Goal: Task Accomplishment & Management: Use online tool/utility

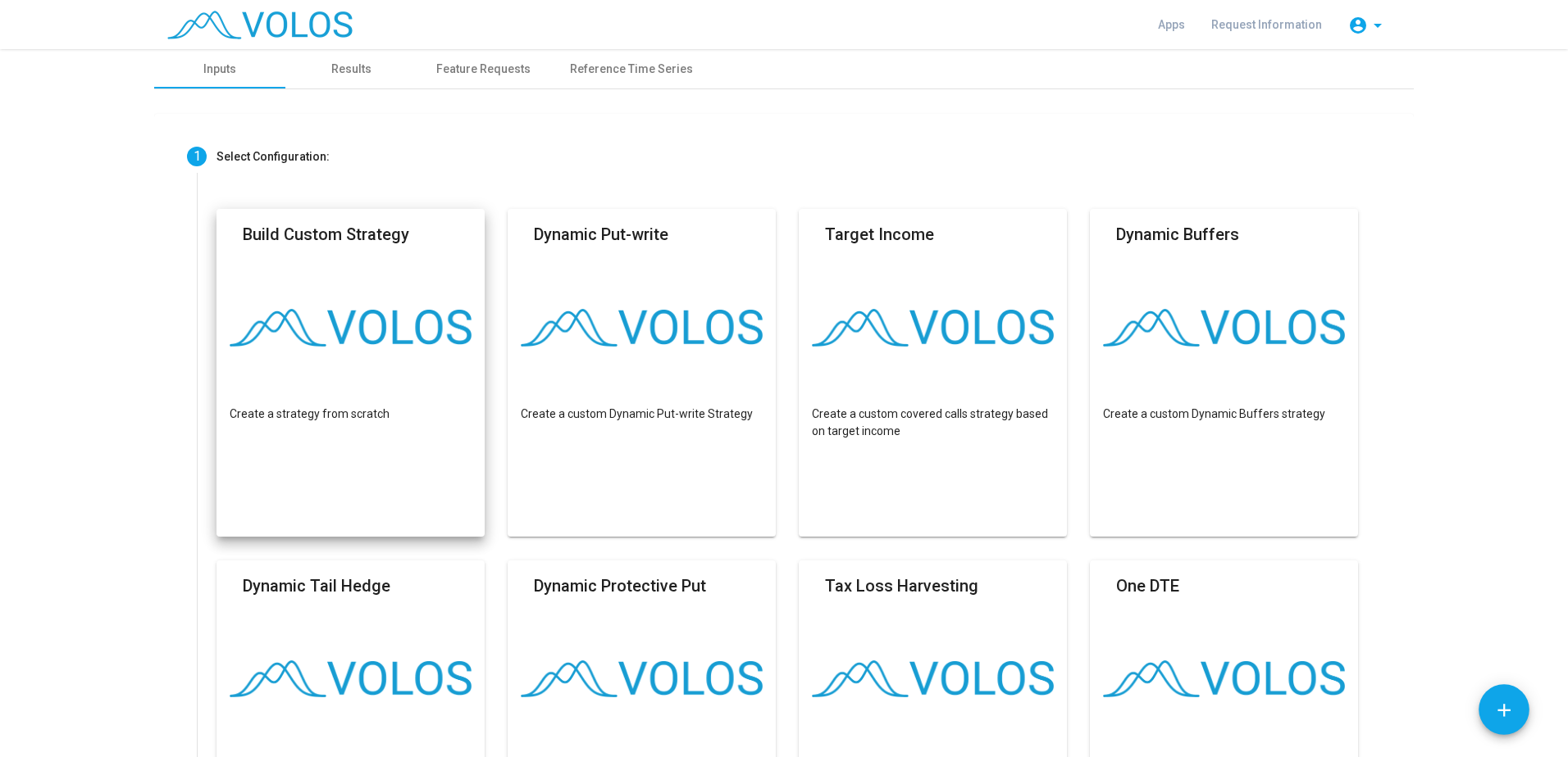
click at [360, 313] on img at bounding box center [351, 328] width 242 height 38
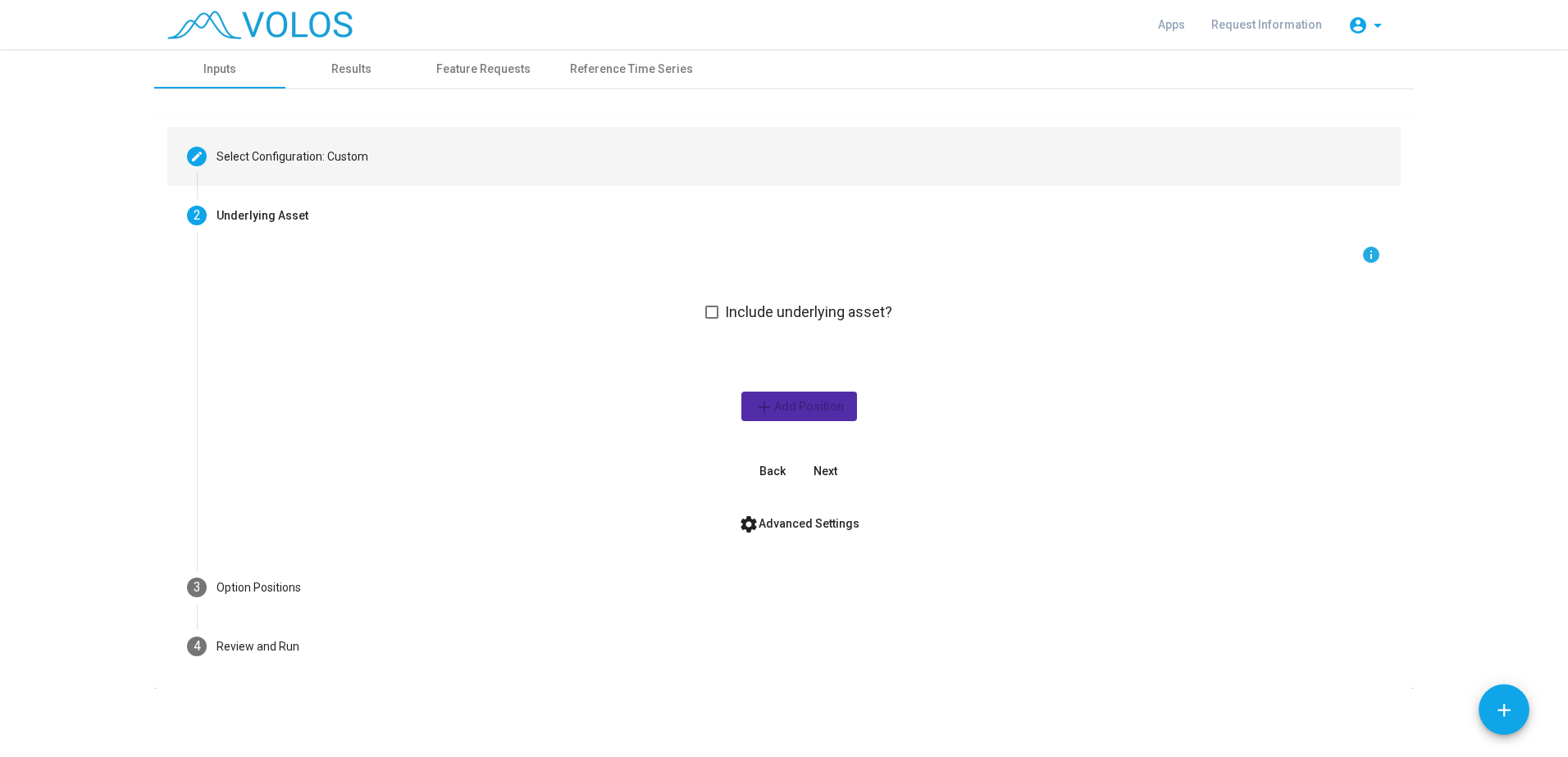
click at [292, 154] on div "Select Configuration: Custom" at bounding box center [292, 156] width 152 height 17
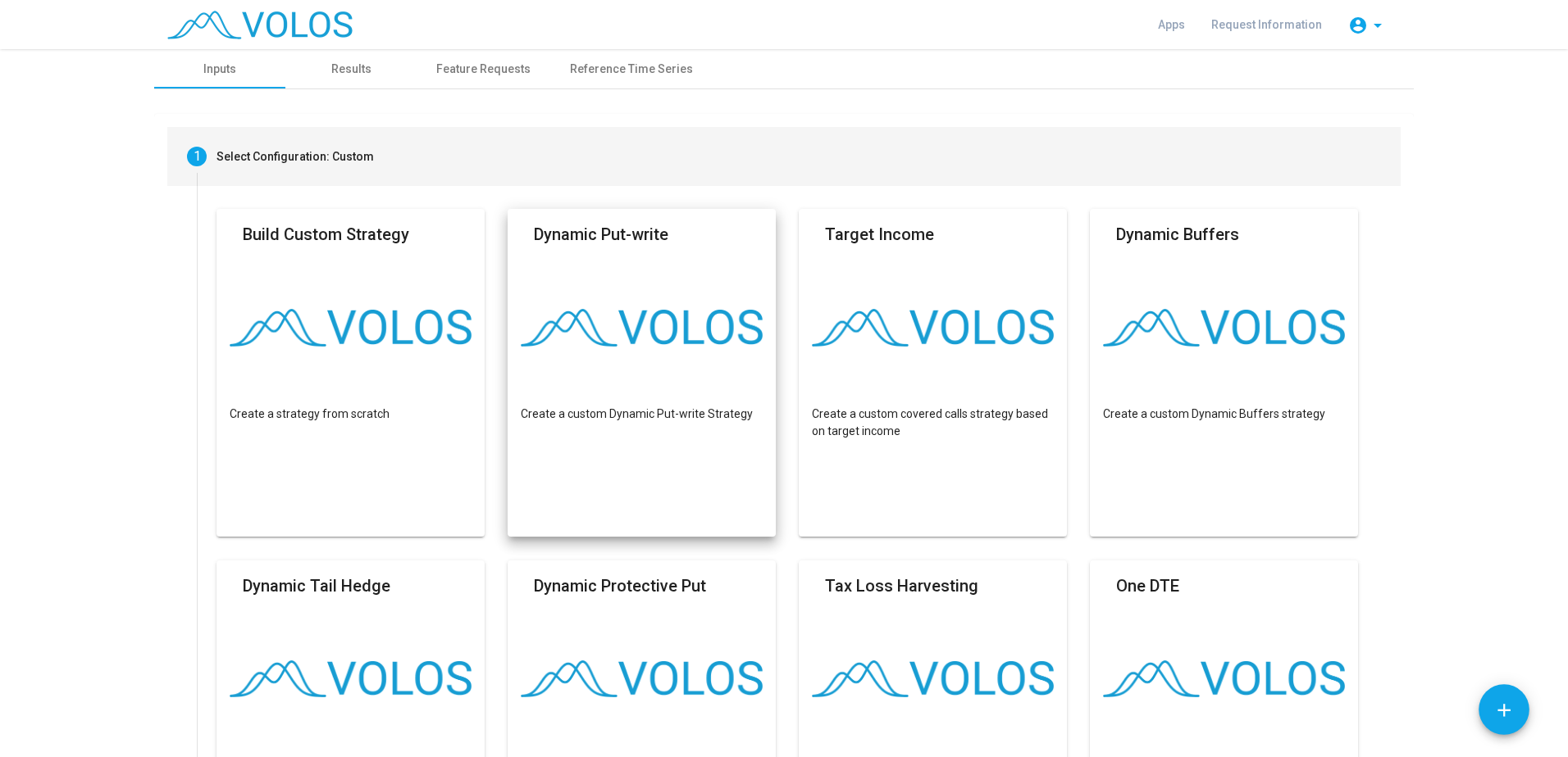
click at [596, 272] on mat-card "Dynamic Put-write Create a custom Dynamic Put-write Strategy" at bounding box center [642, 372] width 268 height 328
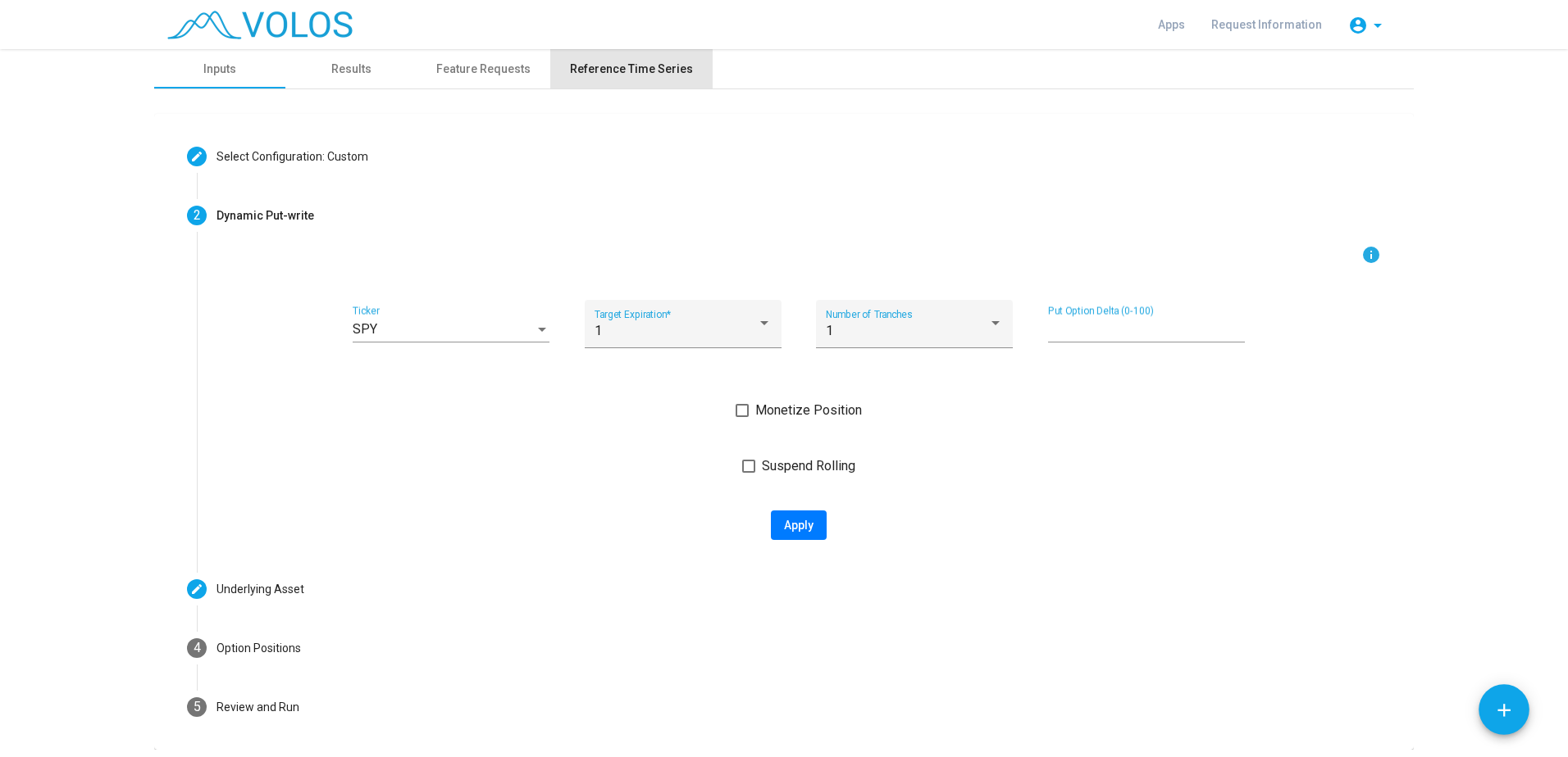
click at [646, 76] on div "Reference Time Series" at bounding box center [631, 69] width 123 height 17
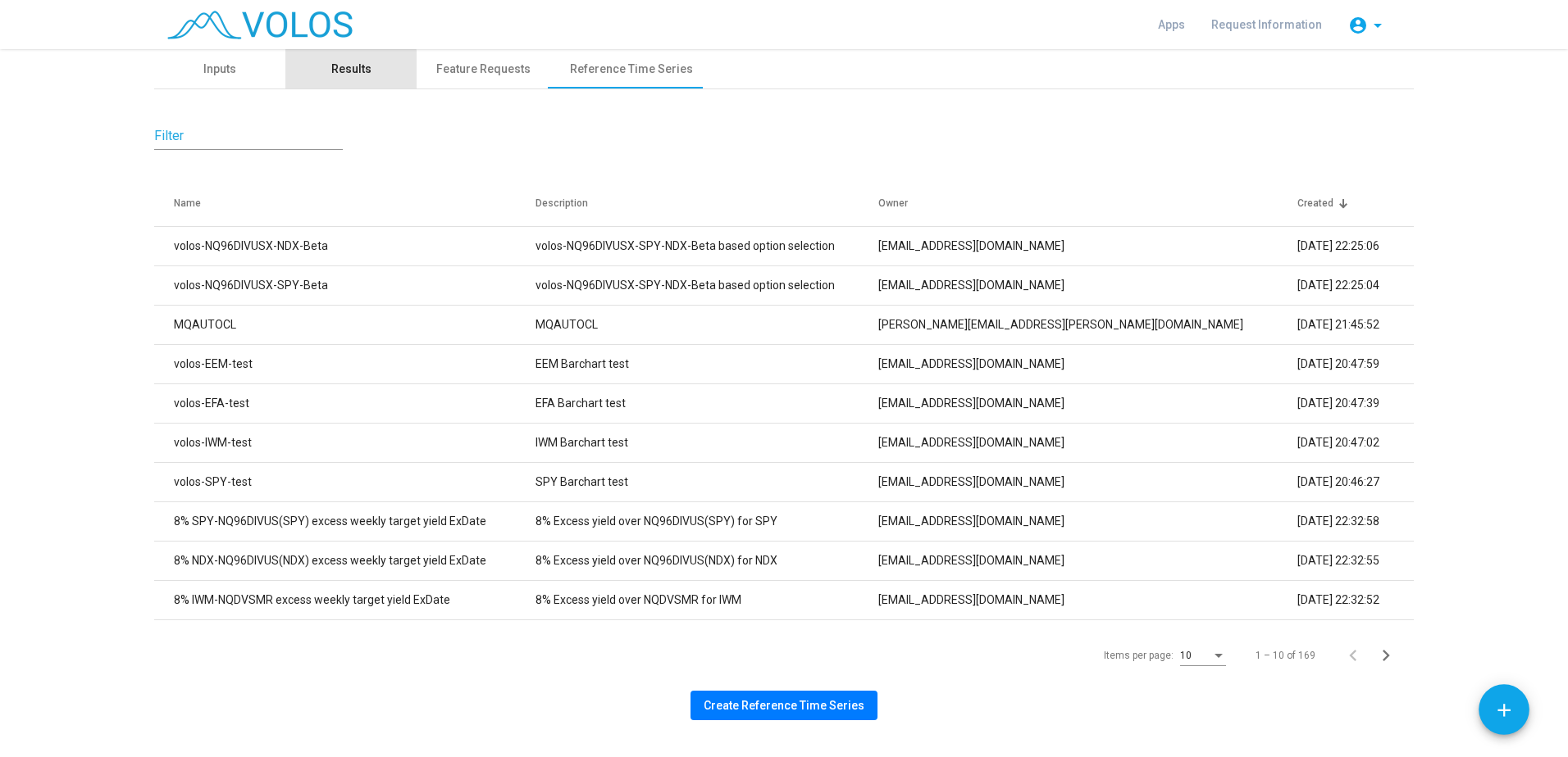
click at [340, 72] on div "Results" at bounding box center [352, 69] width 40 height 17
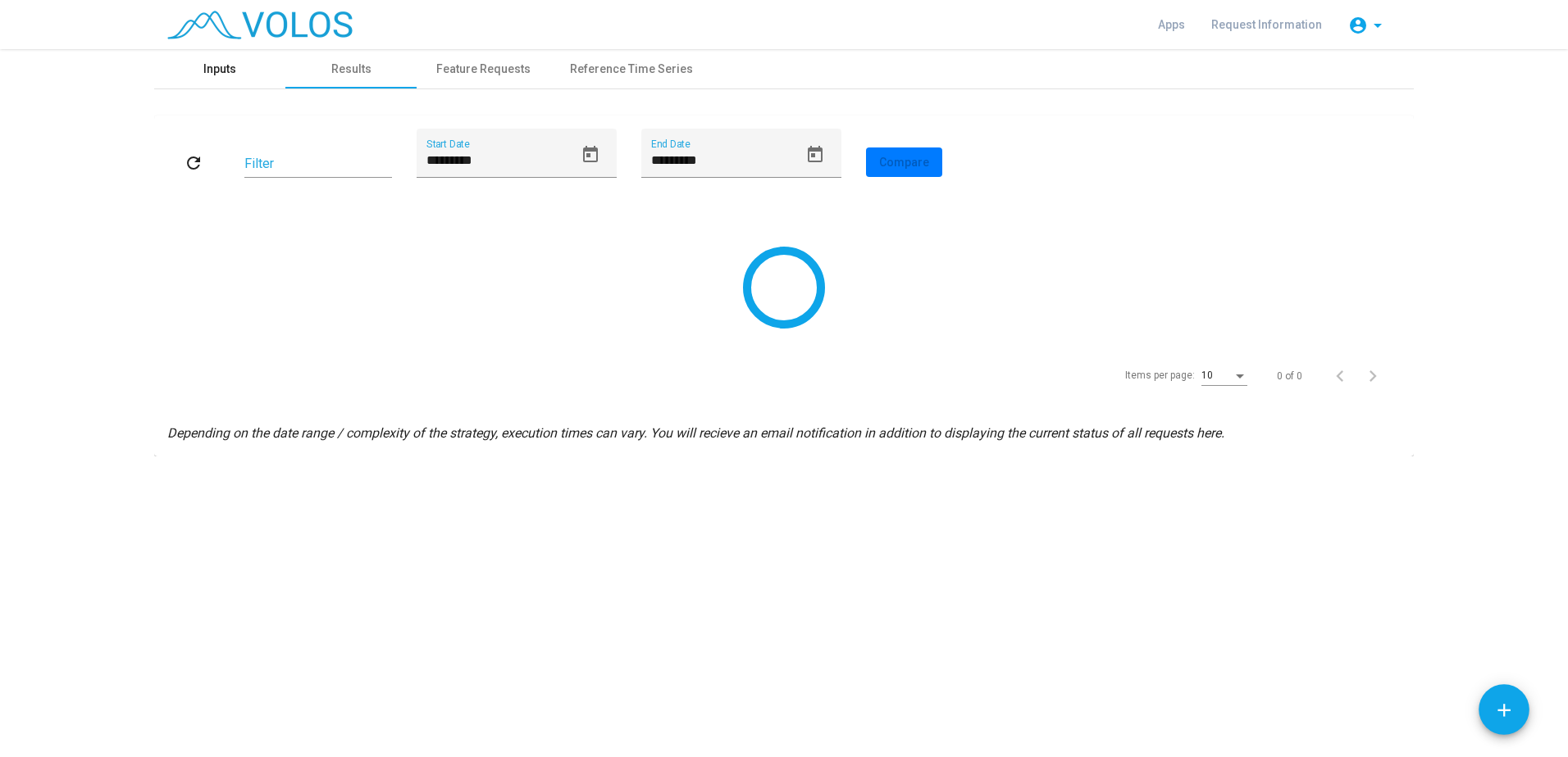
click at [228, 75] on div "Inputs" at bounding box center [220, 69] width 33 height 17
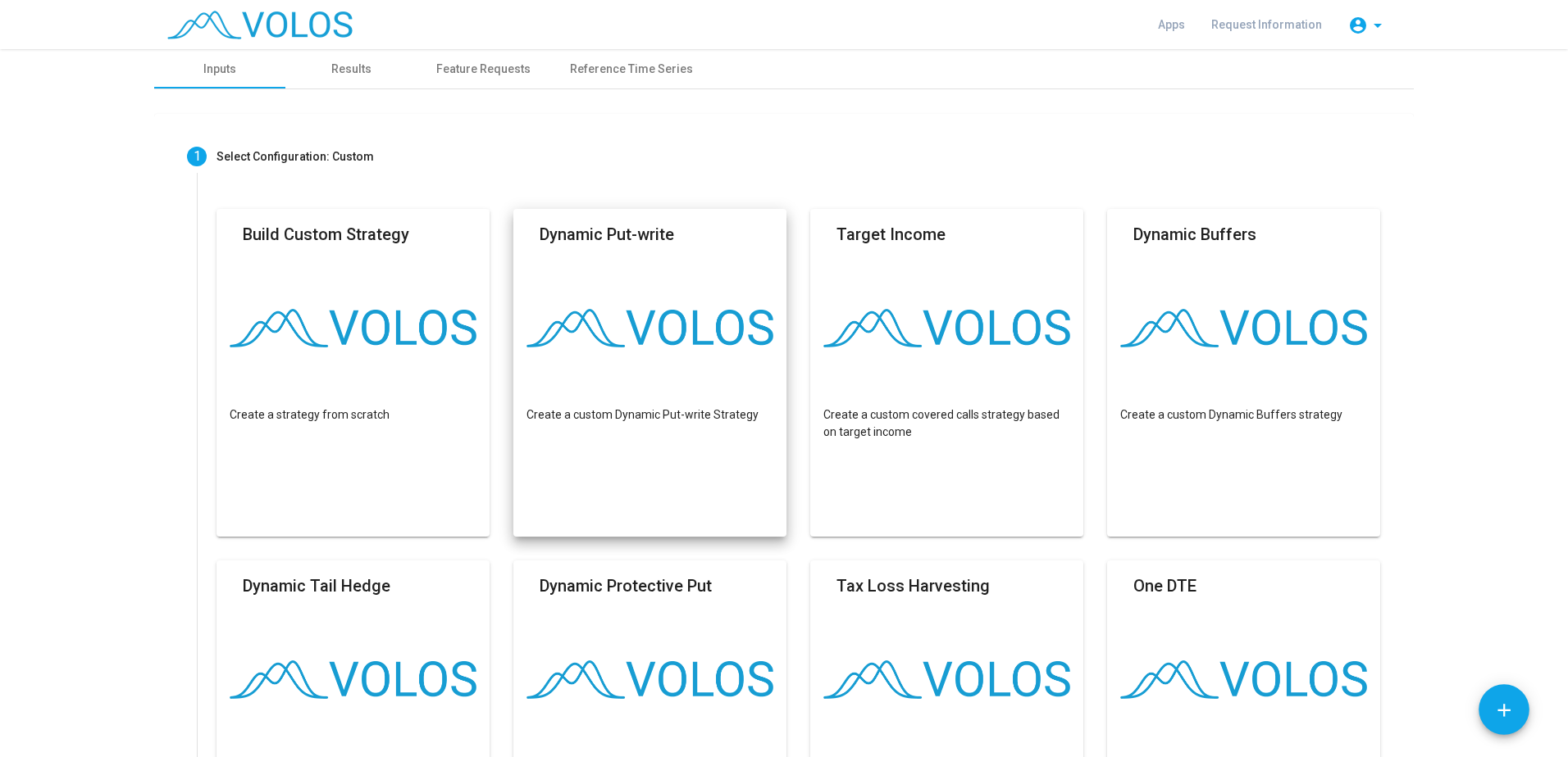
click at [616, 380] on mat-card "Dynamic Put-write Create a custom Dynamic Put-write Strategy" at bounding box center [650, 372] width 273 height 328
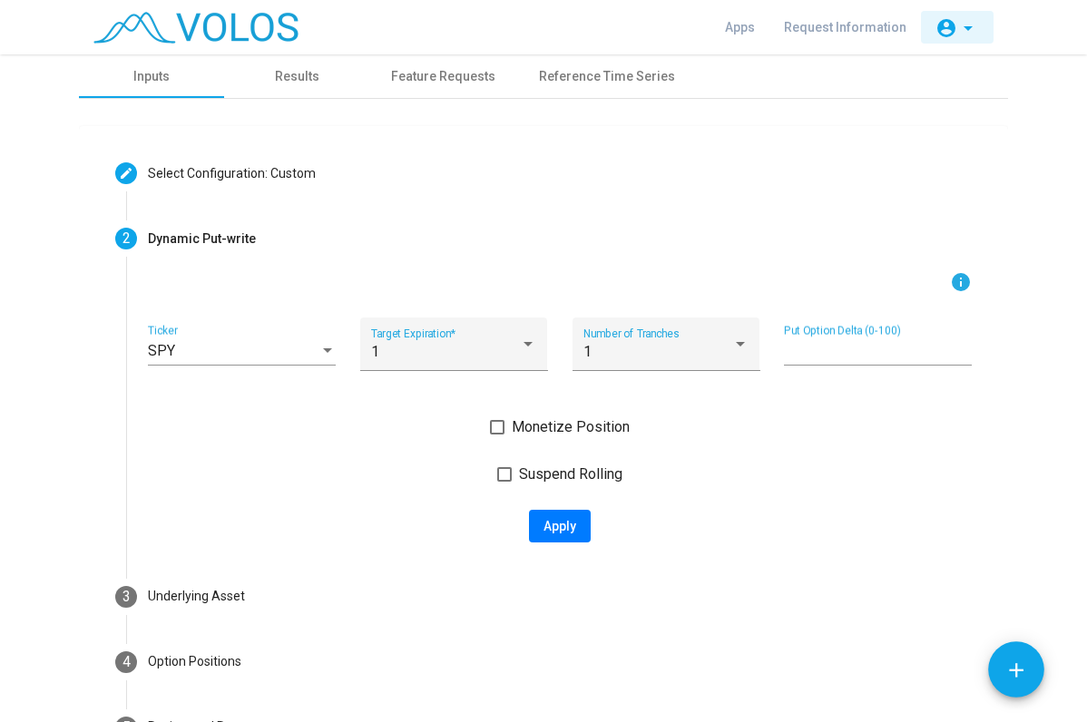
click at [953, 34] on mat-icon "account_circle" at bounding box center [946, 28] width 22 height 22
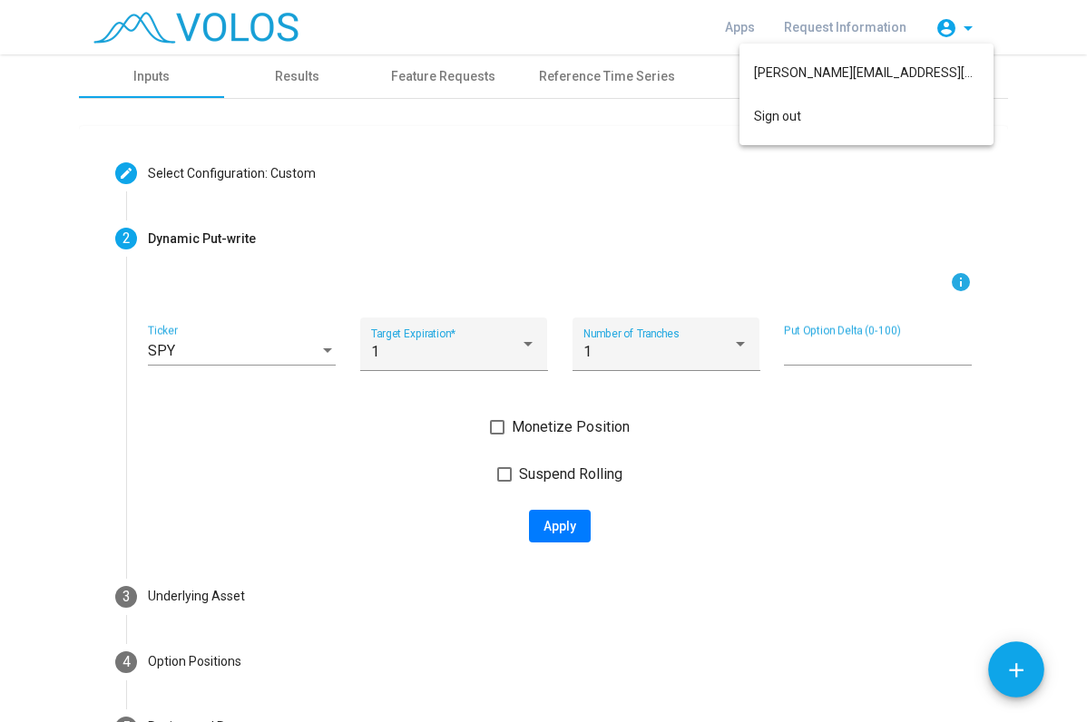
click at [70, 189] on div at bounding box center [543, 361] width 1087 height 722
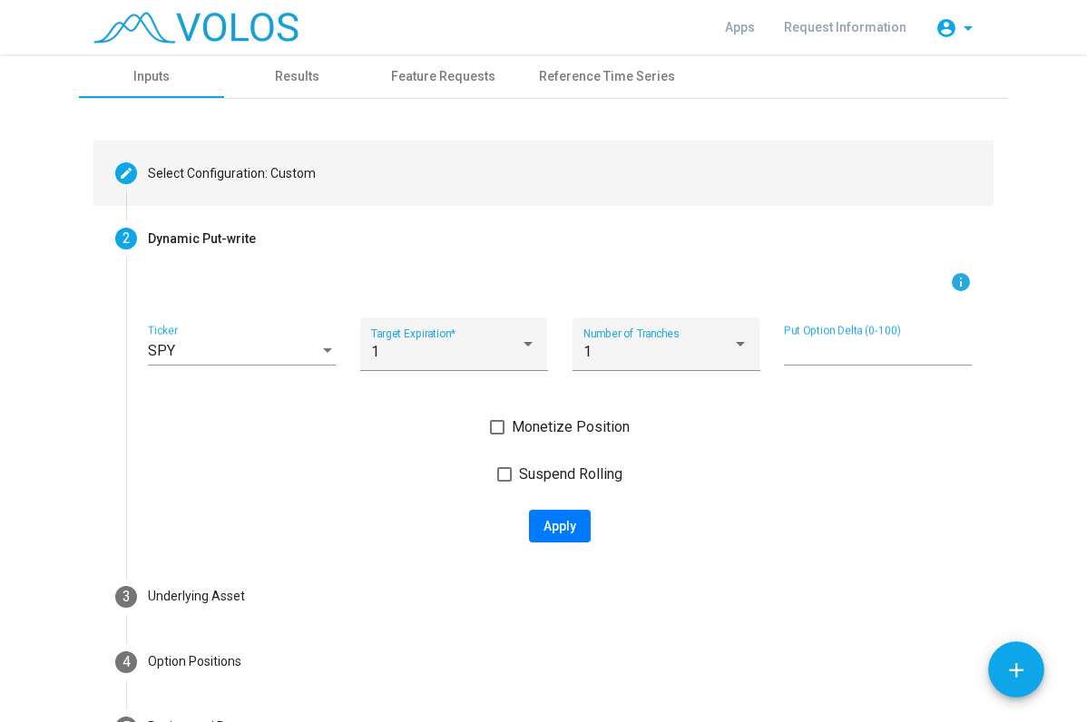
click at [168, 179] on div "Select Configuration: Custom" at bounding box center [232, 173] width 168 height 19
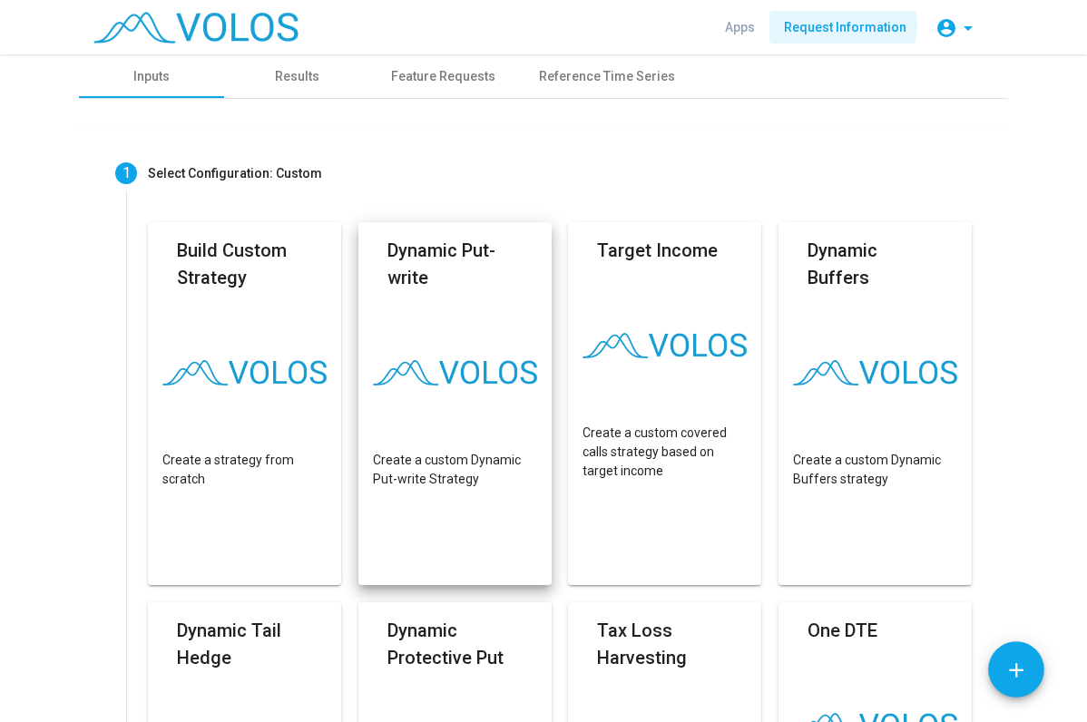
click at [845, 24] on span "Request Information" at bounding box center [845, 27] width 122 height 15
click at [181, 34] on img at bounding box center [195, 28] width 205 height 32
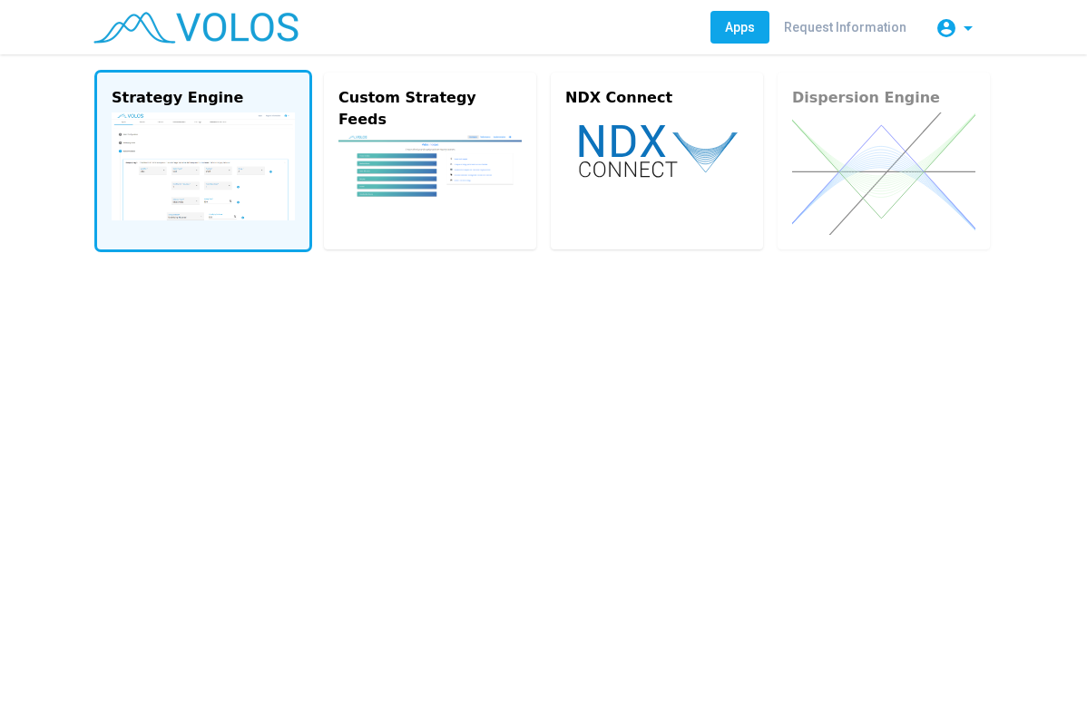
click at [210, 123] on img at bounding box center [203, 166] width 183 height 108
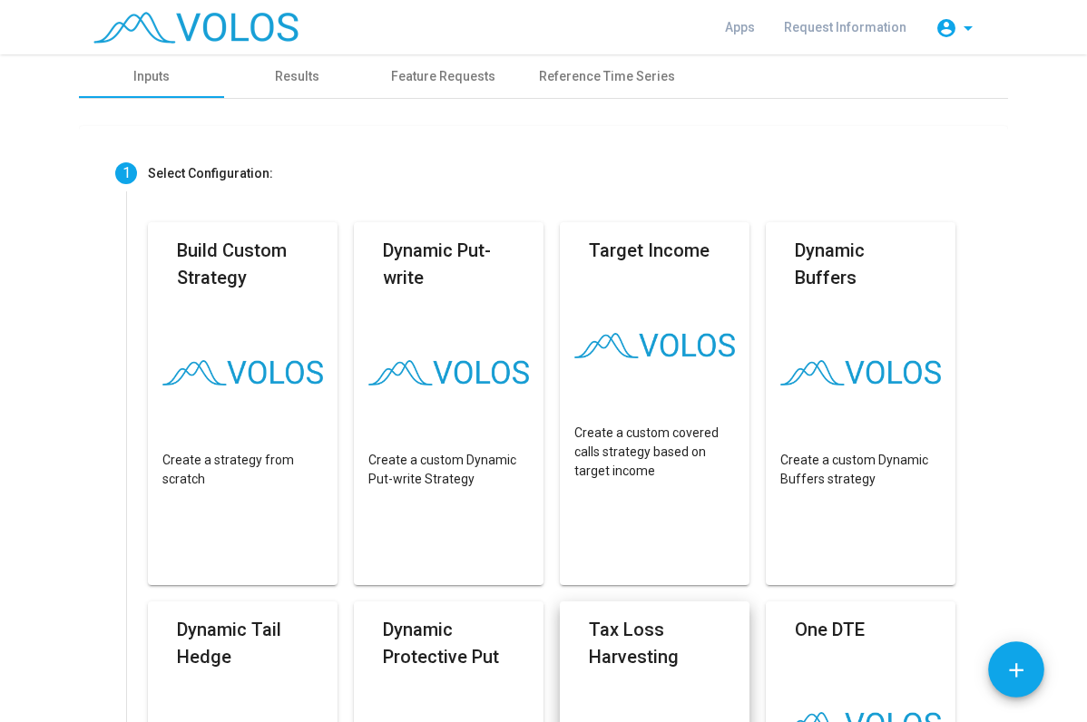
click at [968, 29] on mat-icon "arrow_drop_down" at bounding box center [968, 28] width 22 height 22
click at [55, 172] on div at bounding box center [543, 361] width 1087 height 722
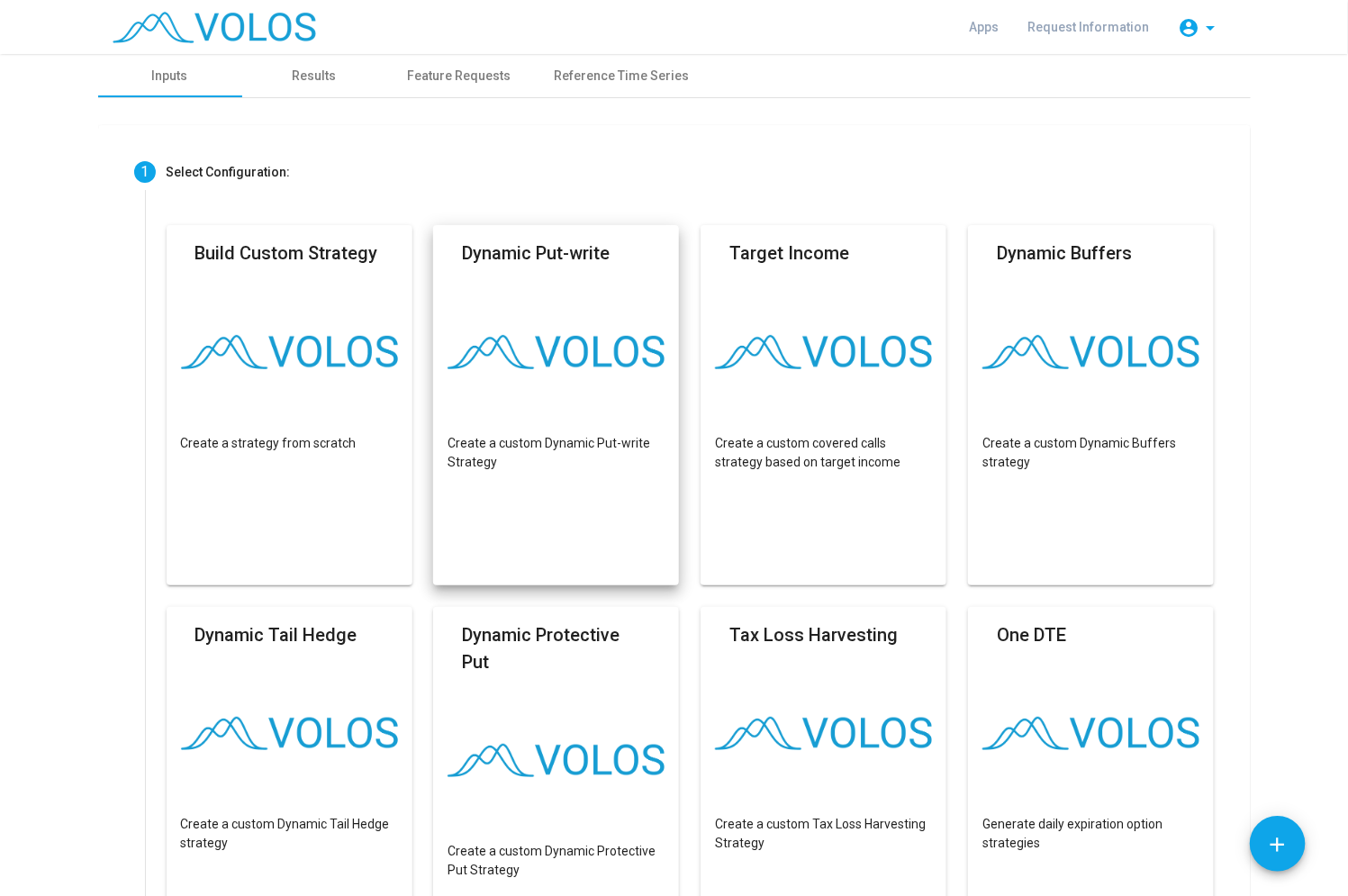
click at [186, 42] on img at bounding box center [213, 28] width 203 height 32
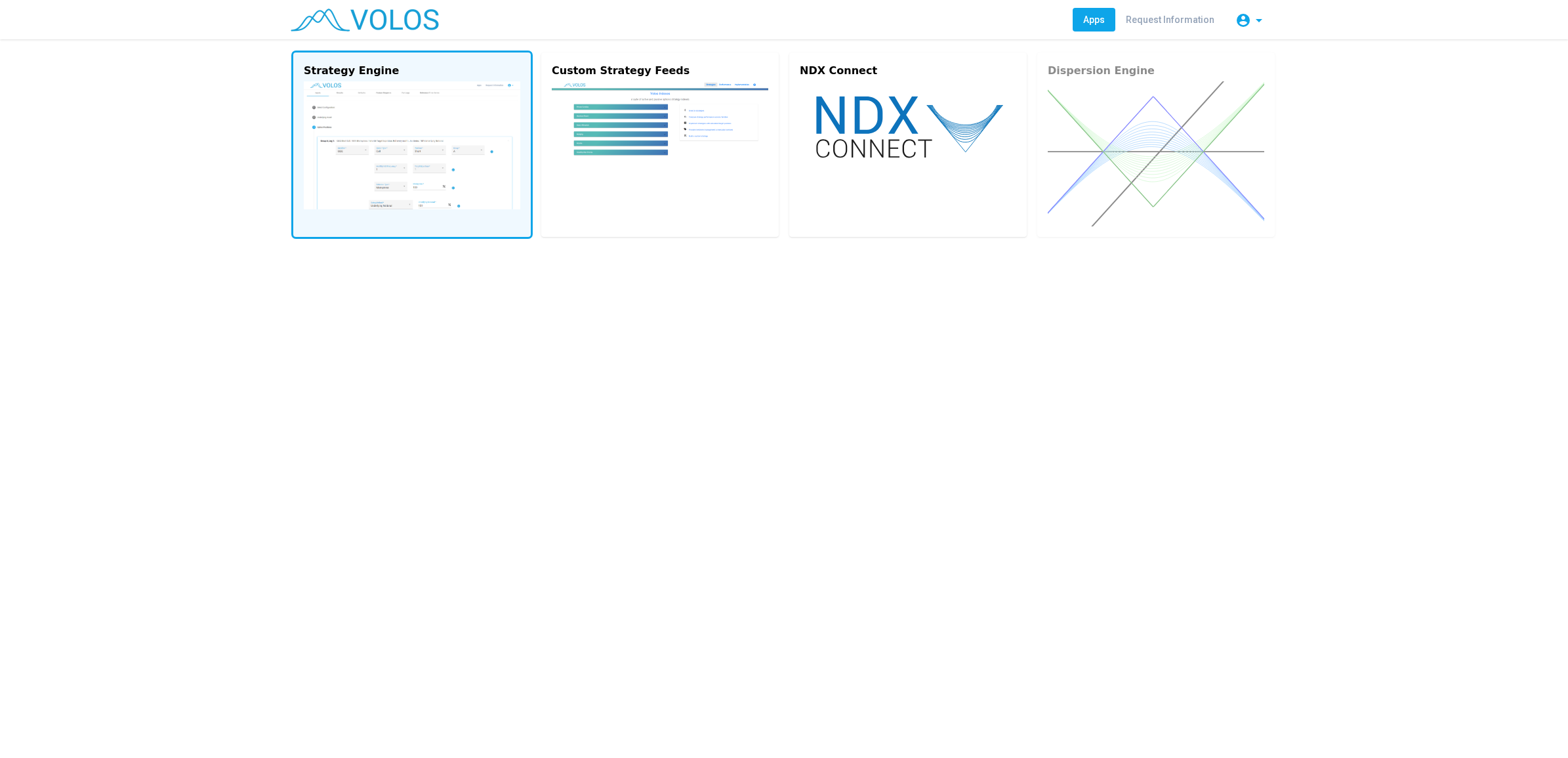
click at [442, 158] on img at bounding box center [412, 145] width 216 height 128
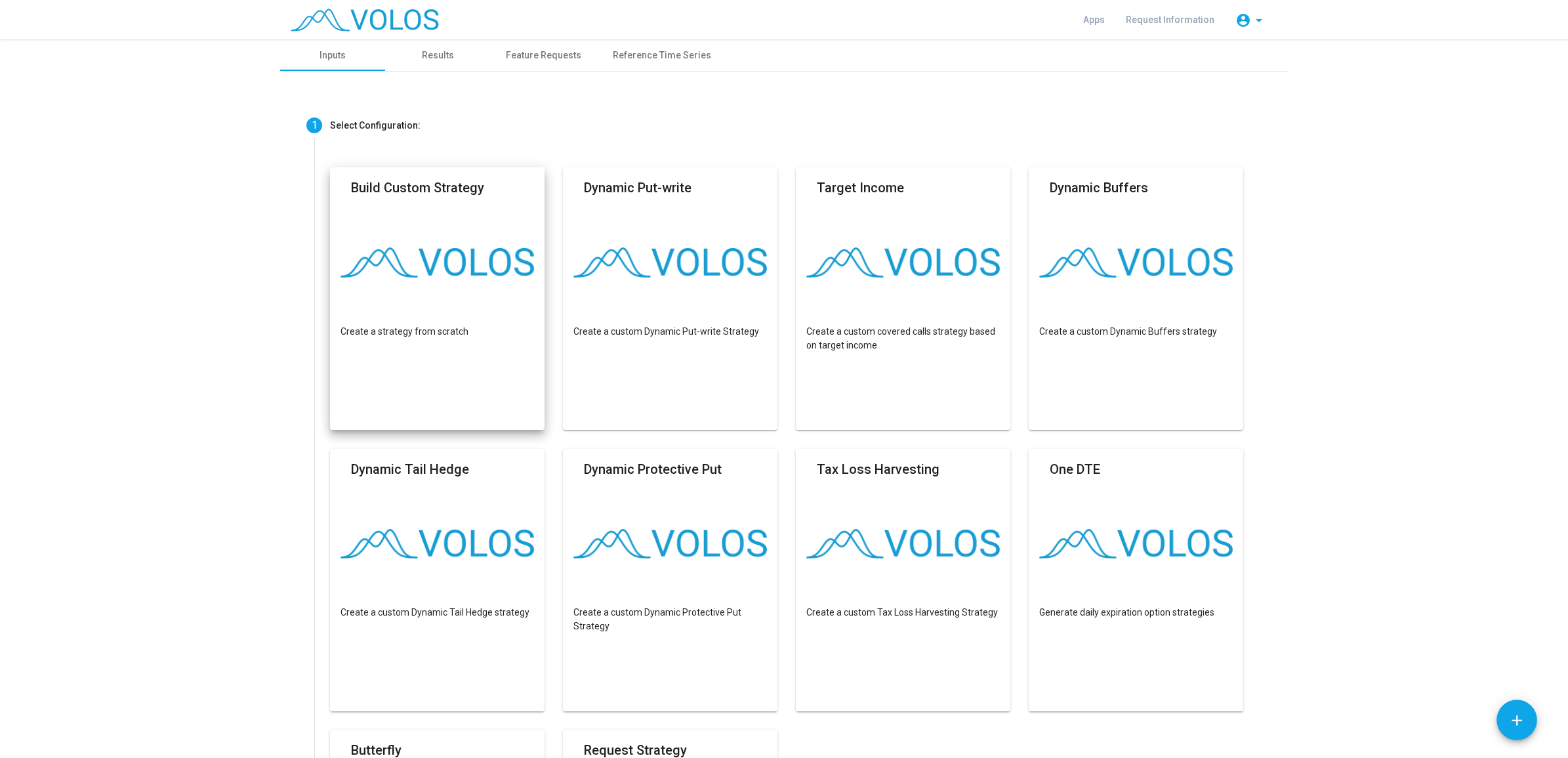
click at [424, 174] on mat-card "Build Custom Strategy Create a strategy from scratch" at bounding box center [437, 298] width 215 height 263
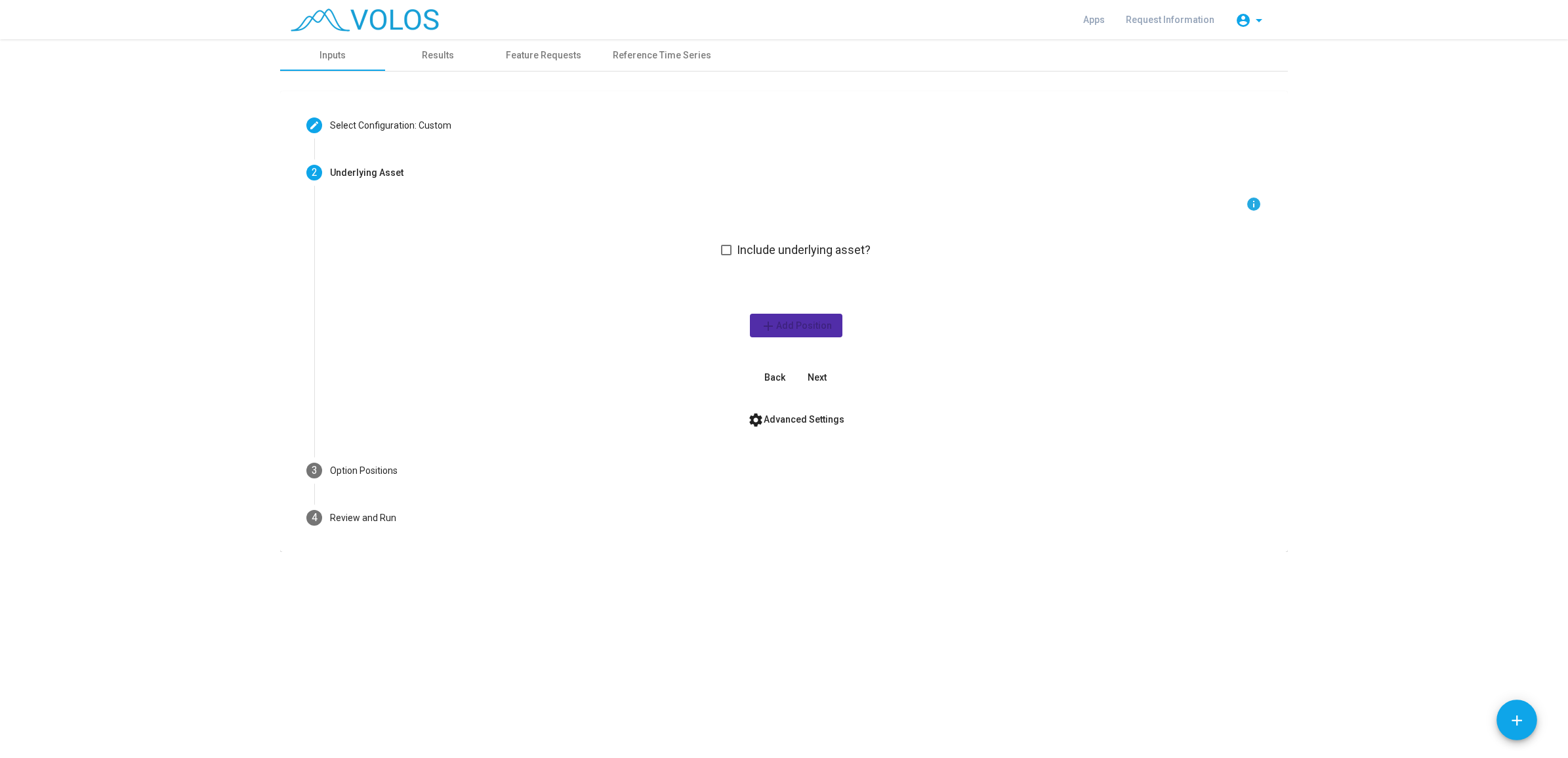
click at [751, 248] on span "Include underlying asset?" at bounding box center [804, 250] width 134 height 16
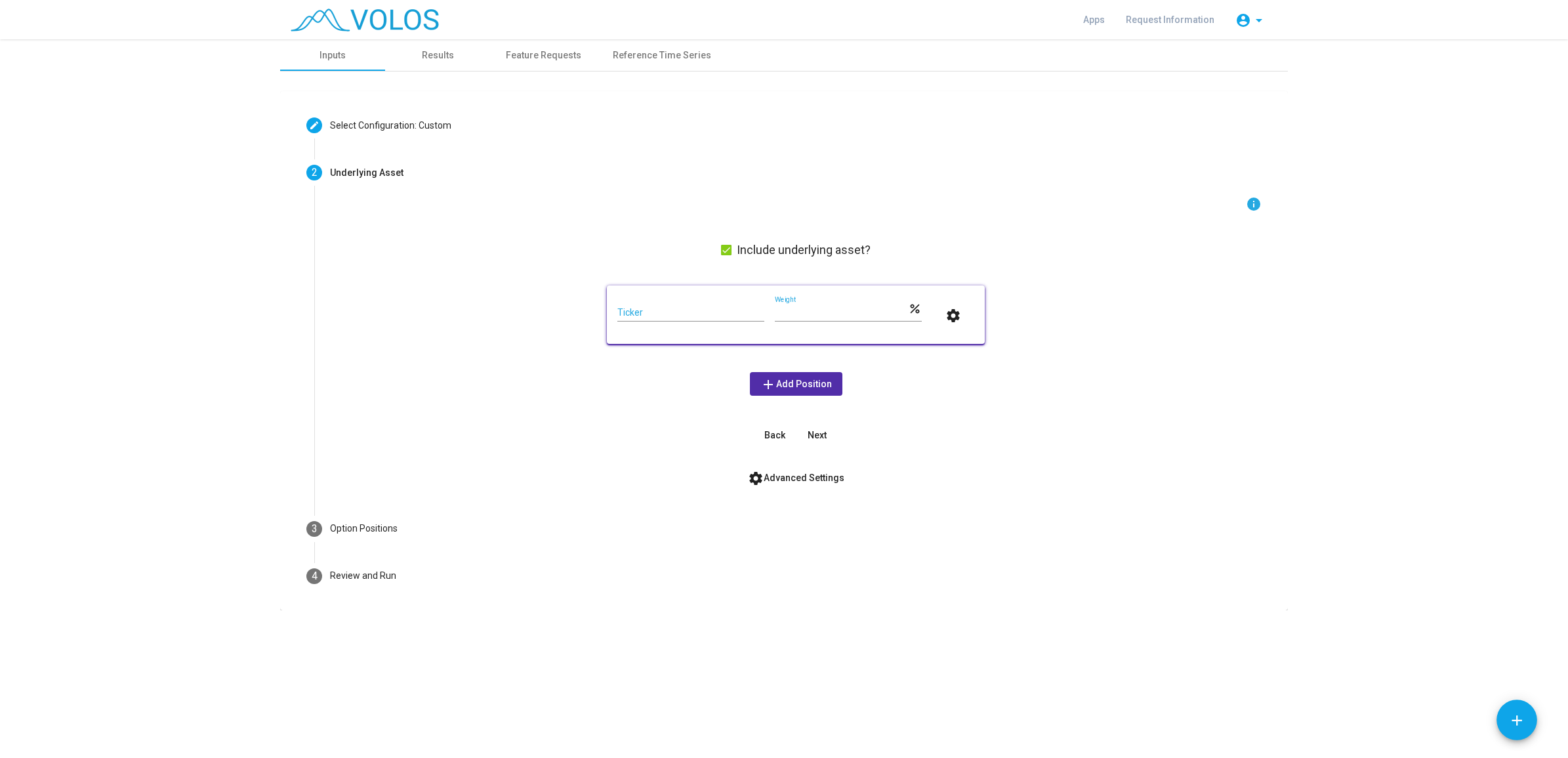
click at [706, 304] on div "Ticker" at bounding box center [691, 308] width 147 height 25
type input "***"
click at [670, 384] on div "info Include underlying asset? *** Ticker *** Weight percent settings add Add P…" at bounding box center [796, 321] width 932 height 251
click at [951, 310] on mat-icon "settings" at bounding box center [953, 315] width 16 height 16
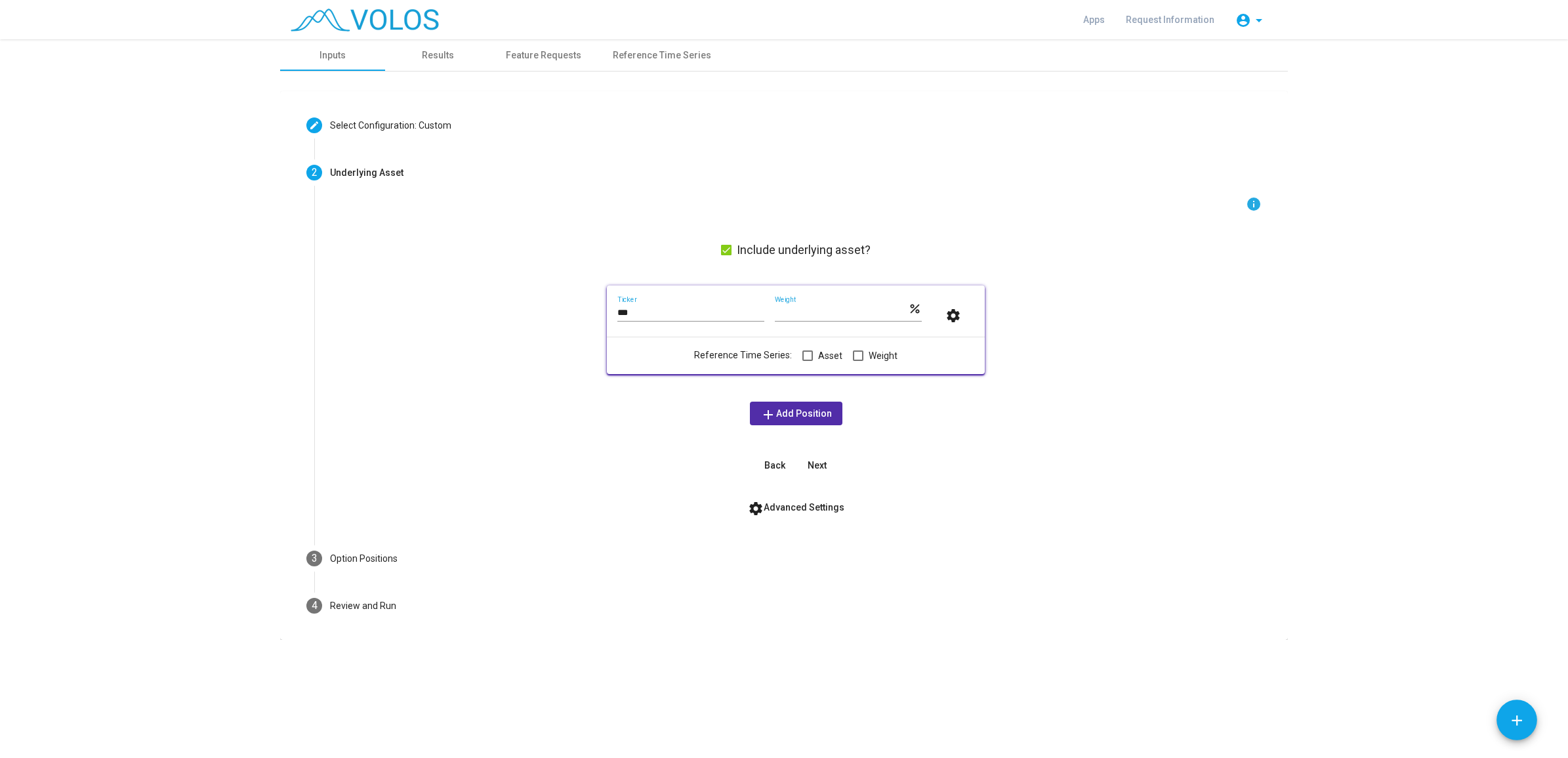
click at [806, 359] on span at bounding box center [807, 355] width 11 height 11
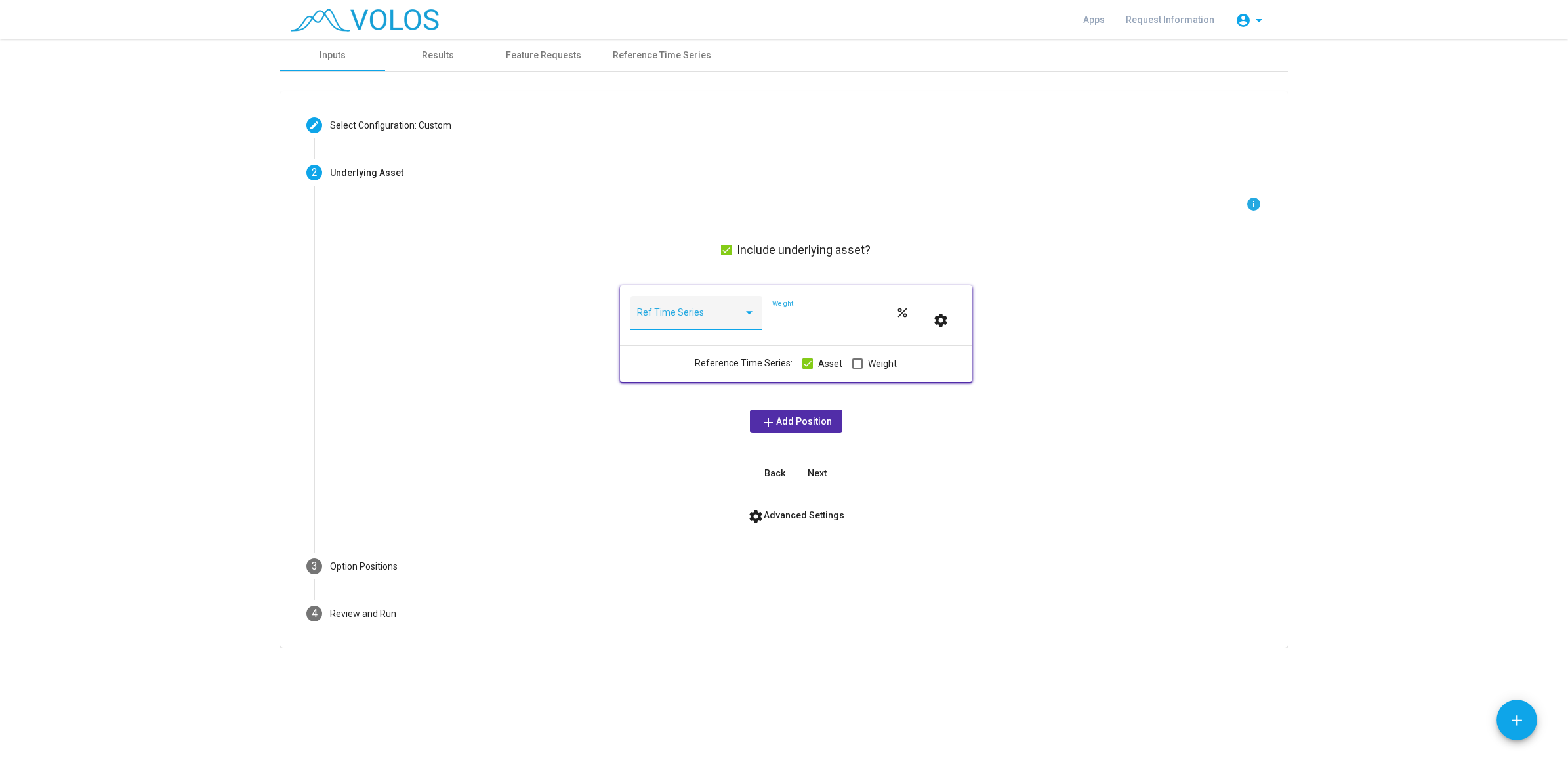
click at [723, 314] on span at bounding box center [690, 318] width 106 height 11
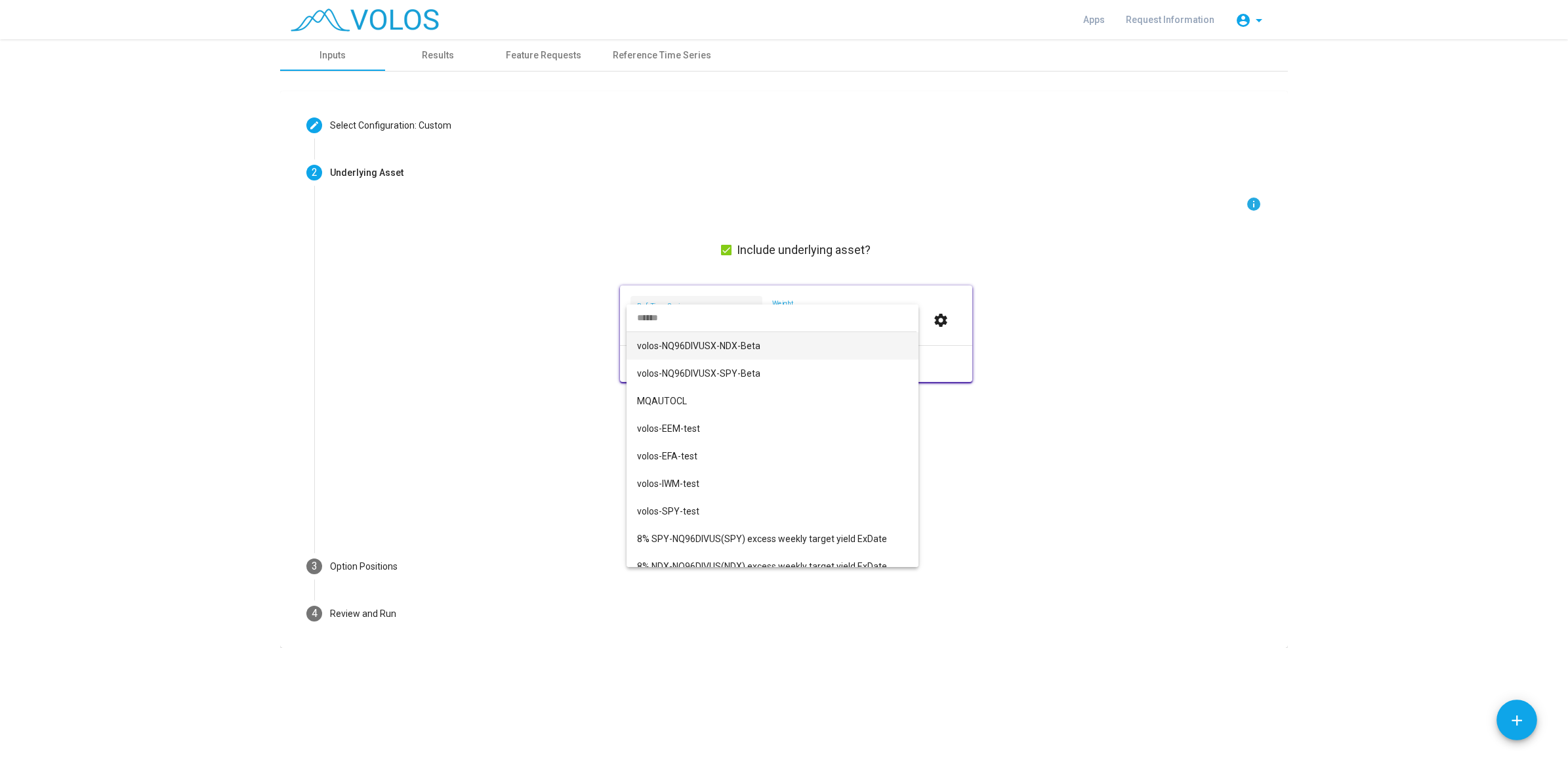
click at [483, 434] on div at bounding box center [784, 379] width 1568 height 758
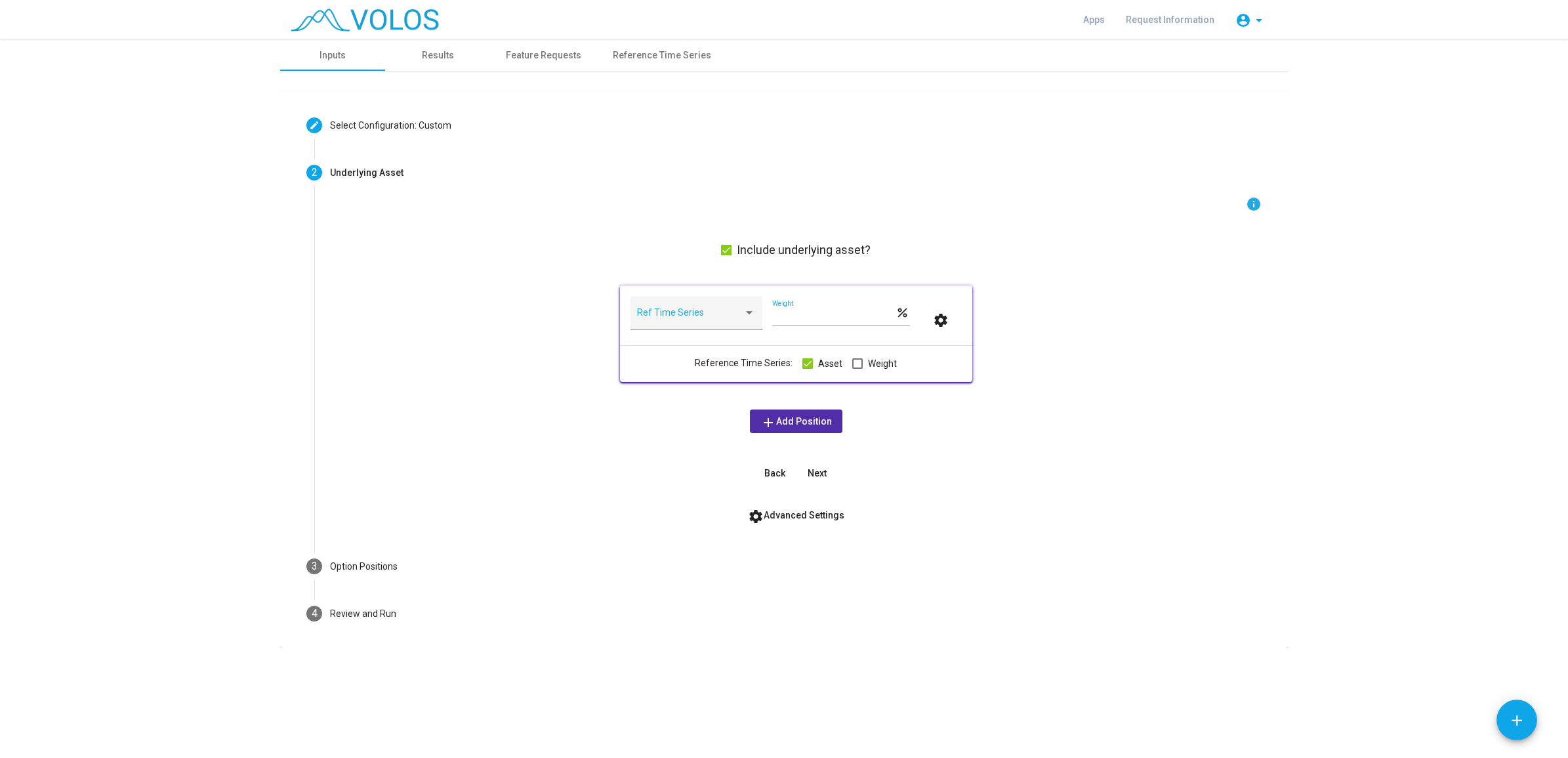
click at [811, 362] on label "Asset" at bounding box center [822, 364] width 40 height 16
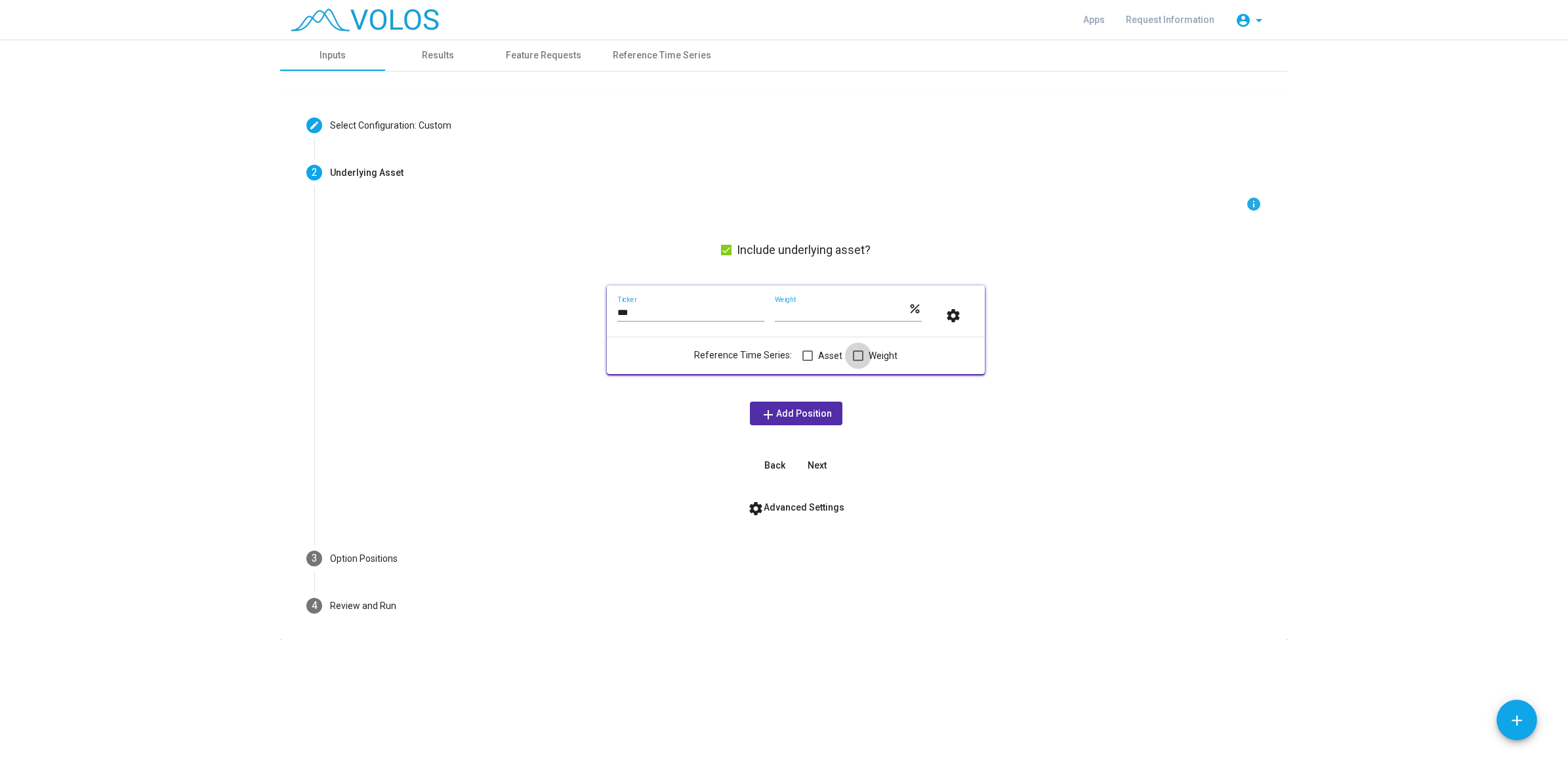
click at [858, 352] on span at bounding box center [858, 355] width 11 height 11
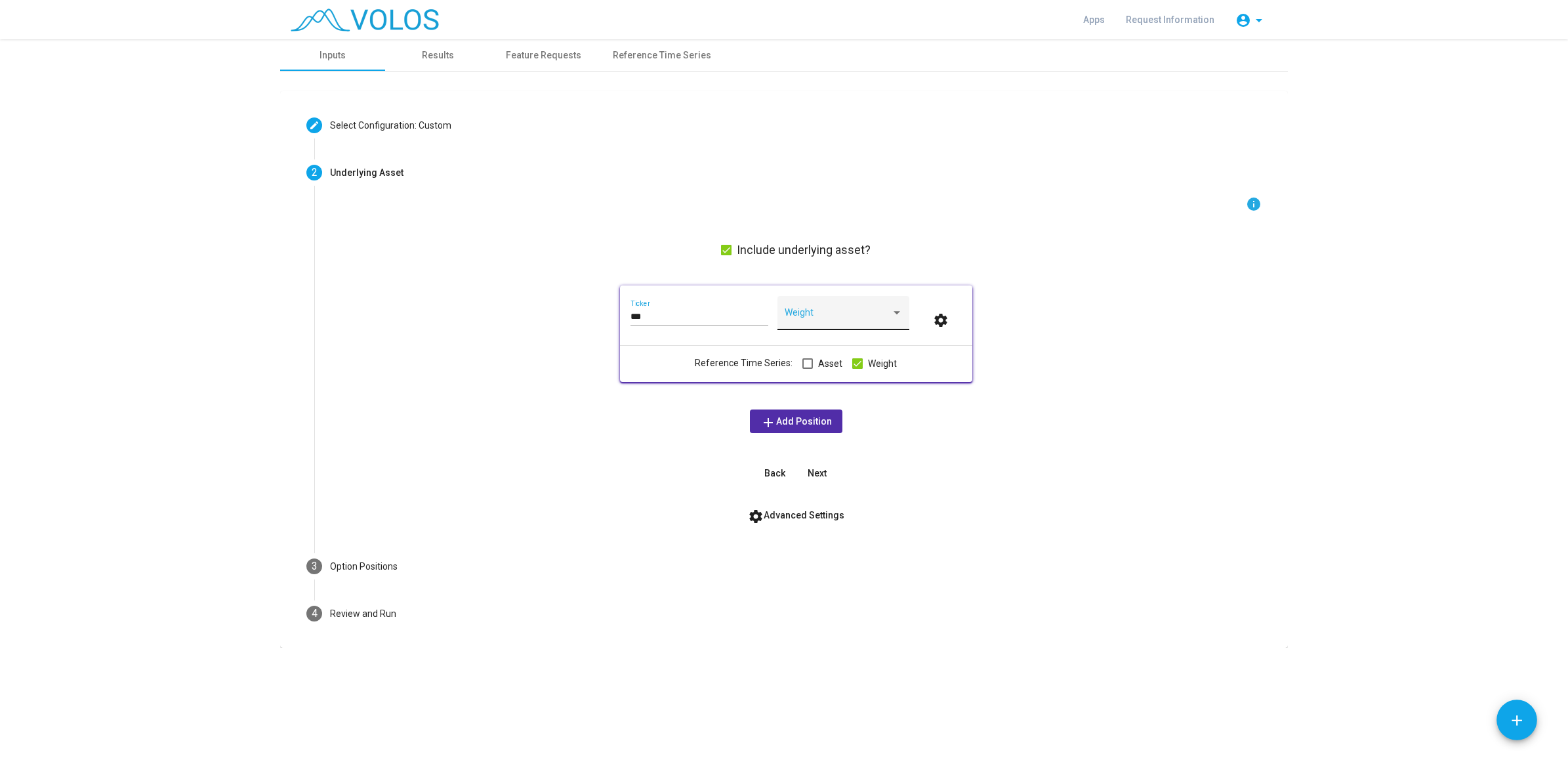
click at [851, 320] on span at bounding box center [838, 318] width 106 height 11
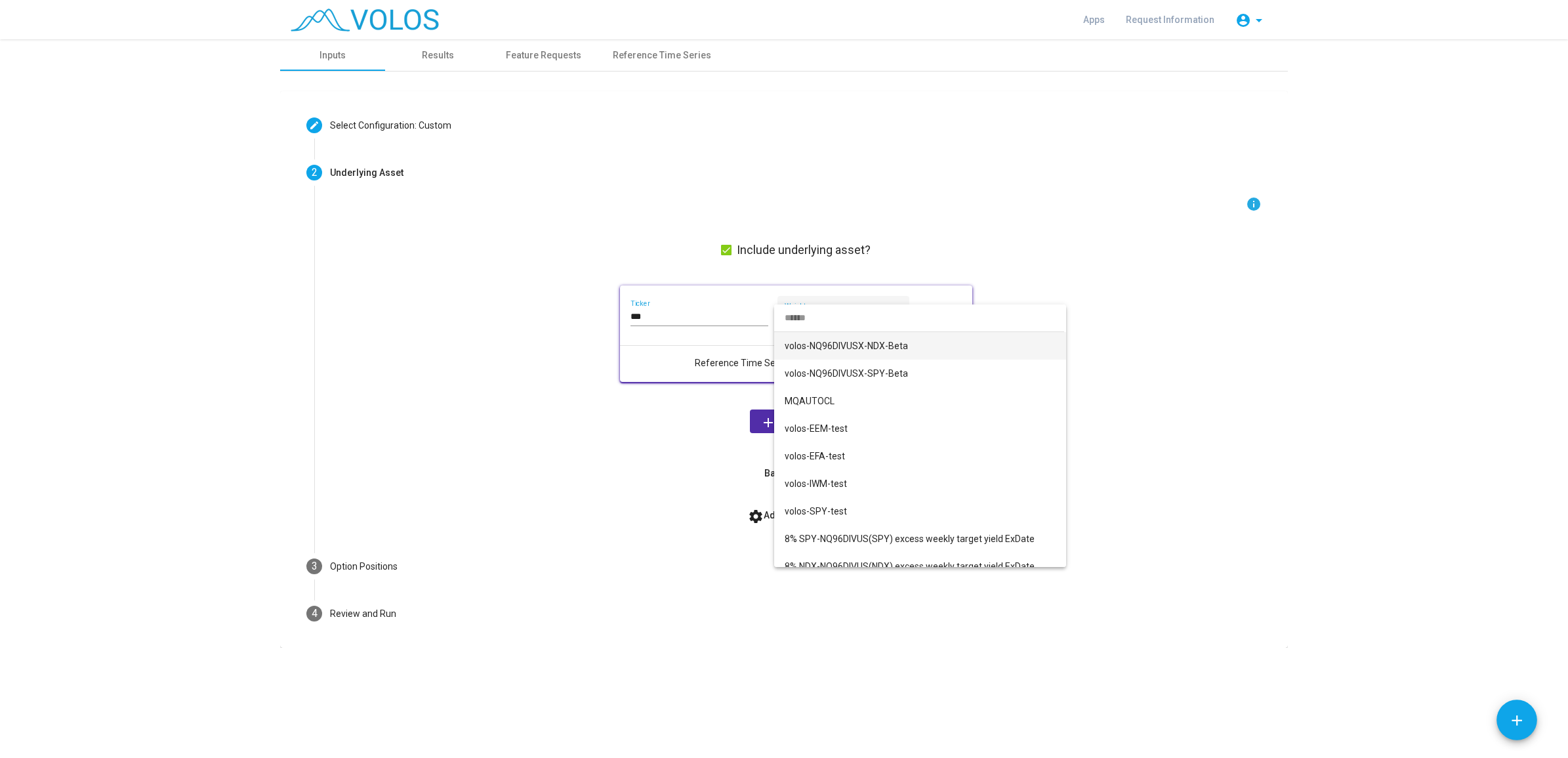
click at [665, 456] on div at bounding box center [784, 379] width 1568 height 758
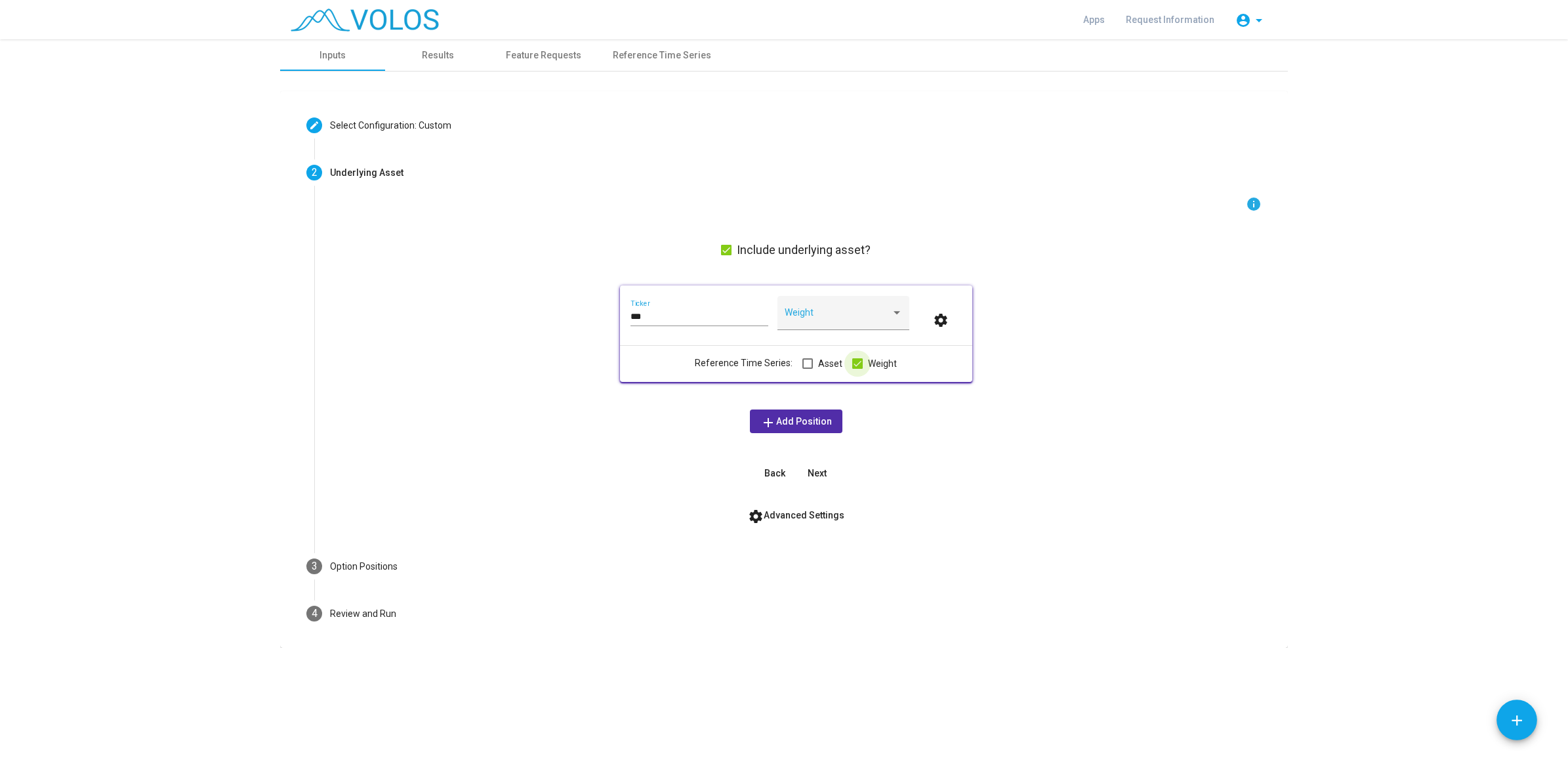
click at [858, 363] on span at bounding box center [857, 363] width 11 height 11
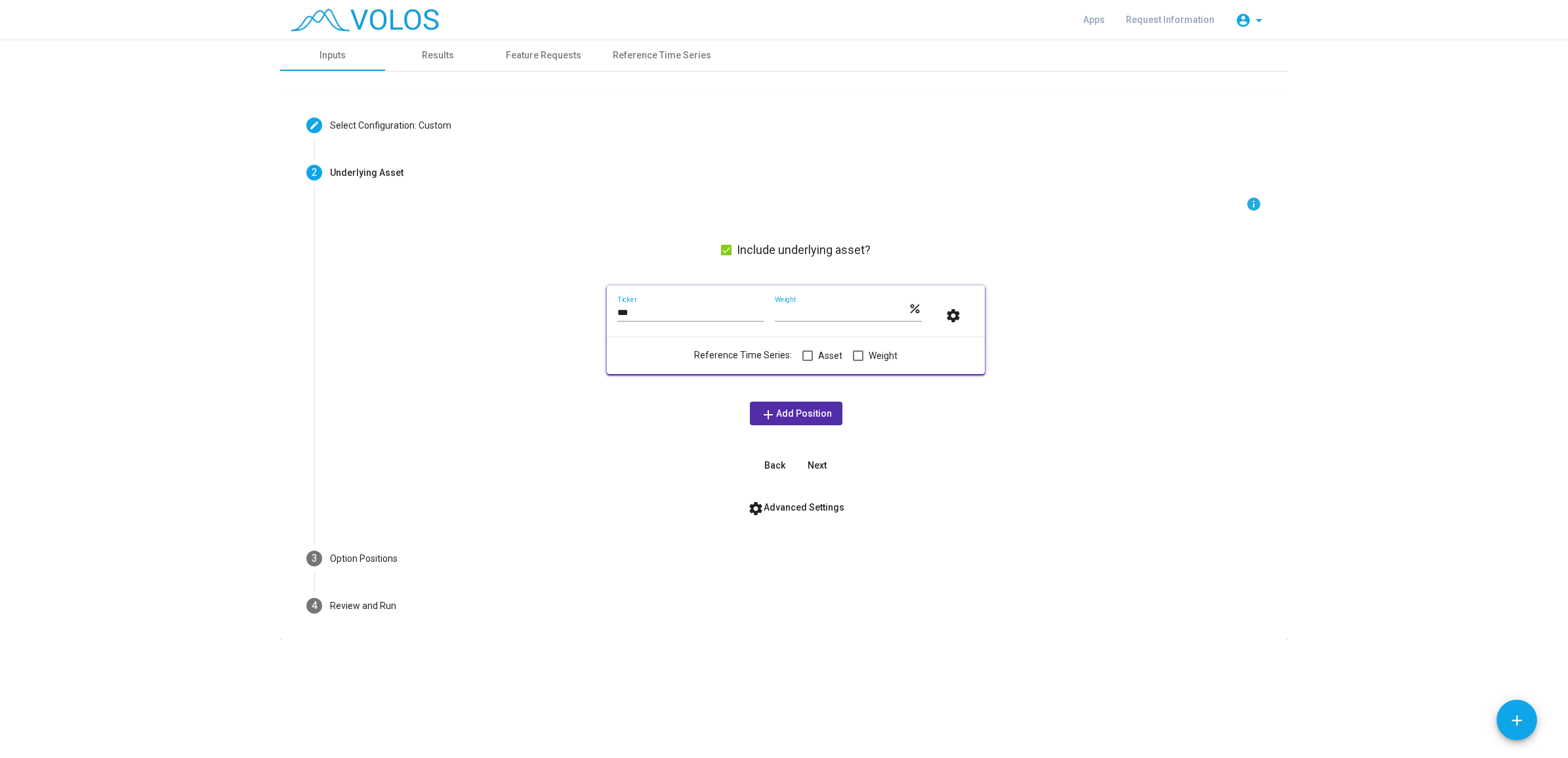
click at [808, 359] on span at bounding box center [807, 355] width 11 height 11
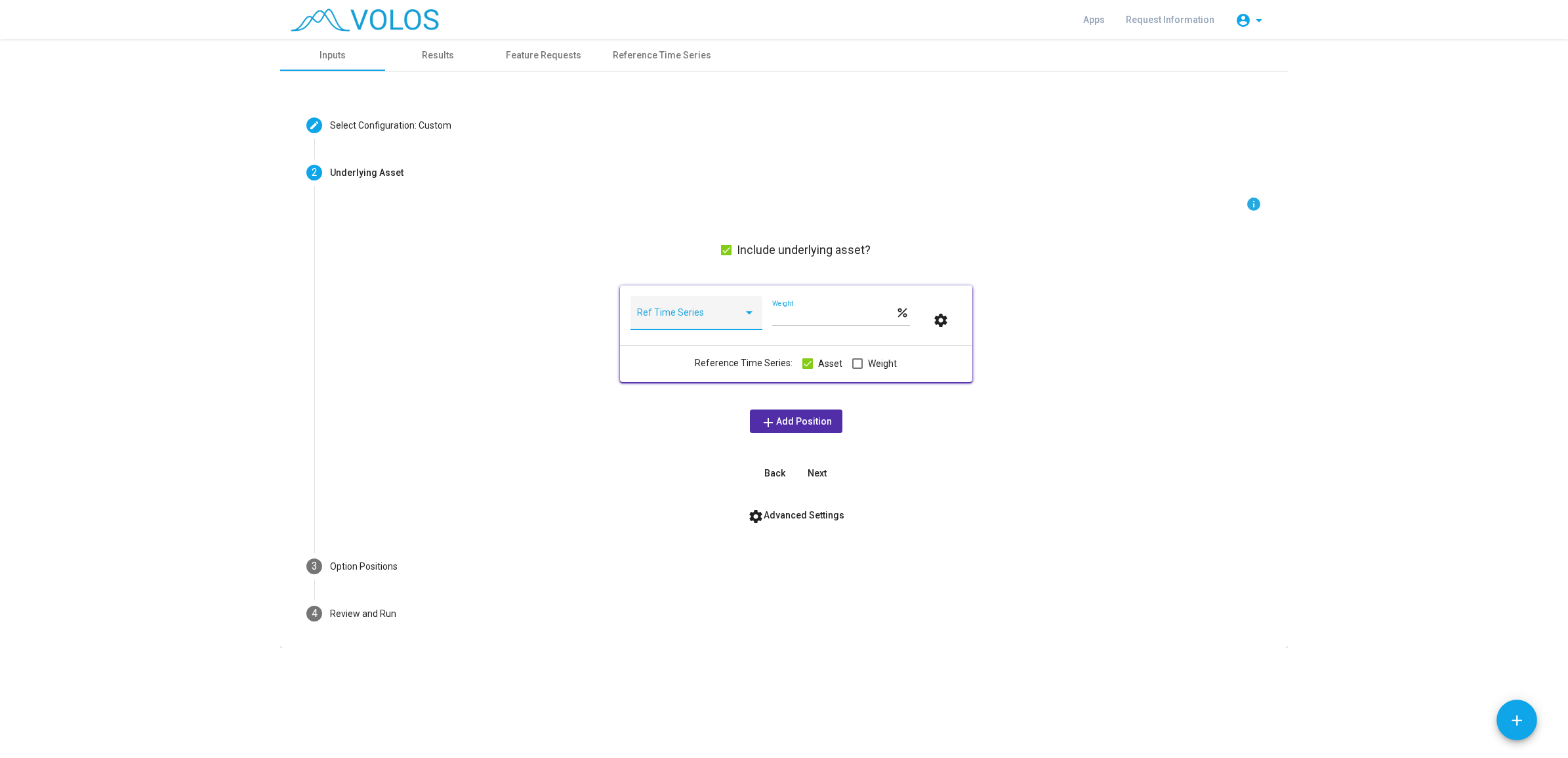
click at [743, 315] on div at bounding box center [749, 312] width 12 height 11
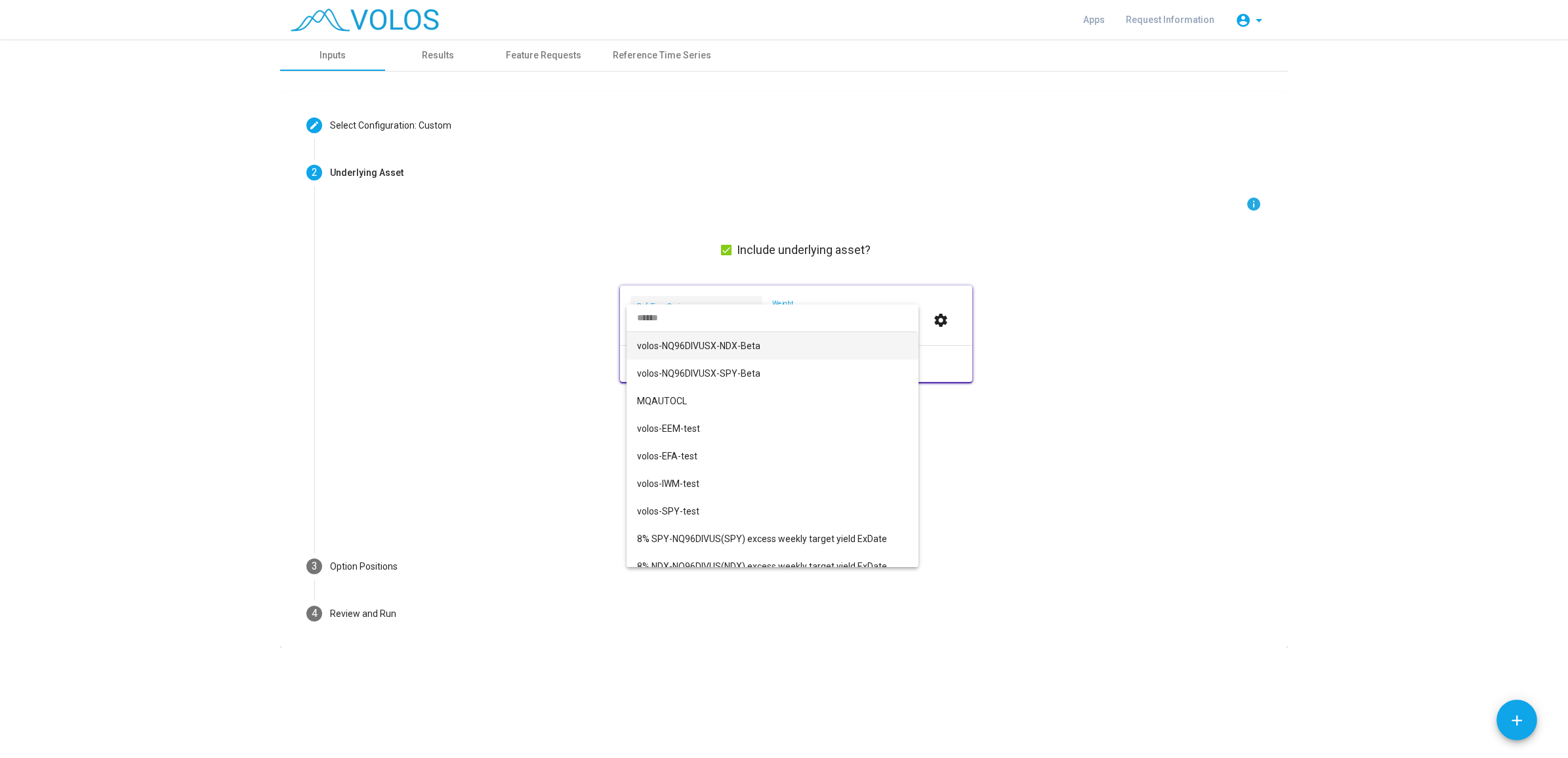
click at [591, 493] on div at bounding box center [784, 379] width 1568 height 758
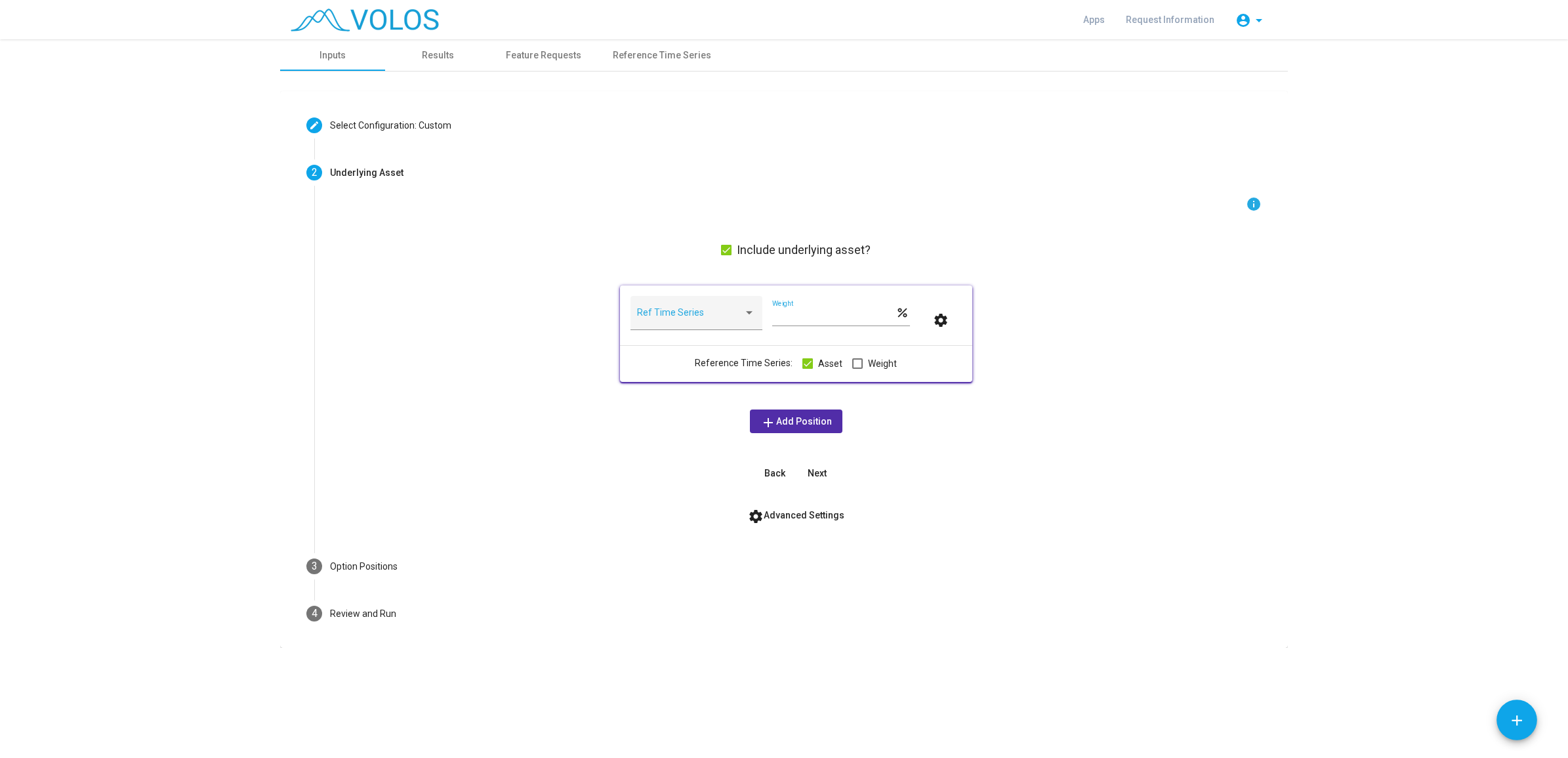
click at [810, 359] on span at bounding box center [807, 363] width 11 height 11
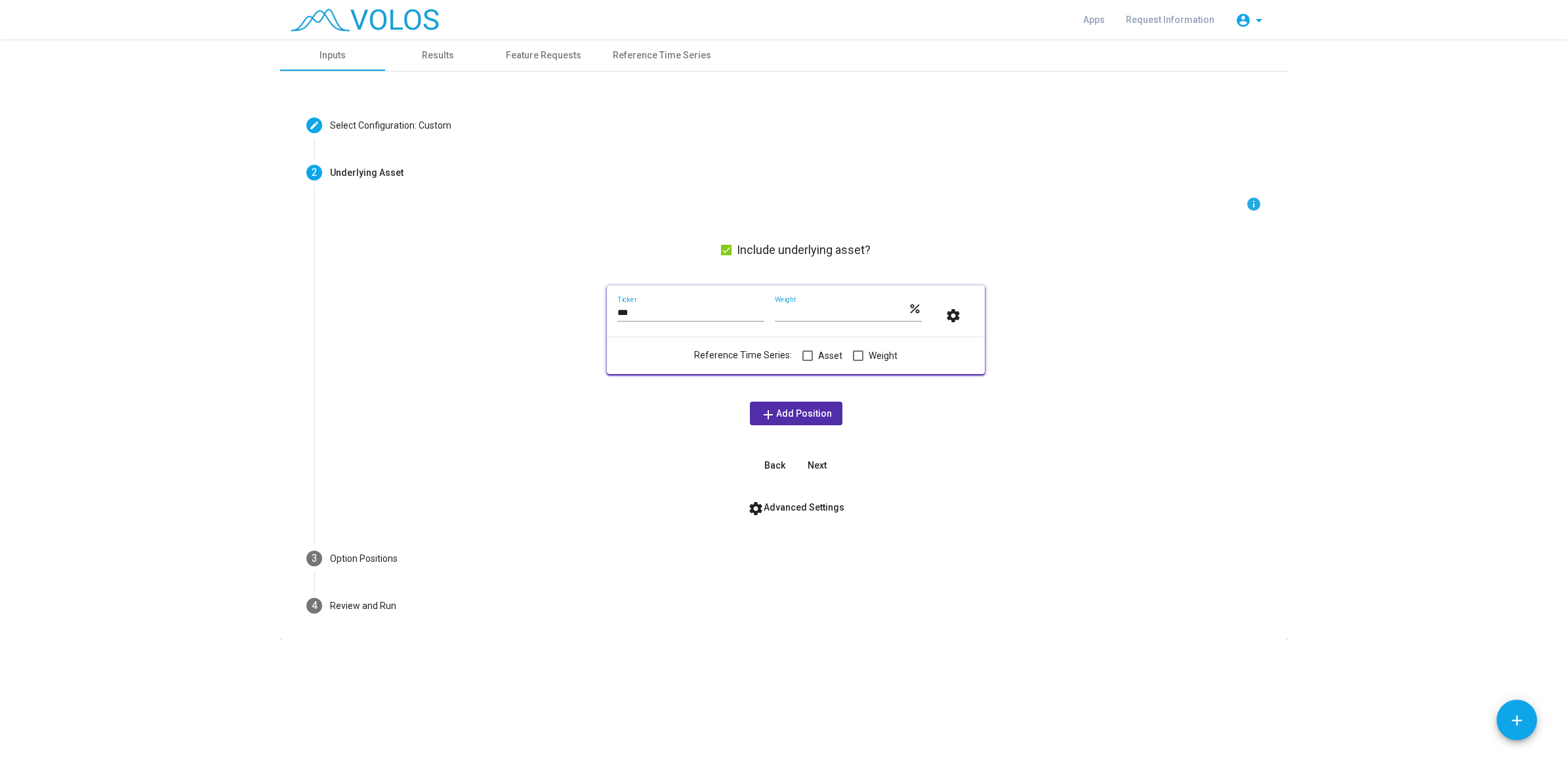
click at [703, 318] on div "*** Ticker" at bounding box center [691, 308] width 147 height 25
click at [648, 443] on div "info Include underlying asset? *** Ticker *** Weight percent settings Reference…" at bounding box center [796, 336] width 932 height 281
click at [811, 412] on span "add Add Position" at bounding box center [796, 413] width 72 height 11
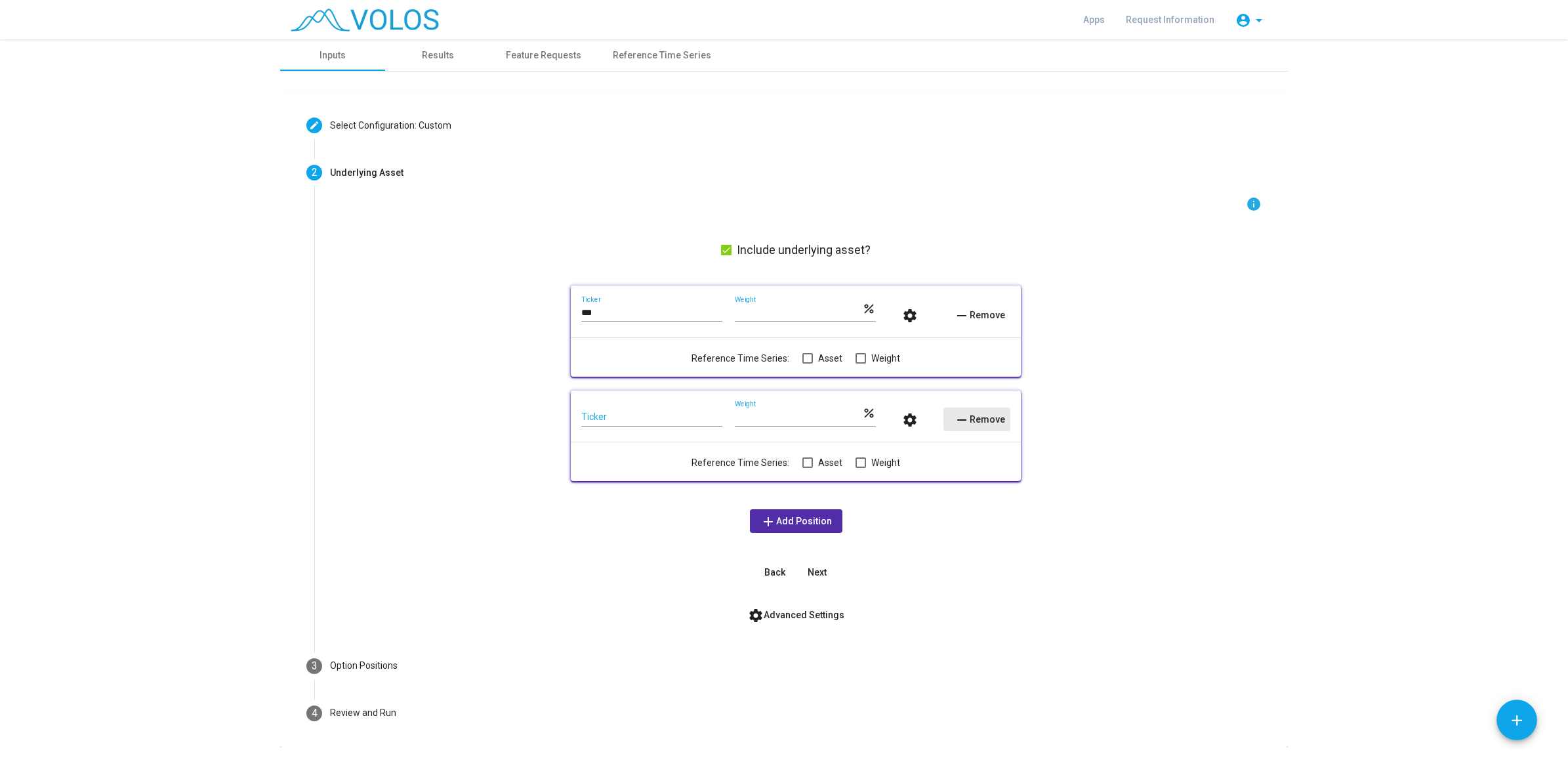
click at [958, 417] on mat-icon "remove" at bounding box center [962, 420] width 16 height 16
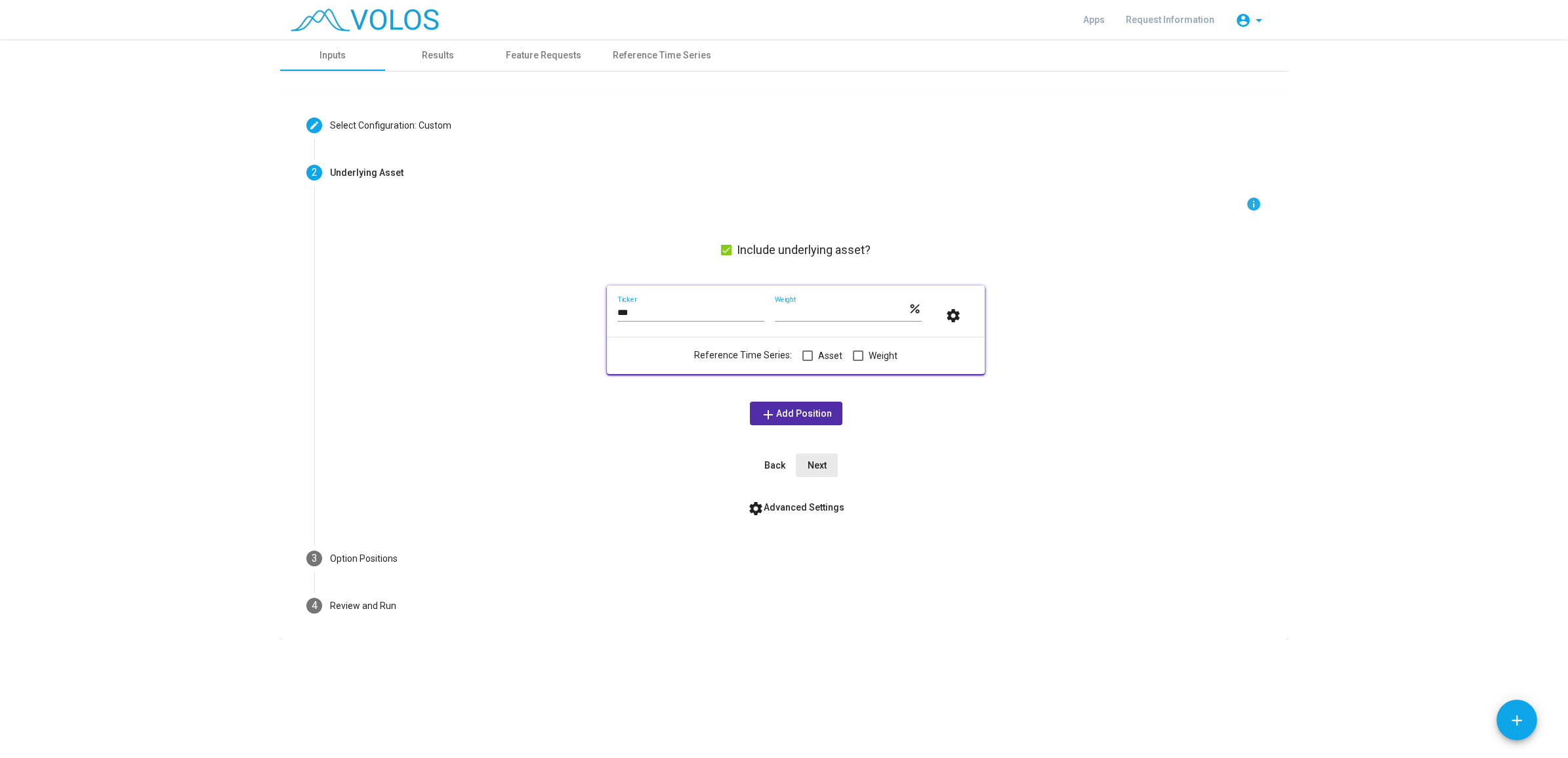
click at [814, 463] on span "Next" at bounding box center [817, 465] width 19 height 11
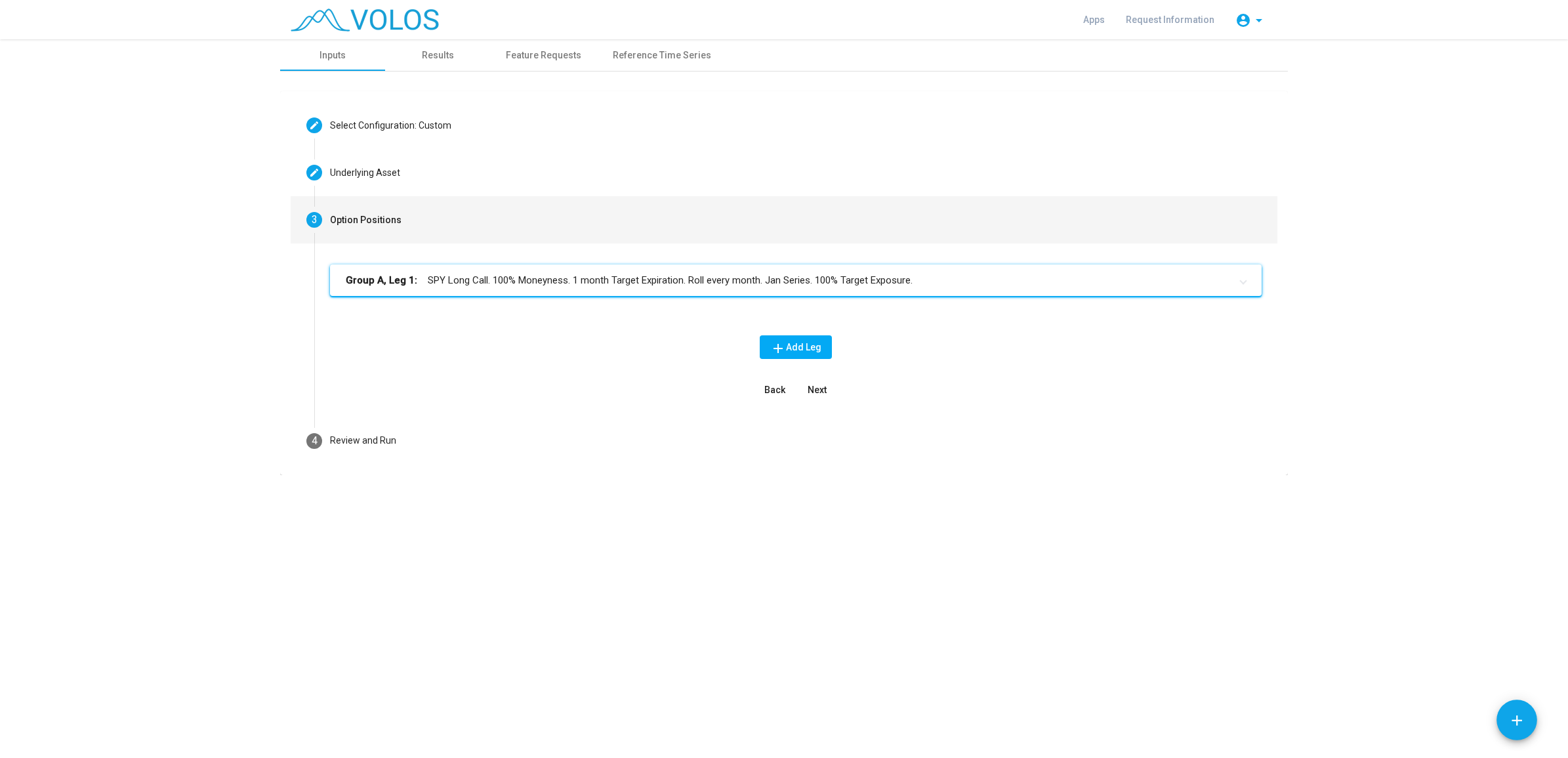
click at [774, 397] on button "Back" at bounding box center [775, 390] width 42 height 24
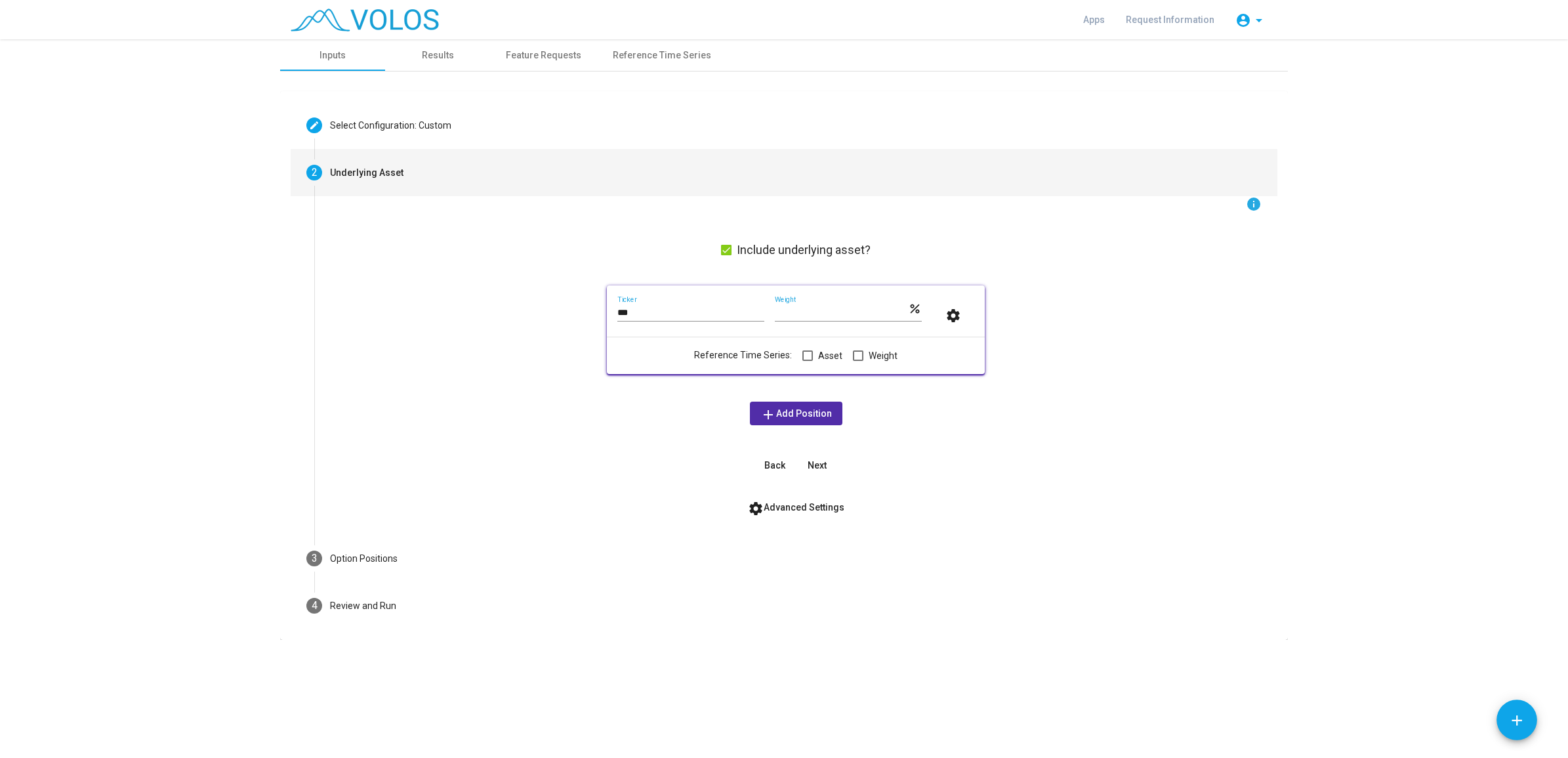
click at [1254, 197] on mat-icon "info" at bounding box center [1254, 204] width 16 height 16
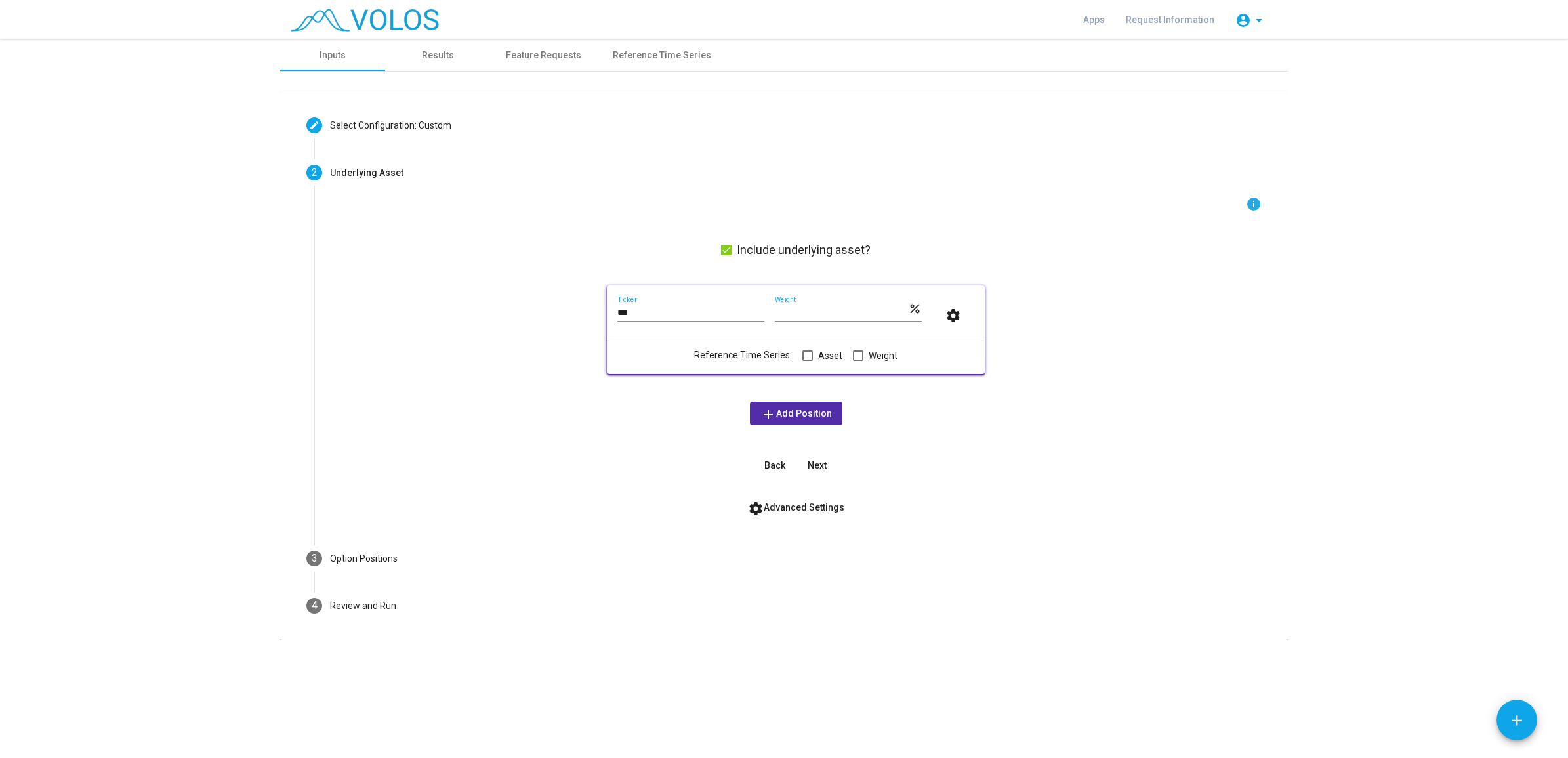
click at [821, 504] on span "settings Advanced Settings" at bounding box center [796, 507] width 96 height 11
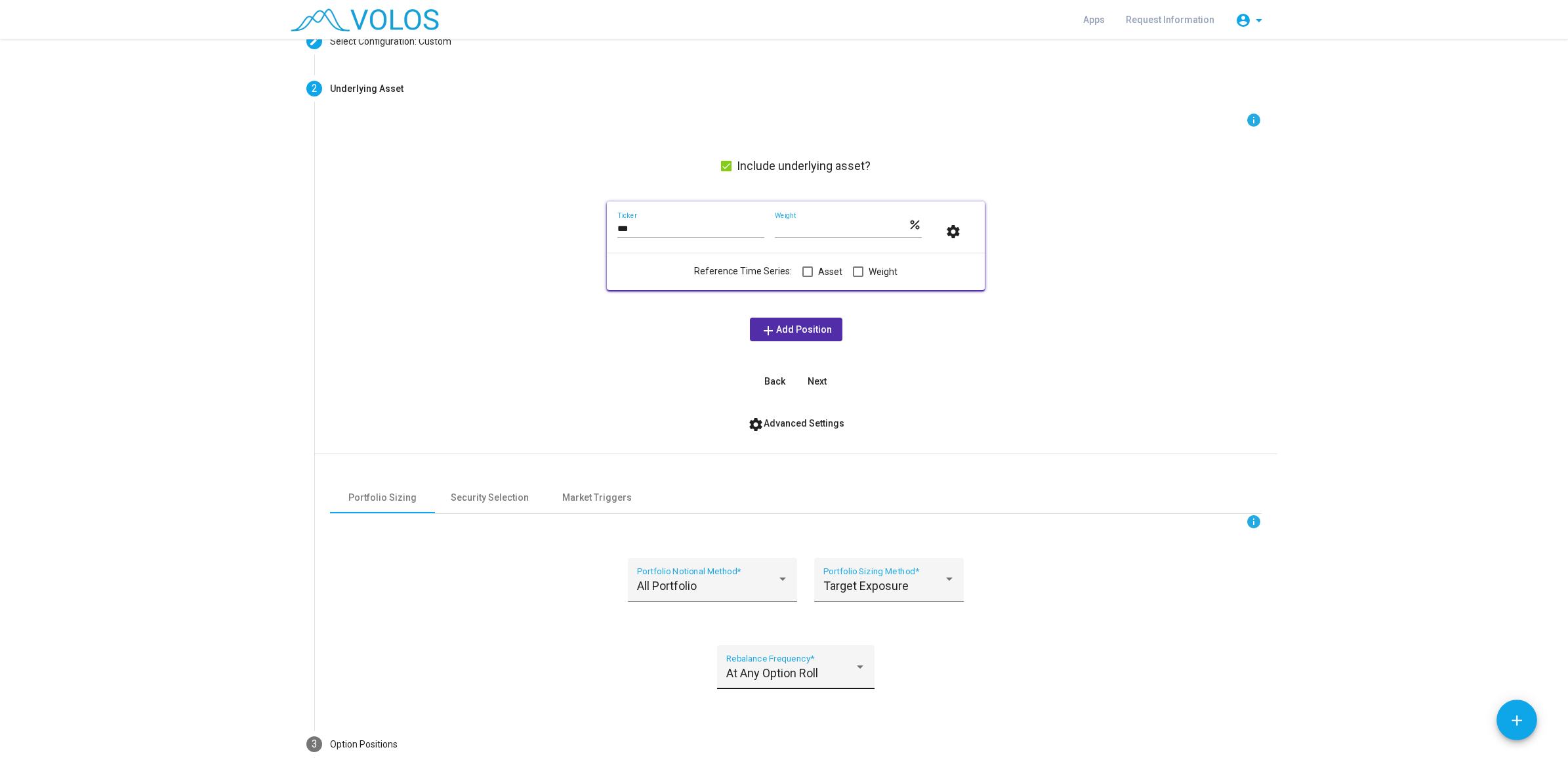
scroll to position [204, 0]
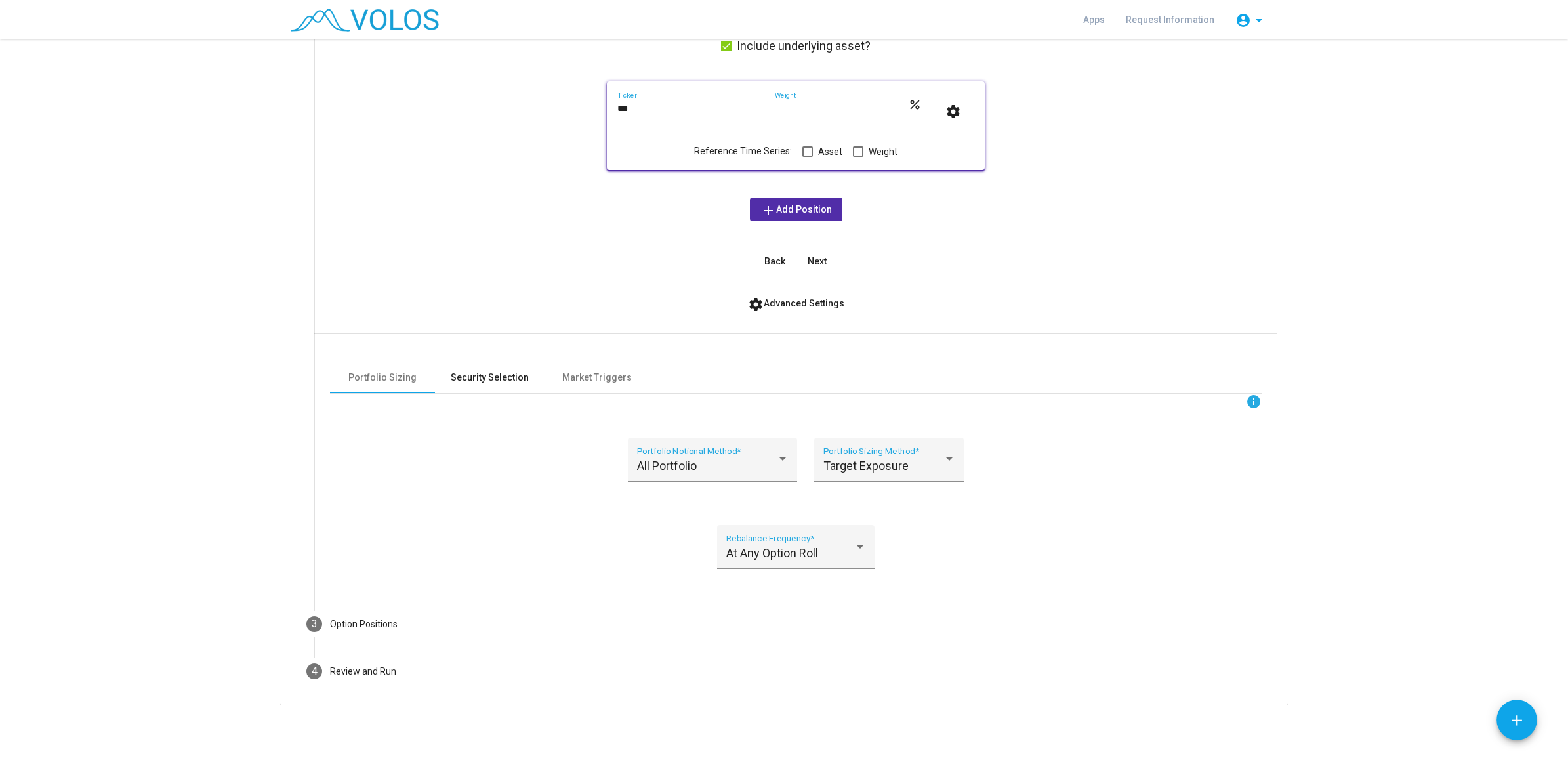
click at [486, 372] on div "Security Selection" at bounding box center [490, 378] width 78 height 14
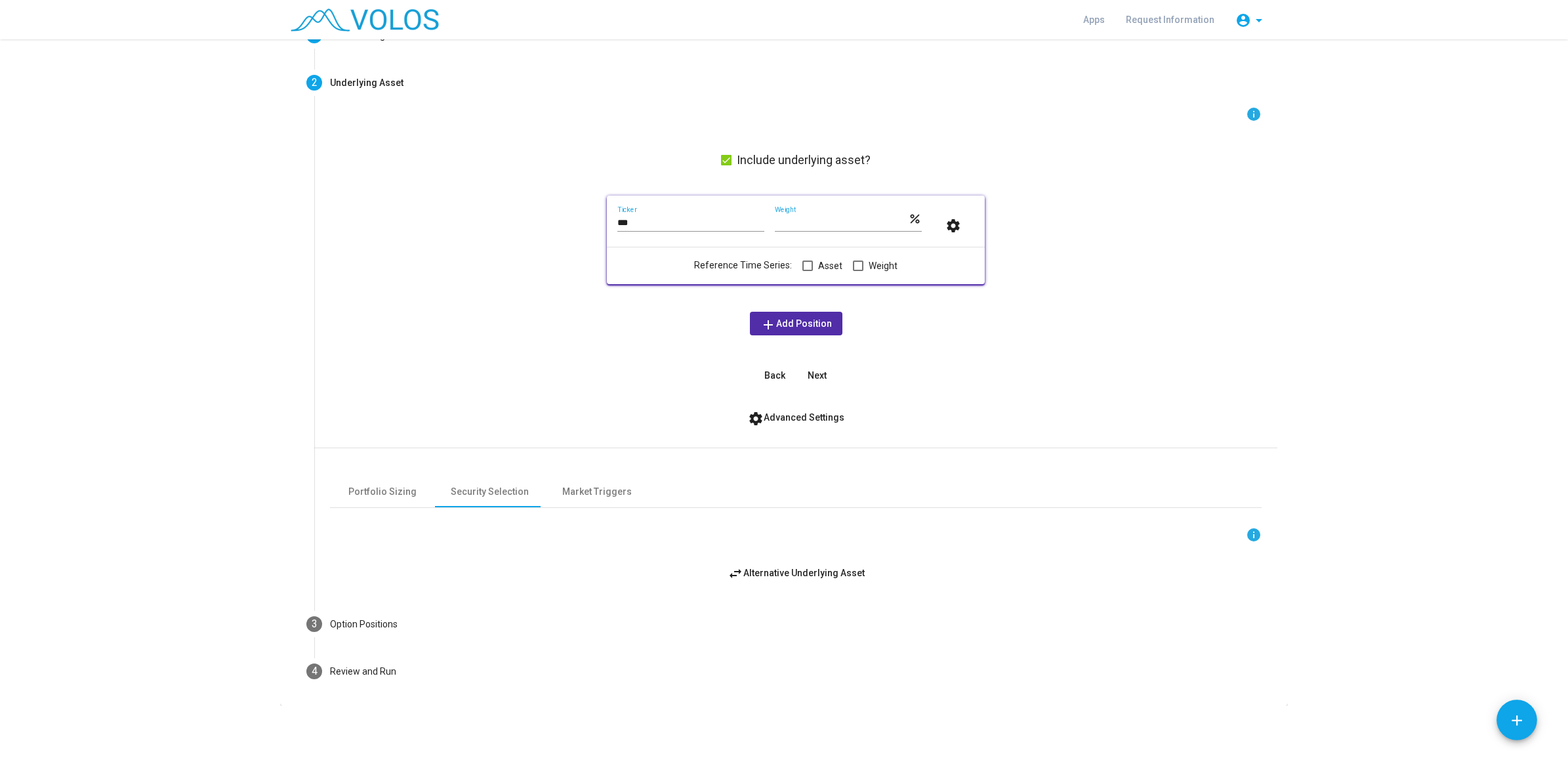
click at [778, 577] on span "swap_horiz Alternative Underlying Asset" at bounding box center [796, 573] width 137 height 11
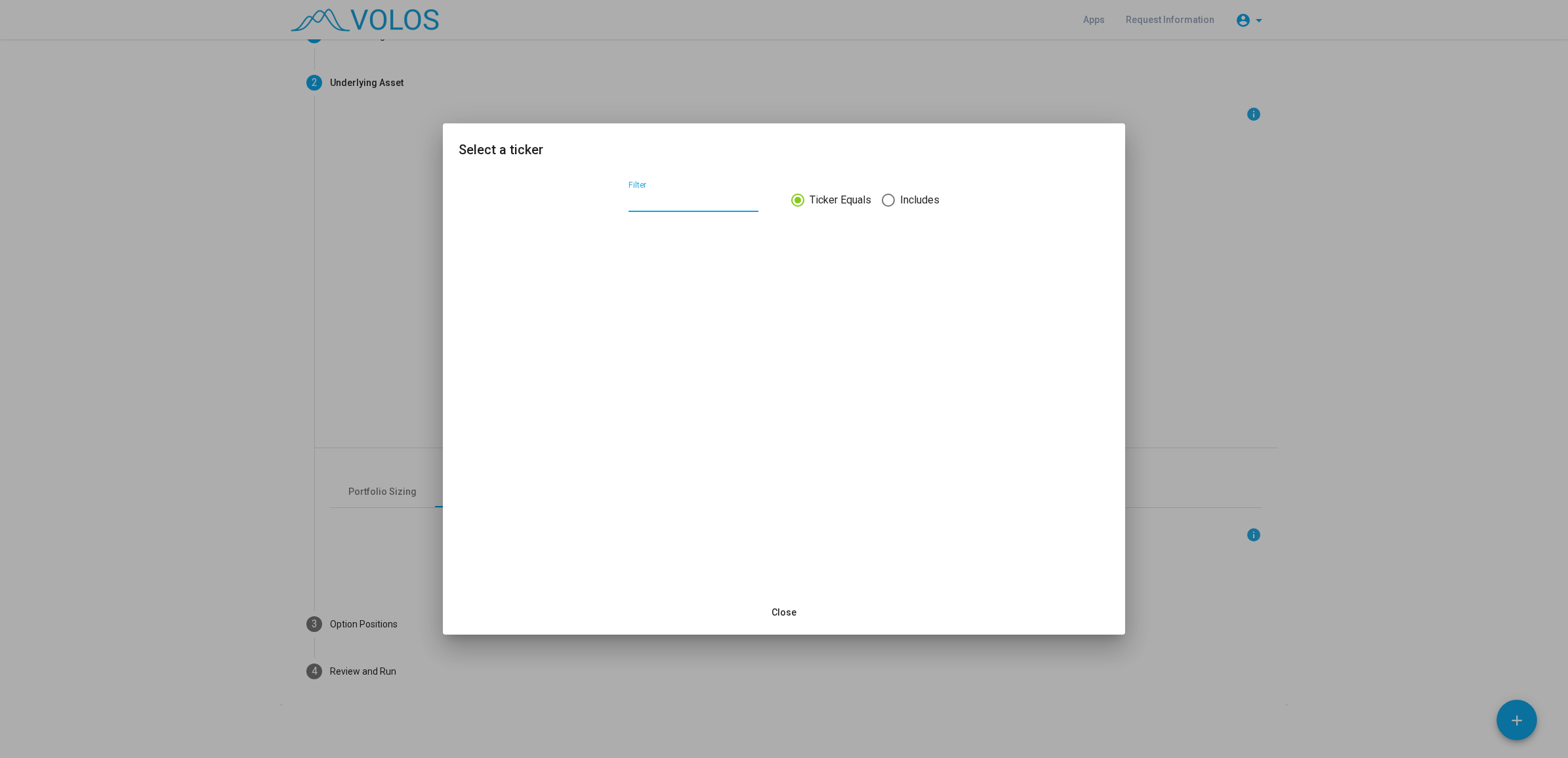
click at [904, 202] on span "Includes" at bounding box center [917, 200] width 45 height 16
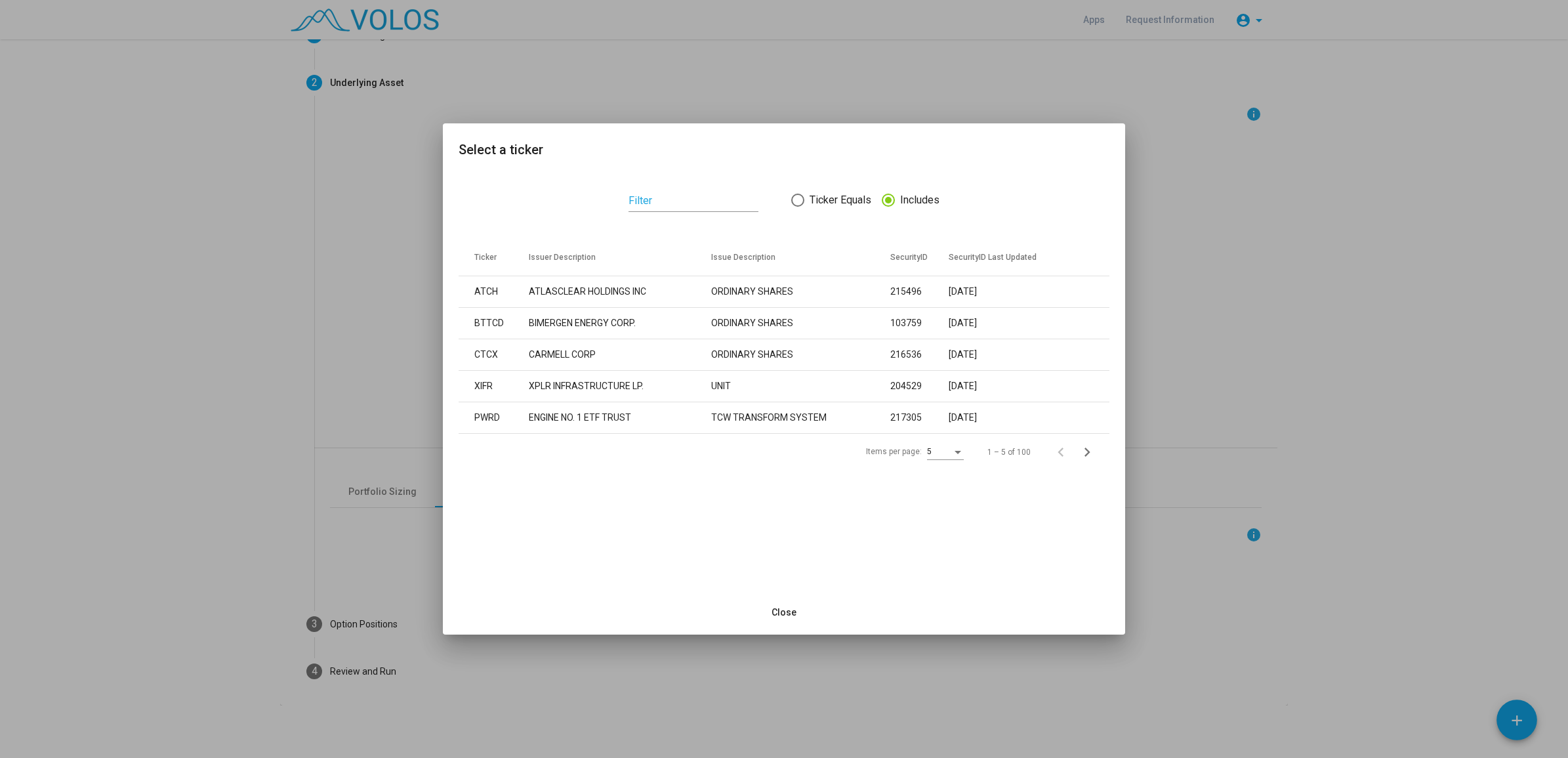
click at [1218, 201] on div at bounding box center [784, 379] width 1568 height 758
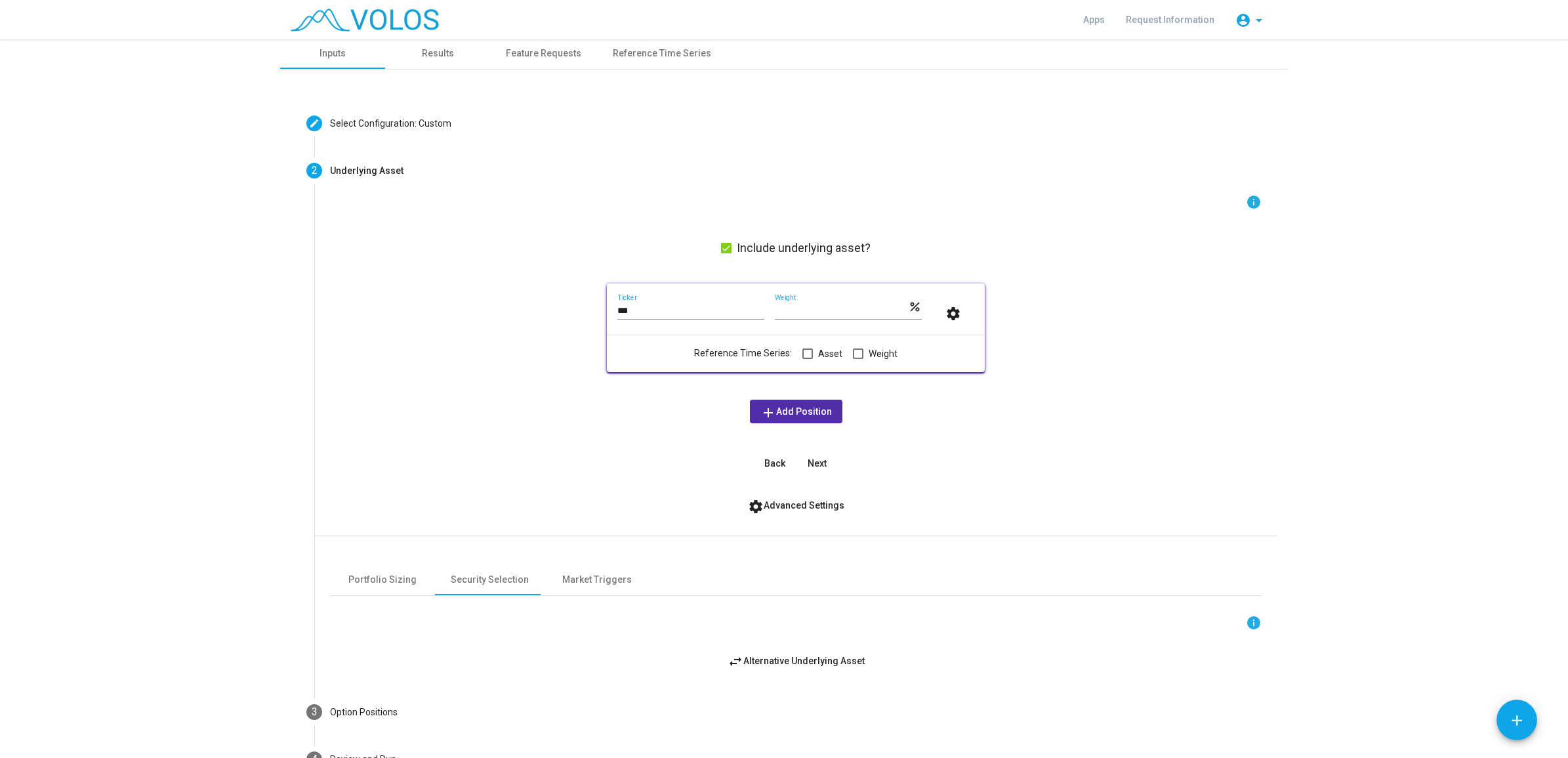
scroll to position [0, 0]
drag, startPoint x: 802, startPoint y: 502, endPoint x: 779, endPoint y: 510, distance: 24.4
click at [802, 503] on span "settings Advanced Settings" at bounding box center [796, 507] width 96 height 11
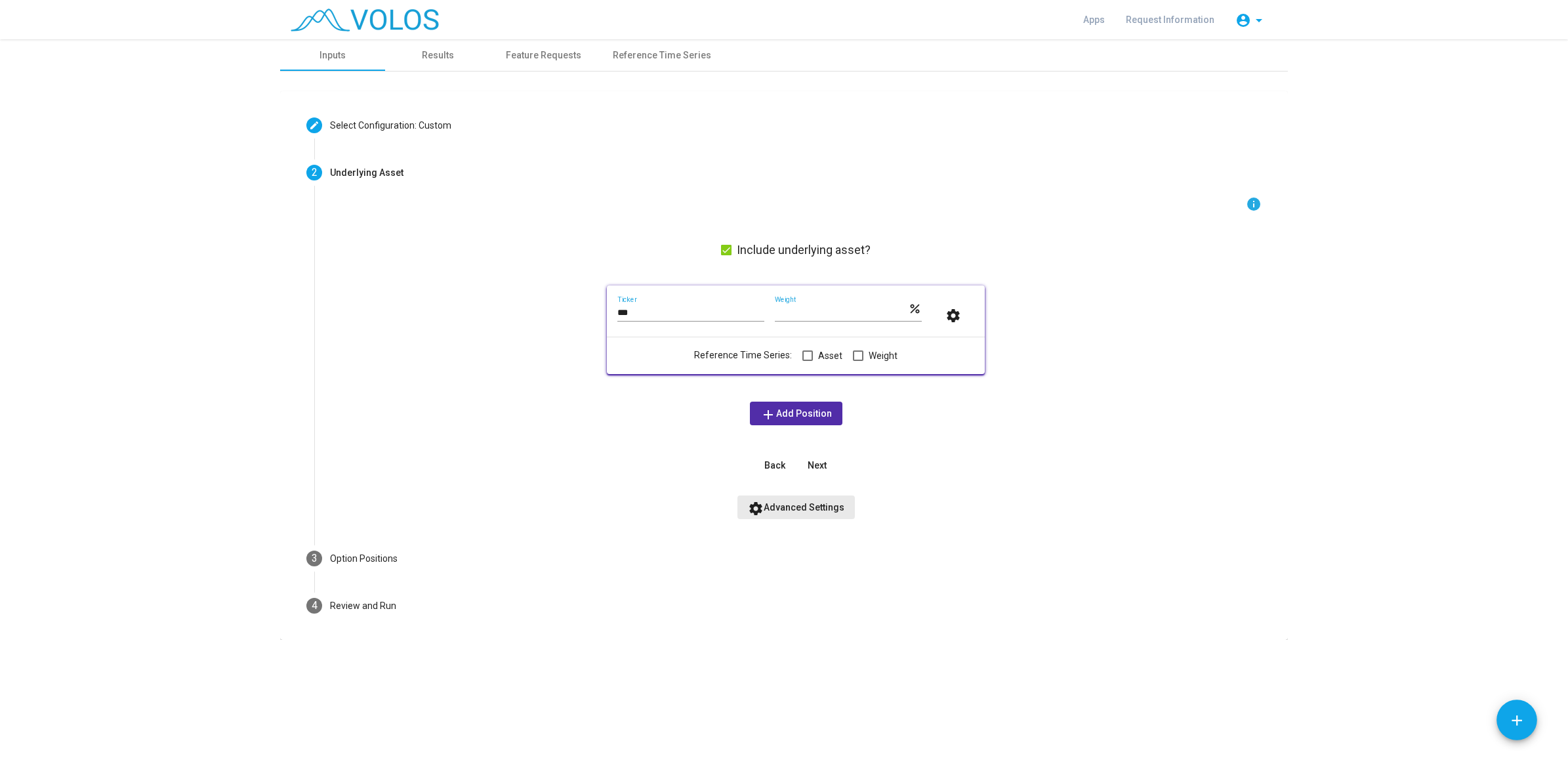
click at [799, 506] on span "settings Advanced Settings" at bounding box center [796, 507] width 96 height 11
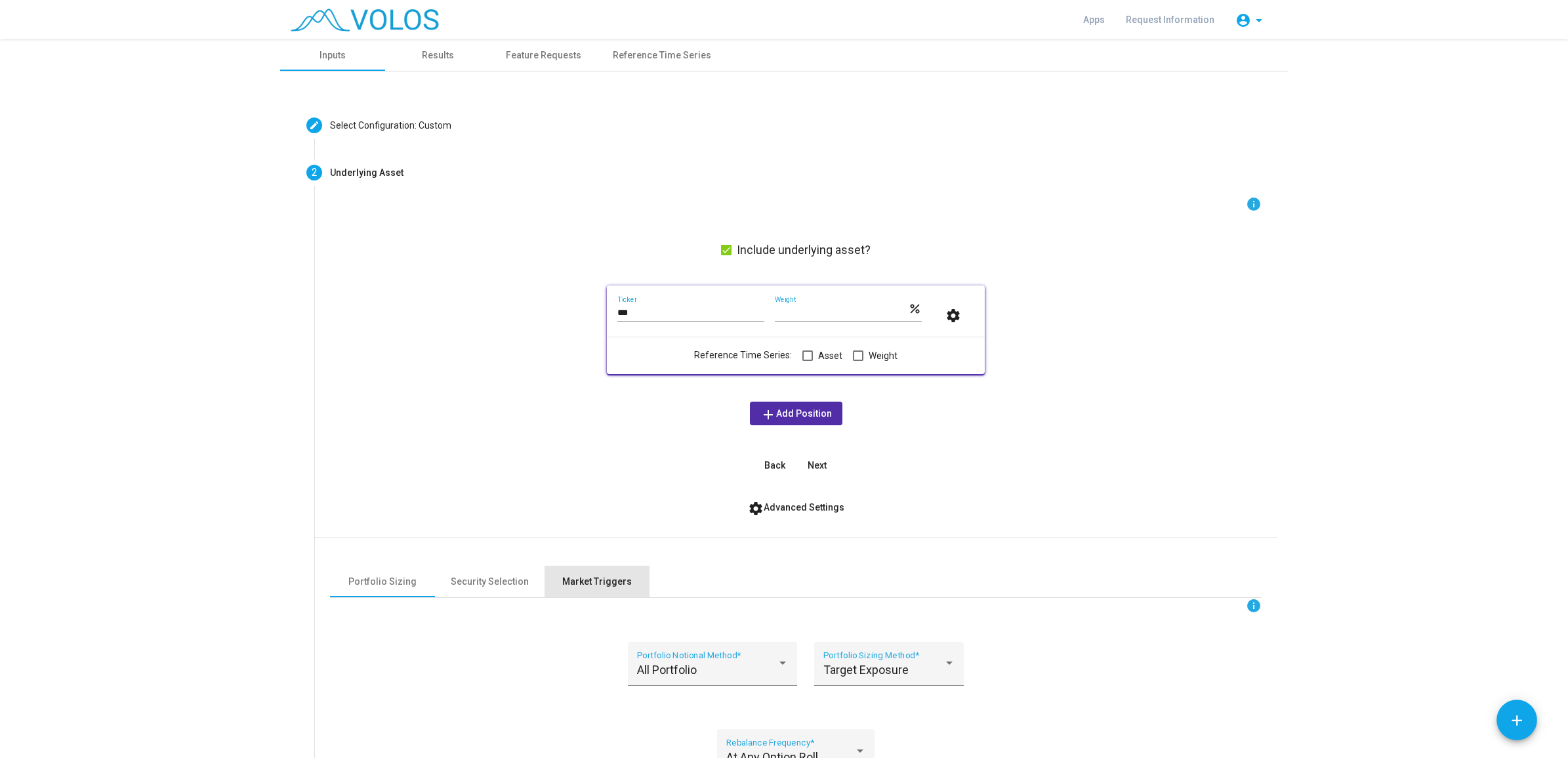
click at [586, 584] on div "Market Triggers" at bounding box center [597, 582] width 69 height 14
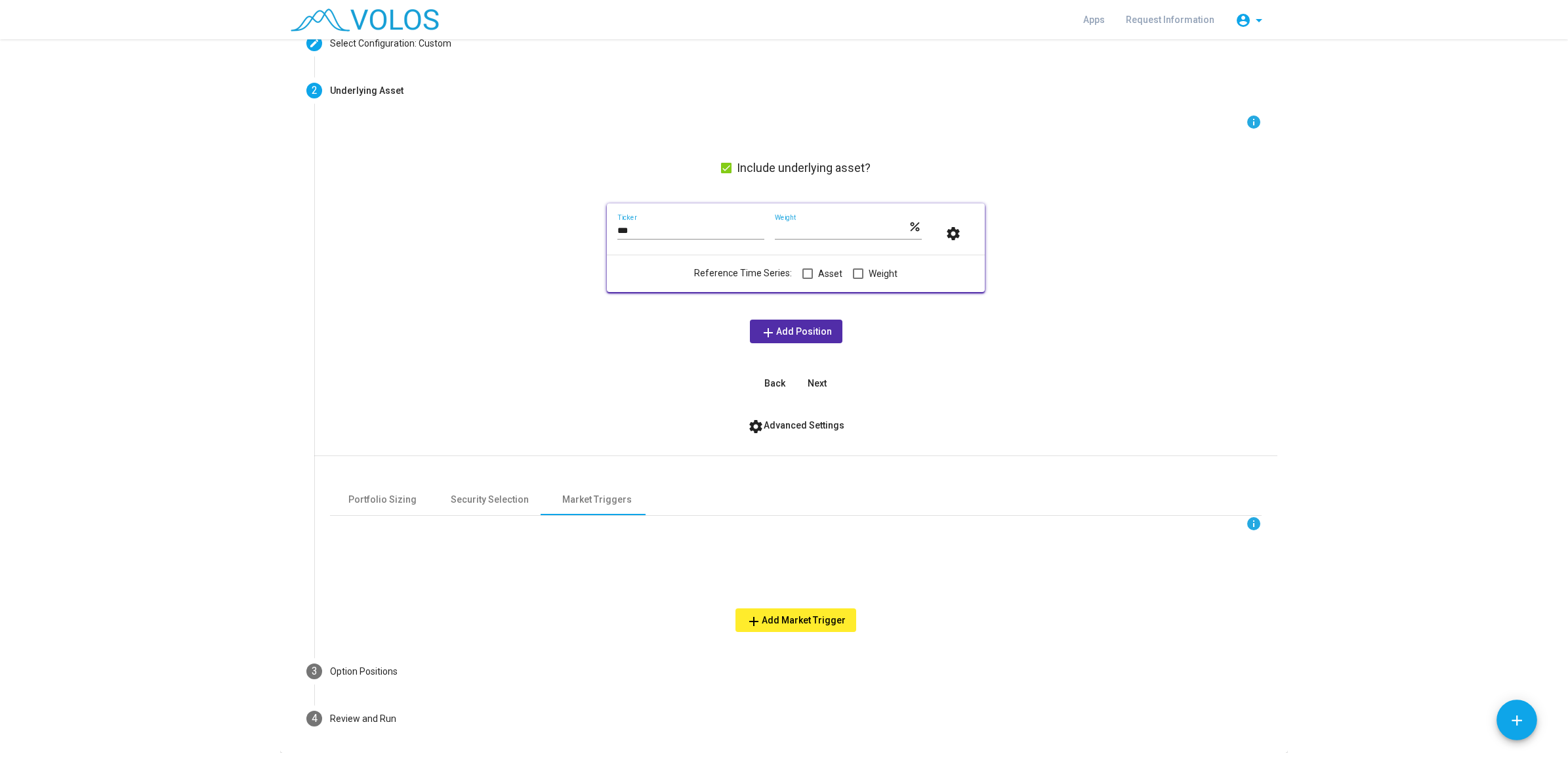
click at [806, 605] on span "add Add Market Trigger" at bounding box center [796, 620] width 100 height 11
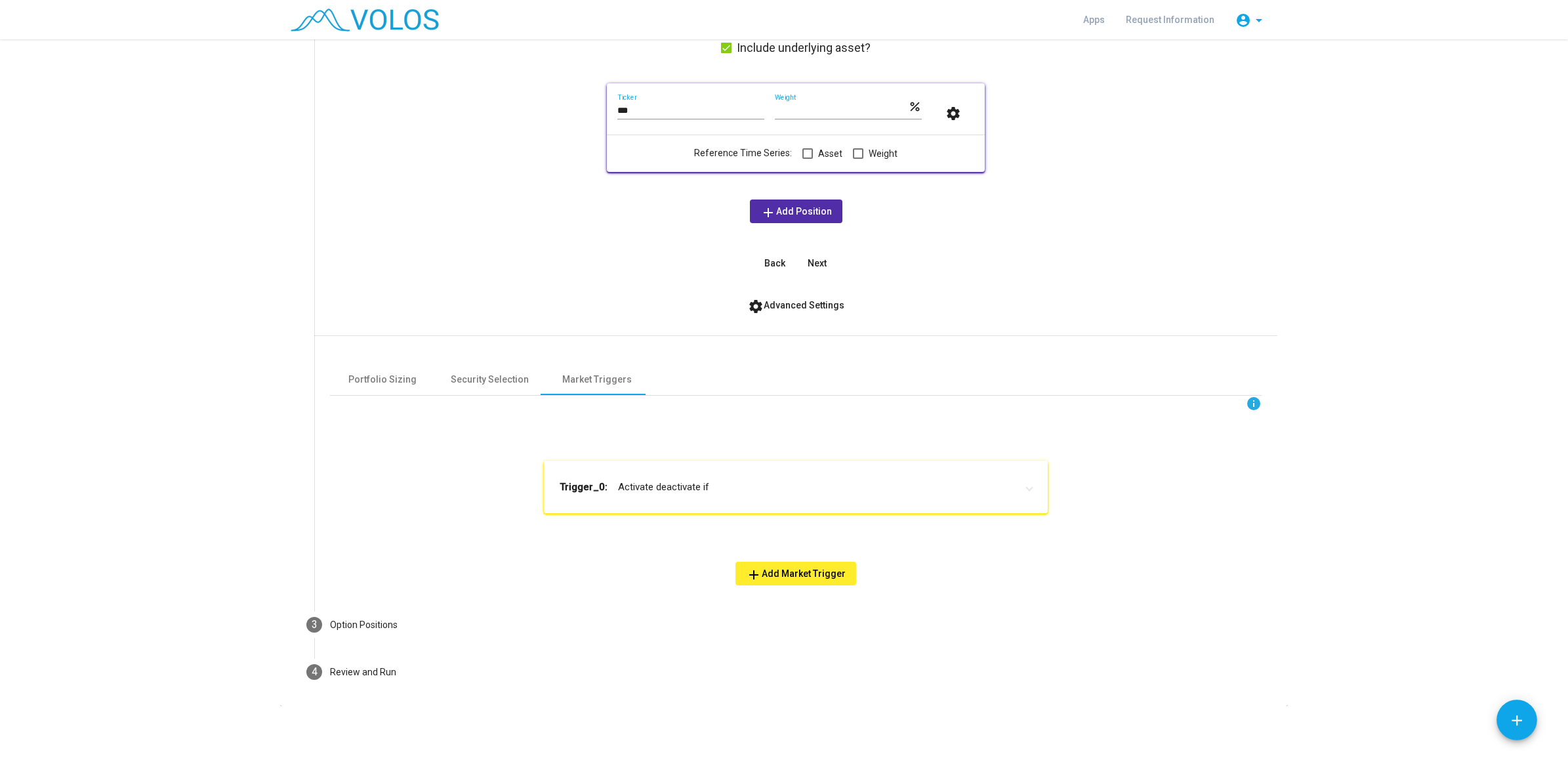
scroll to position [203, 0]
click at [759, 494] on mat-expansion-panel-header "Trigger_0: Activate deactivate if" at bounding box center [796, 486] width 504 height 53
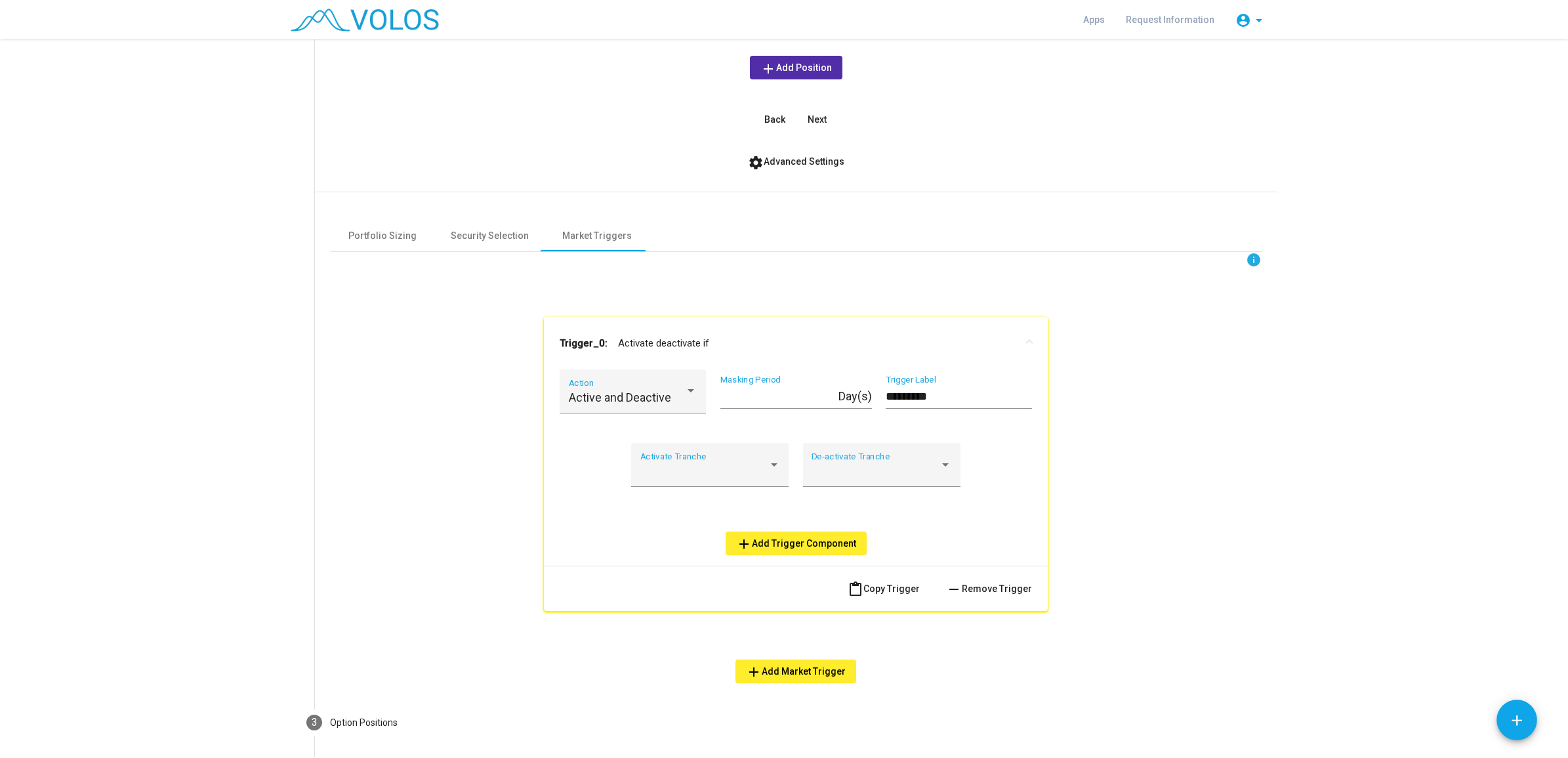
scroll to position [367, 0]
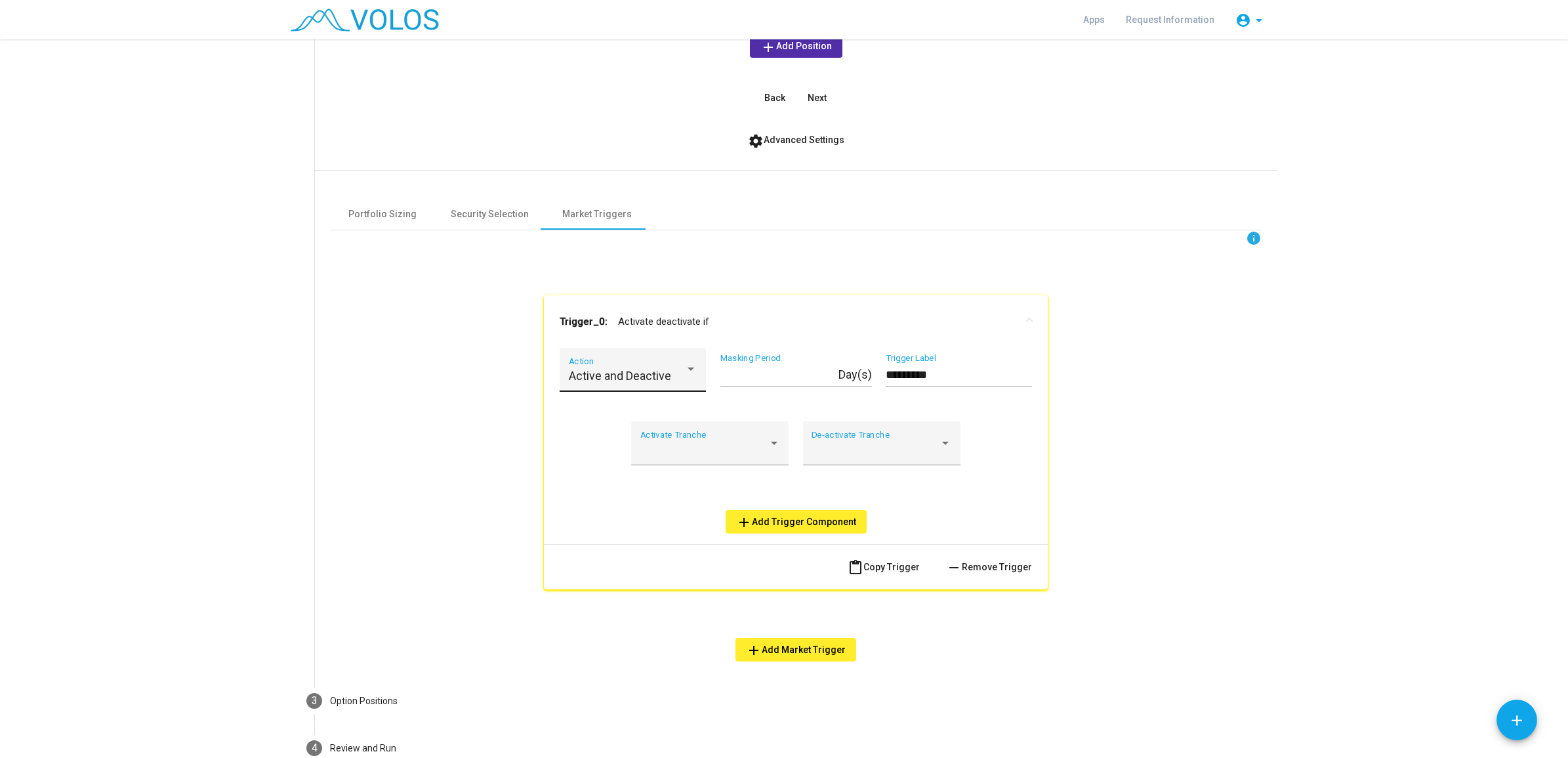
click at [647, 372] on span "Active and Deactive" at bounding box center [621, 375] width 103 height 14
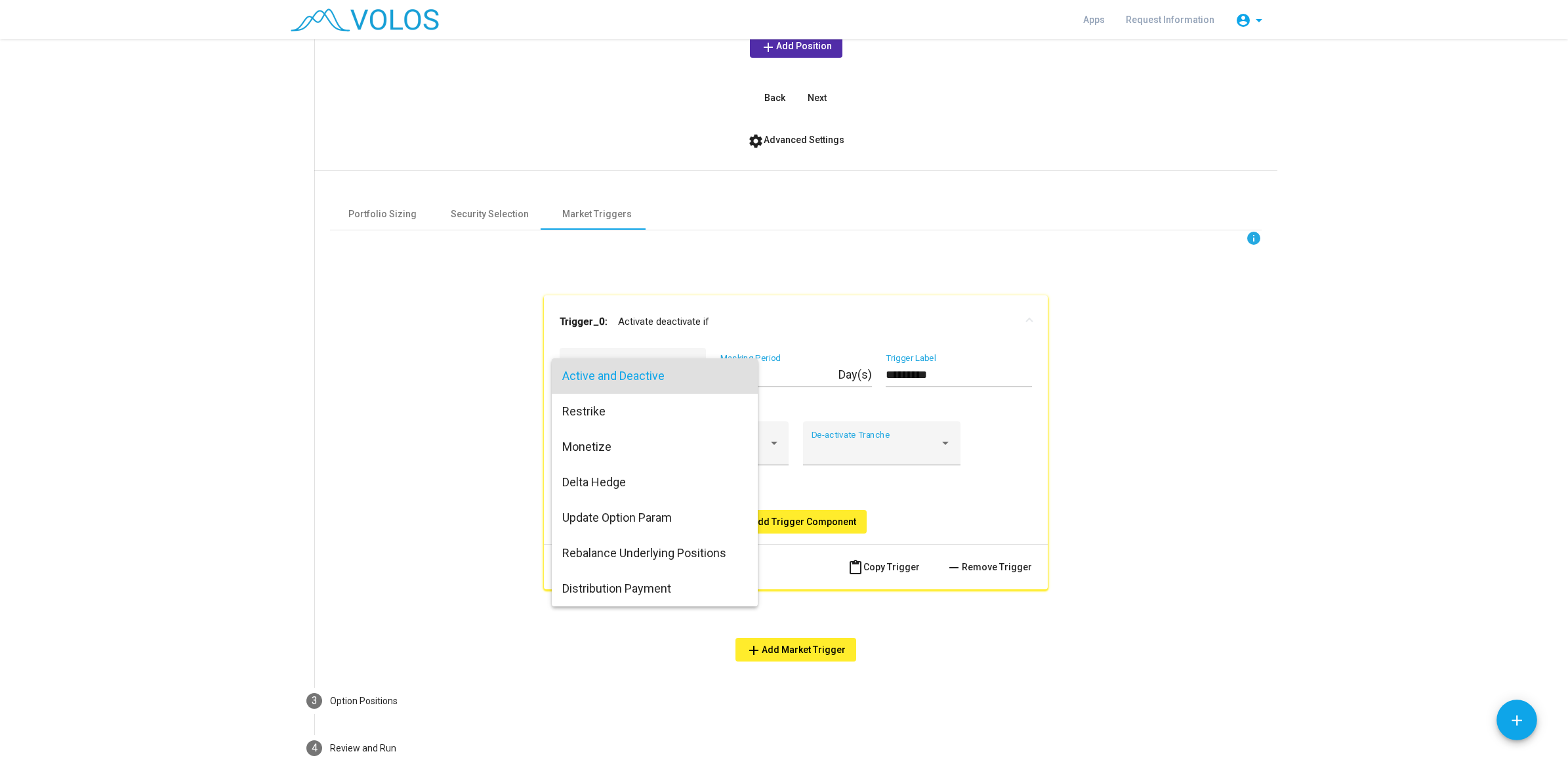
click at [391, 421] on div at bounding box center [784, 379] width 1568 height 758
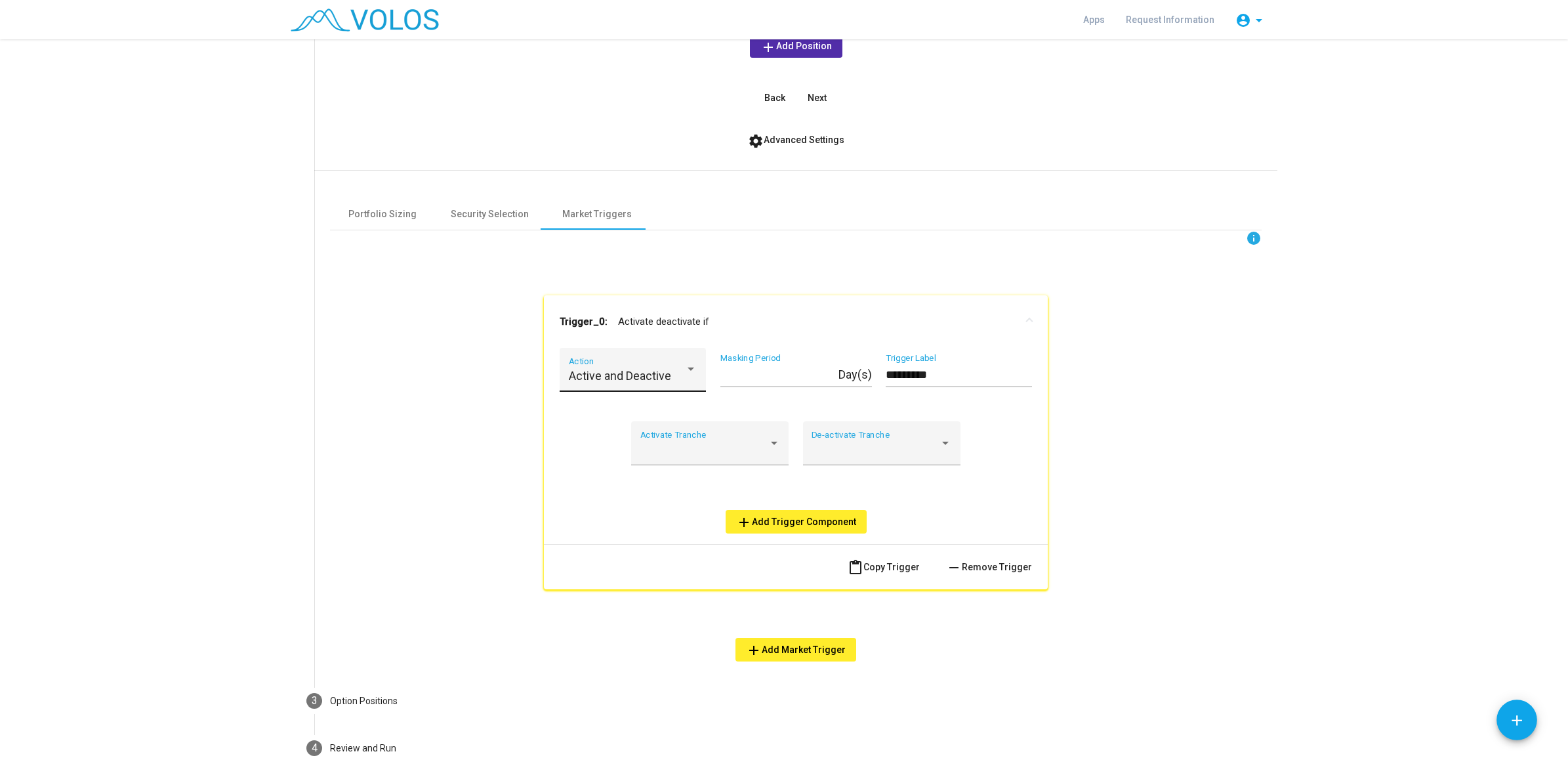
click at [618, 388] on div "Active and Deactive Action" at bounding box center [634, 374] width 129 height 35
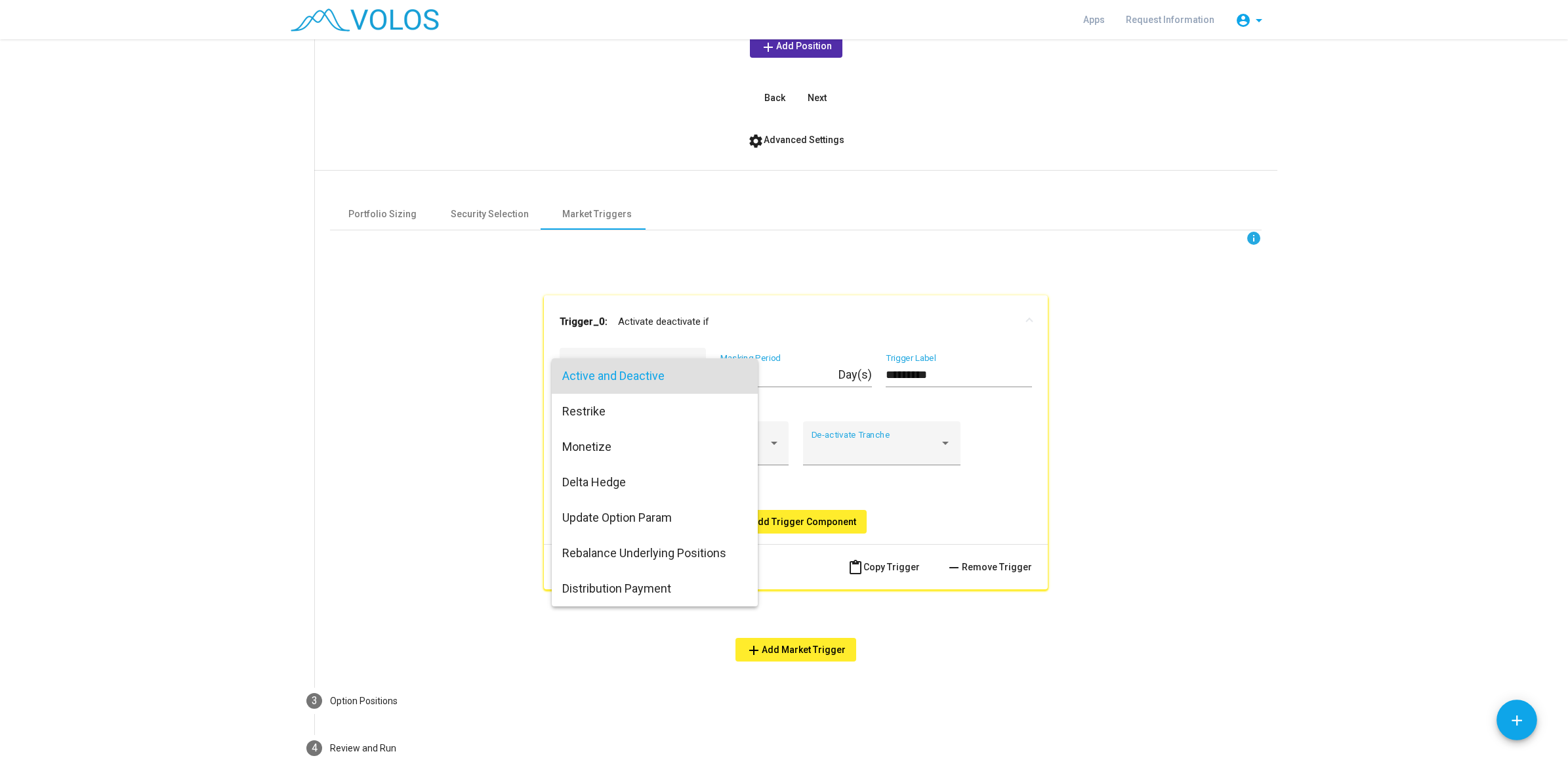
click at [481, 234] on div at bounding box center [784, 379] width 1568 height 758
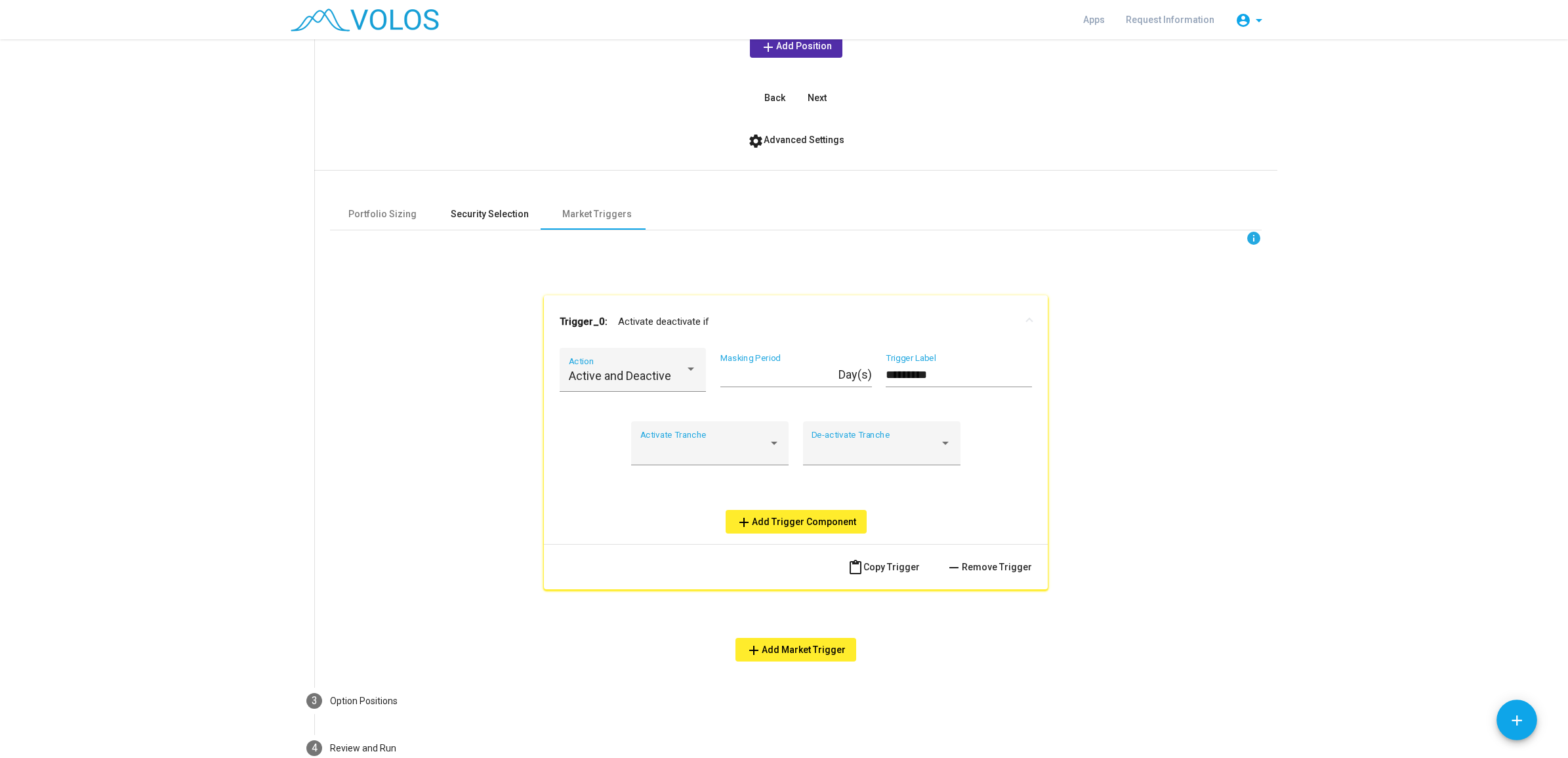
click at [485, 223] on div "Security Selection" at bounding box center [489, 214] width 109 height 32
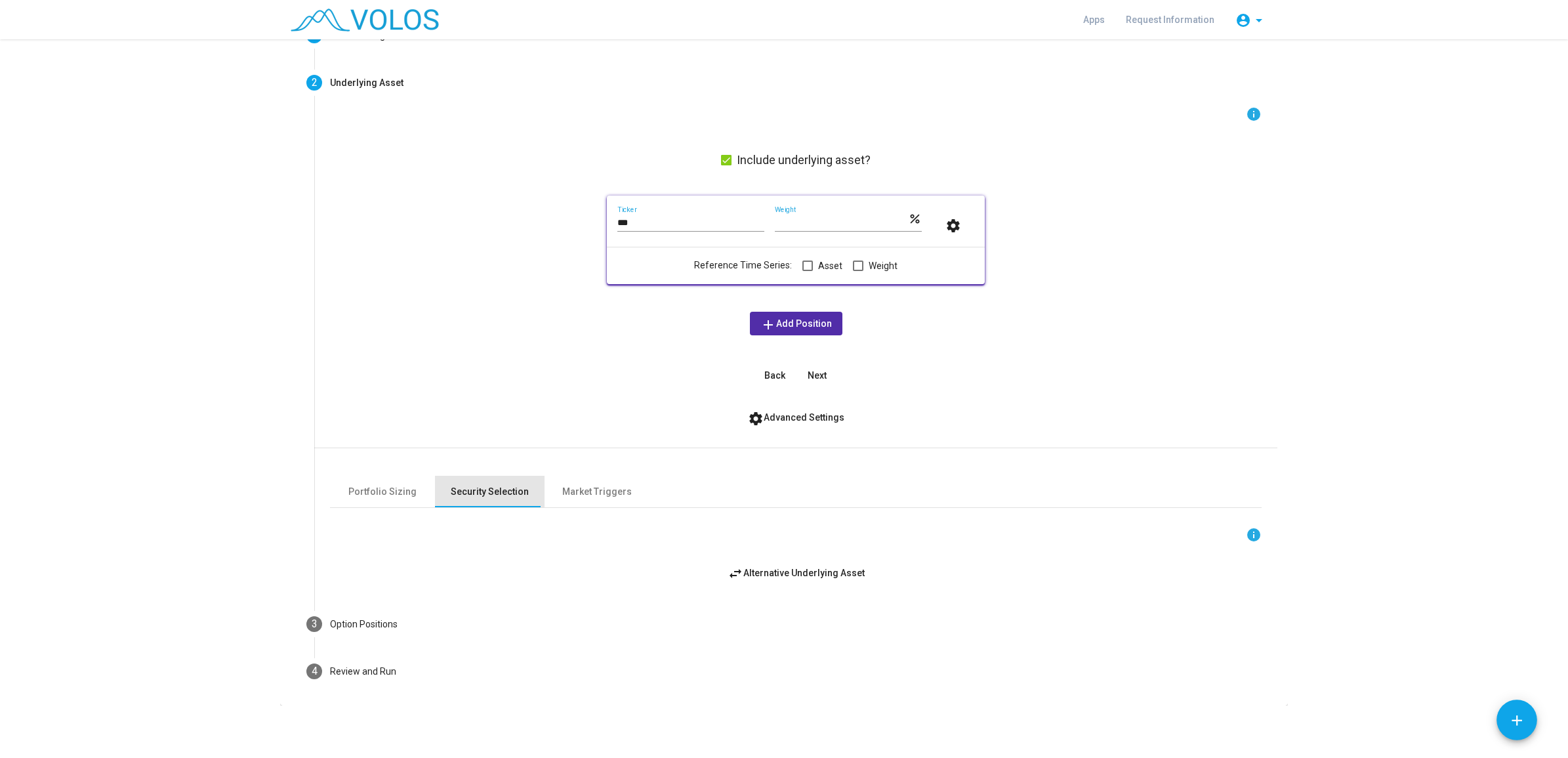
scroll to position [90, 0]
click at [596, 490] on div "Market Triggers" at bounding box center [597, 491] width 69 height 14
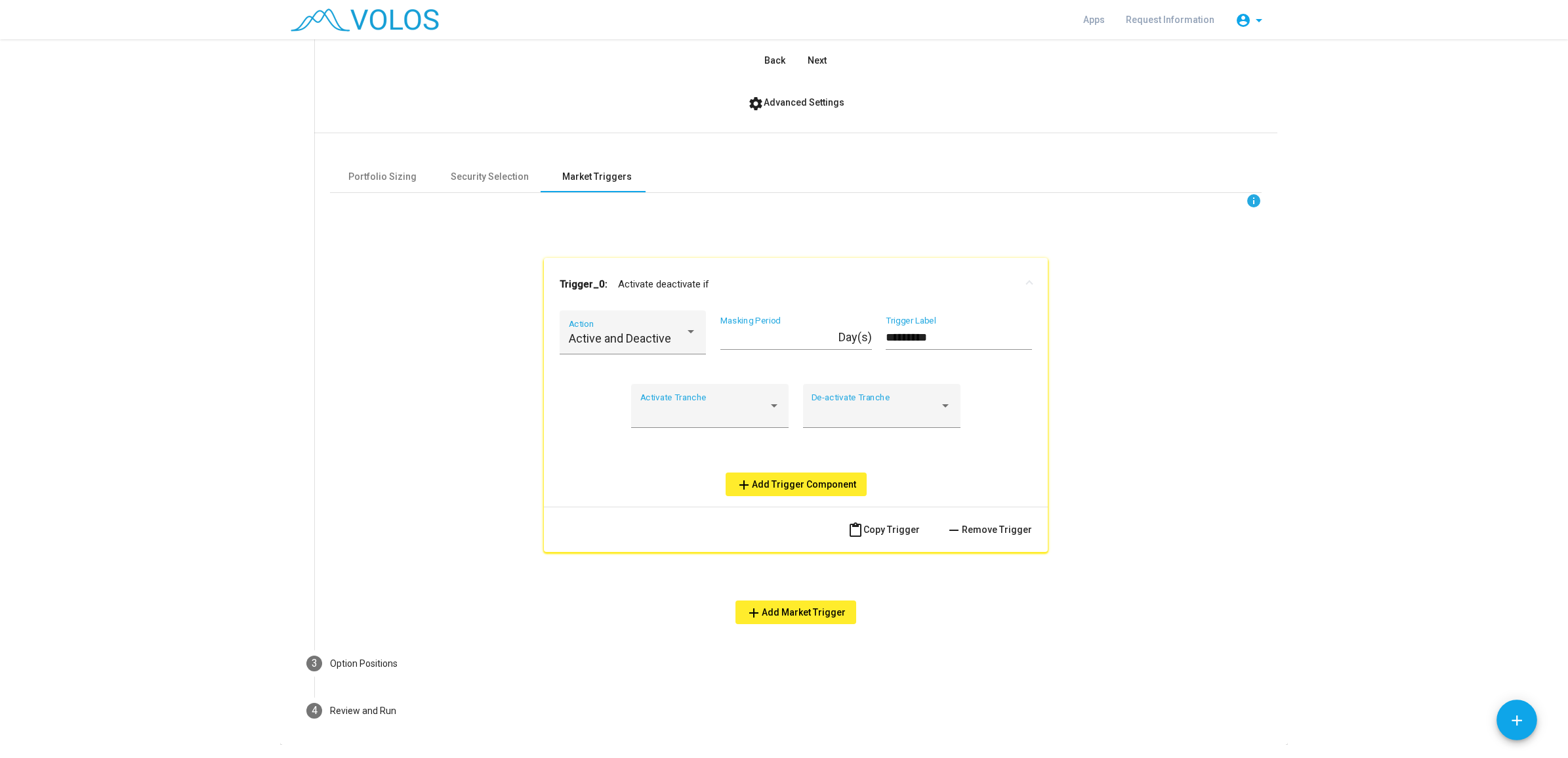
scroll to position [418, 0]
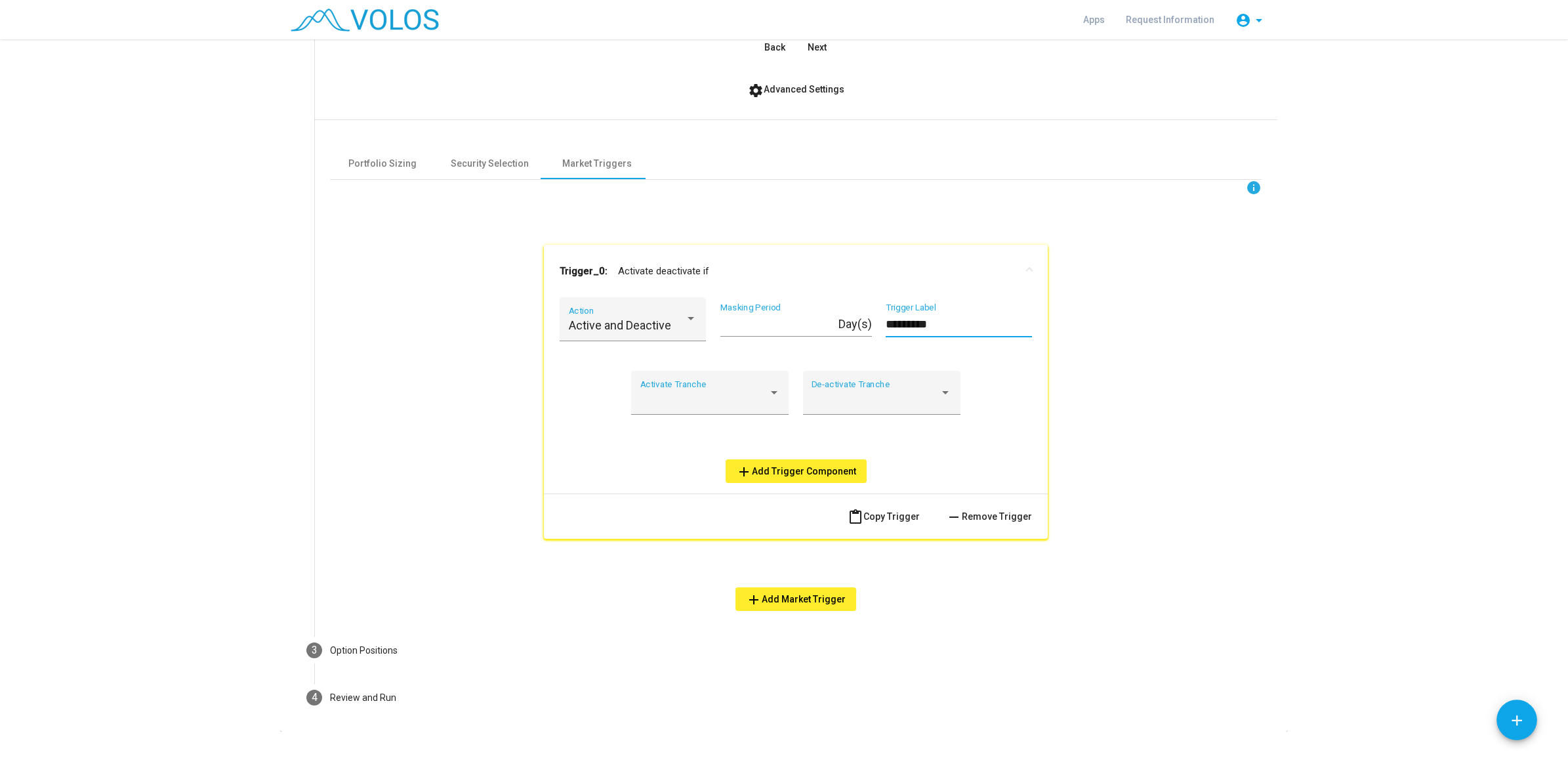
click at [935, 325] on input "*********" at bounding box center [959, 324] width 146 height 13
click at [696, 412] on div "Activate Tranche" at bounding box center [710, 397] width 140 height 35
click at [887, 417] on div at bounding box center [784, 379] width 1568 height 758
click at [884, 400] on div at bounding box center [875, 399] width 128 height 13
click at [1079, 414] on div at bounding box center [784, 379] width 1568 height 758
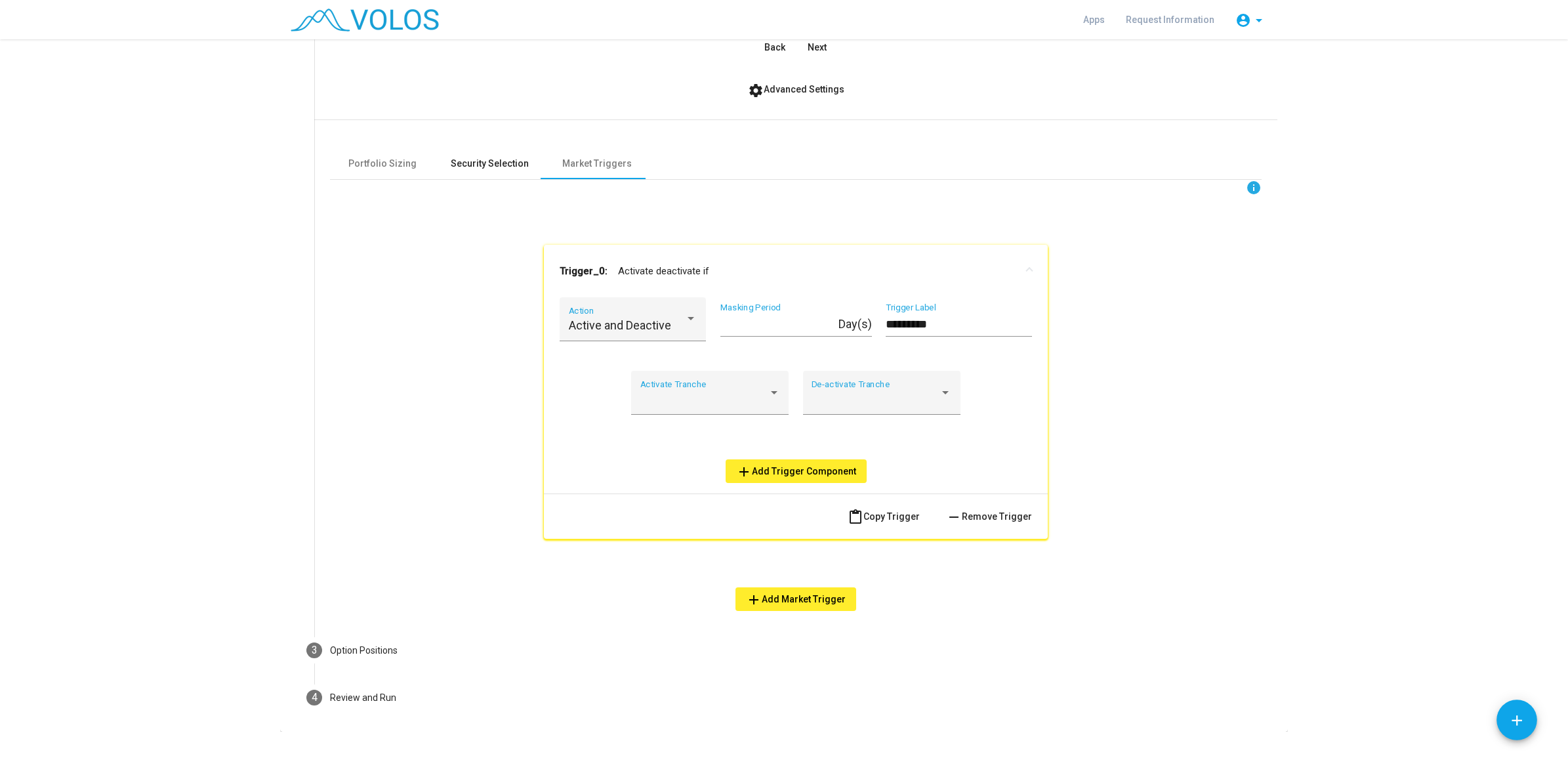
click at [466, 159] on div "Security Selection" at bounding box center [490, 163] width 78 height 14
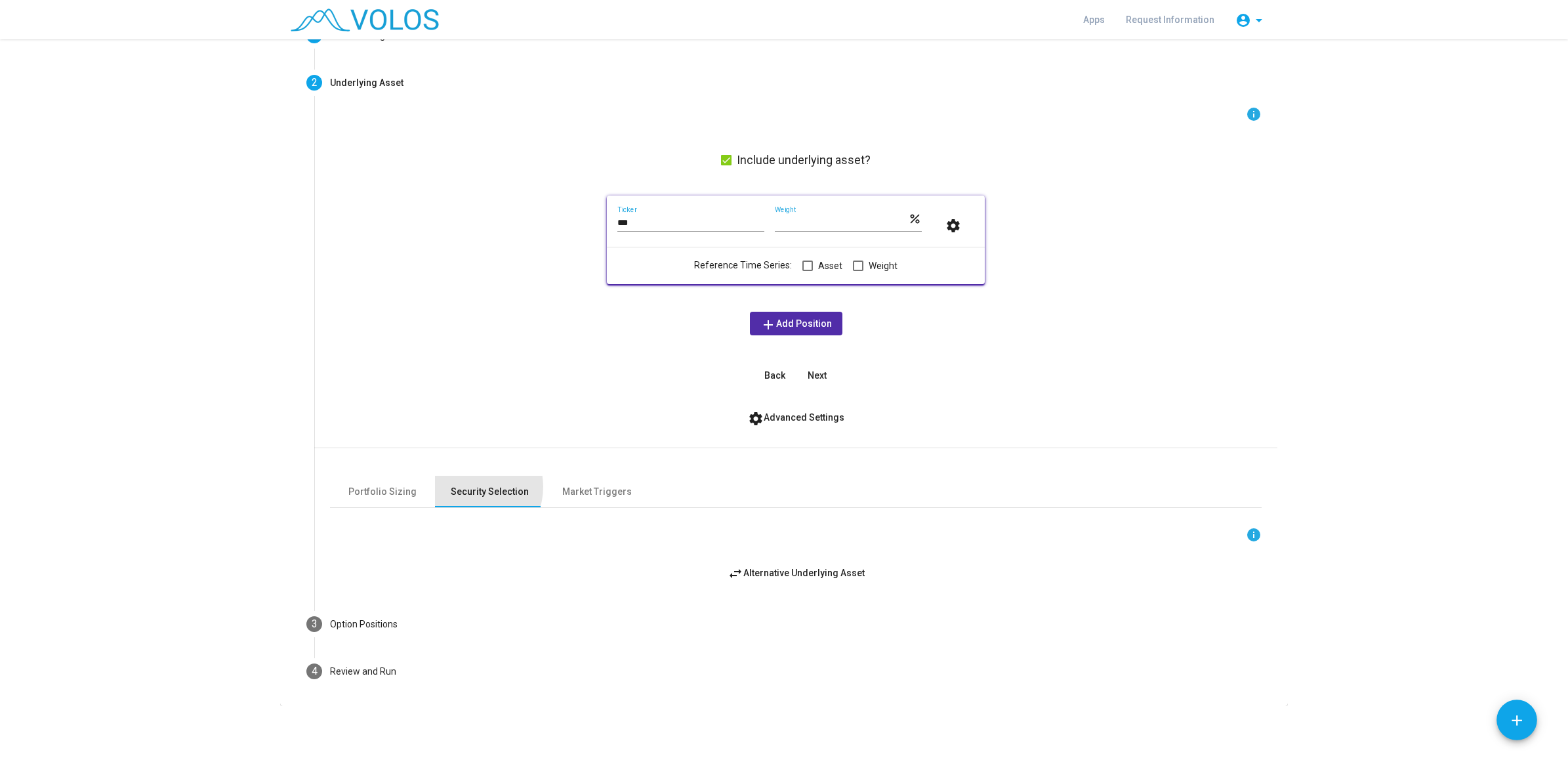
scroll to position [90, 0]
click at [392, 496] on div "Portfolio Sizing" at bounding box center [383, 491] width 68 height 14
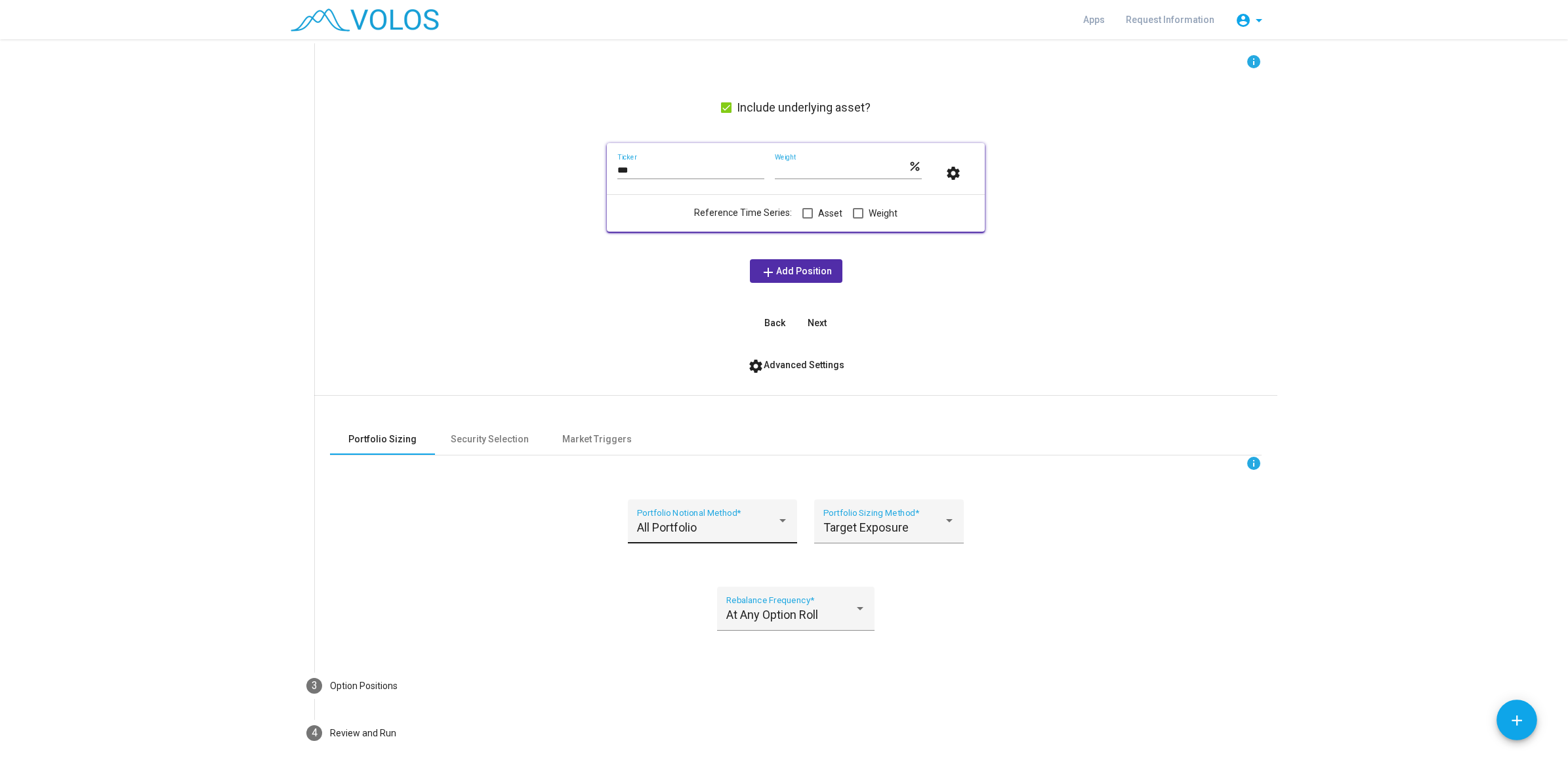
scroll to position [204, 0]
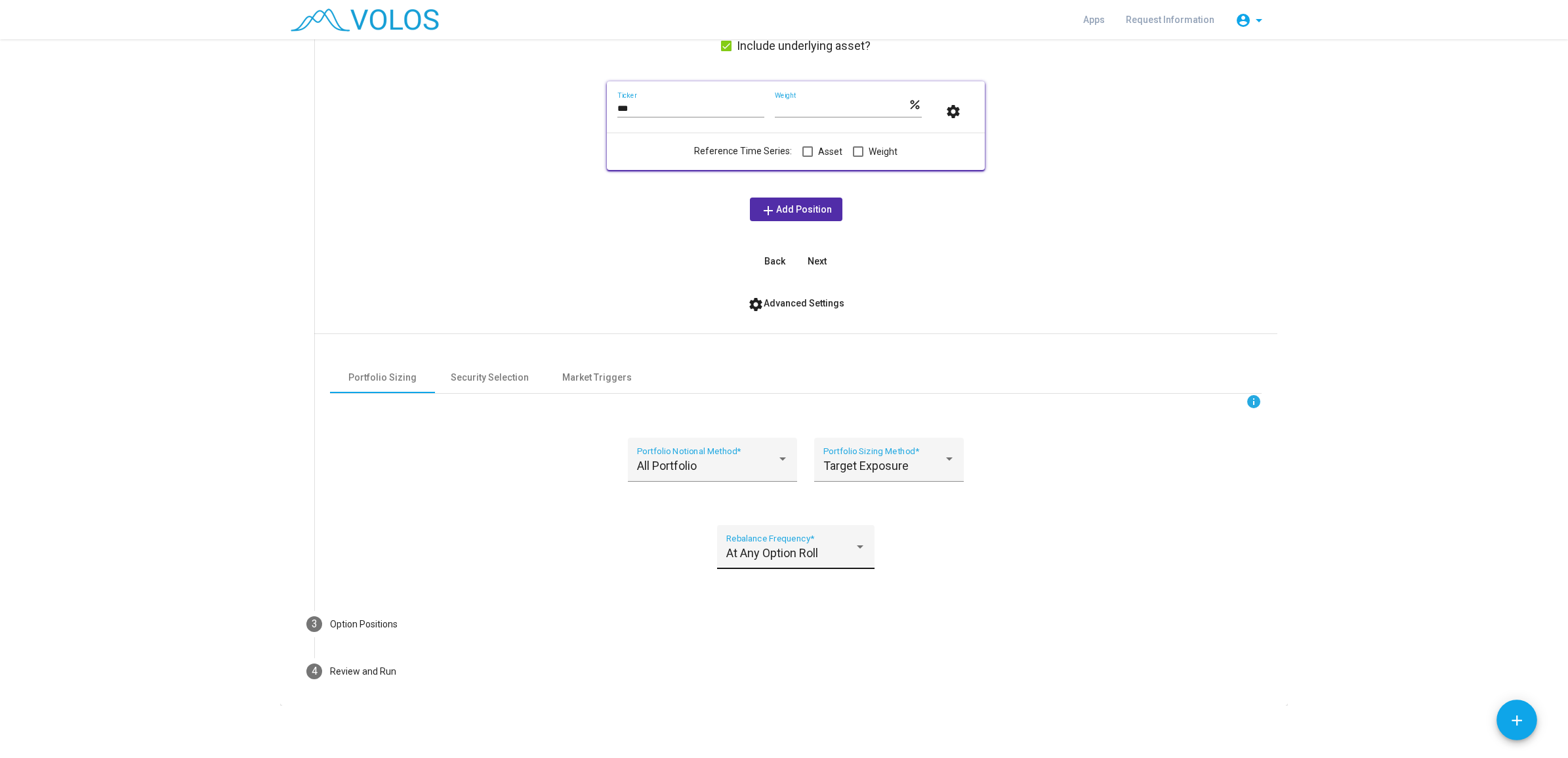
click at [820, 555] on div "At Any Option Roll" at bounding box center [790, 553] width 128 height 13
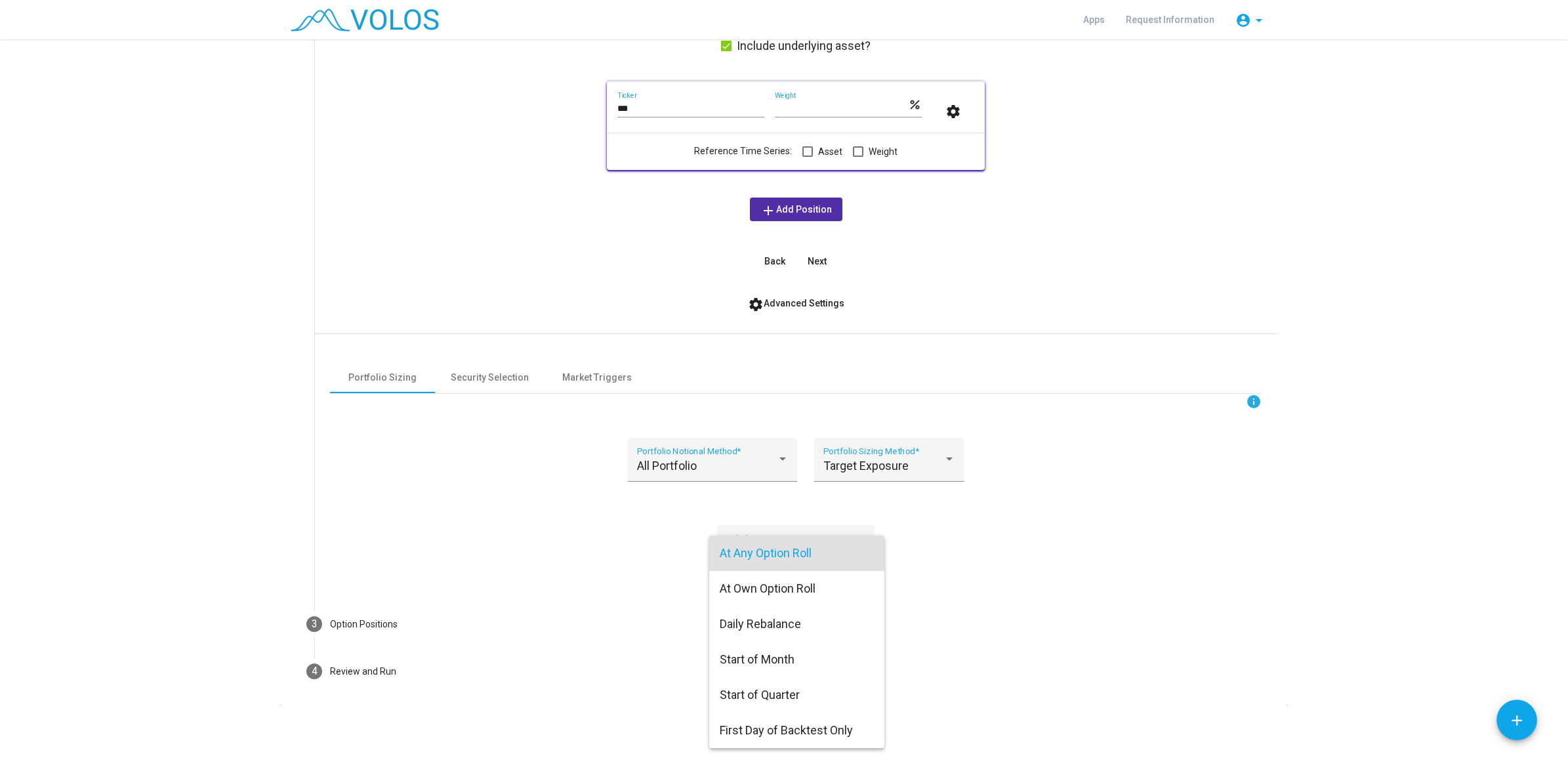
click at [487, 378] on div at bounding box center [784, 379] width 1568 height 758
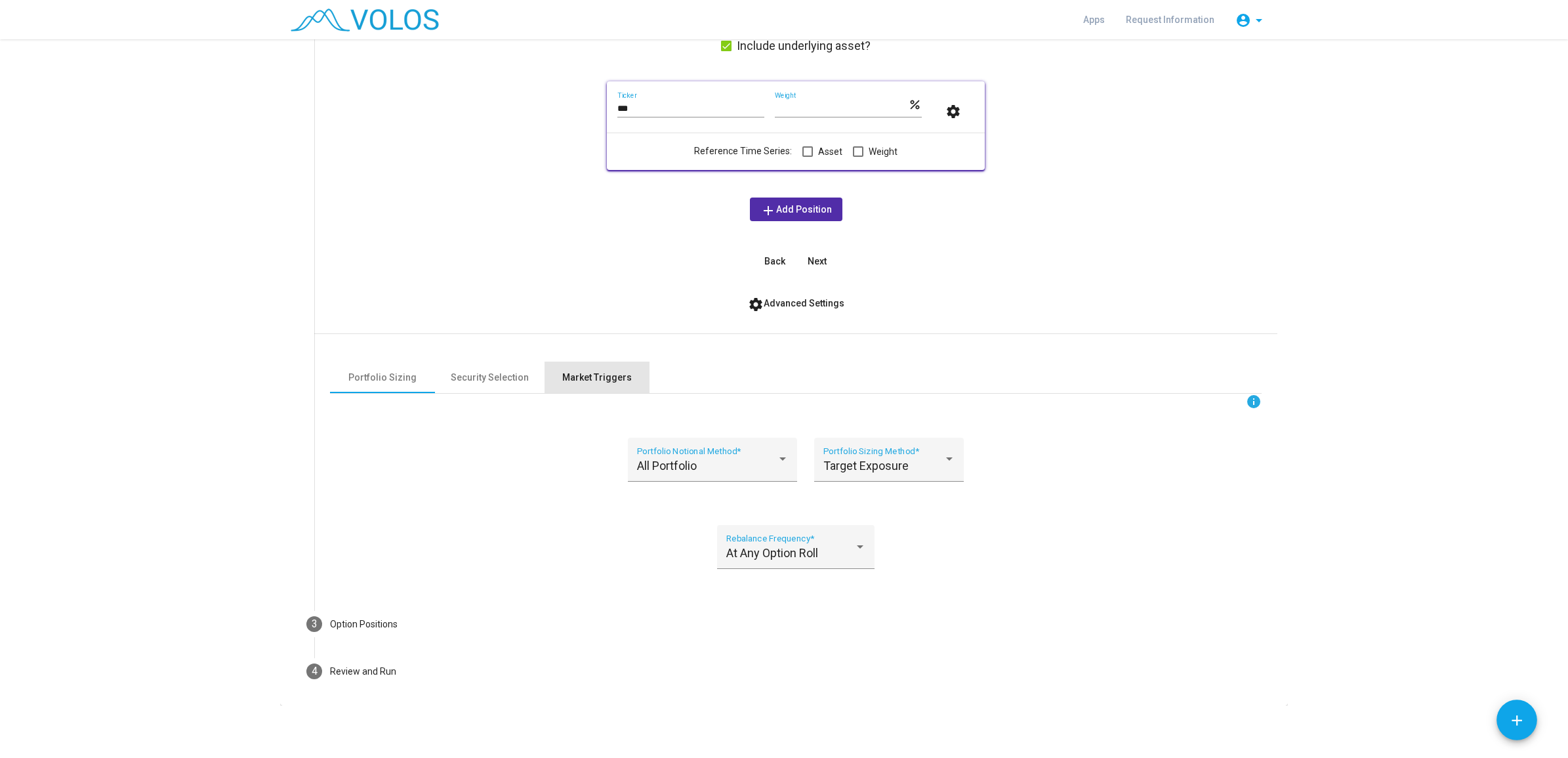
click at [574, 372] on div "Market Triggers" at bounding box center [597, 378] width 69 height 14
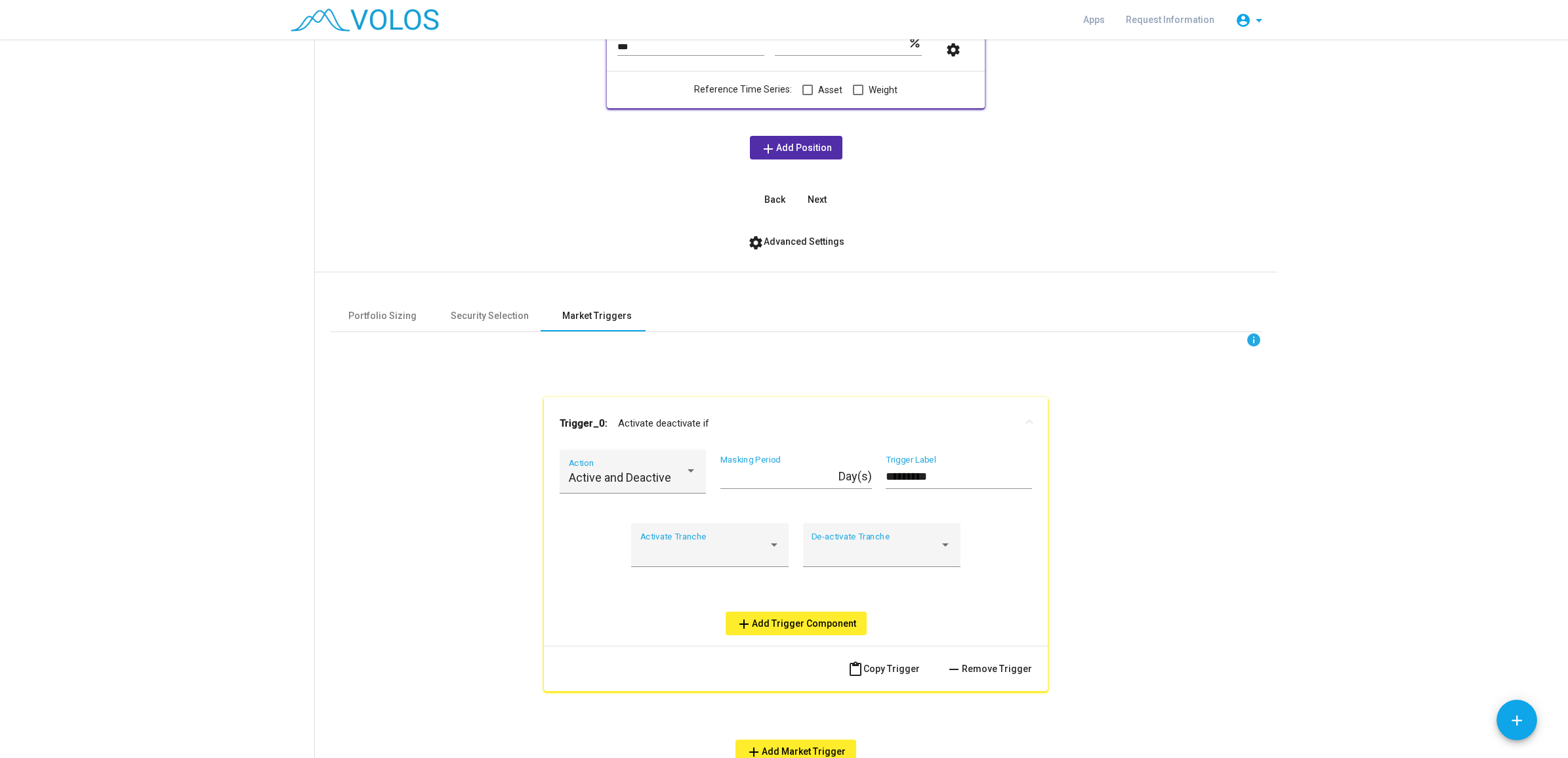
scroll to position [444, 0]
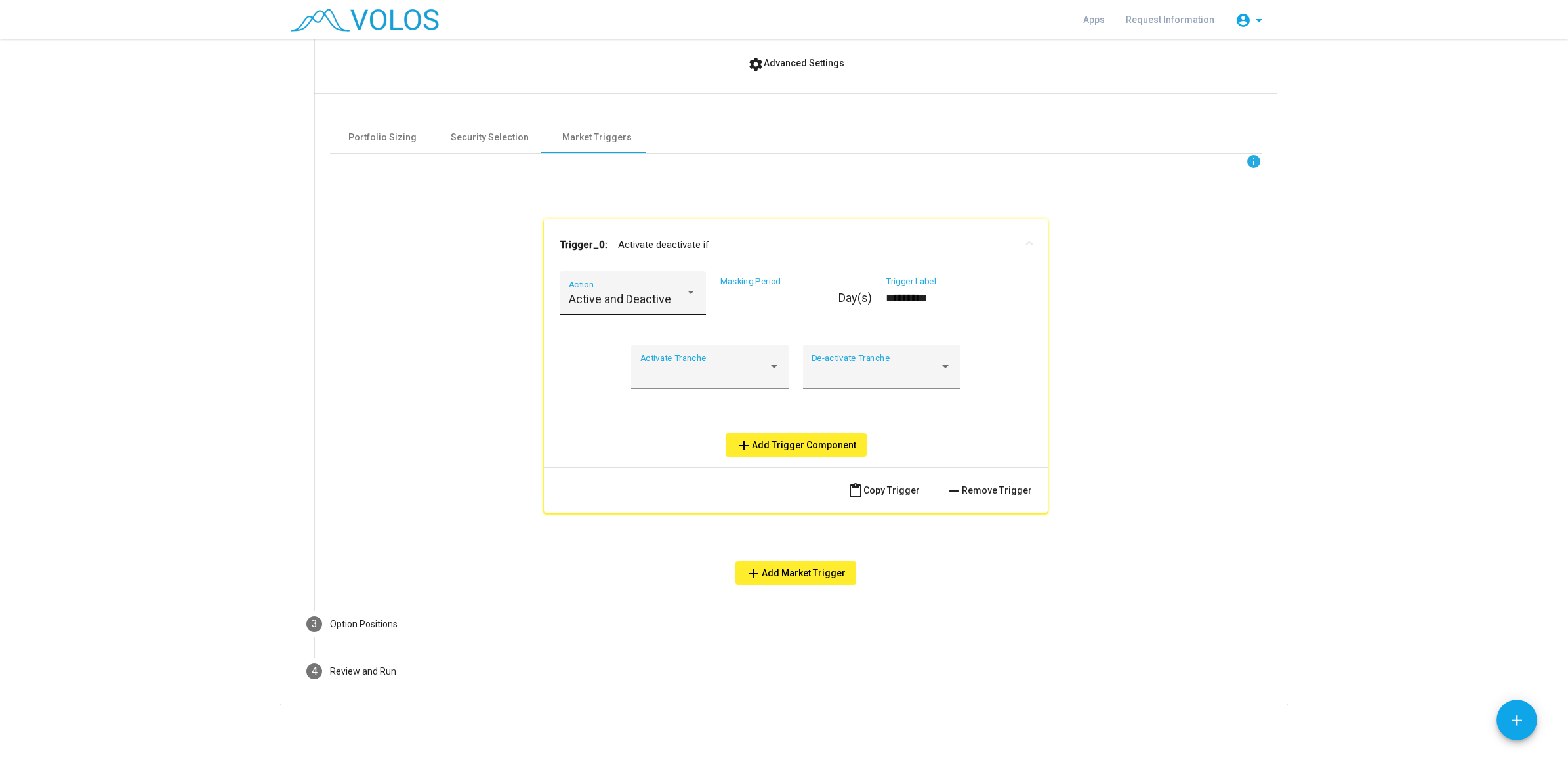
click at [660, 307] on div "Active and Deactive Action" at bounding box center [634, 297] width 129 height 35
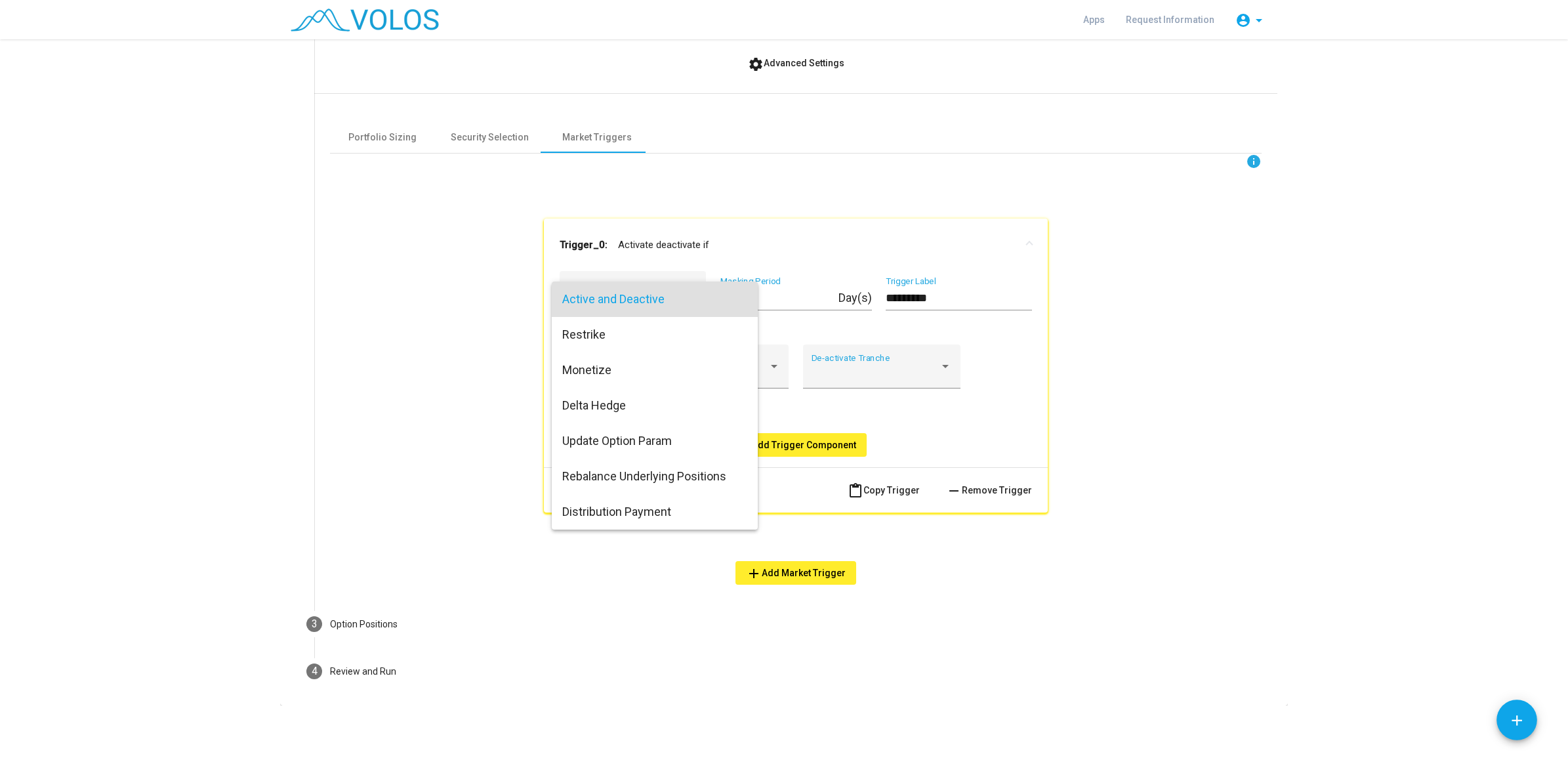
drag, startPoint x: 1251, startPoint y: 346, endPoint x: 1209, endPoint y: 350, distance: 42.2
click at [1251, 346] on div at bounding box center [784, 379] width 1568 height 758
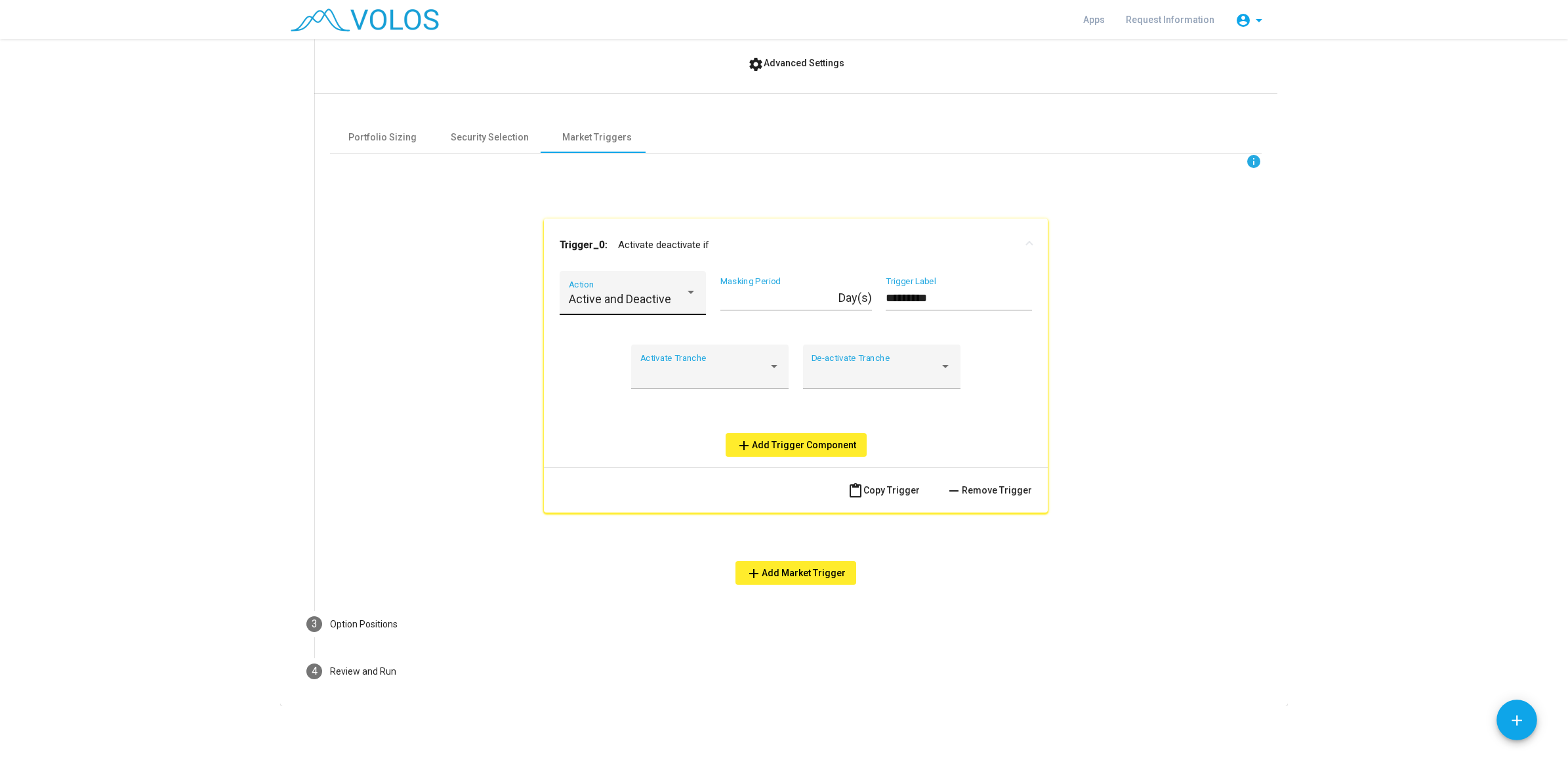
click at [644, 292] on span "Active and Deactive" at bounding box center [621, 299] width 103 height 14
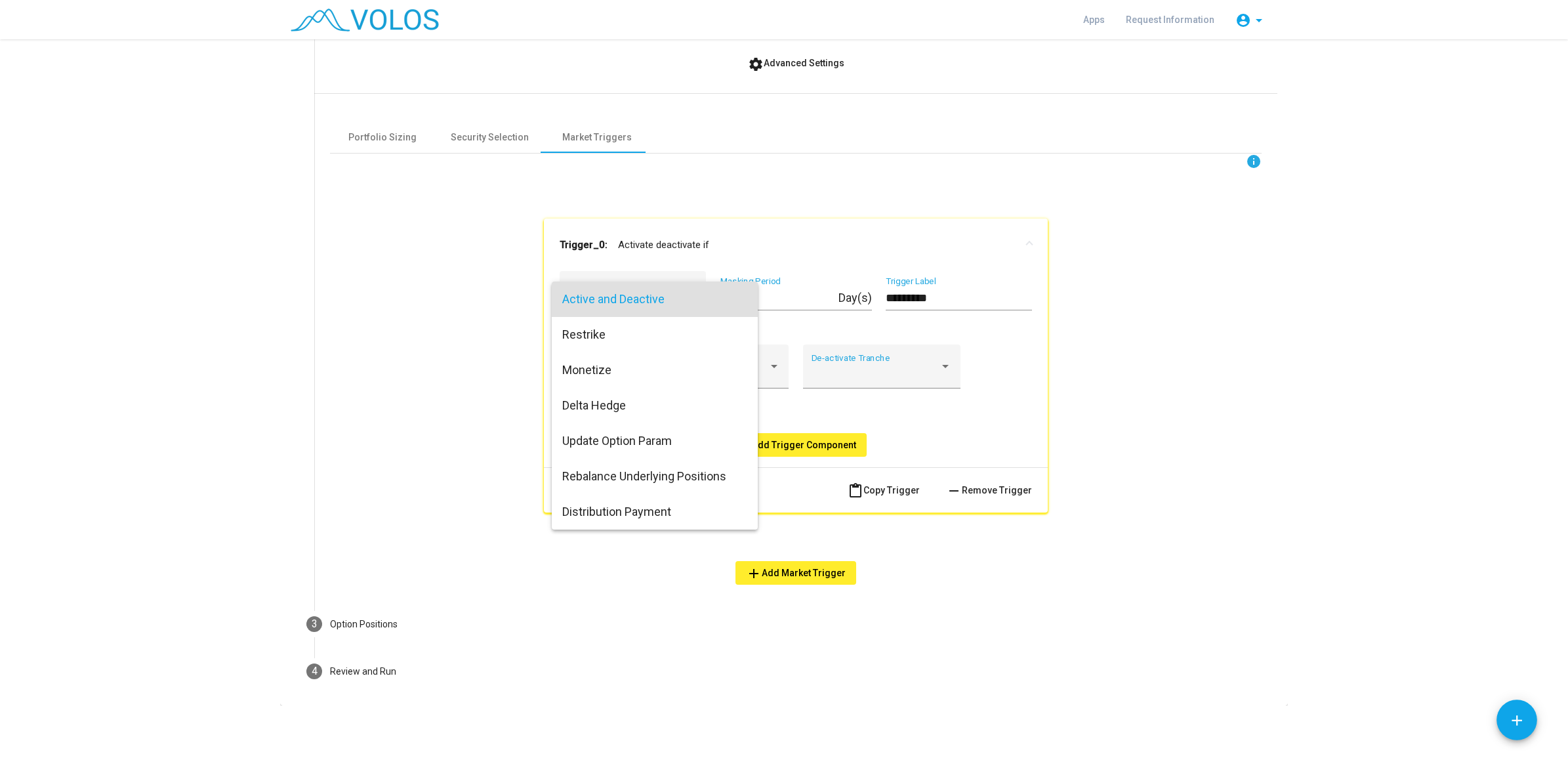
click at [422, 345] on div at bounding box center [784, 379] width 1568 height 758
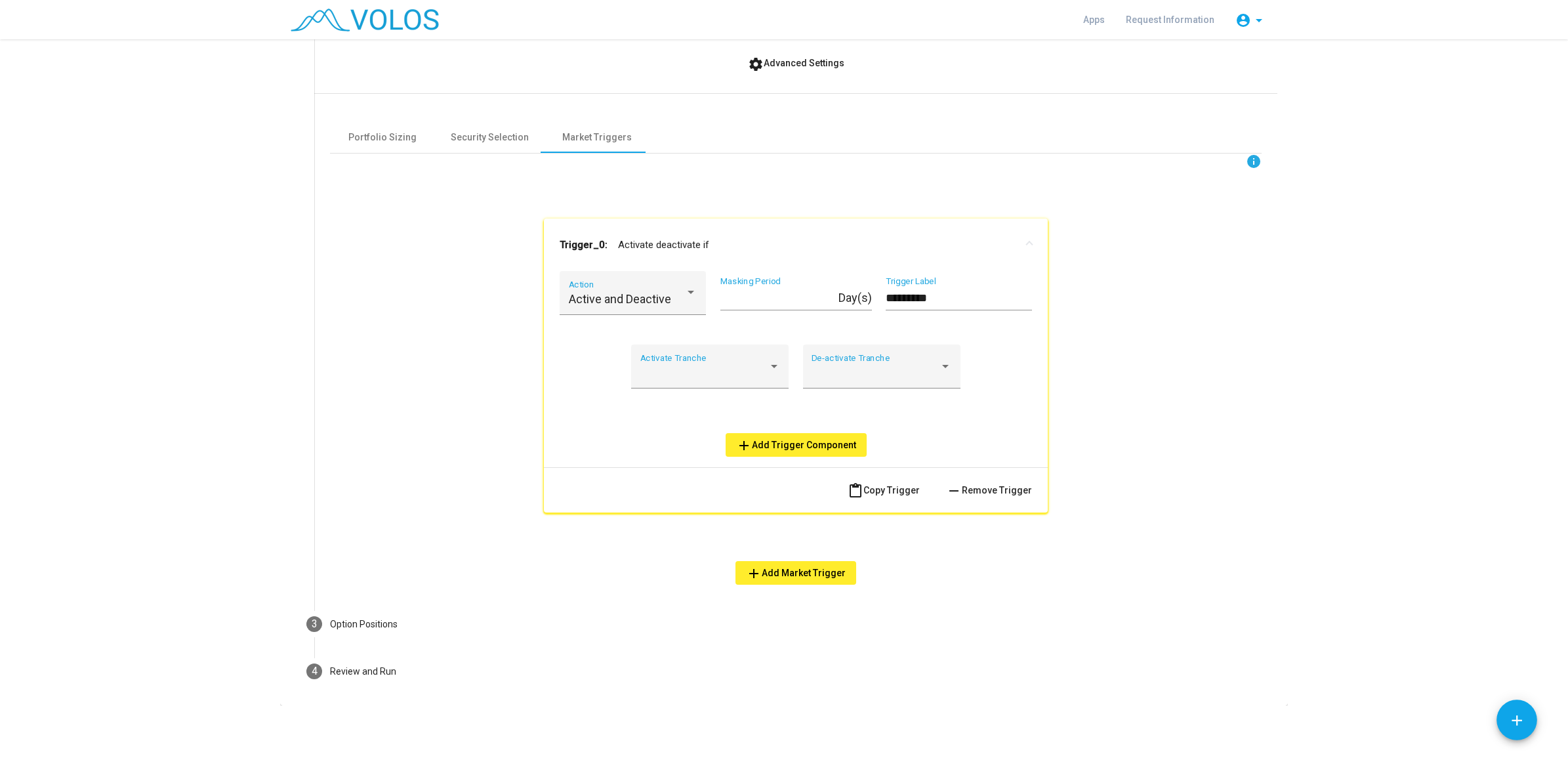
click at [816, 451] on button "add Add Trigger Component" at bounding box center [796, 445] width 141 height 24
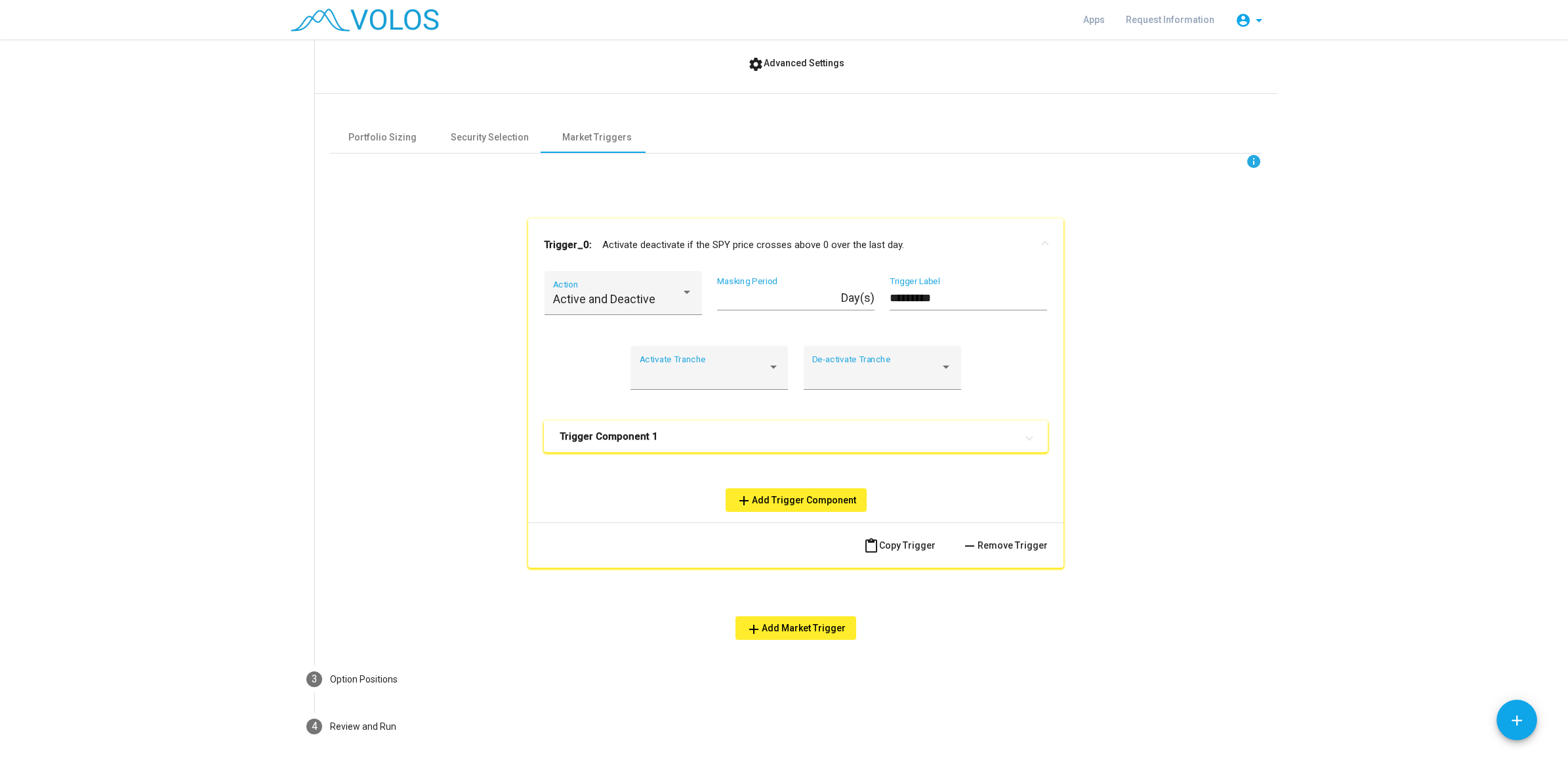
click at [785, 450] on mat-expansion-panel-header "Trigger Component 1" at bounding box center [796, 437] width 504 height 32
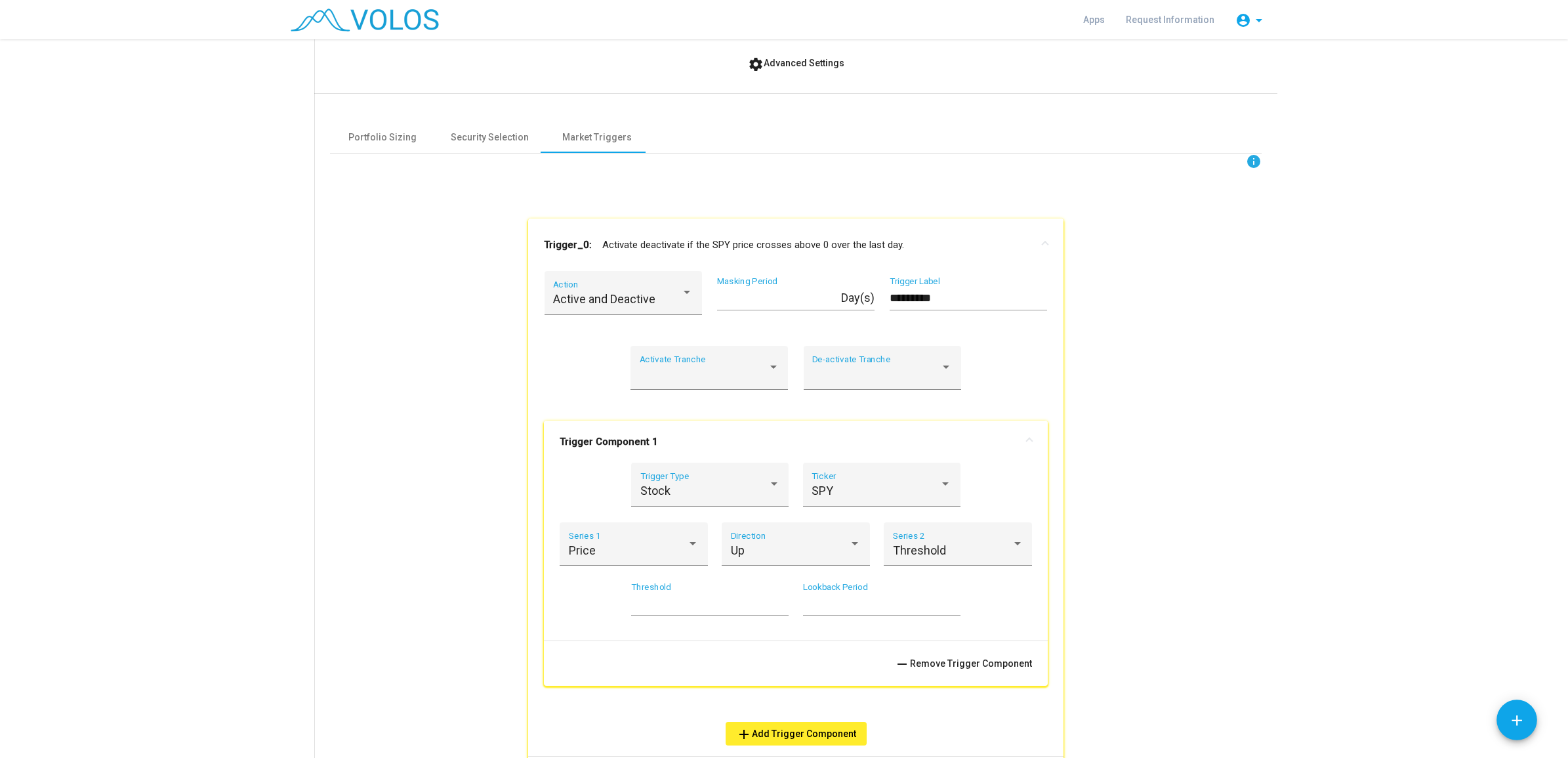
scroll to position [527, 0]
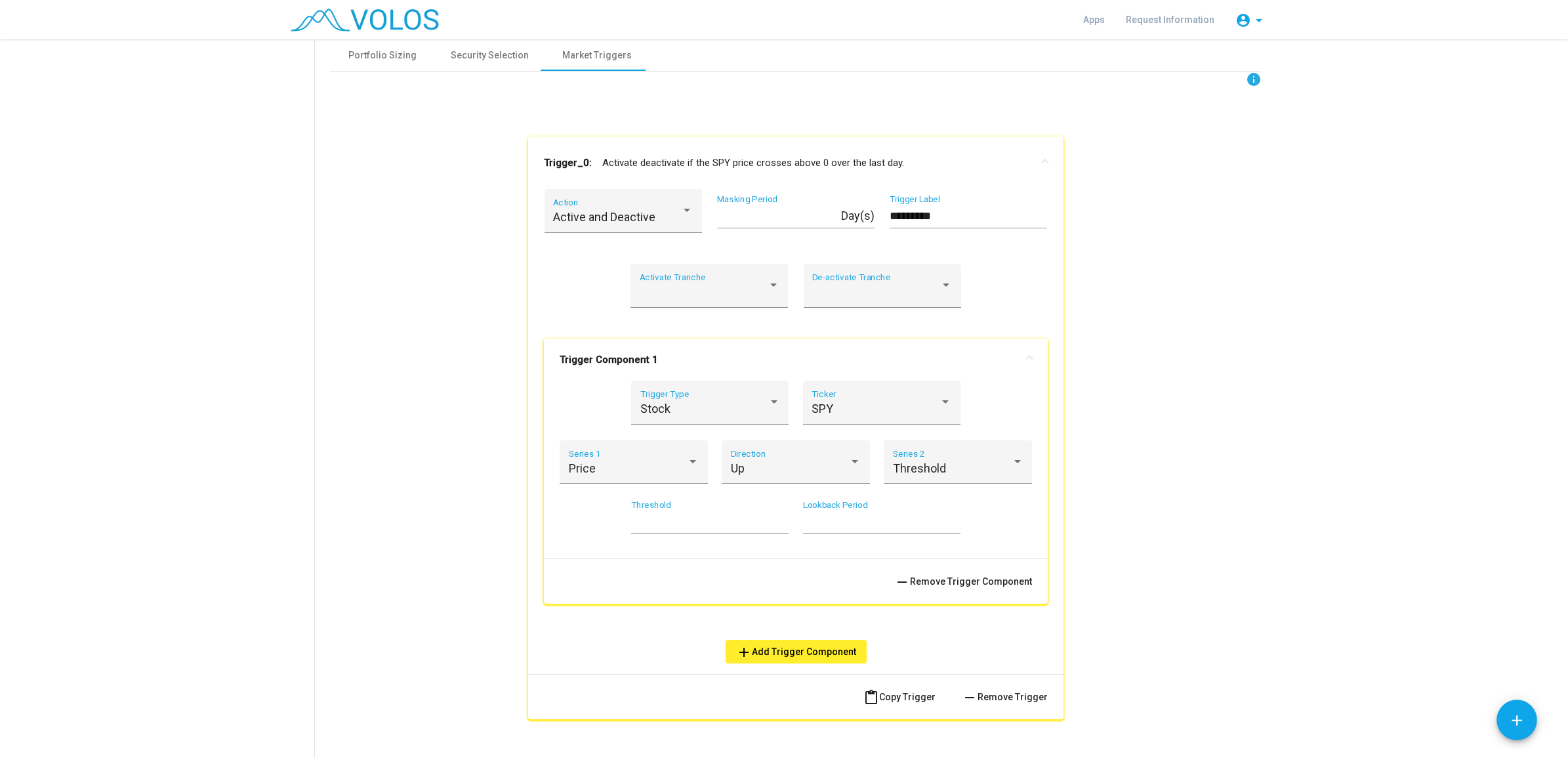
click at [407, 246] on div "info Trigger_0: Activate deactivate if the SPY price crosses above 0 over the l…" at bounding box center [796, 432] width 932 height 720
click at [736, 284] on div "Activate Tranche" at bounding box center [710, 289] width 140 height 35
click at [438, 299] on div at bounding box center [784, 379] width 1568 height 758
click at [844, 286] on div at bounding box center [876, 292] width 128 height 13
click at [510, 296] on div at bounding box center [784, 379] width 1568 height 758
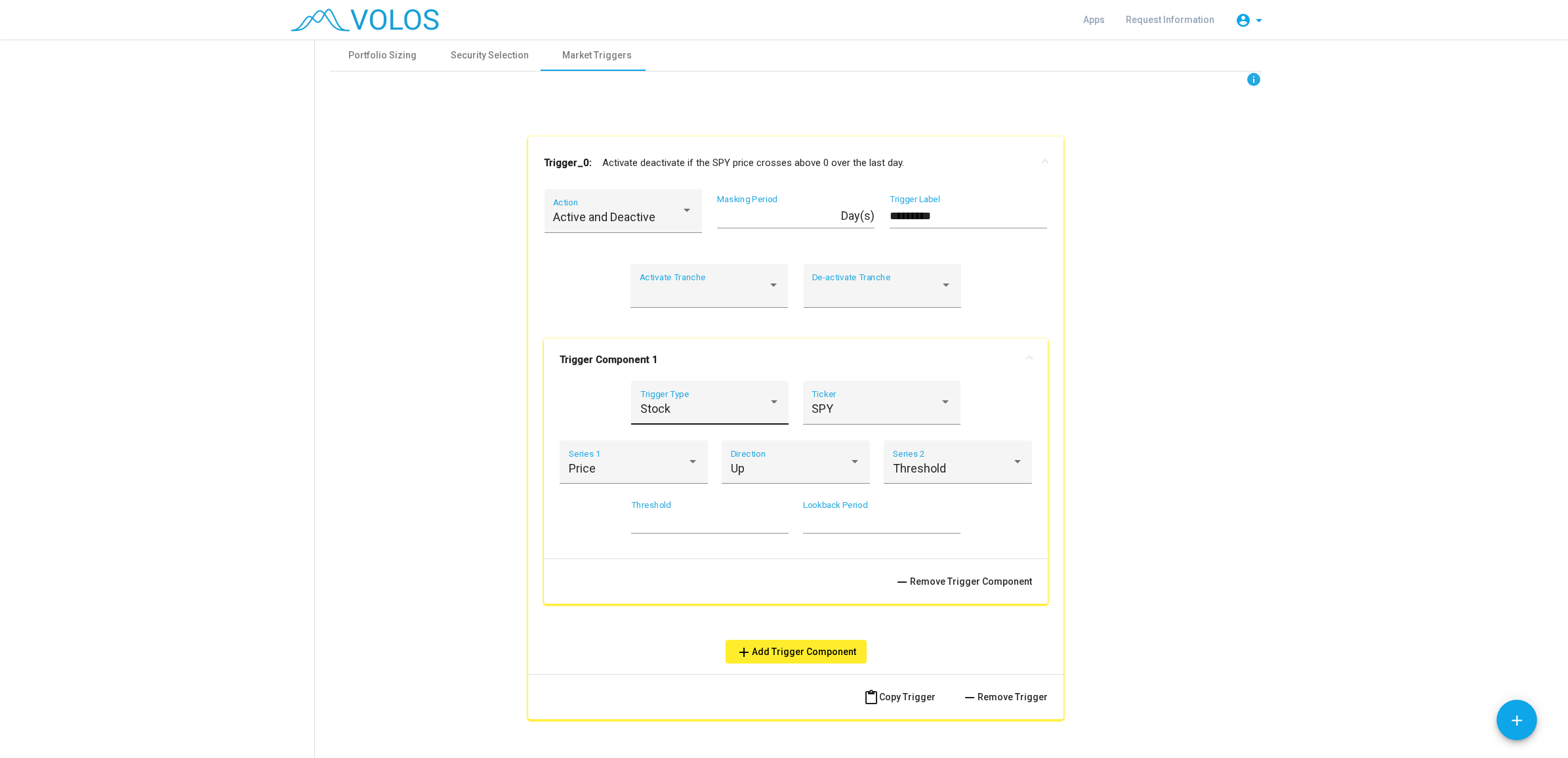
click at [722, 407] on div "Stock" at bounding box center [704, 409] width 128 height 13
click at [526, 441] on div at bounding box center [784, 379] width 1568 height 758
click at [667, 419] on div "Stock Trigger Type" at bounding box center [710, 406] width 140 height 35
click at [880, 410] on div at bounding box center [784, 379] width 1568 height 758
click at [884, 411] on div "SPY" at bounding box center [875, 409] width 128 height 13
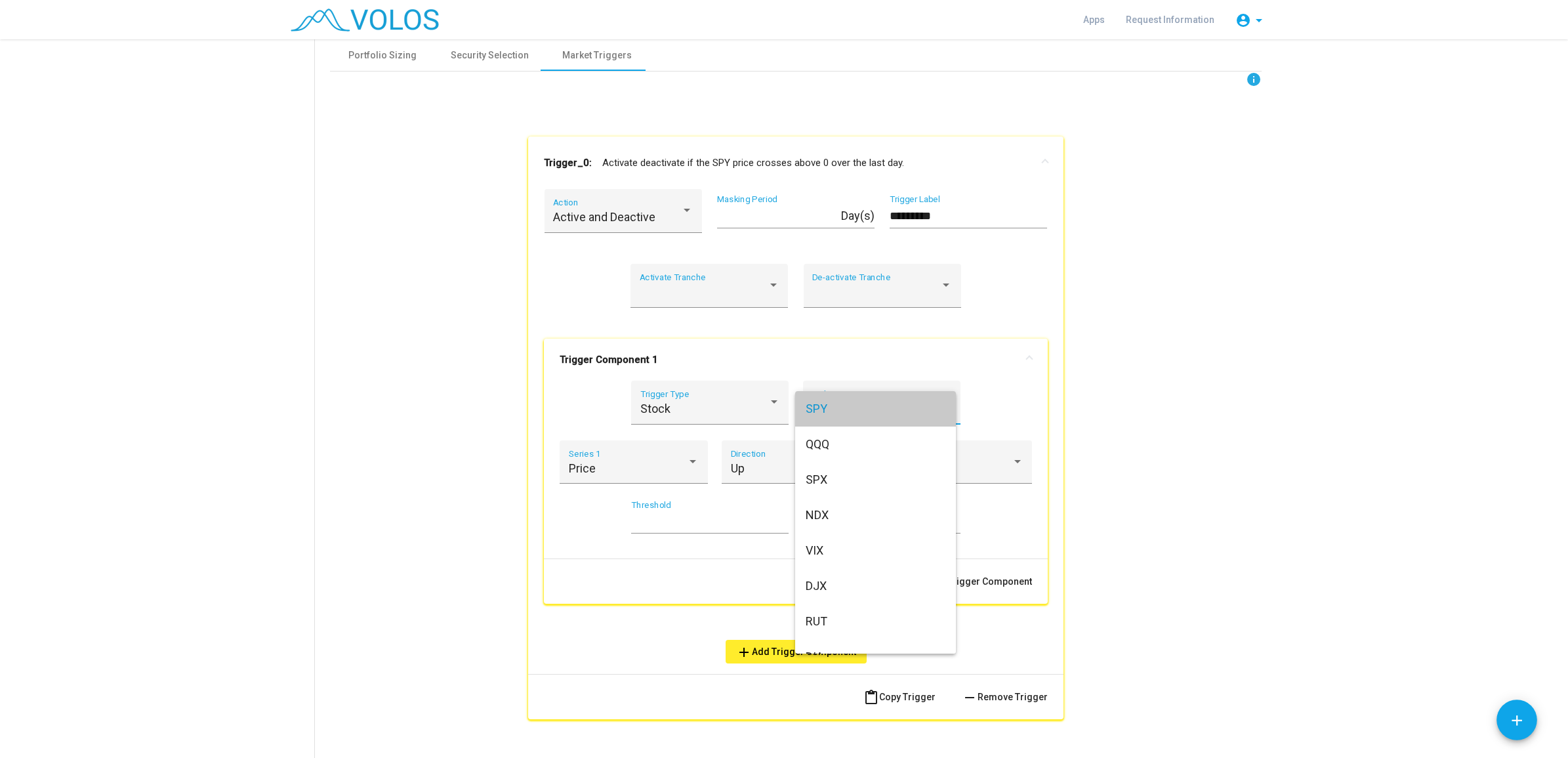
click at [884, 411] on span "SPY" at bounding box center [875, 409] width 140 height 35
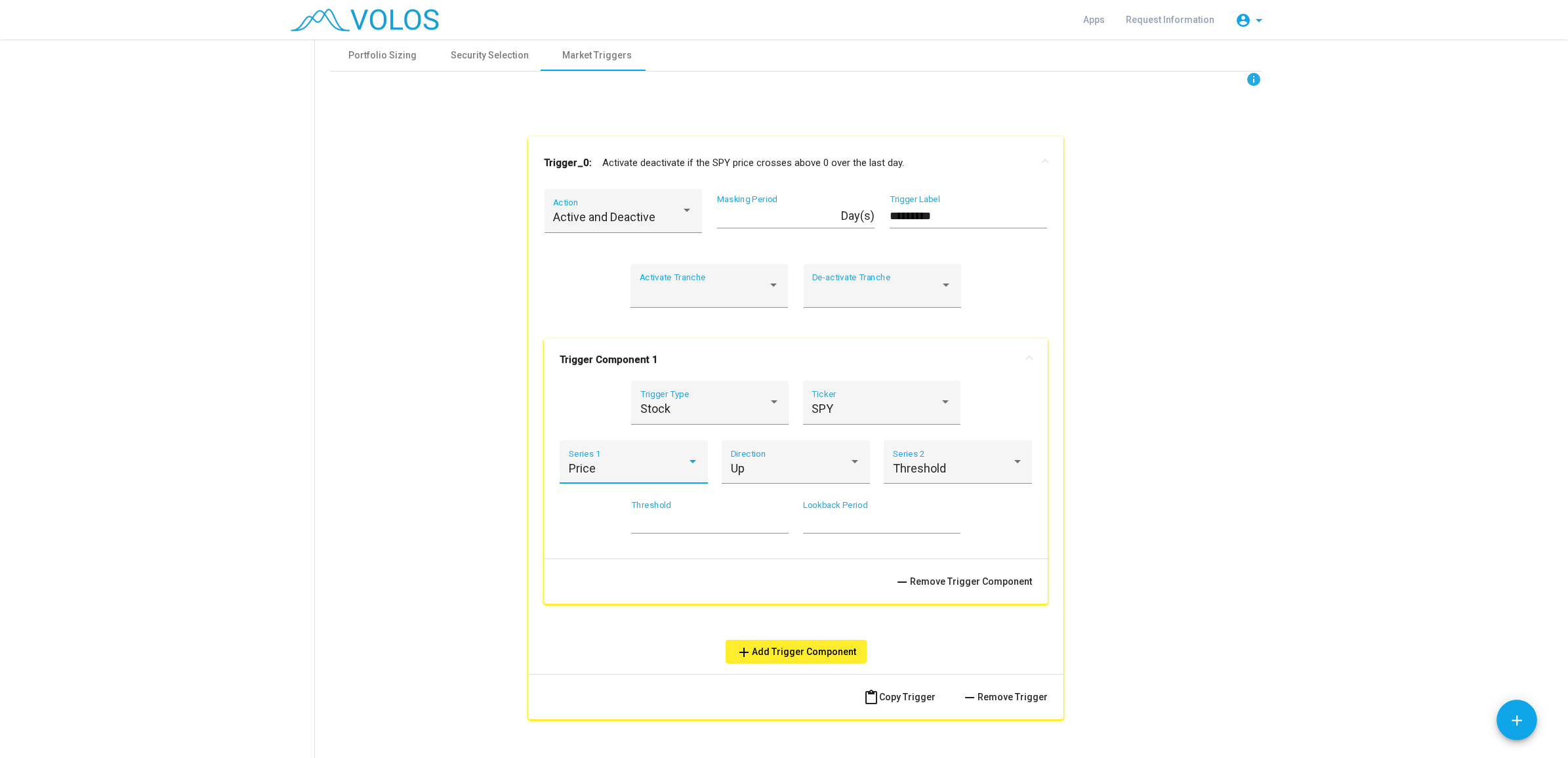
click at [670, 467] on div "Price" at bounding box center [629, 469] width 119 height 13
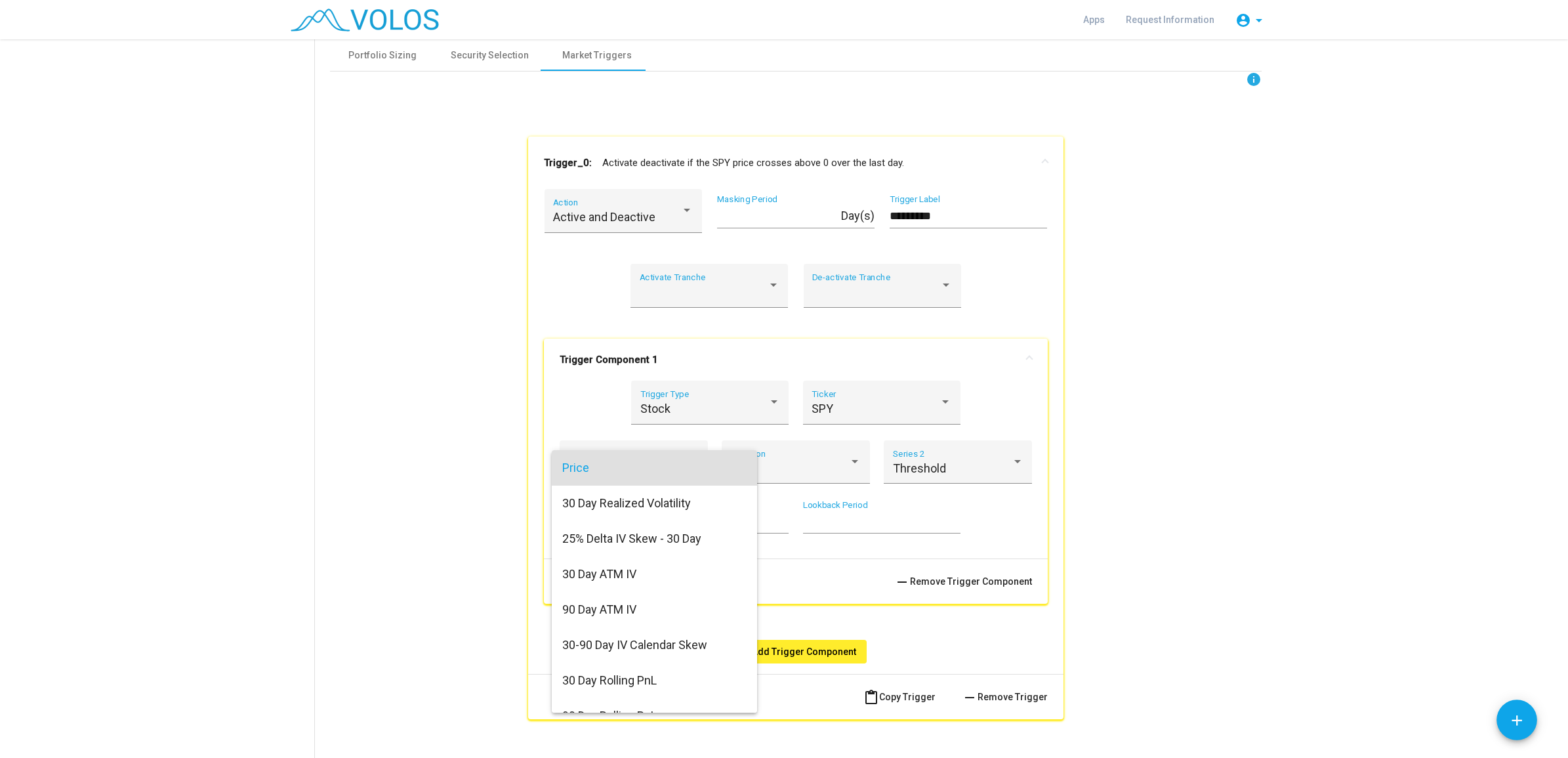
click at [670, 467] on span "Price" at bounding box center [654, 467] width 184 height 35
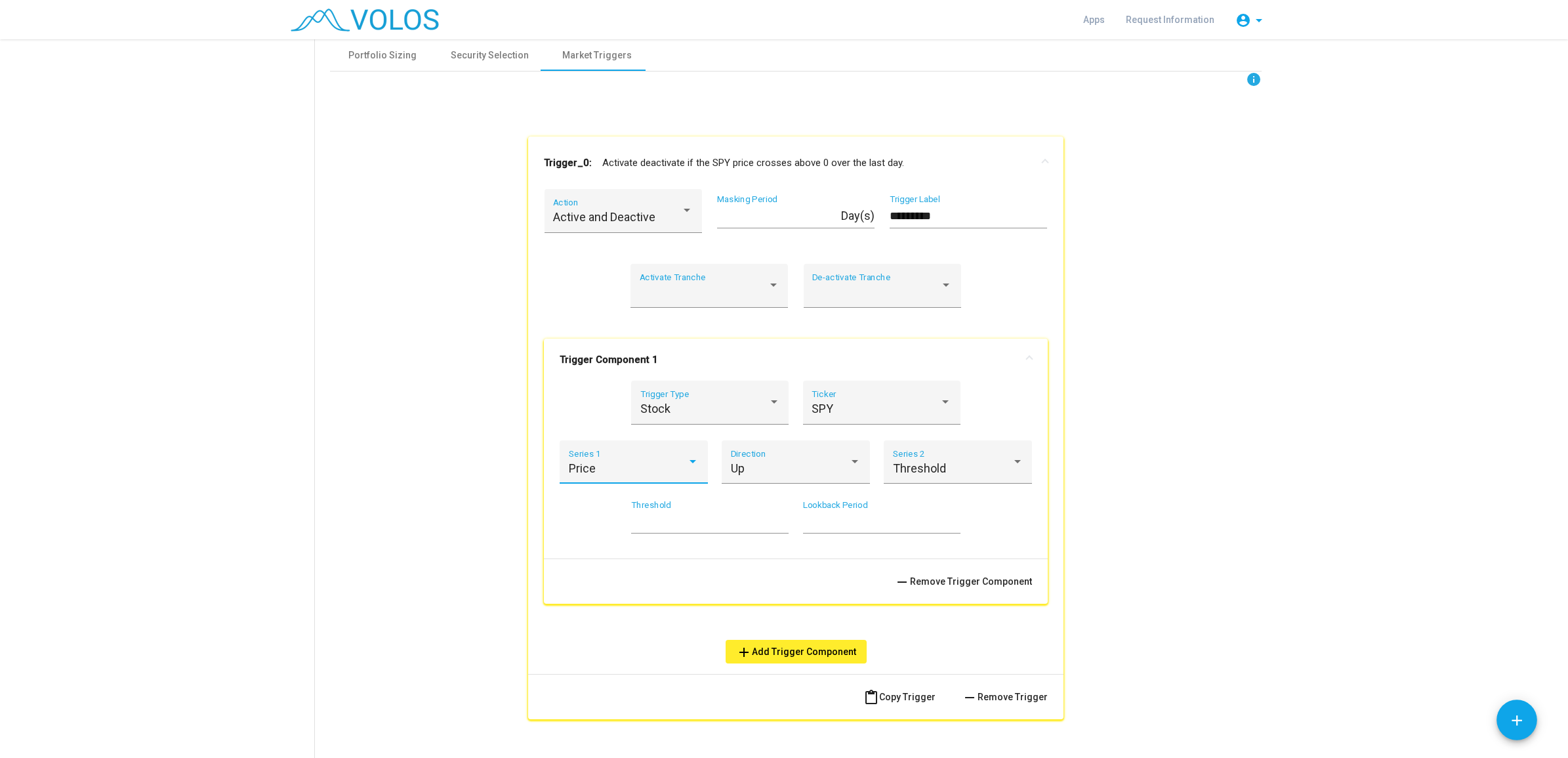
click at [670, 467] on div "Price" at bounding box center [629, 469] width 119 height 13
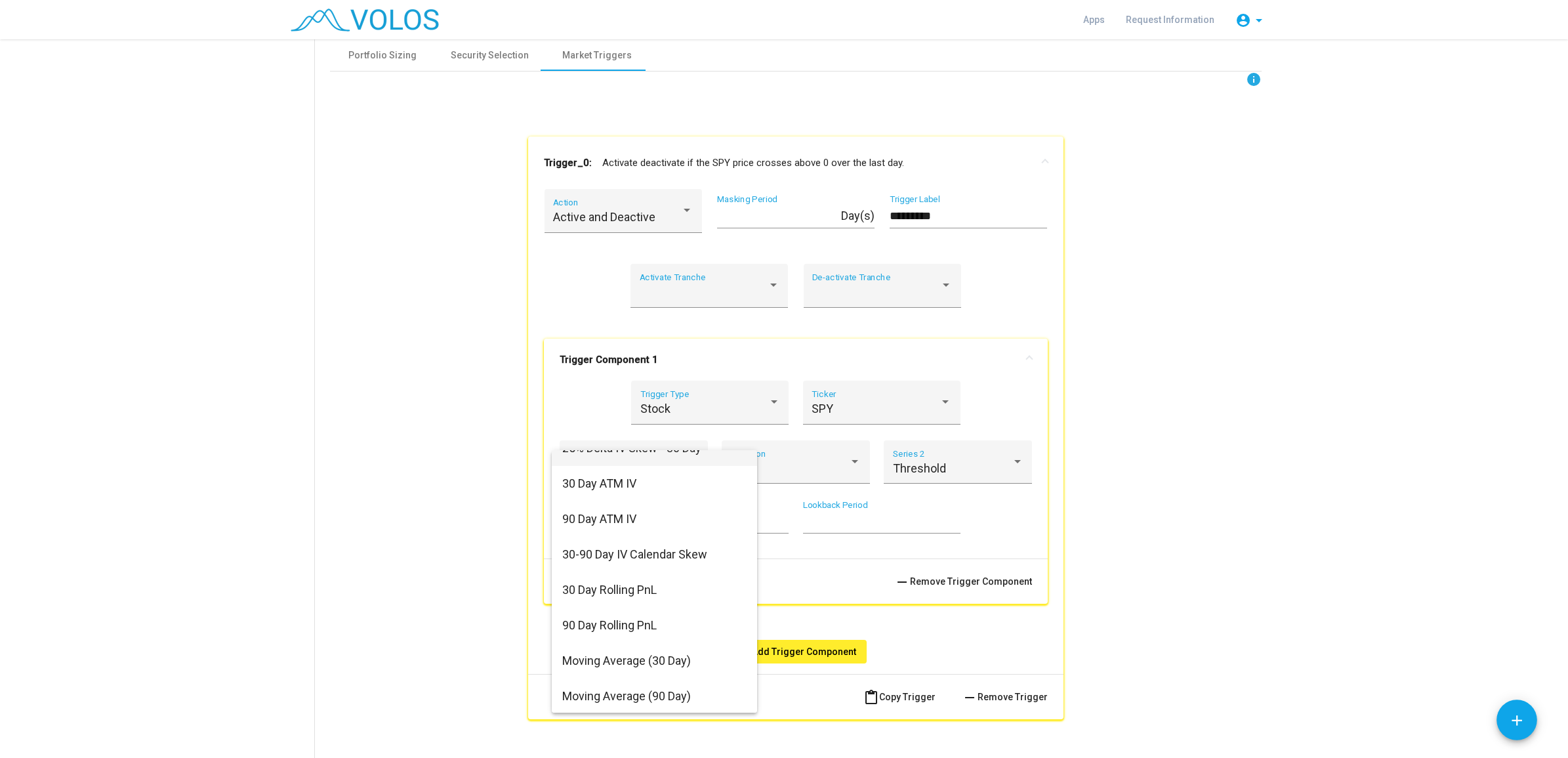
scroll to position [11, 0]
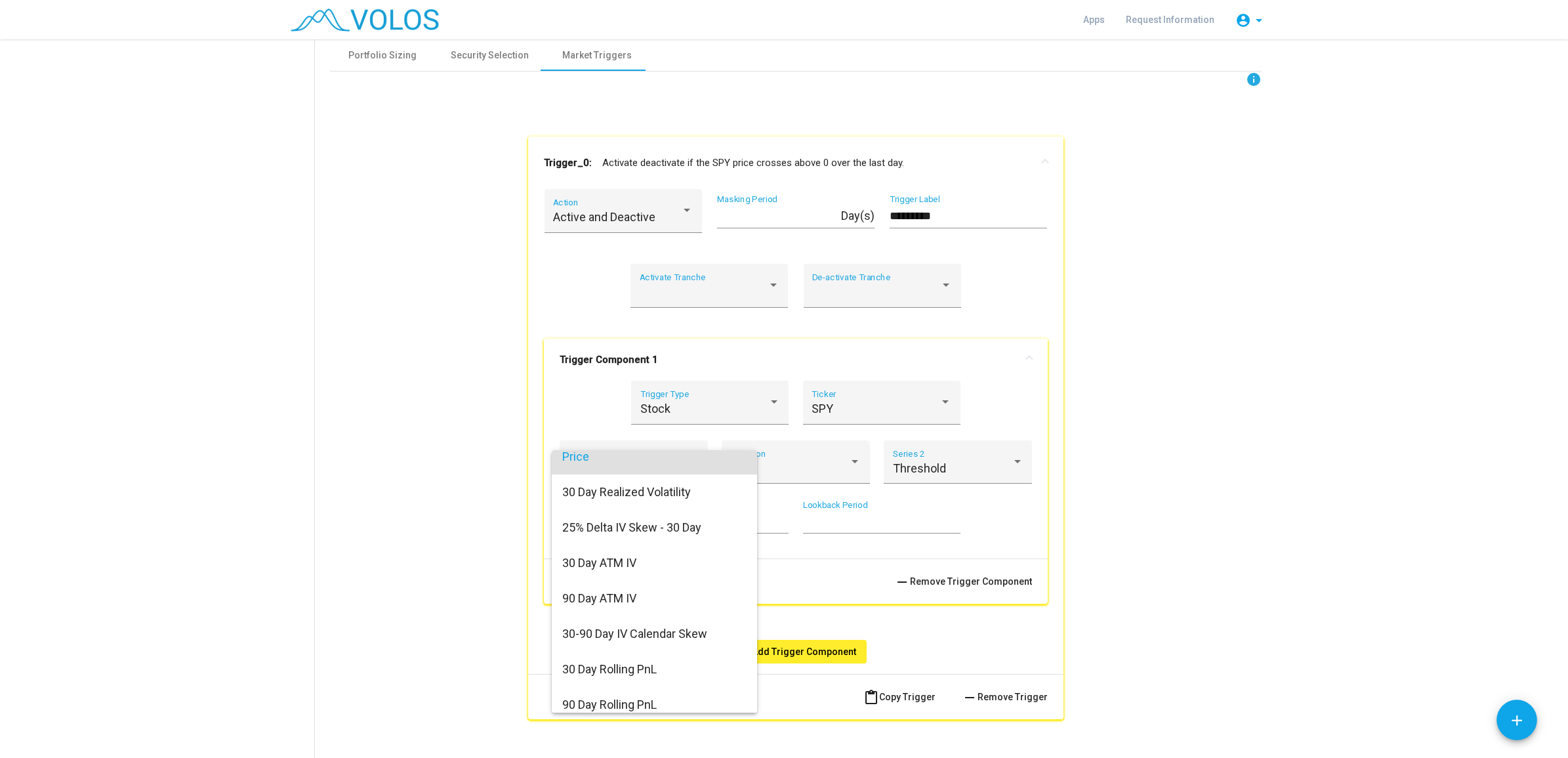
click at [407, 511] on div at bounding box center [784, 379] width 1568 height 758
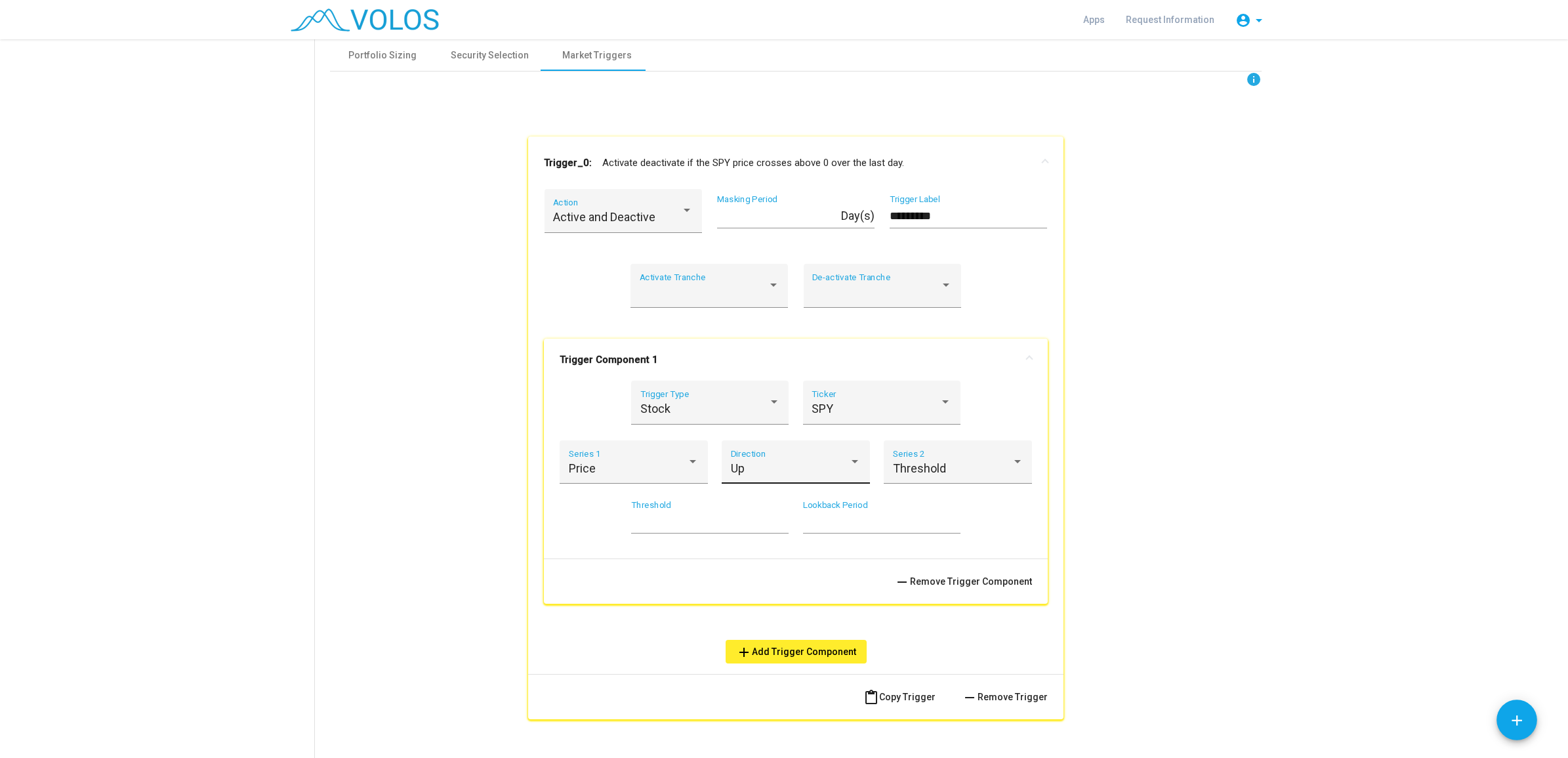
click at [765, 463] on div "Up" at bounding box center [791, 469] width 119 height 13
click at [1084, 450] on div at bounding box center [784, 379] width 1568 height 758
click at [788, 462] on div "Up" at bounding box center [791, 469] width 119 height 13
click at [626, 474] on div at bounding box center [784, 379] width 1568 height 758
click at [647, 468] on div "Price" at bounding box center [629, 469] width 119 height 13
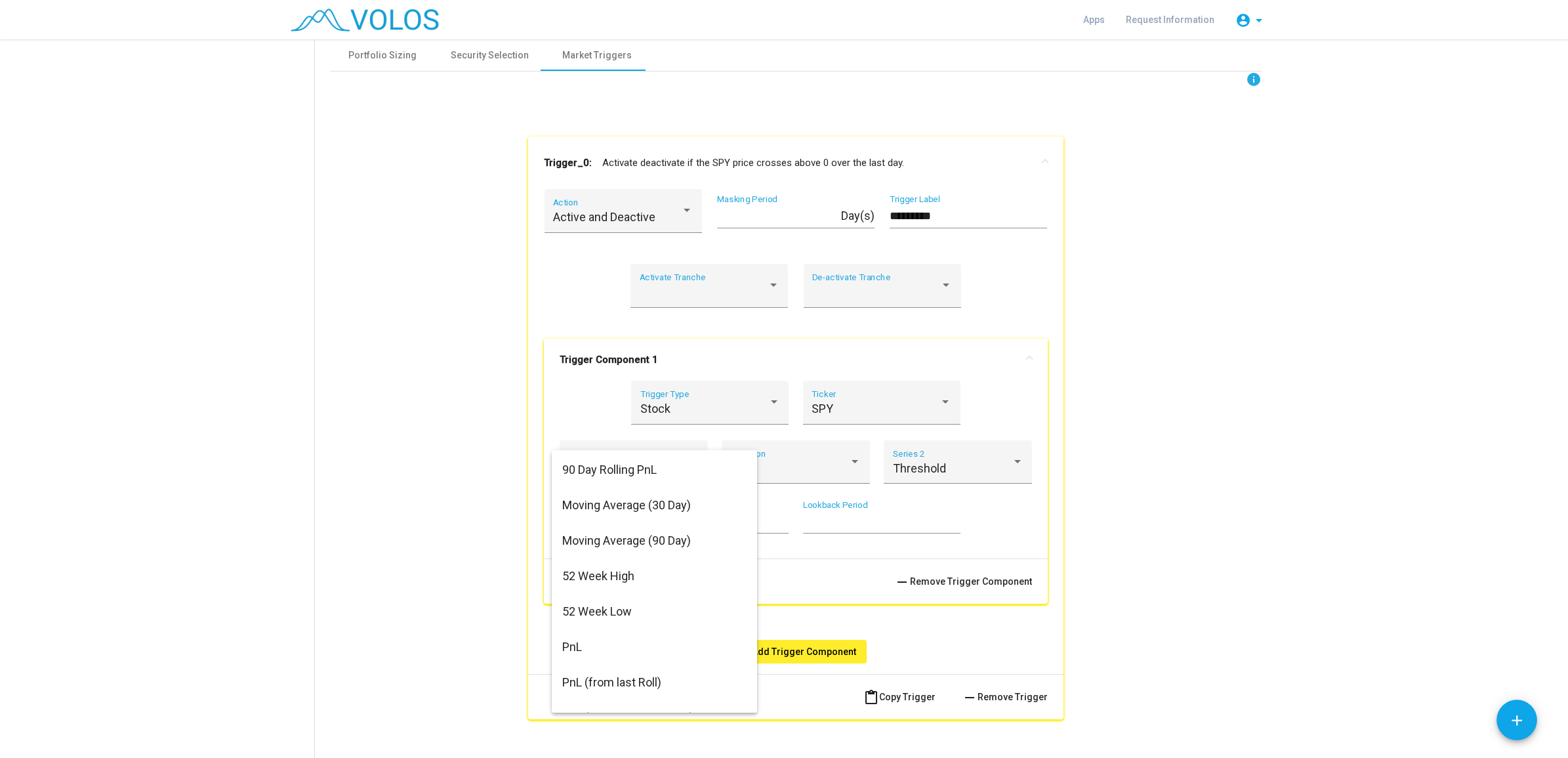
scroll to position [339, 0]
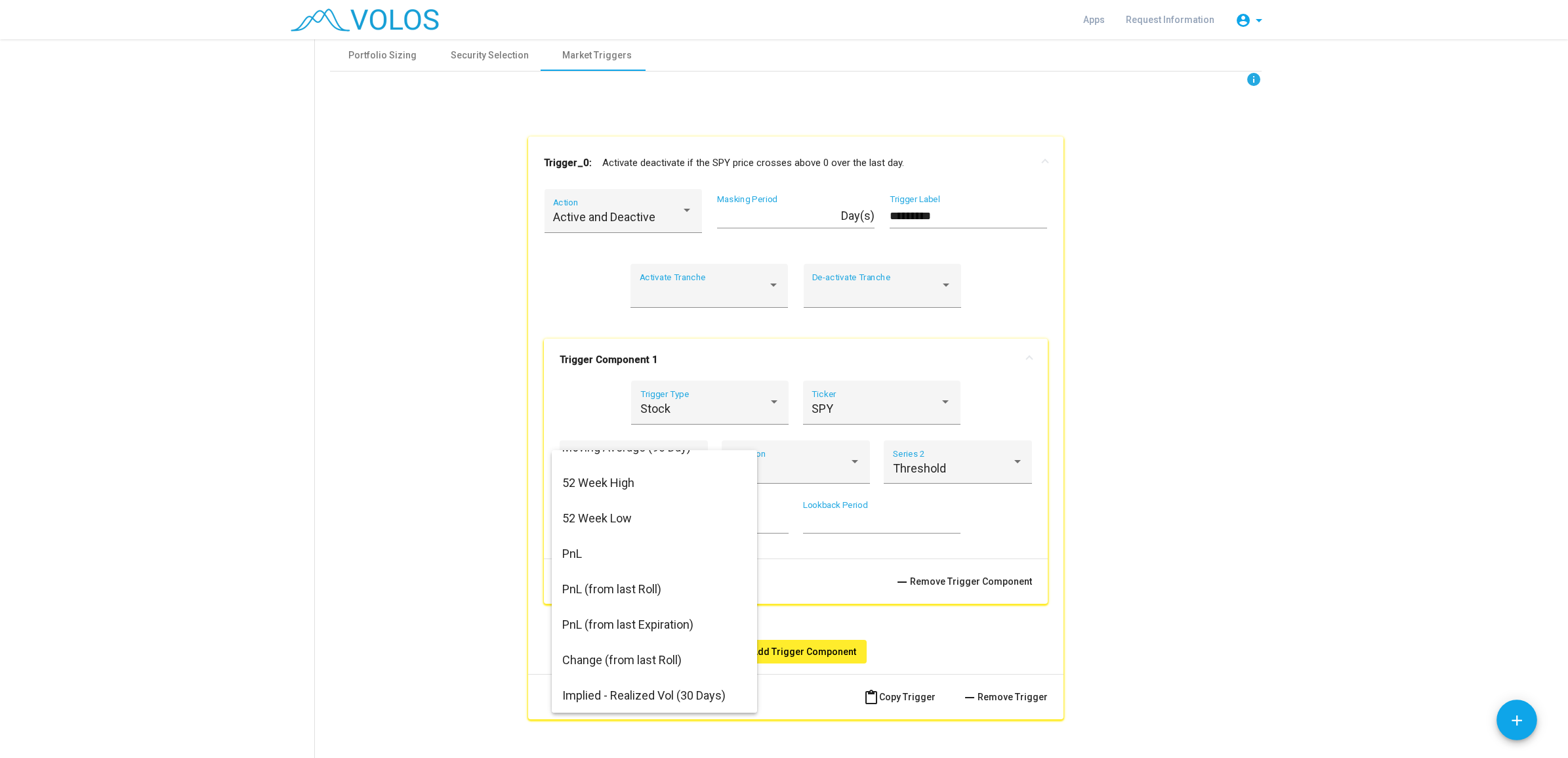
click at [690, 395] on div at bounding box center [784, 379] width 1568 height 758
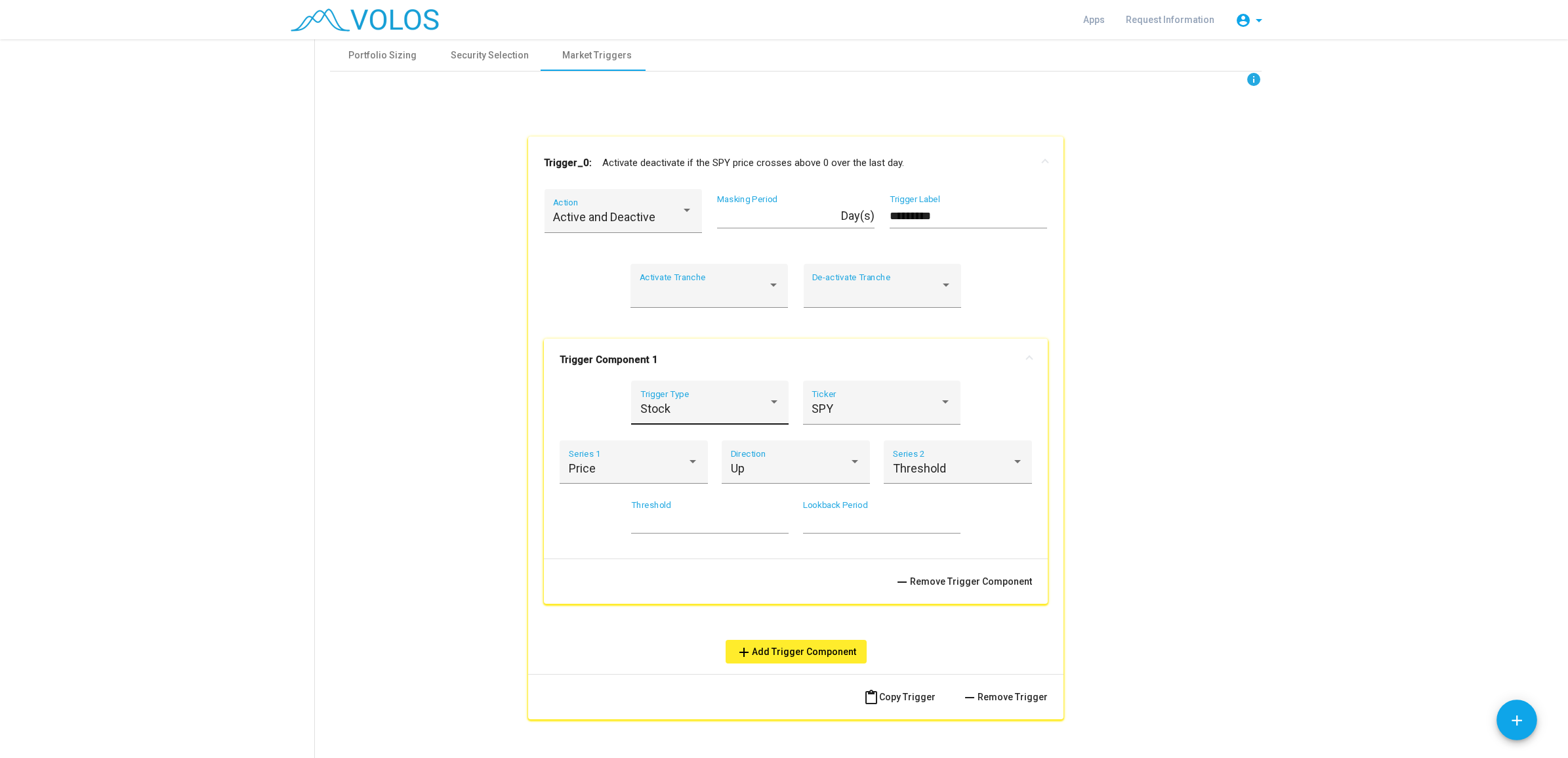
click at [700, 404] on div "Stock" at bounding box center [704, 409] width 128 height 13
click at [682, 480] on span "Custom" at bounding box center [703, 480] width 140 height 35
click at [674, 467] on span at bounding box center [629, 469] width 119 height 13
click at [743, 406] on div at bounding box center [784, 379] width 1568 height 758
click at [860, 412] on span at bounding box center [875, 409] width 128 height 13
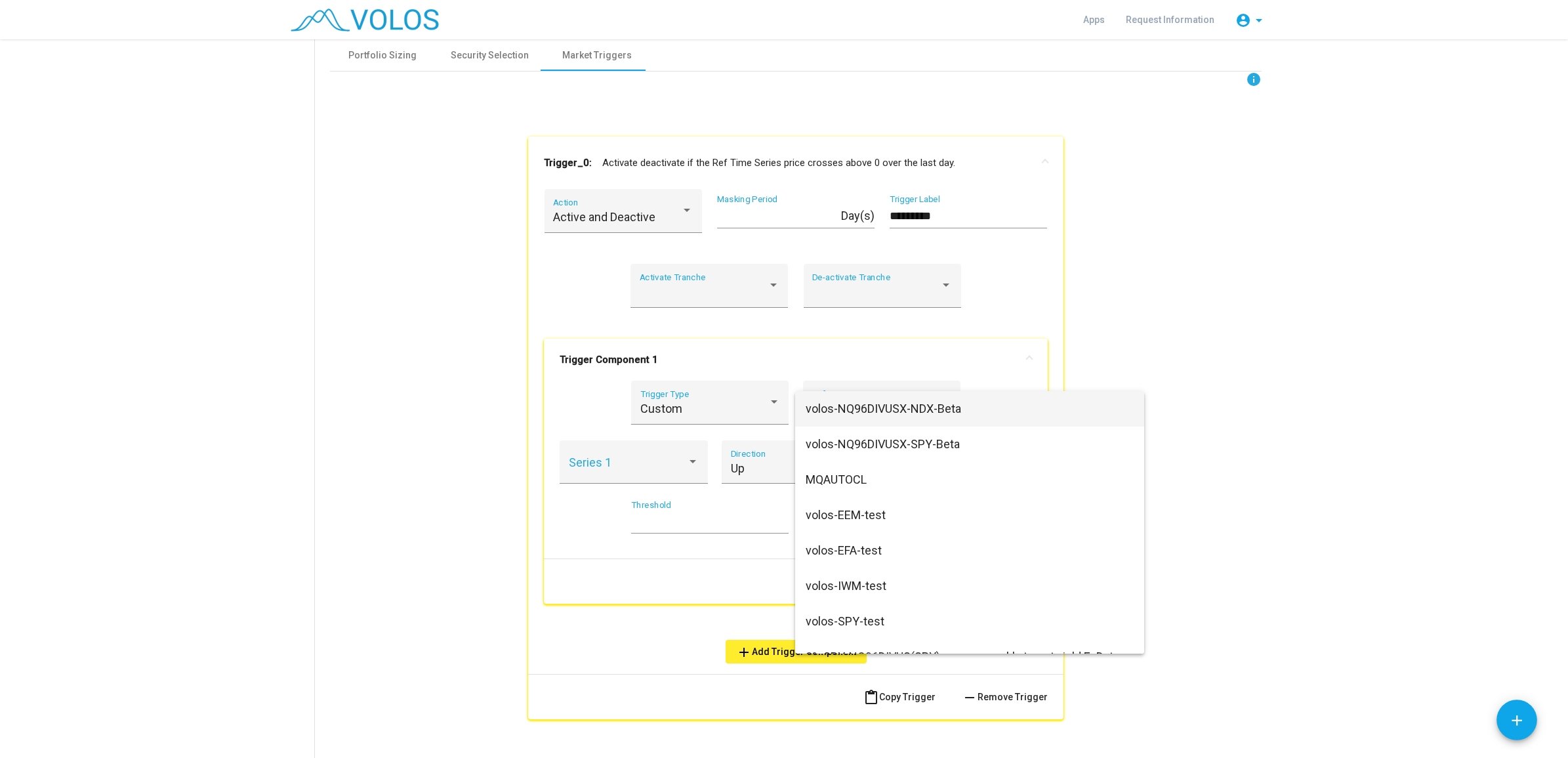
click at [732, 404] on div at bounding box center [784, 379] width 1568 height 758
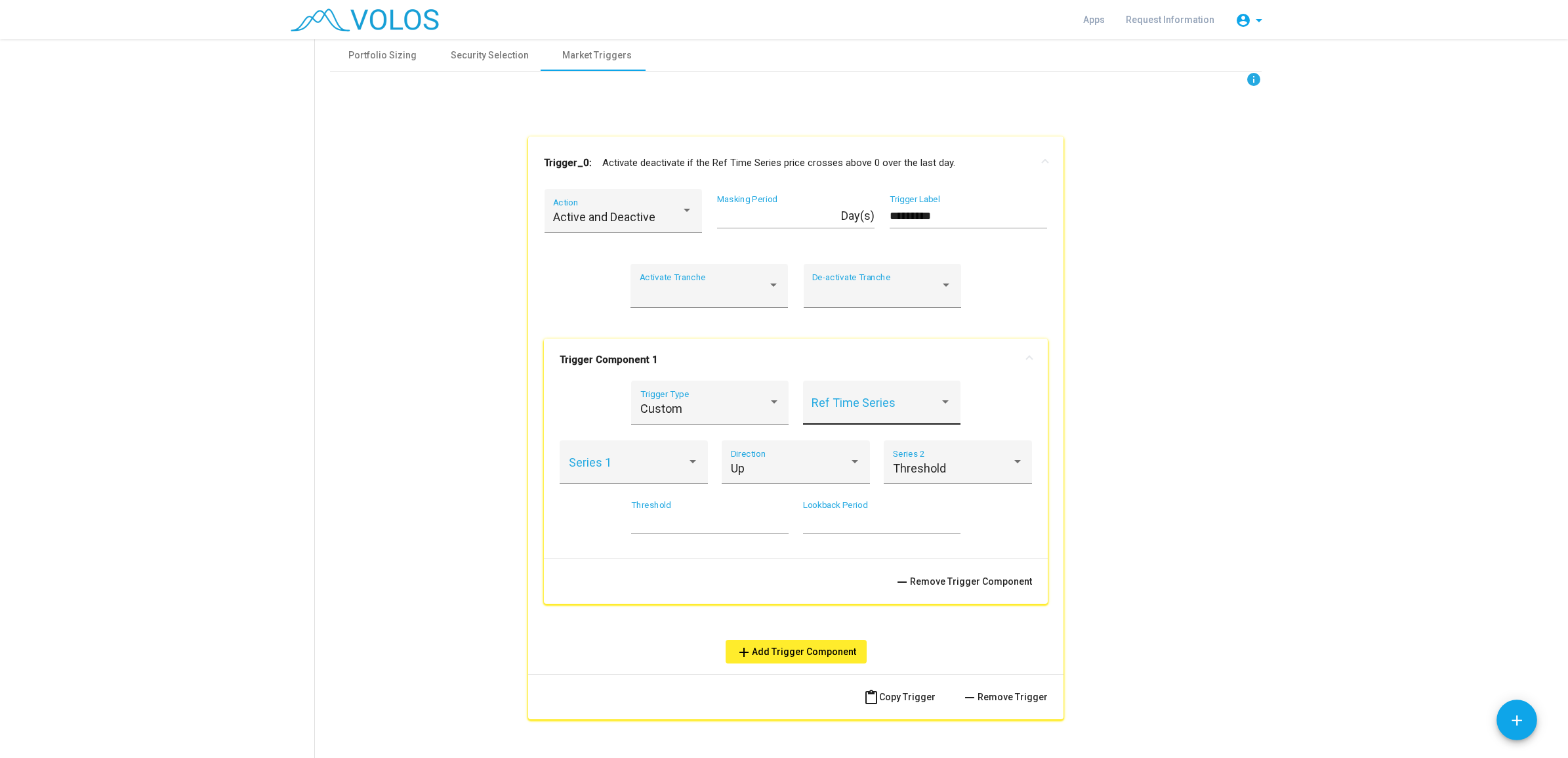
click at [815, 406] on span at bounding box center [875, 409] width 128 height 13
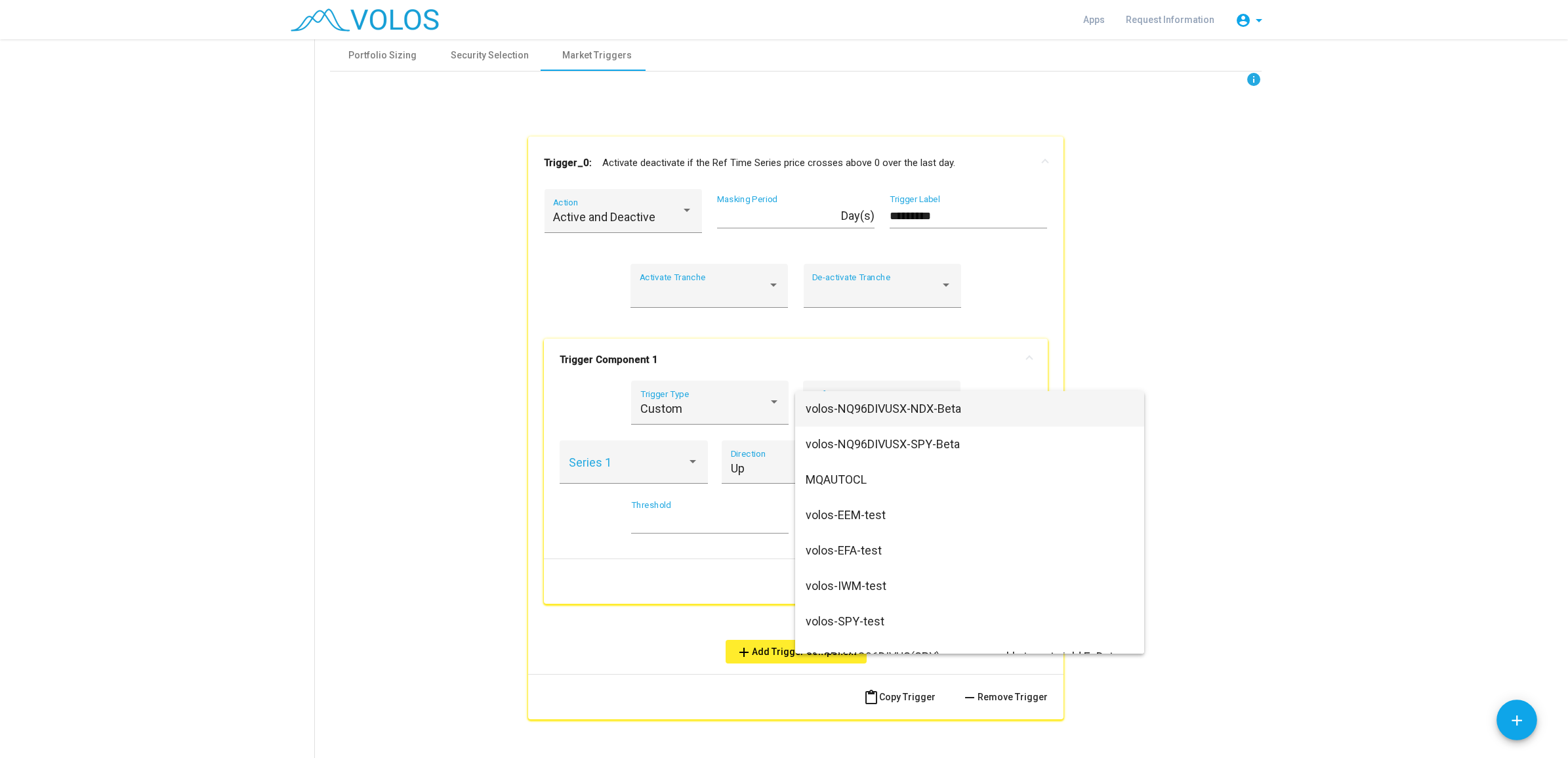
click at [723, 410] on div at bounding box center [784, 379] width 1568 height 758
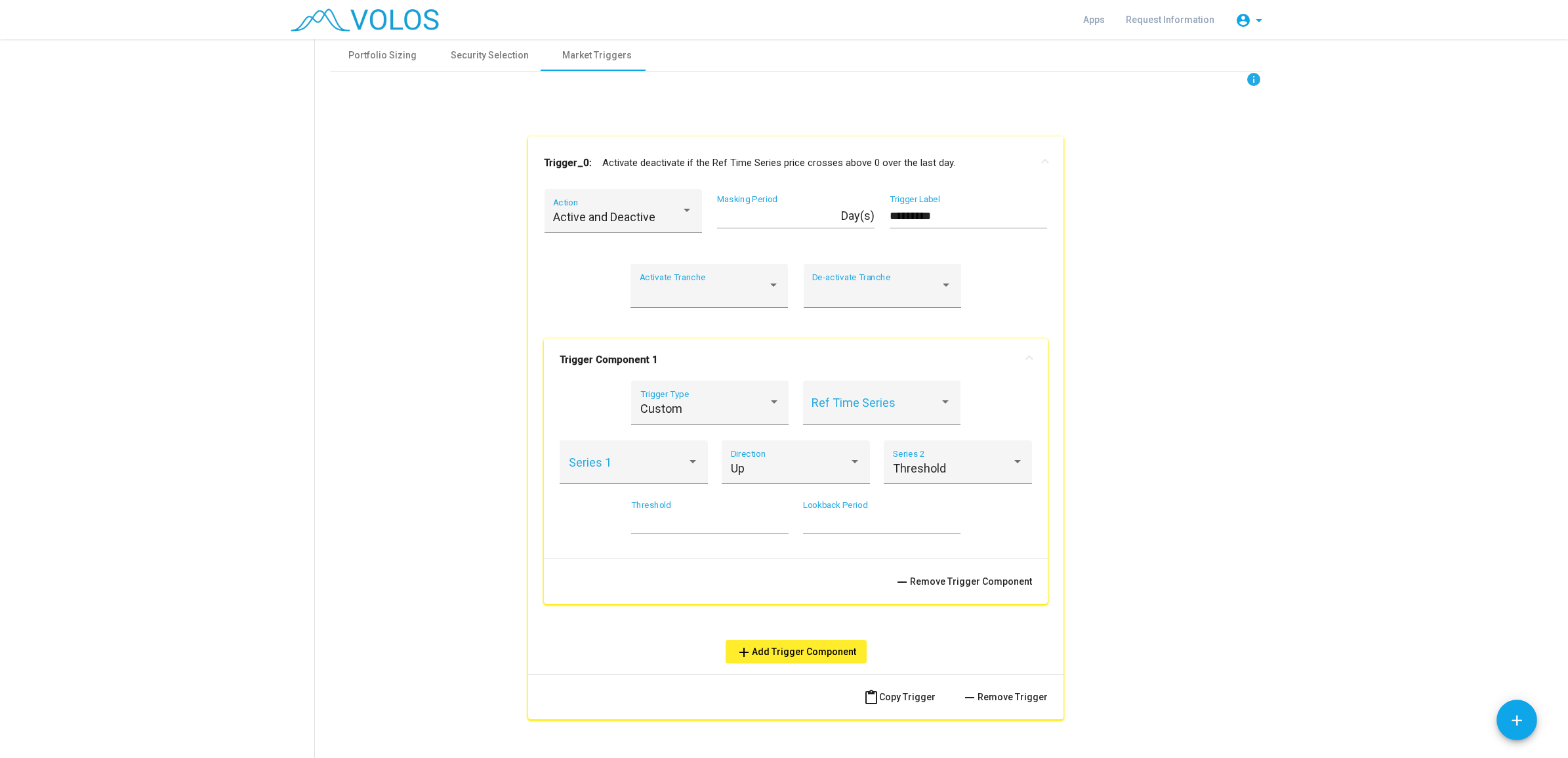
click at [723, 410] on div "Custom" at bounding box center [704, 409] width 128 height 13
click at [430, 398] on div at bounding box center [784, 379] width 1568 height 758
click at [748, 415] on div "Custom Trigger Type" at bounding box center [710, 406] width 140 height 35
click at [1254, 435] on div at bounding box center [784, 379] width 1568 height 758
click at [699, 407] on div "Custom" at bounding box center [704, 409] width 128 height 13
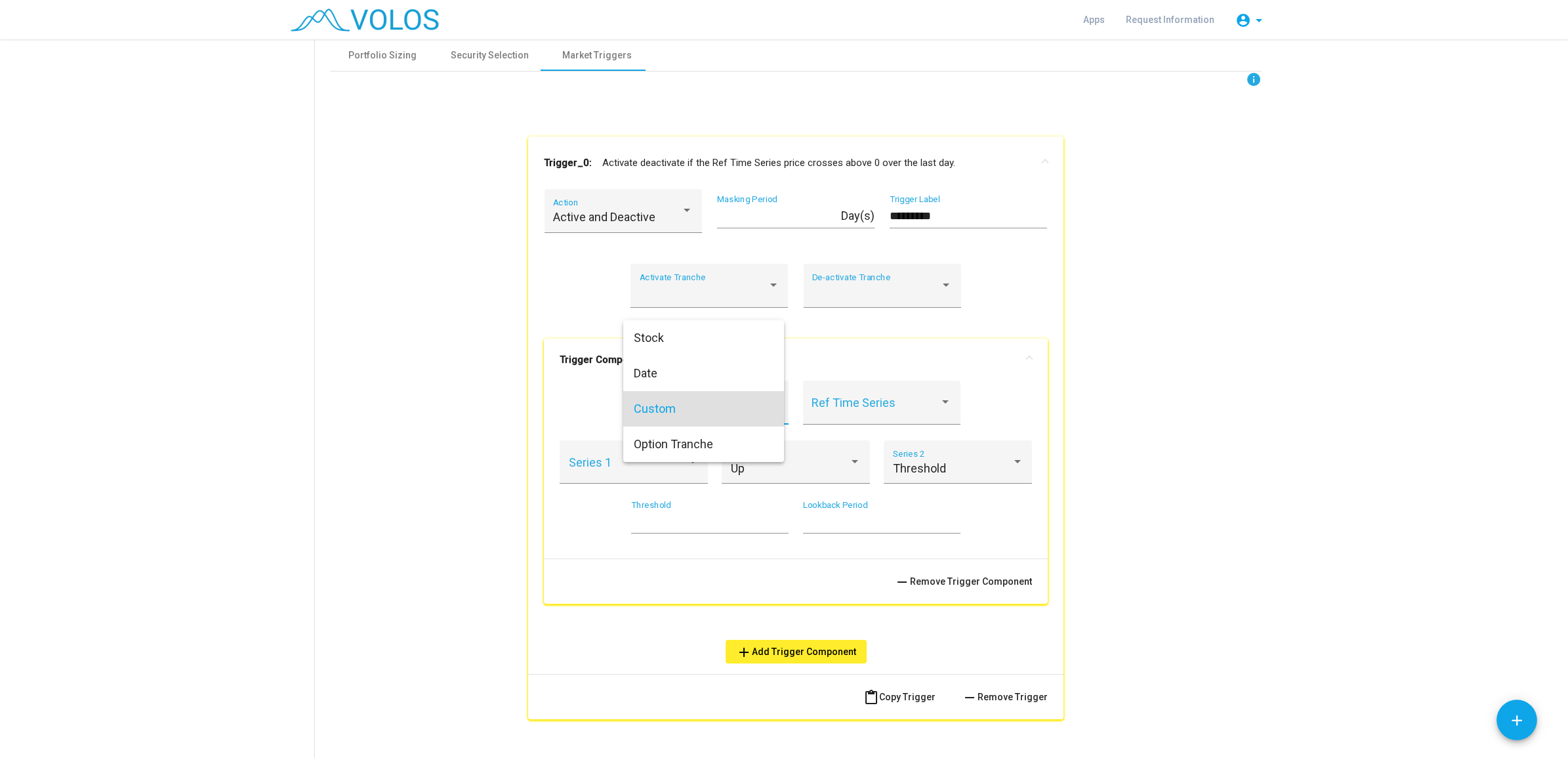
click at [553, 425] on div at bounding box center [784, 379] width 1568 height 758
click at [717, 410] on div "Custom" at bounding box center [704, 409] width 128 height 13
click at [679, 440] on span "Option Tranche" at bounding box center [703, 444] width 140 height 35
click at [835, 409] on span at bounding box center [875, 409] width 128 height 13
click at [824, 449] on span "A" at bounding box center [875, 444] width 140 height 35
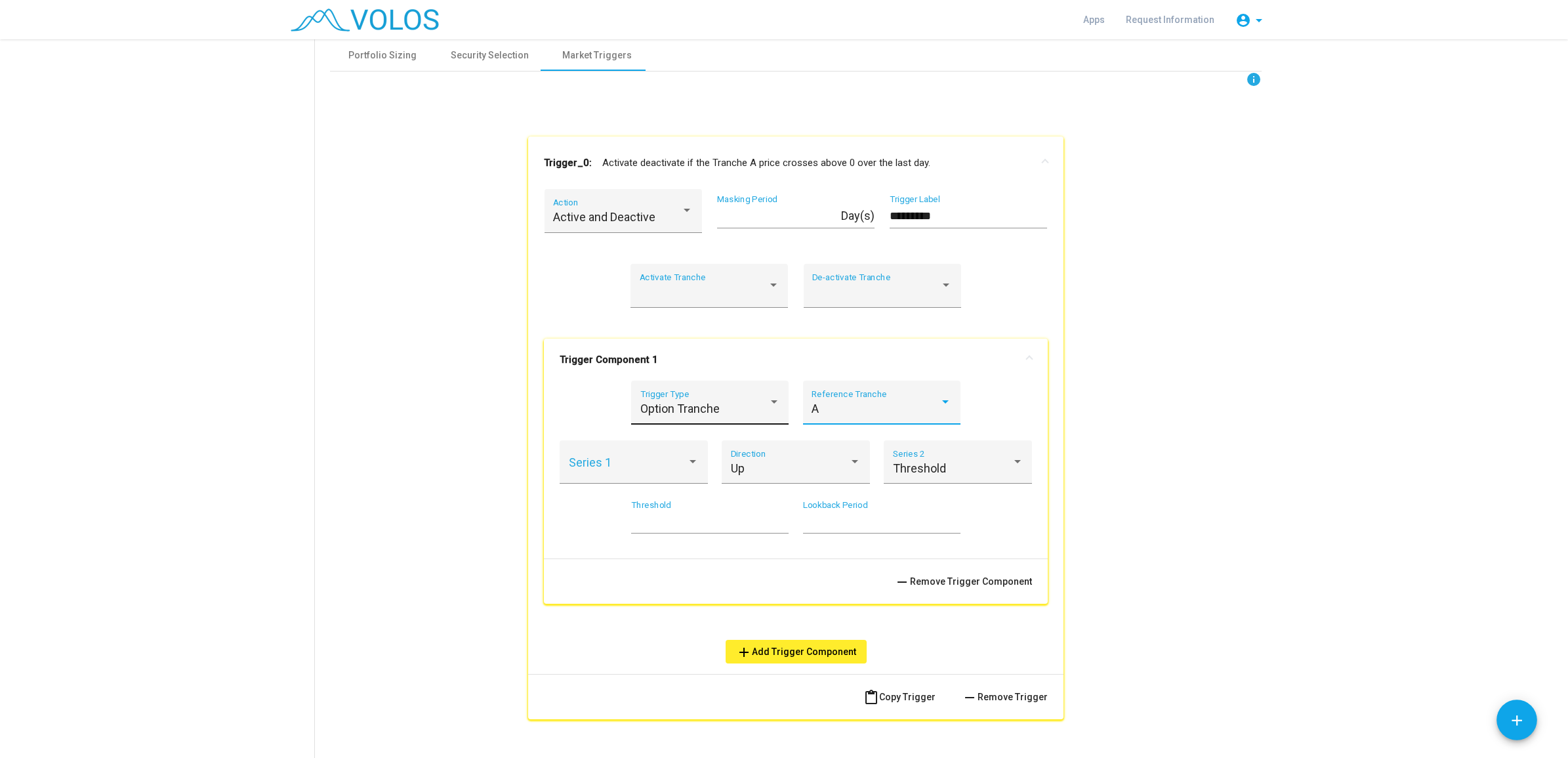
click at [760, 411] on div "Option Tranche" at bounding box center [704, 409] width 128 height 13
click at [670, 302] on span "Stock" at bounding box center [703, 302] width 140 height 35
click at [818, 414] on span at bounding box center [875, 409] width 128 height 13
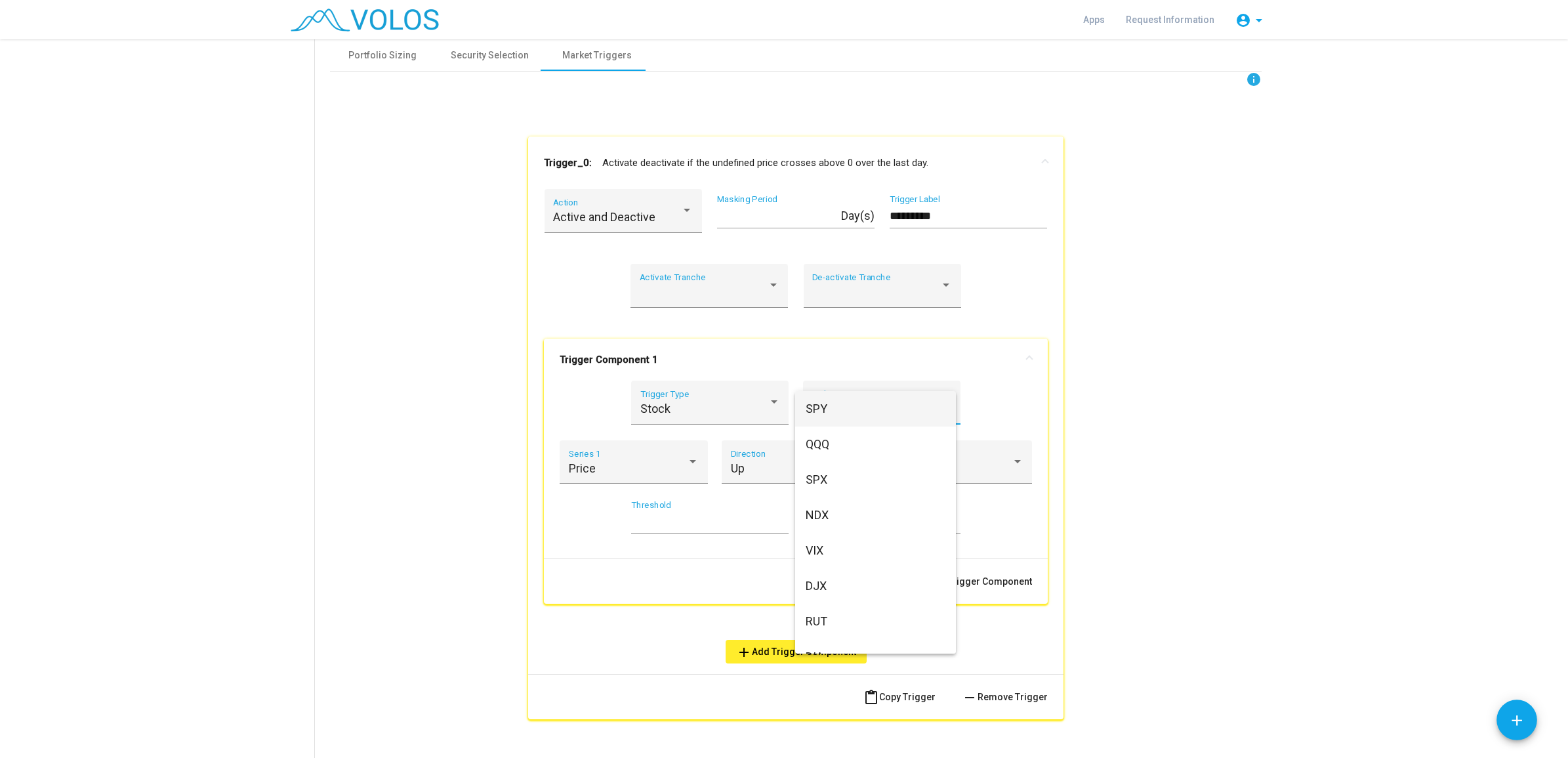
click at [730, 410] on div at bounding box center [784, 379] width 1568 height 758
click at [732, 408] on div "Stock" at bounding box center [704, 409] width 128 height 13
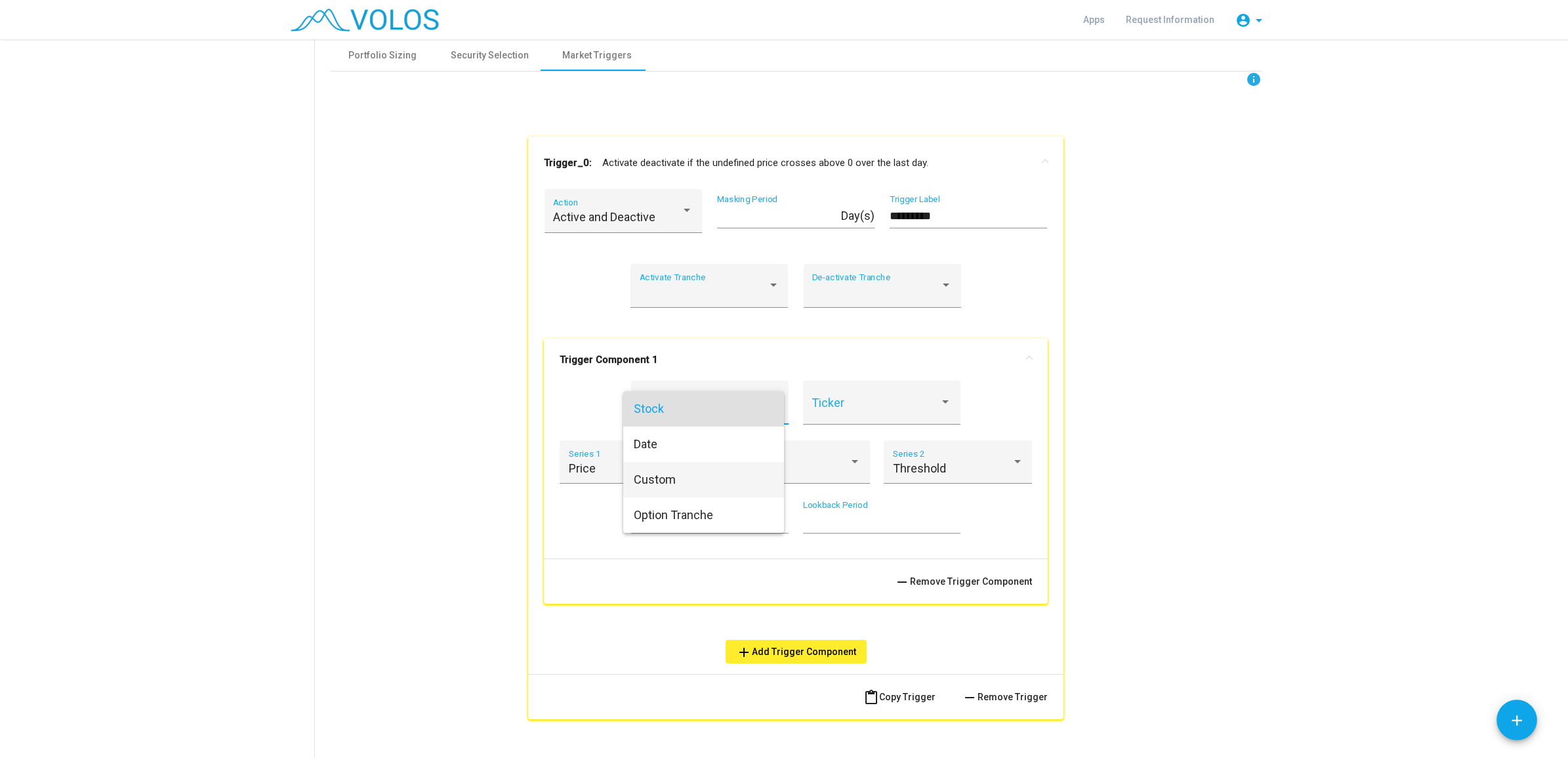
click at [696, 480] on span "Custom" at bounding box center [703, 480] width 140 height 35
click at [830, 419] on div "Ref Time Series" at bounding box center [881, 406] width 140 height 35
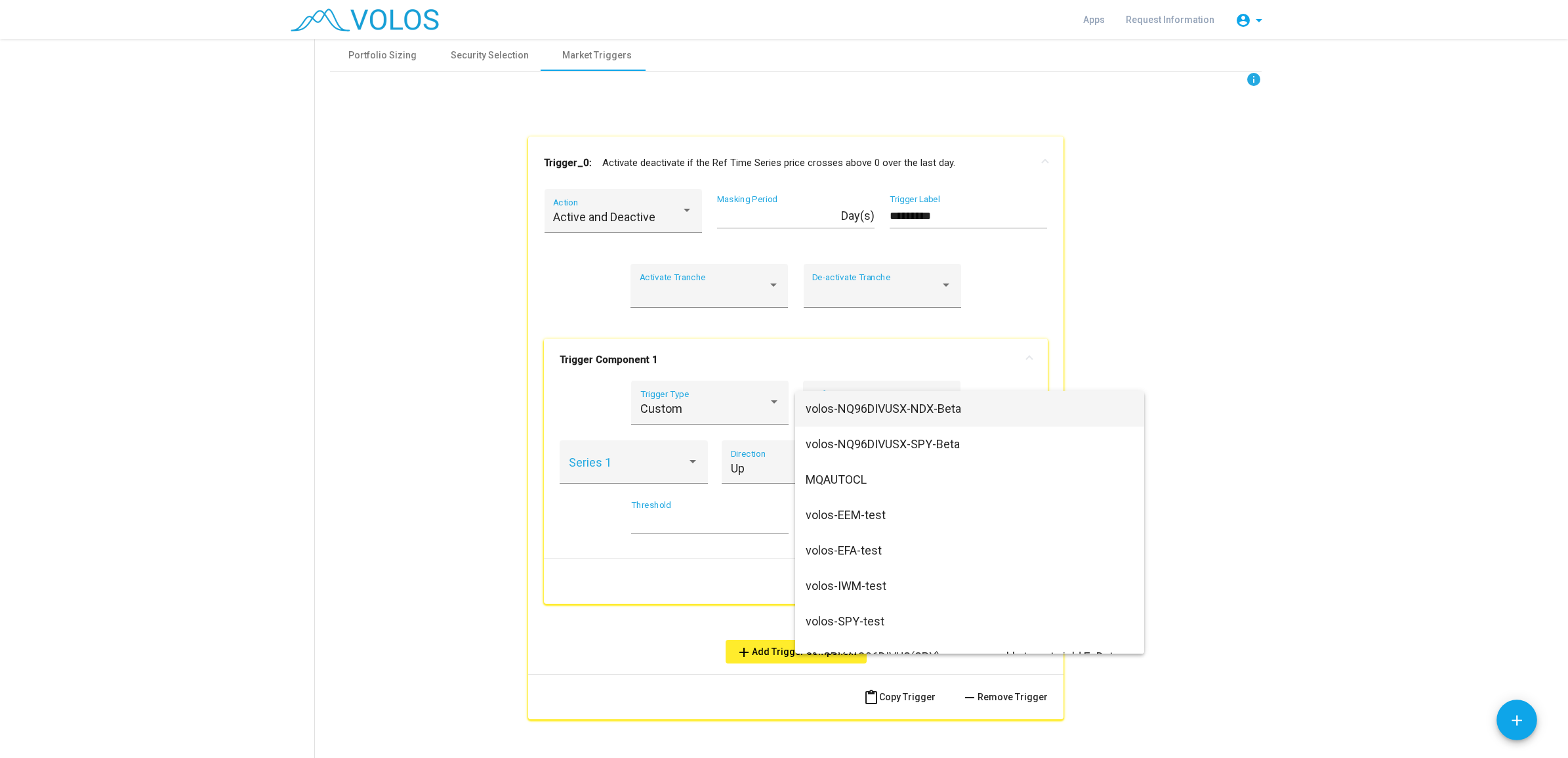
click at [1254, 346] on div at bounding box center [784, 379] width 1568 height 758
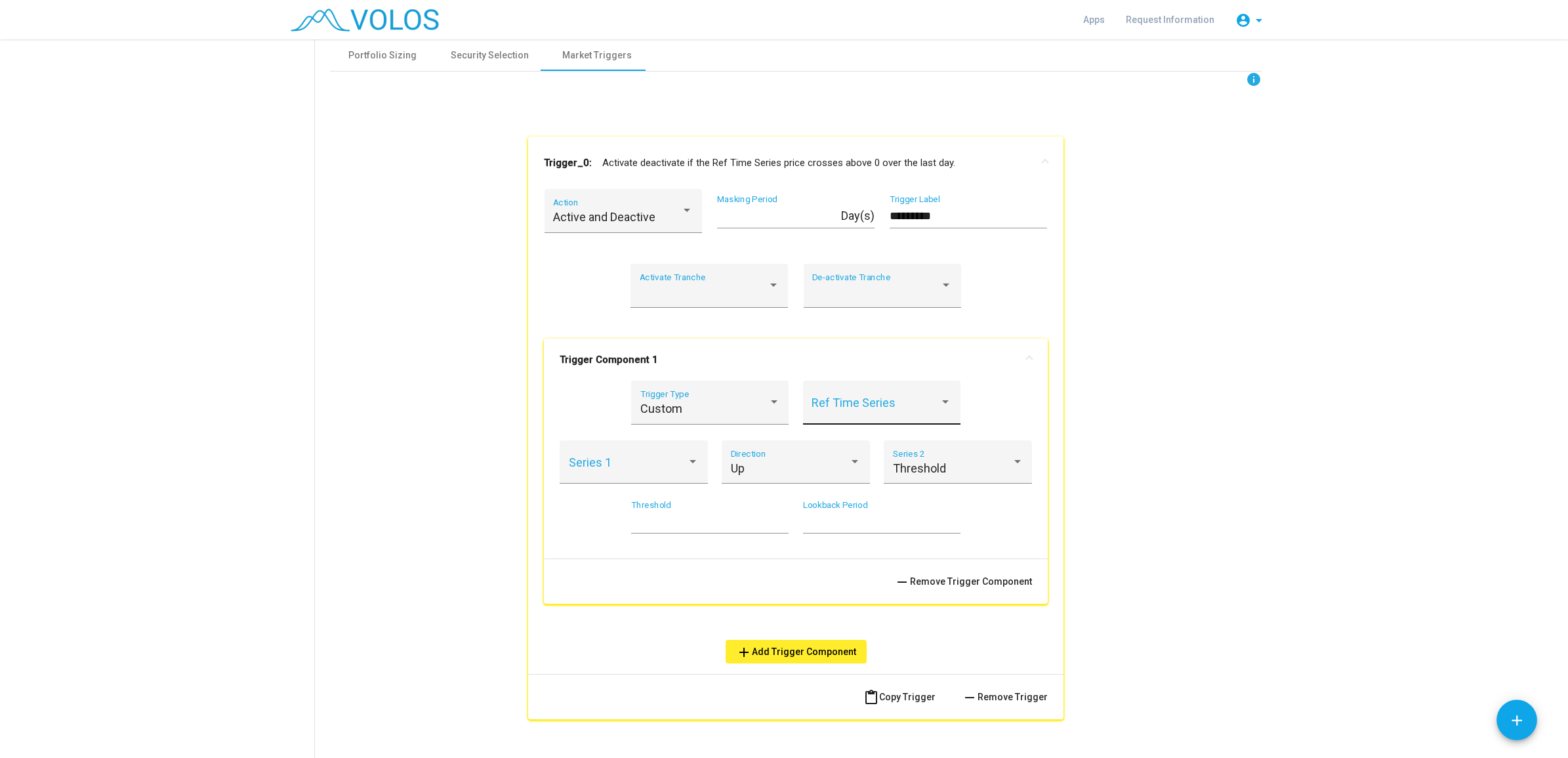
click at [859, 412] on span at bounding box center [875, 409] width 128 height 13
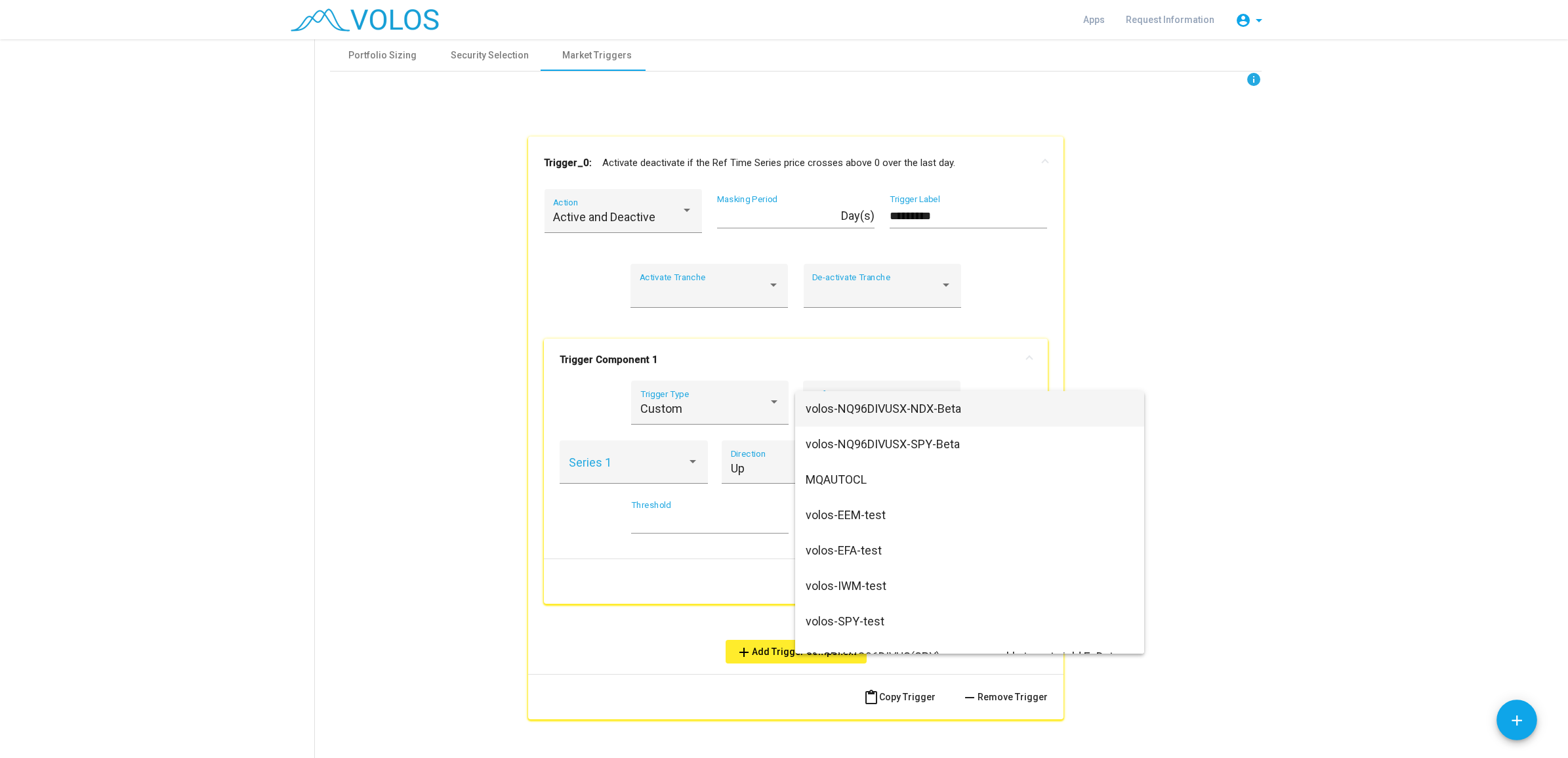
click at [444, 453] on div at bounding box center [784, 379] width 1568 height 758
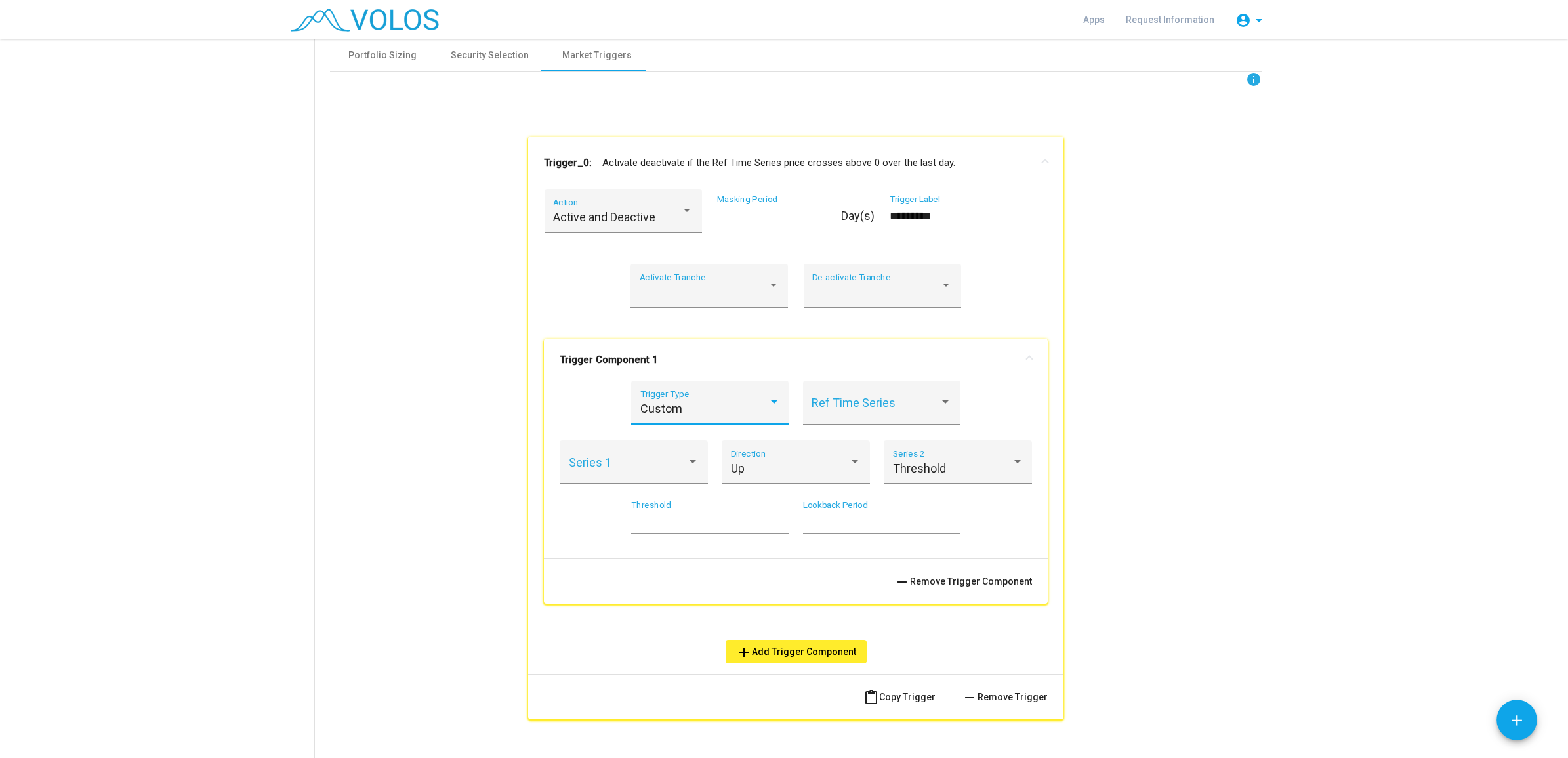
click at [753, 414] on div "Custom" at bounding box center [704, 409] width 128 height 13
click at [683, 338] on span "Stock" at bounding box center [703, 338] width 140 height 35
click at [715, 406] on div "Stock" at bounding box center [704, 409] width 128 height 13
click at [673, 440] on span "Date" at bounding box center [703, 444] width 140 height 35
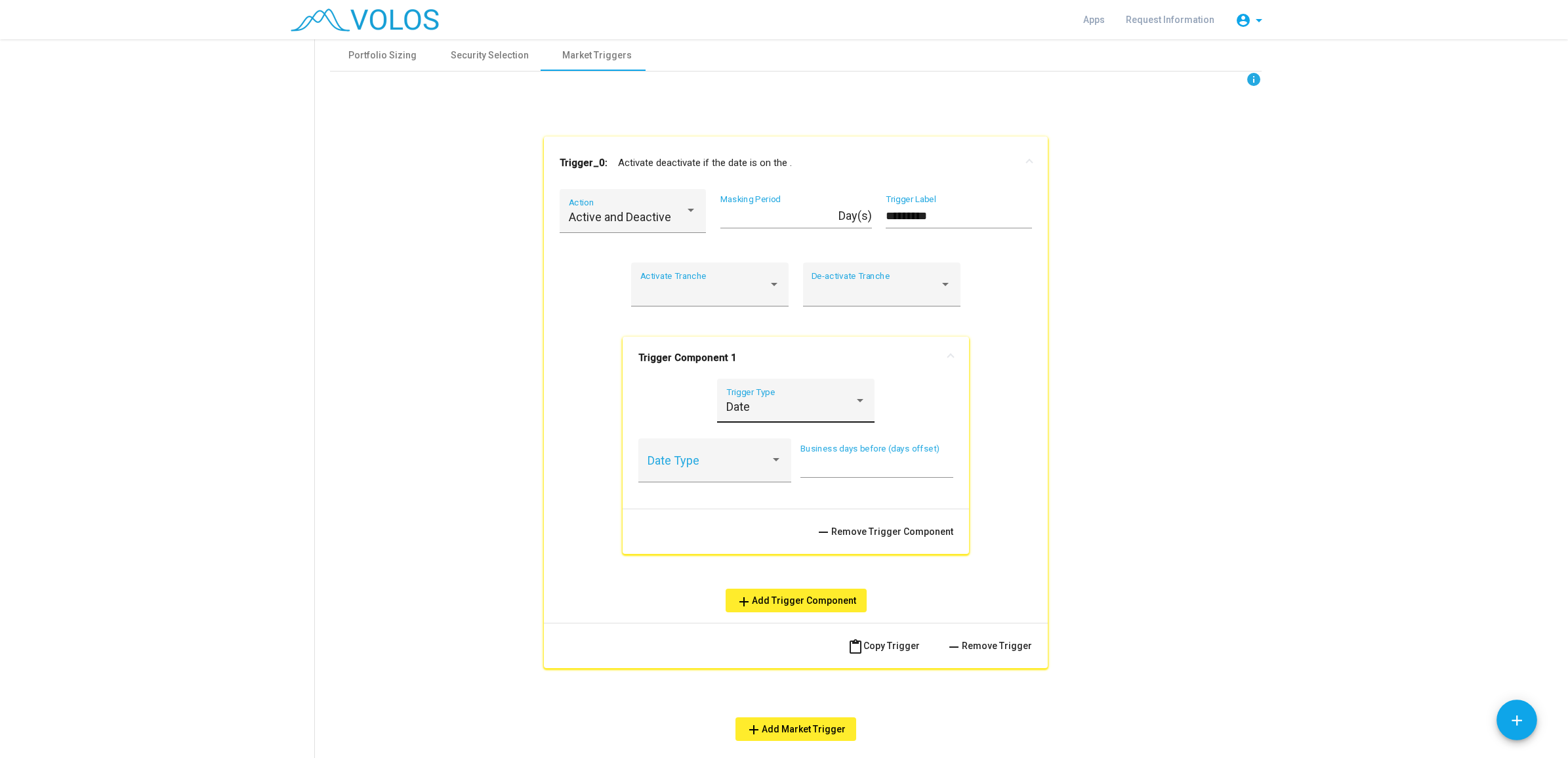
click at [746, 388] on div "Date Trigger Type" at bounding box center [796, 404] width 140 height 35
click at [741, 374] on span "Stock" at bounding box center [789, 371] width 140 height 35
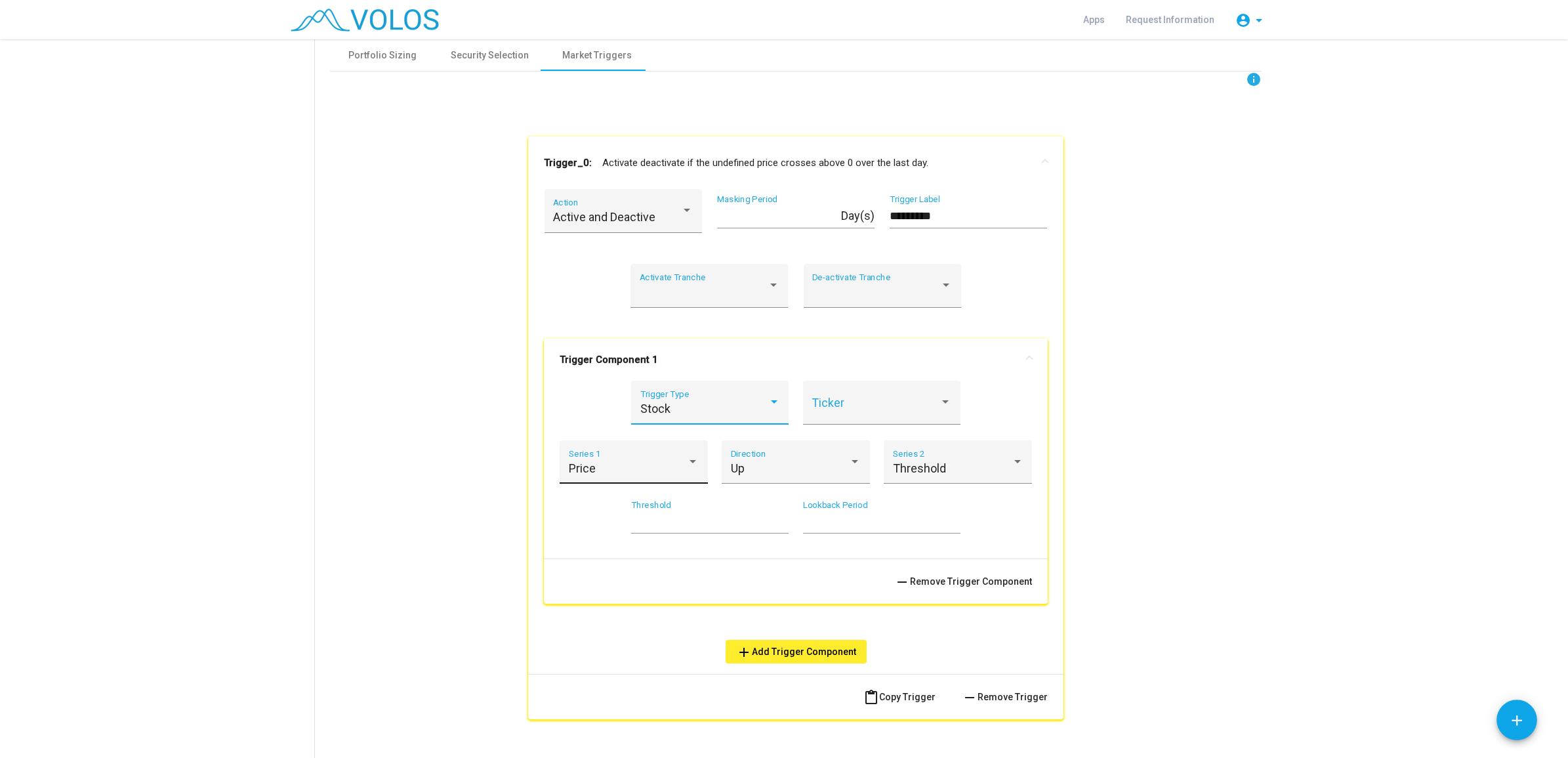
click at [641, 462] on div "Price" at bounding box center [629, 469] width 119 height 13
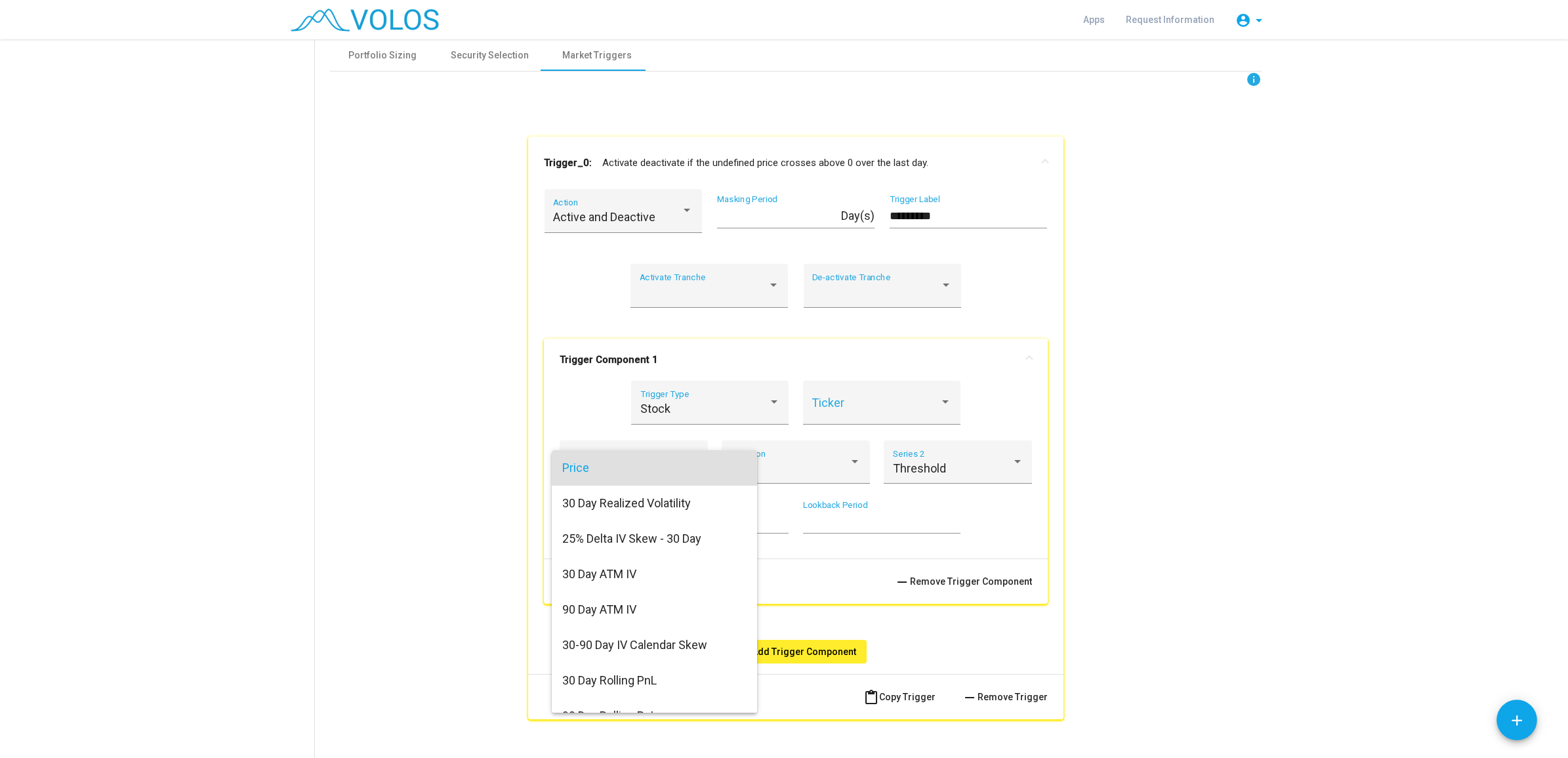
click at [457, 502] on div at bounding box center [784, 379] width 1568 height 758
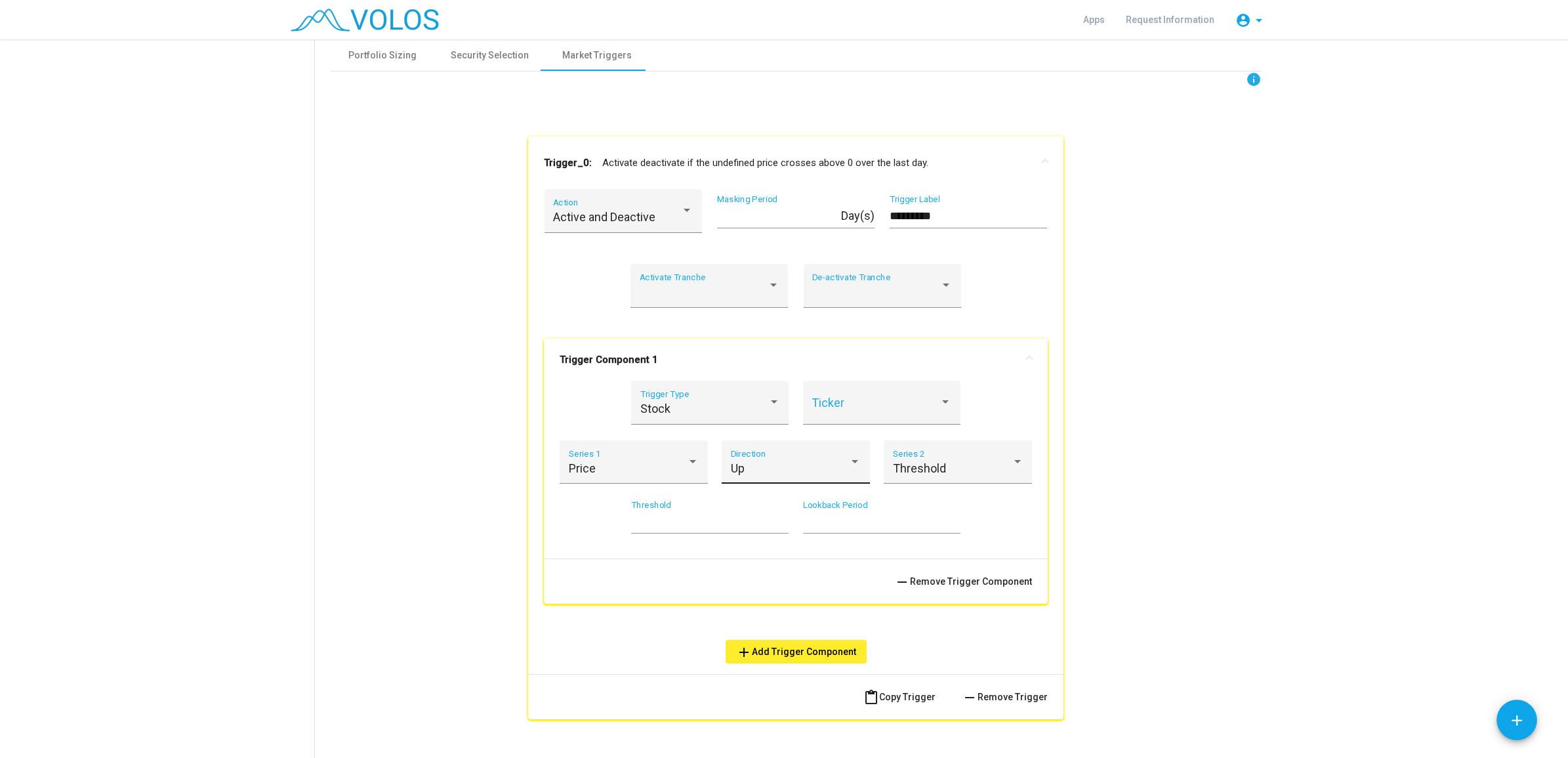
click at [772, 464] on div "Up" at bounding box center [791, 469] width 119 height 13
click at [428, 483] on div at bounding box center [784, 379] width 1568 height 758
click at [932, 464] on span "Threshold" at bounding box center [919, 468] width 53 height 14
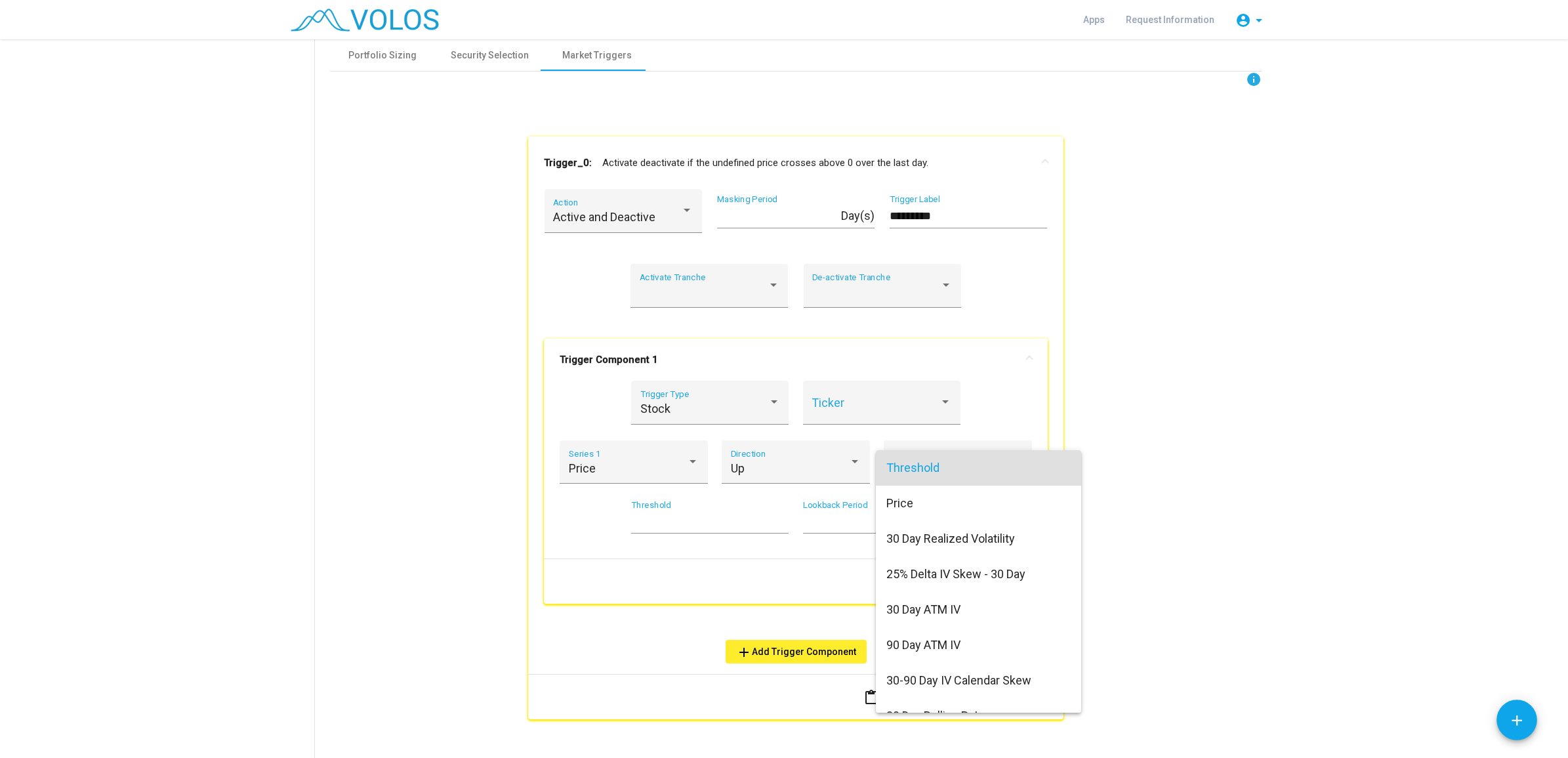
click at [1205, 466] on div at bounding box center [784, 379] width 1568 height 758
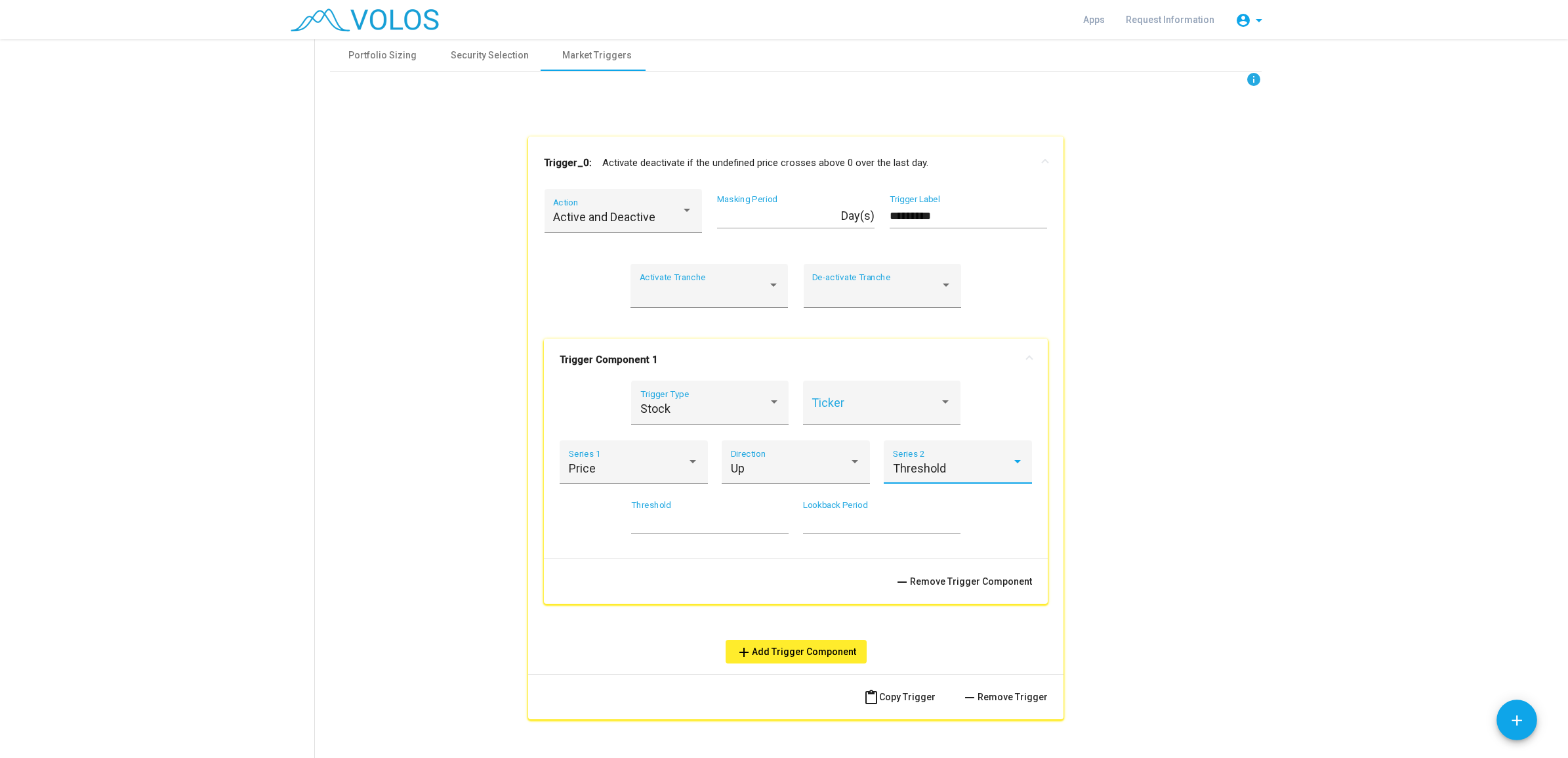
click at [920, 468] on span "Threshold" at bounding box center [919, 468] width 53 height 14
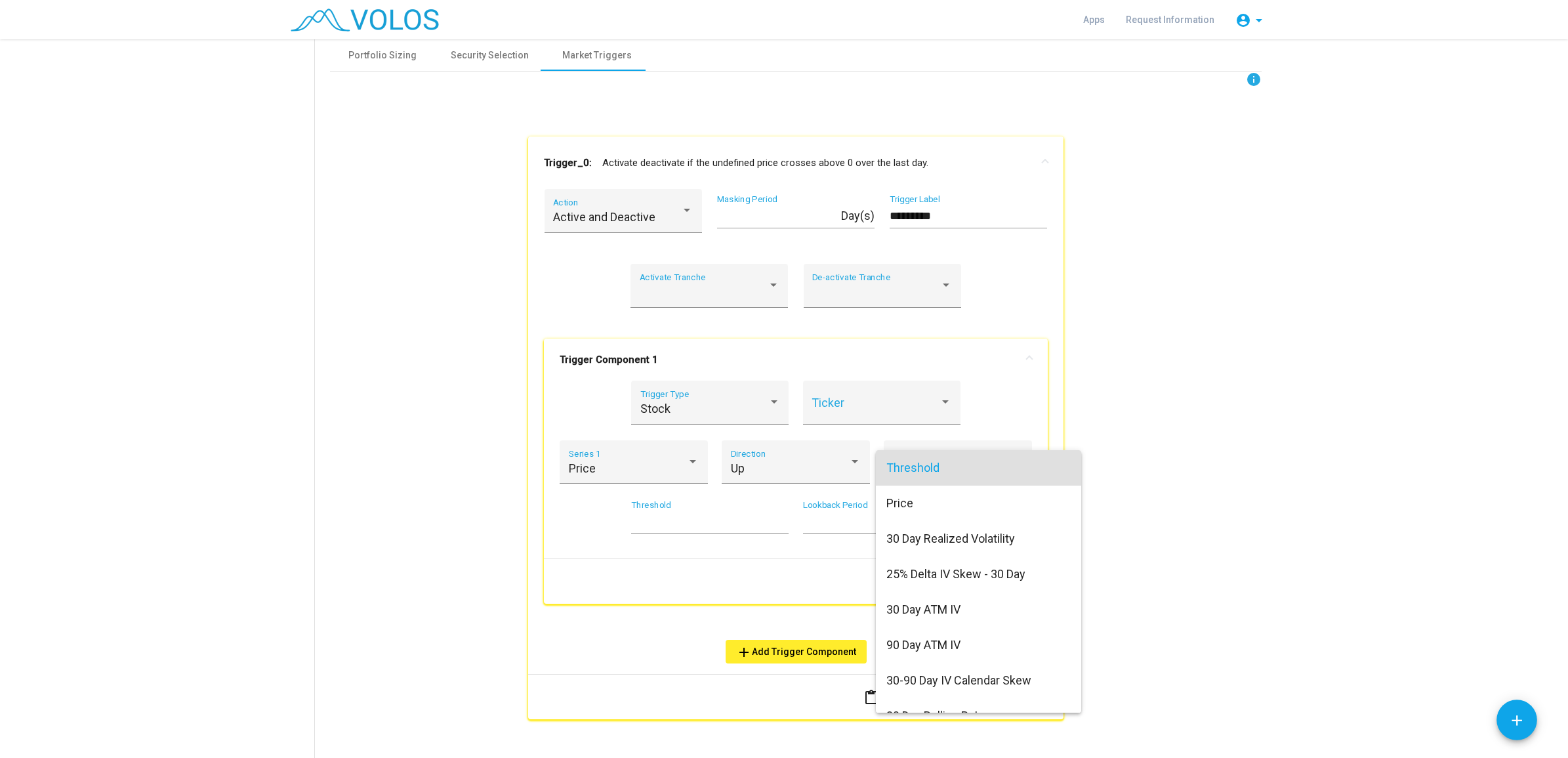
click at [1244, 435] on div at bounding box center [784, 379] width 1568 height 758
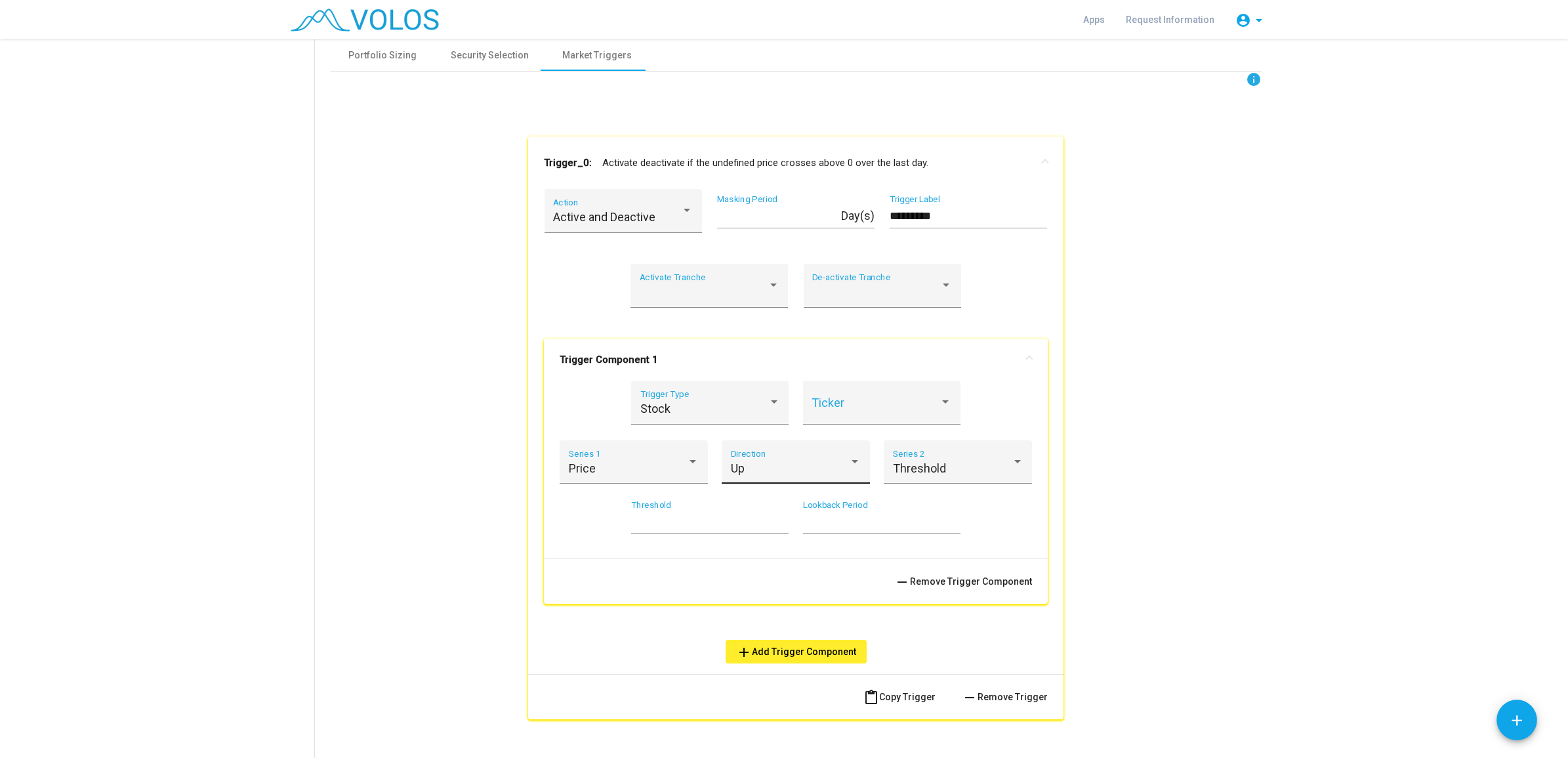
click at [766, 479] on div "Up Direction" at bounding box center [796, 467] width 131 height 35
click at [1254, 453] on div at bounding box center [784, 379] width 1568 height 758
click at [720, 414] on div "Stock" at bounding box center [704, 409] width 128 height 13
click at [686, 454] on span "Date" at bounding box center [703, 444] width 140 height 35
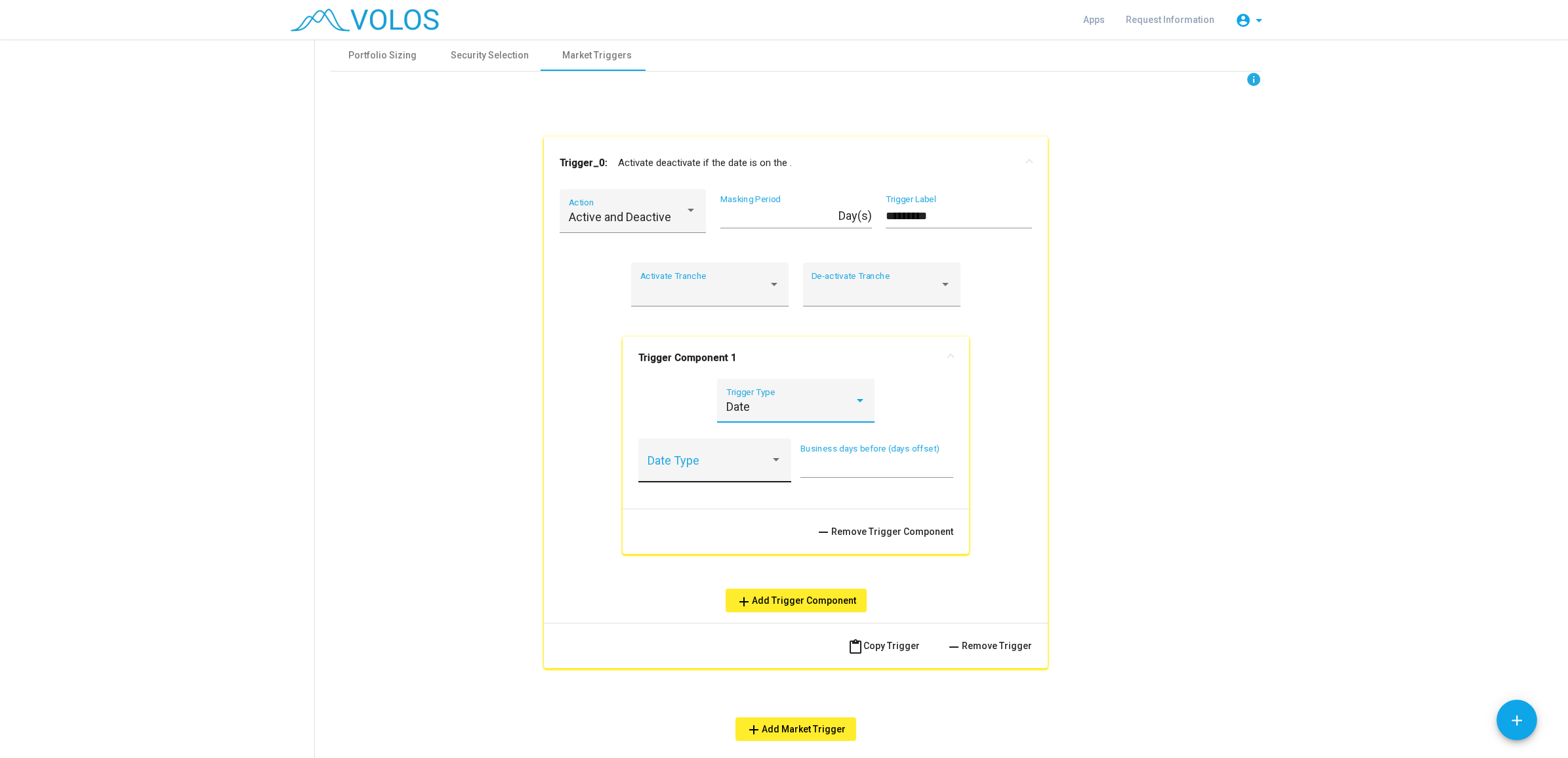
click at [755, 463] on span at bounding box center [709, 467] width 124 height 13
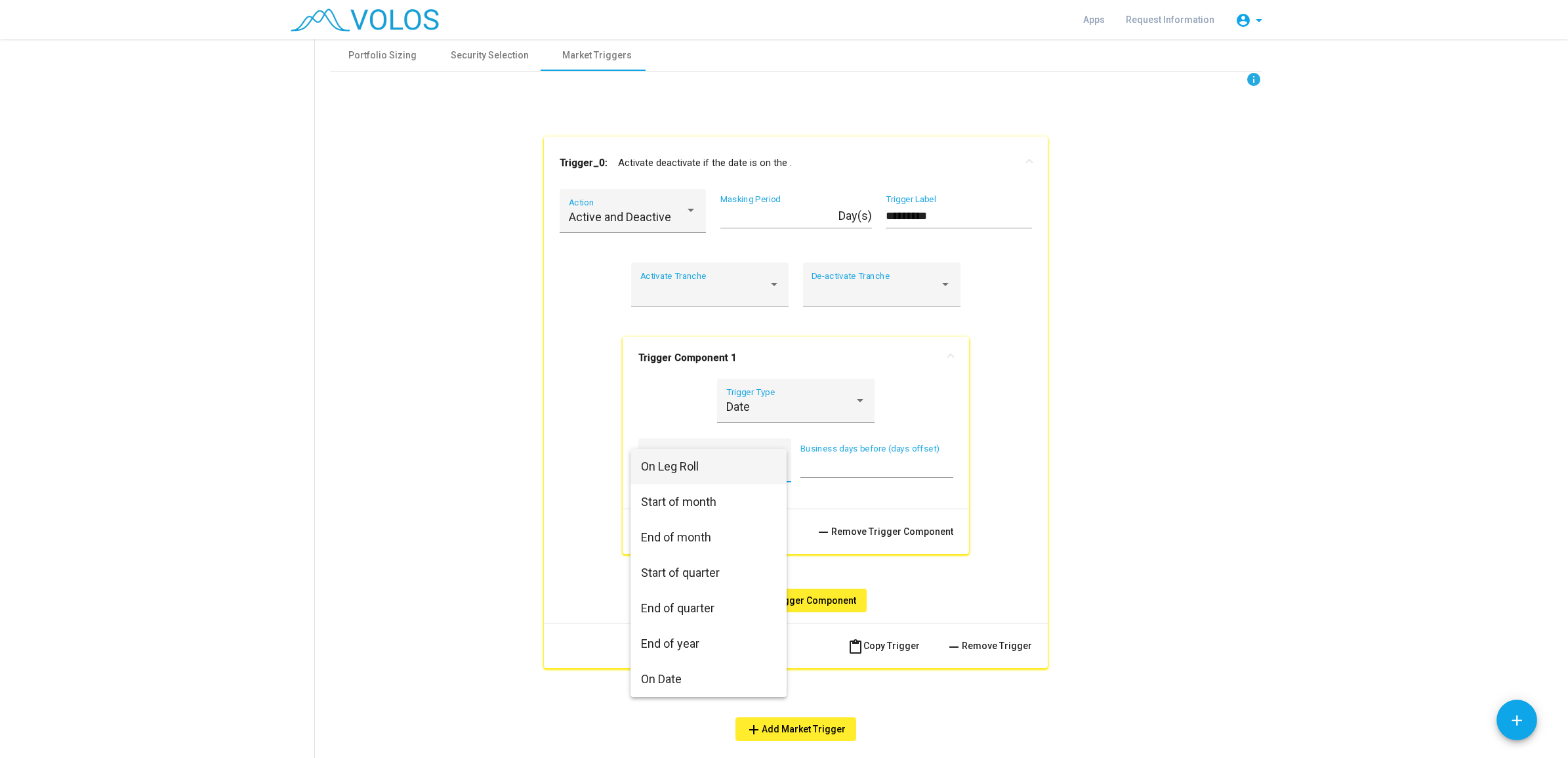
click at [448, 525] on div at bounding box center [784, 379] width 1568 height 758
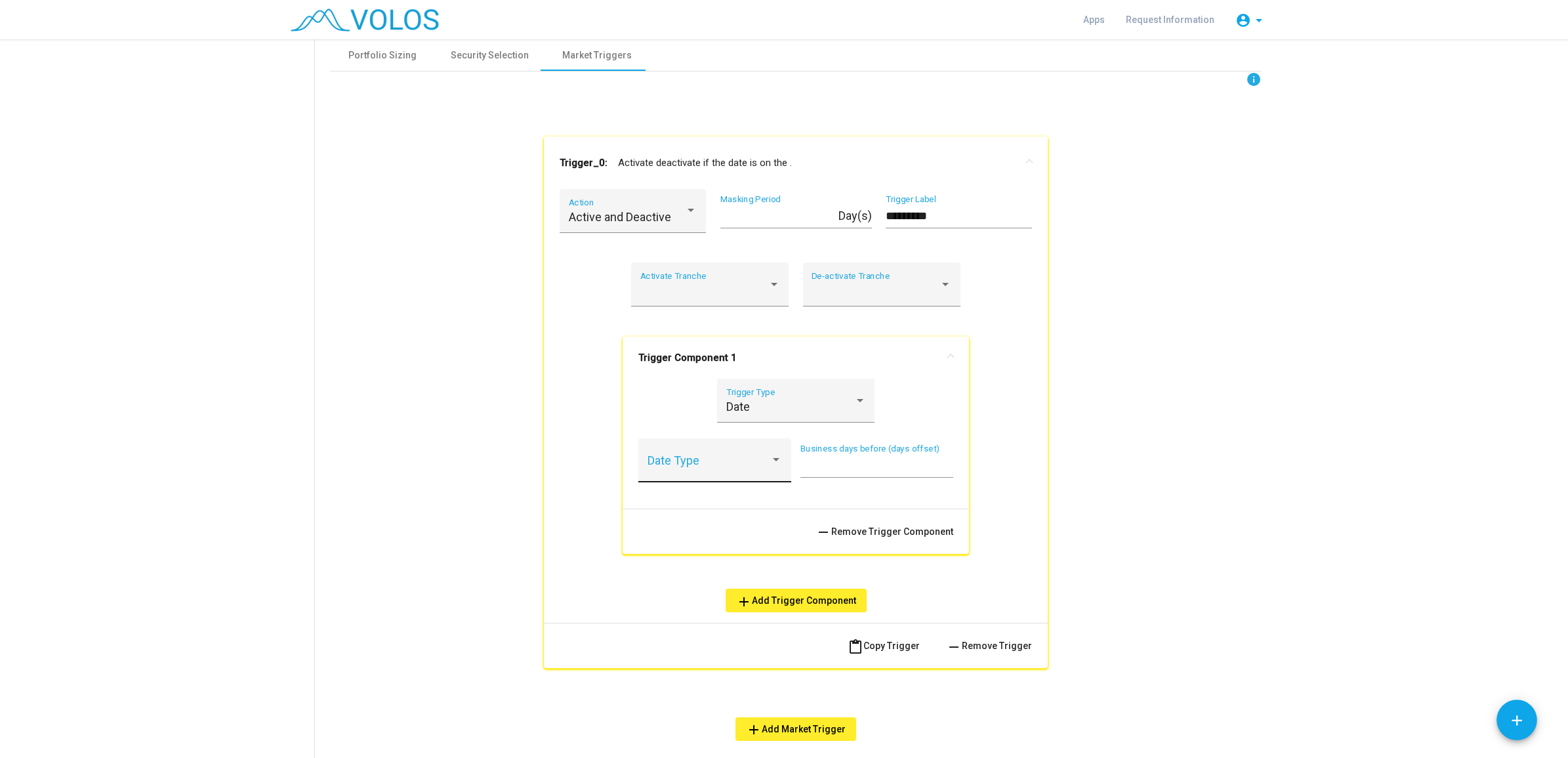
click at [737, 457] on div "Date Type" at bounding box center [715, 464] width 135 height 35
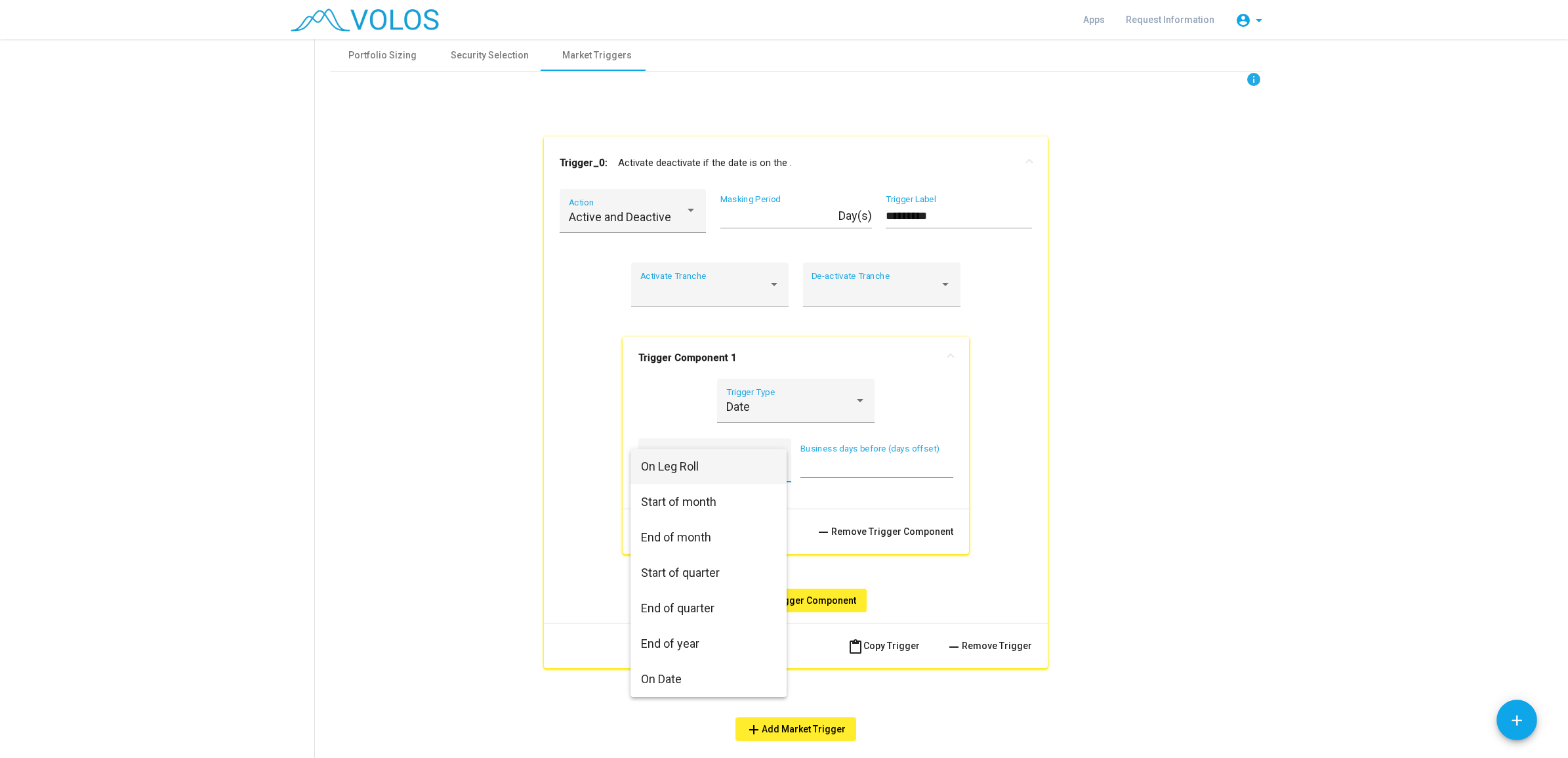
click at [482, 528] on div at bounding box center [784, 379] width 1568 height 758
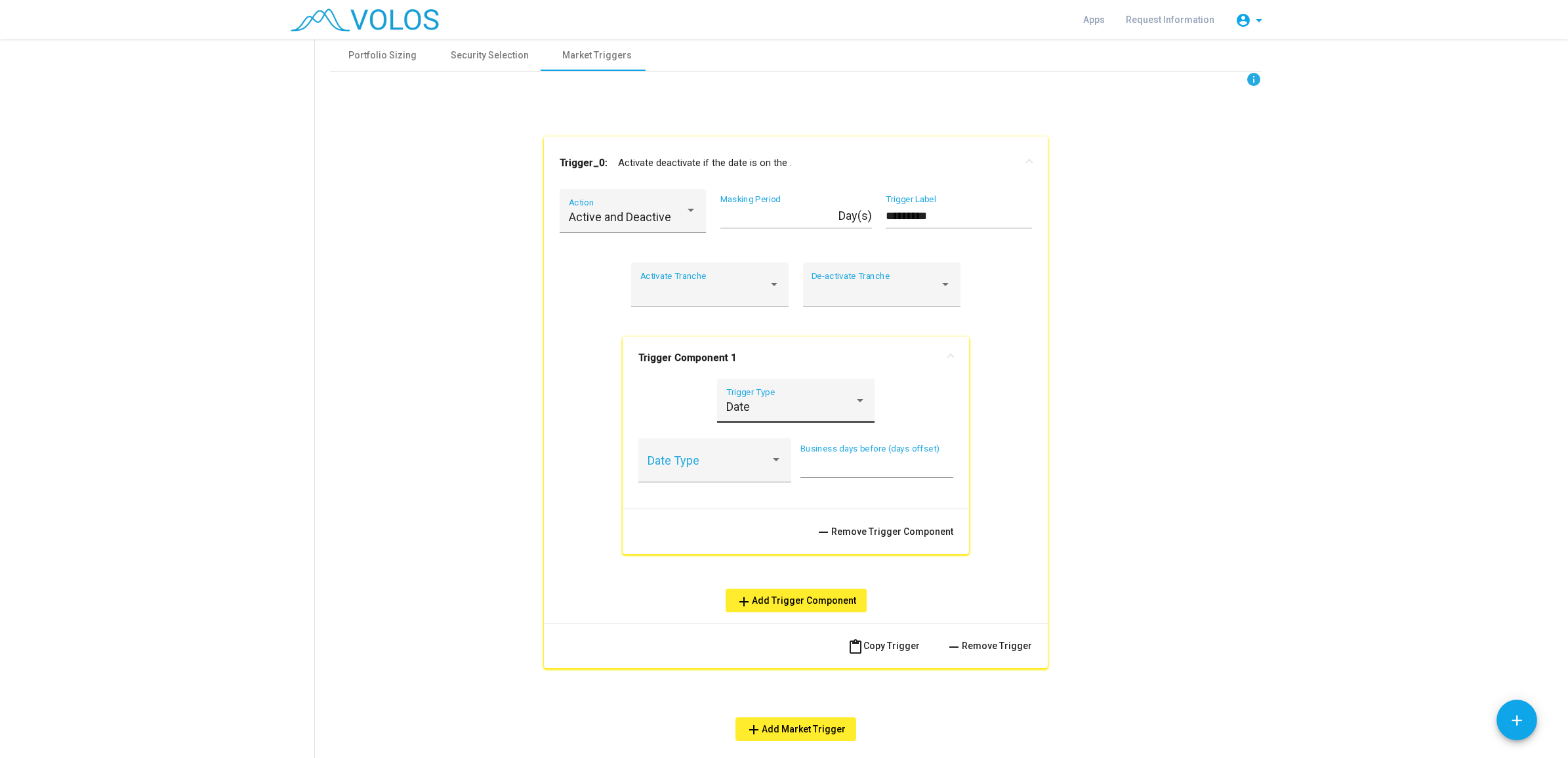
click at [796, 409] on div "Date" at bounding box center [790, 406] width 128 height 13
click at [765, 479] on span "Option Tranche" at bounding box center [789, 477] width 140 height 35
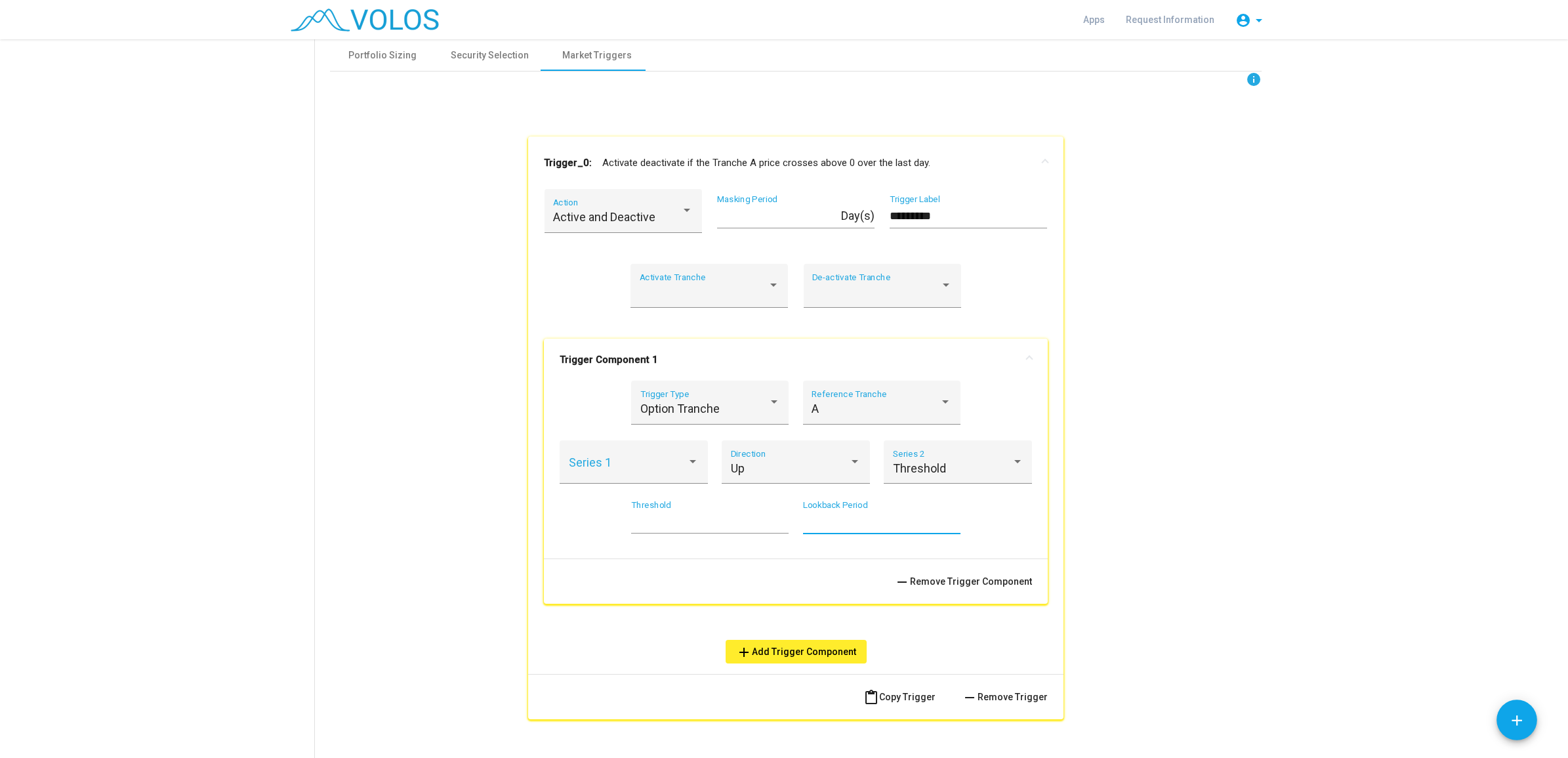
click at [877, 517] on input "*" at bounding box center [882, 521] width 158 height 13
click at [728, 408] on div "Option Tranche" at bounding box center [704, 409] width 128 height 13
click at [702, 307] on span "Stock" at bounding box center [703, 302] width 140 height 35
click at [675, 457] on div "Price Series 1" at bounding box center [634, 467] width 131 height 35
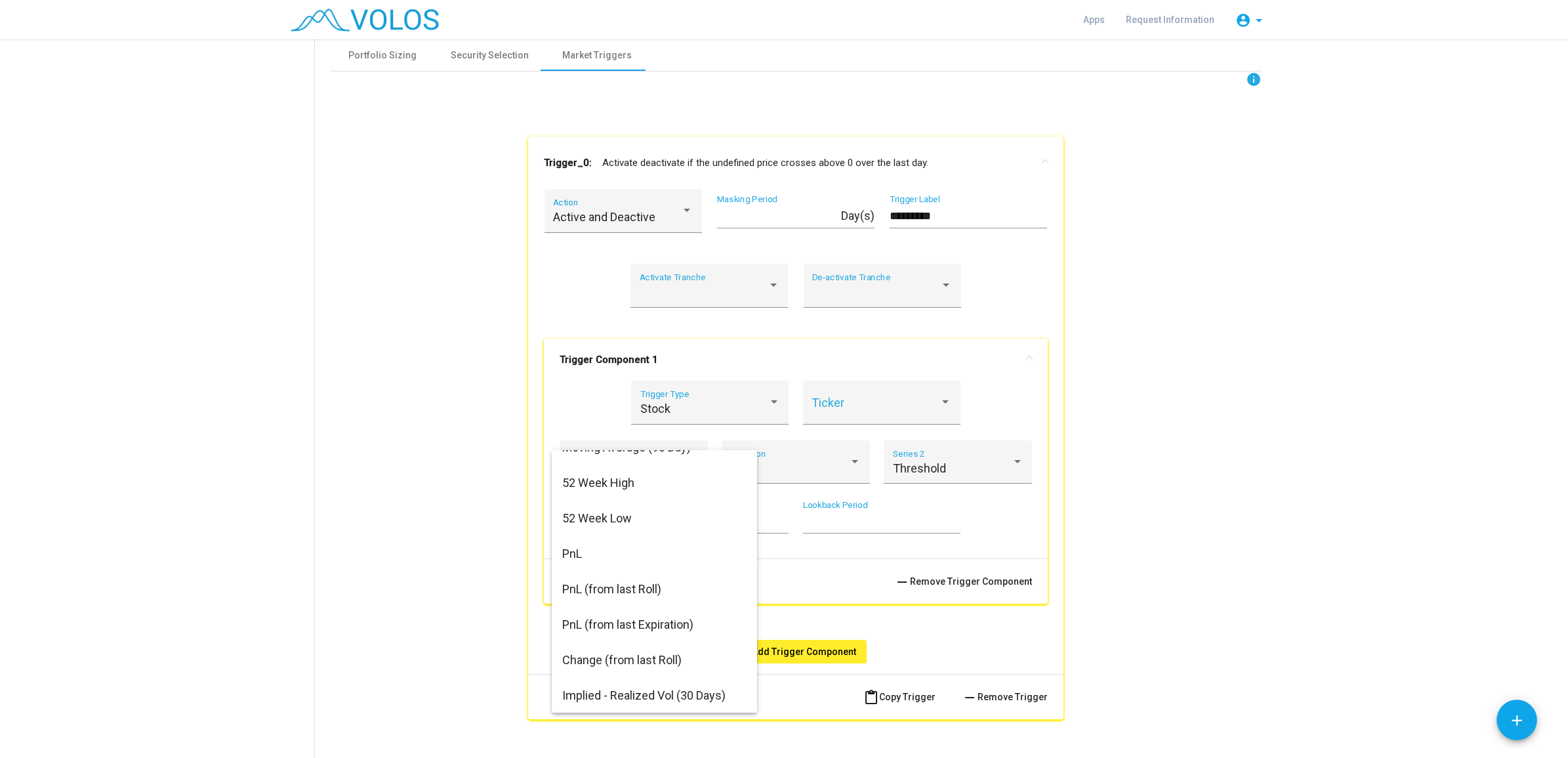
click at [472, 592] on div at bounding box center [784, 379] width 1568 height 758
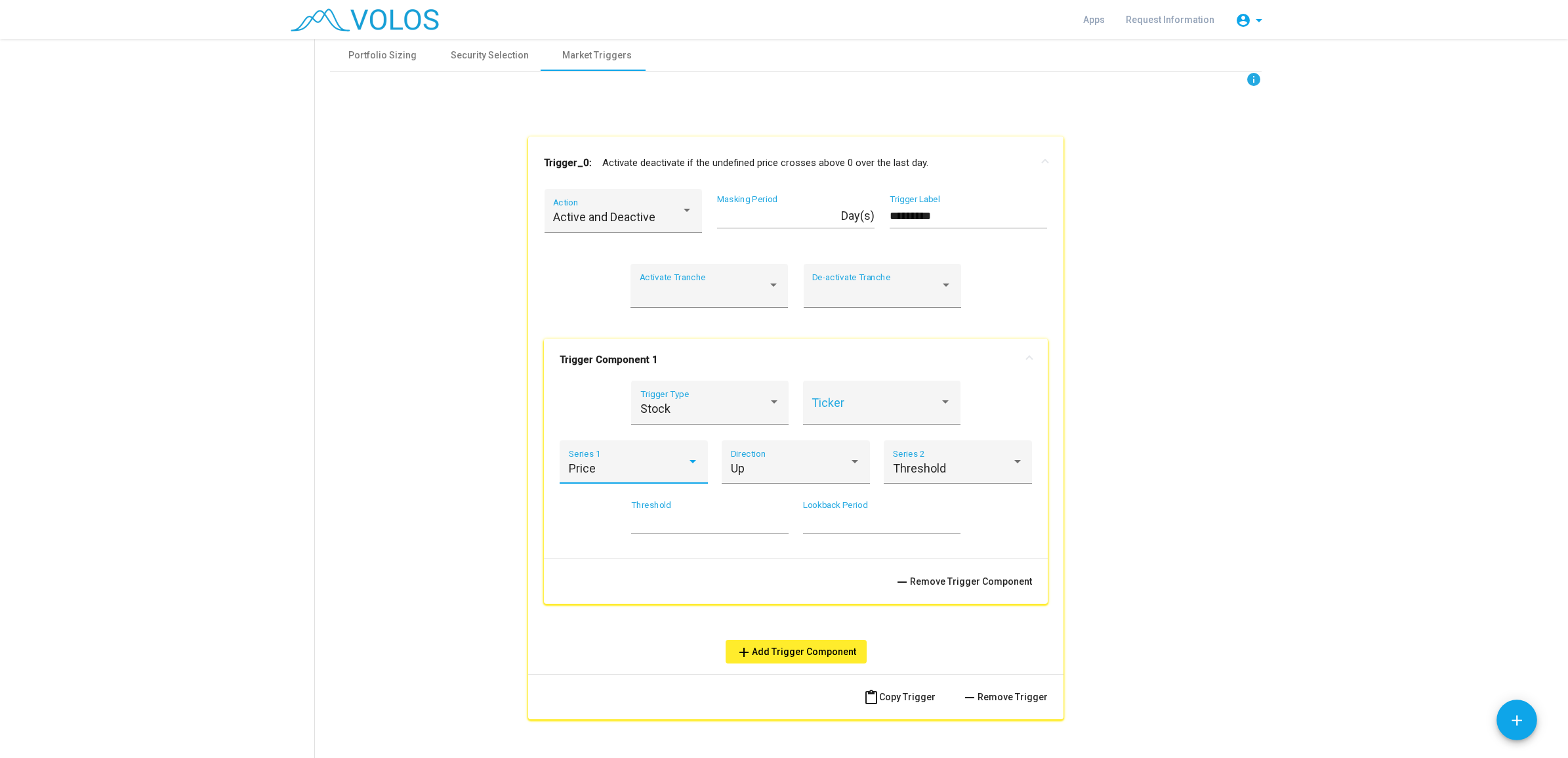
click at [627, 471] on div "Price" at bounding box center [629, 469] width 119 height 13
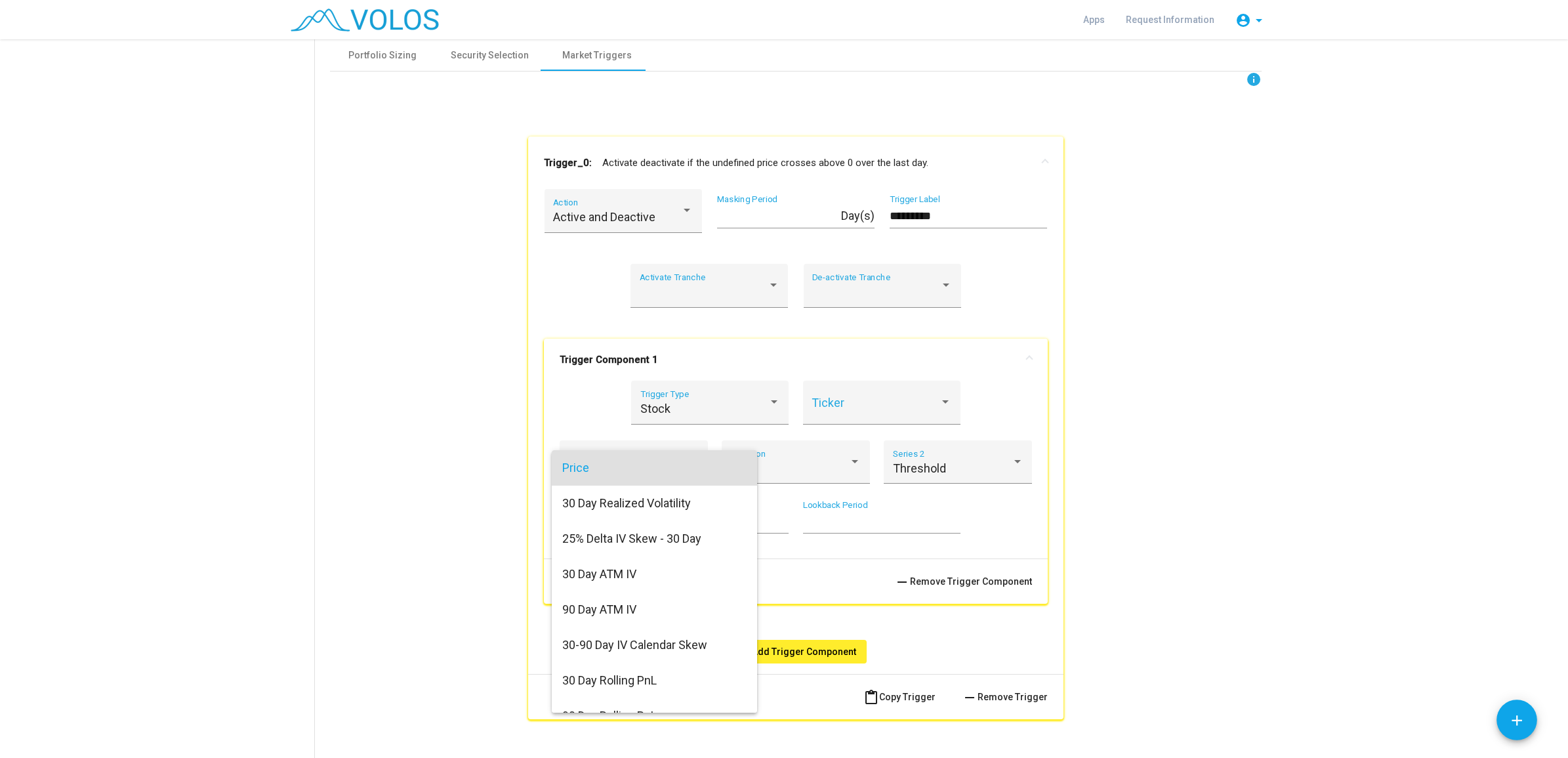
click at [482, 536] on div at bounding box center [784, 379] width 1568 height 758
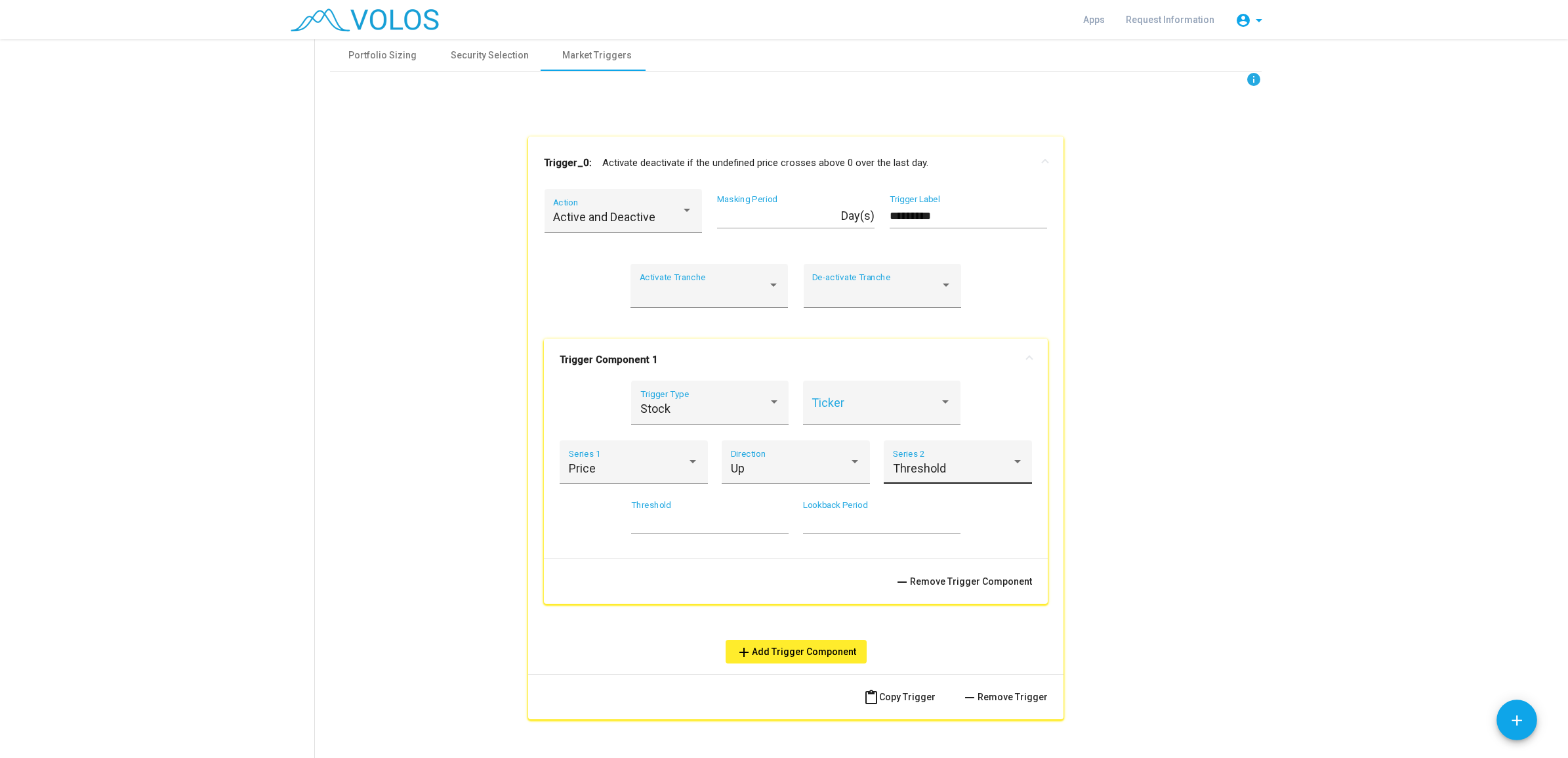
click at [932, 472] on span "Threshold" at bounding box center [919, 468] width 53 height 14
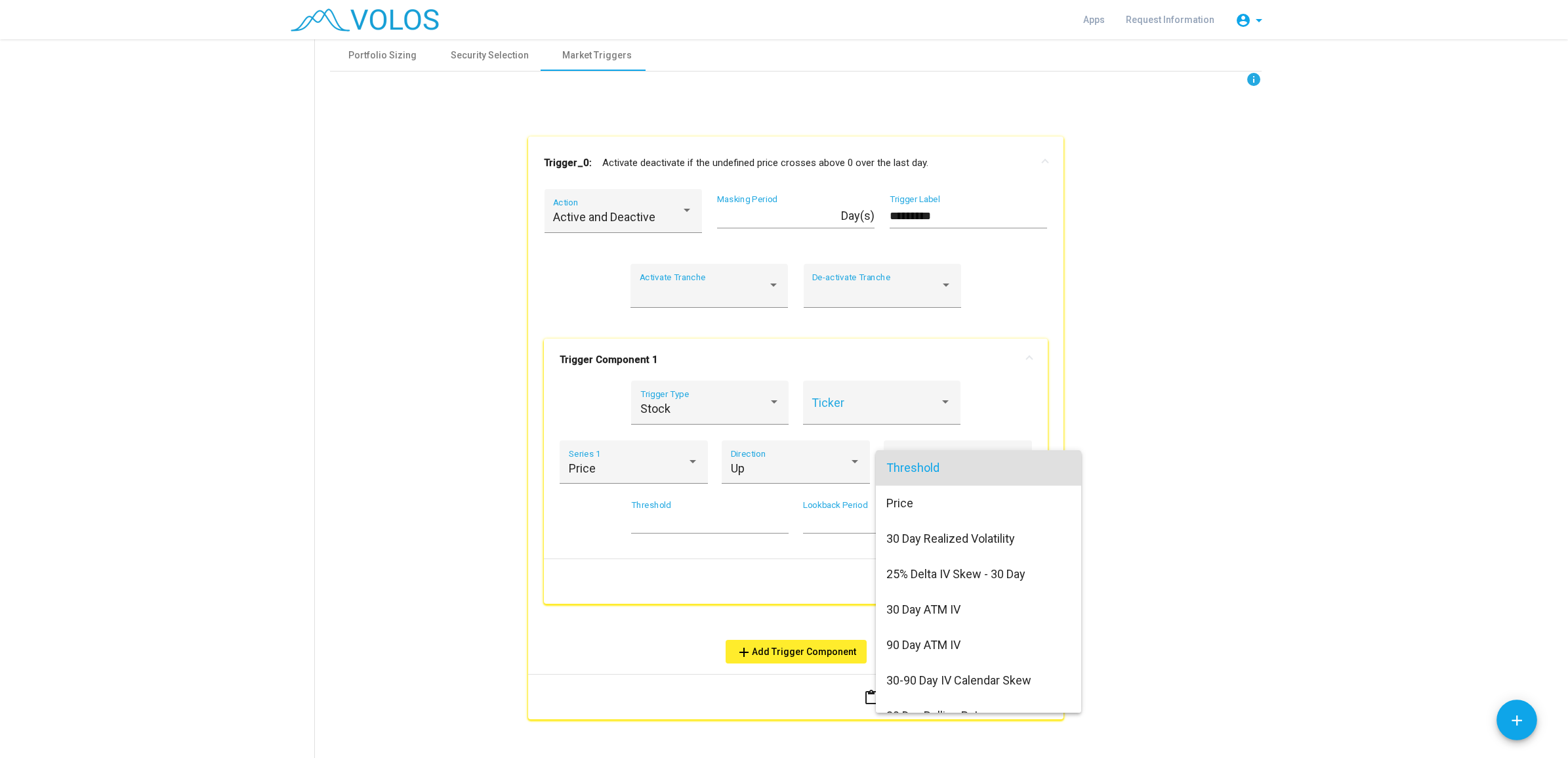
click at [809, 461] on div at bounding box center [784, 379] width 1568 height 758
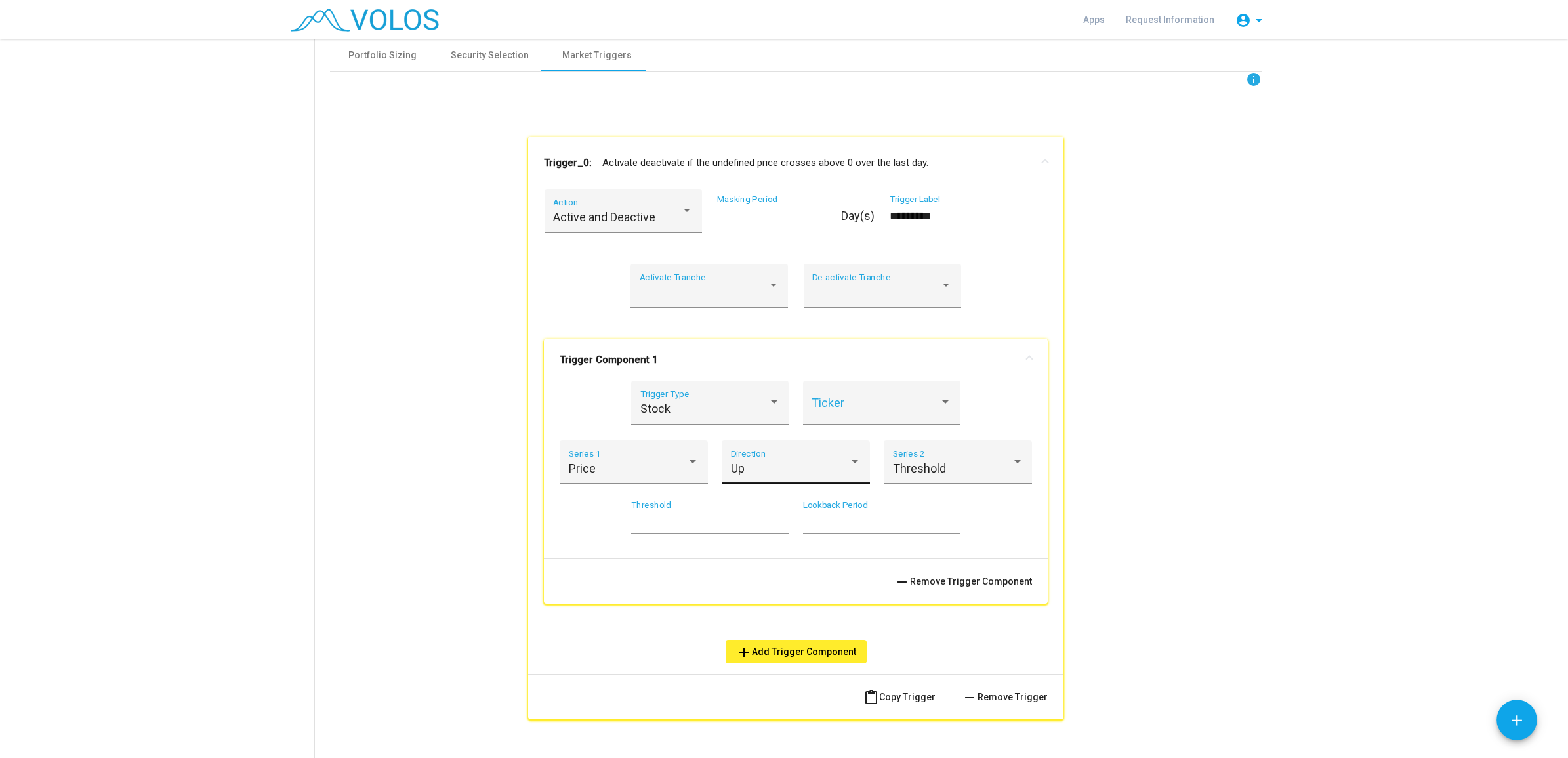
click at [796, 466] on div "Up" at bounding box center [791, 469] width 119 height 13
click at [943, 467] on div at bounding box center [784, 379] width 1568 height 758
click at [868, 513] on div "* Lookback Period" at bounding box center [882, 516] width 158 height 33
click at [948, 519] on input "*" at bounding box center [882, 521] width 158 height 13
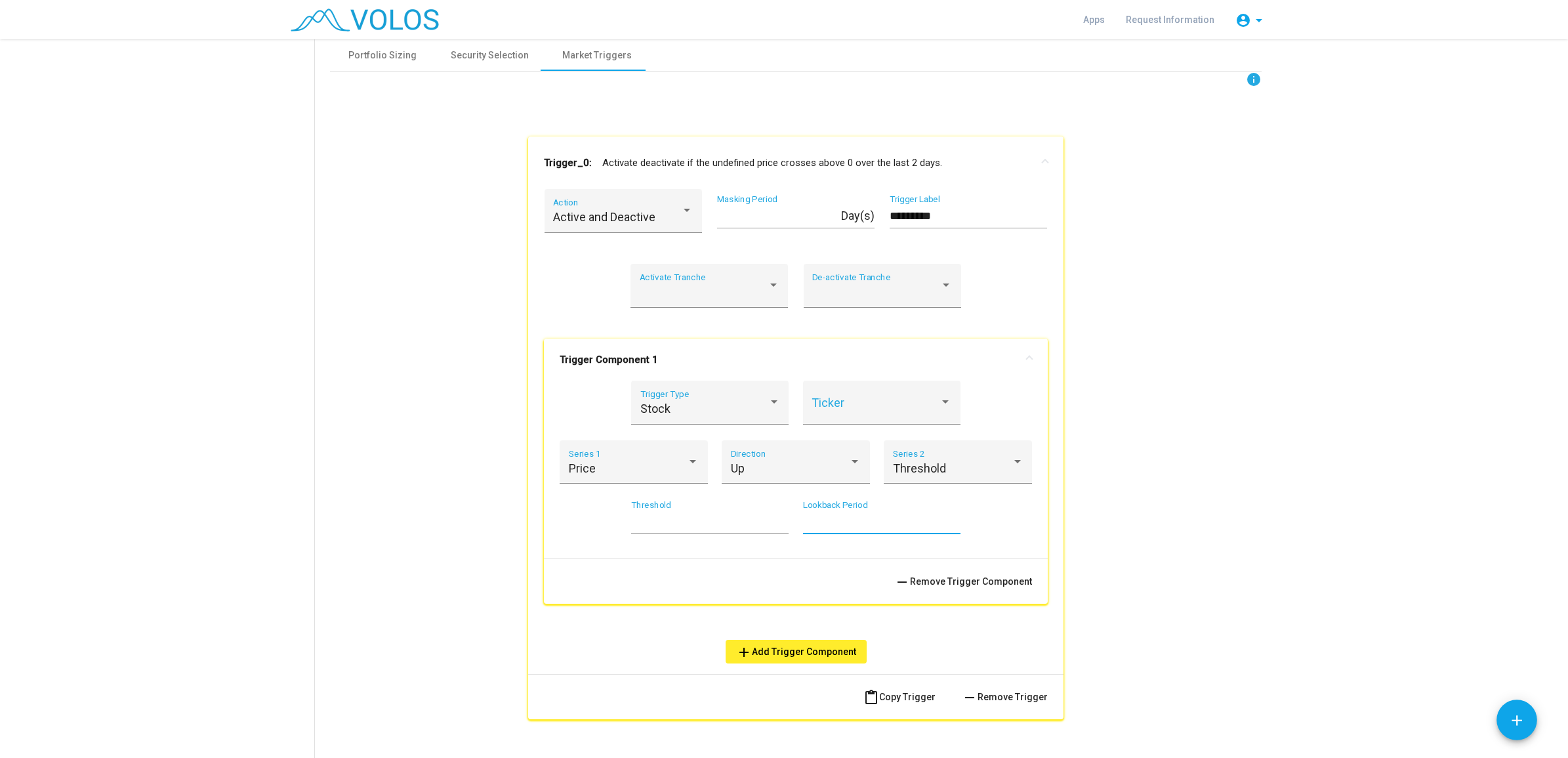
click at [950, 524] on input "*" at bounding box center [882, 521] width 158 height 13
type input "*"
click at [950, 524] on input "*" at bounding box center [882, 521] width 158 height 13
click at [467, 60] on div "Security Selection" at bounding box center [490, 55] width 78 height 14
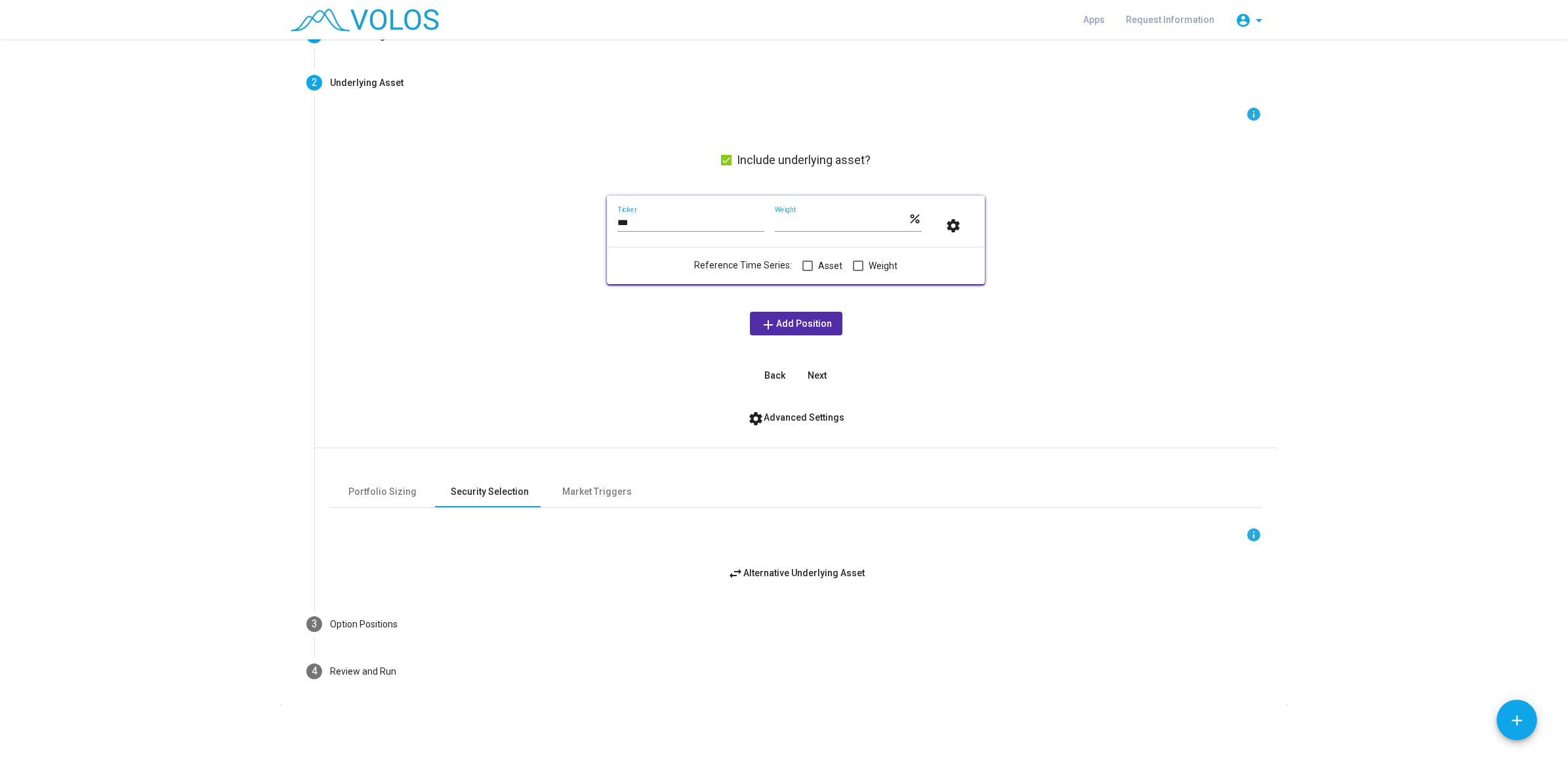
scroll to position [0, 0]
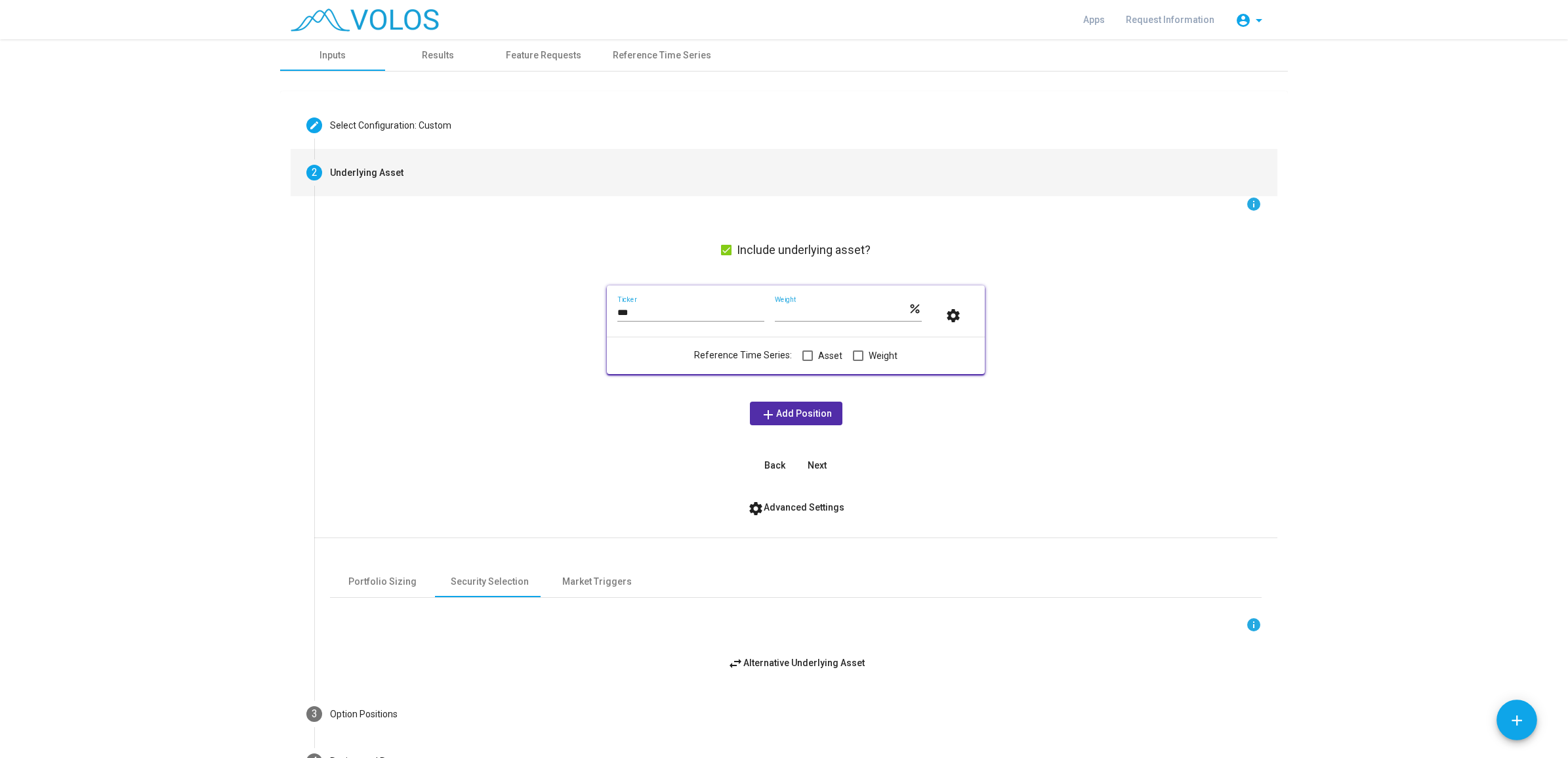
click at [421, 181] on mat-step-header "2 Underlying Asset" at bounding box center [784, 172] width 987 height 47
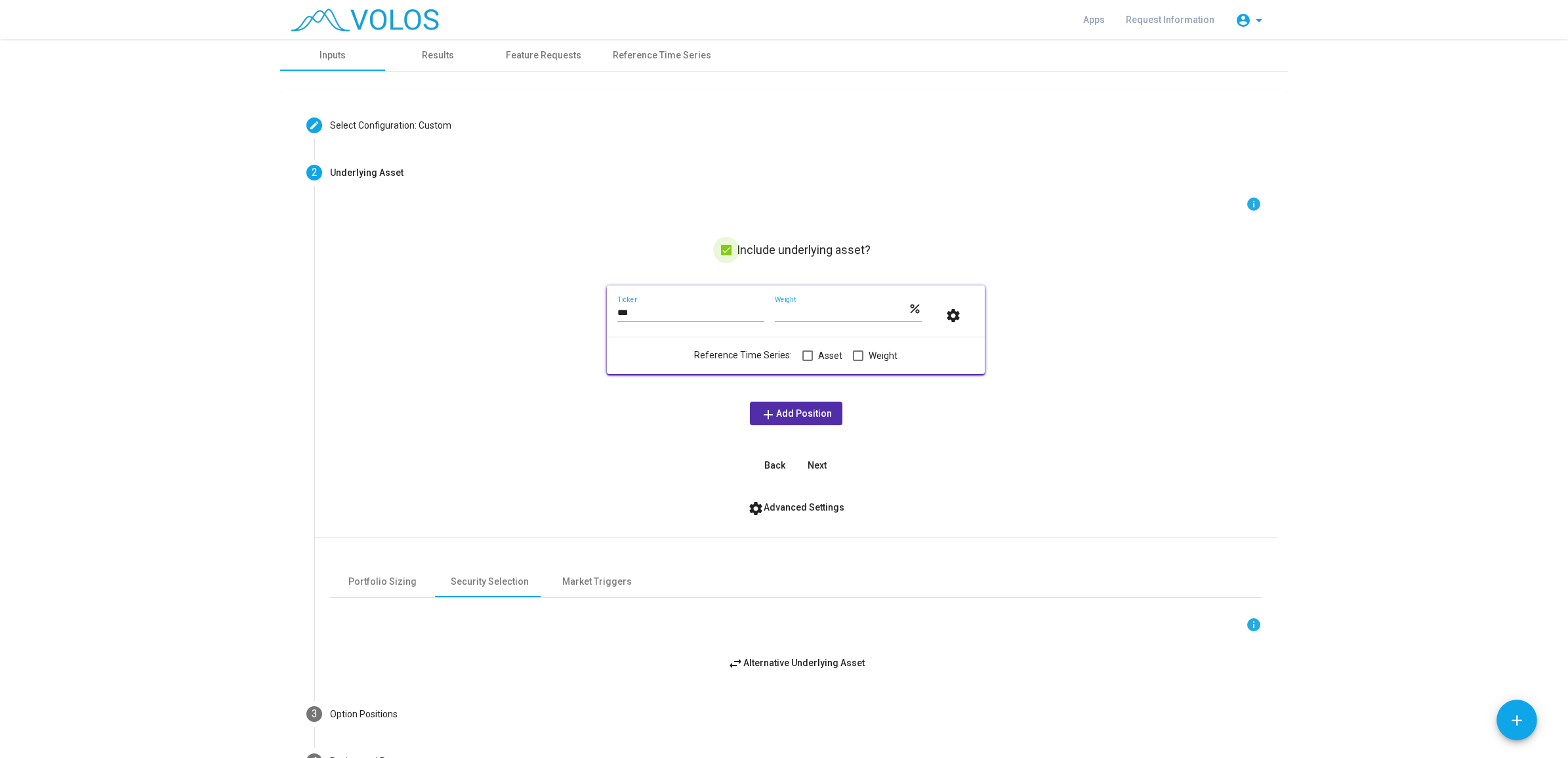
click at [746, 256] on span "Include underlying asset?" at bounding box center [804, 250] width 134 height 16
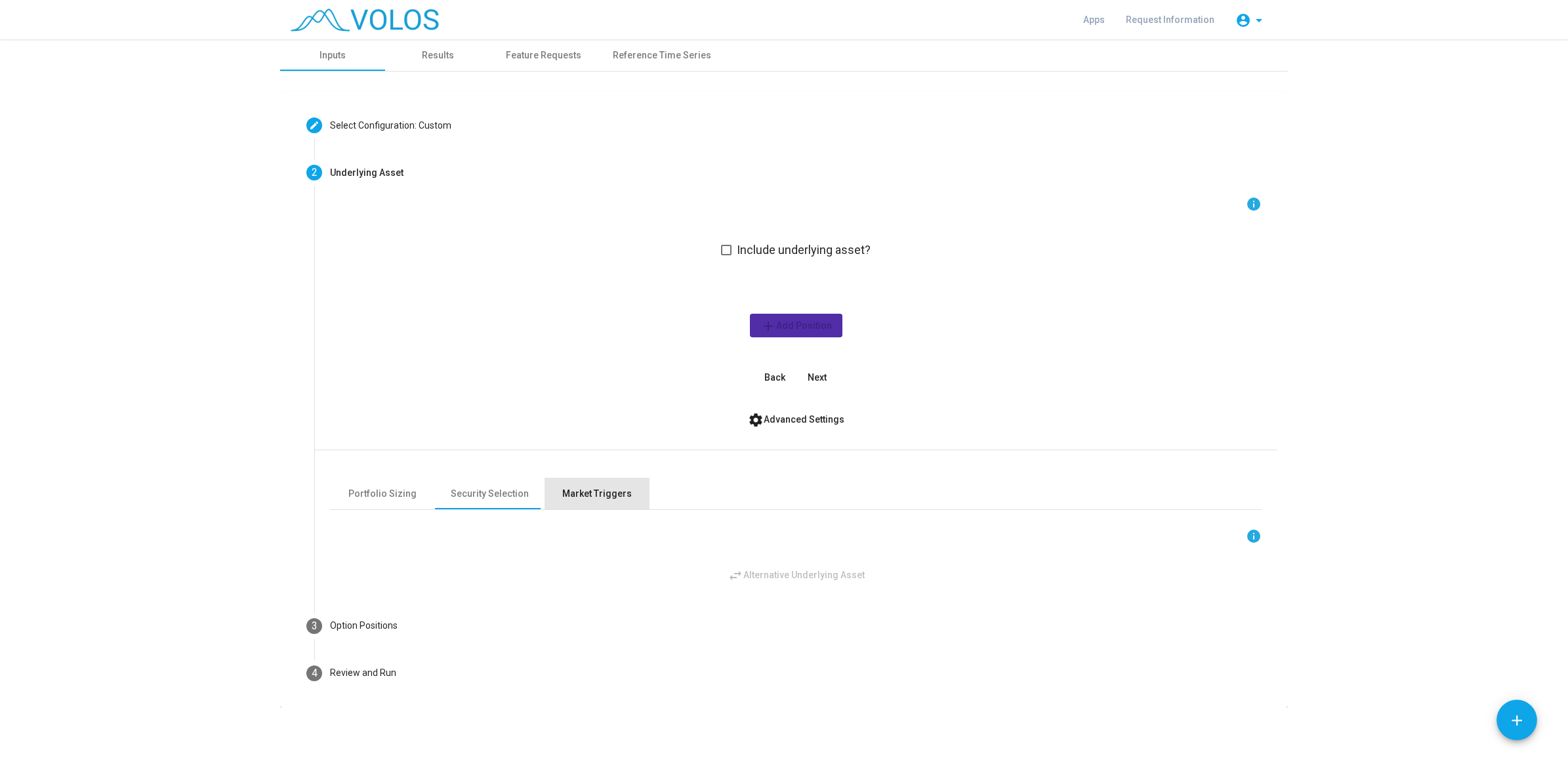
click at [579, 493] on div "Market Triggers" at bounding box center [597, 493] width 69 height 14
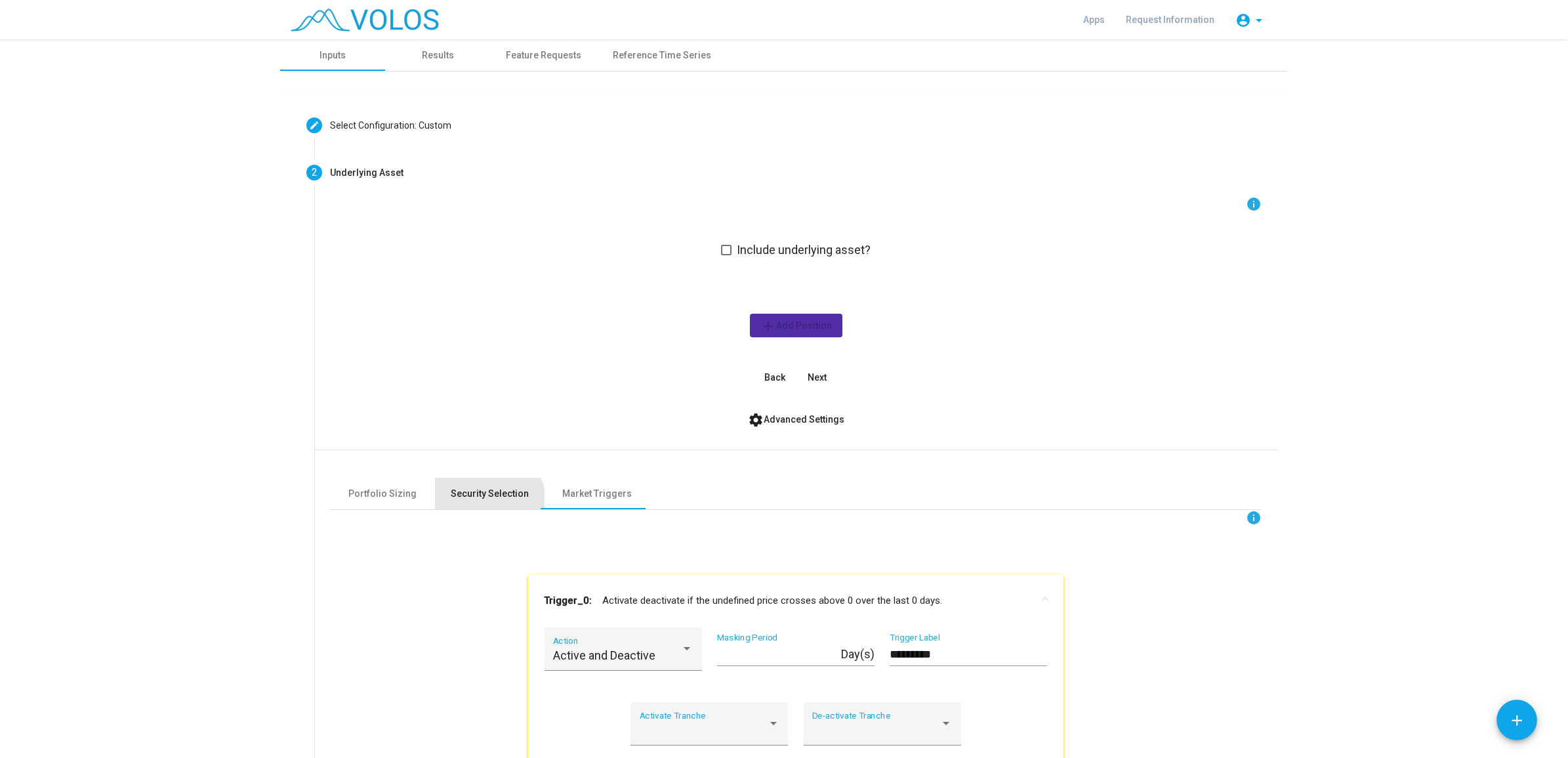
click at [480, 504] on div "Security Selection" at bounding box center [489, 493] width 109 height 32
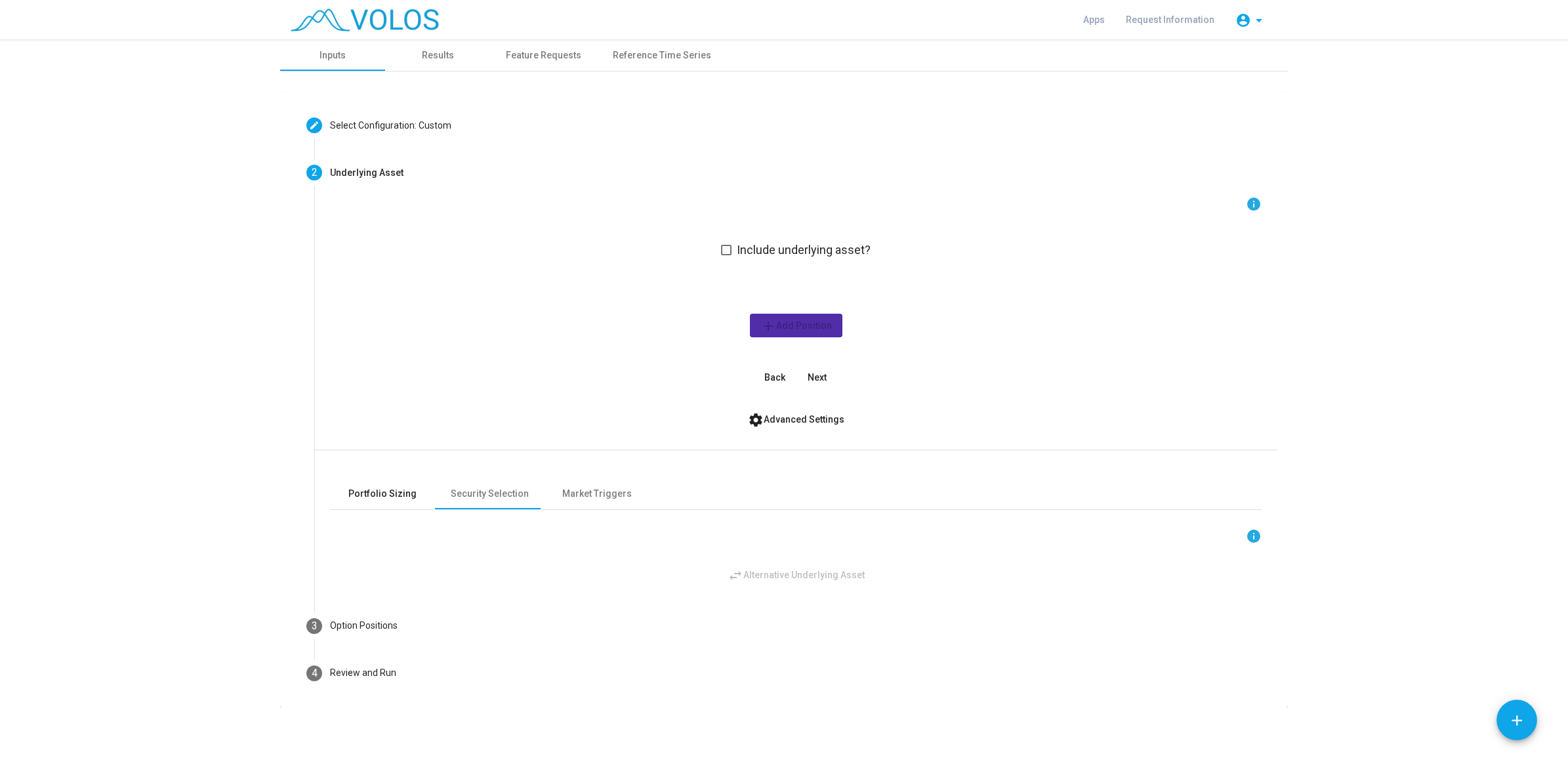
click at [412, 501] on div "Portfolio Sizing" at bounding box center [382, 493] width 105 height 32
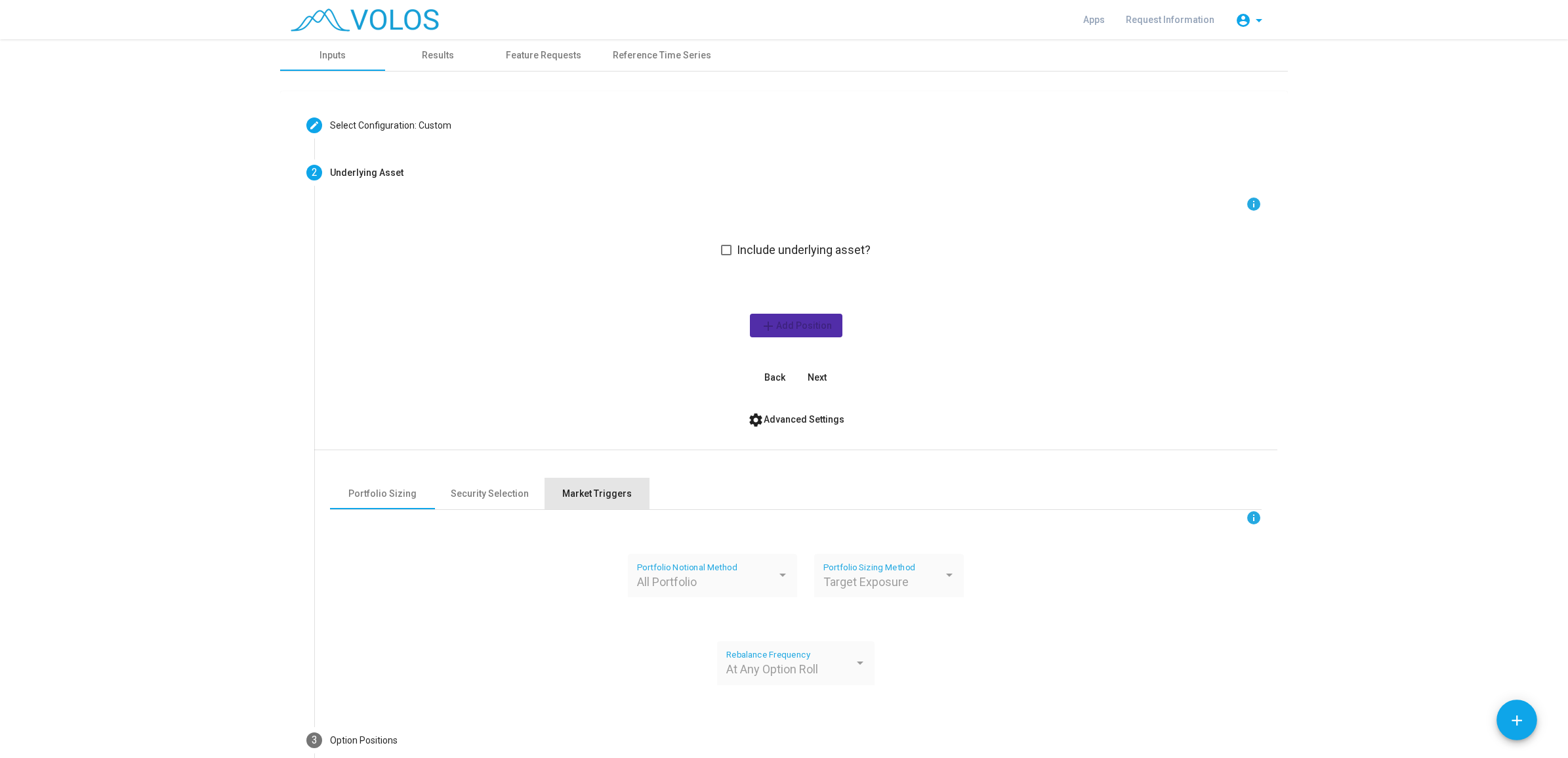
click at [579, 482] on div "Market Triggers" at bounding box center [597, 493] width 105 height 32
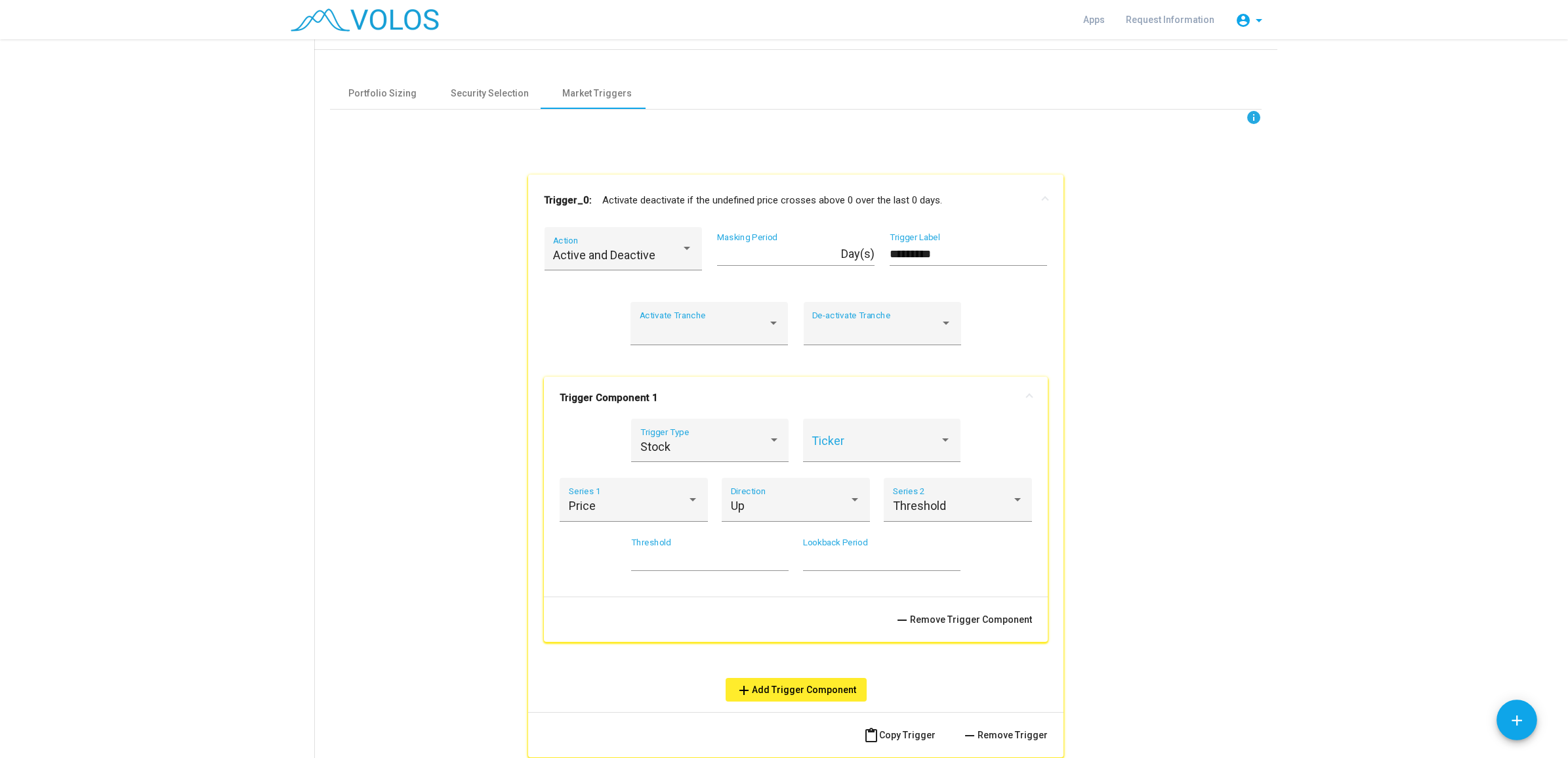
scroll to position [410, 0]
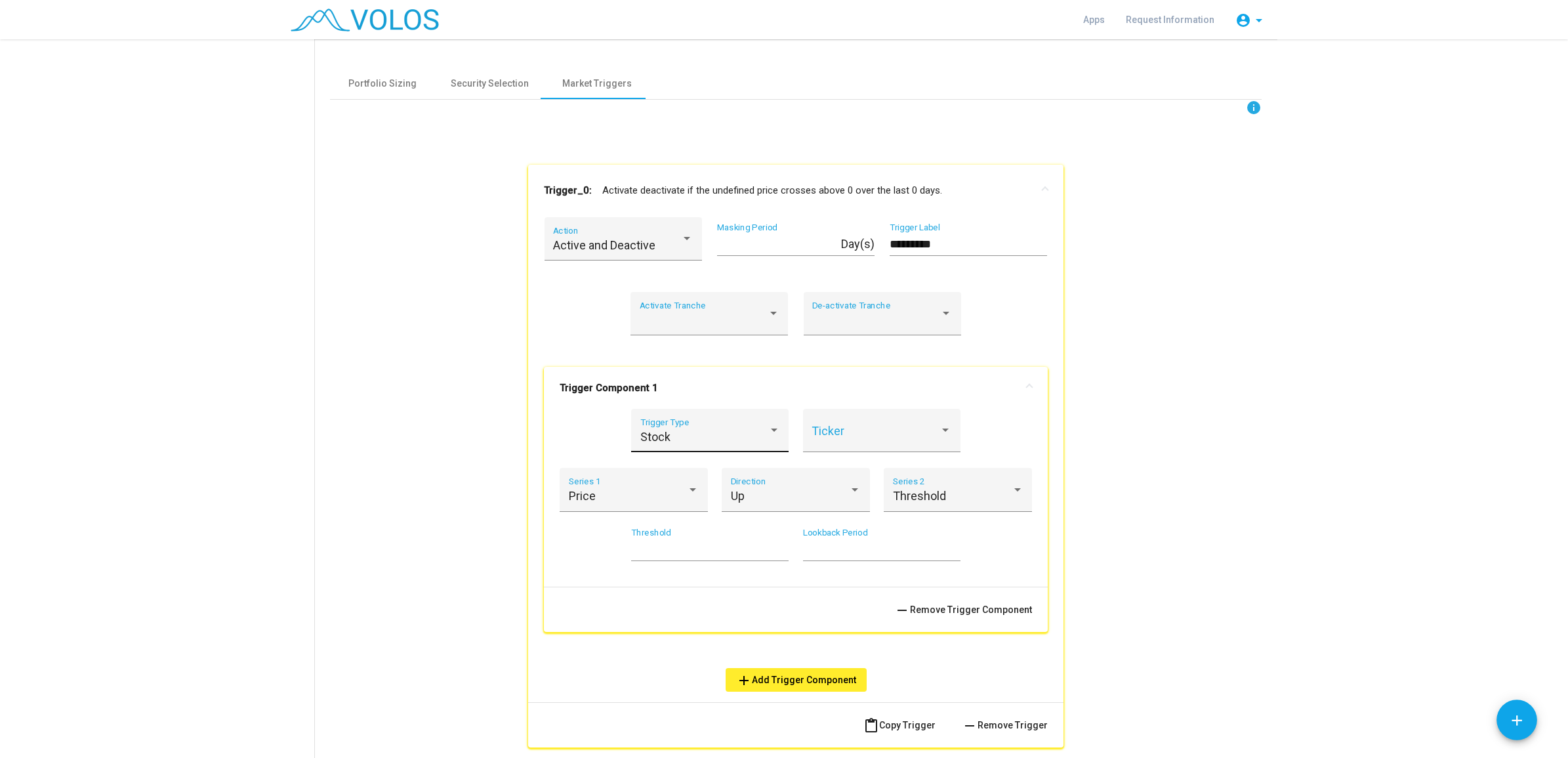
click at [730, 427] on div "Stock Trigger Type" at bounding box center [710, 435] width 140 height 35
click at [480, 431] on div at bounding box center [784, 379] width 1568 height 758
click at [597, 486] on div "Price Series 1" at bounding box center [634, 495] width 131 height 35
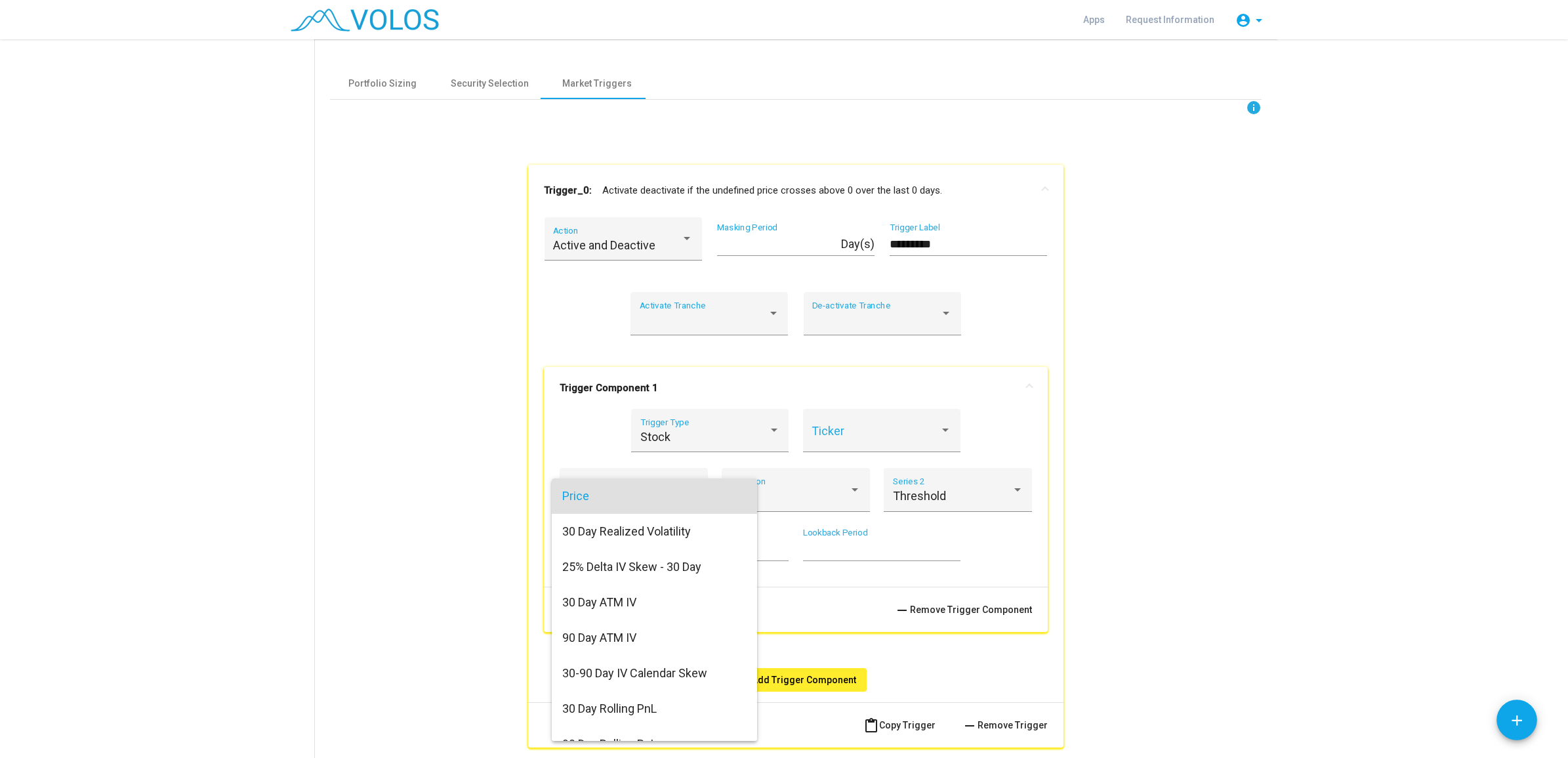
click at [503, 461] on div at bounding box center [784, 379] width 1568 height 758
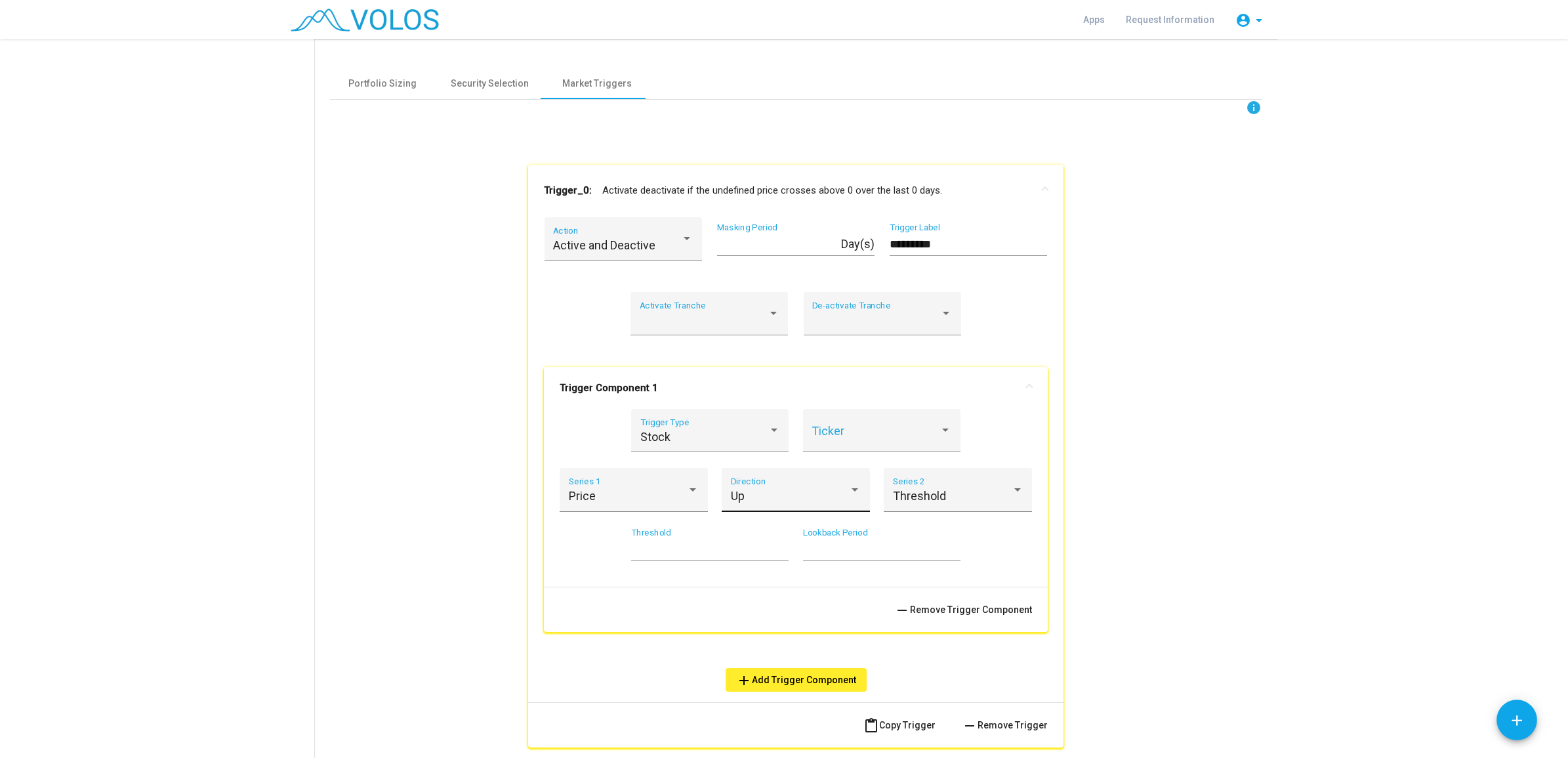
click at [738, 489] on div "Up Direction" at bounding box center [796, 495] width 131 height 35
click at [1254, 517] on div at bounding box center [784, 379] width 1568 height 758
click at [944, 504] on div "Threshold Series 2" at bounding box center [958, 495] width 131 height 35
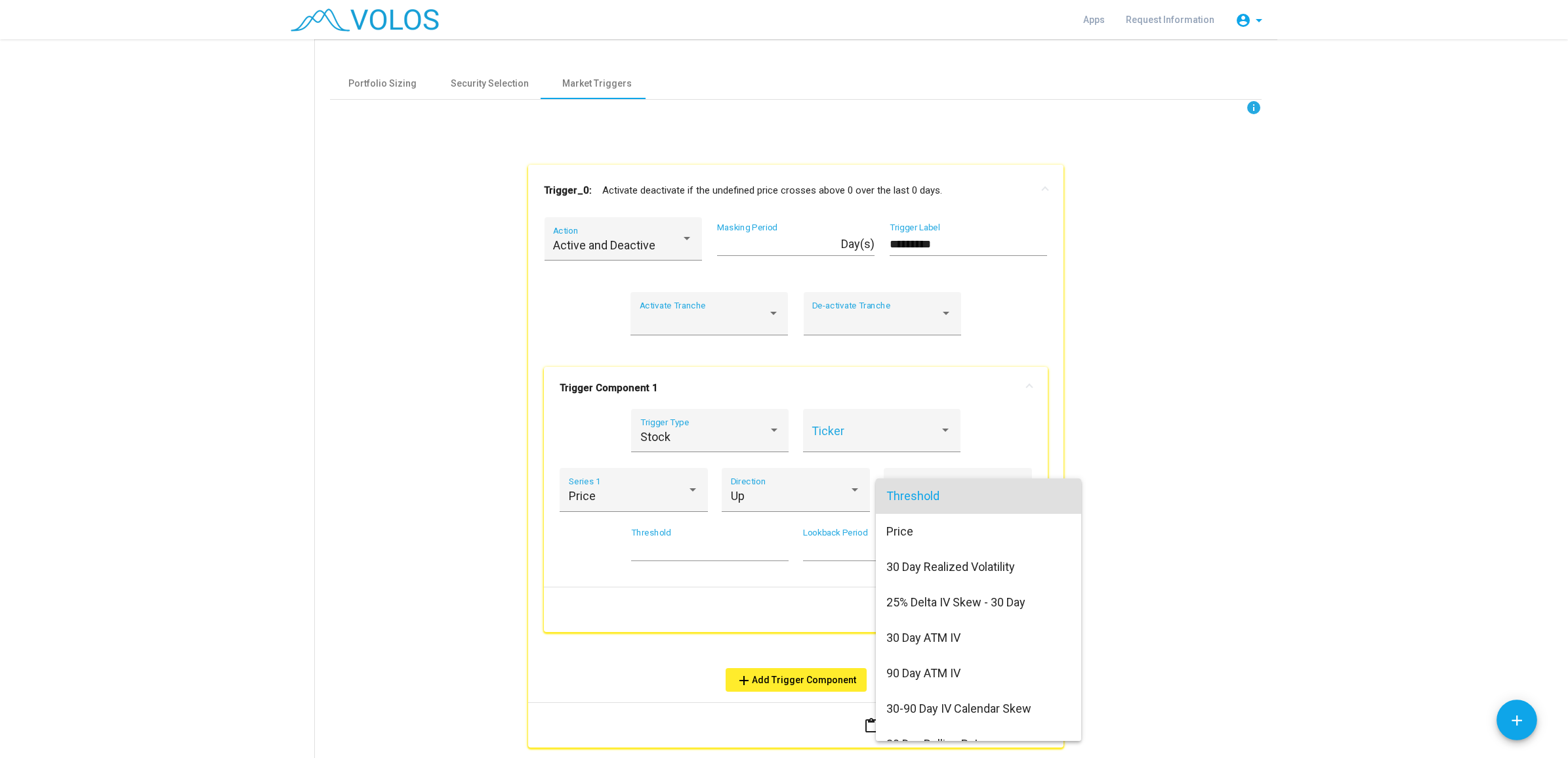
drag, startPoint x: 1232, startPoint y: 514, endPoint x: 1240, endPoint y: 519, distance: 9.4
click at [1232, 513] on div at bounding box center [784, 379] width 1568 height 758
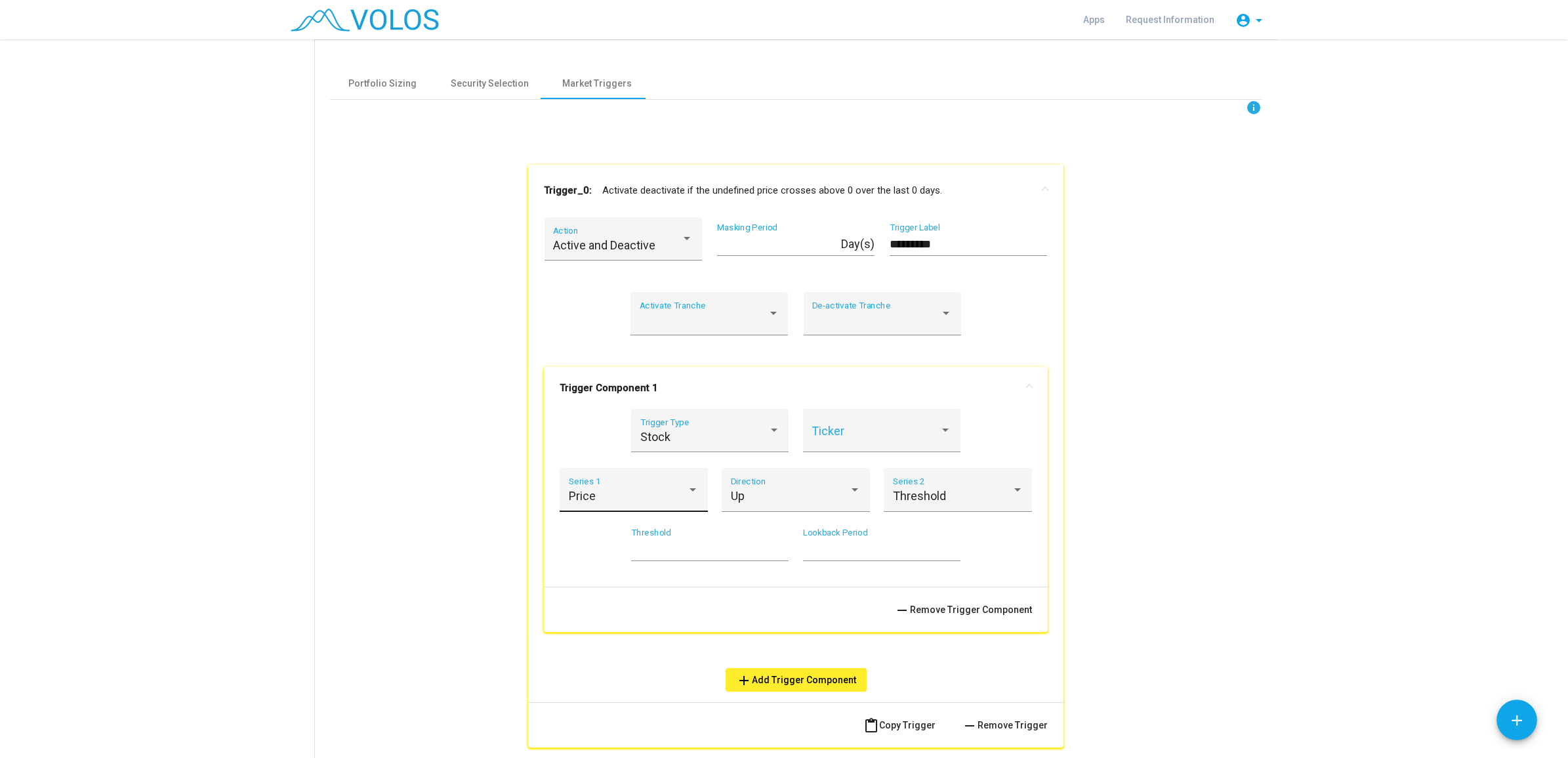
click at [634, 495] on div "Price" at bounding box center [629, 496] width 119 height 13
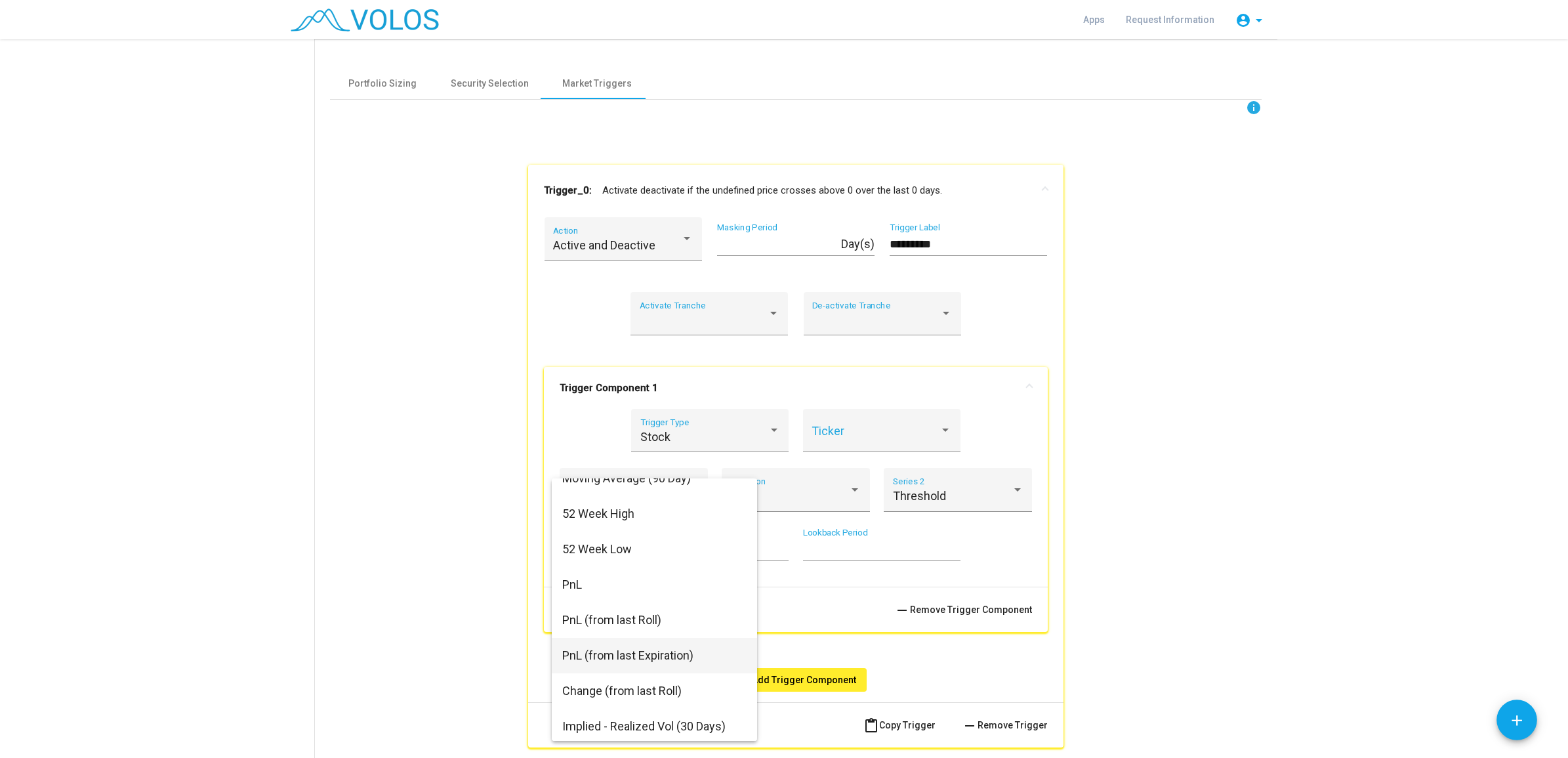
scroll to position [339, 0]
click at [1254, 508] on div at bounding box center [784, 379] width 1568 height 758
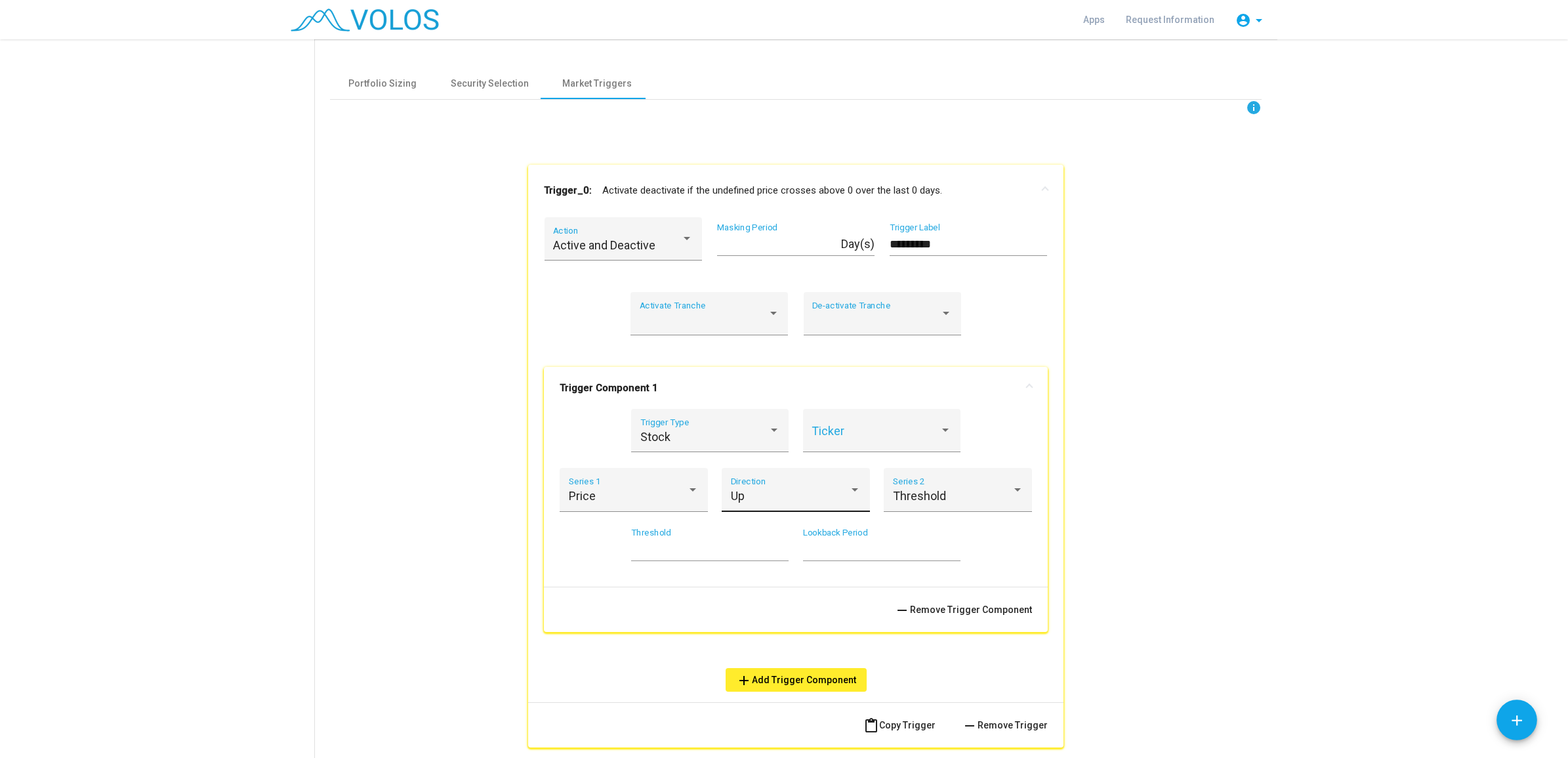
click at [778, 493] on div "Up" at bounding box center [791, 496] width 119 height 13
drag, startPoint x: 1154, startPoint y: 340, endPoint x: 986, endPoint y: 474, distance: 214.9
click at [1154, 340] on div at bounding box center [784, 379] width 1568 height 758
click at [724, 553] on input "*" at bounding box center [710, 549] width 158 height 13
type input "*"
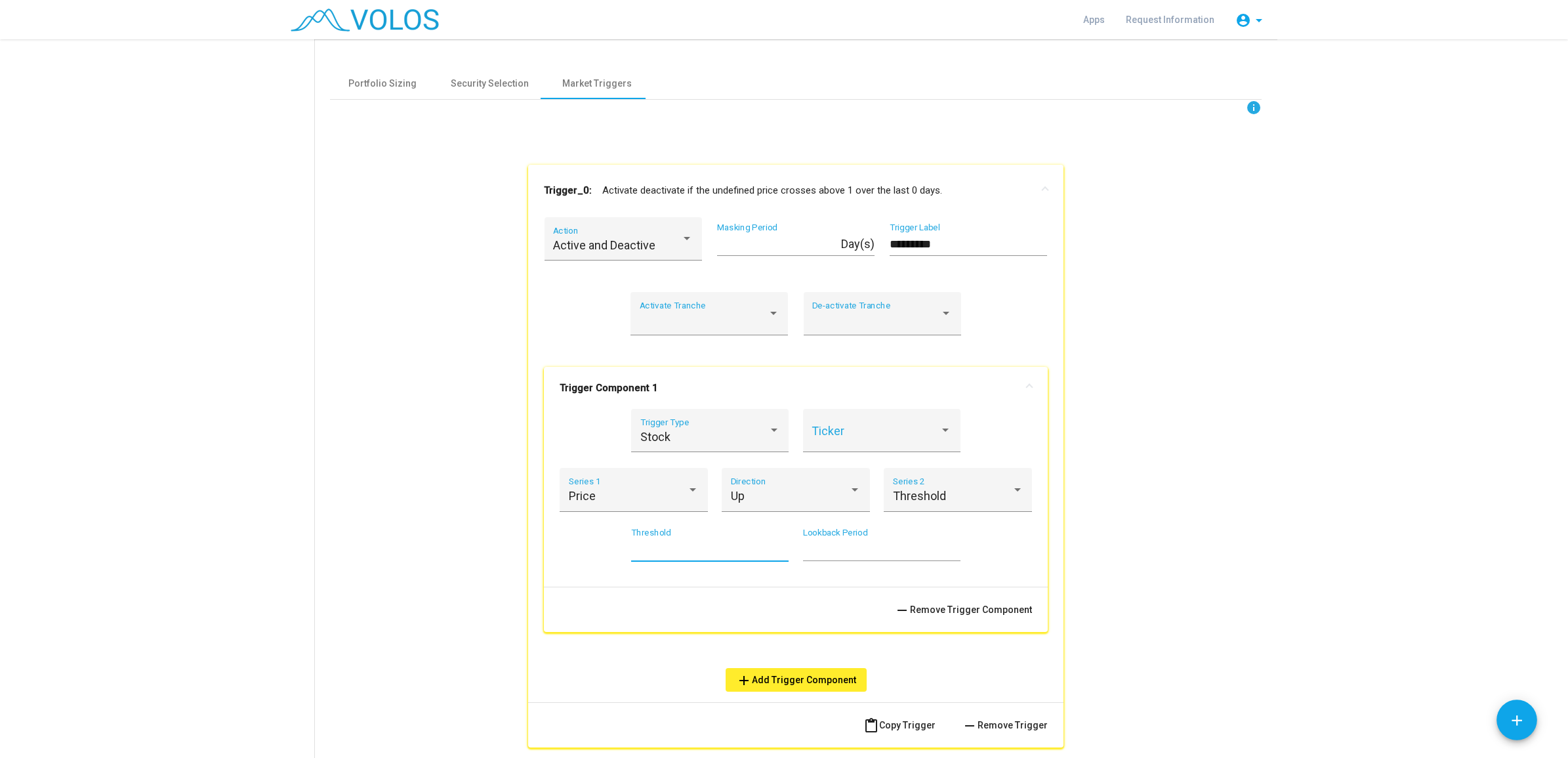
click at [776, 546] on input "*" at bounding box center [710, 549] width 158 height 13
click at [848, 547] on input "*" at bounding box center [882, 549] width 158 height 13
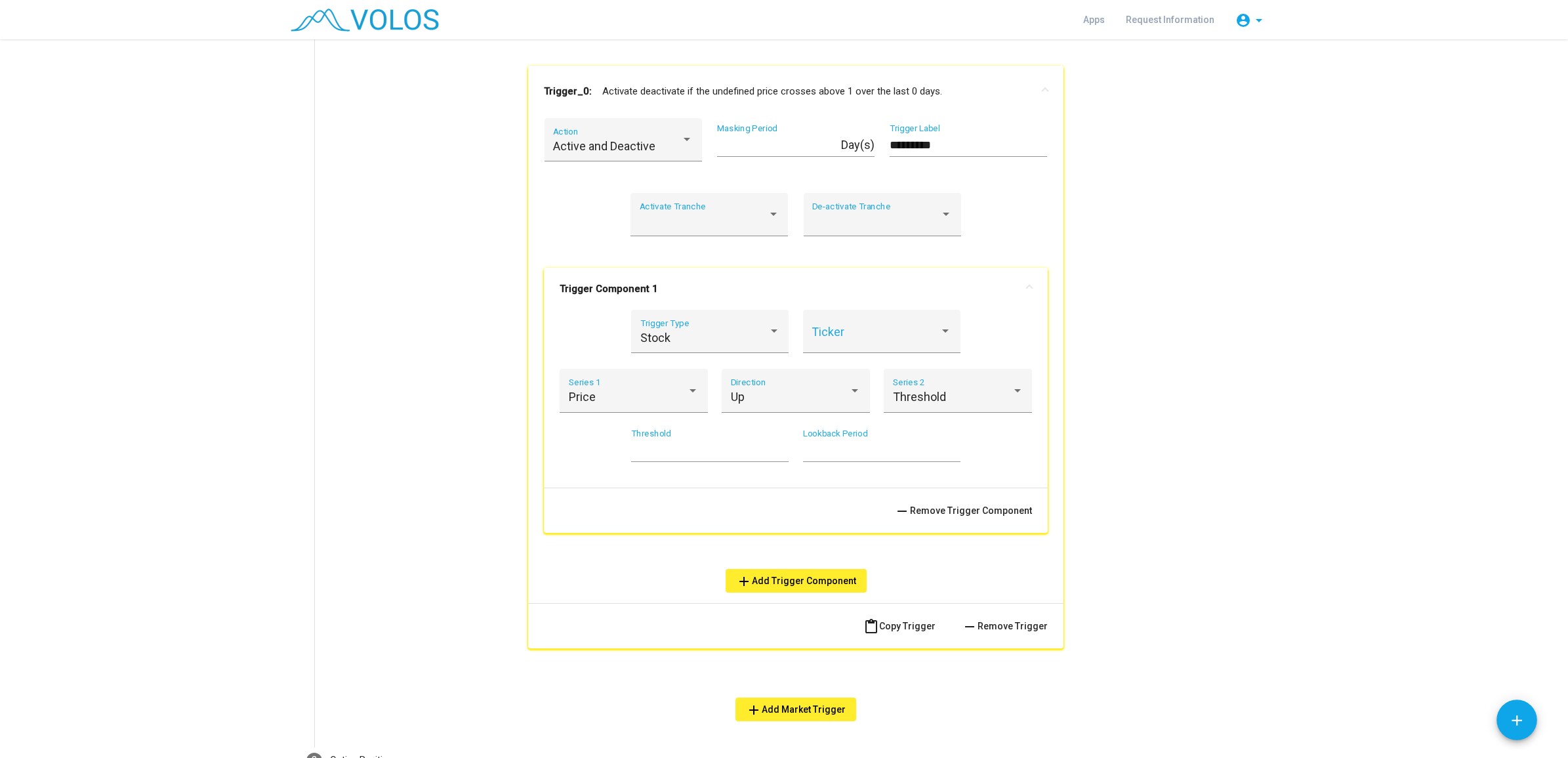
scroll to position [645, 0]
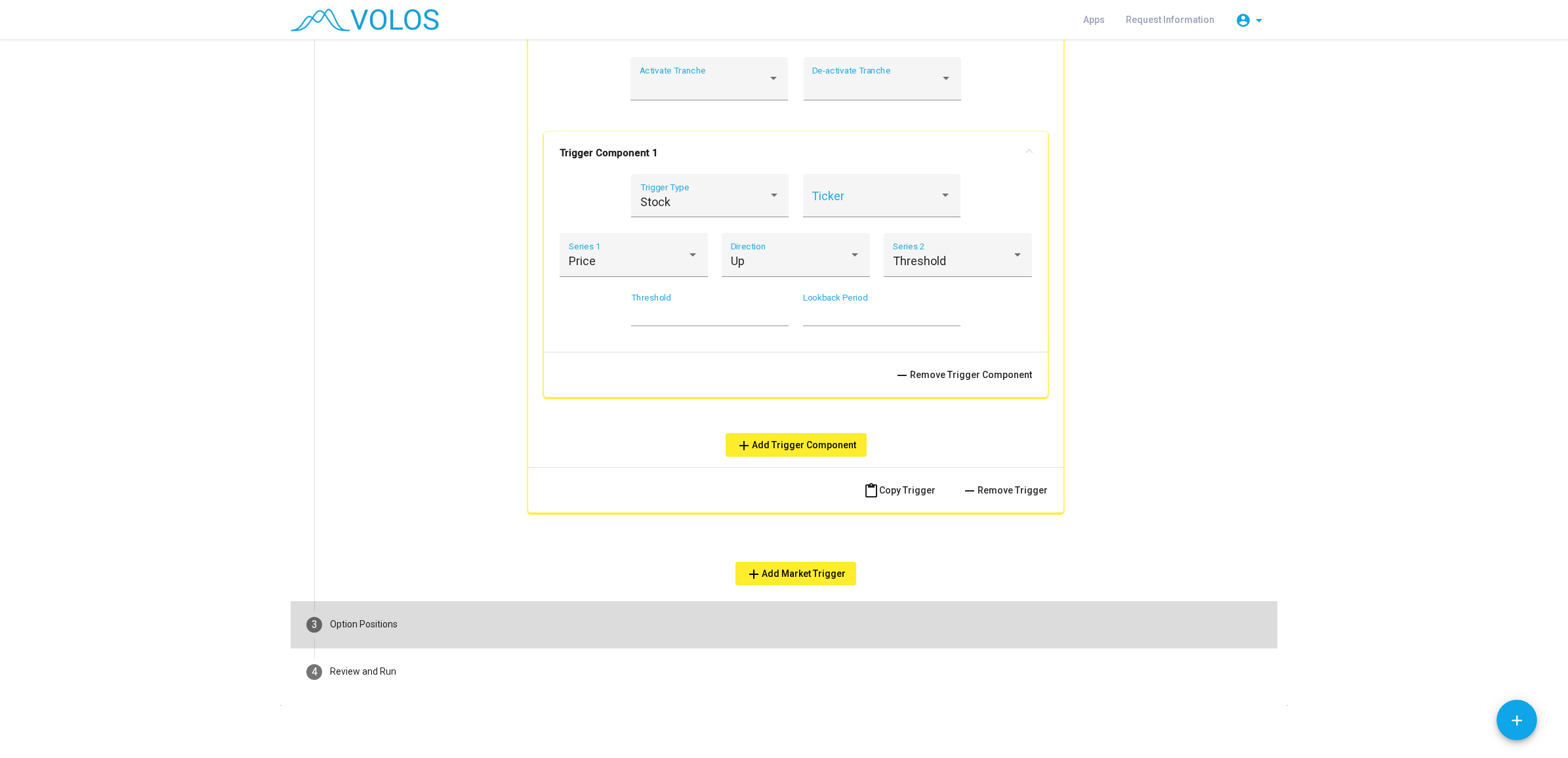
click at [378, 605] on mat-step-header "3 Option Positions" at bounding box center [784, 624] width 987 height 47
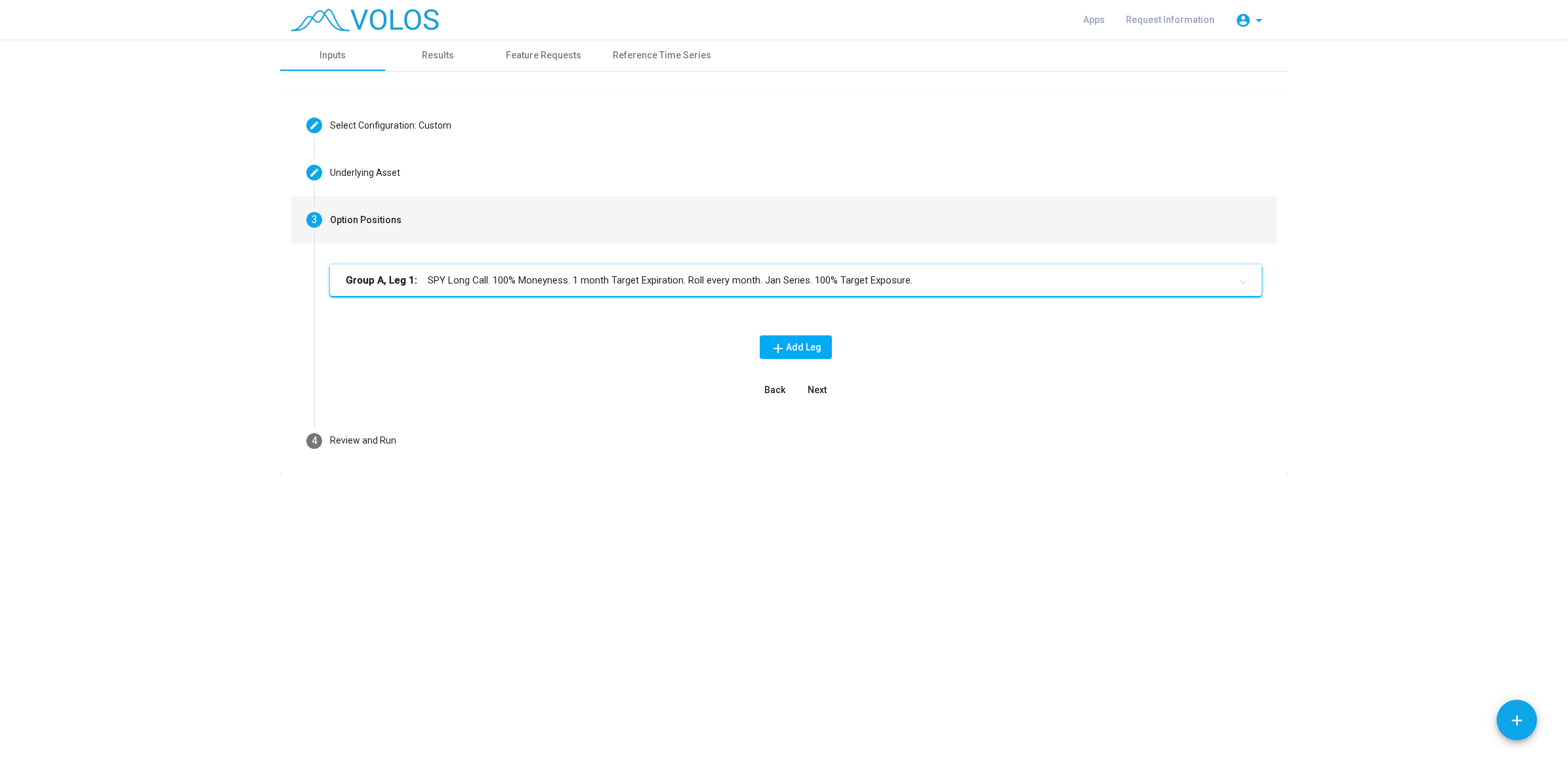
click at [805, 353] on button "add Add Leg" at bounding box center [796, 347] width 72 height 24
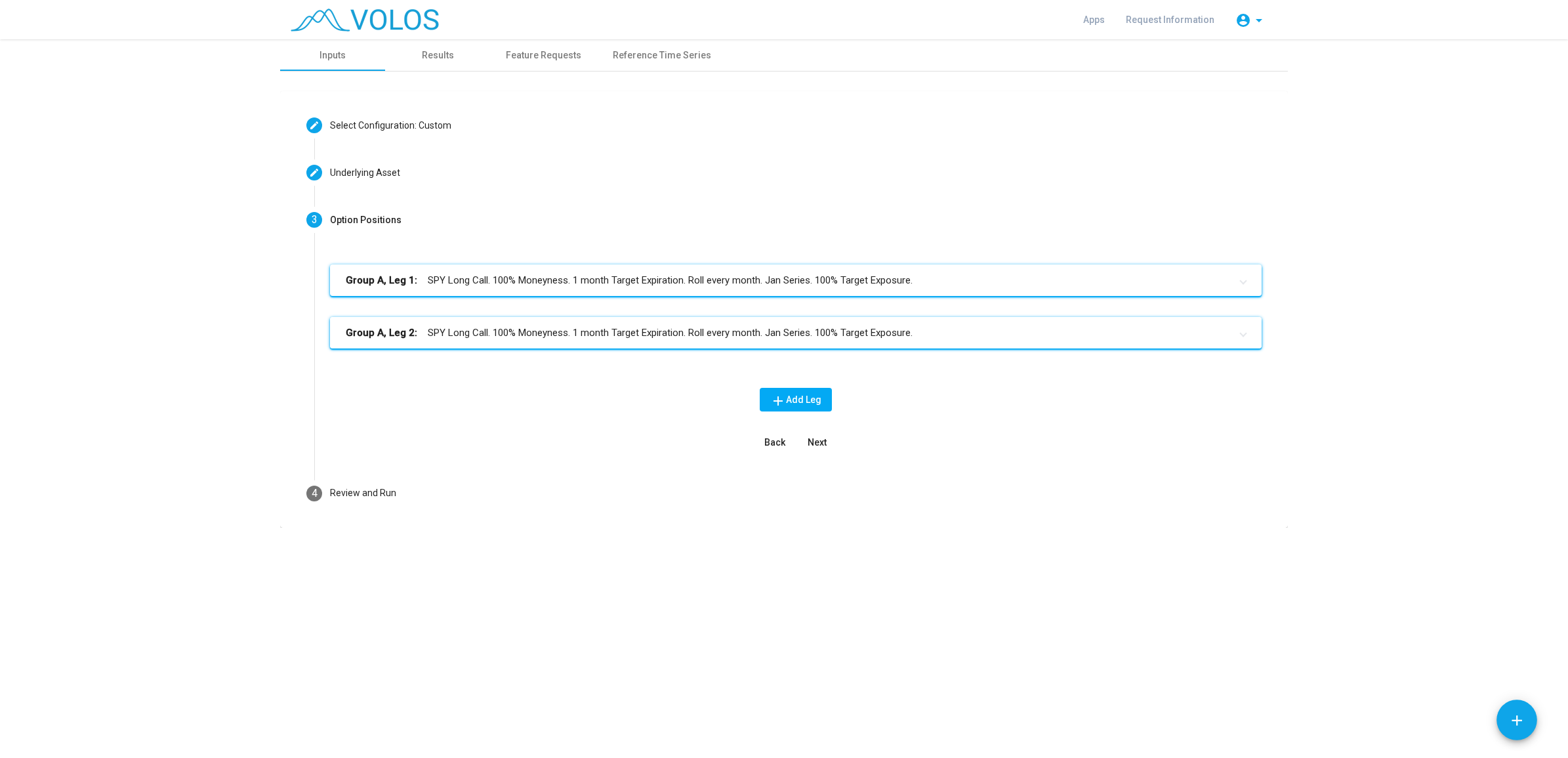
click at [626, 332] on mat-panel-title "Group A, Leg 2: SPY Long Call. 100% Moneyness. 1 month Target Expiration. Roll …" at bounding box center [788, 333] width 885 height 15
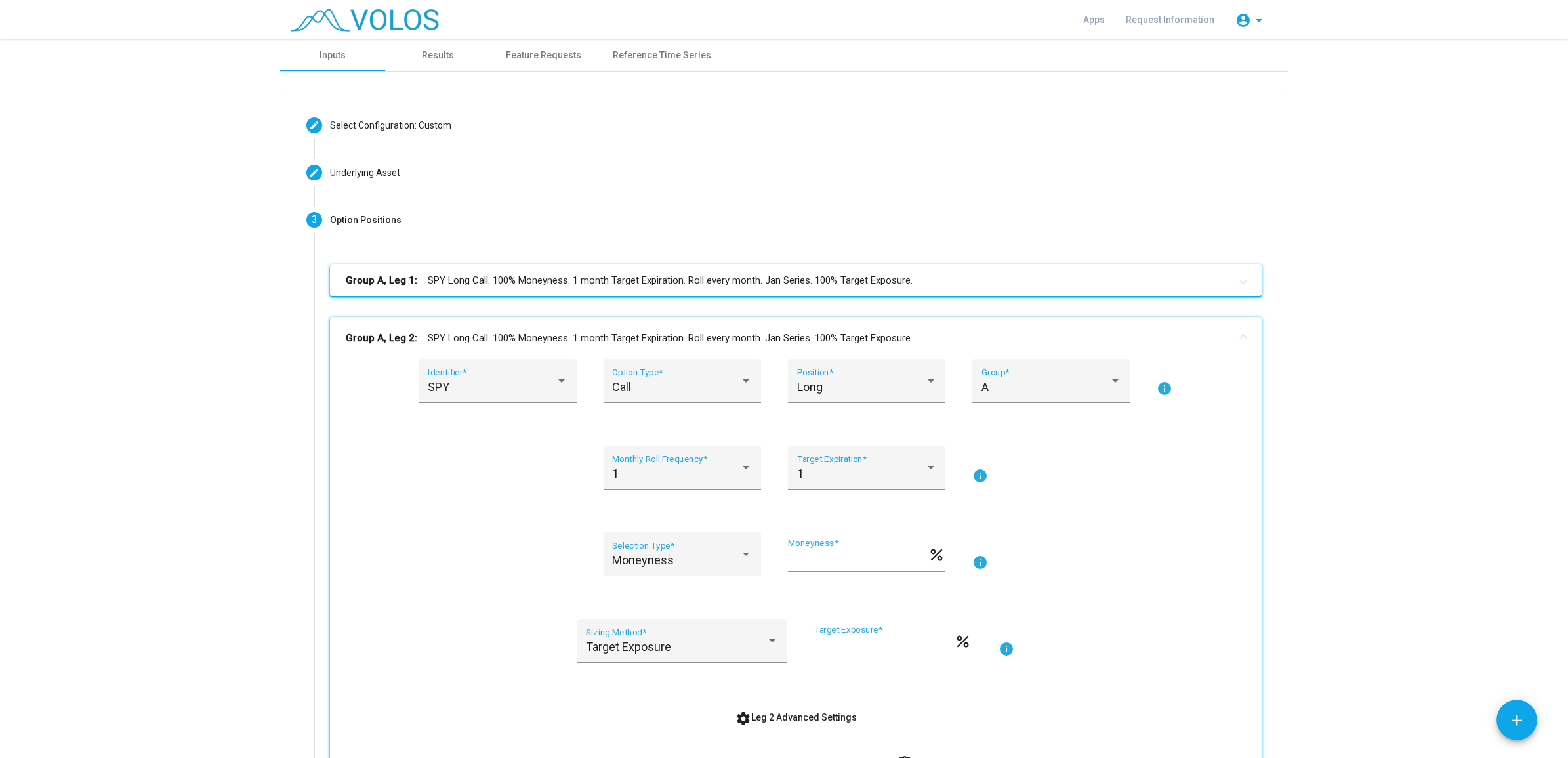
click at [590, 284] on mat-panel-title "Group A, Leg 1: SPY Long Call. 100% Moneyness. 1 month Target Expiration. Roll …" at bounding box center [788, 280] width 885 height 15
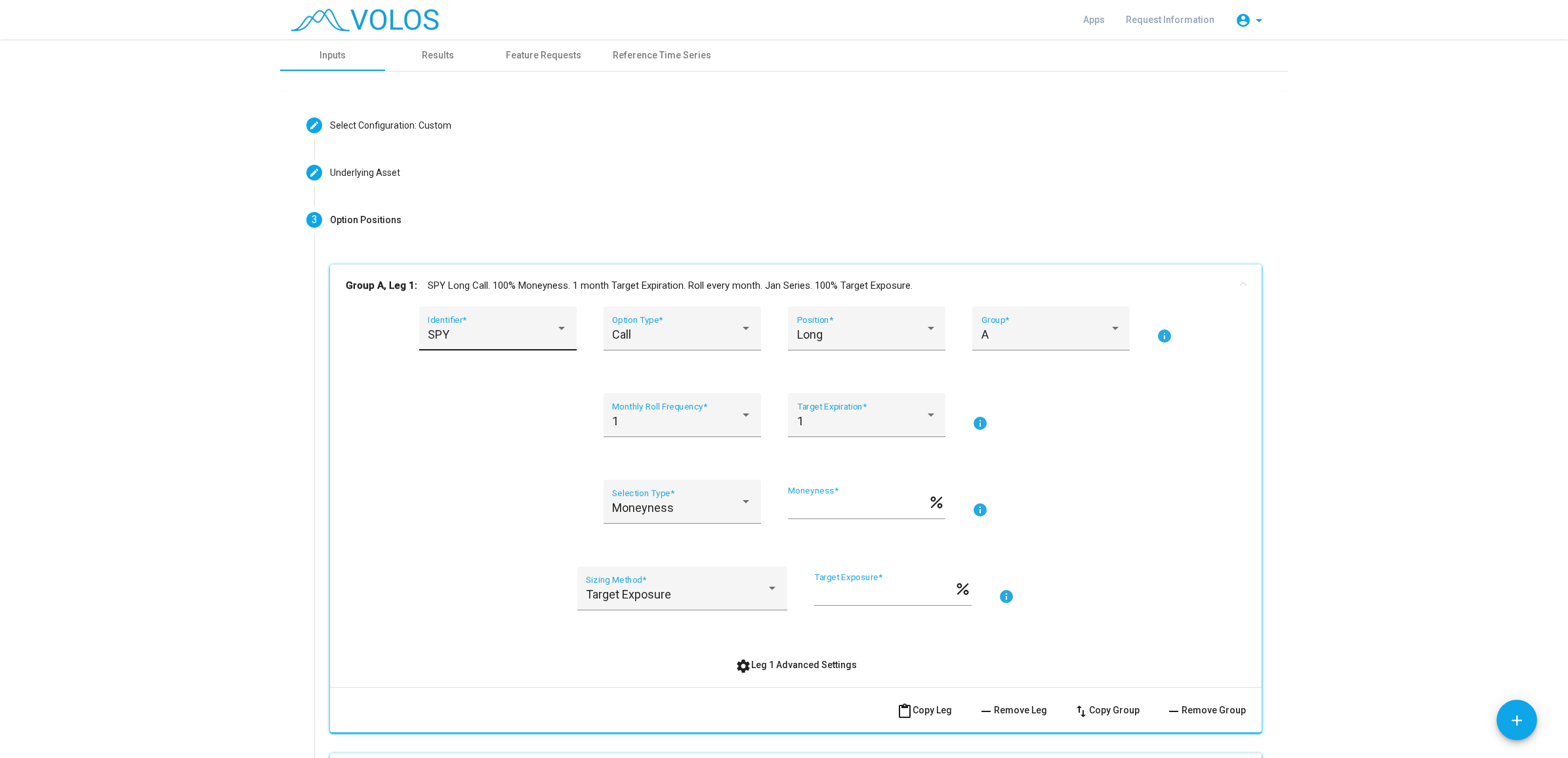
click at [533, 335] on div "SPY" at bounding box center [491, 335] width 128 height 13
click at [683, 343] on div at bounding box center [784, 379] width 1568 height 758
click at [693, 335] on div "Call" at bounding box center [676, 335] width 128 height 13
click at [1165, 417] on div at bounding box center [784, 379] width 1568 height 758
click at [838, 336] on div "Long" at bounding box center [861, 335] width 128 height 13
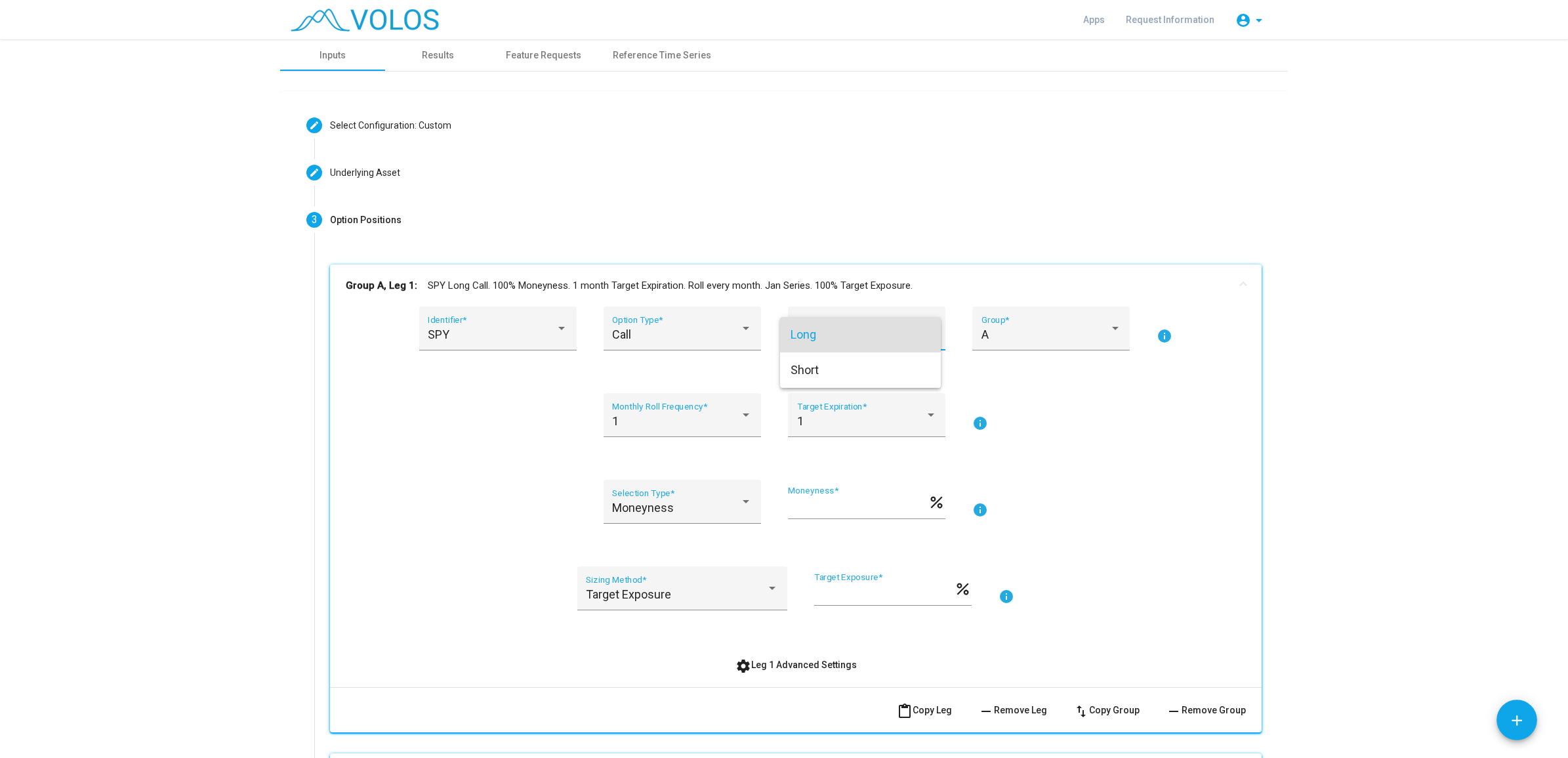
click at [1078, 333] on div at bounding box center [784, 379] width 1568 height 758
click at [1124, 346] on div "SPY Identifier * Call Option Type * Long Position * A Group * info" at bounding box center [796, 336] width 900 height 60
click at [1086, 331] on div "A" at bounding box center [1045, 335] width 128 height 13
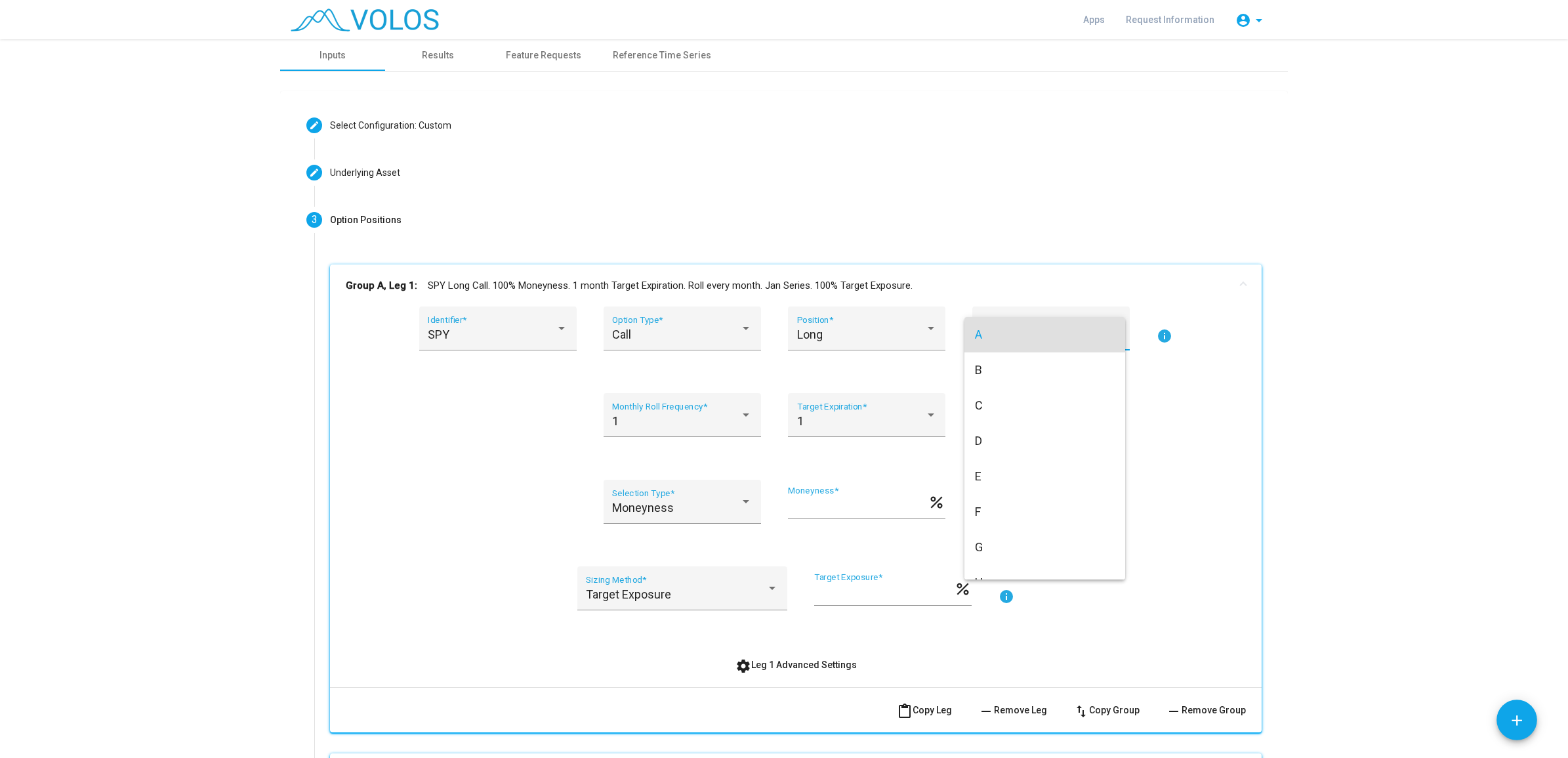
click at [1254, 359] on div at bounding box center [784, 379] width 1568 height 758
click at [1156, 339] on mat-icon "info" at bounding box center [1164, 336] width 16 height 16
click at [706, 412] on div "1 Monthly Roll Frequency *" at bounding box center [681, 420] width 140 height 35
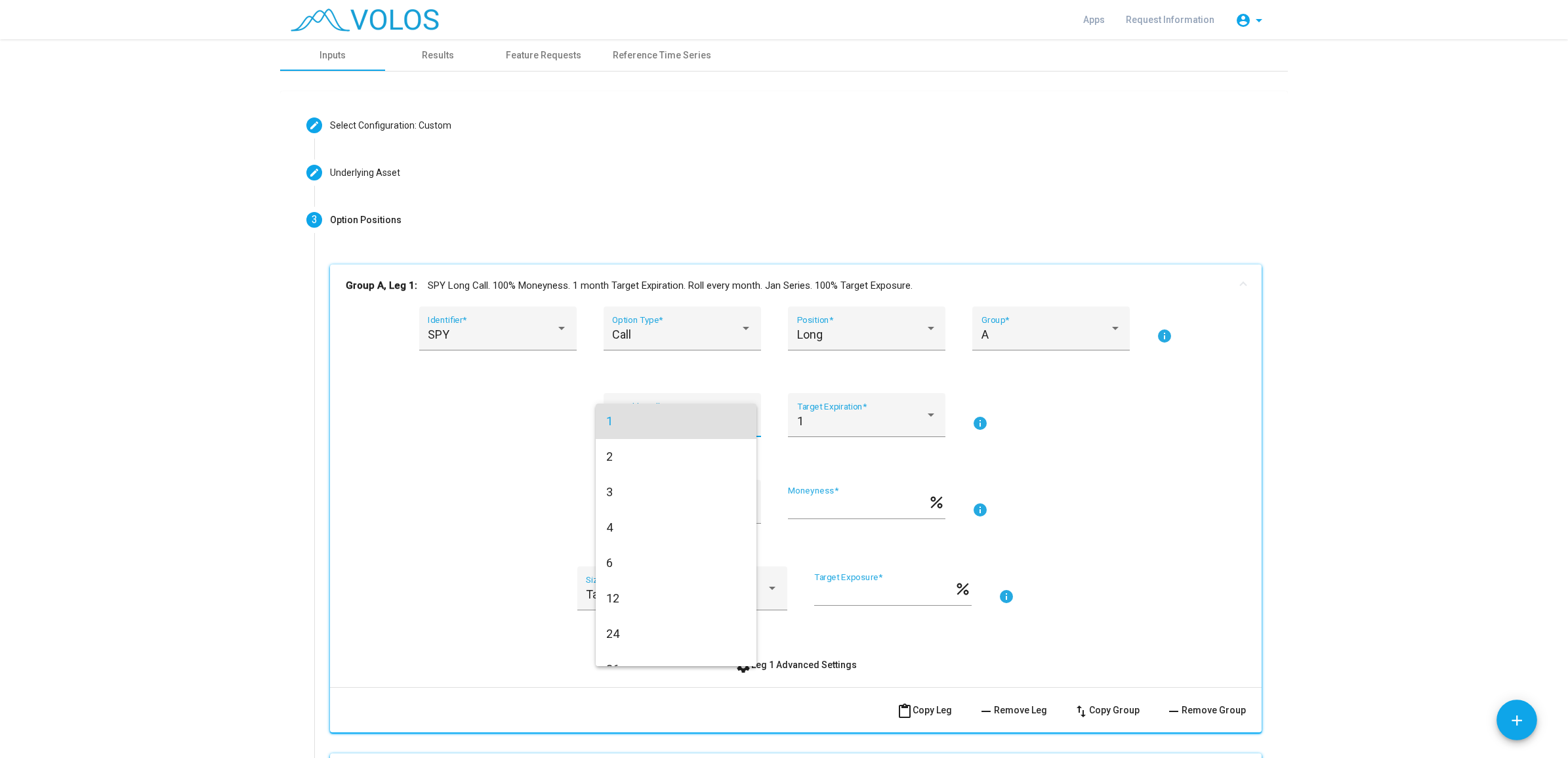
click at [500, 414] on div at bounding box center [784, 379] width 1568 height 758
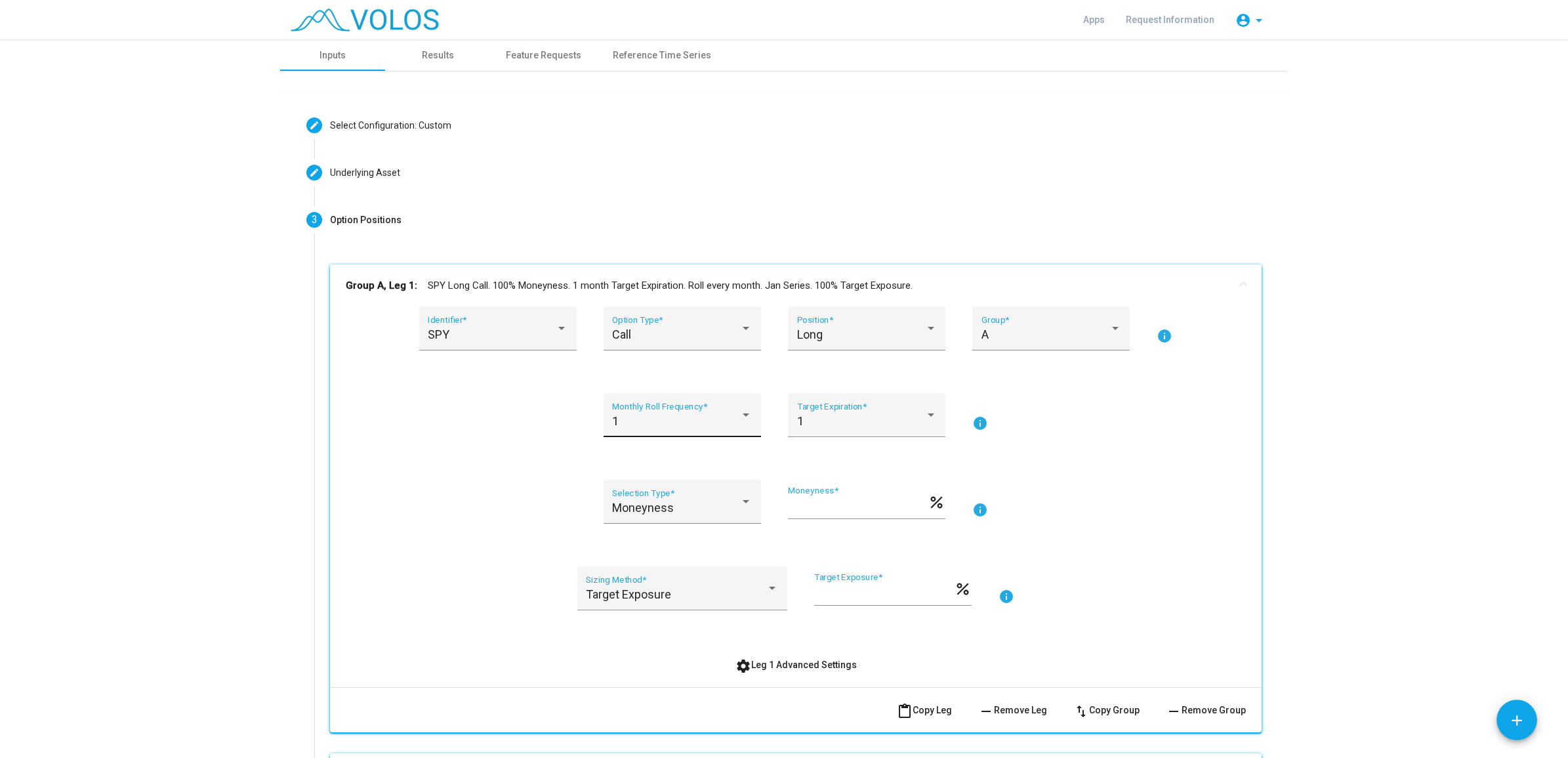
click at [719, 427] on div "1" at bounding box center [676, 421] width 128 height 13
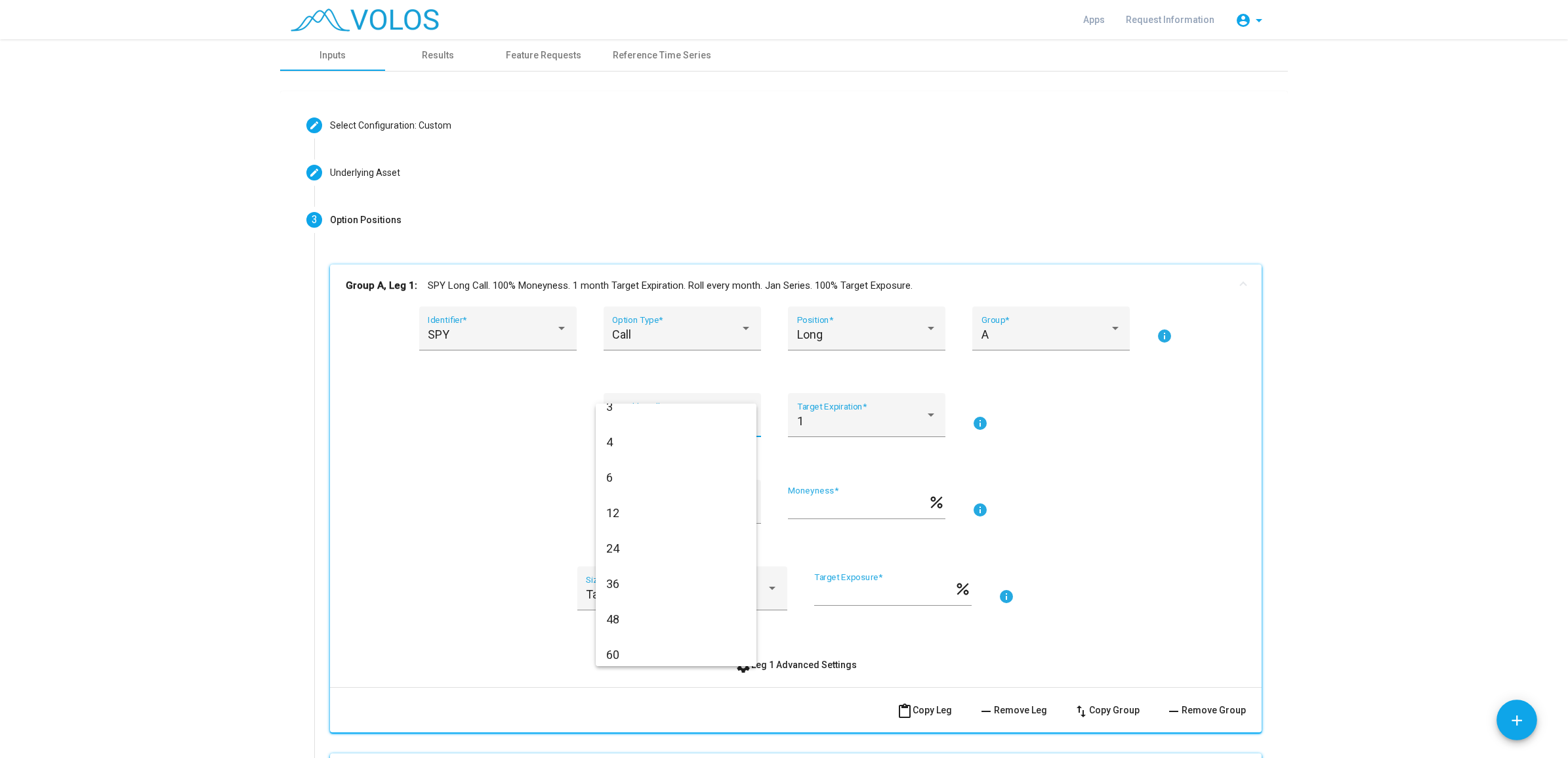
scroll to position [92, 0]
click at [529, 453] on div at bounding box center [784, 379] width 1568 height 758
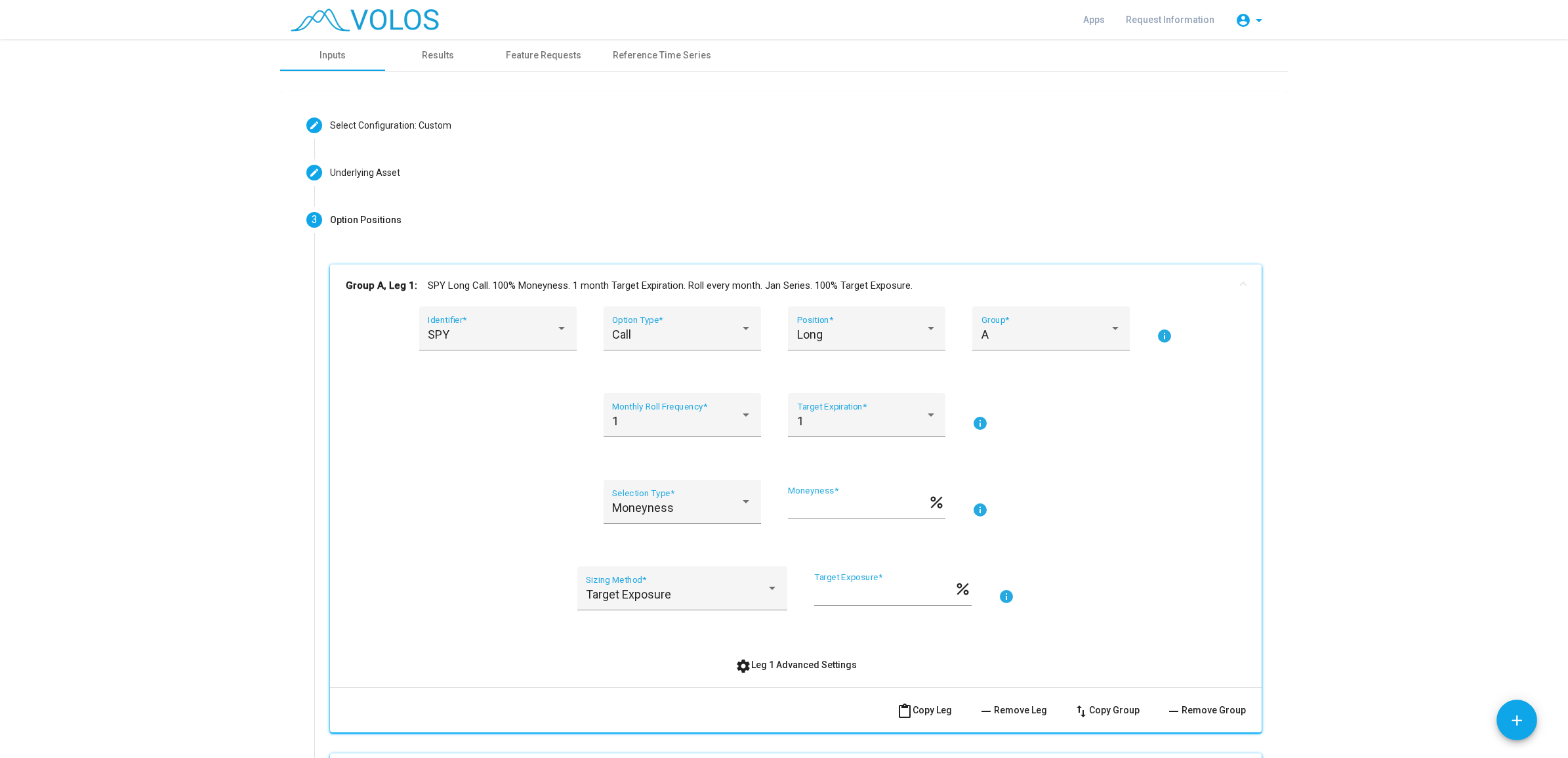
click at [981, 422] on mat-icon "info" at bounding box center [980, 423] width 16 height 16
click at [683, 434] on div "1 Monthly Roll Frequency *" at bounding box center [681, 420] width 140 height 35
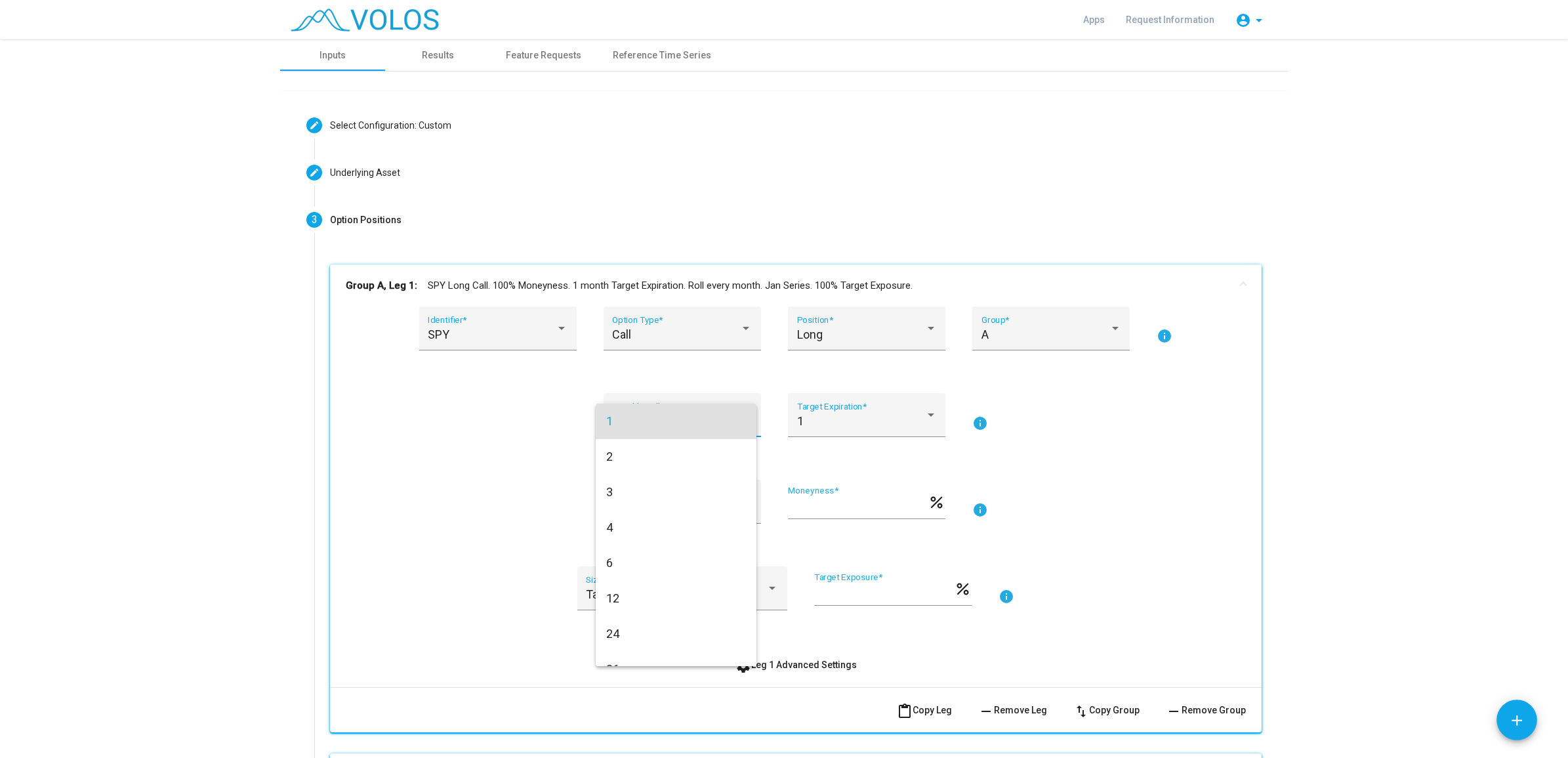
click at [540, 469] on div at bounding box center [784, 379] width 1568 height 758
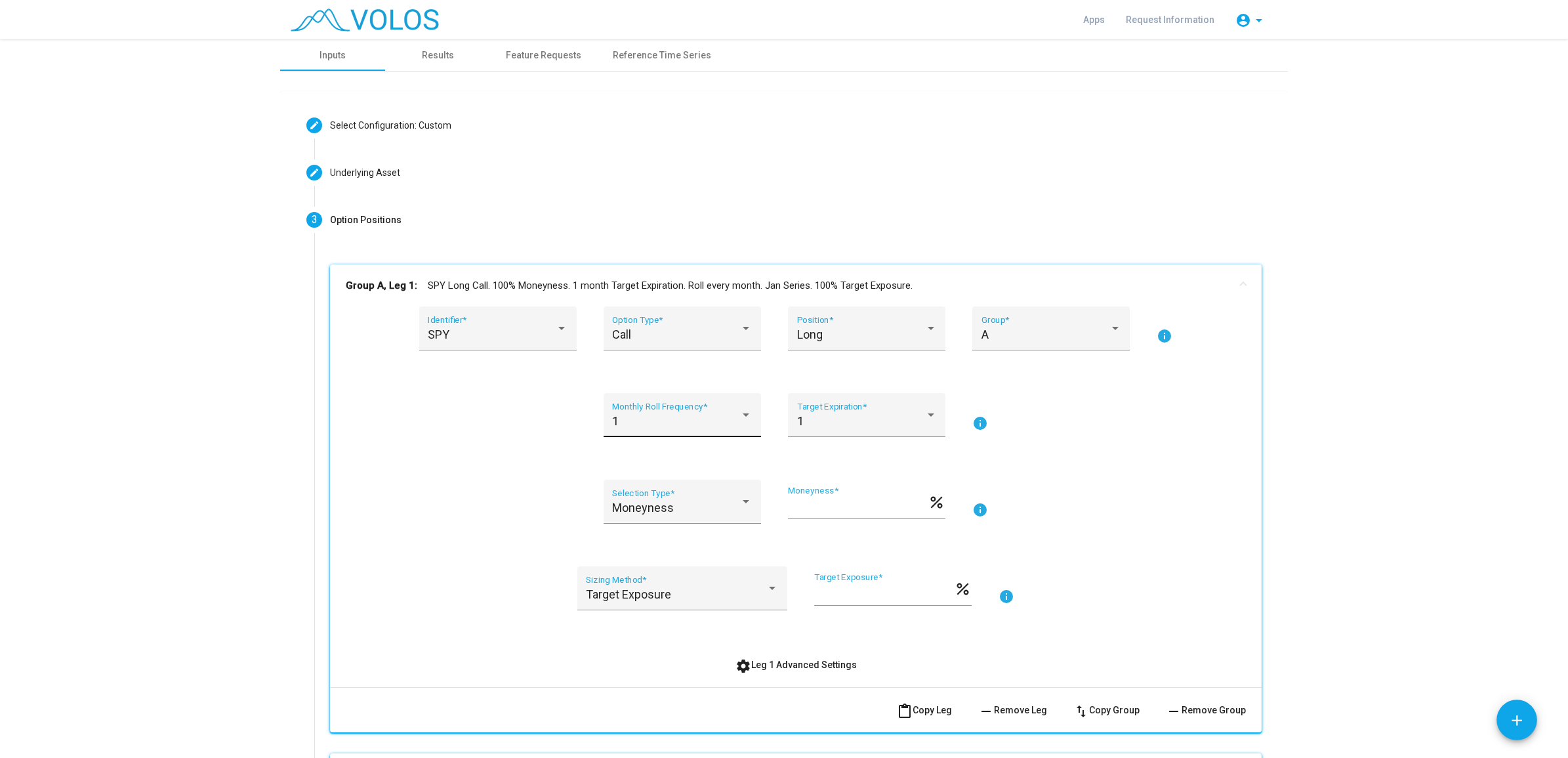
click at [746, 408] on div at bounding box center [746, 414] width 12 height 13
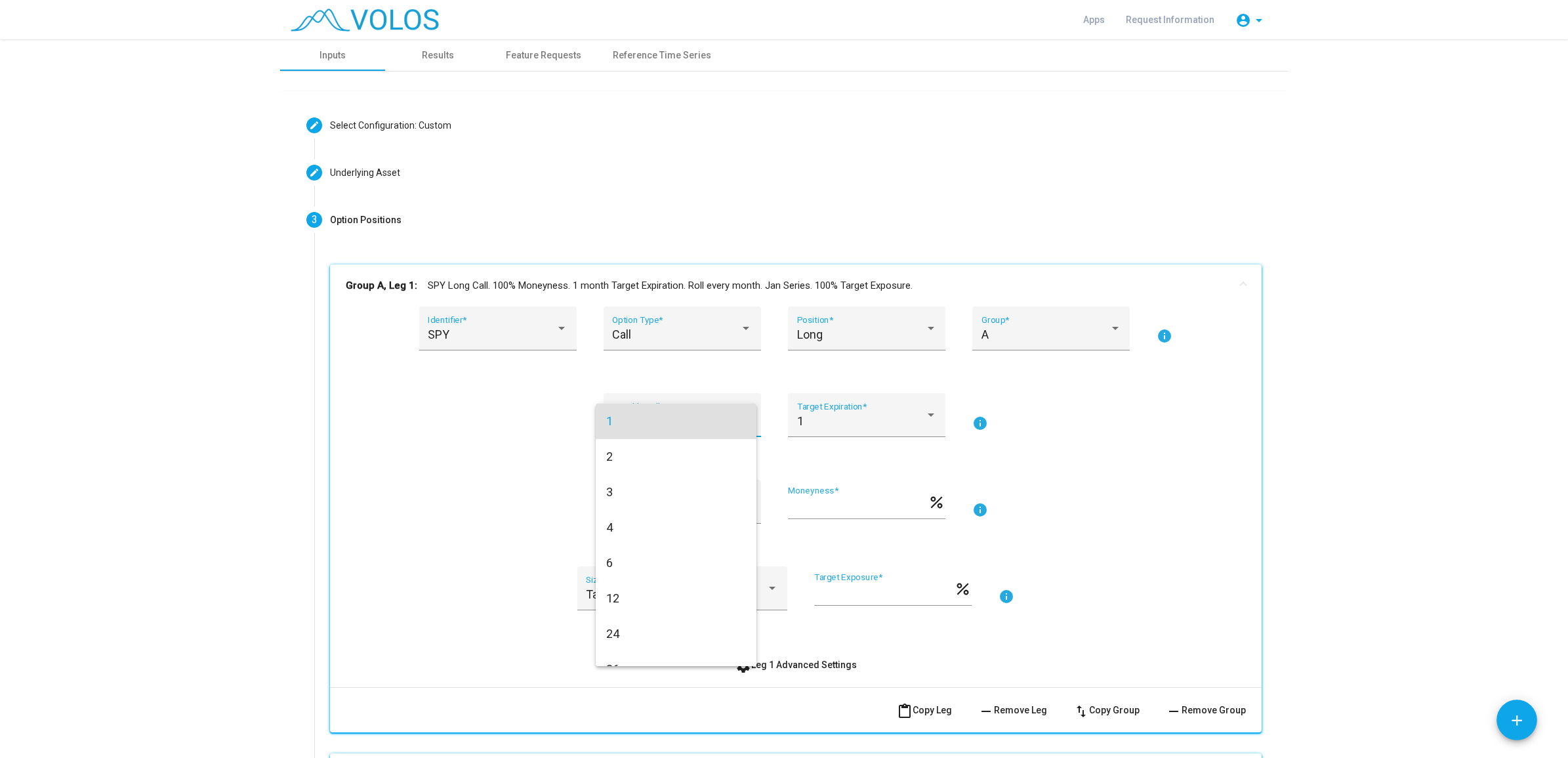
drag, startPoint x: 1103, startPoint y: 434, endPoint x: 1002, endPoint y: 420, distance: 102.0
click at [1103, 434] on div at bounding box center [784, 379] width 1568 height 758
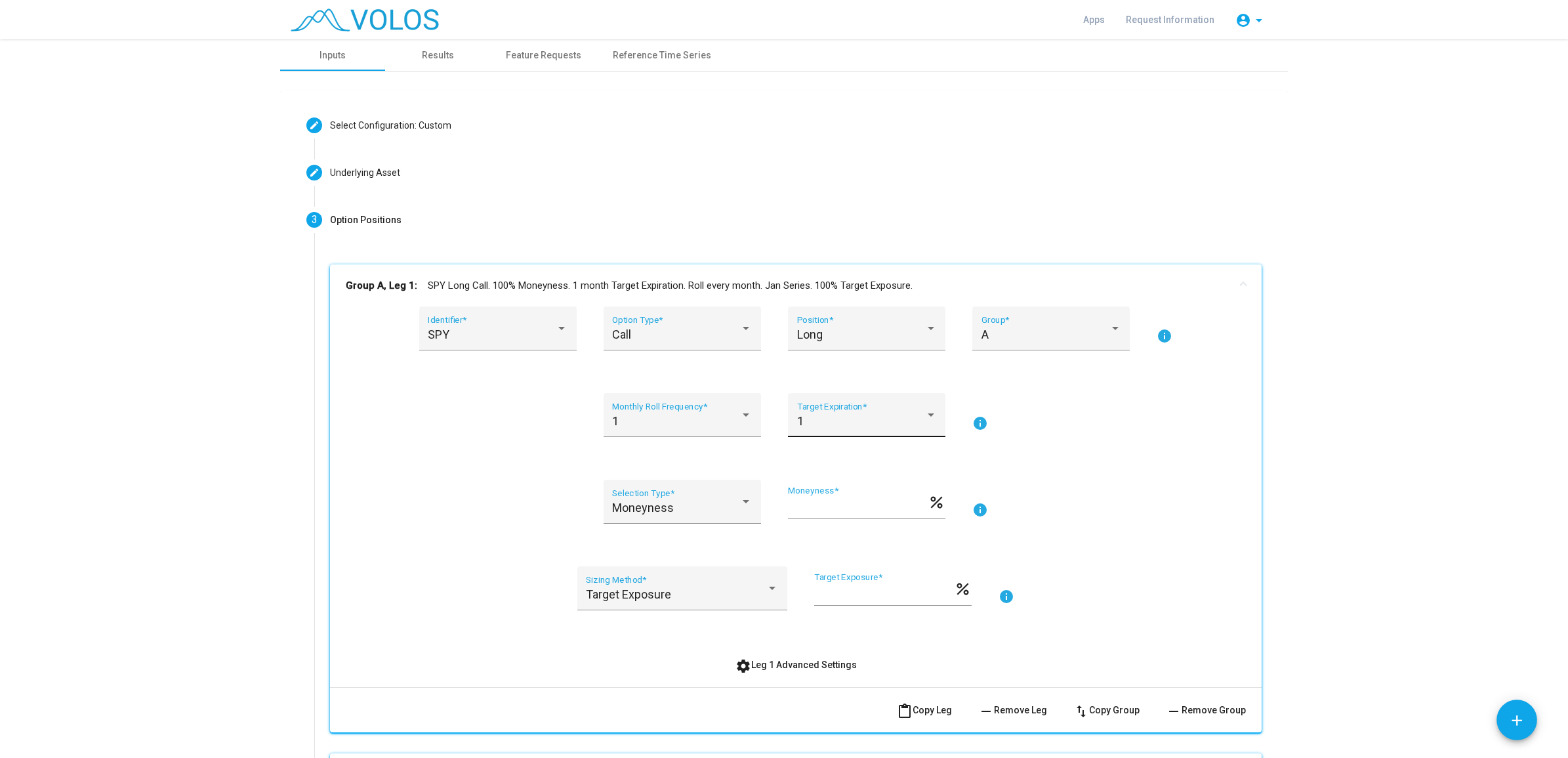
click at [887, 417] on div "1" at bounding box center [861, 421] width 128 height 13
click at [1030, 438] on div at bounding box center [784, 379] width 1568 height 758
click at [972, 421] on mat-icon "info" at bounding box center [980, 423] width 16 height 16
click at [887, 437] on div "1 Target Expiration *" at bounding box center [867, 422] width 158 height 60
click at [885, 430] on div "1 Target Expiration *" at bounding box center [866, 420] width 140 height 35
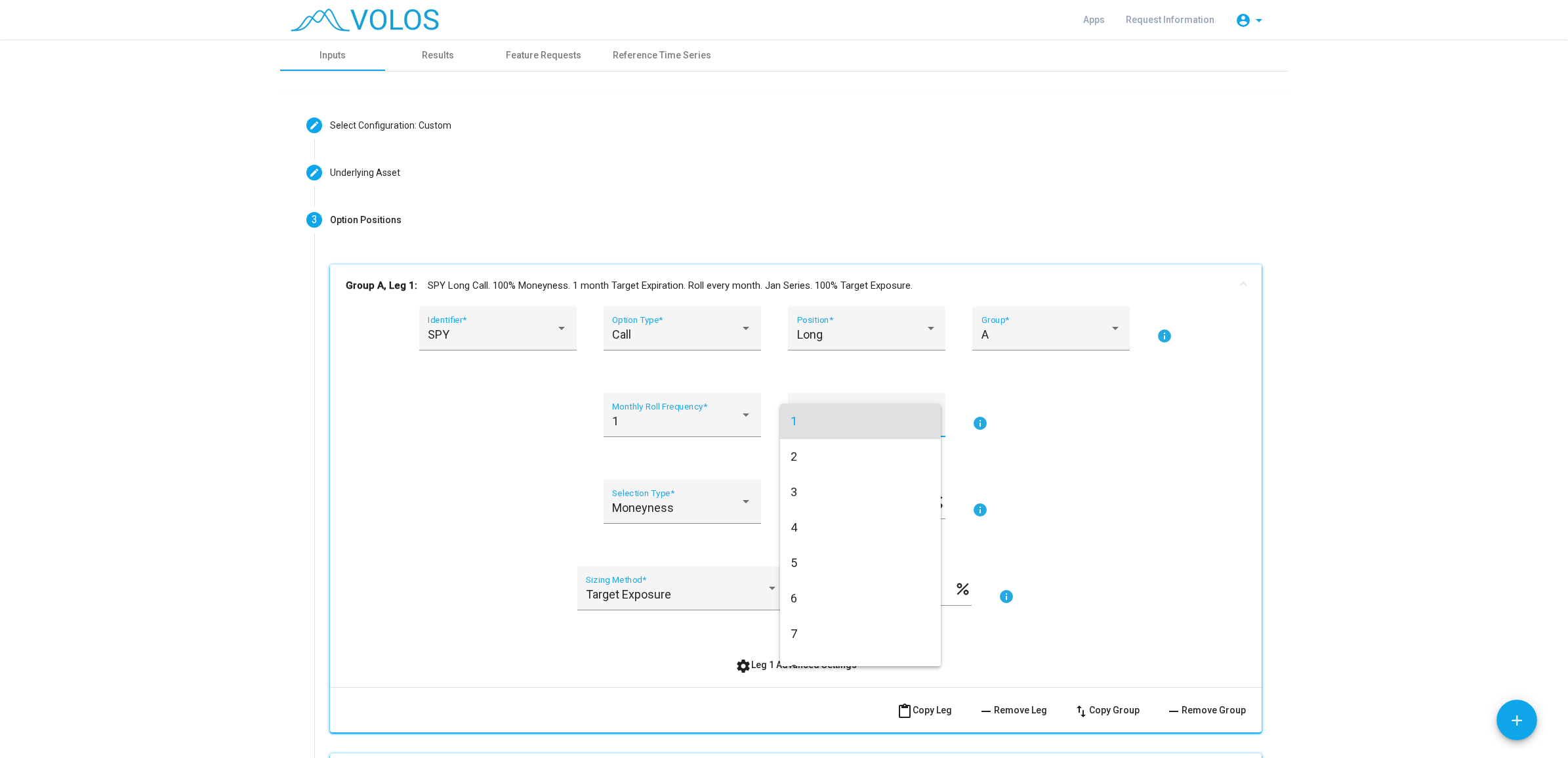
click at [1130, 549] on div at bounding box center [784, 379] width 1568 height 758
click at [740, 506] on div at bounding box center [746, 501] width 12 height 13
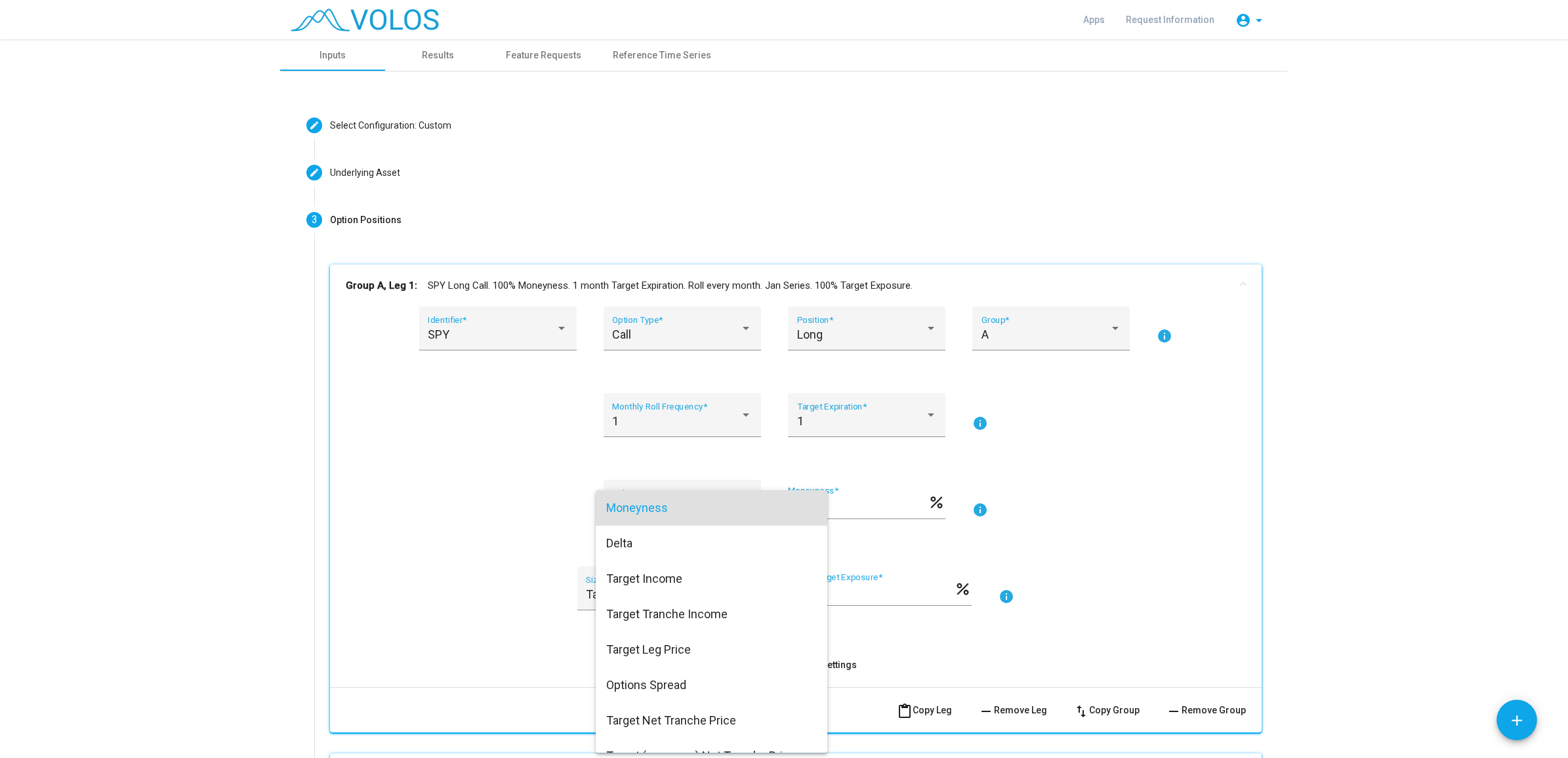
click at [525, 515] on div at bounding box center [784, 379] width 1568 height 758
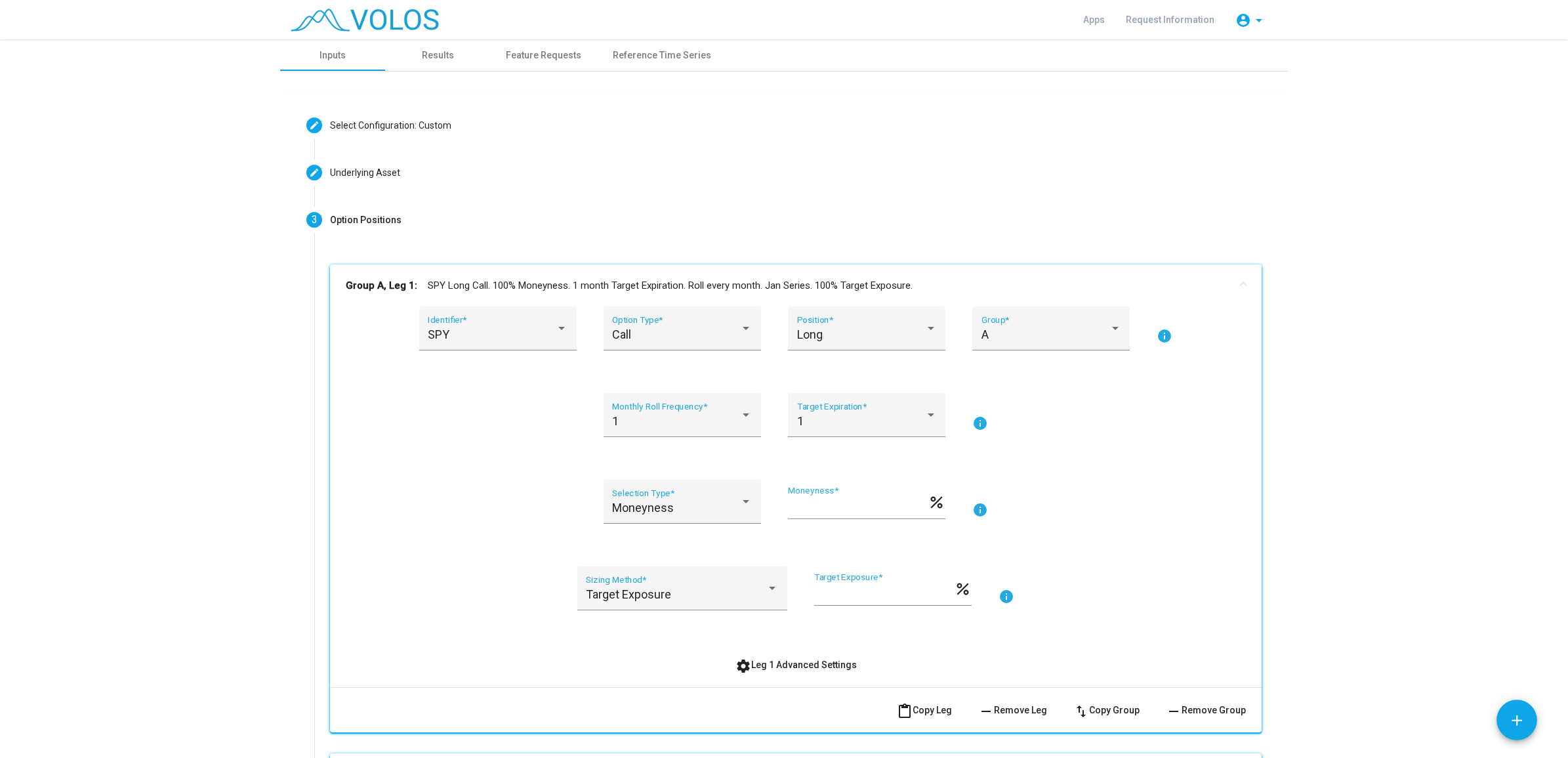
click at [822, 506] on input "***" at bounding box center [858, 507] width 140 height 13
click at [704, 507] on div "Moneyness" at bounding box center [676, 508] width 128 height 13
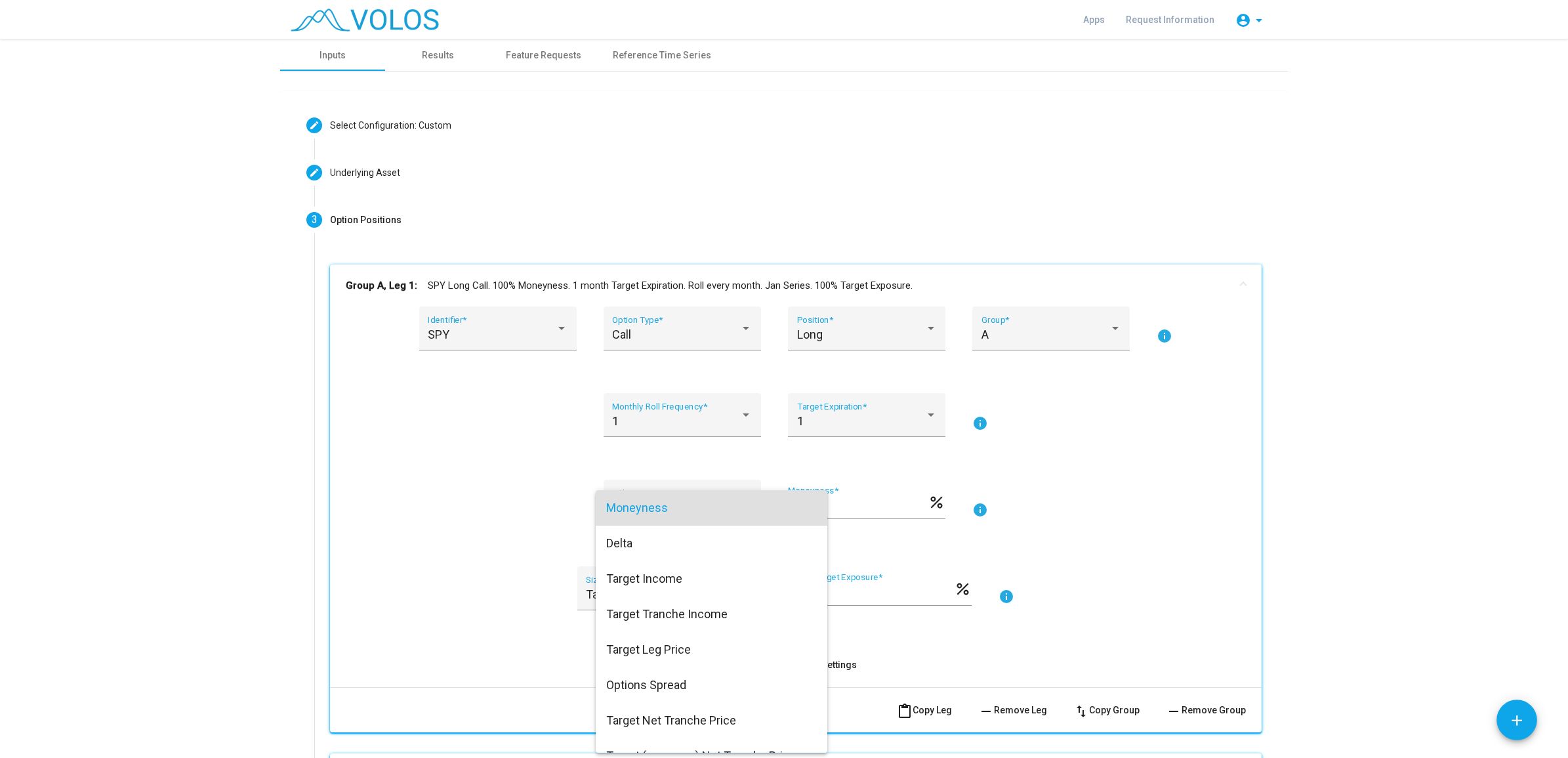
click at [508, 550] on div at bounding box center [784, 379] width 1568 height 758
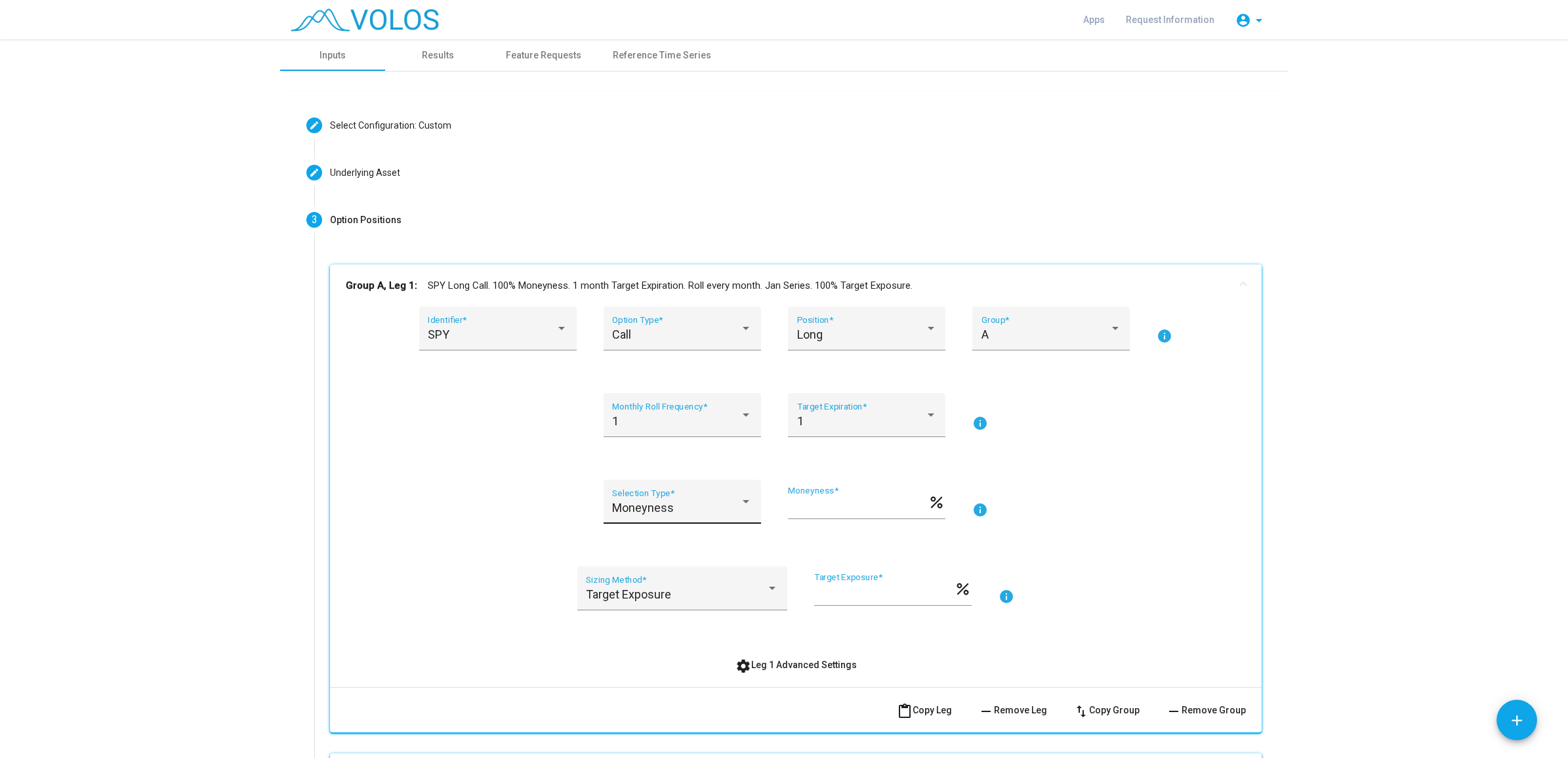
click at [715, 497] on div "Moneyness Selection Type *" at bounding box center [681, 506] width 140 height 35
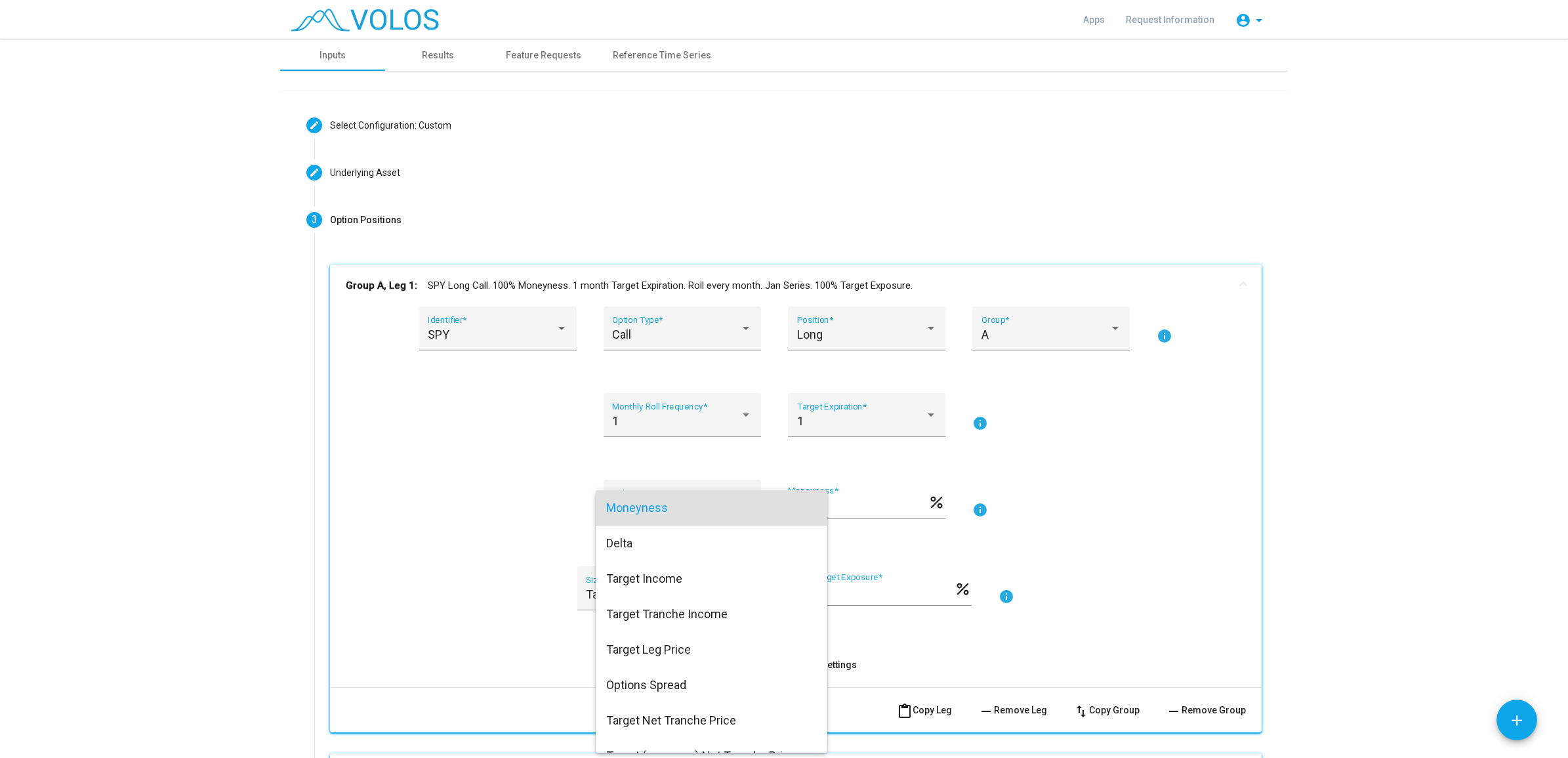
click at [485, 503] on div at bounding box center [784, 379] width 1568 height 758
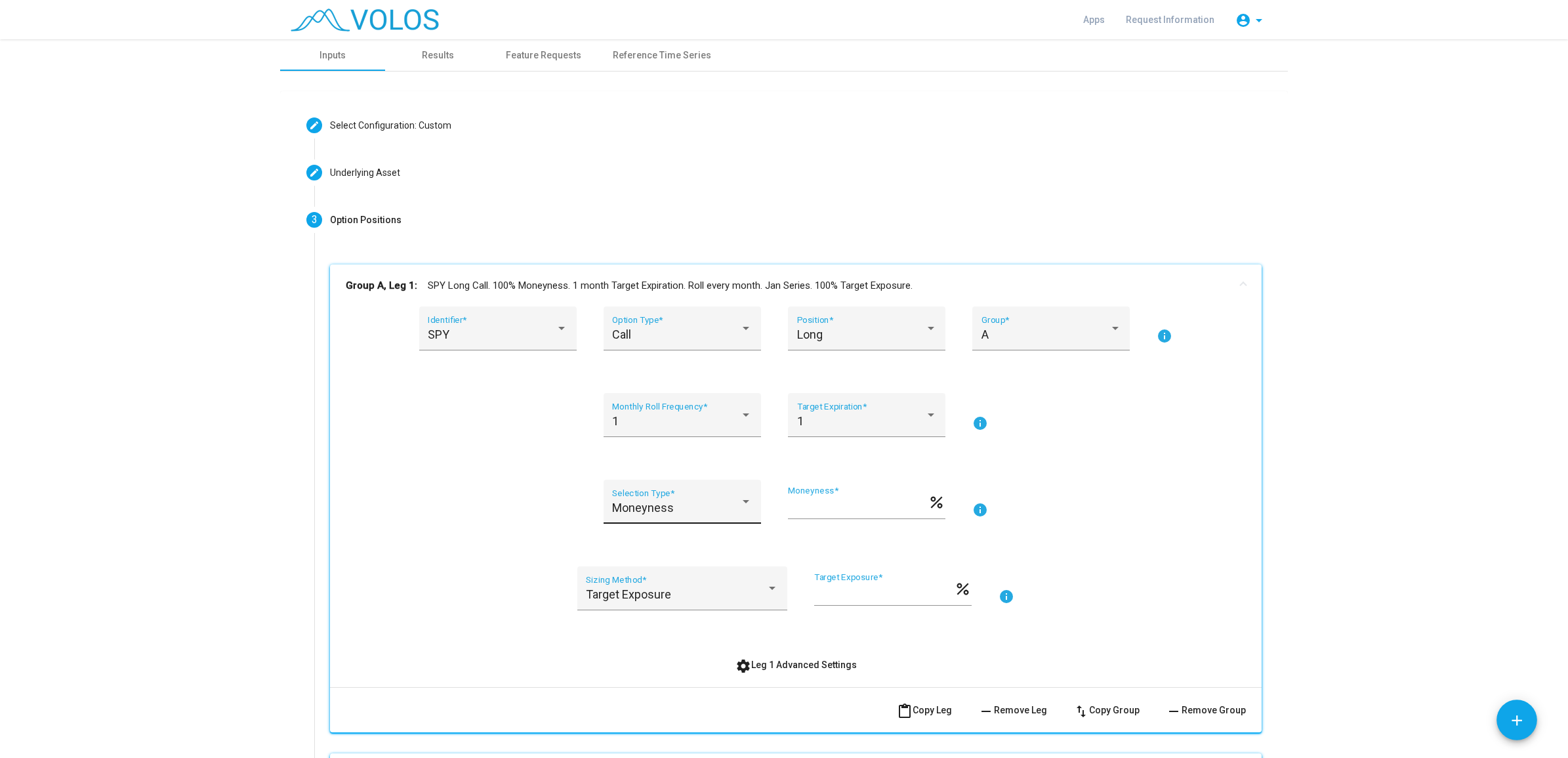
click at [717, 515] on div "Moneyness Selection Type *" at bounding box center [681, 506] width 140 height 35
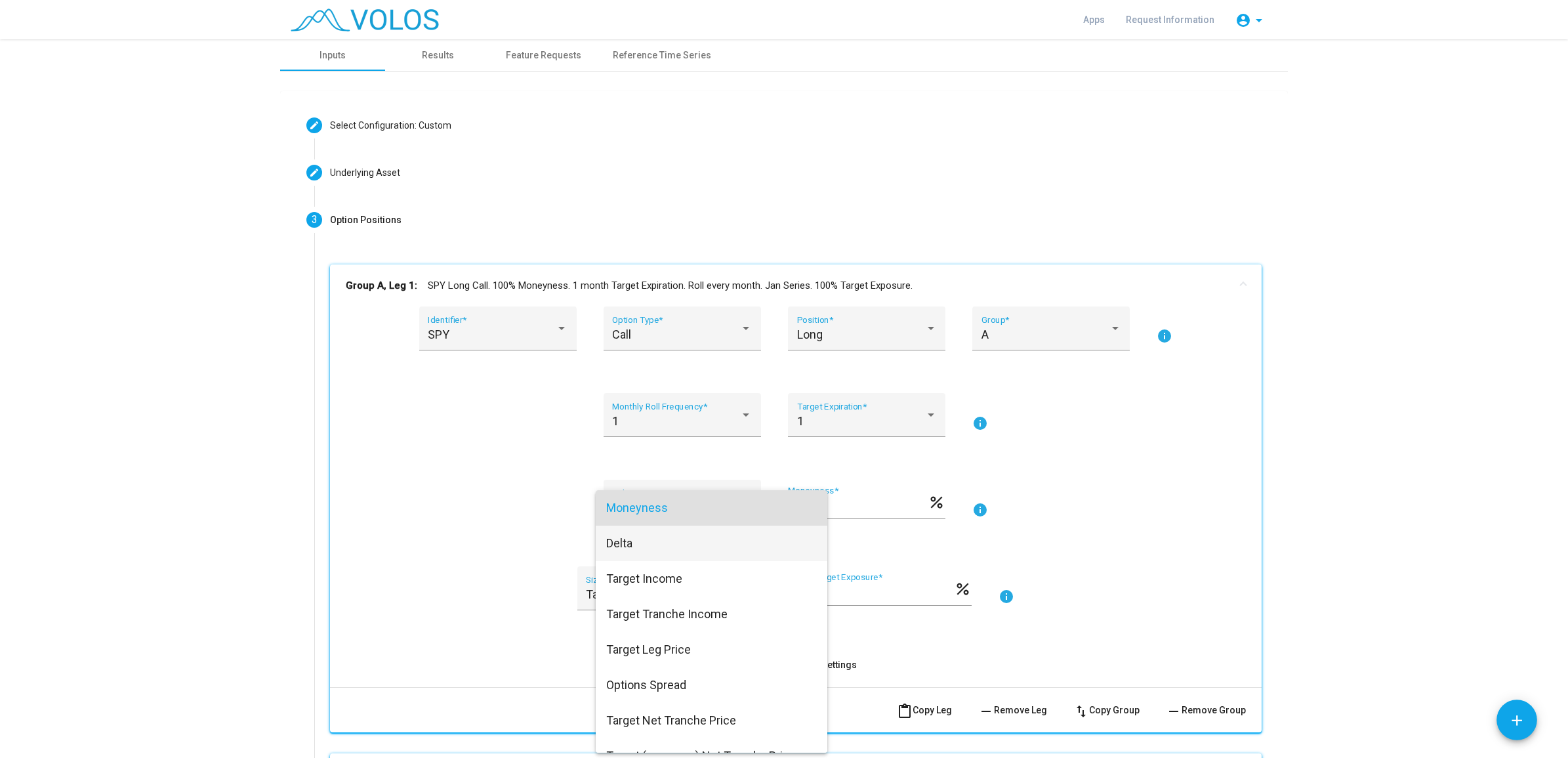
click at [692, 548] on span "Delta" at bounding box center [711, 543] width 210 height 35
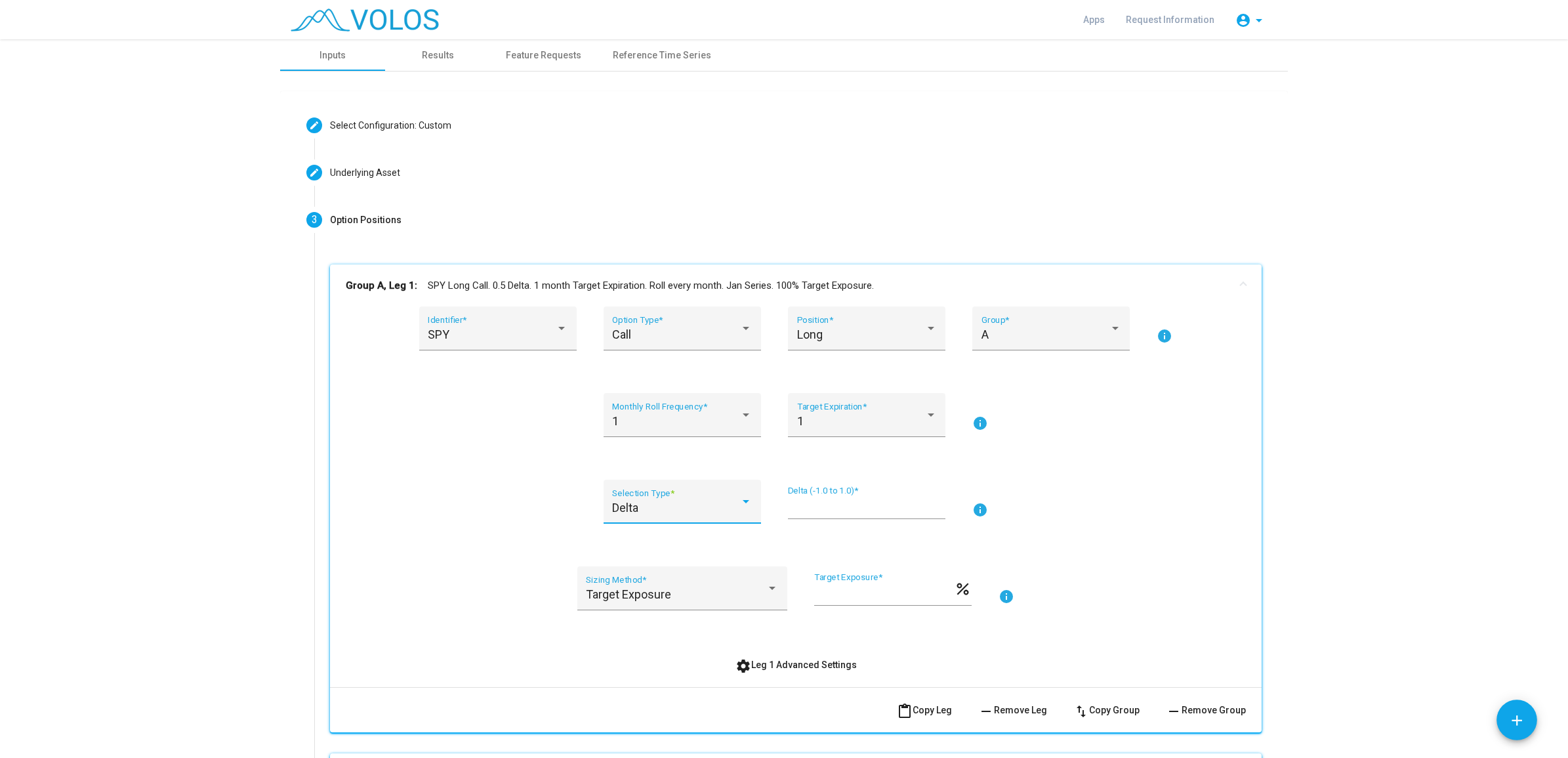
click at [718, 512] on div "Delta" at bounding box center [676, 508] width 128 height 13
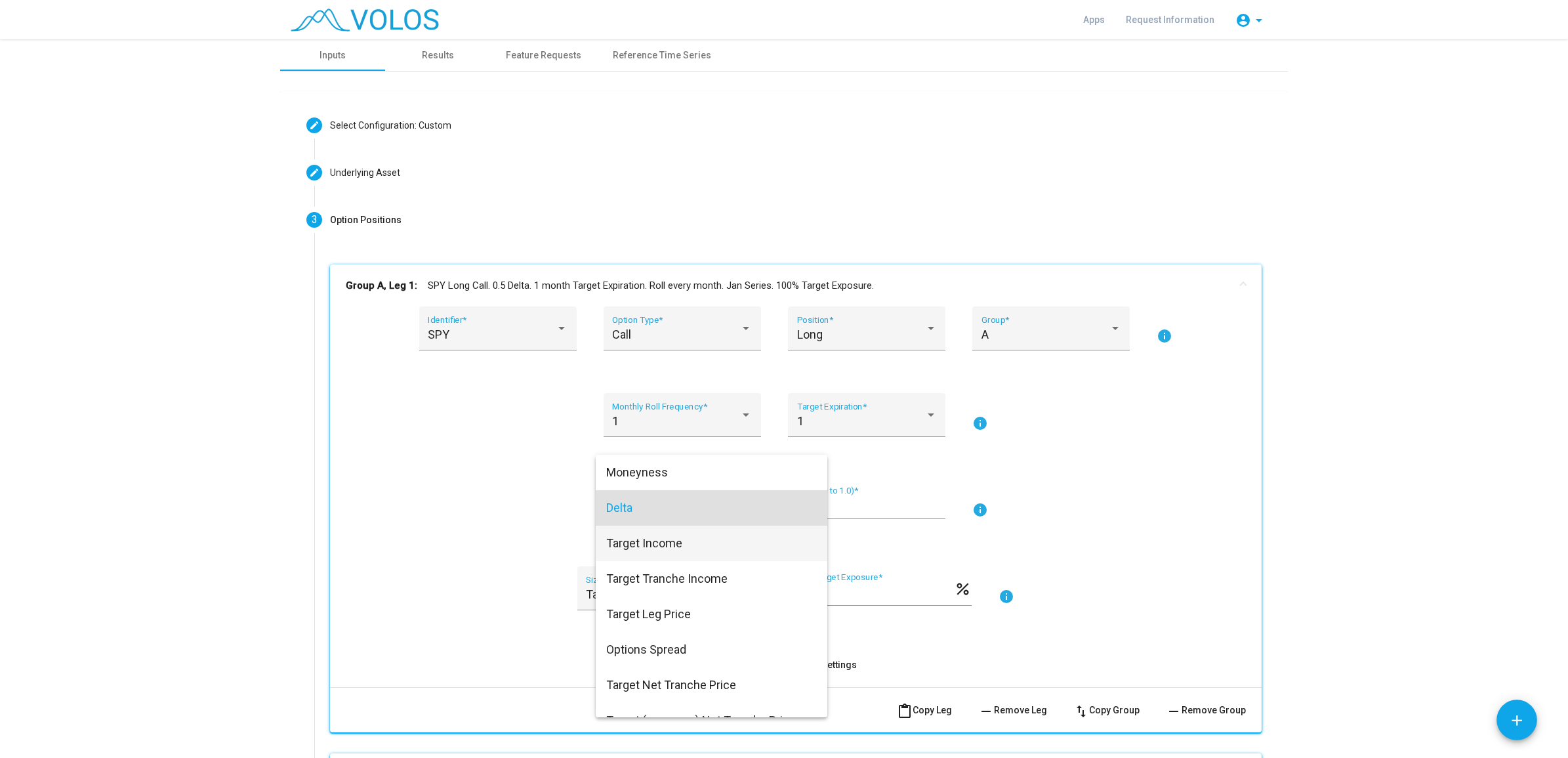
click at [679, 551] on span "Target Income" at bounding box center [711, 543] width 210 height 35
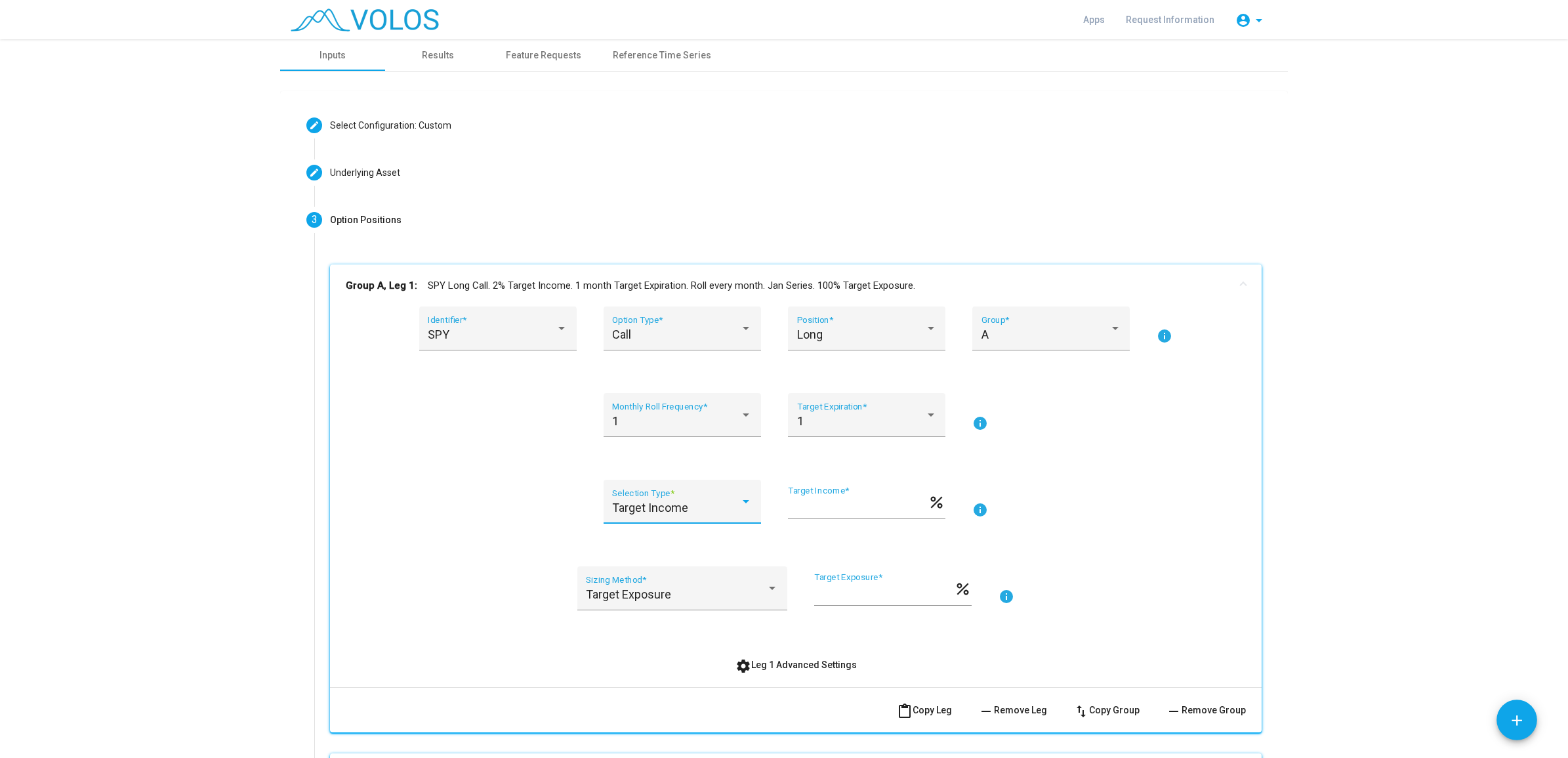
click at [709, 506] on div "Target Income" at bounding box center [676, 508] width 128 height 13
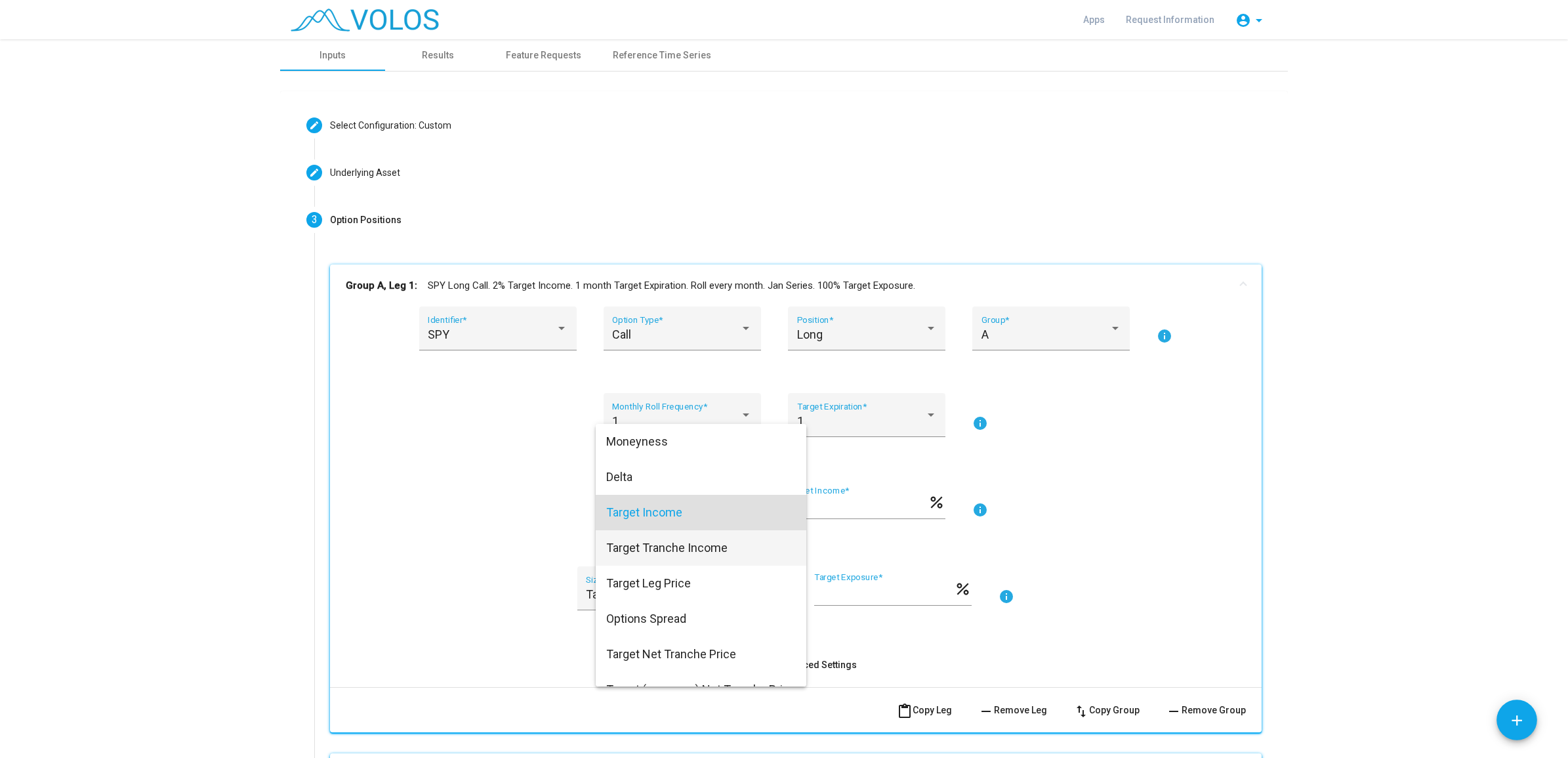
scroll to position [4, 0]
click at [661, 552] on span "Target Tranche Income" at bounding box center [711, 543] width 210 height 35
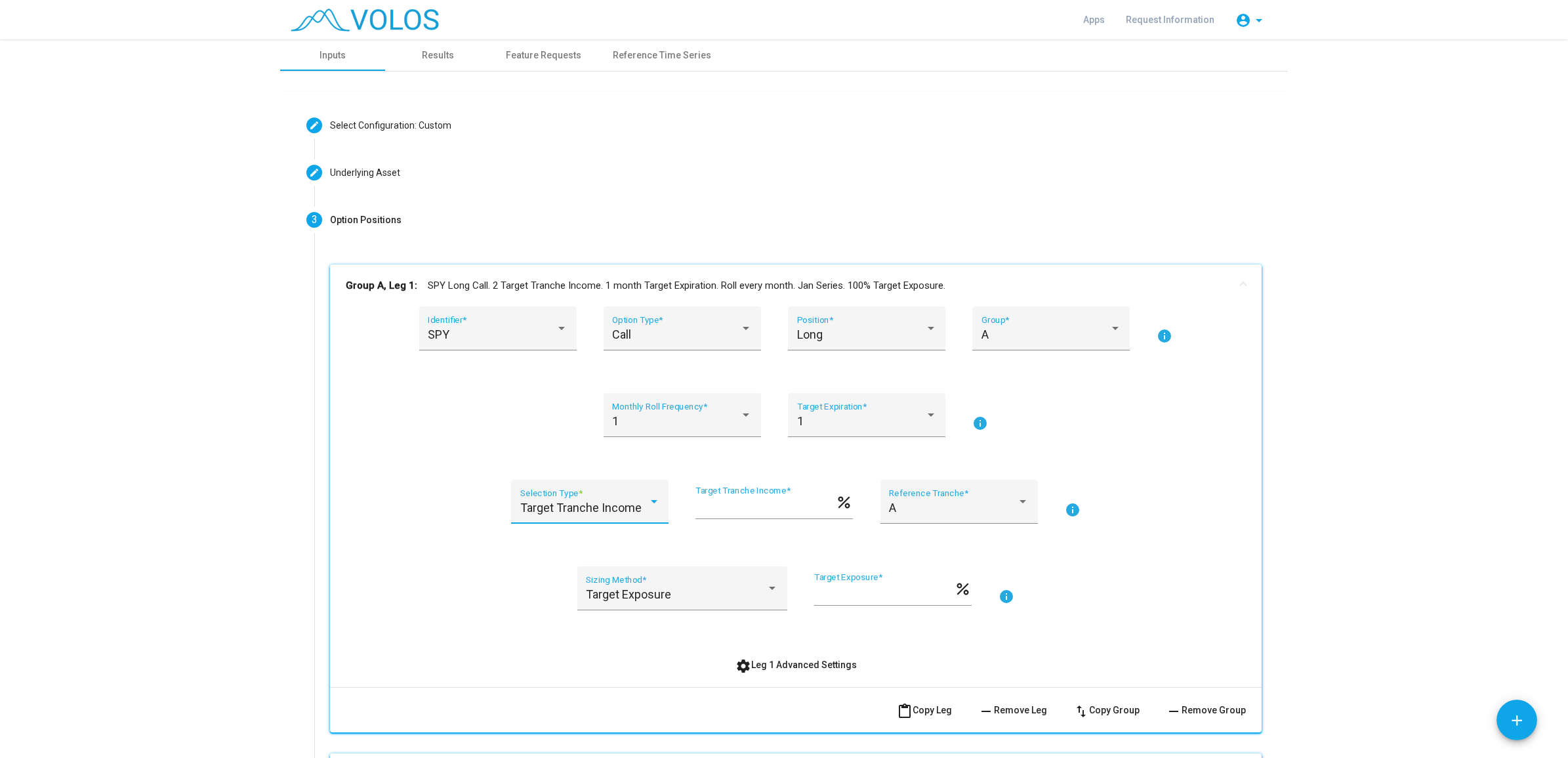
click at [635, 516] on div "Target Tranche Income Selection Type *" at bounding box center [589, 506] width 140 height 35
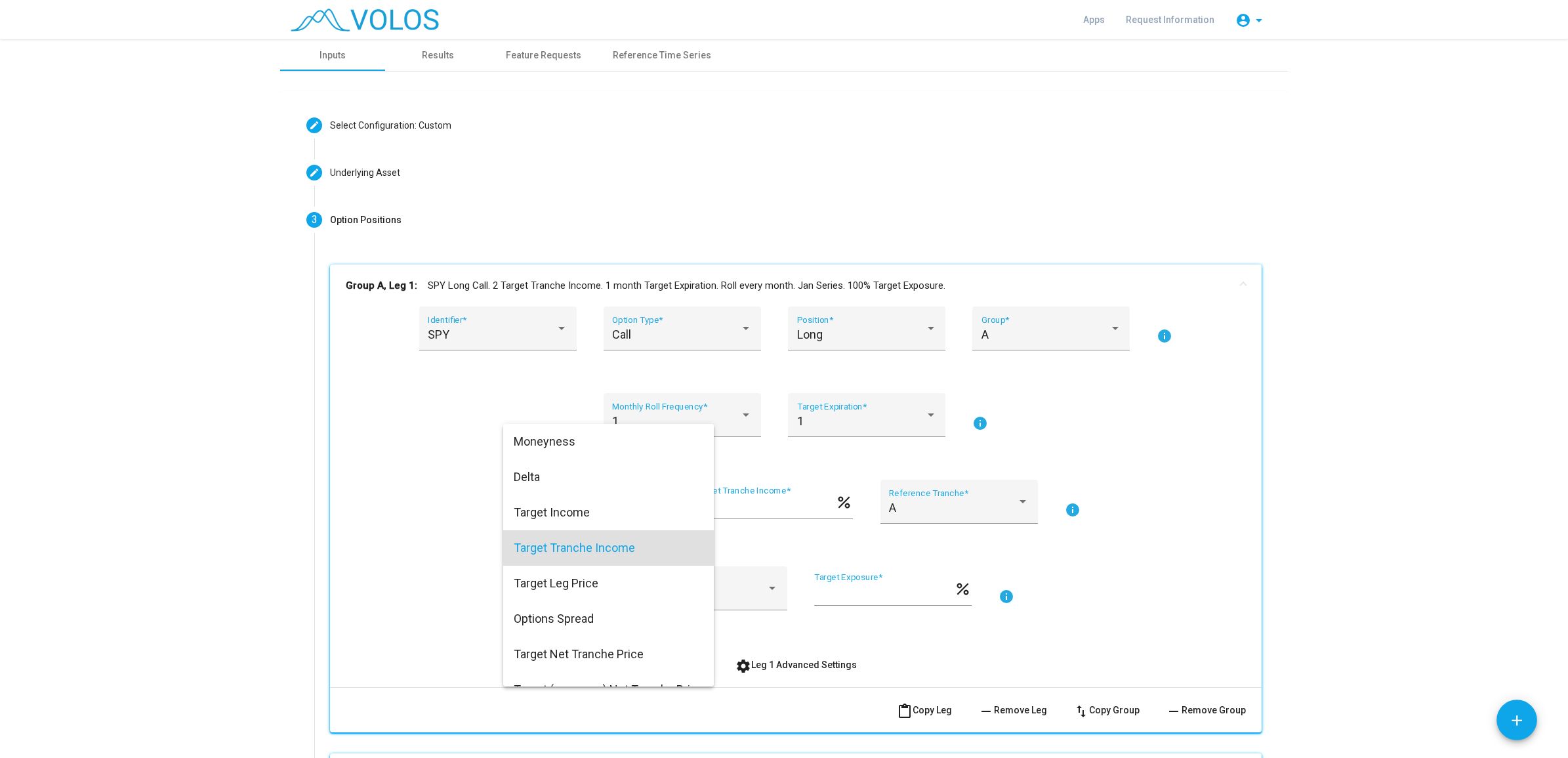
scroll to position [40, 0]
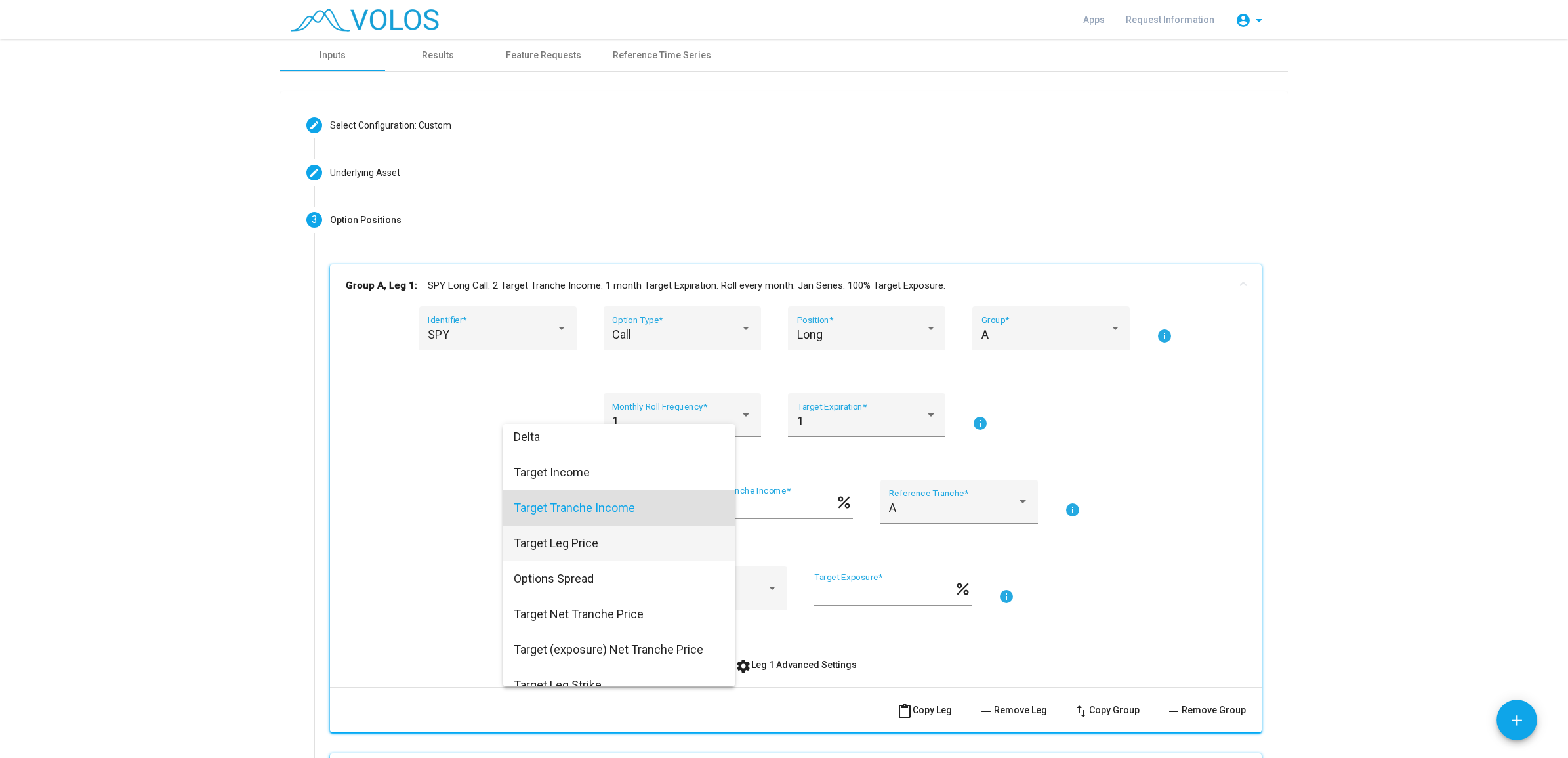
click at [626, 541] on span "Target Leg Price" at bounding box center [618, 543] width 210 height 35
type input "***"
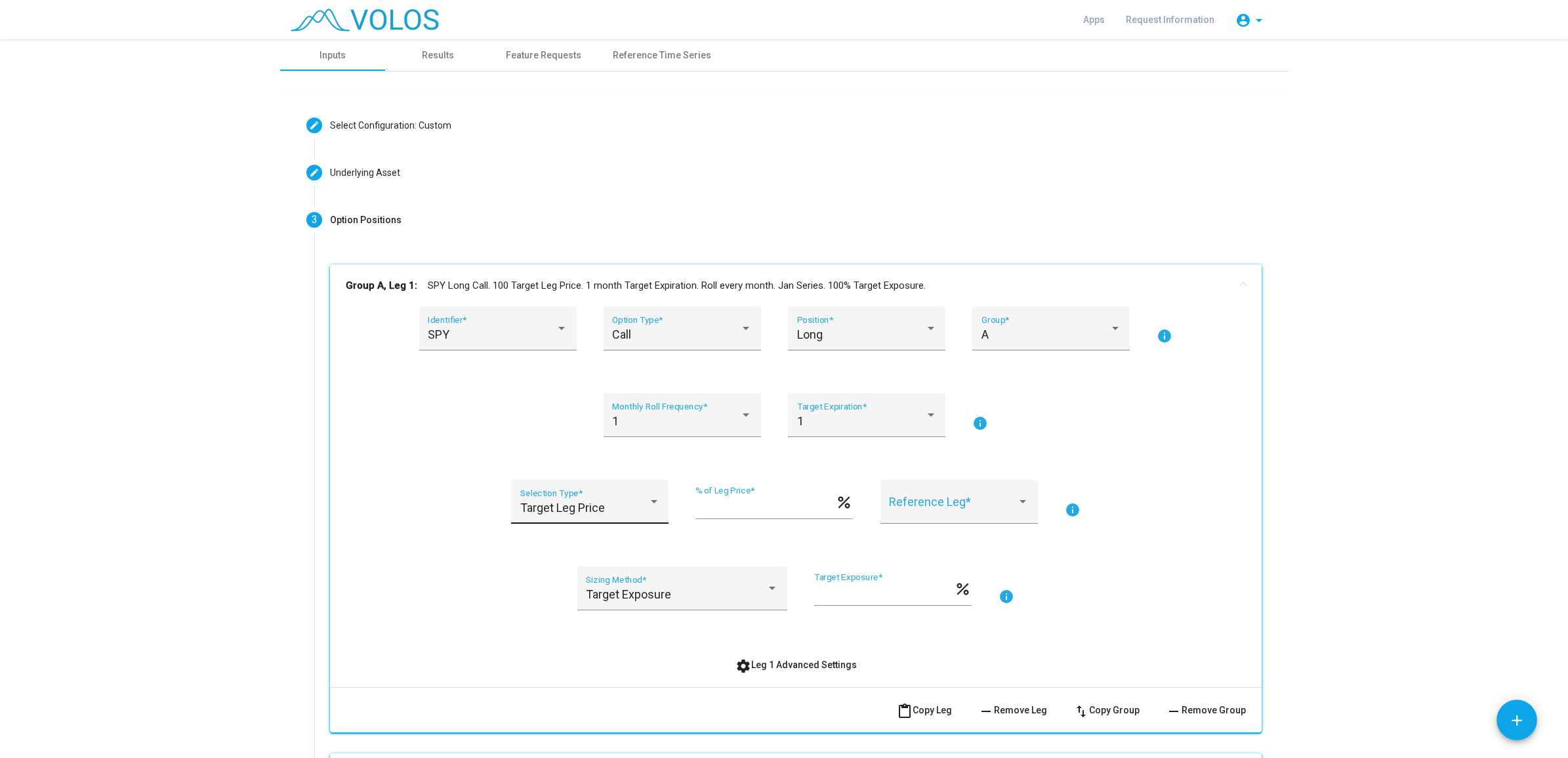
click at [581, 517] on div "Target Leg Price Selection Type *" at bounding box center [589, 506] width 140 height 35
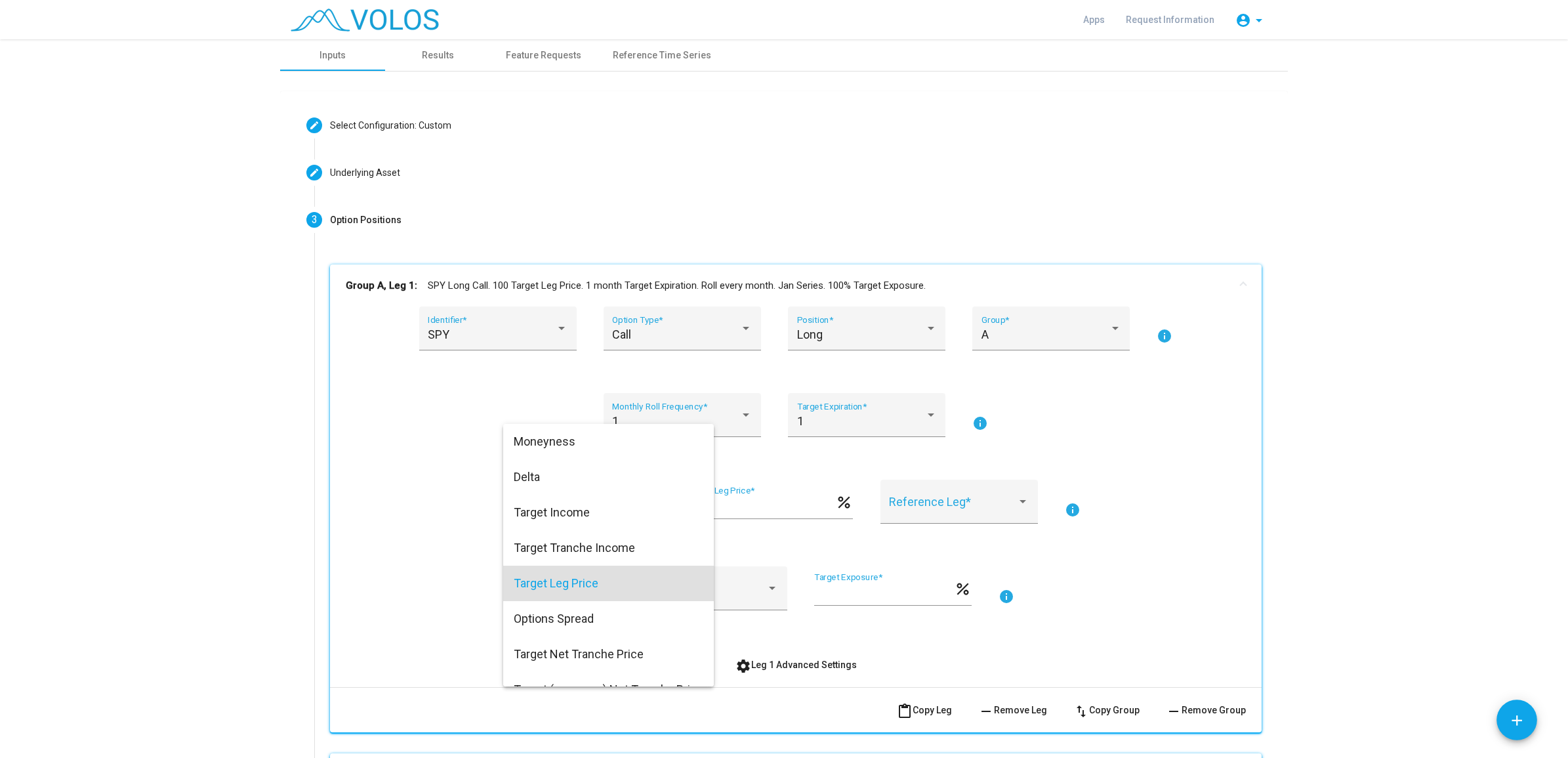
scroll to position [75, 0]
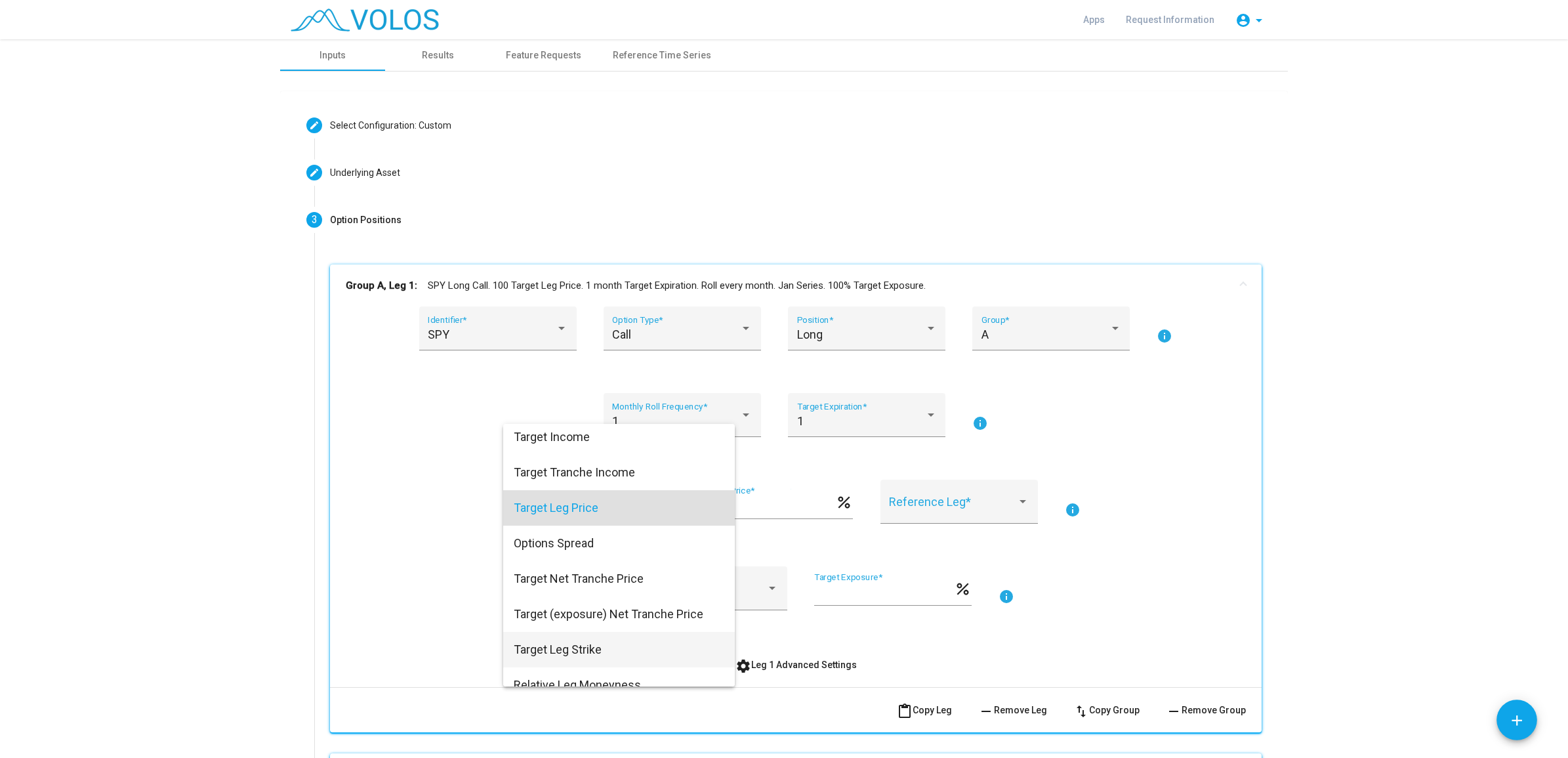
click at [576, 605] on span "Target Leg Strike" at bounding box center [618, 650] width 210 height 35
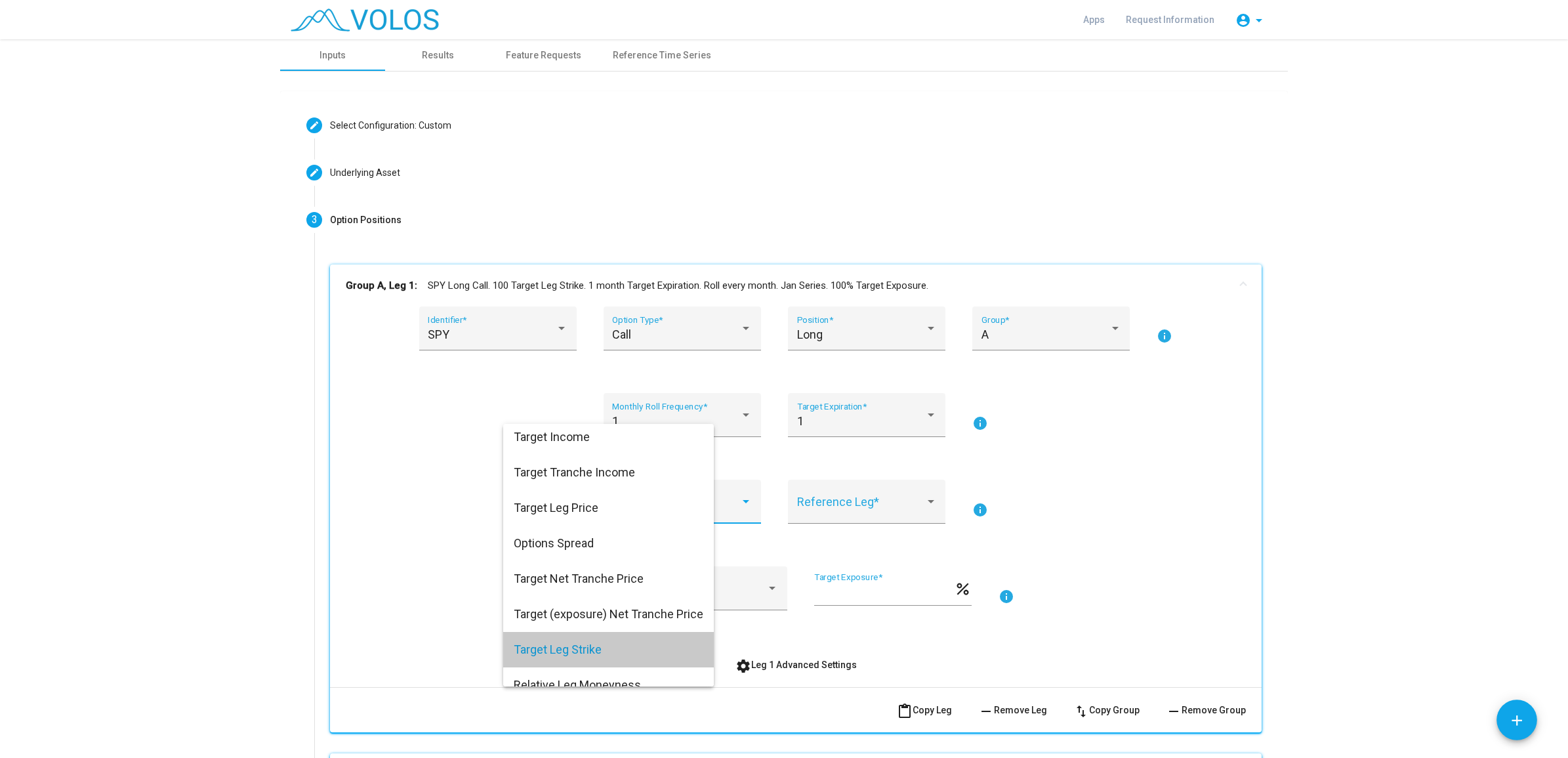
scroll to position [127, 0]
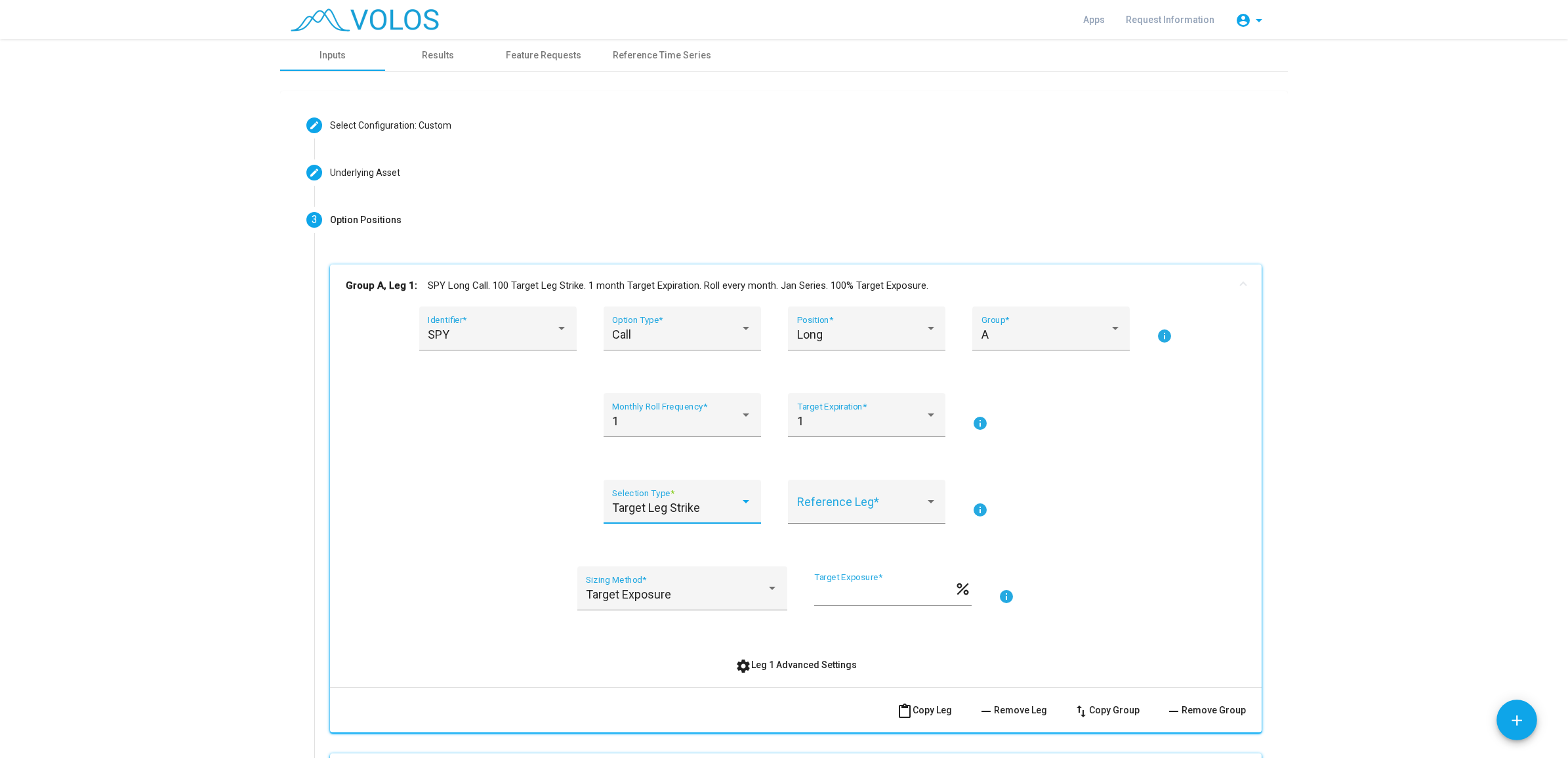
click at [634, 501] on span "Target Leg Strike" at bounding box center [656, 507] width 88 height 14
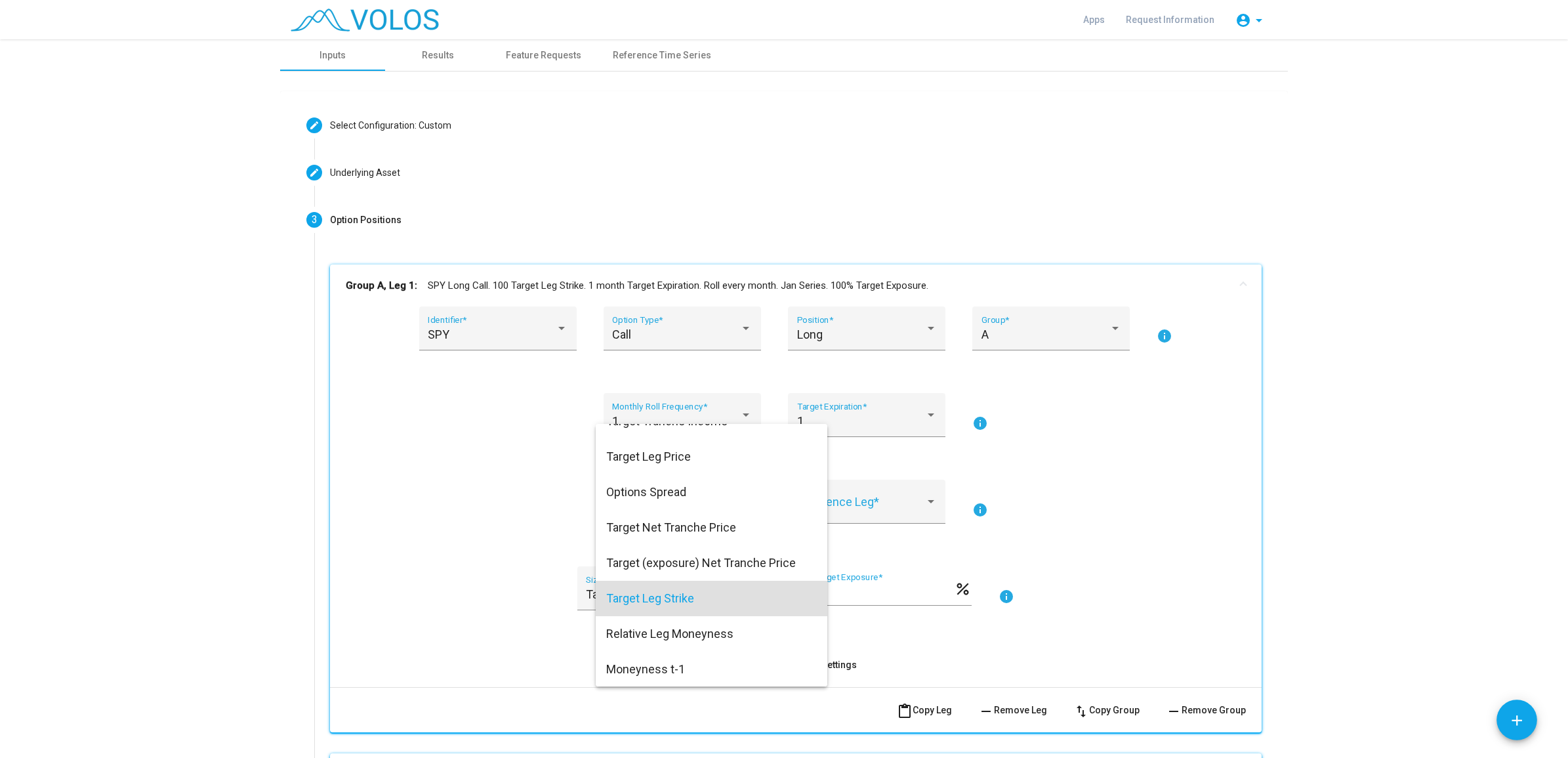
click at [427, 535] on div at bounding box center [784, 379] width 1568 height 758
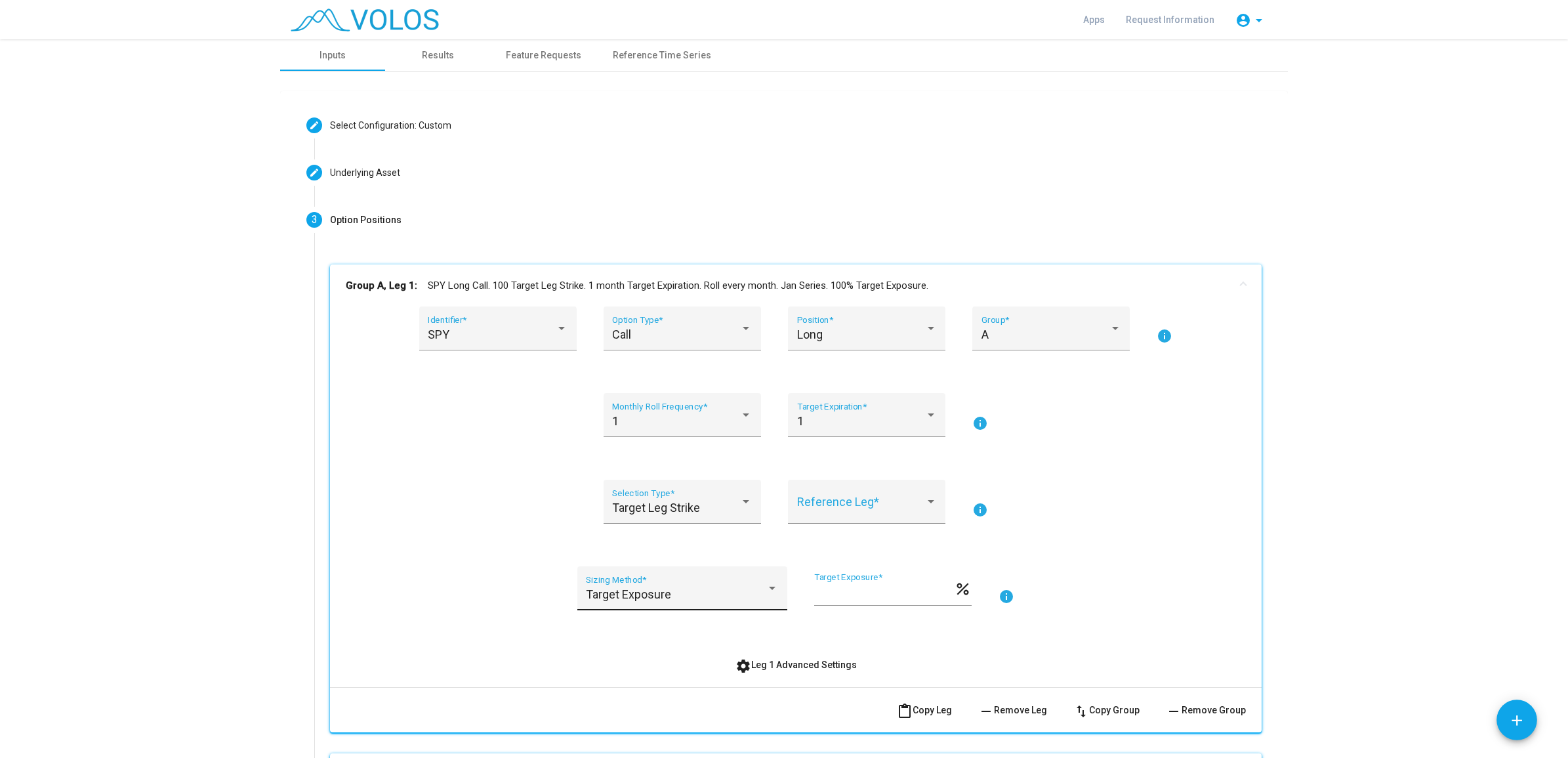
click at [772, 592] on div at bounding box center [772, 588] width 12 height 13
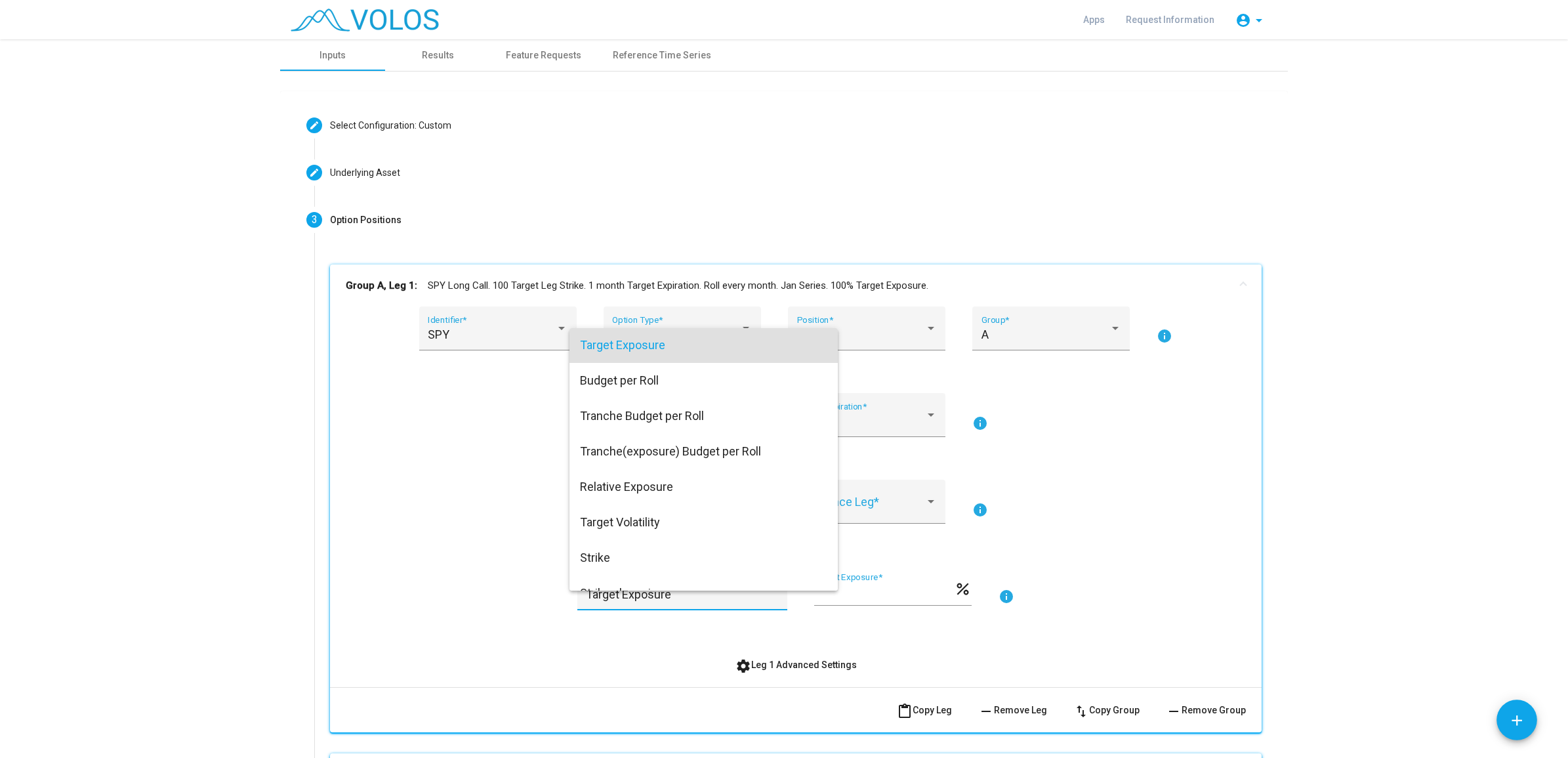
scroll to position [0, 0]
click at [477, 579] on div at bounding box center [784, 379] width 1568 height 758
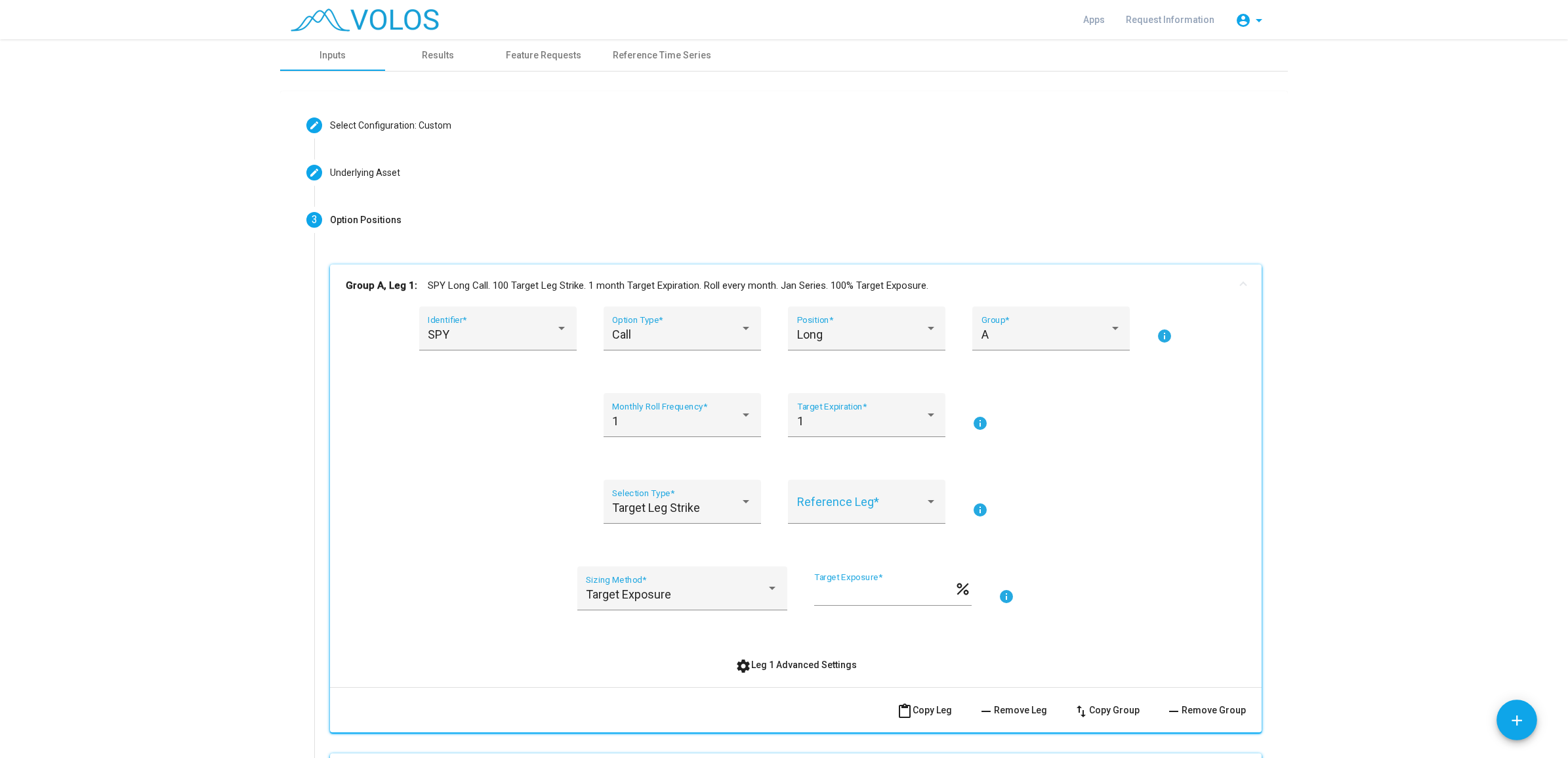
click at [853, 572] on div "*** Target Exposure *" at bounding box center [884, 589] width 140 height 33
click at [728, 594] on div "Target Exposure" at bounding box center [676, 595] width 180 height 13
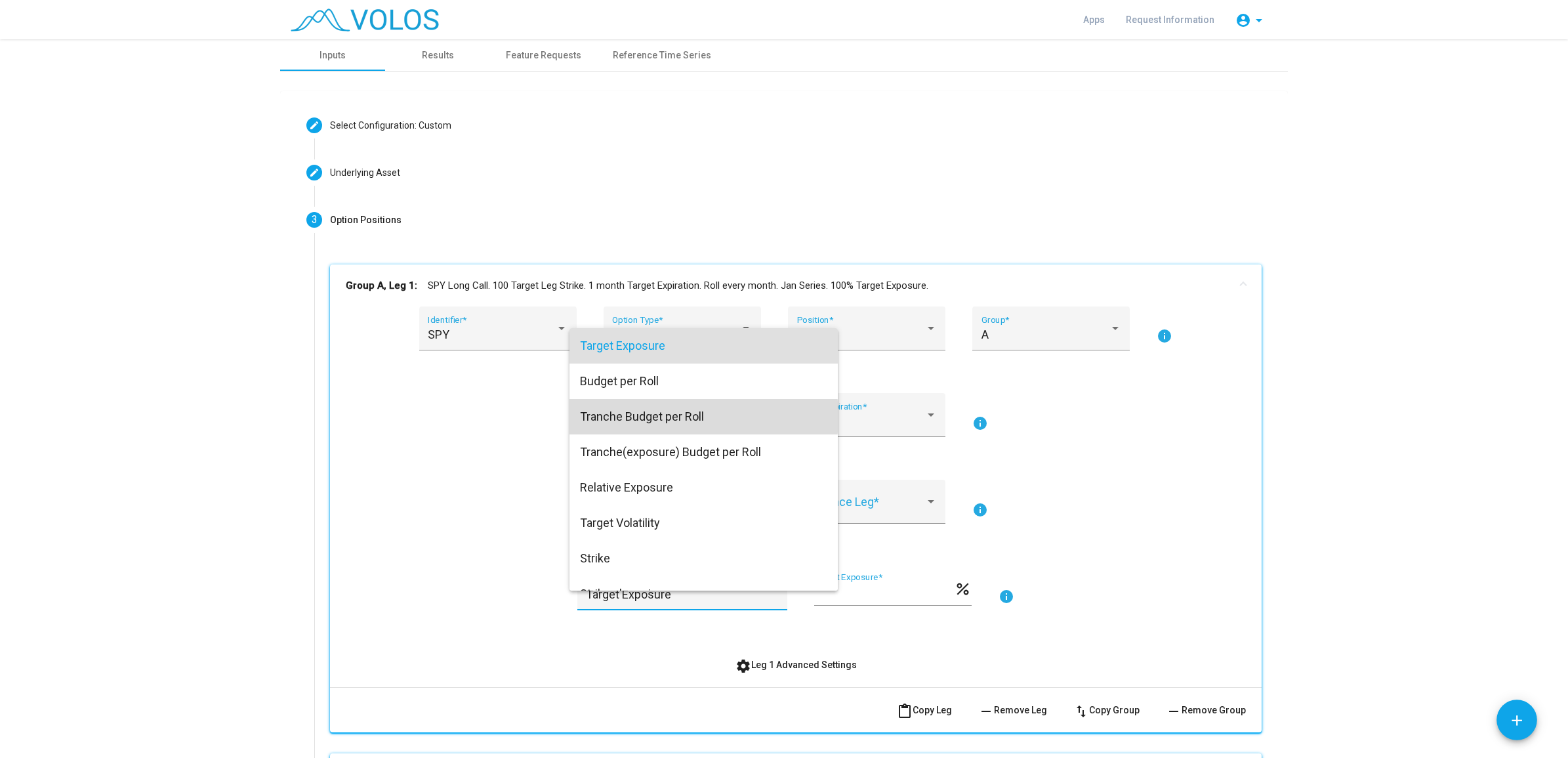
click at [667, 417] on span "Tranche Budget per Roll" at bounding box center [704, 417] width 247 height 35
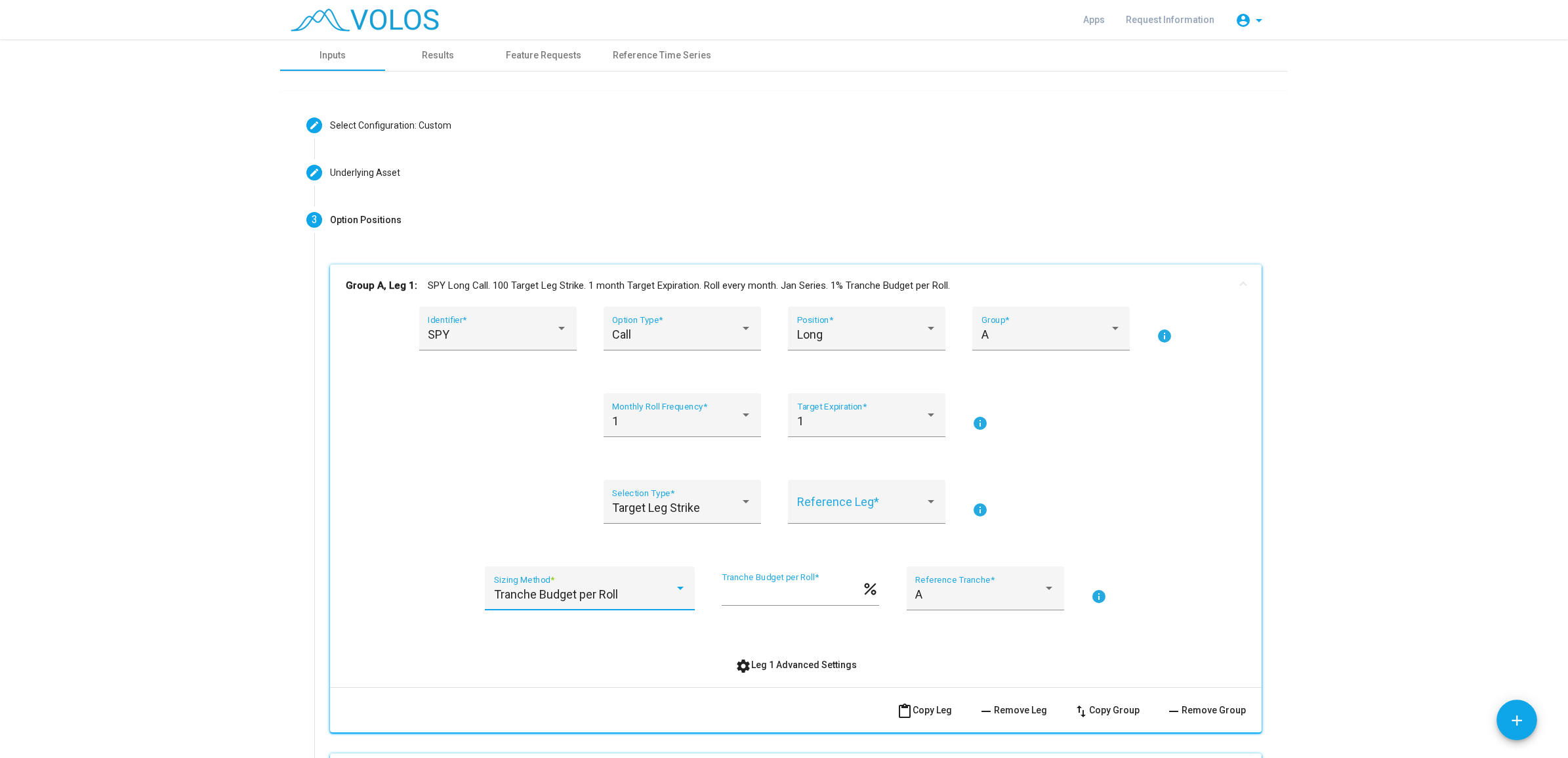
click at [628, 602] on div "Tranche Budget per Roll Sizing Method *" at bounding box center [590, 593] width 192 height 35
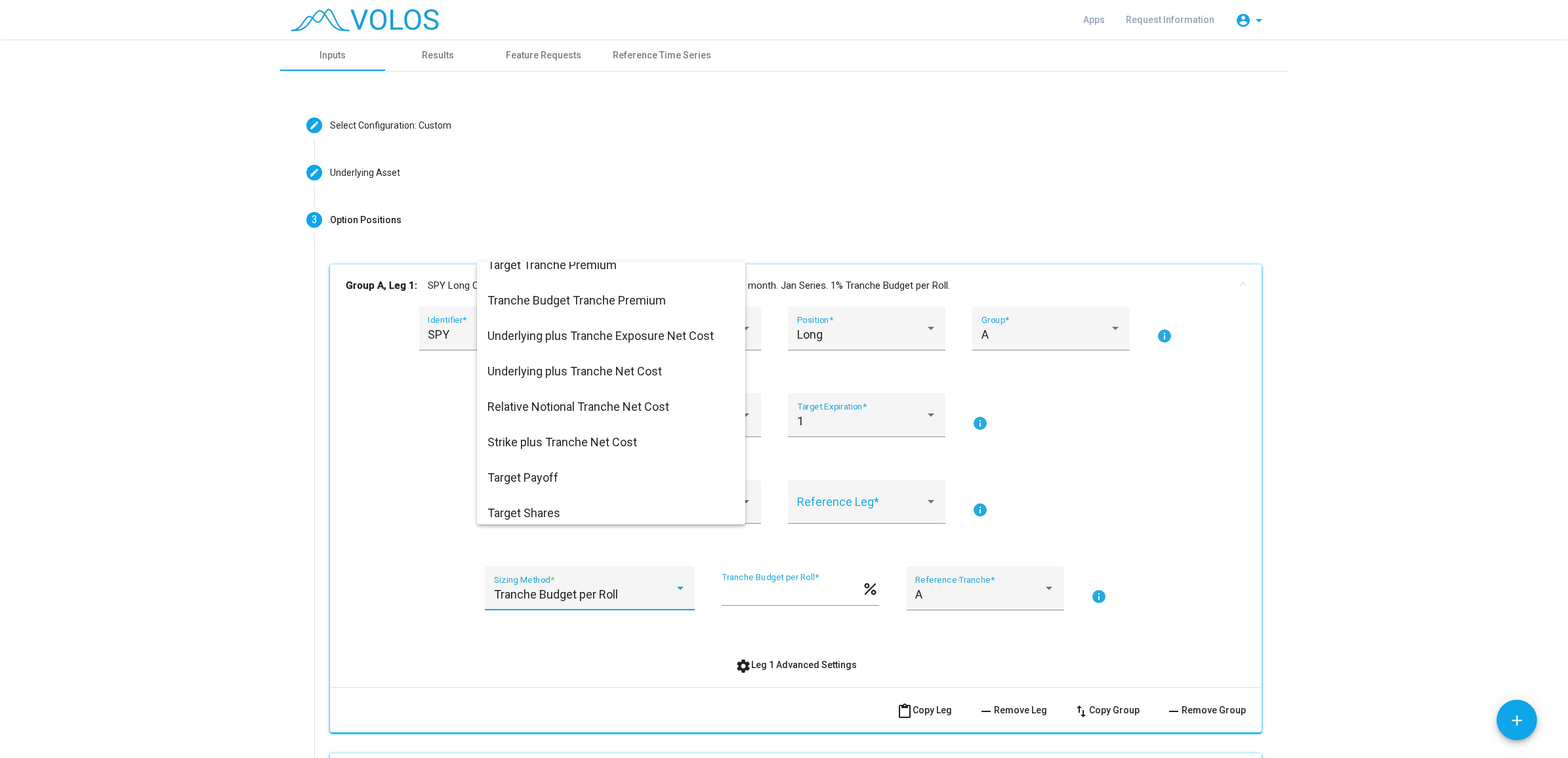
scroll to position [694, 0]
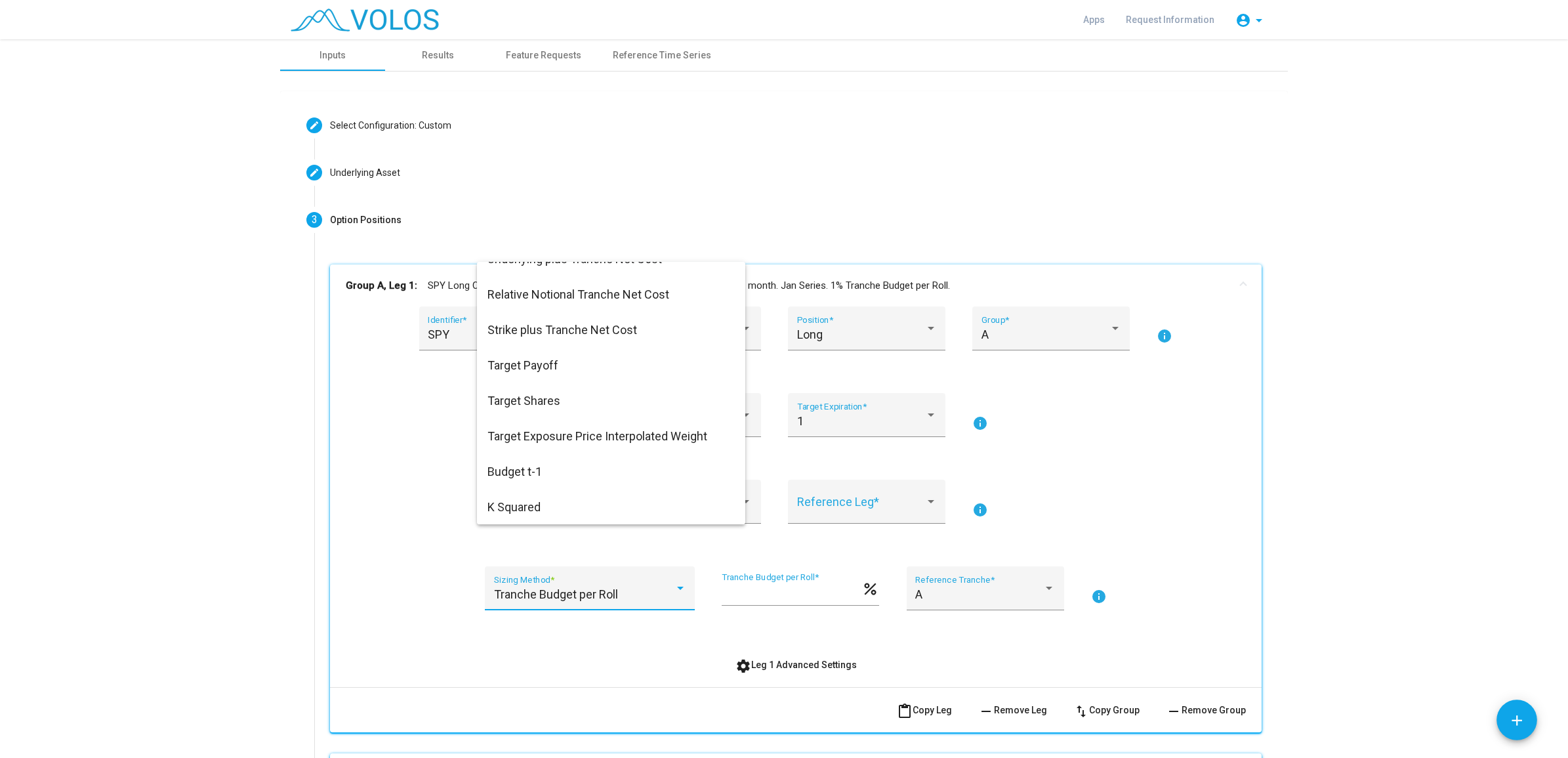
click at [441, 532] on div at bounding box center [784, 379] width 1568 height 758
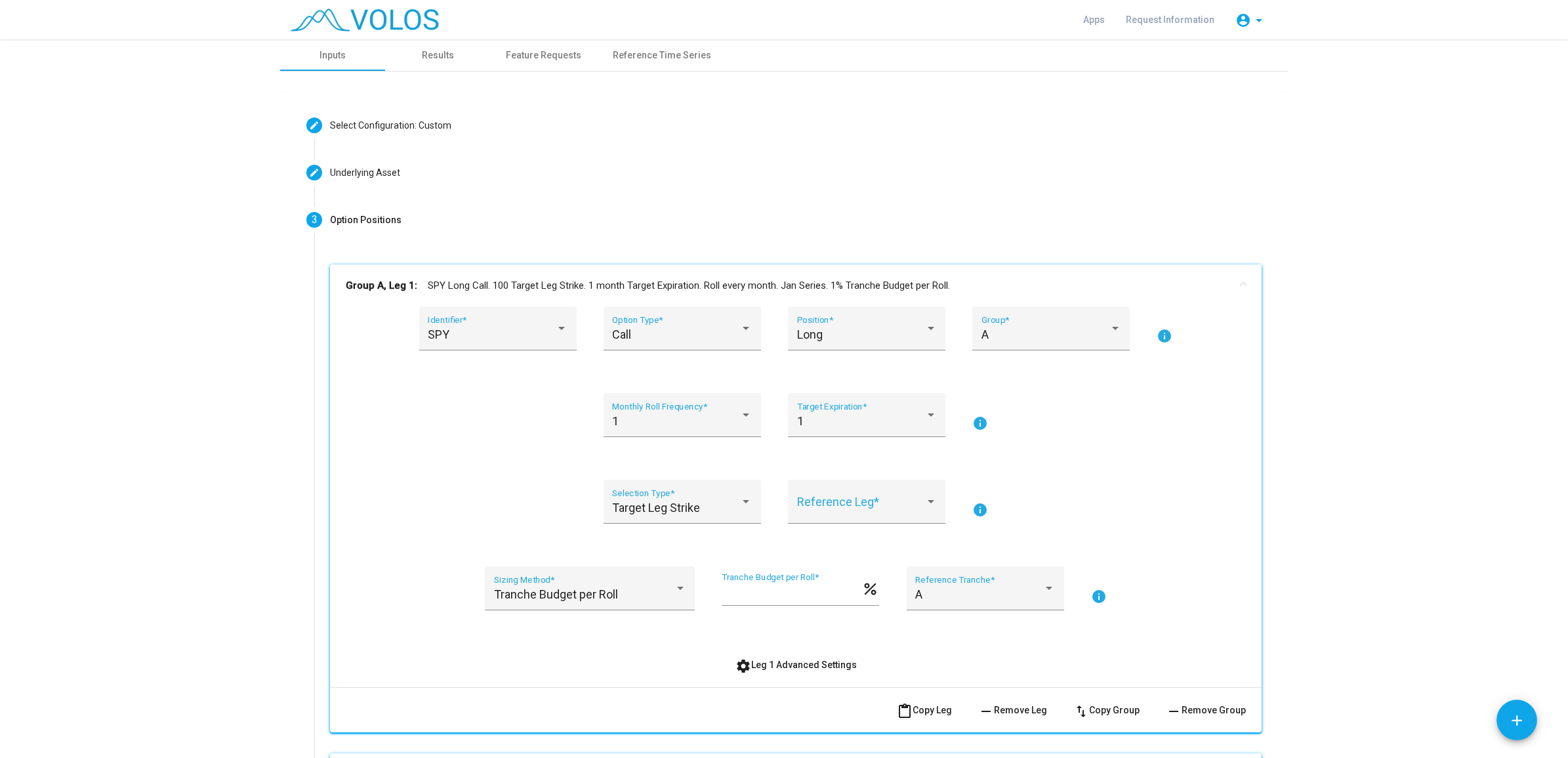
click at [495, 435] on div "1 Monthly Roll Frequency * 1 Target Expiration * info" at bounding box center [796, 422] width 900 height 60
click at [610, 602] on div "Tranche Budget per Roll Sizing Method *" at bounding box center [590, 593] width 192 height 35
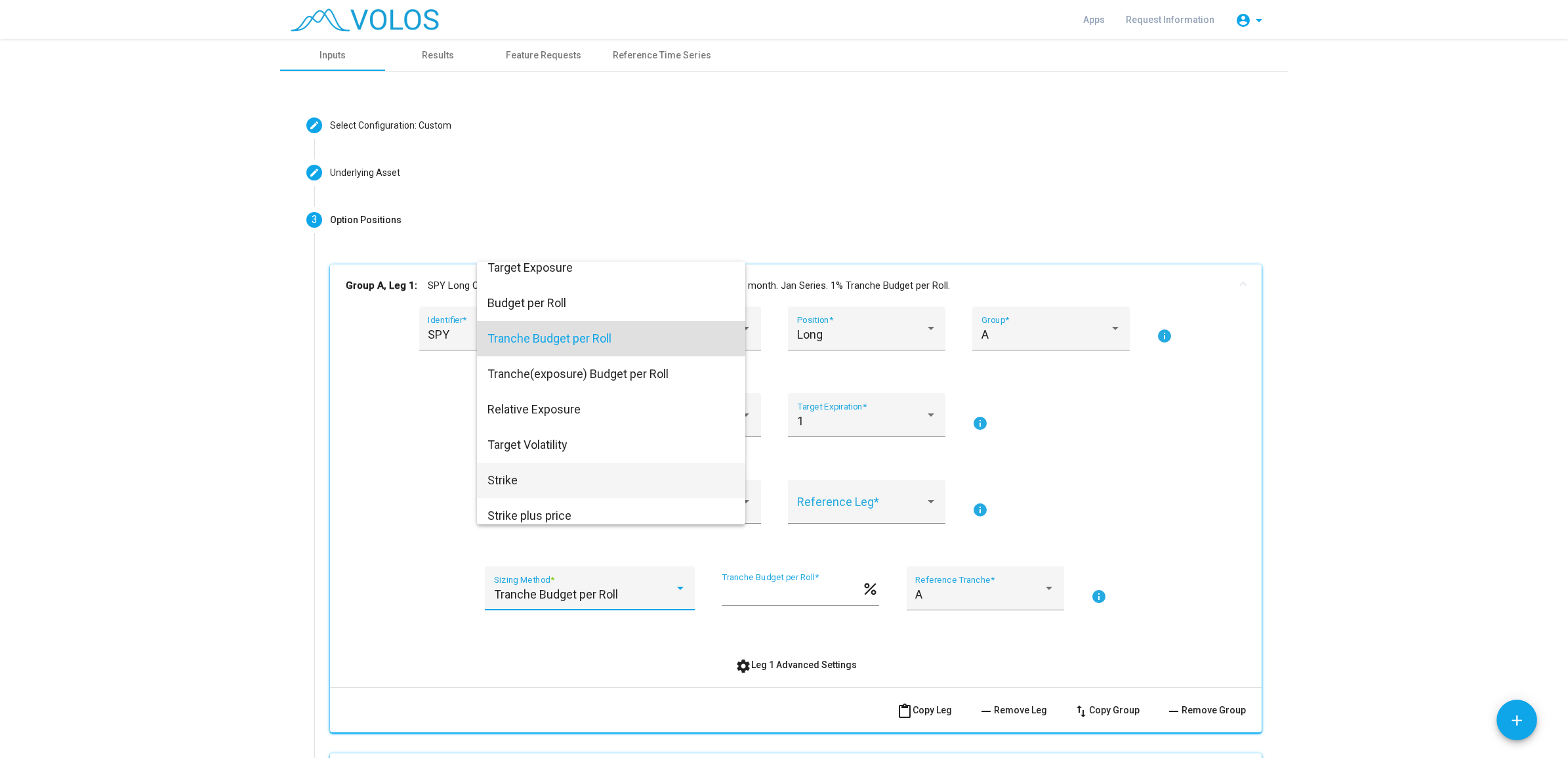
scroll to position [0, 0]
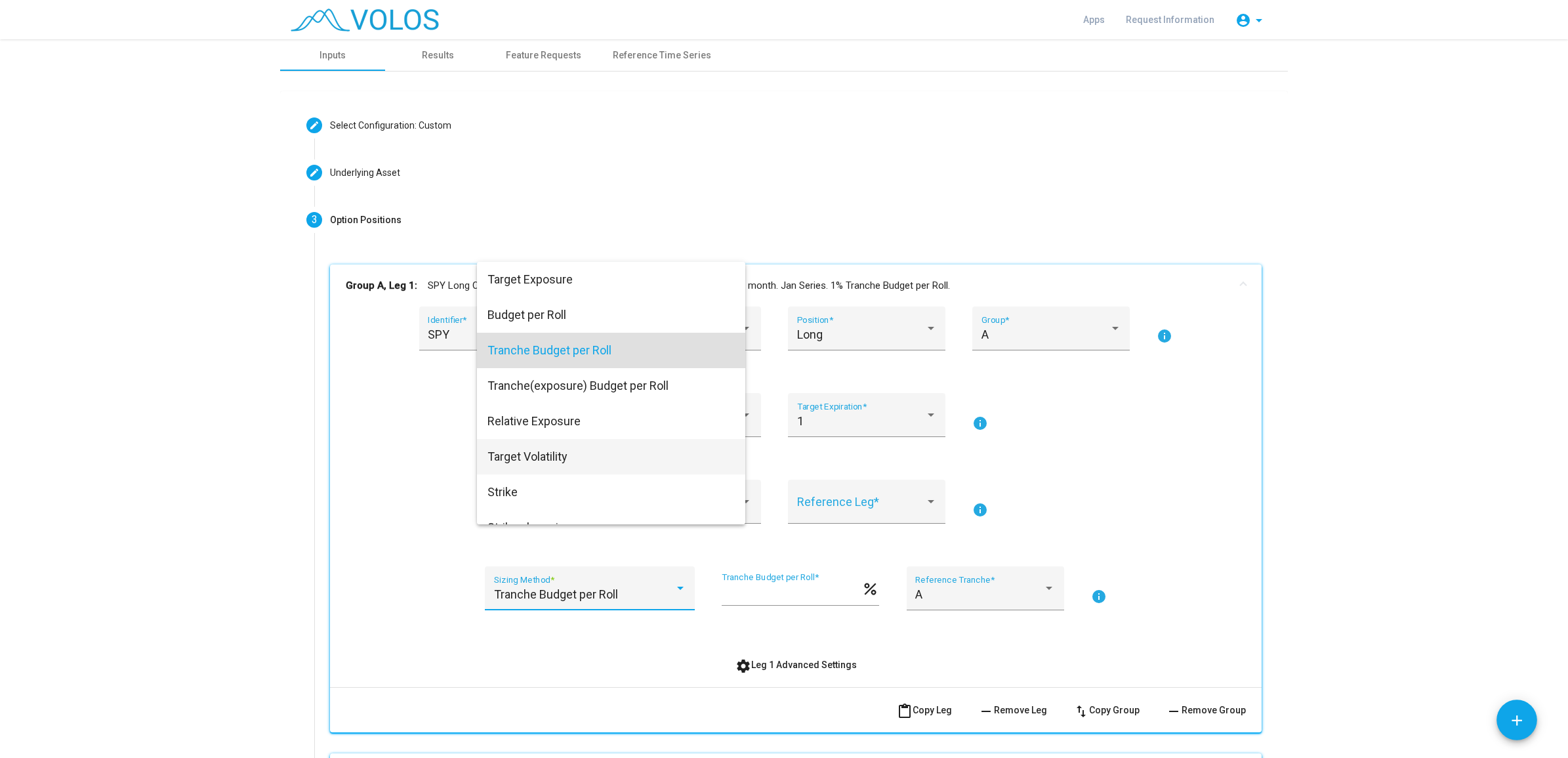
click at [519, 460] on span "Target Volatility" at bounding box center [611, 456] width 247 height 35
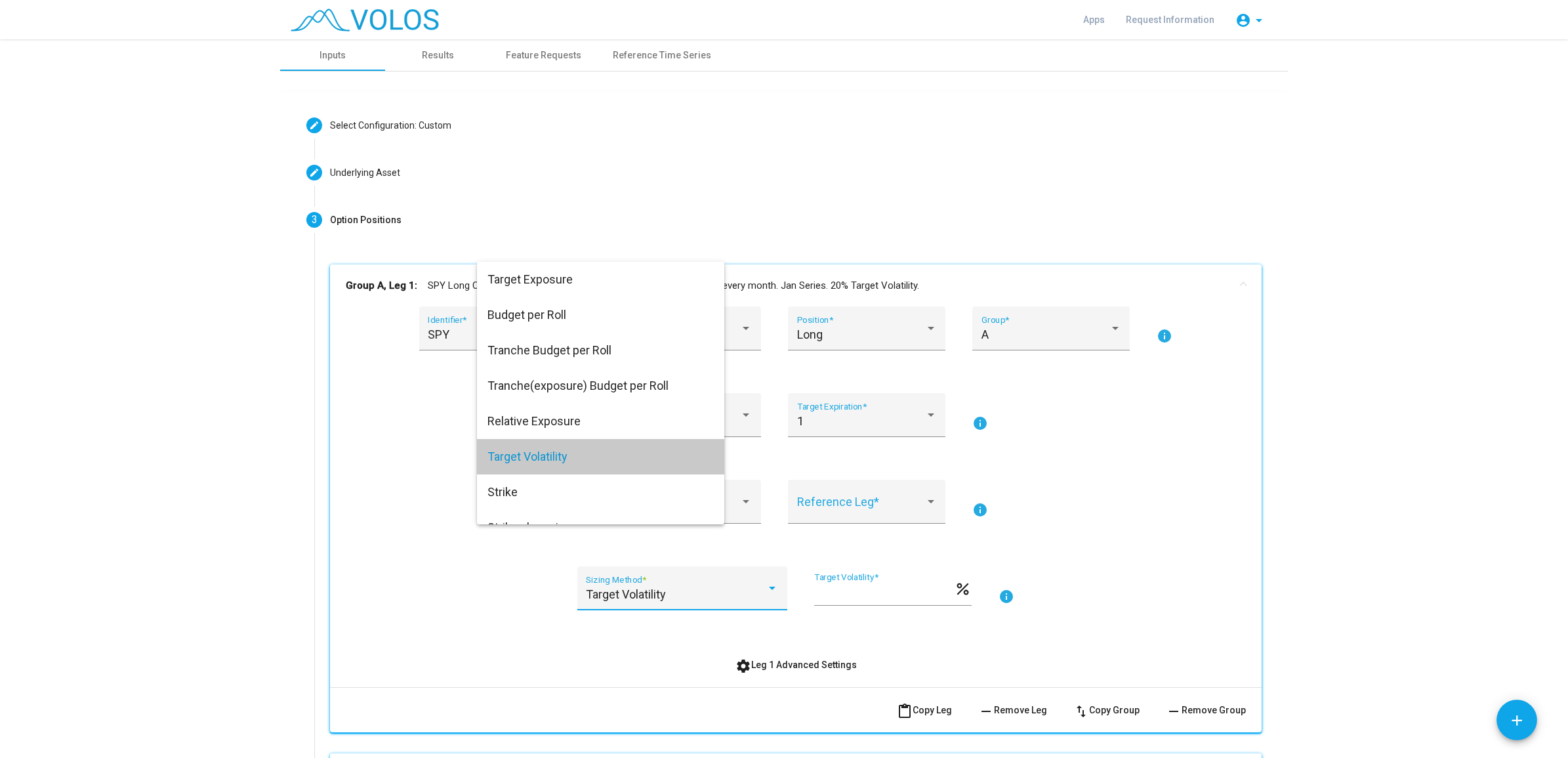
scroll to position [44, 0]
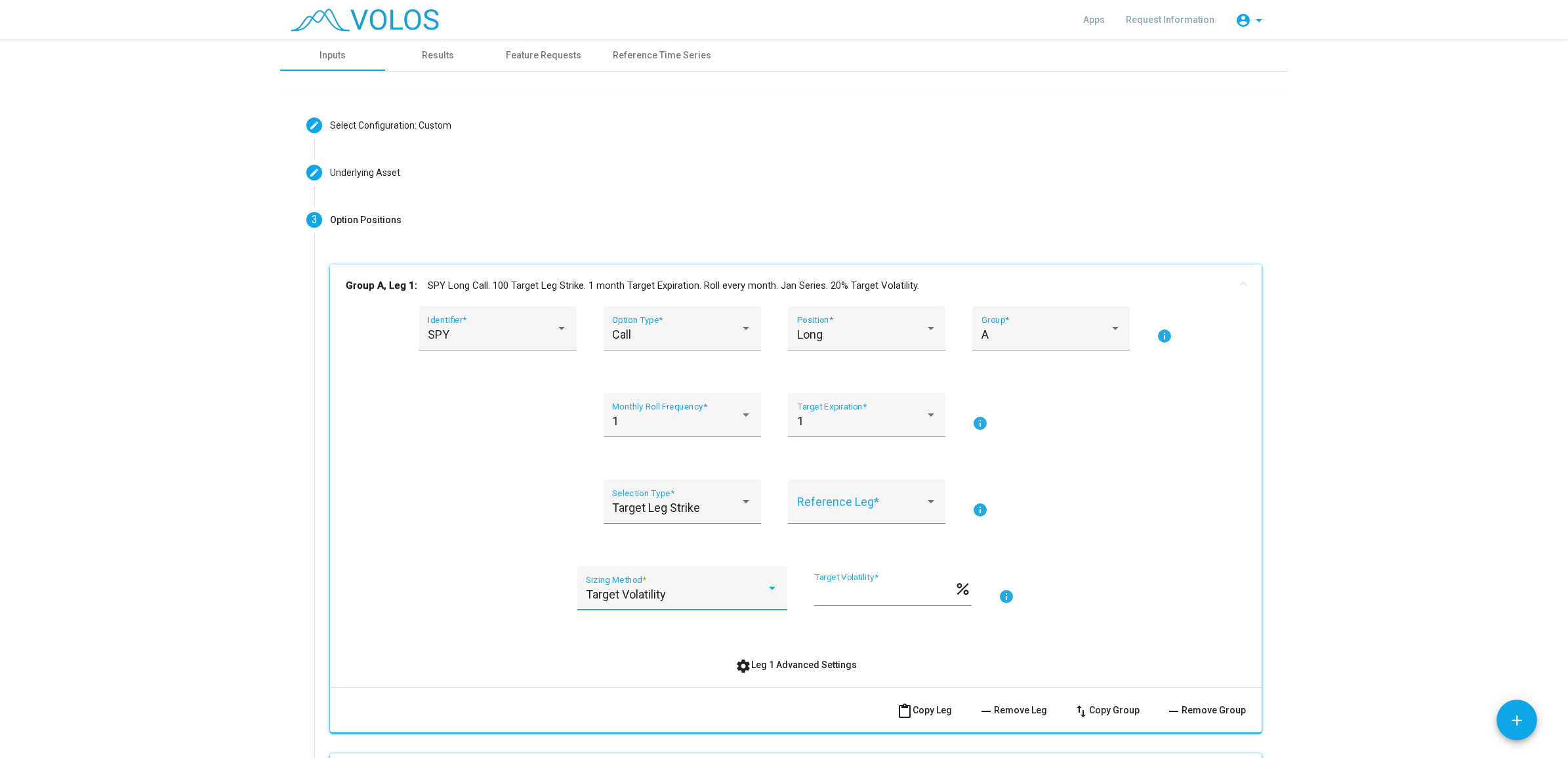
click at [707, 592] on div "Target Volatility" at bounding box center [676, 595] width 180 height 13
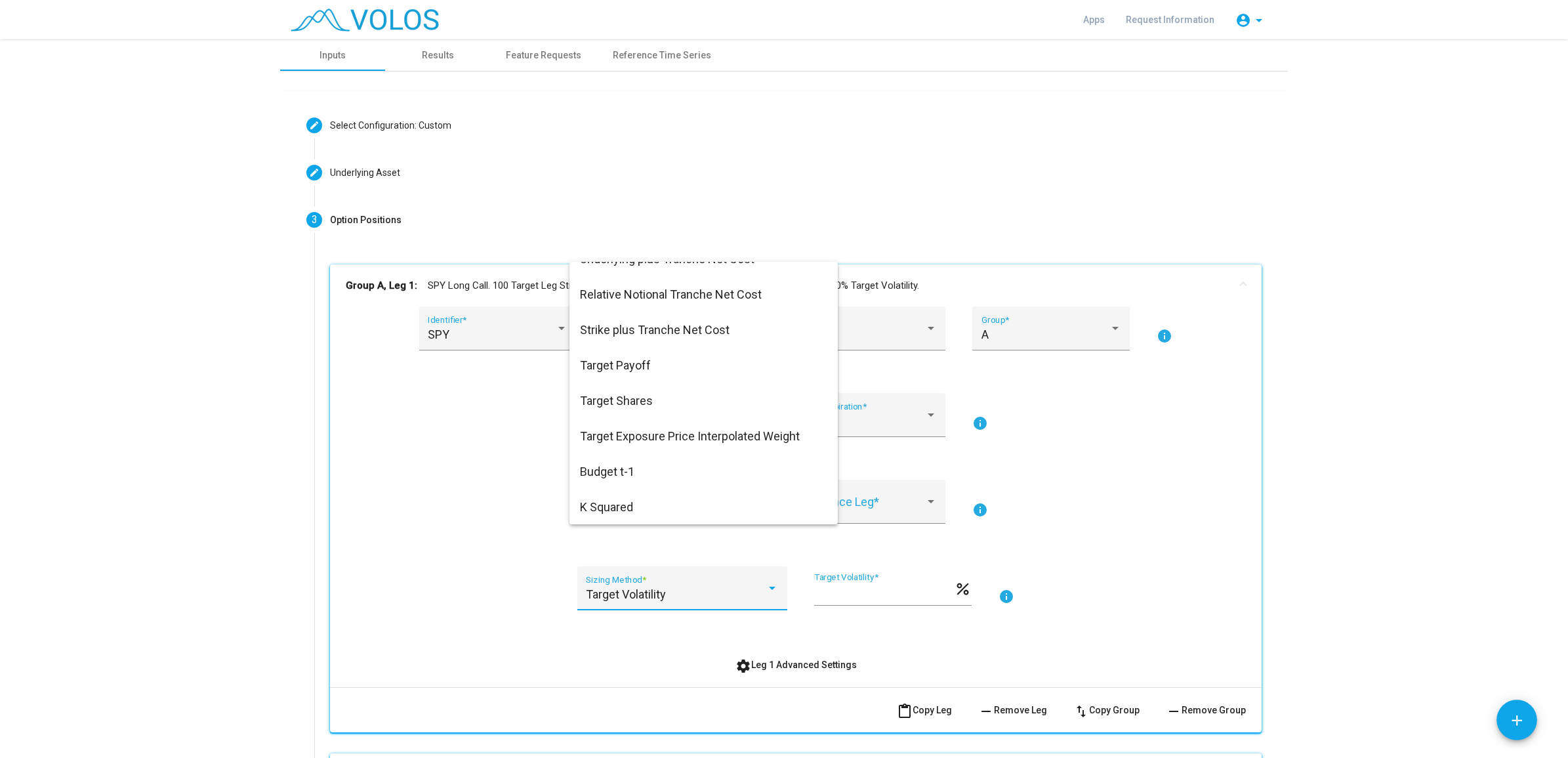
scroll to position [0, 0]
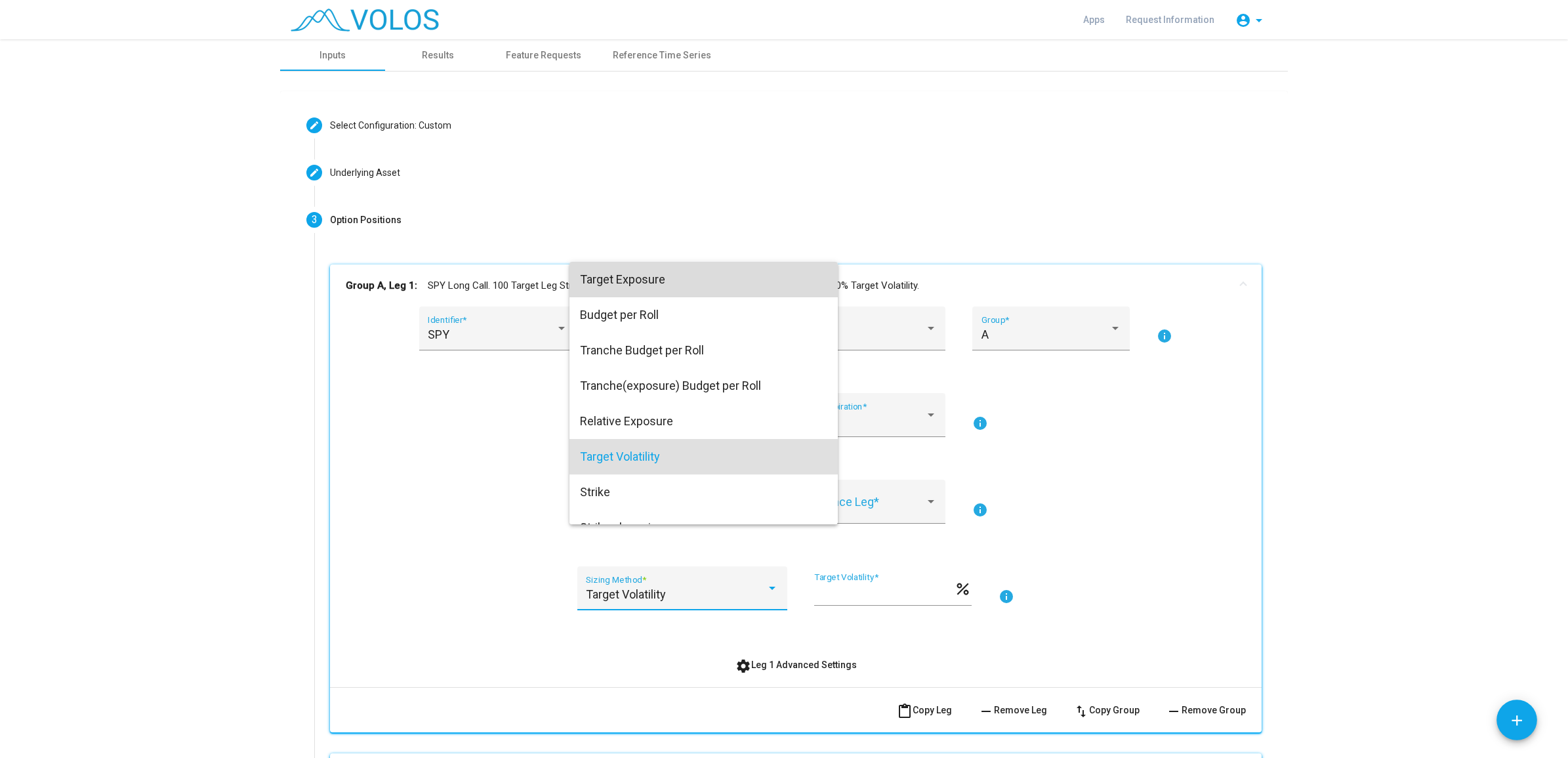
click at [669, 291] on span "Target Exposure" at bounding box center [704, 279] width 247 height 35
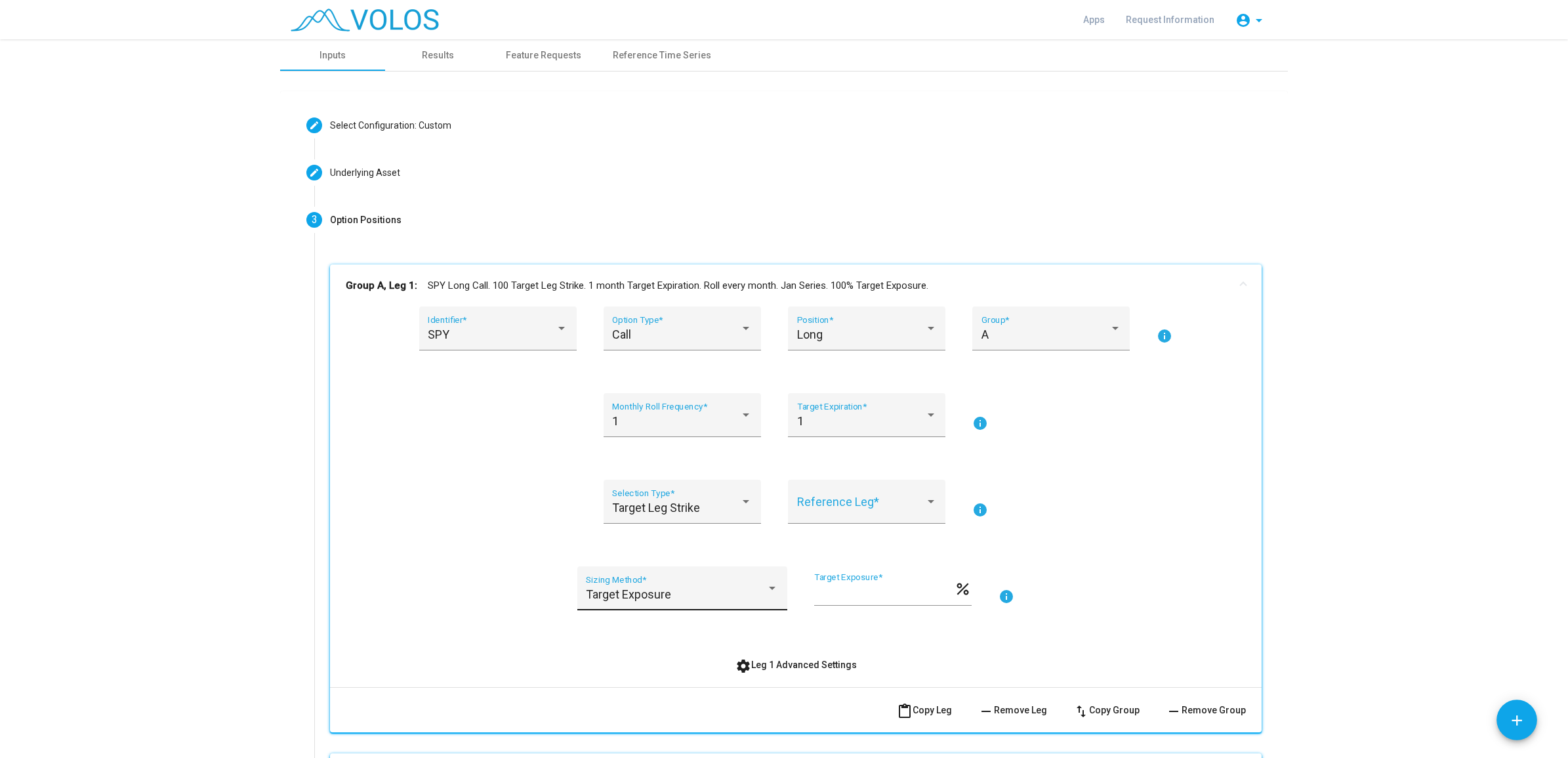
click at [691, 600] on div "Target Exposure" at bounding box center [676, 595] width 180 height 13
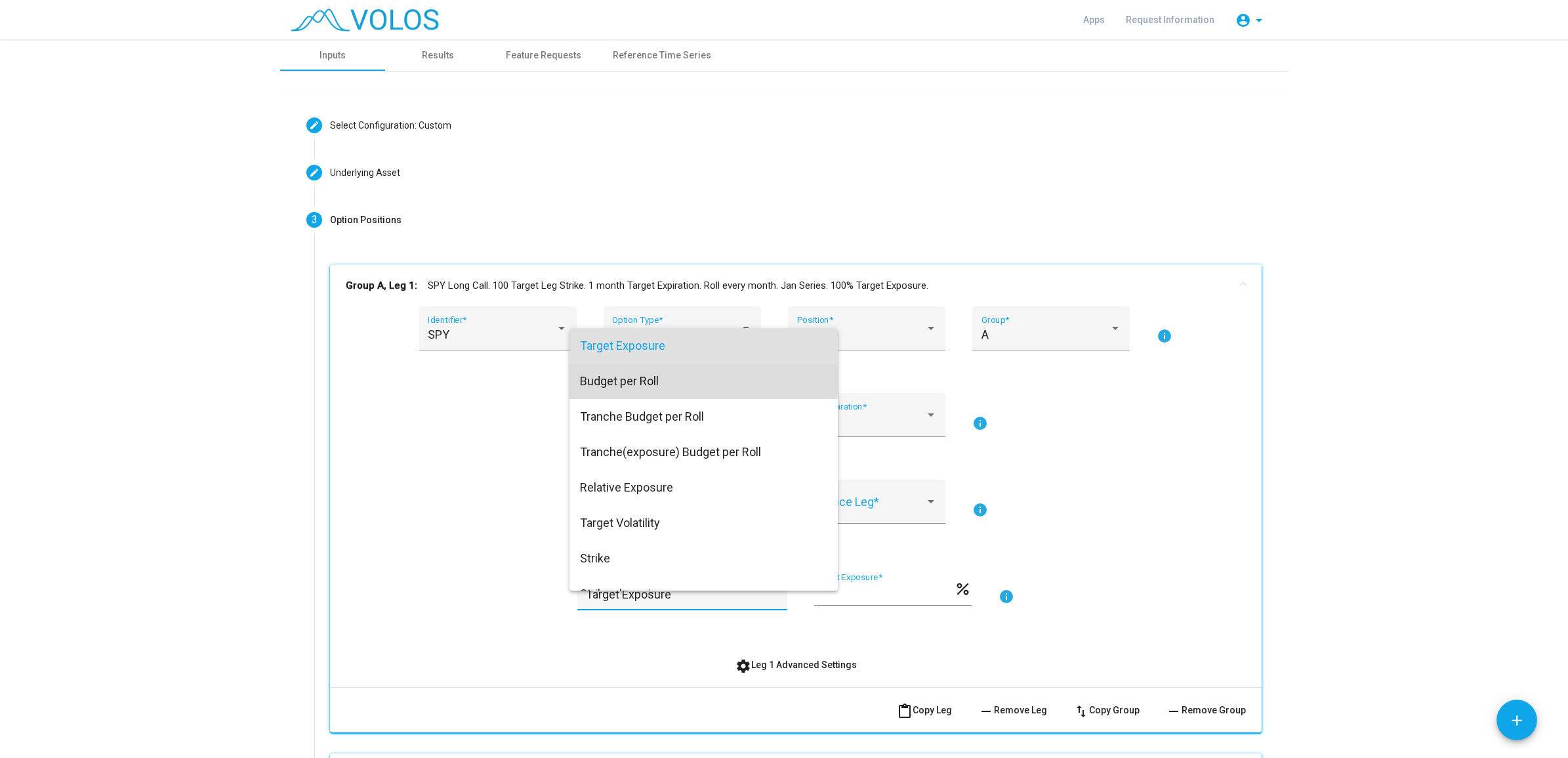
click at [673, 378] on span "Budget per Roll" at bounding box center [704, 381] width 247 height 35
type input "*"
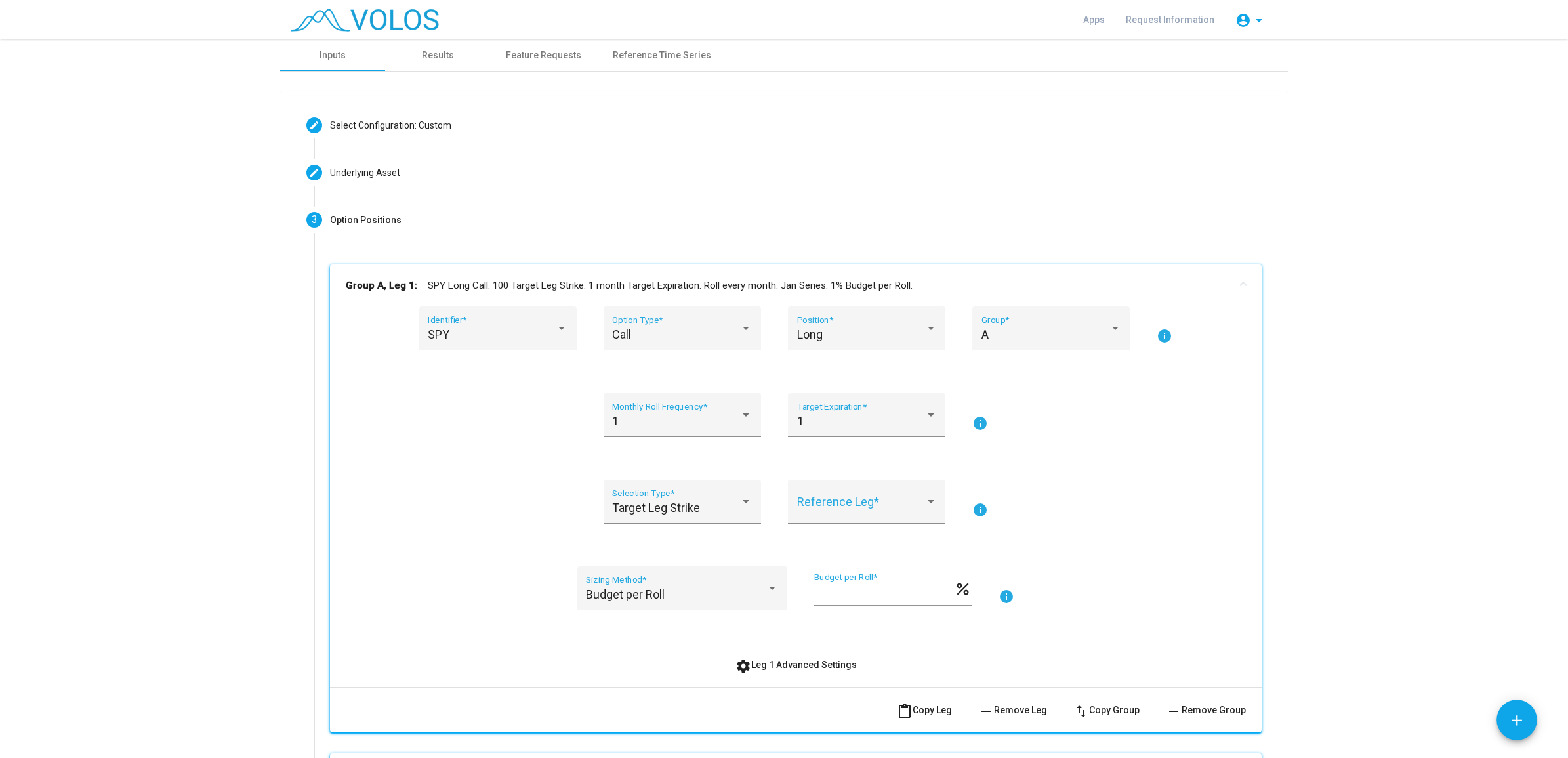
click at [1005, 589] on mat-icon "info" at bounding box center [1007, 597] width 16 height 16
click at [755, 590] on div "Budget per Roll" at bounding box center [676, 595] width 180 height 13
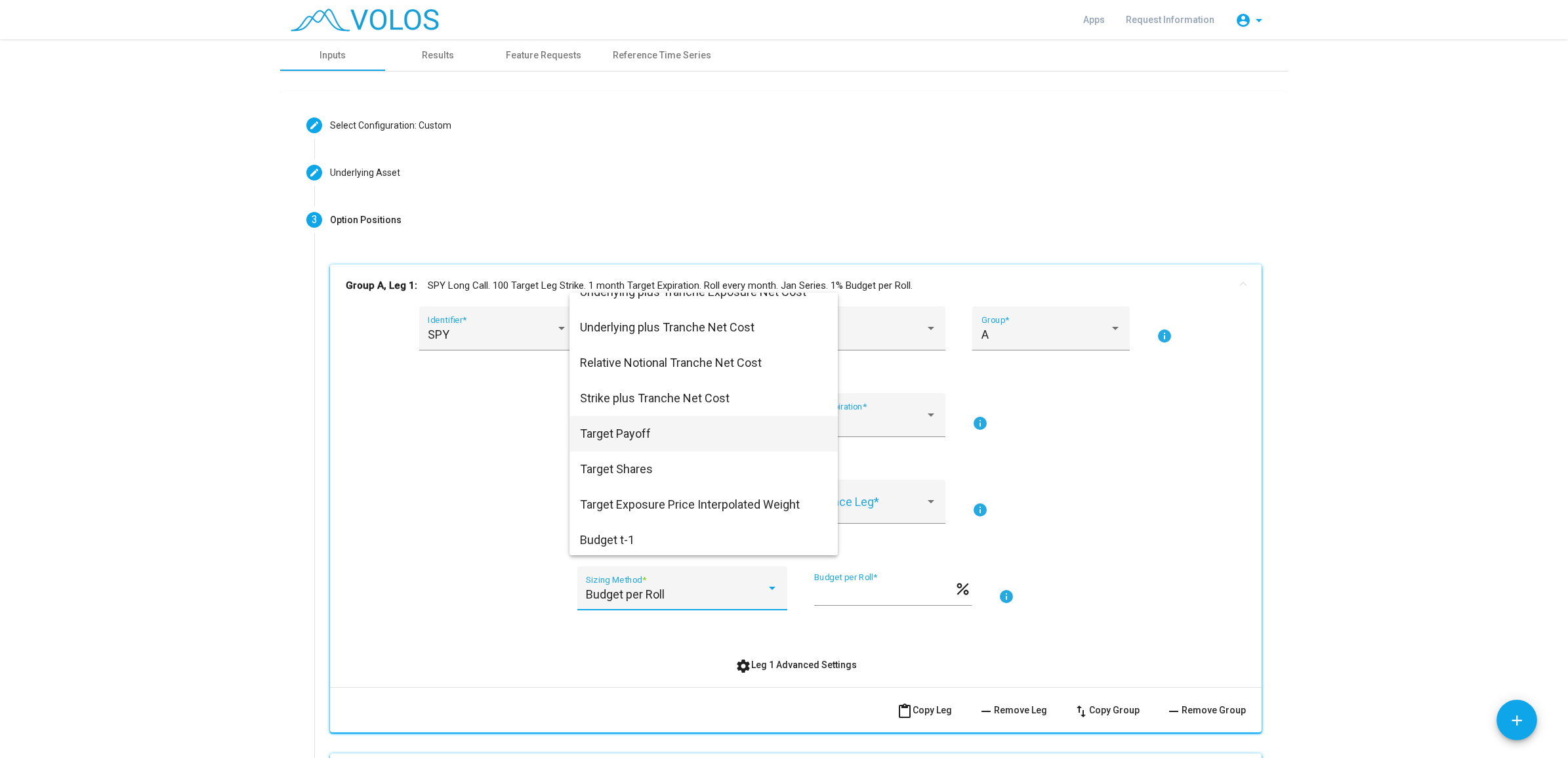
scroll to position [694, 0]
click at [401, 445] on div at bounding box center [784, 379] width 1568 height 758
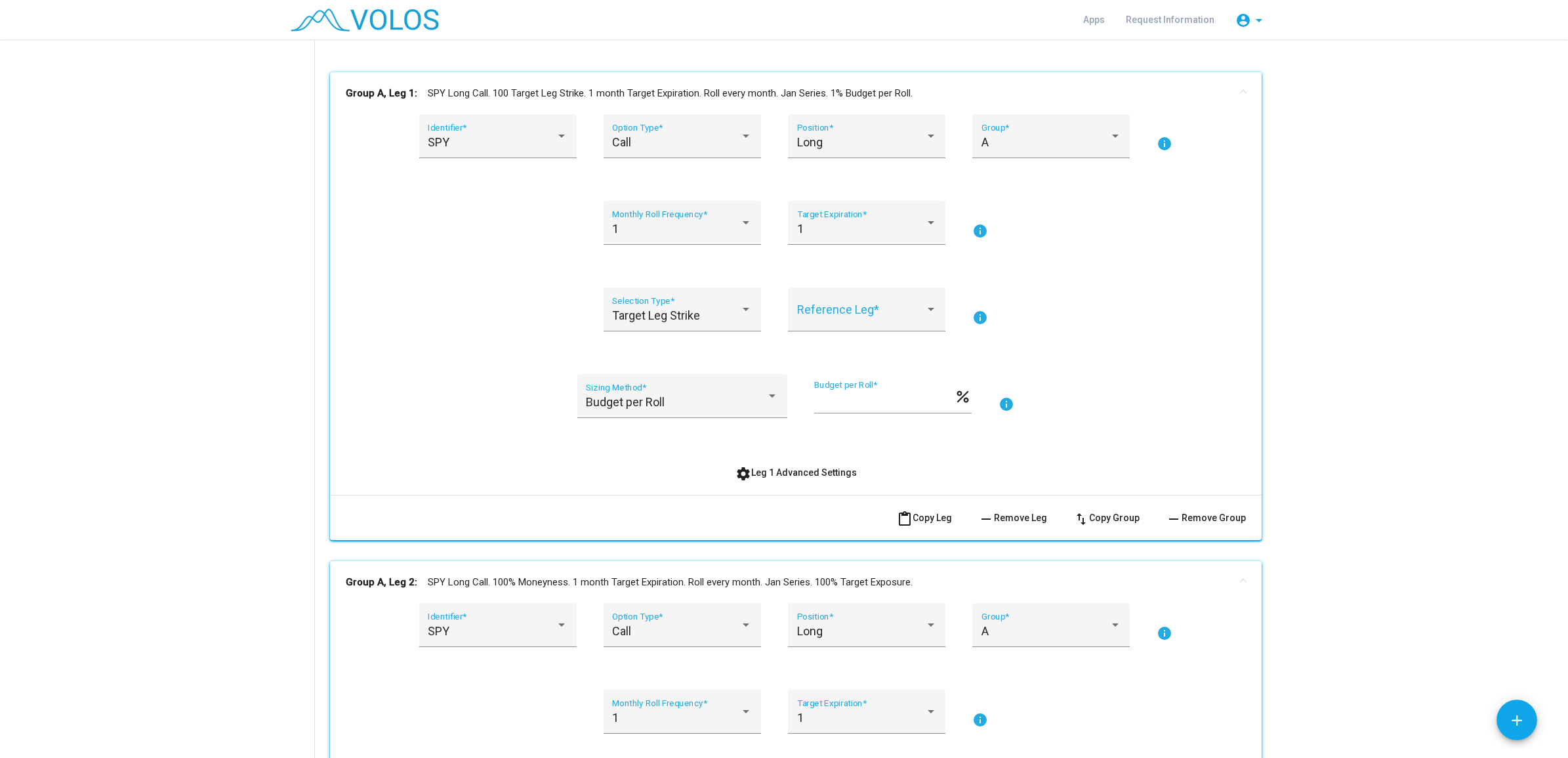
scroll to position [164, 0]
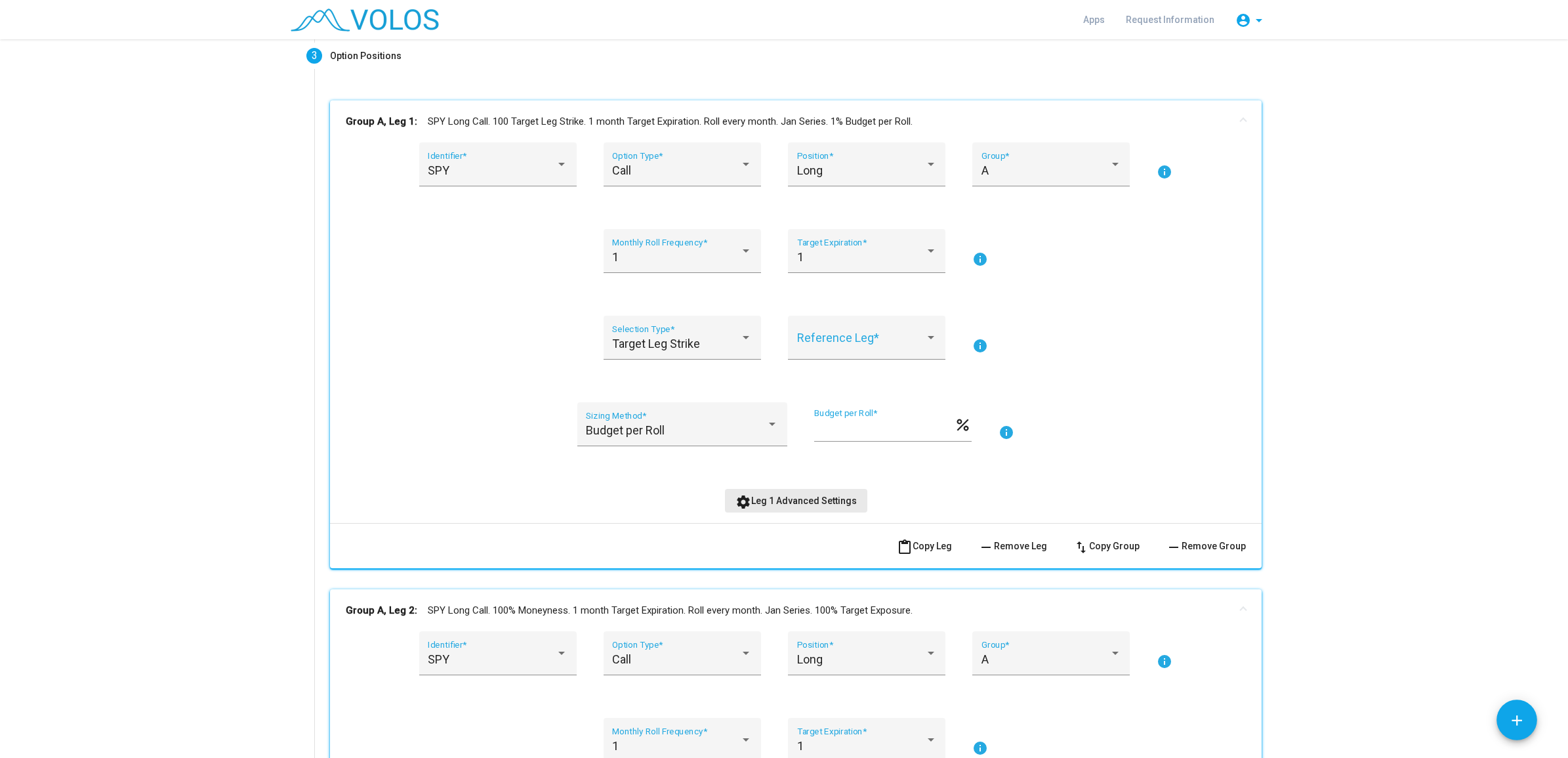
click at [820, 503] on span "settings Leg 1 Advanced Settings" at bounding box center [796, 501] width 122 height 11
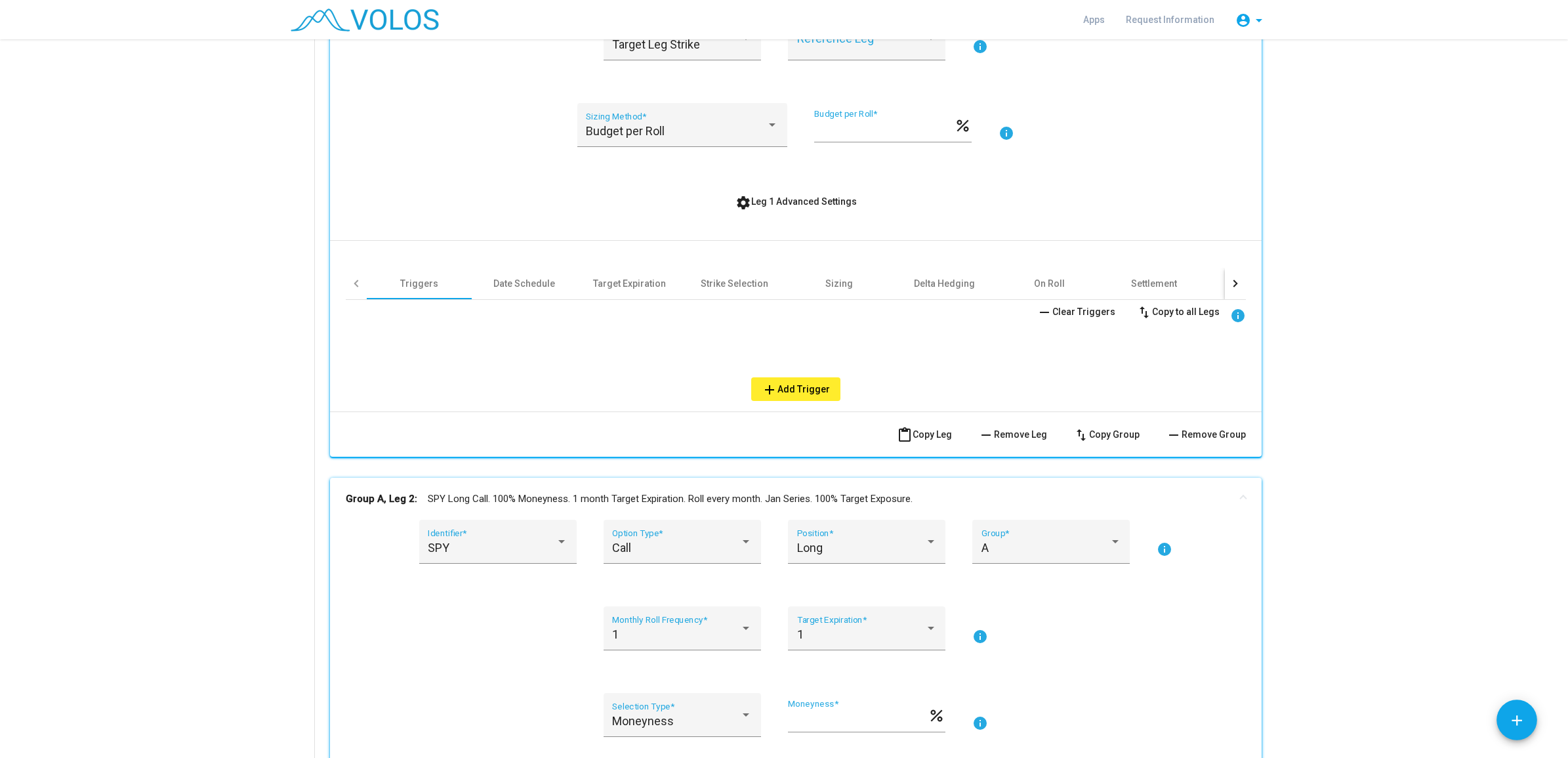
scroll to position [492, 0]
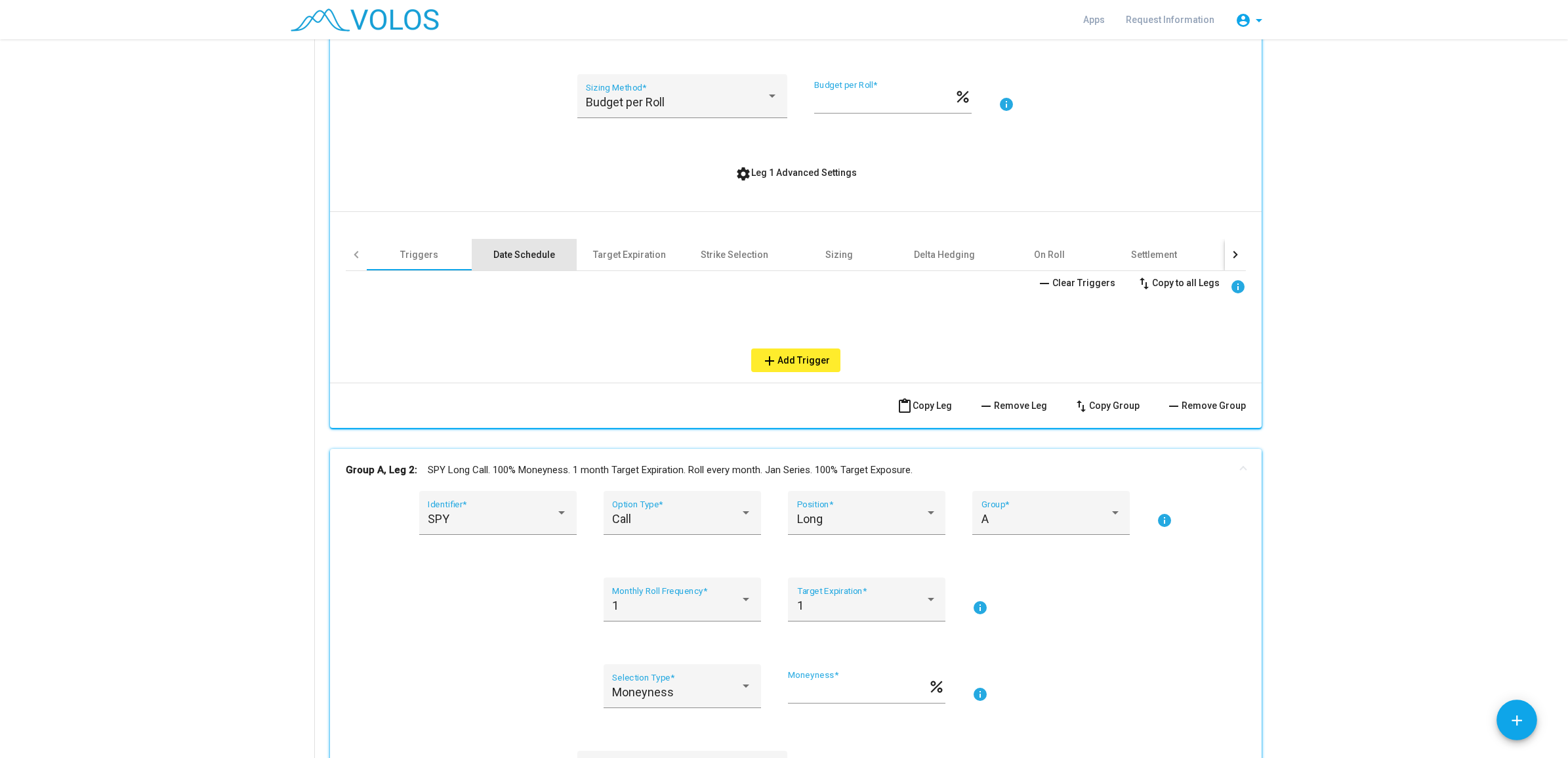
click at [503, 256] on div "Date Schedule" at bounding box center [524, 255] width 61 height 13
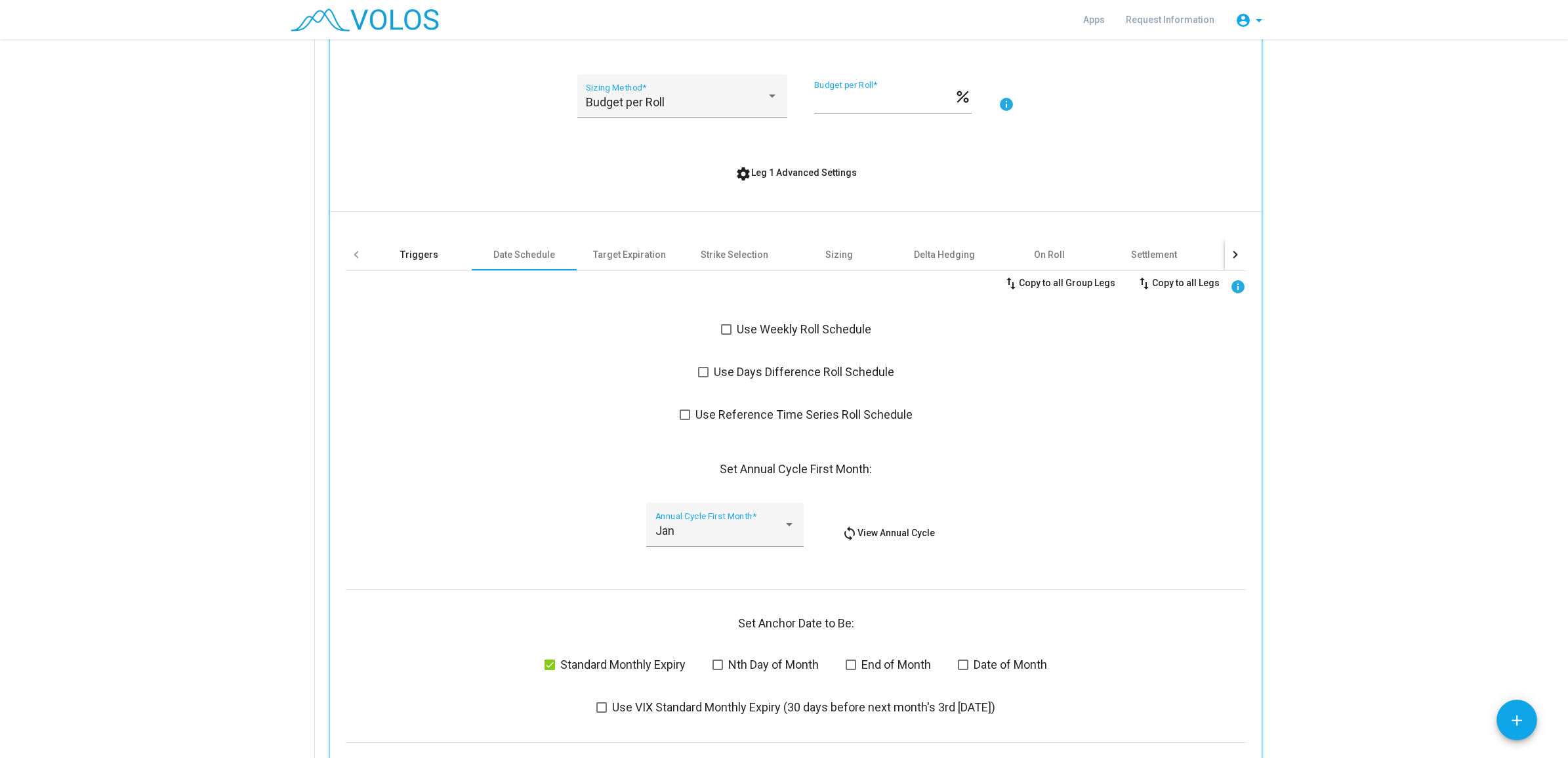
click at [431, 260] on div "Triggers" at bounding box center [419, 255] width 105 height 32
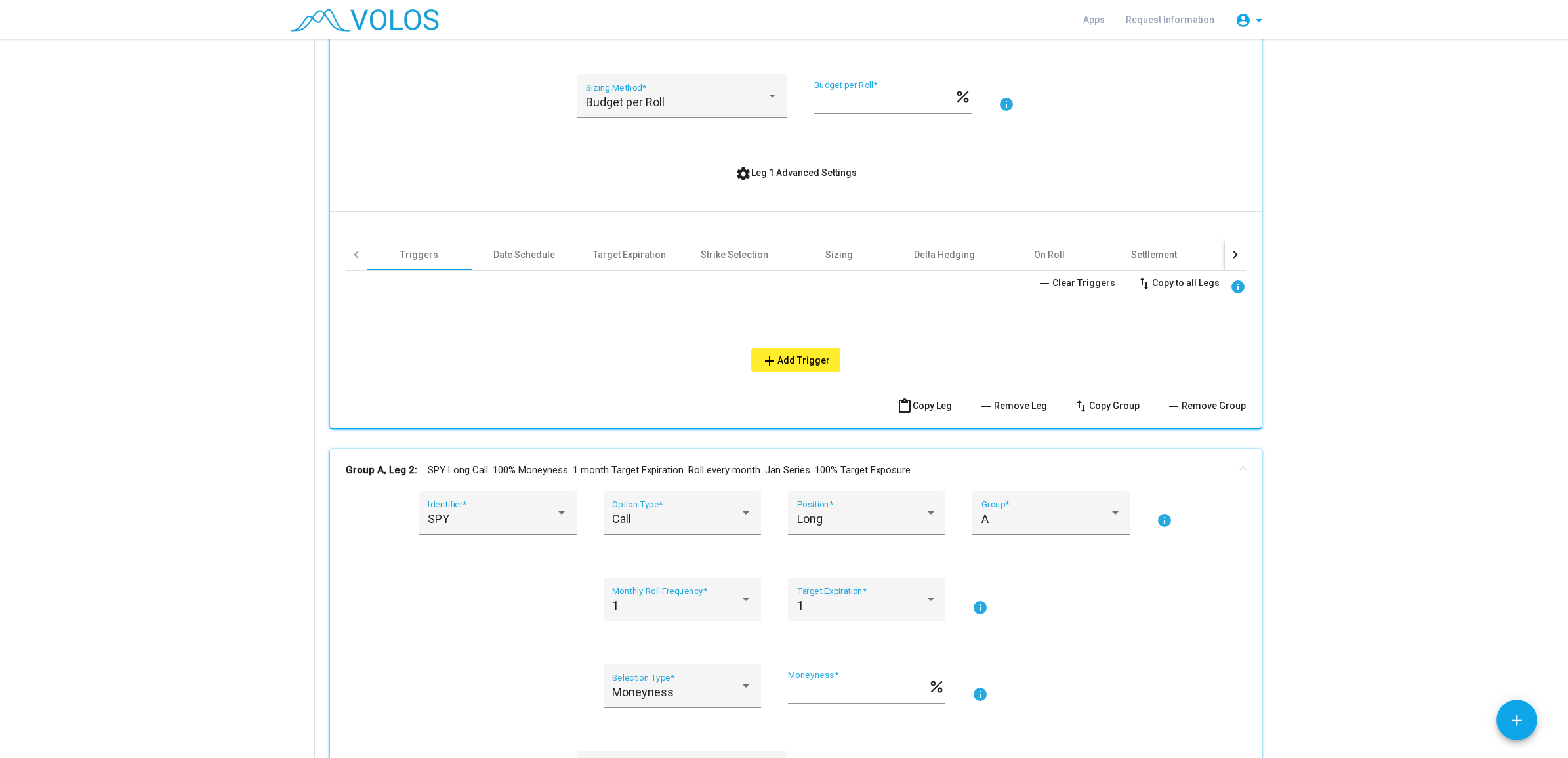
click at [784, 357] on span "add Add Trigger" at bounding box center [796, 360] width 68 height 11
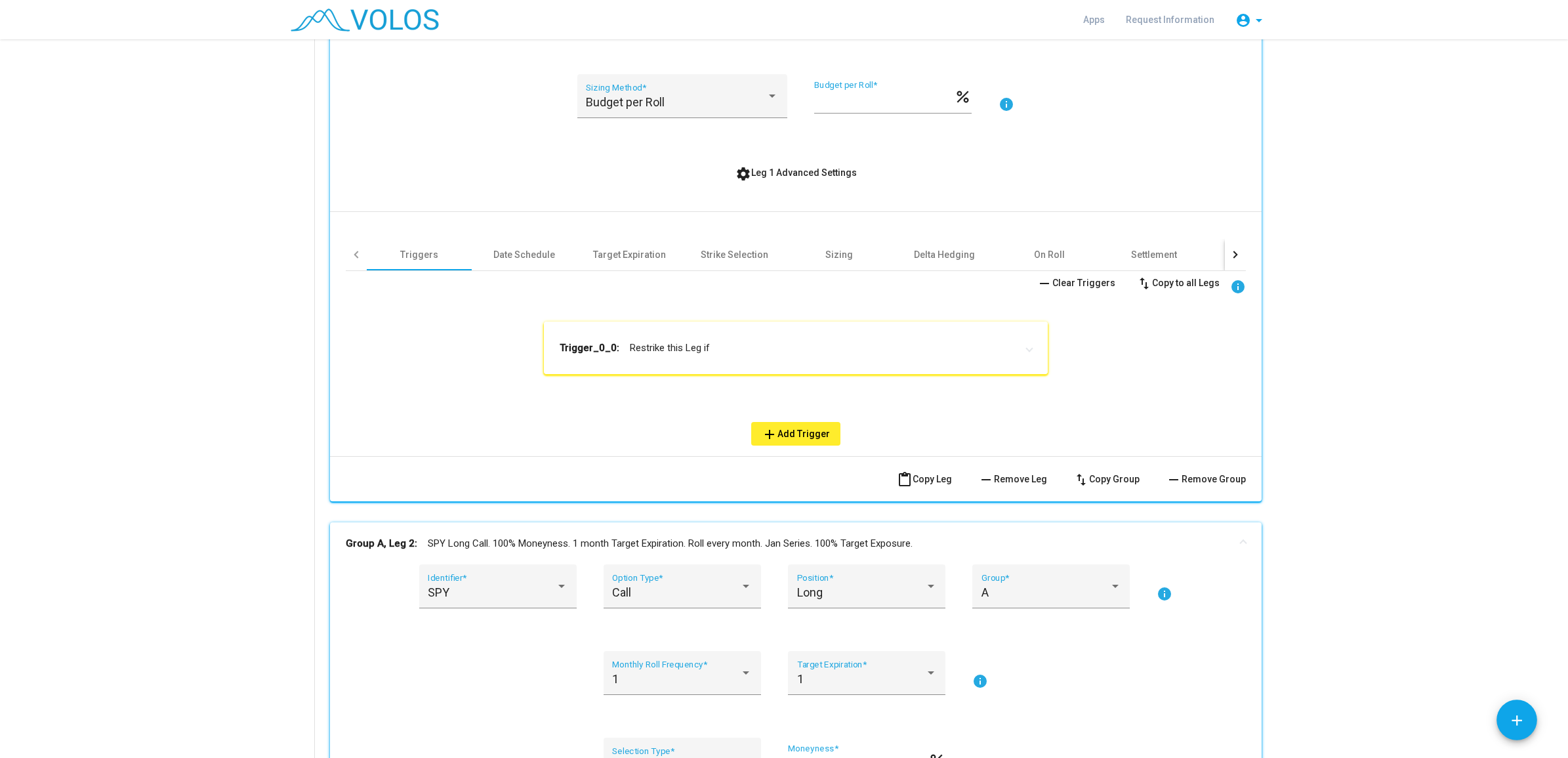
click at [699, 350] on mat-panel-title "Trigger_0_0: Restrike this Leg if" at bounding box center [788, 348] width 456 height 13
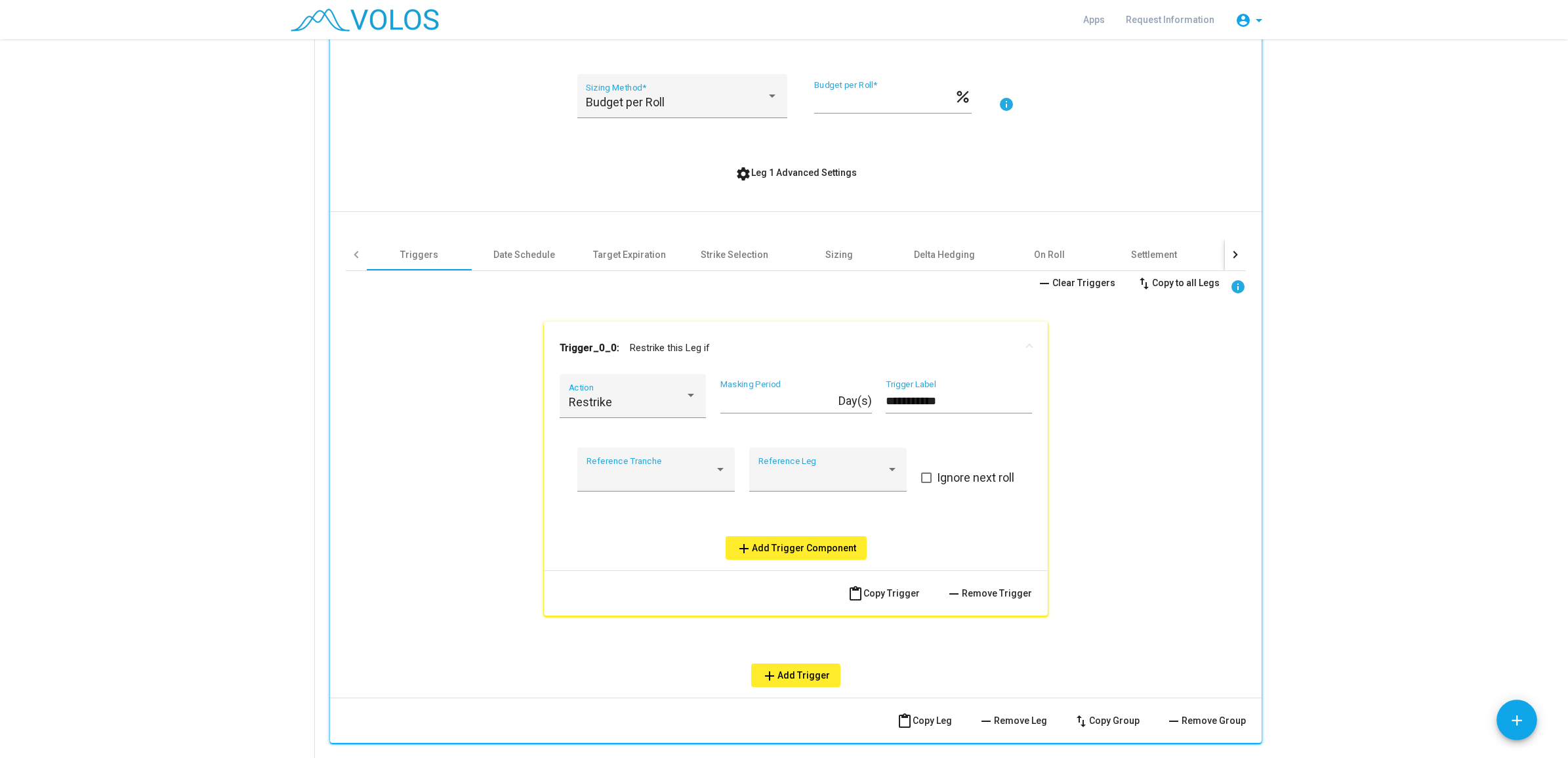
click at [937, 474] on span "Ignore next roll" at bounding box center [975, 478] width 77 height 16
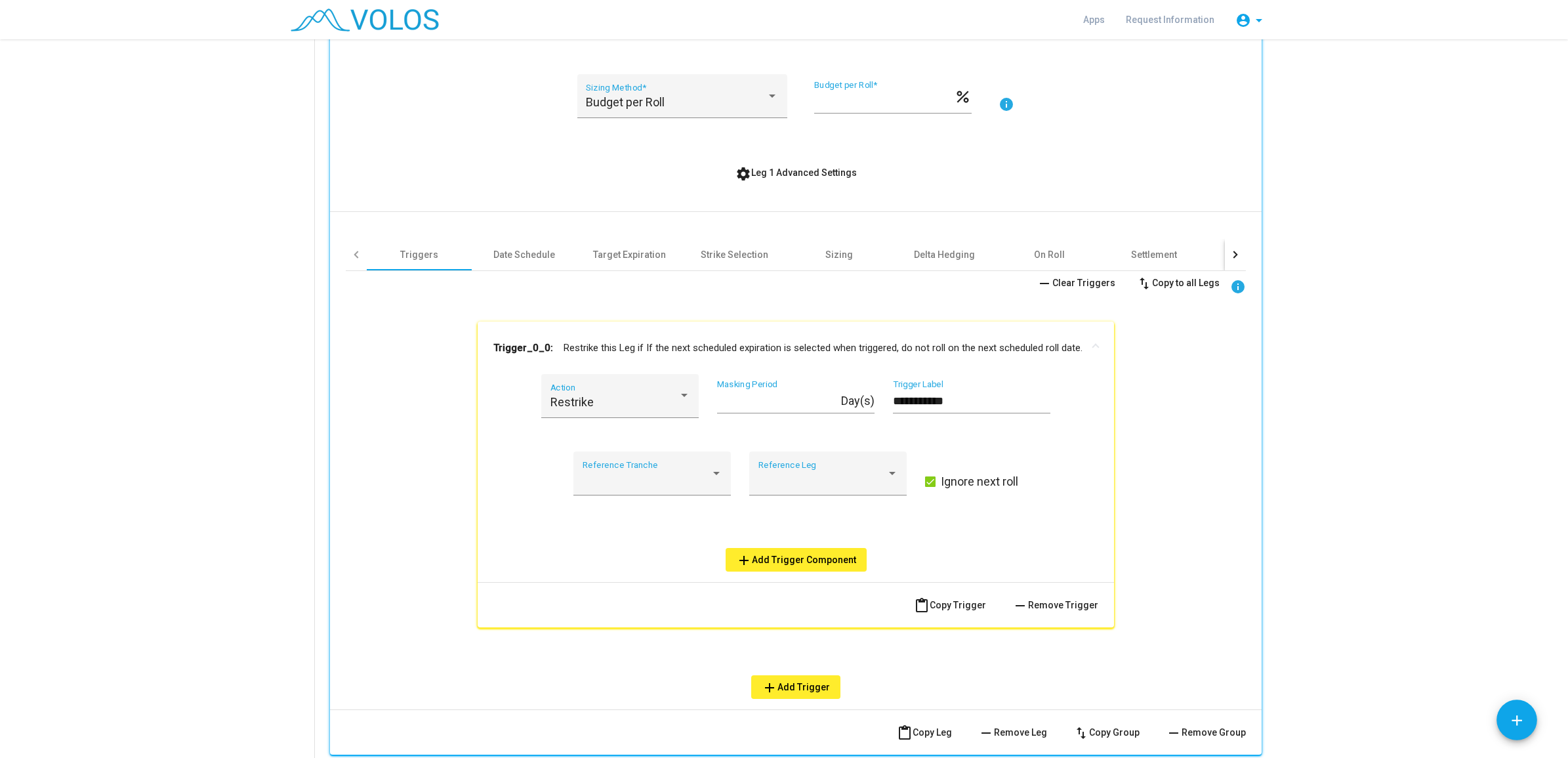
click at [926, 477] on span at bounding box center [930, 482] width 11 height 11
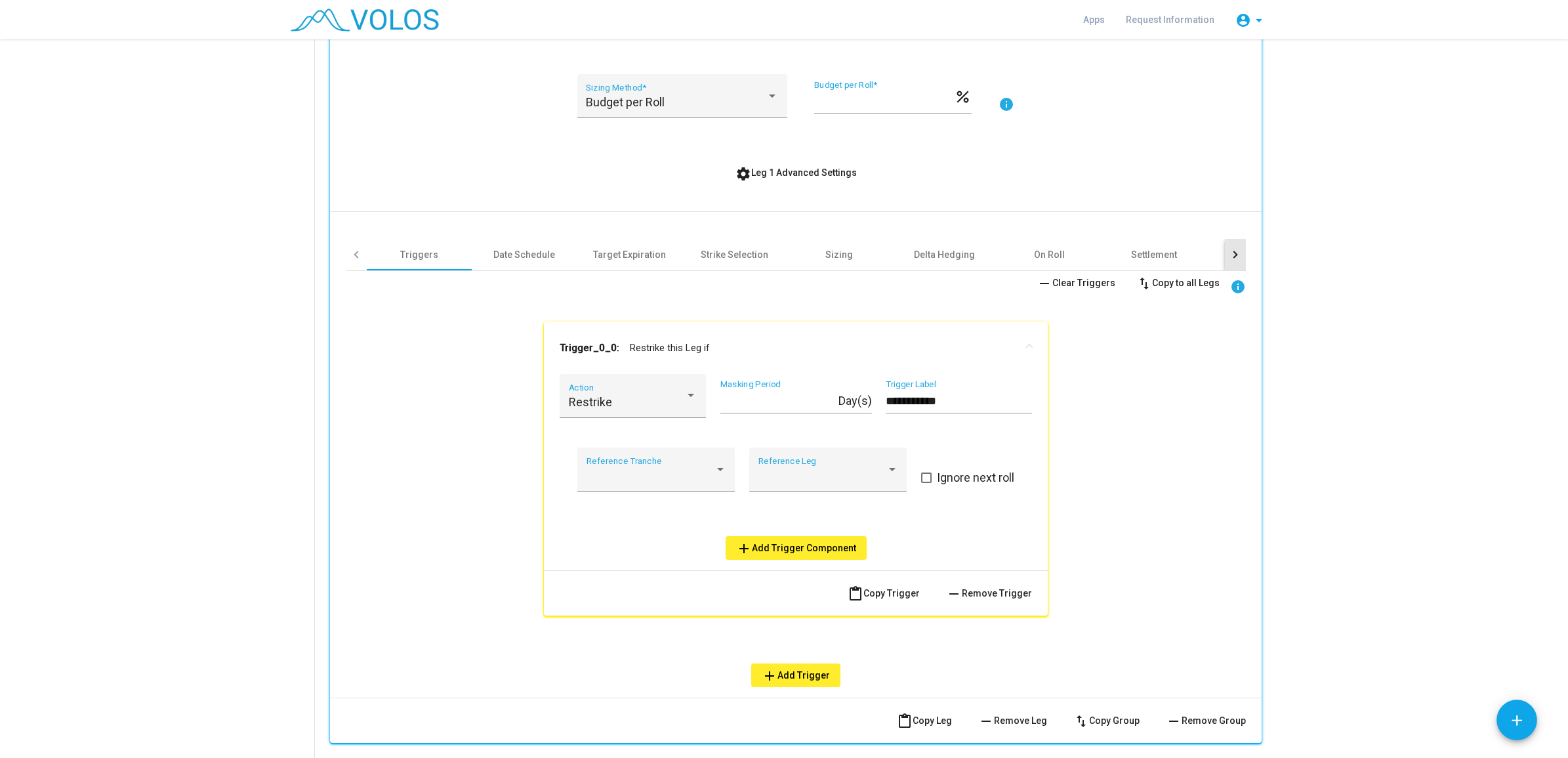
click at [1232, 256] on div at bounding box center [1235, 255] width 21 height 32
click at [358, 254] on div at bounding box center [356, 255] width 21 height 32
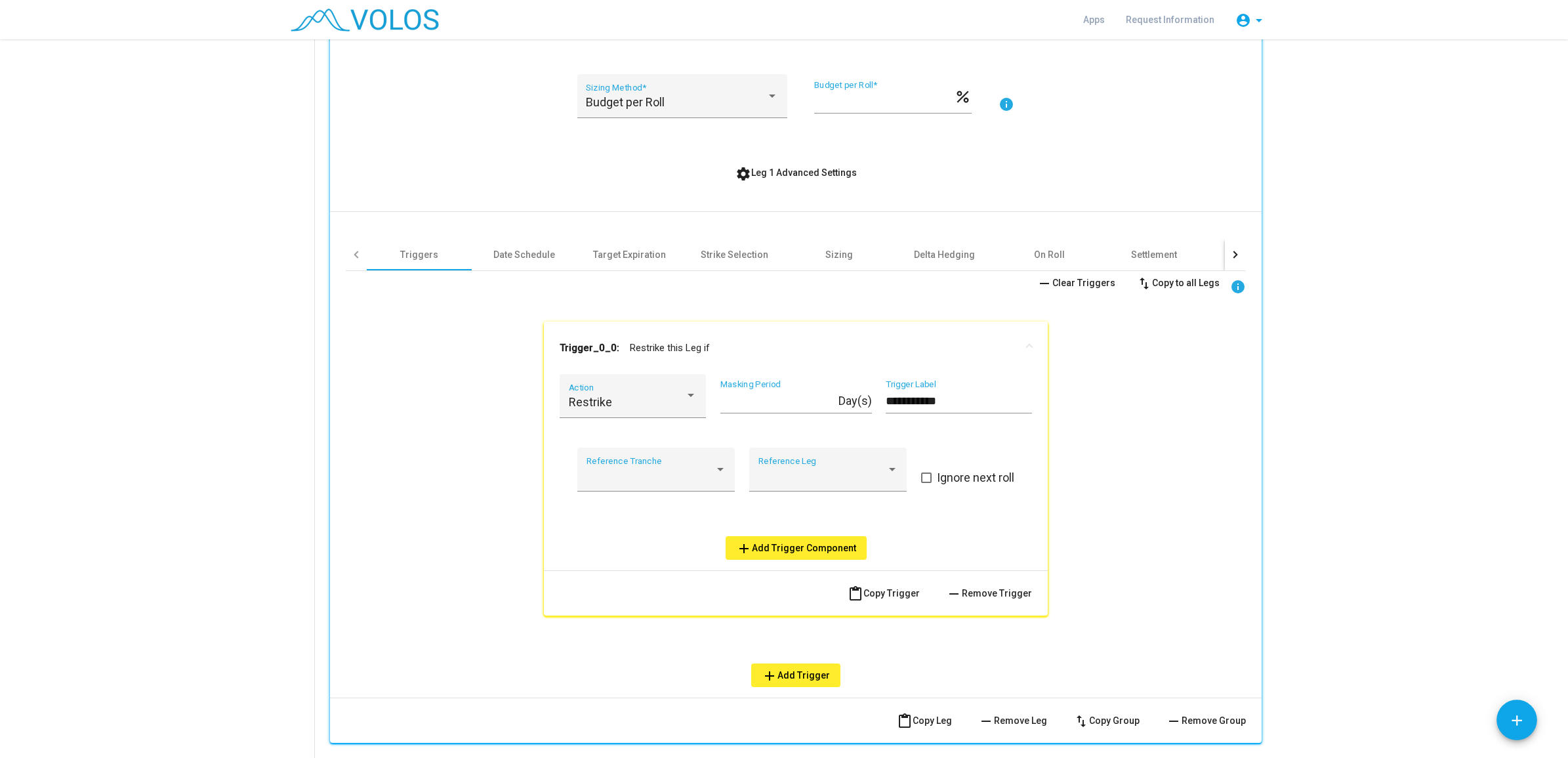
click at [358, 254] on div at bounding box center [356, 255] width 21 height 32
click at [513, 258] on div "Date Schedule" at bounding box center [524, 255] width 61 height 13
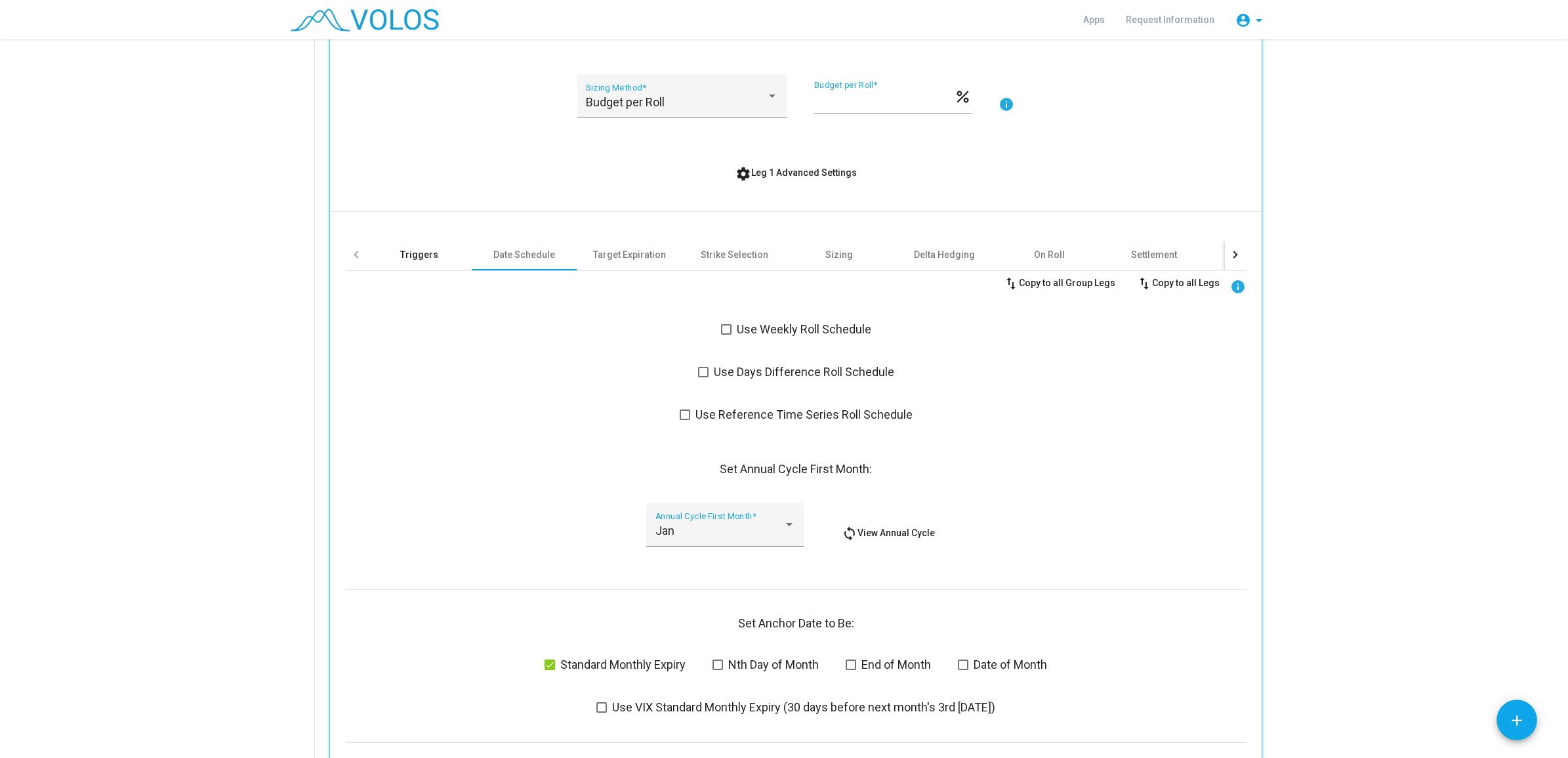
click at [400, 260] on div "Triggers" at bounding box center [419, 255] width 38 height 13
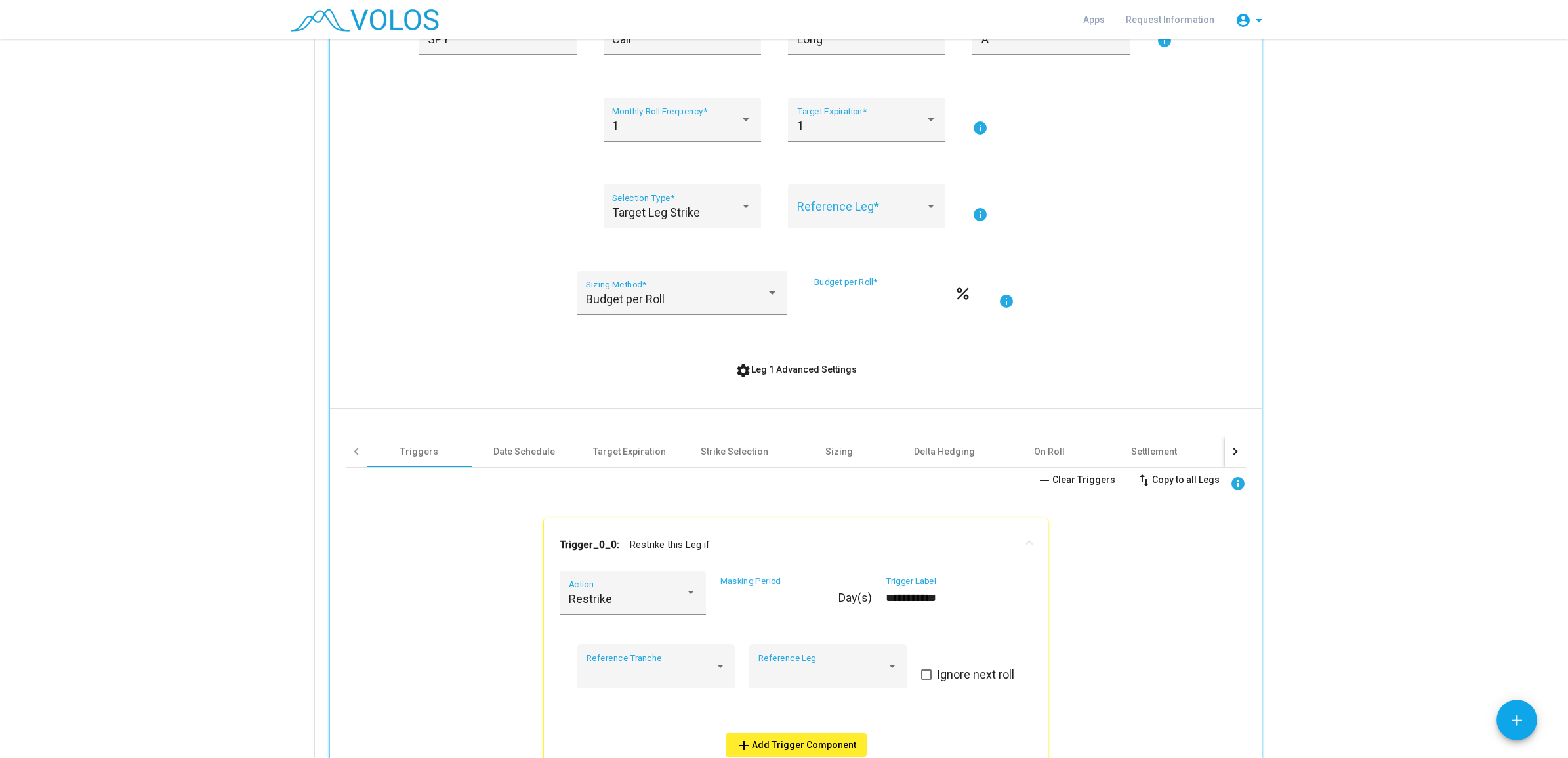
scroll to position [213, 0]
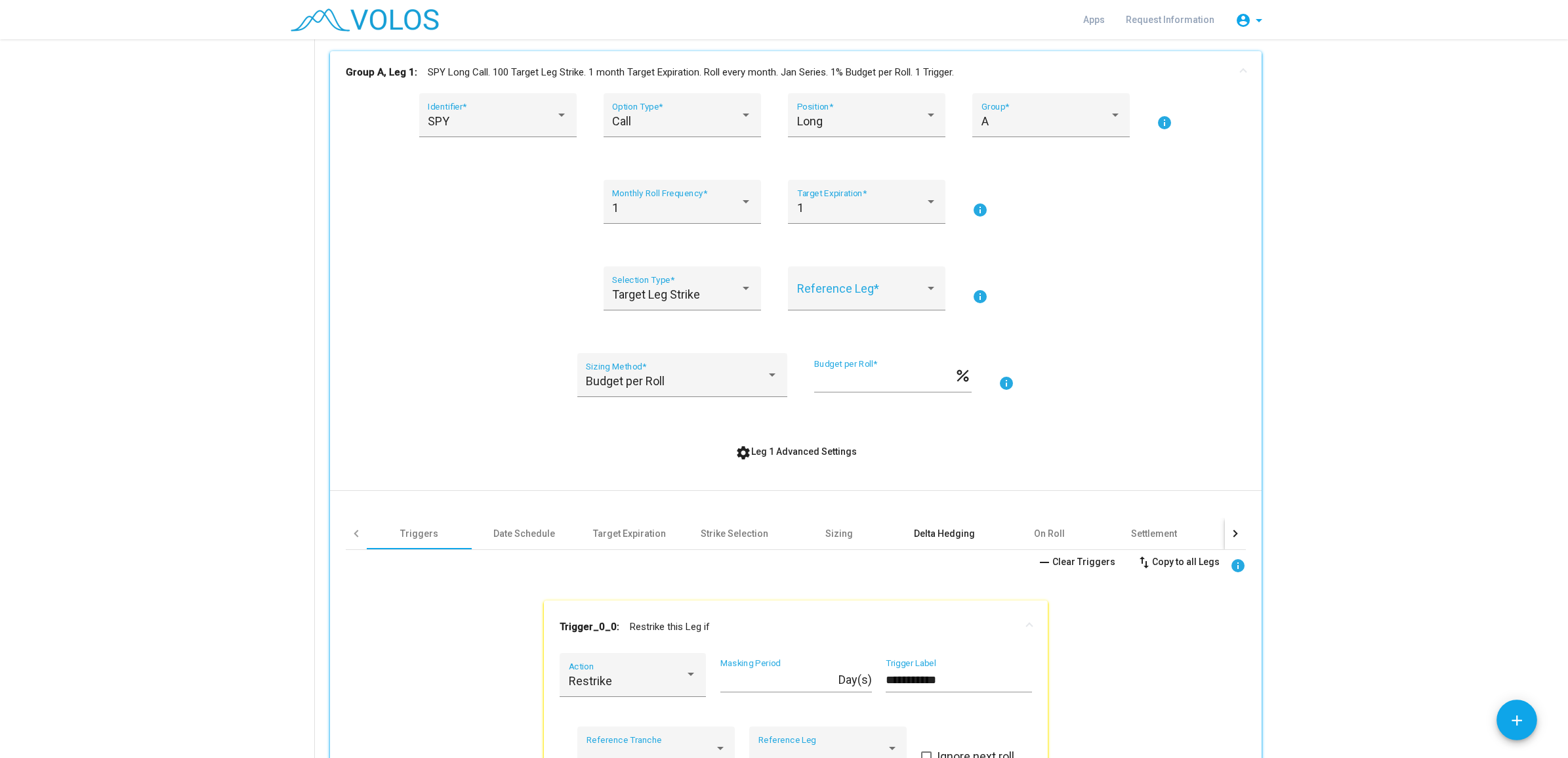
click at [920, 535] on div "Delta Hedging" at bounding box center [945, 533] width 61 height 13
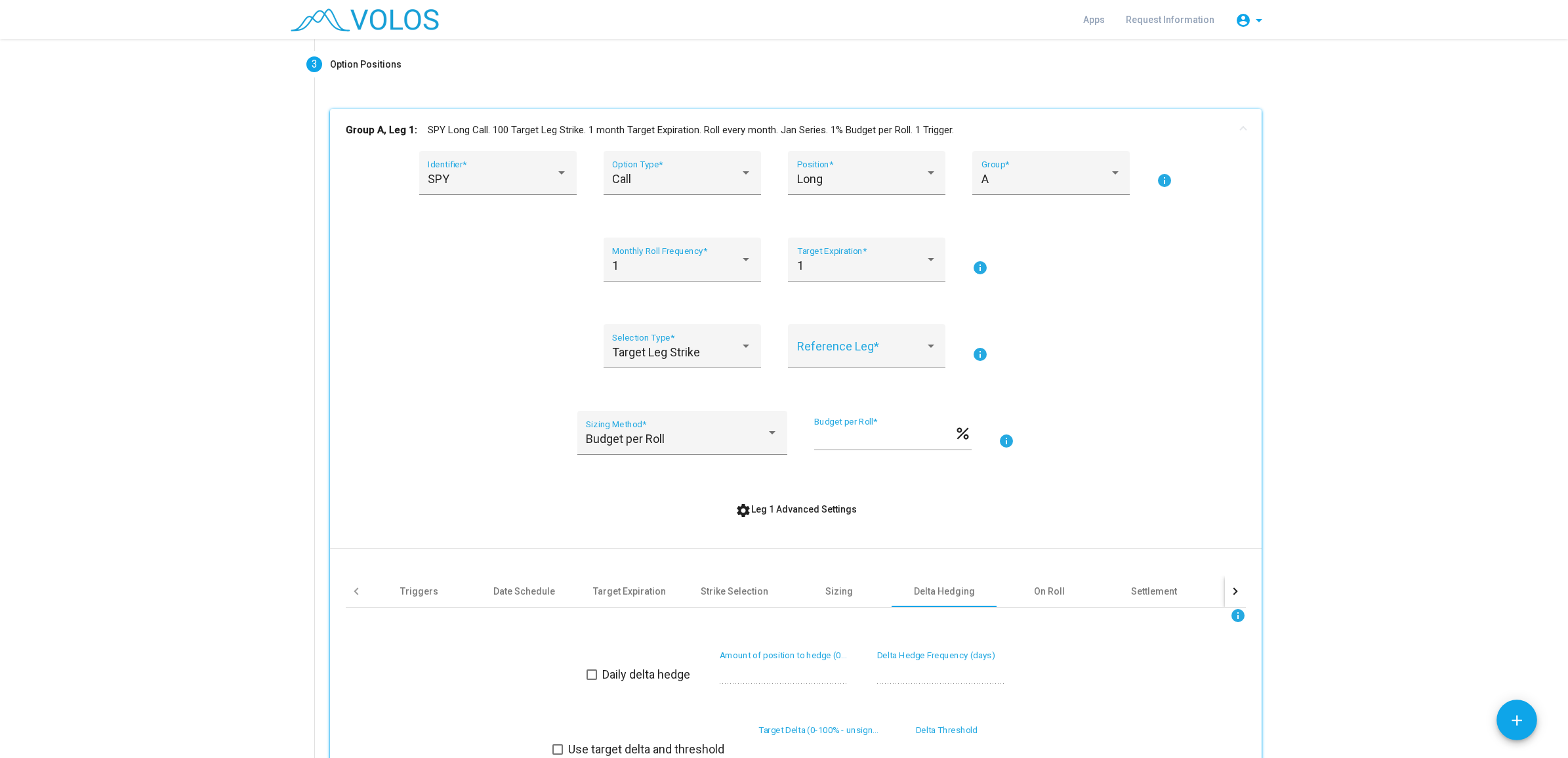
scroll to position [295, 0]
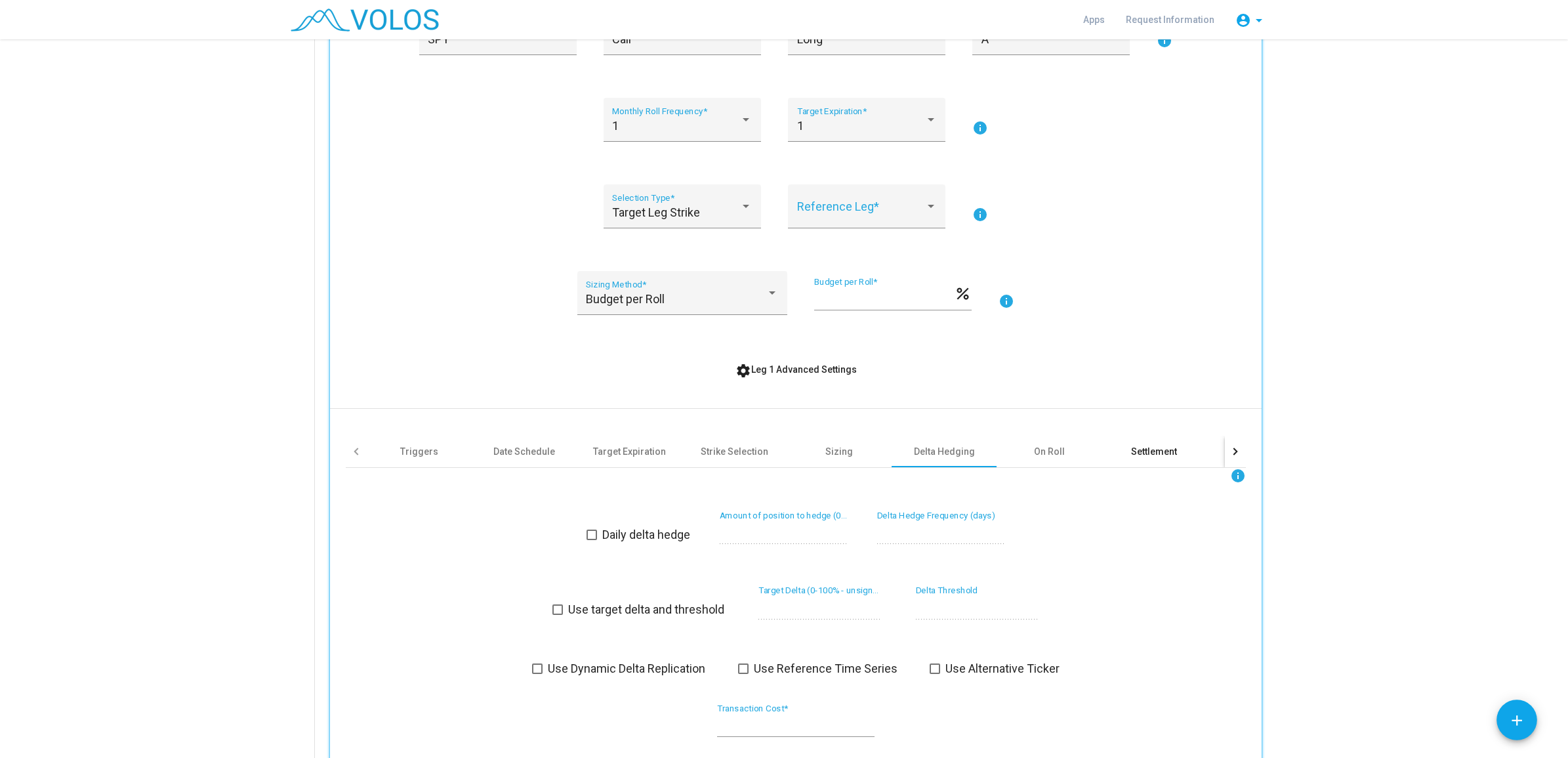
click at [1138, 448] on div "Settlement" at bounding box center [1154, 451] width 46 height 13
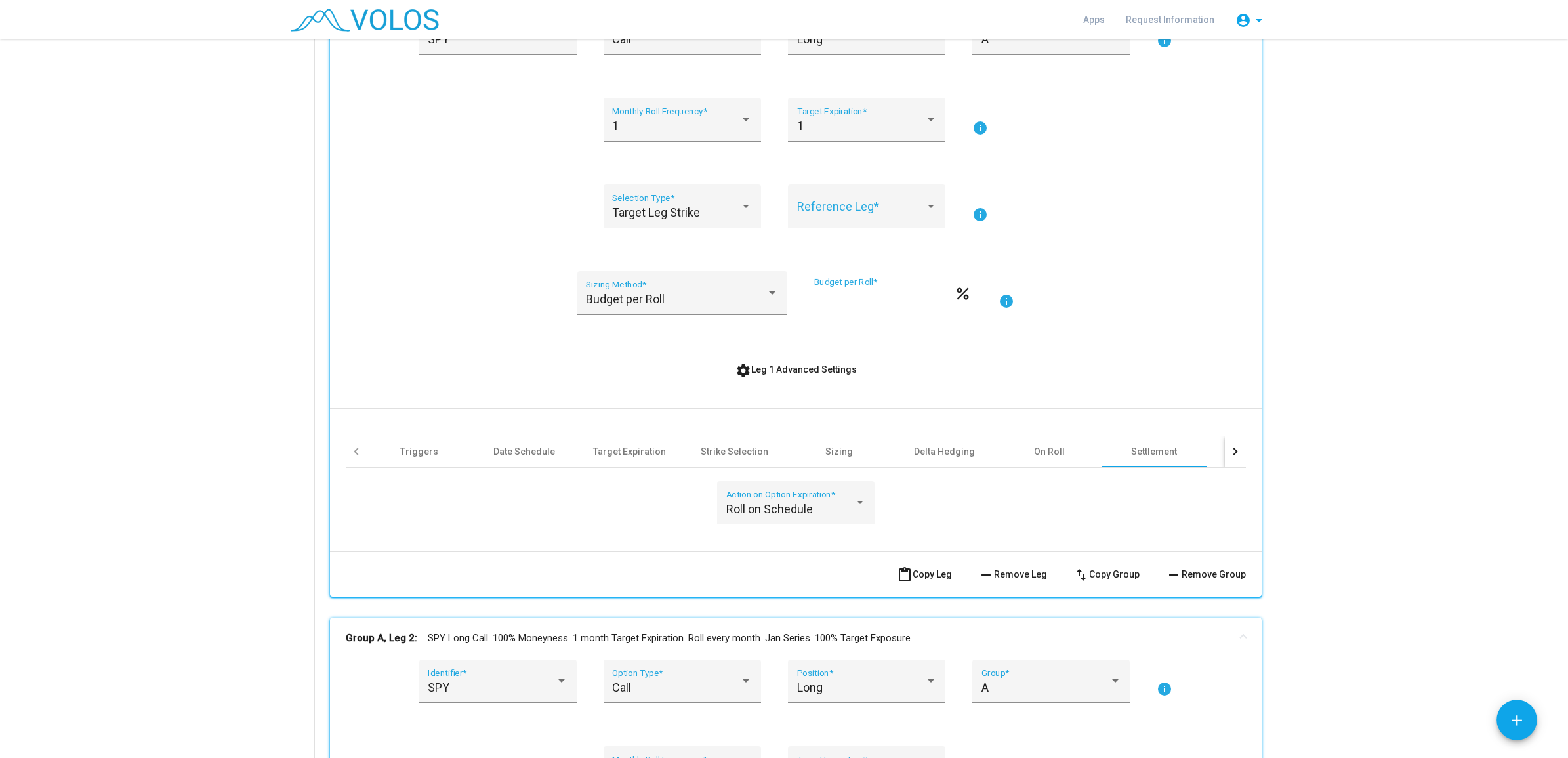
click at [1230, 459] on div at bounding box center [1235, 451] width 21 height 32
click at [1068, 457] on div "Intraday" at bounding box center [1067, 451] width 35 height 13
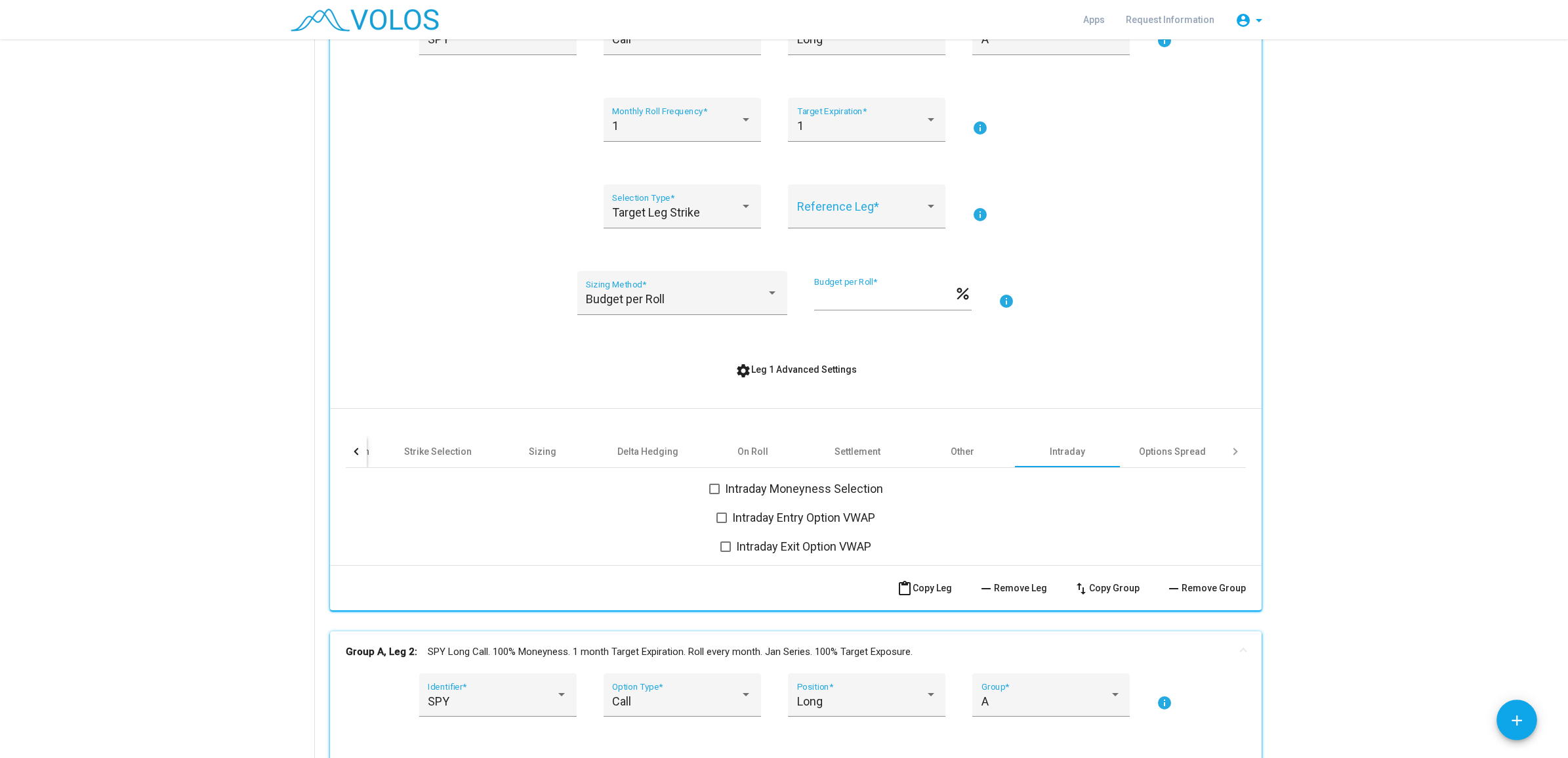
click at [710, 490] on span at bounding box center [715, 489] width 11 height 11
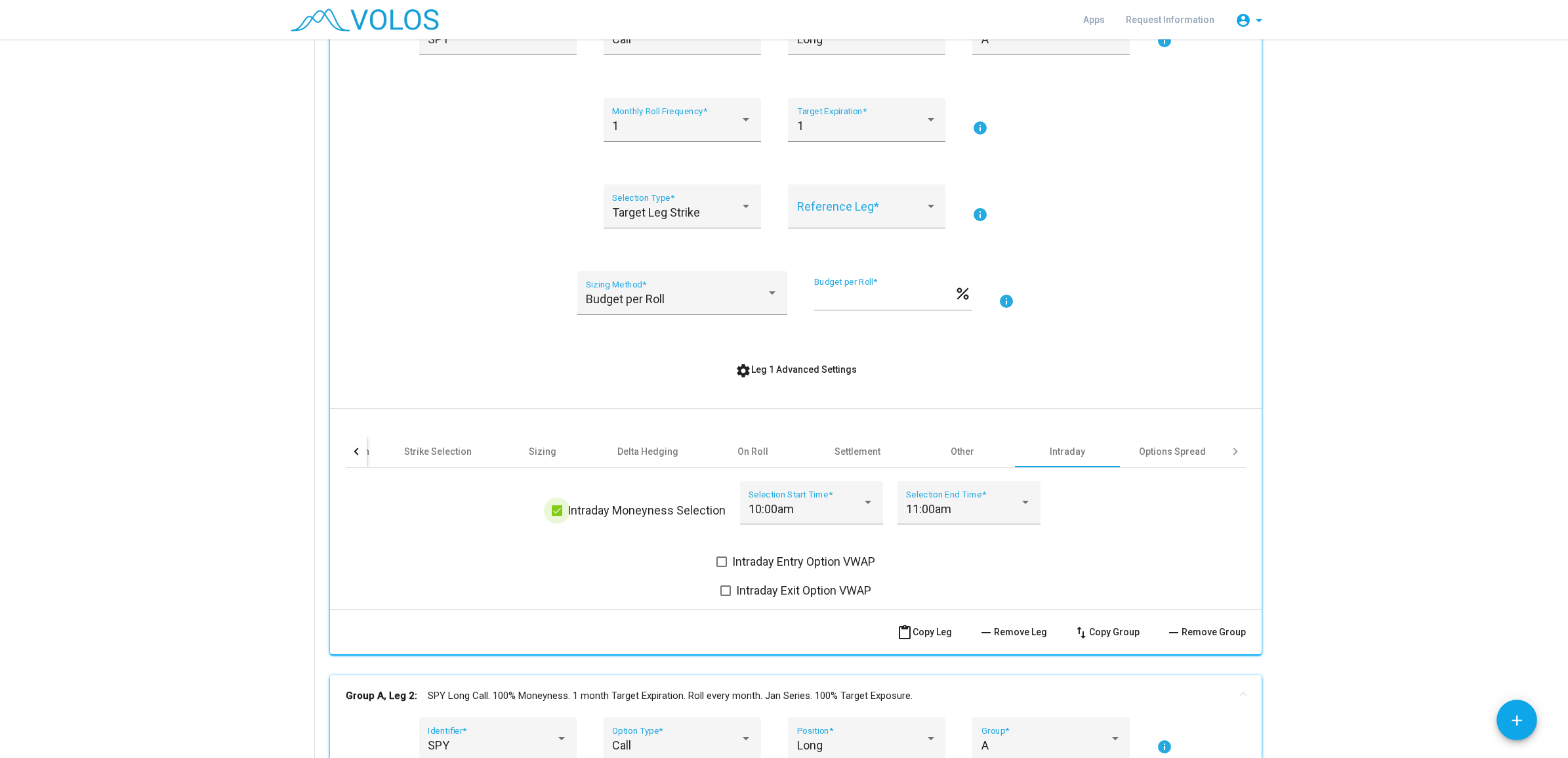
click at [661, 506] on span "Intraday Moneyness Selection" at bounding box center [647, 511] width 158 height 16
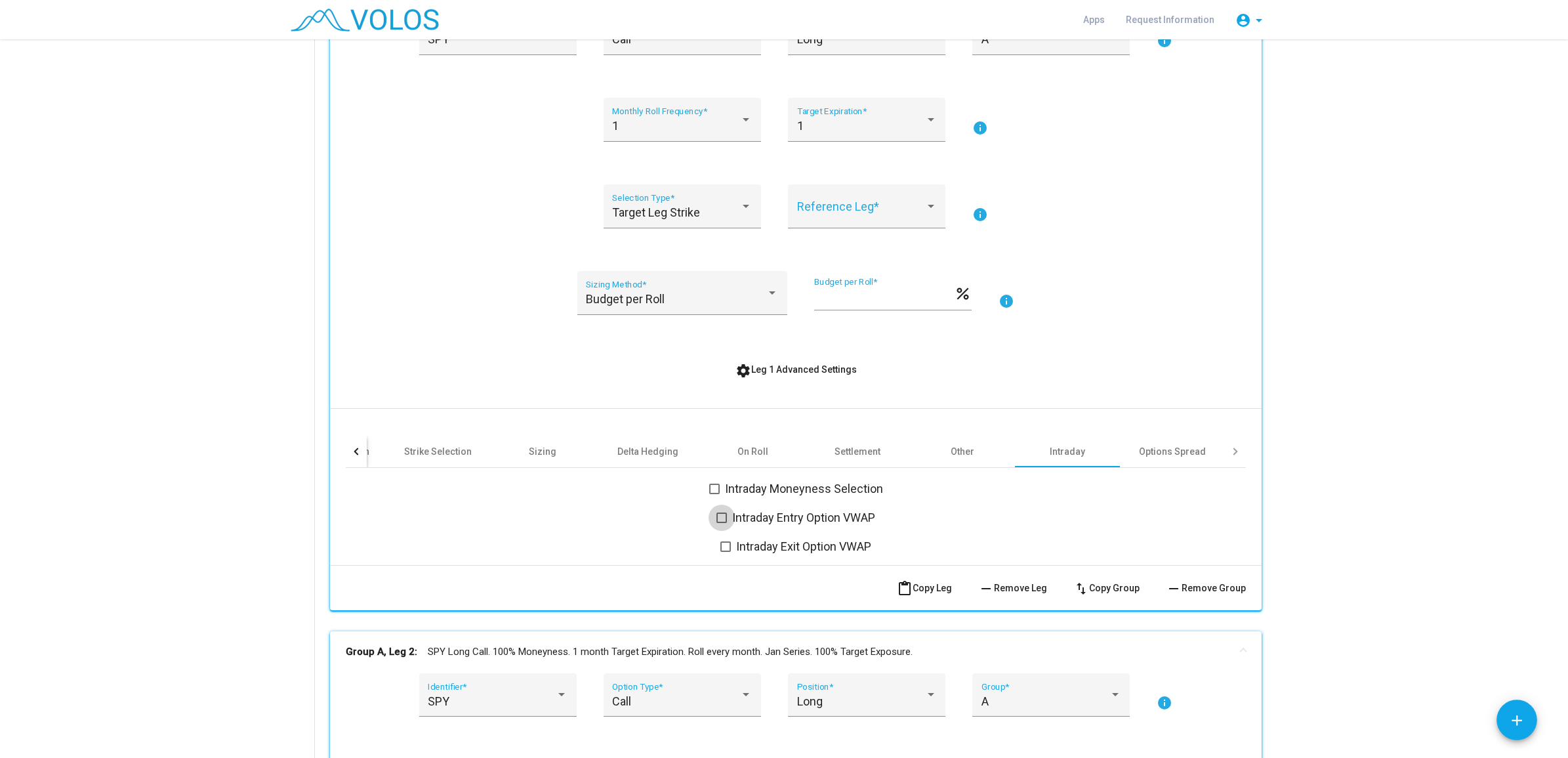
click at [717, 519] on span at bounding box center [722, 518] width 11 height 11
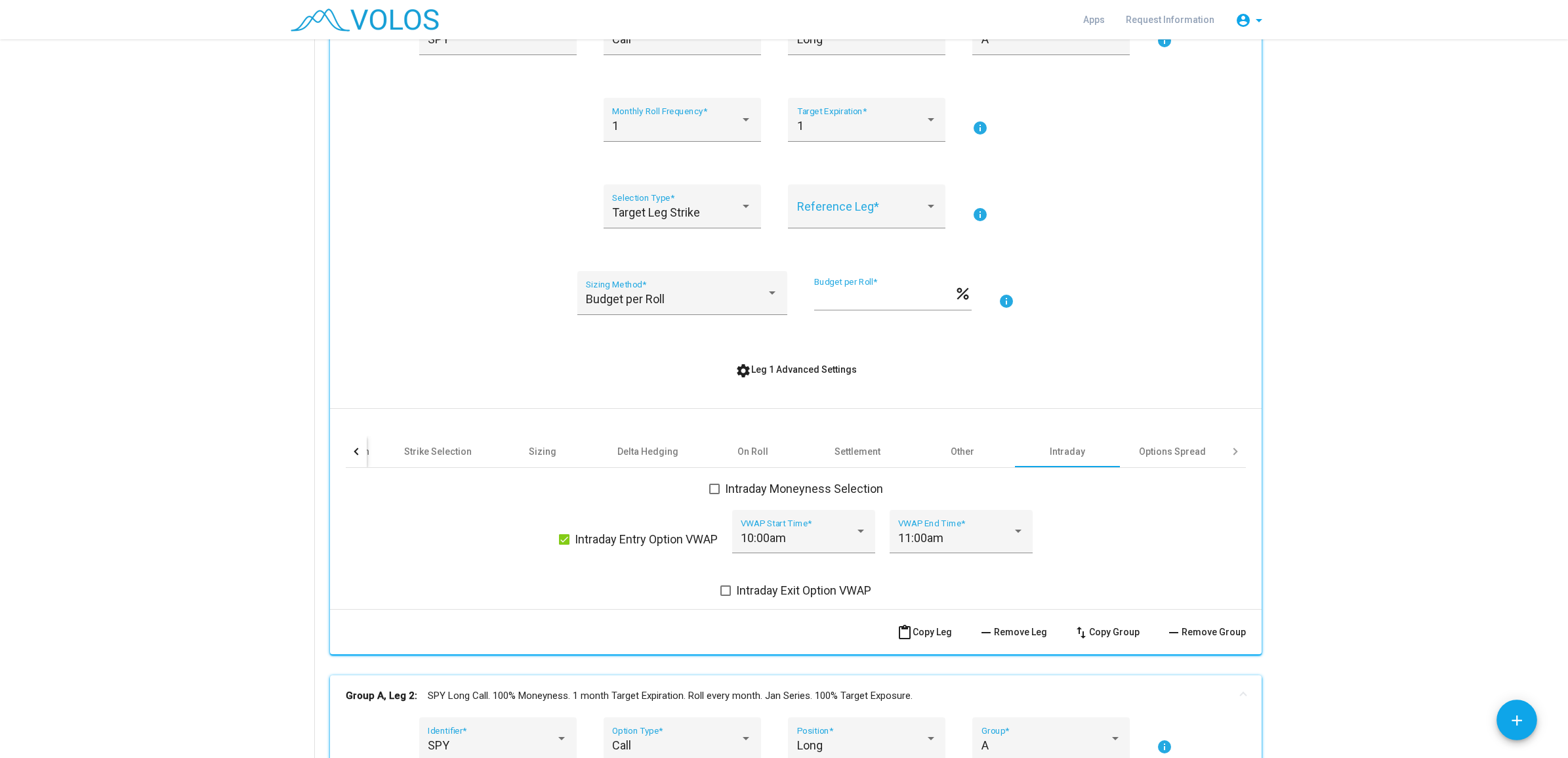
click at [581, 540] on span "Intraday Entry Option VWAP" at bounding box center [647, 540] width 143 height 16
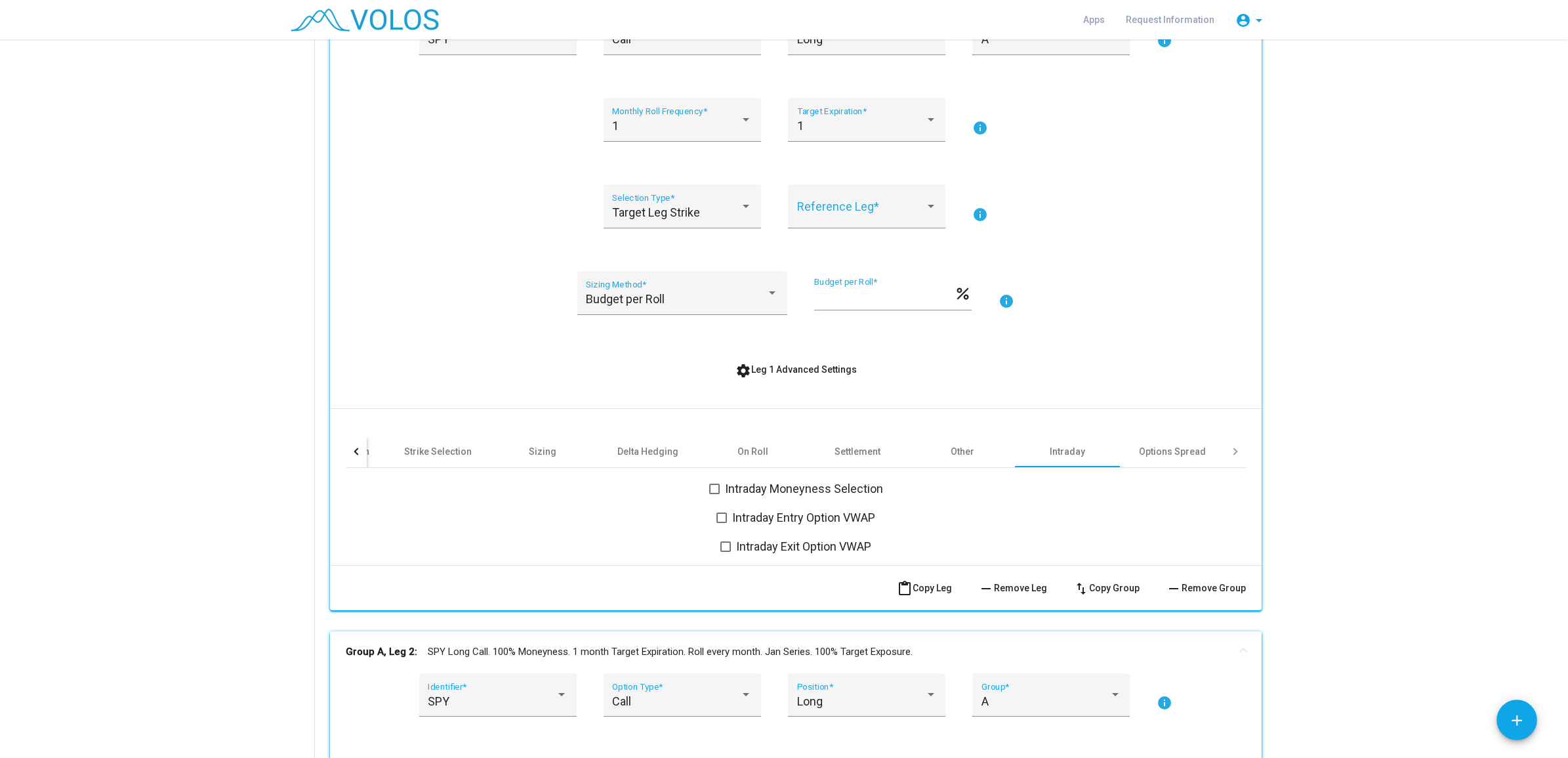
click at [720, 546] on span at bounding box center [725, 546] width 11 height 11
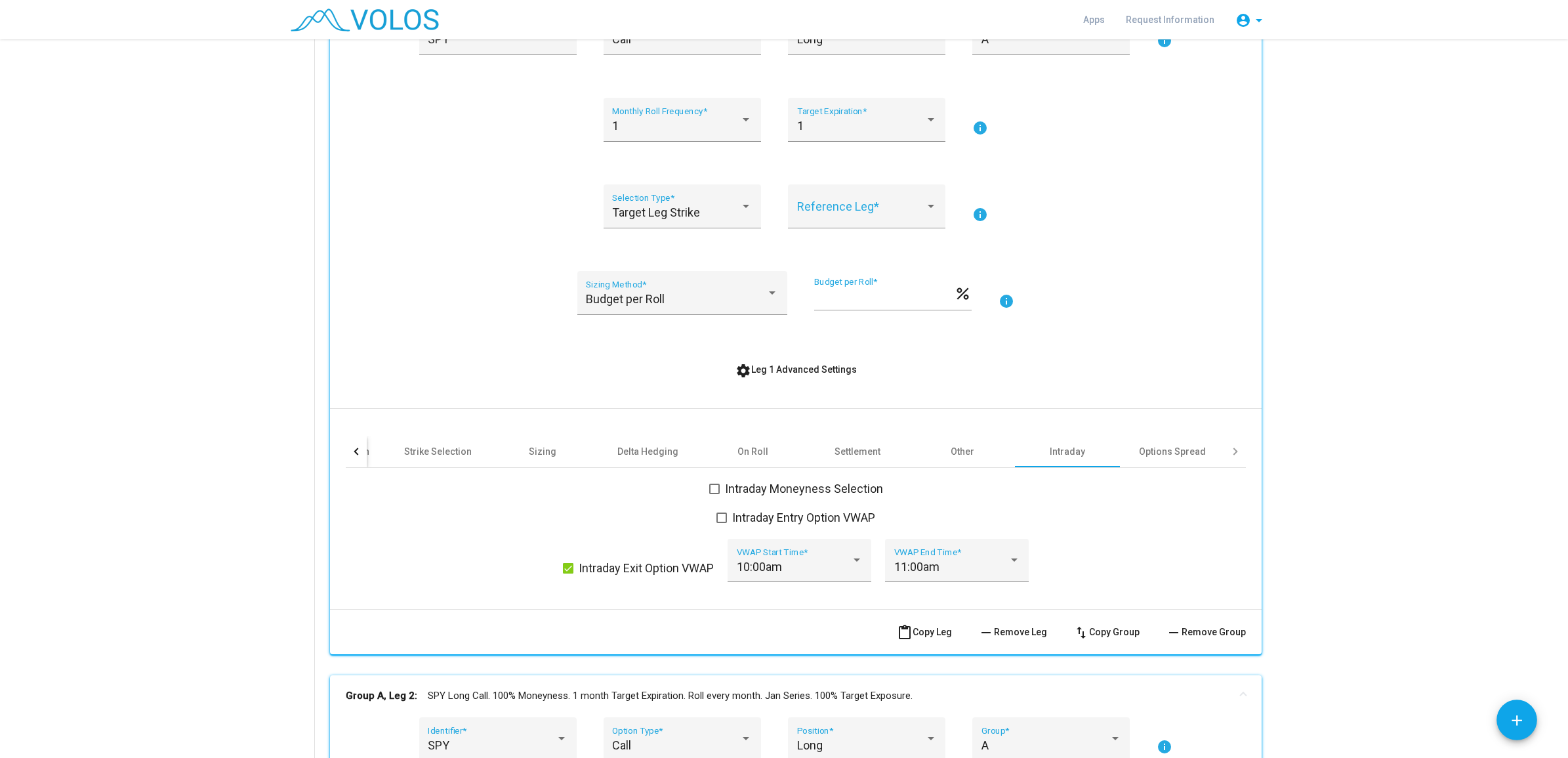
click at [649, 563] on span "Intraday Exit Option VWAP" at bounding box center [646, 568] width 135 height 16
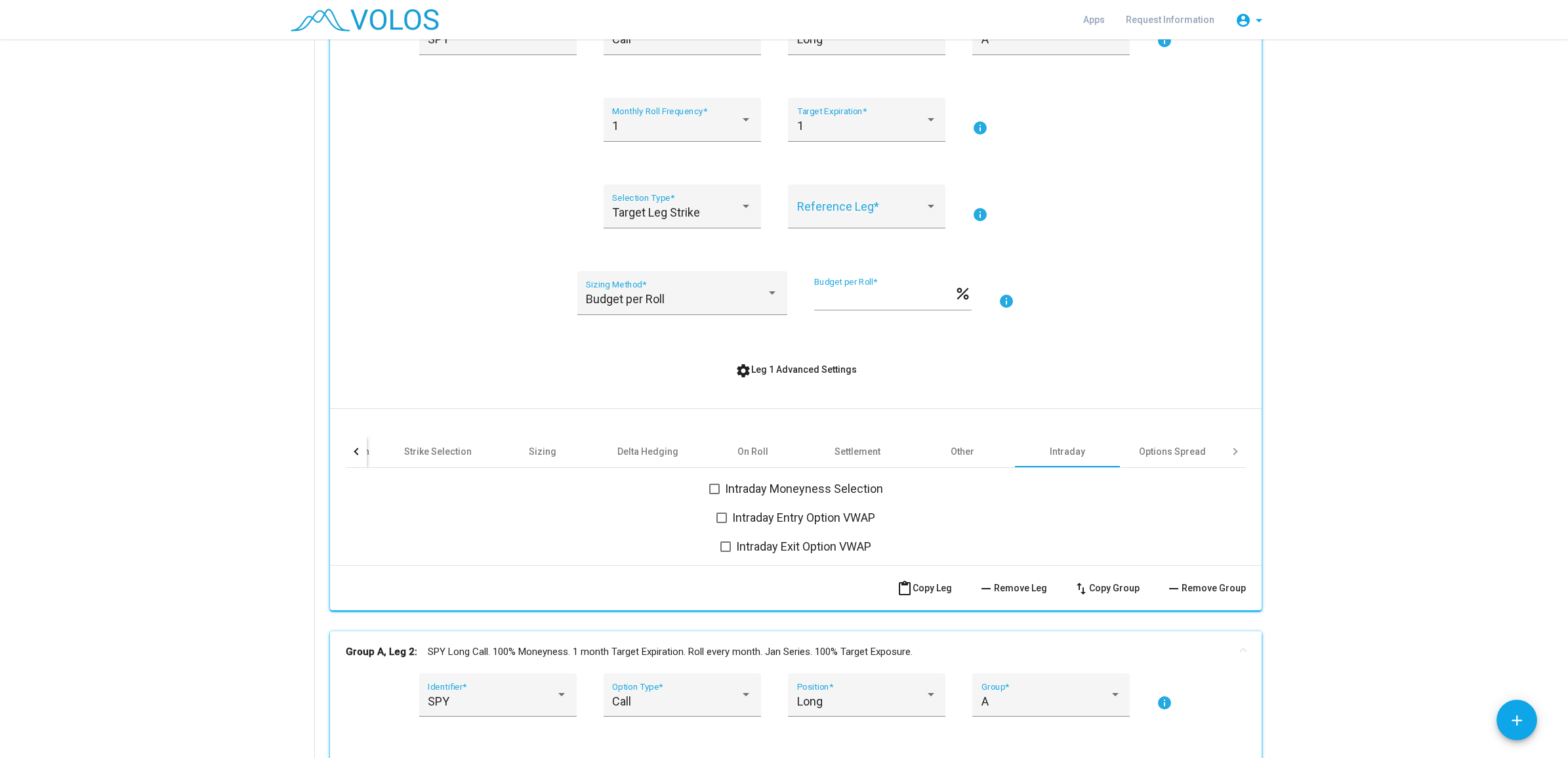
click at [1225, 451] on div at bounding box center [1235, 451] width 21 height 32
click at [1230, 451] on div at bounding box center [1234, 451] width 7 height 7
click at [1183, 450] on div "Options Spread" at bounding box center [1172, 451] width 67 height 13
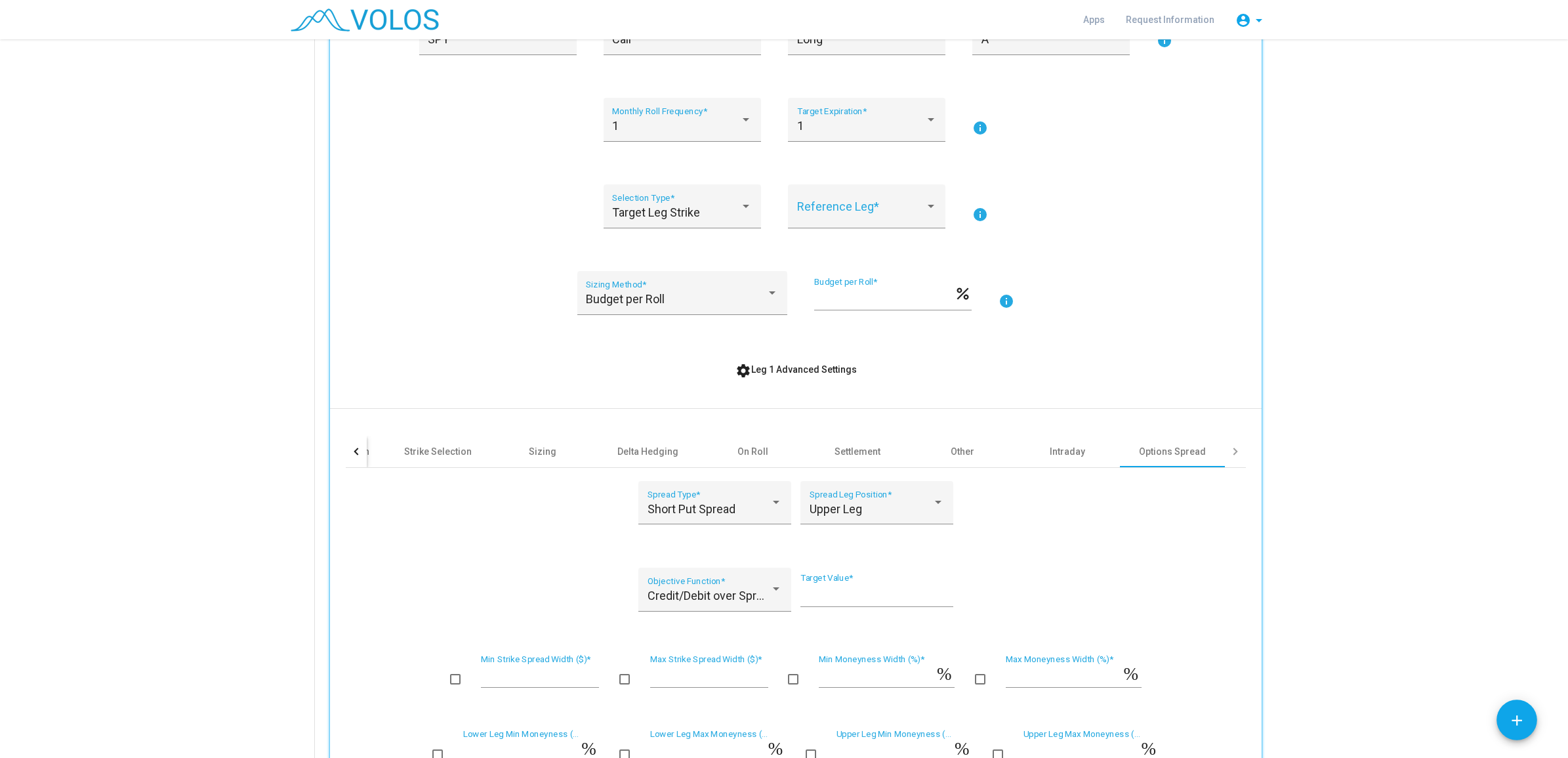
click at [354, 449] on div at bounding box center [357, 451] width 7 height 7
click at [402, 451] on div "Triggers" at bounding box center [419, 451] width 38 height 13
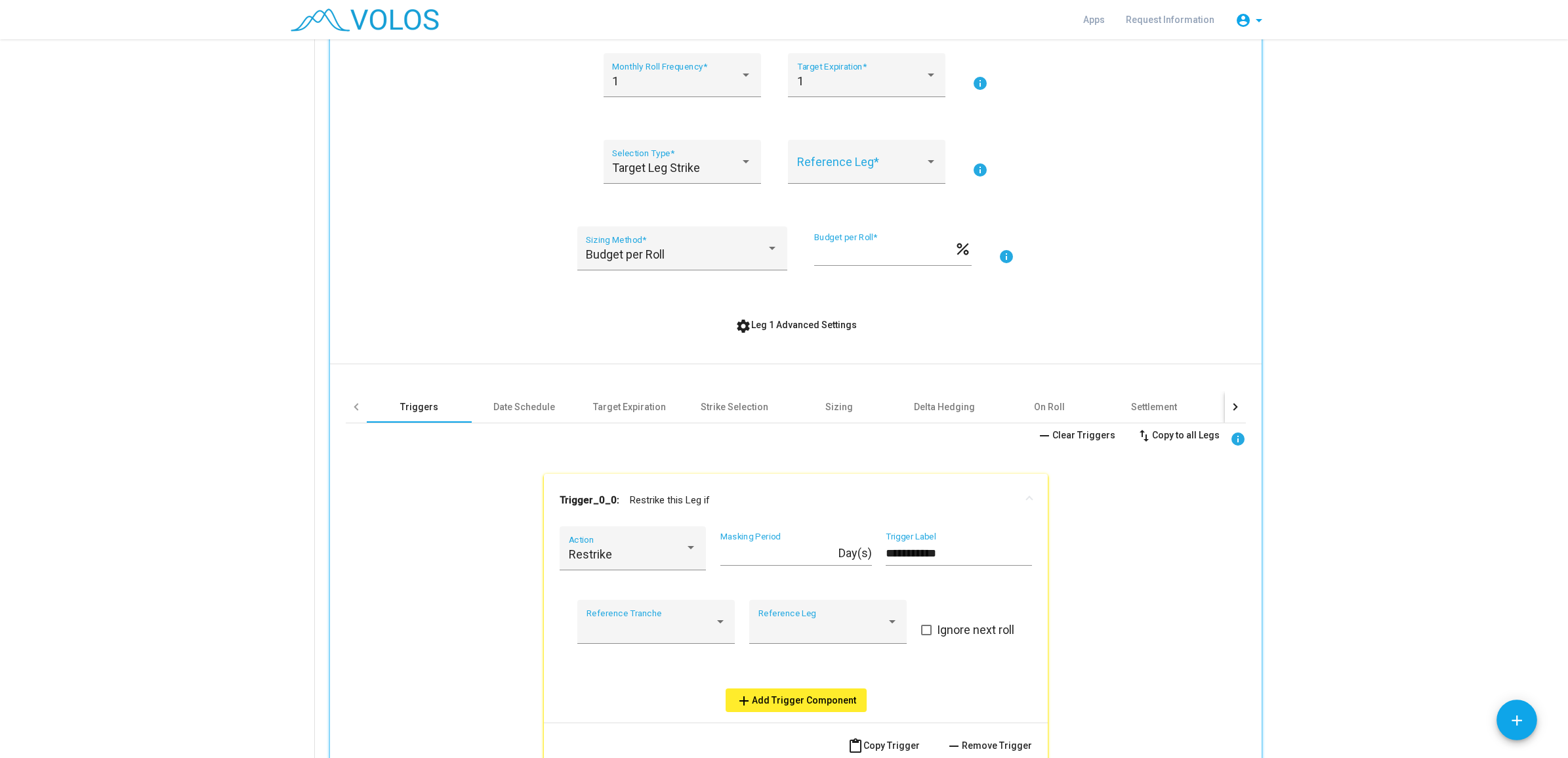
scroll to position [378, 0]
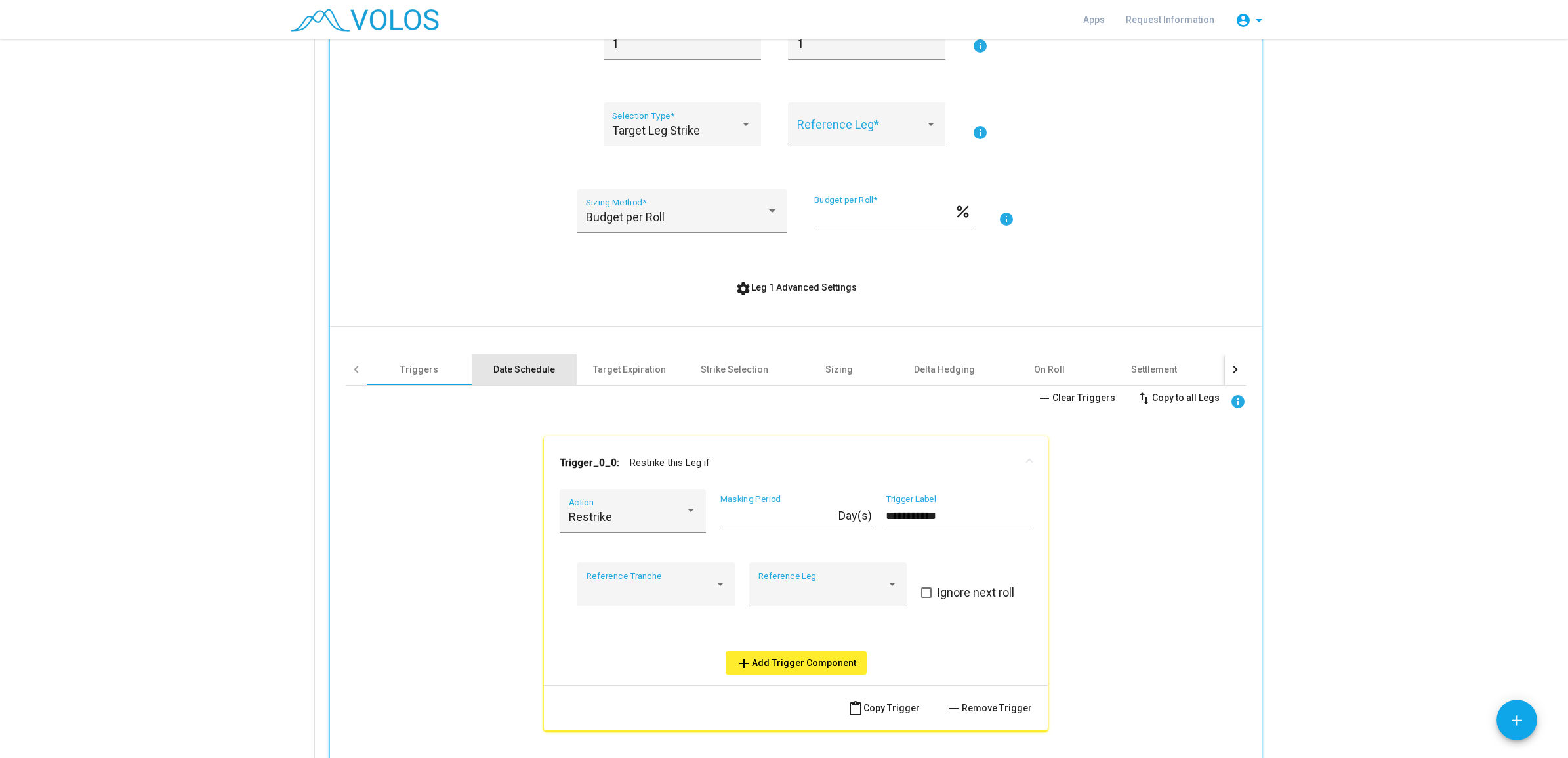
click at [512, 358] on div "Date Schedule" at bounding box center [524, 370] width 105 height 32
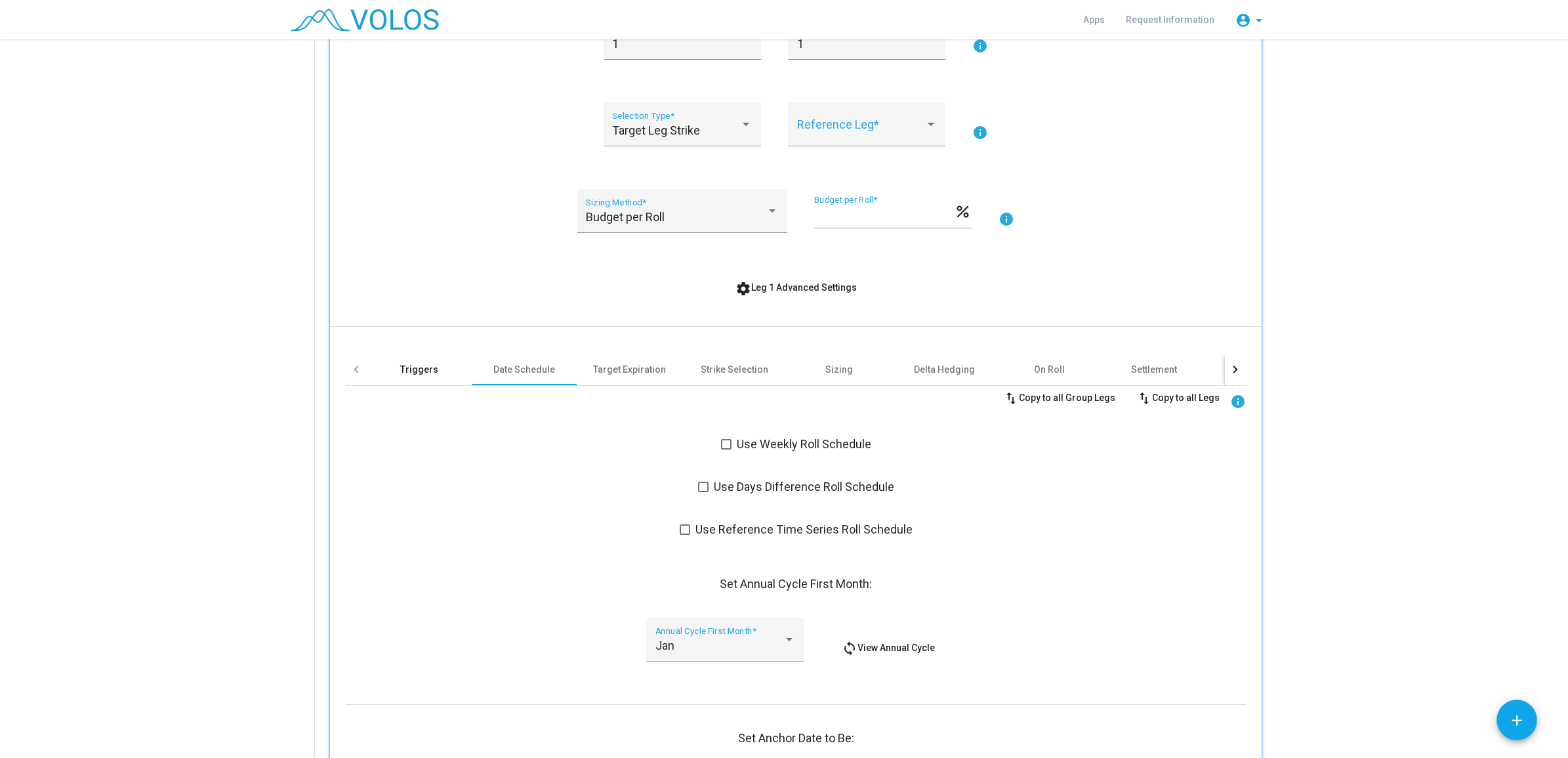
click at [435, 376] on div "Triggers" at bounding box center [419, 370] width 105 height 32
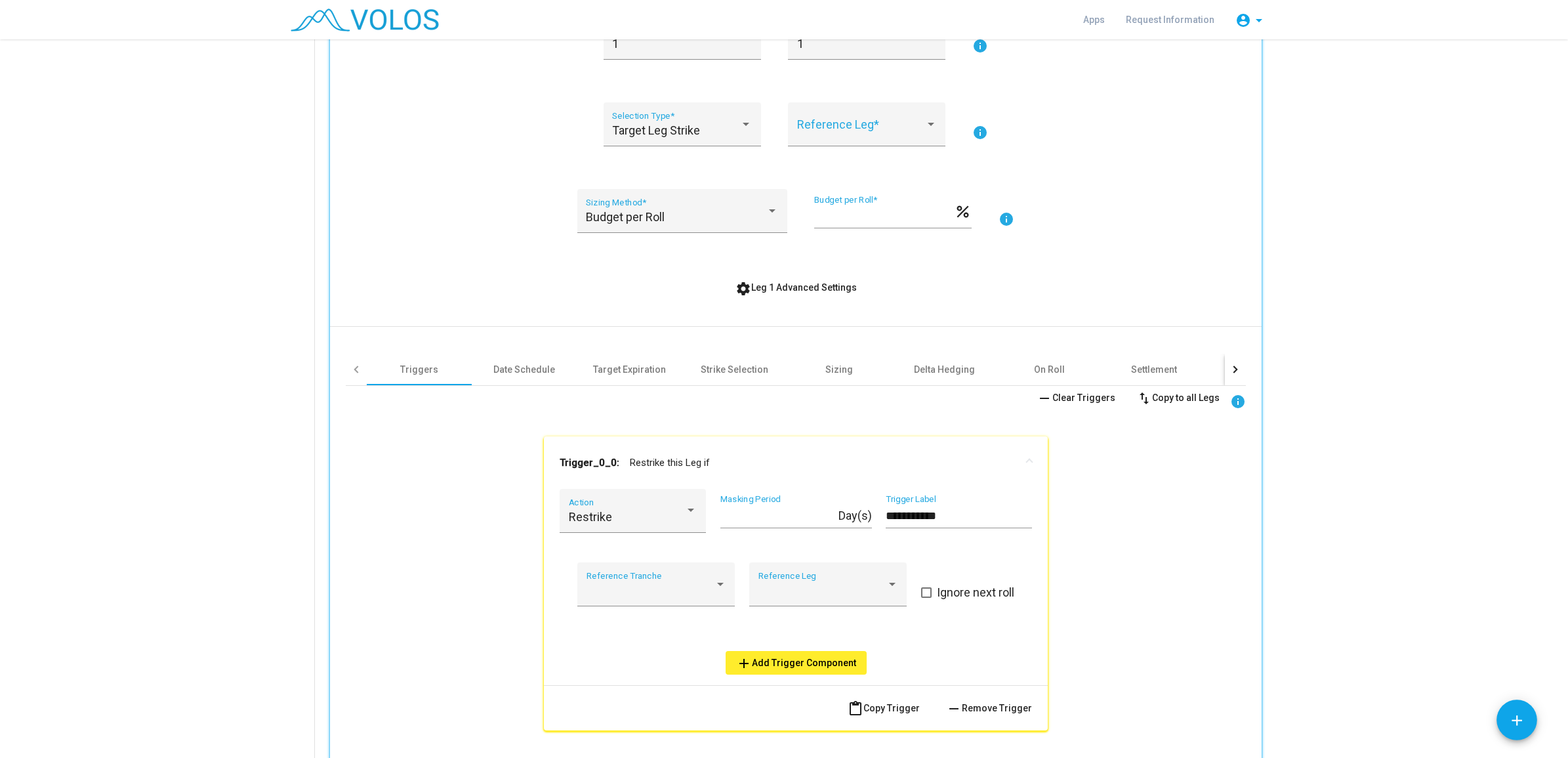
click at [349, 378] on div at bounding box center [356, 370] width 21 height 32
click at [354, 370] on div at bounding box center [356, 370] width 21 height 32
click at [346, 374] on div at bounding box center [356, 370] width 21 height 32
click at [351, 375] on div at bounding box center [356, 370] width 21 height 32
click at [352, 372] on div at bounding box center [356, 370] width 21 height 32
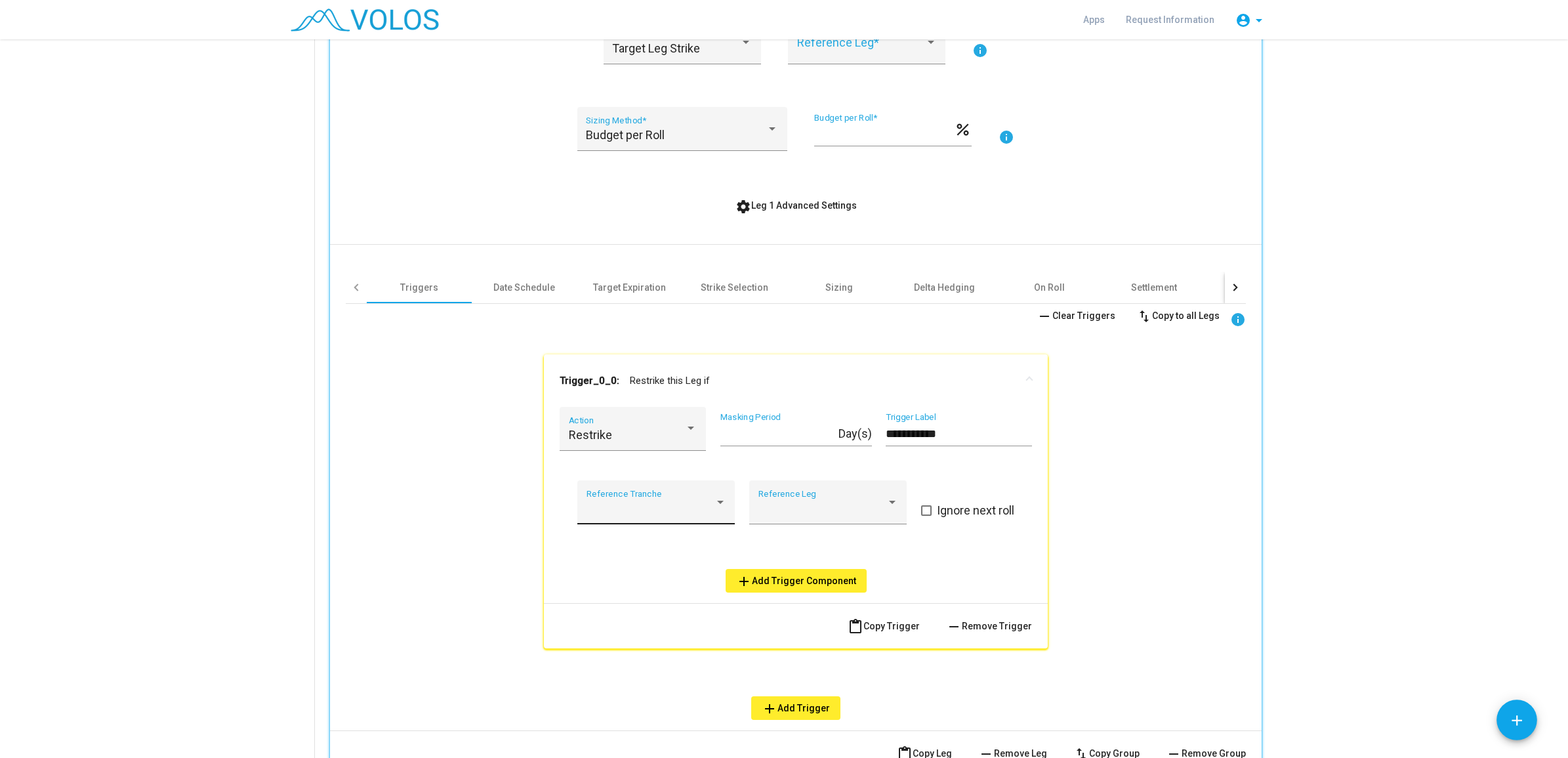
scroll to position [541, 0]
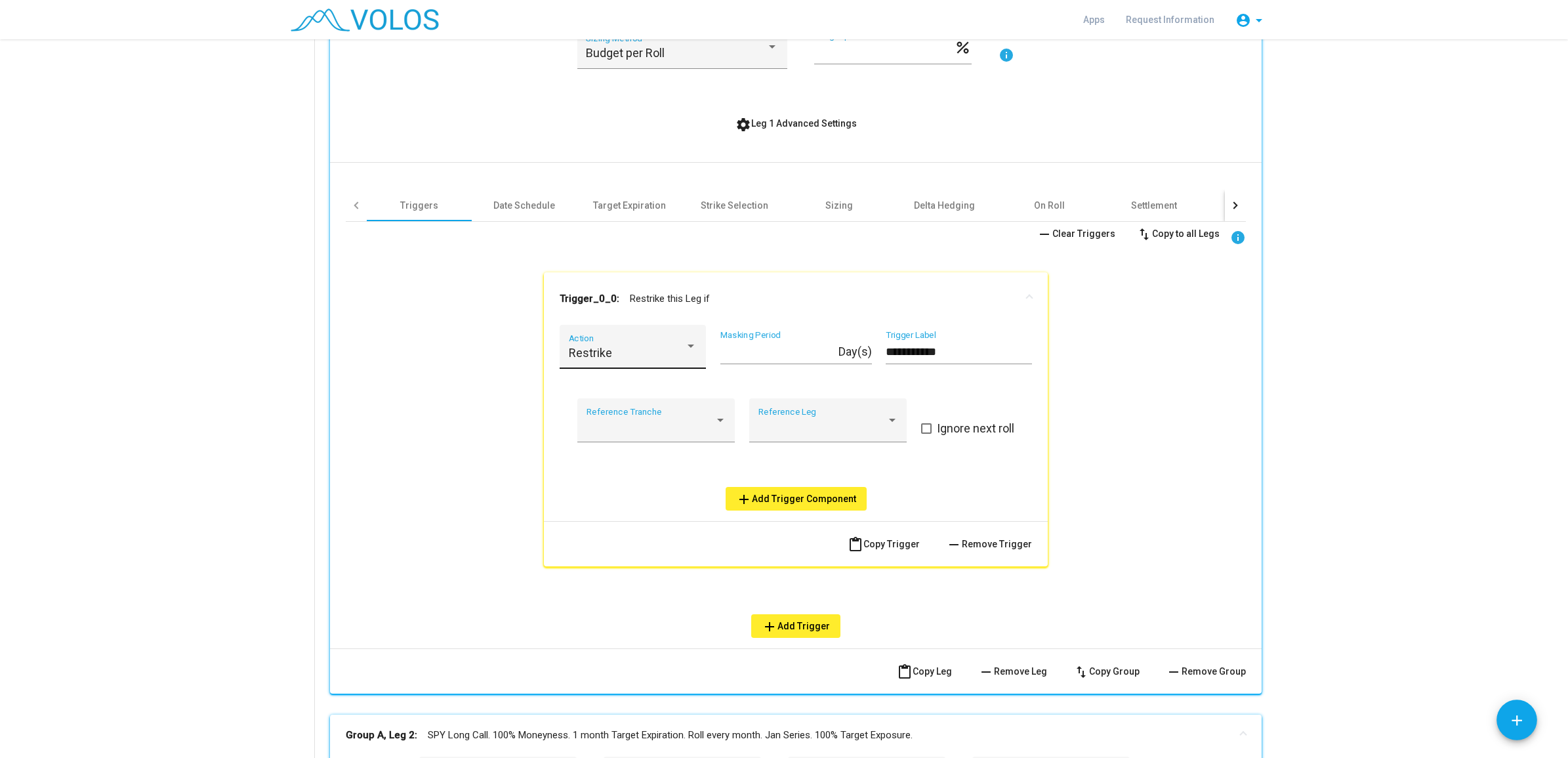
click at [621, 349] on div "Restrike" at bounding box center [627, 353] width 116 height 13
click at [602, 385] on span "Monetize" at bounding box center [626, 388] width 129 height 35
click at [506, 210] on div "Date Schedule" at bounding box center [524, 205] width 61 height 13
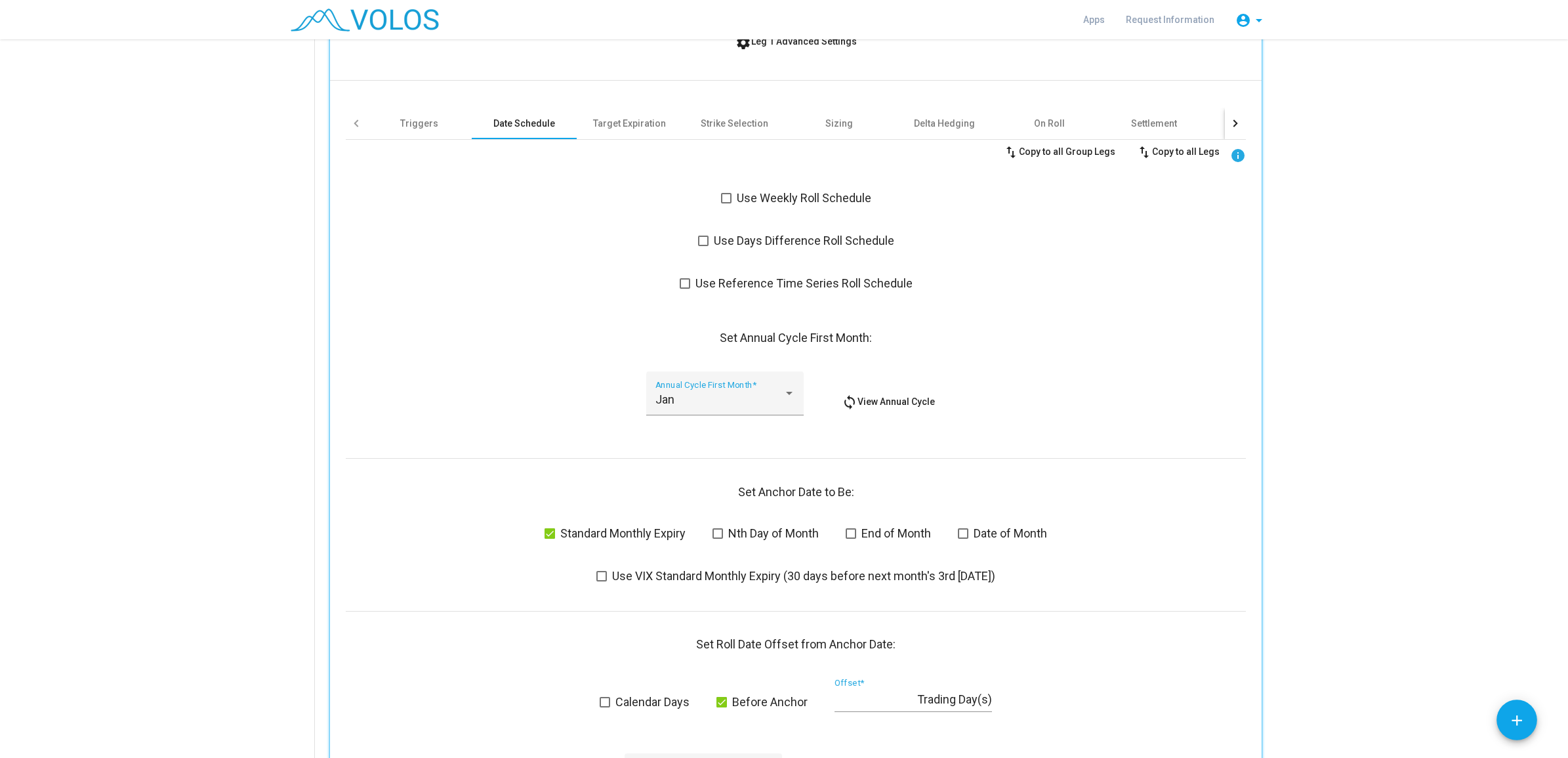
scroll to position [705, 0]
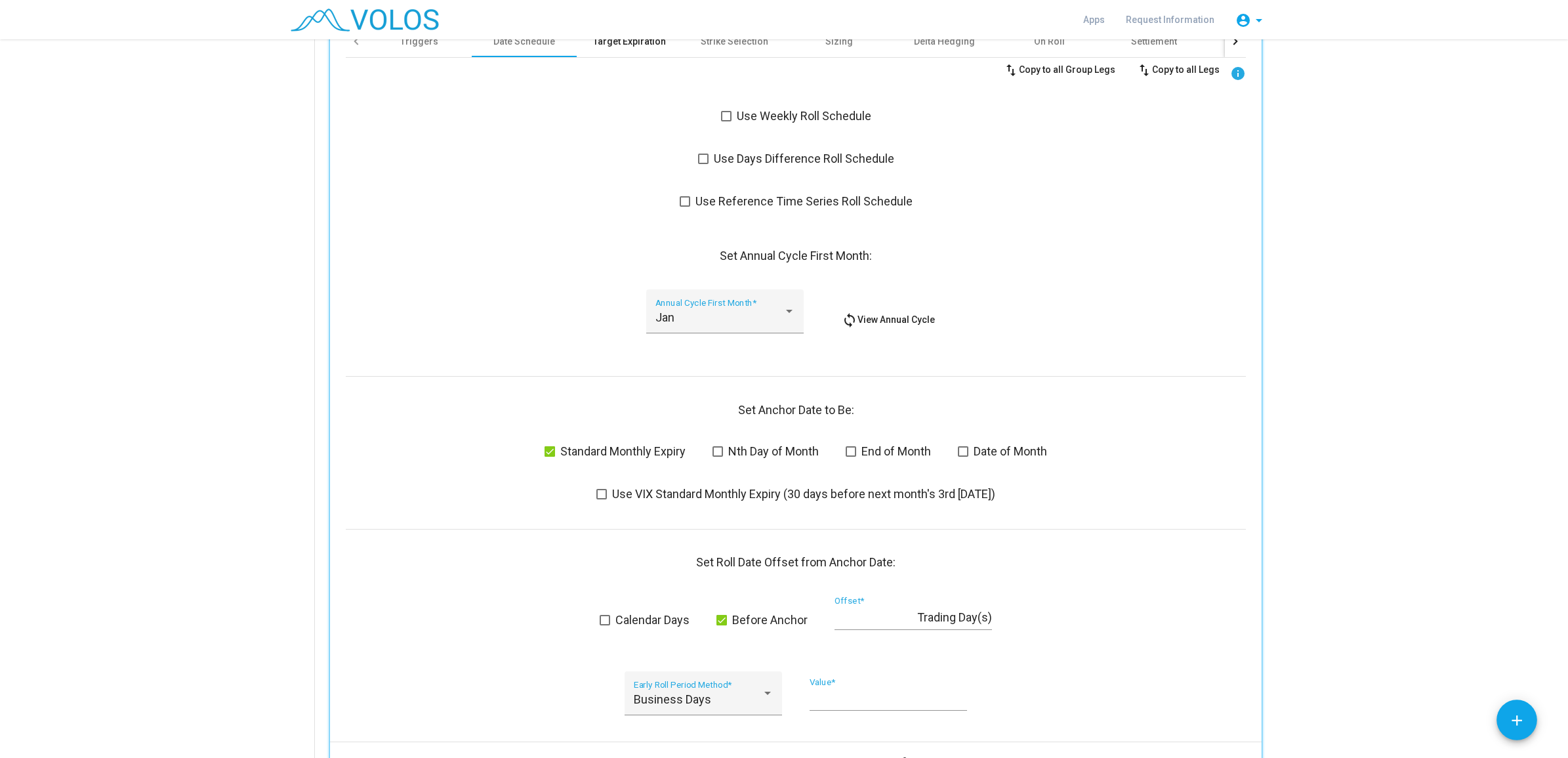
click at [602, 43] on div "Target Expiration" at bounding box center [629, 41] width 73 height 13
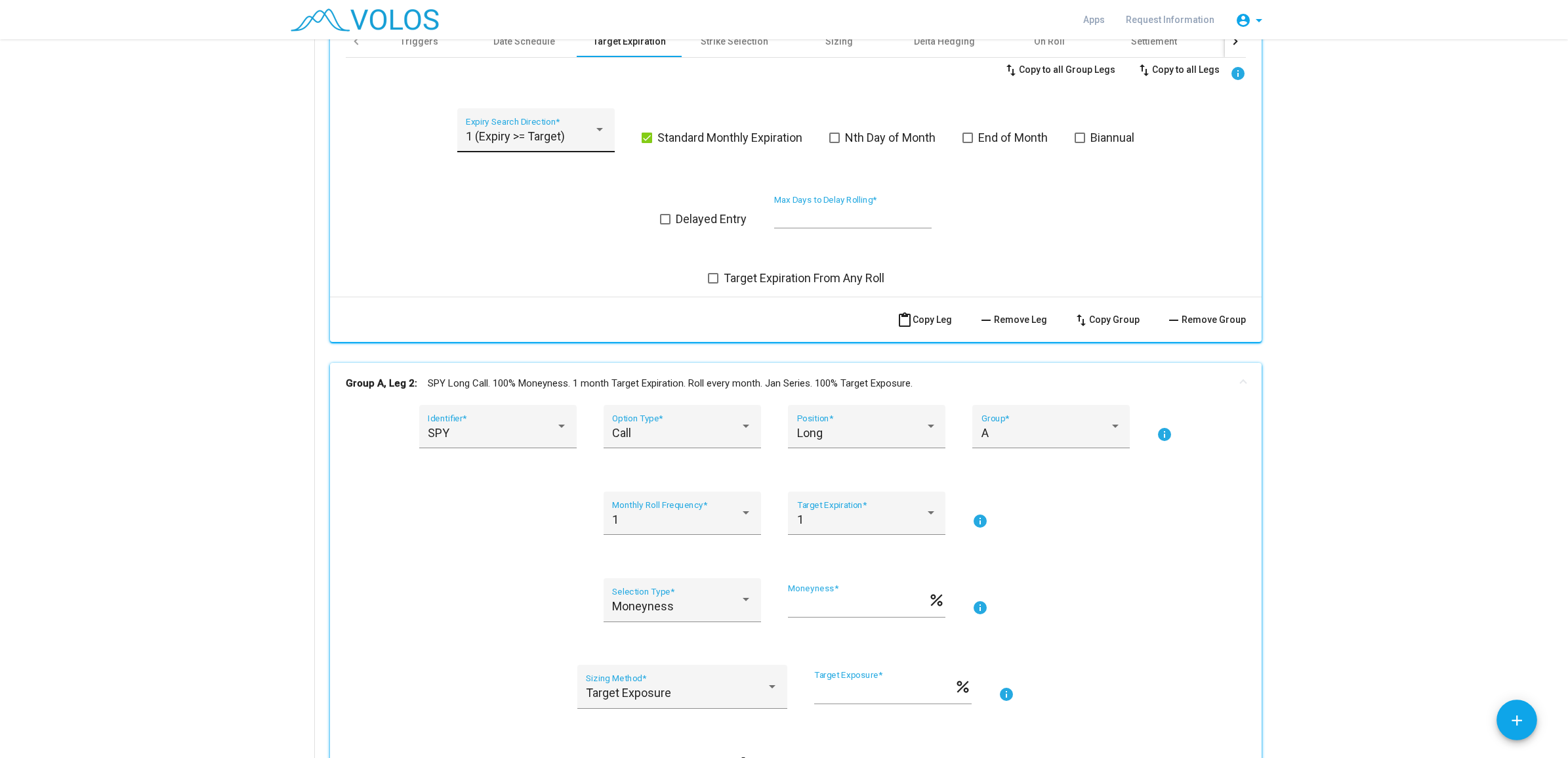
scroll to position [623, 0]
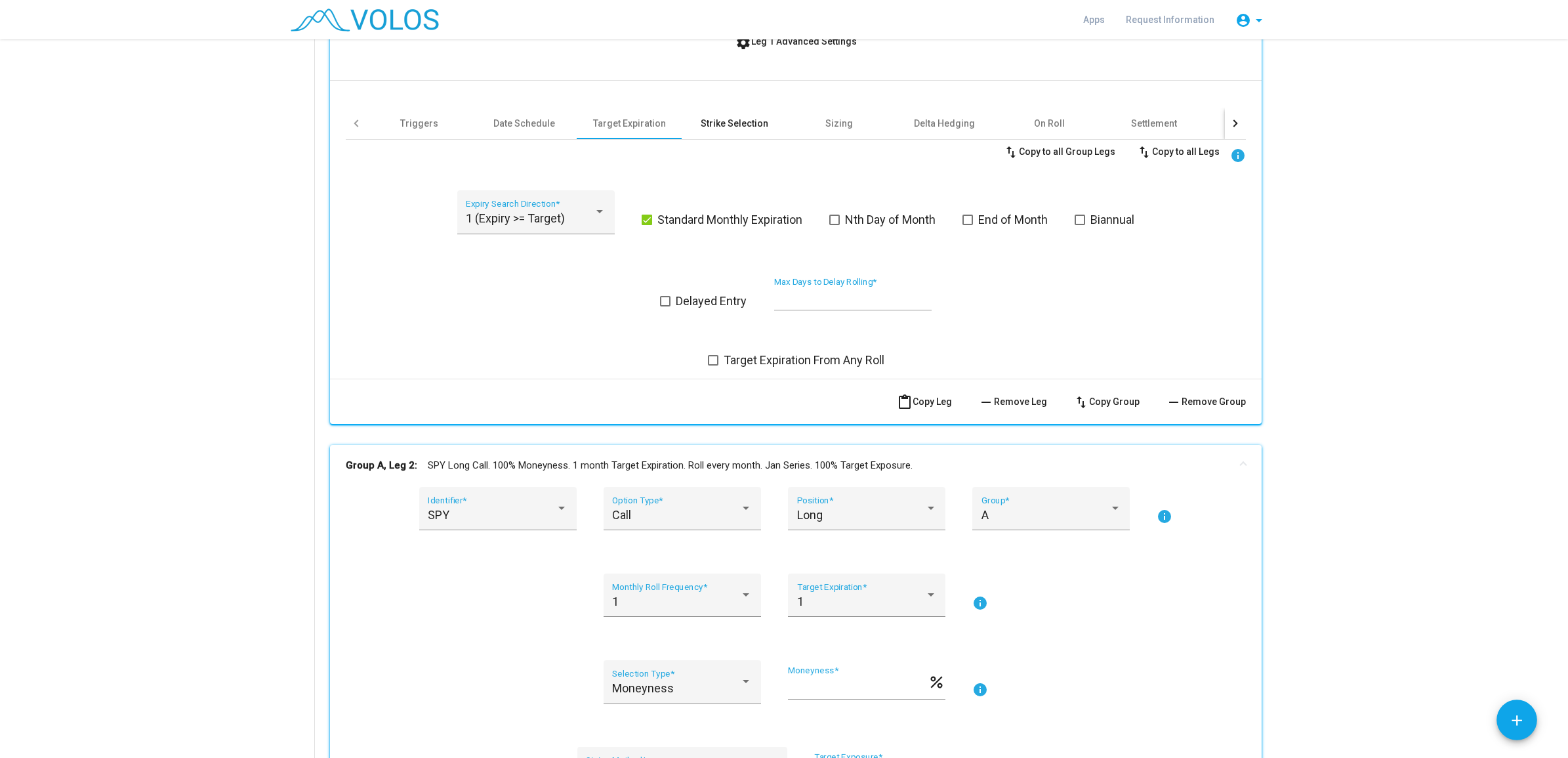
click at [733, 124] on div "Strike Selection" at bounding box center [734, 123] width 67 height 13
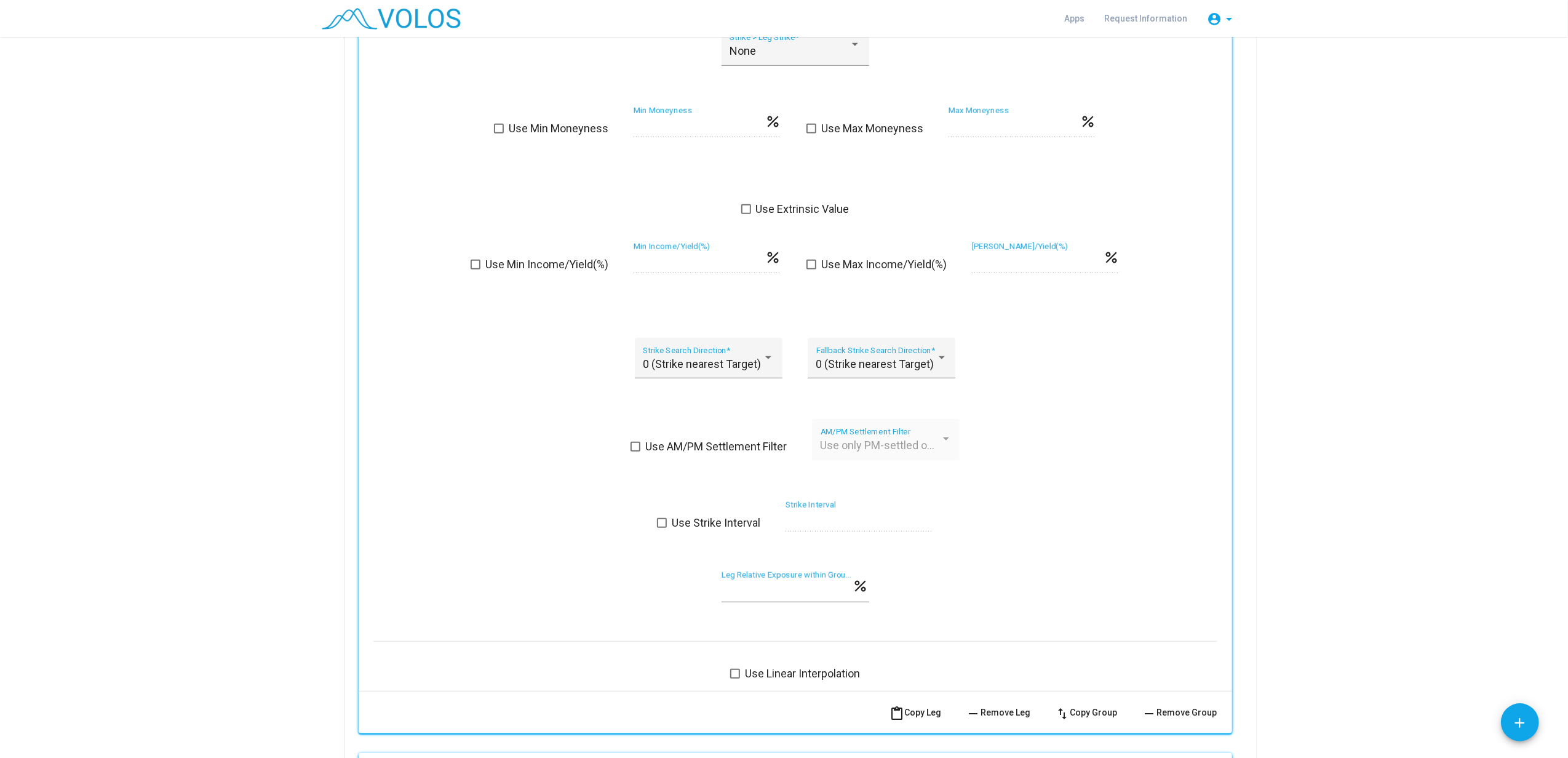
scroll to position [656, 0]
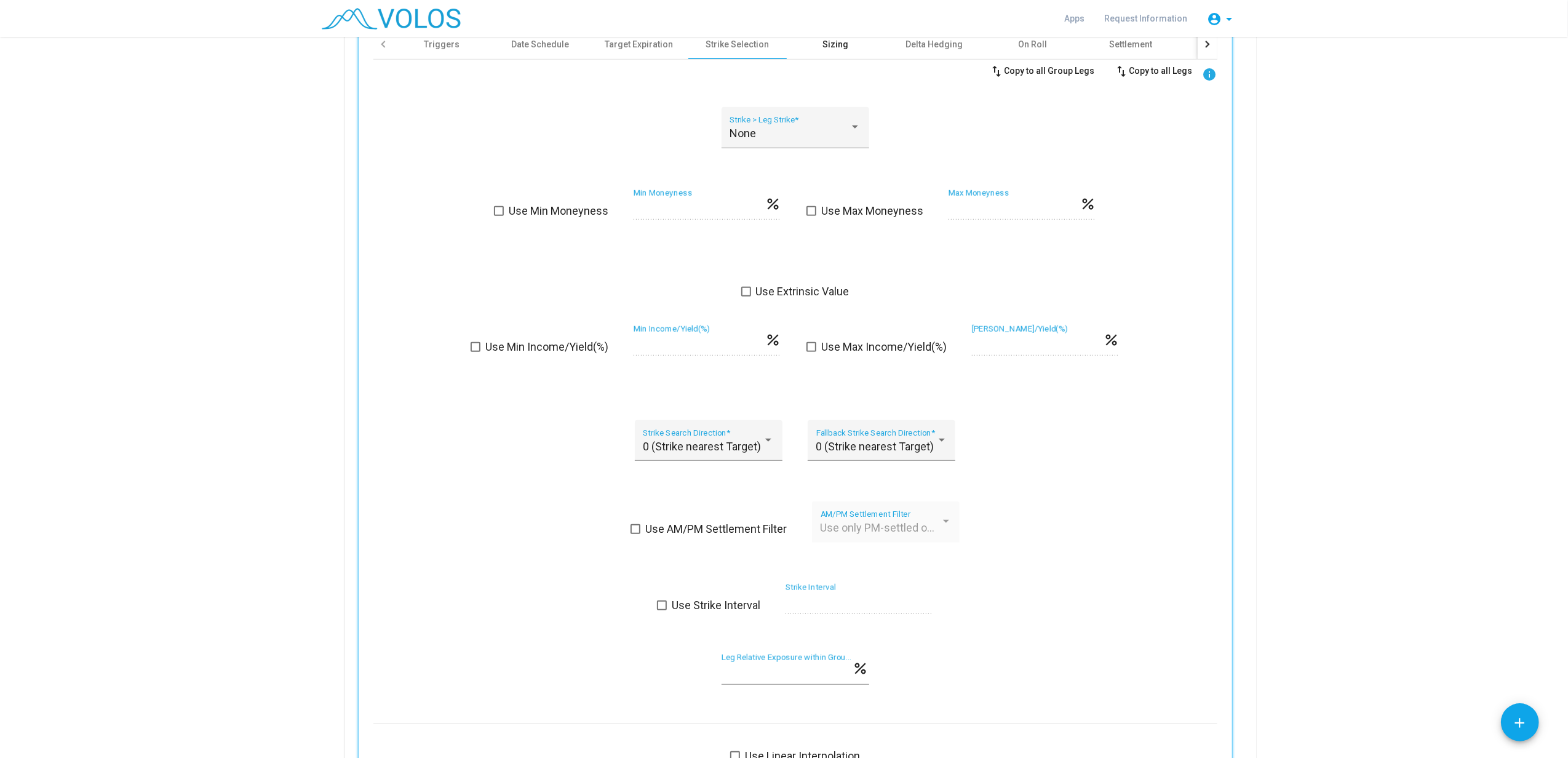
click at [829, 55] on div "Sizing" at bounding box center [836, 45] width 98 height 30
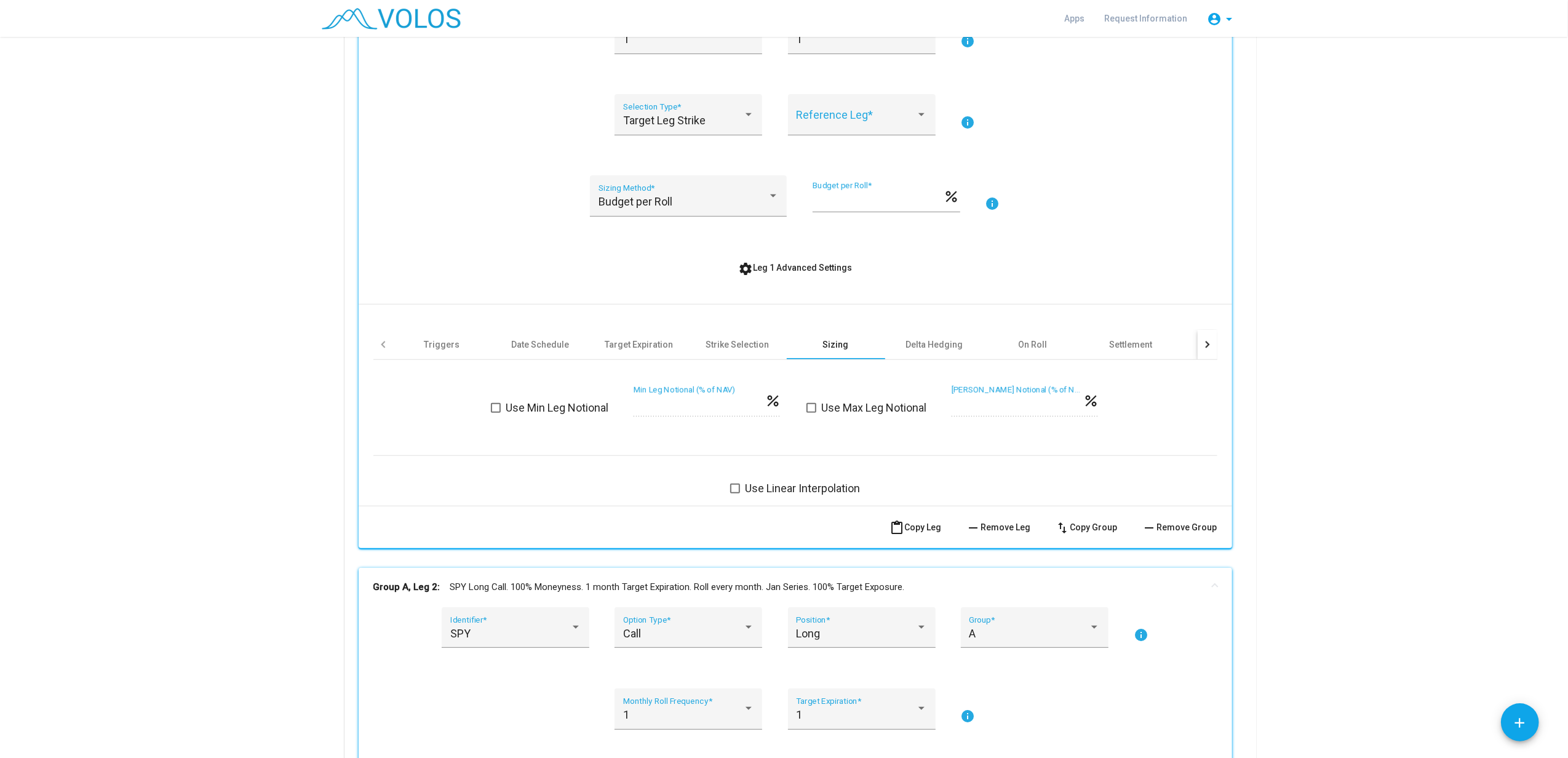
scroll to position [328, 0]
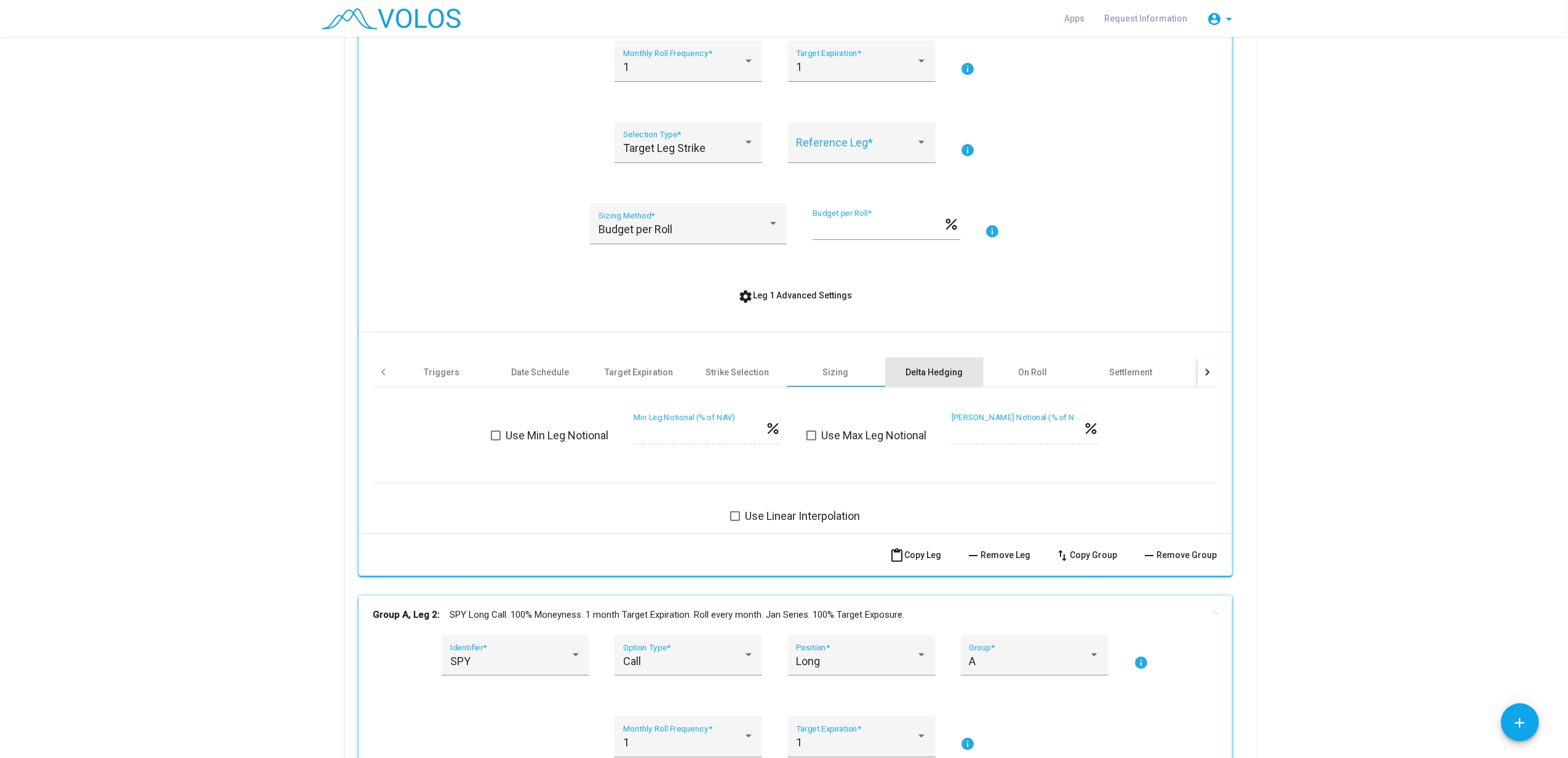
click at [919, 374] on div "Delta Hedging" at bounding box center [934, 372] width 57 height 12
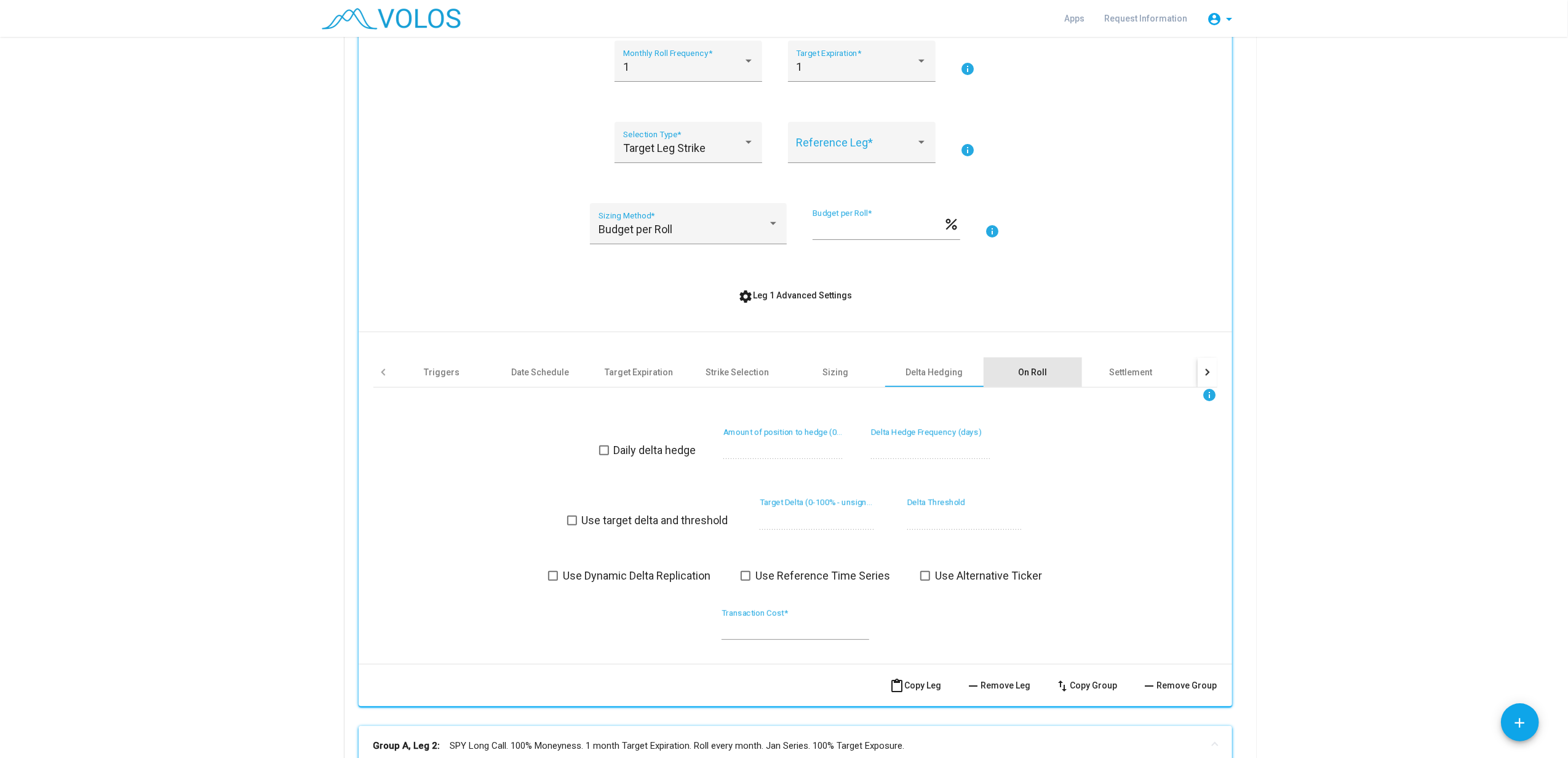
click at [1027, 372] on div "On Roll" at bounding box center [1032, 372] width 29 height 12
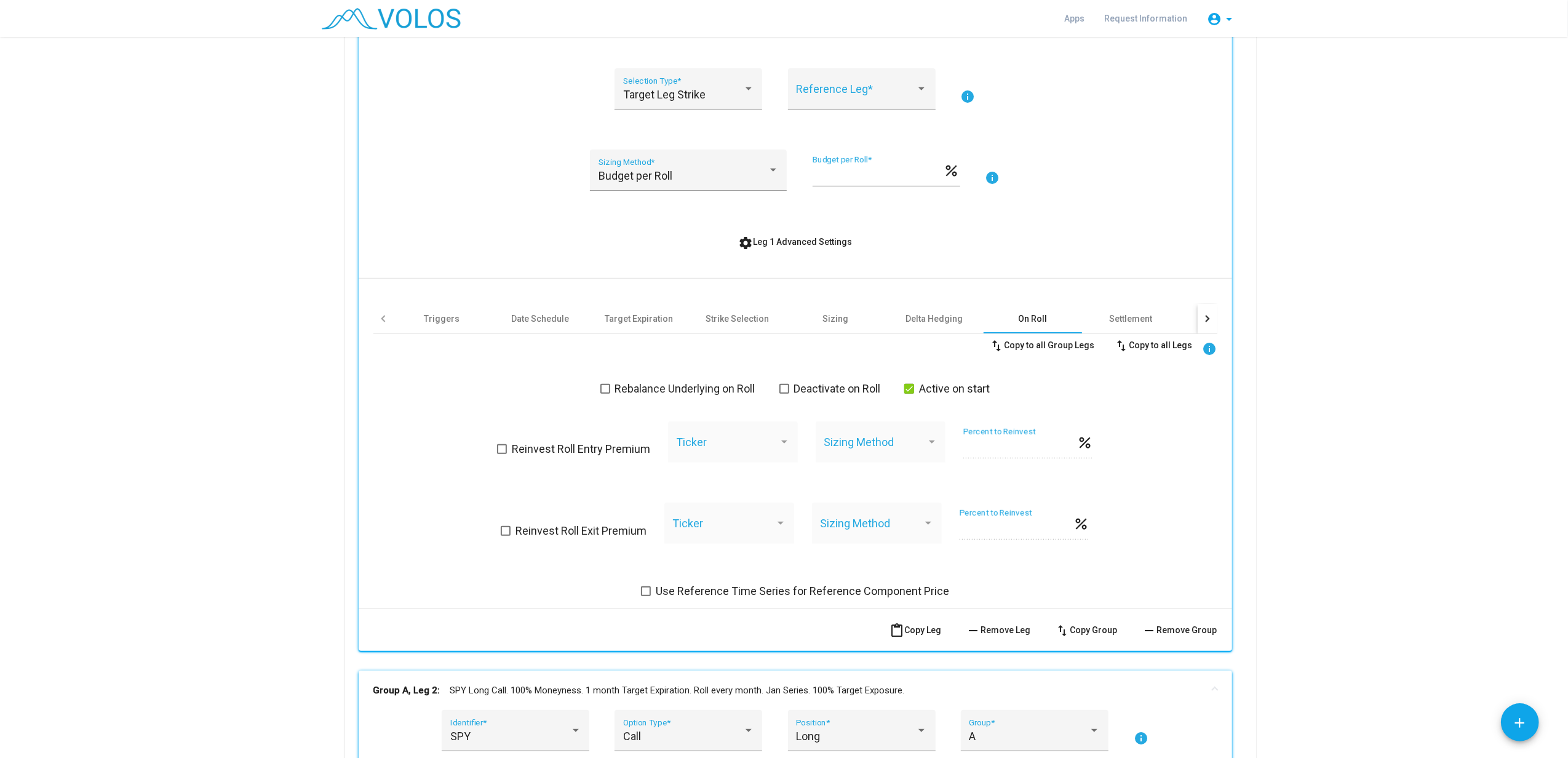
scroll to position [410, 0]
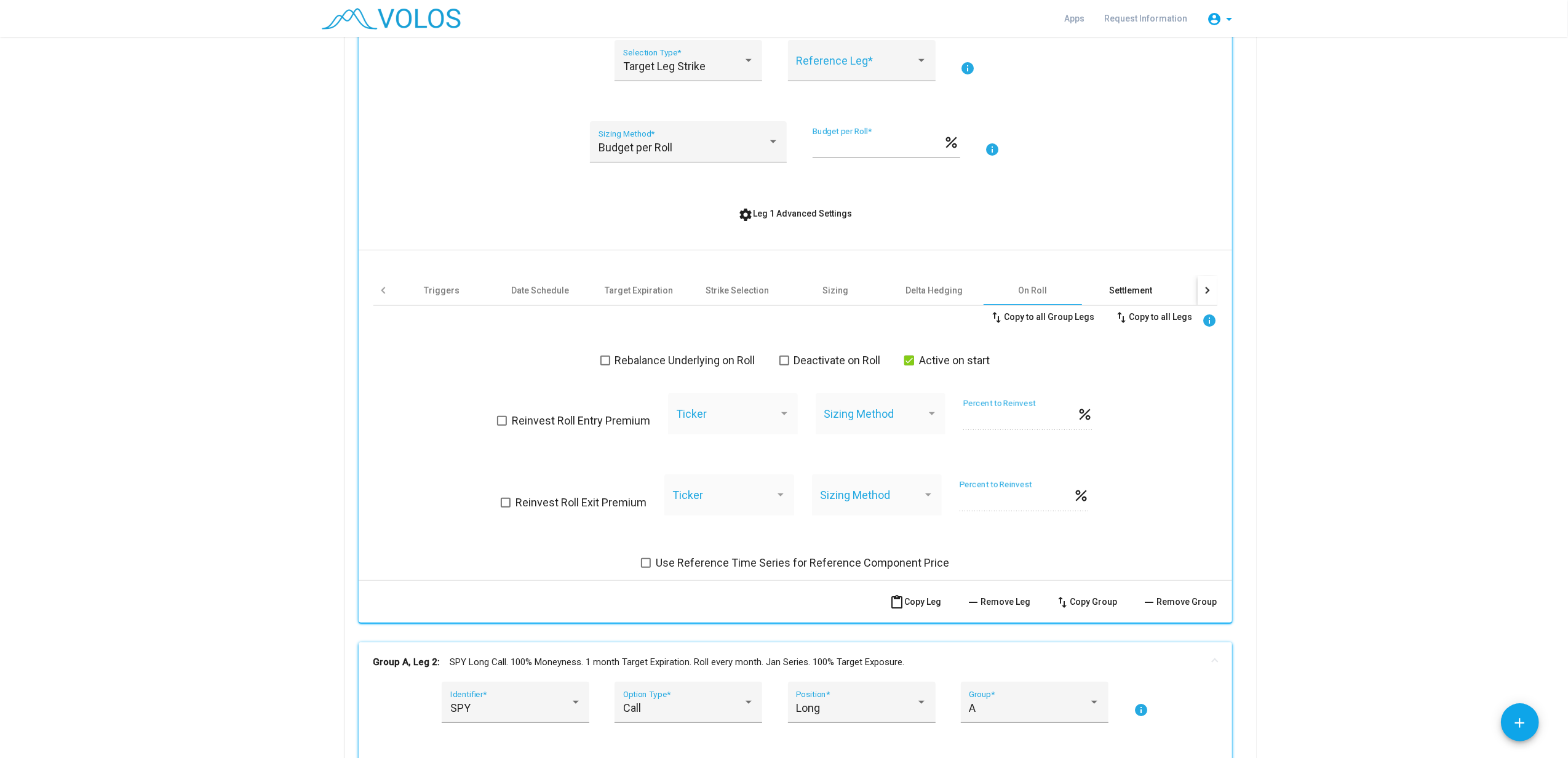
click at [1118, 292] on div "Settlement" at bounding box center [1132, 290] width 43 height 12
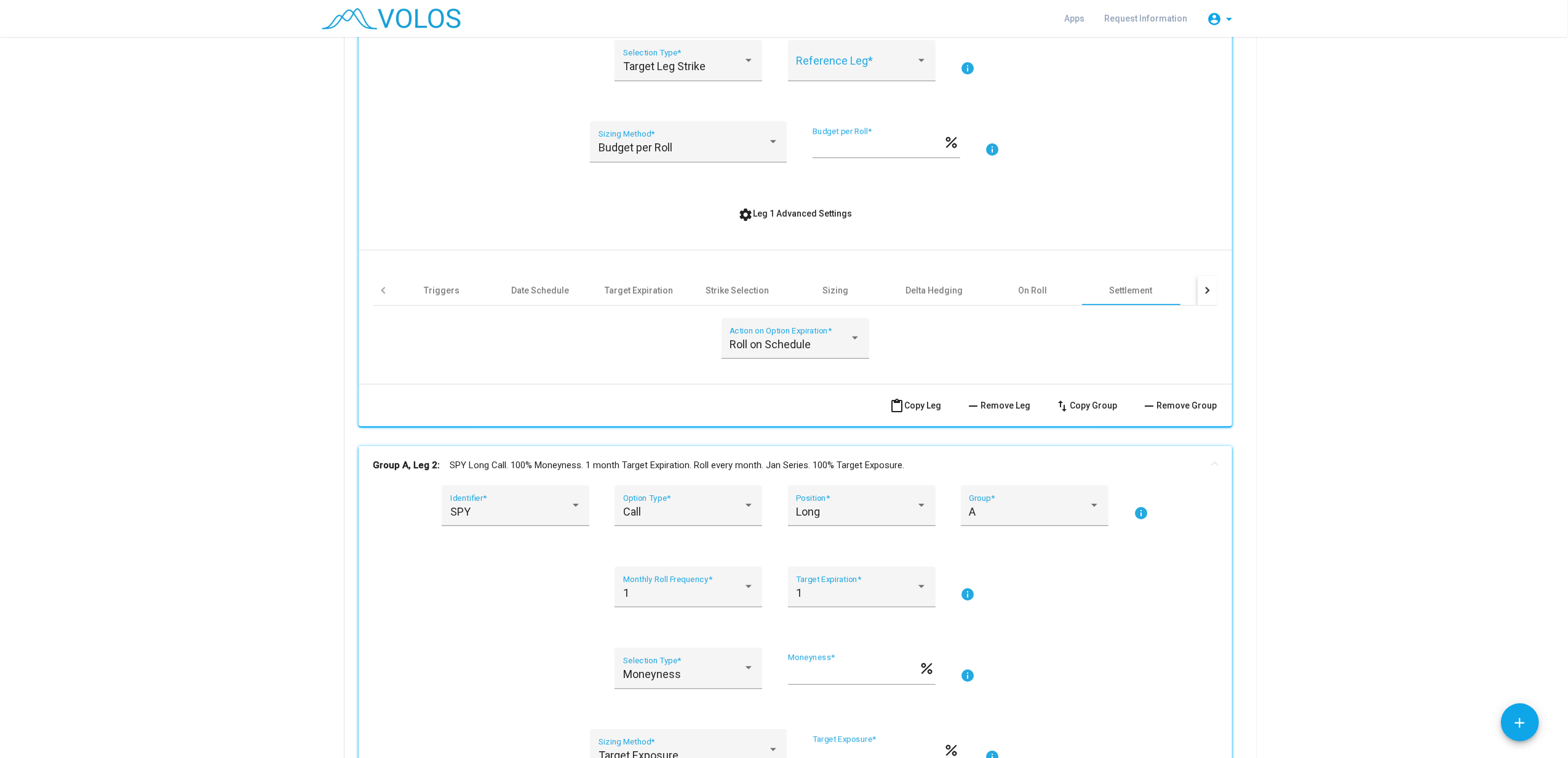
drag, startPoint x: 1118, startPoint y: 292, endPoint x: 1115, endPoint y: 340, distance: 48.1
click at [1164, 346] on div "Roll on Schedule Action on Option Expiration *" at bounding box center [796, 346] width 844 height 56
click at [819, 342] on div "Roll on Schedule" at bounding box center [789, 344] width 120 height 12
click at [948, 348] on div at bounding box center [784, 379] width 1568 height 758
click at [837, 342] on div "Roll on Schedule" at bounding box center [789, 344] width 120 height 12
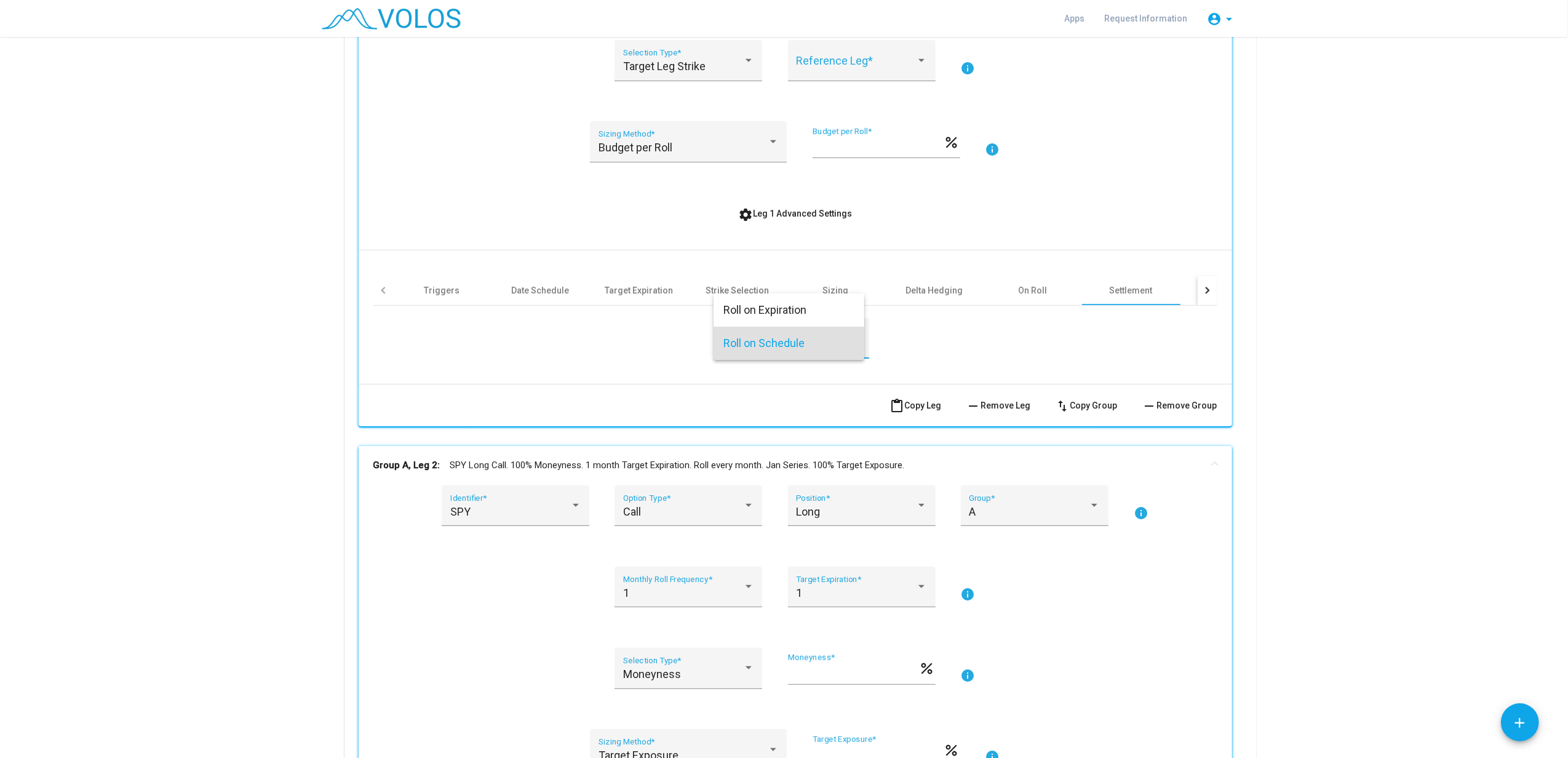
click at [1176, 289] on div at bounding box center [784, 379] width 1568 height 758
click at [1176, 289] on div at bounding box center [1207, 290] width 7 height 7
click at [968, 289] on div "Other" at bounding box center [952, 290] width 98 height 30
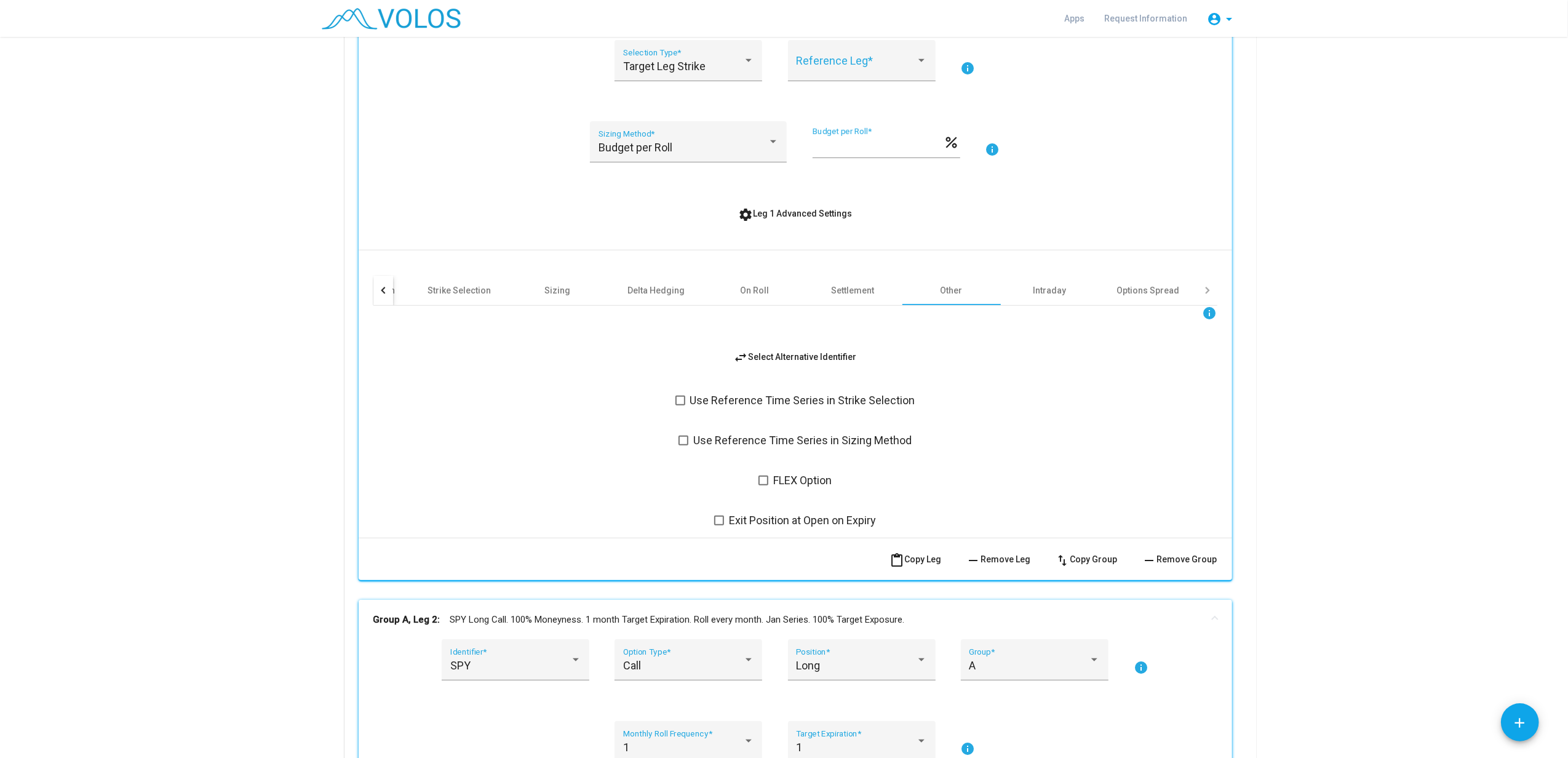
click at [780, 399] on span "Use Reference Time Series in Strike Selection" at bounding box center [803, 401] width 225 height 15
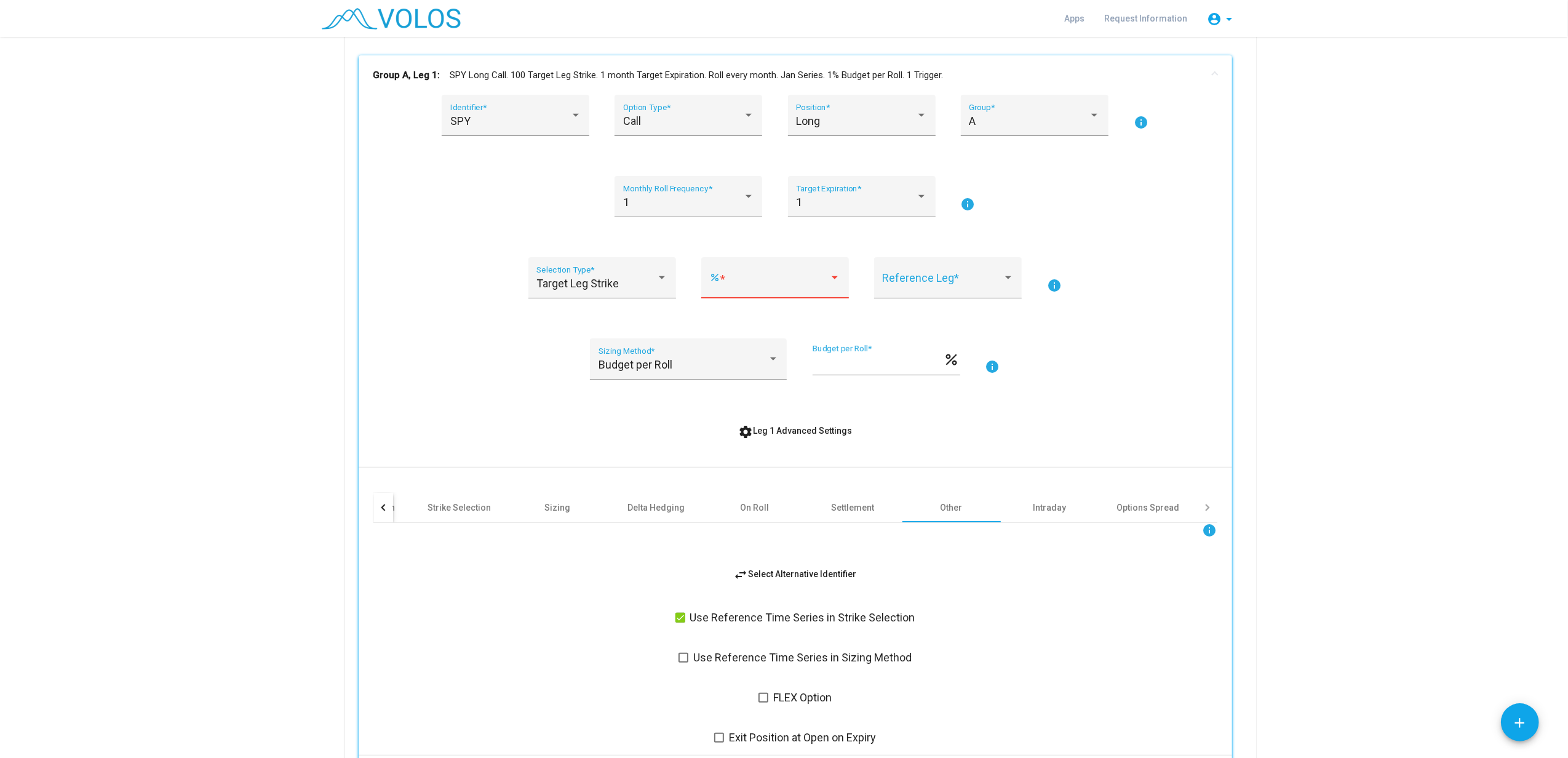
scroll to position [163, 0]
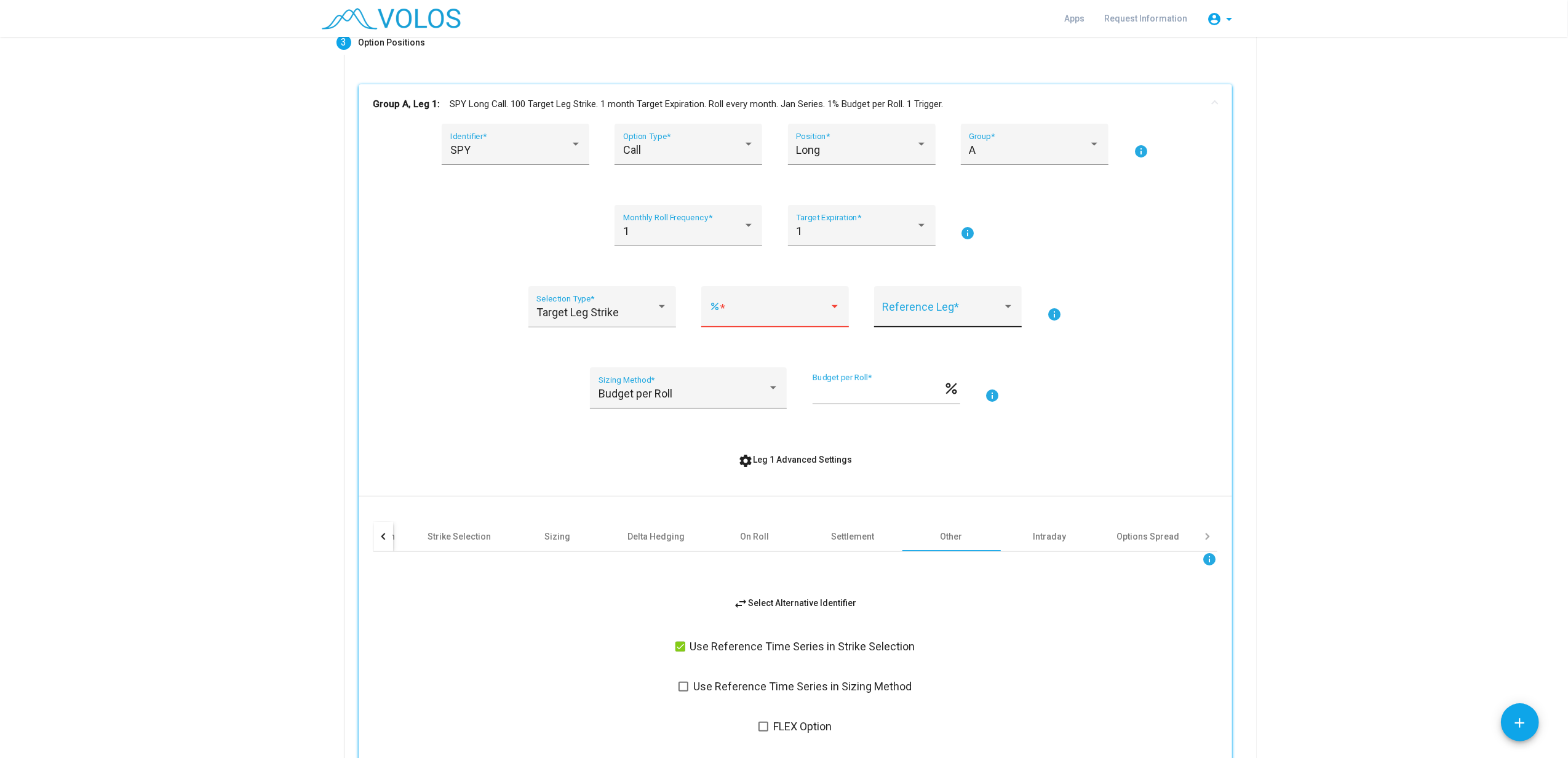
click at [931, 318] on div "Reference Leg *" at bounding box center [948, 311] width 131 height 33
click at [749, 315] on div at bounding box center [784, 379] width 1568 height 758
click at [796, 315] on span at bounding box center [769, 313] width 120 height 12
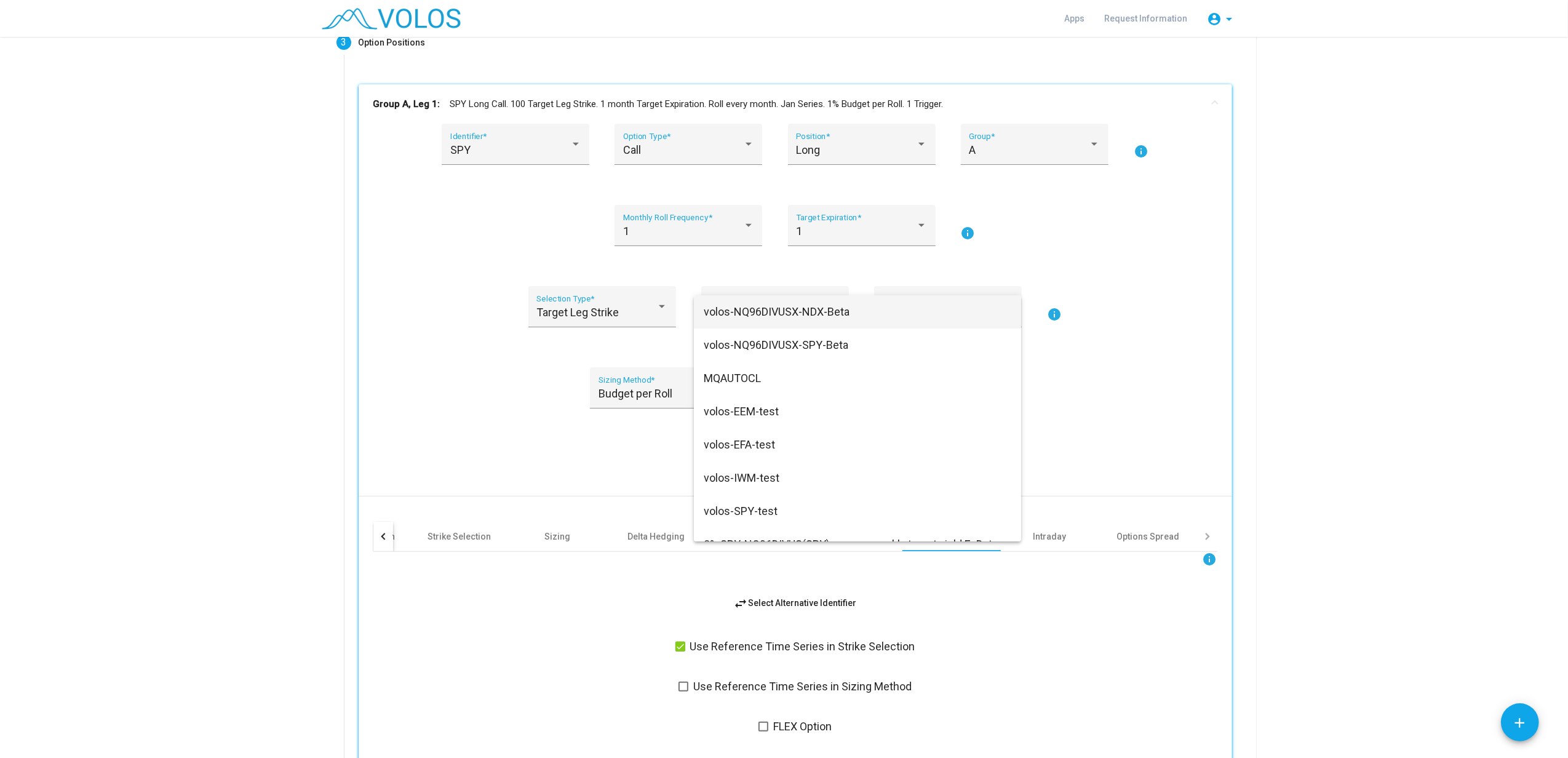
click at [479, 369] on div at bounding box center [784, 379] width 1568 height 758
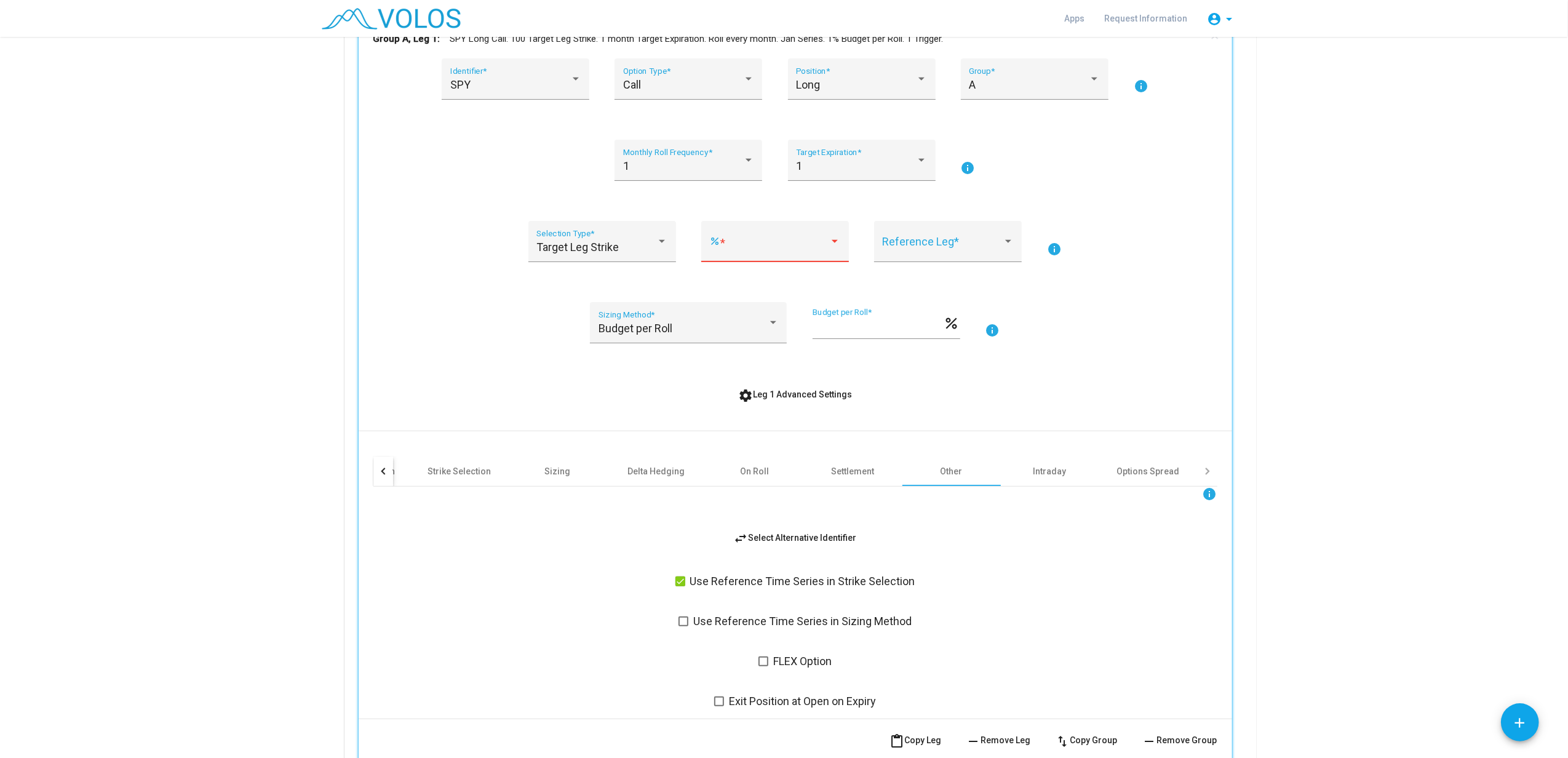
scroll to position [328, 0]
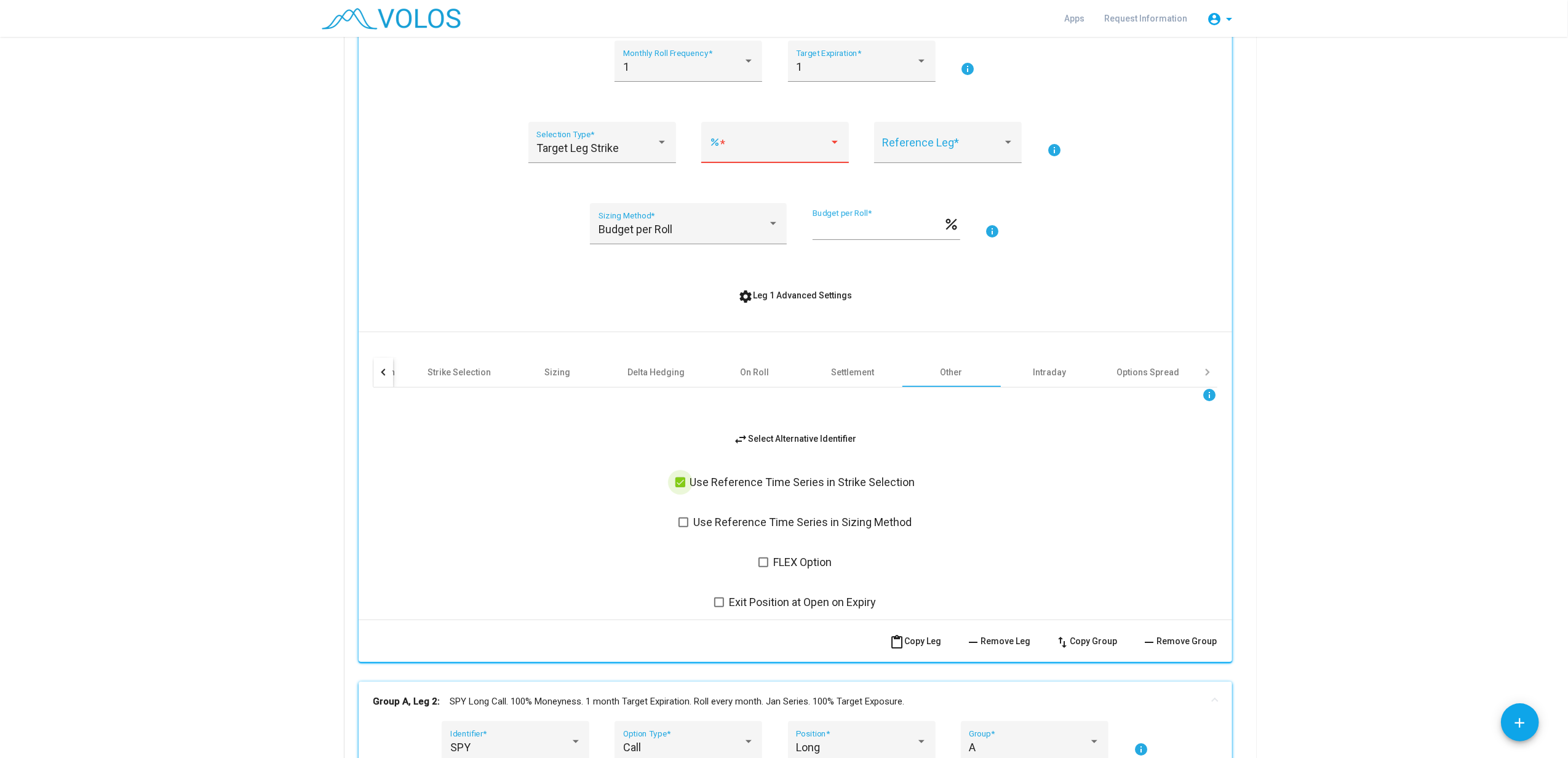
click at [697, 482] on span "Use Reference Time Series in Strike Selection" at bounding box center [803, 482] width 225 height 15
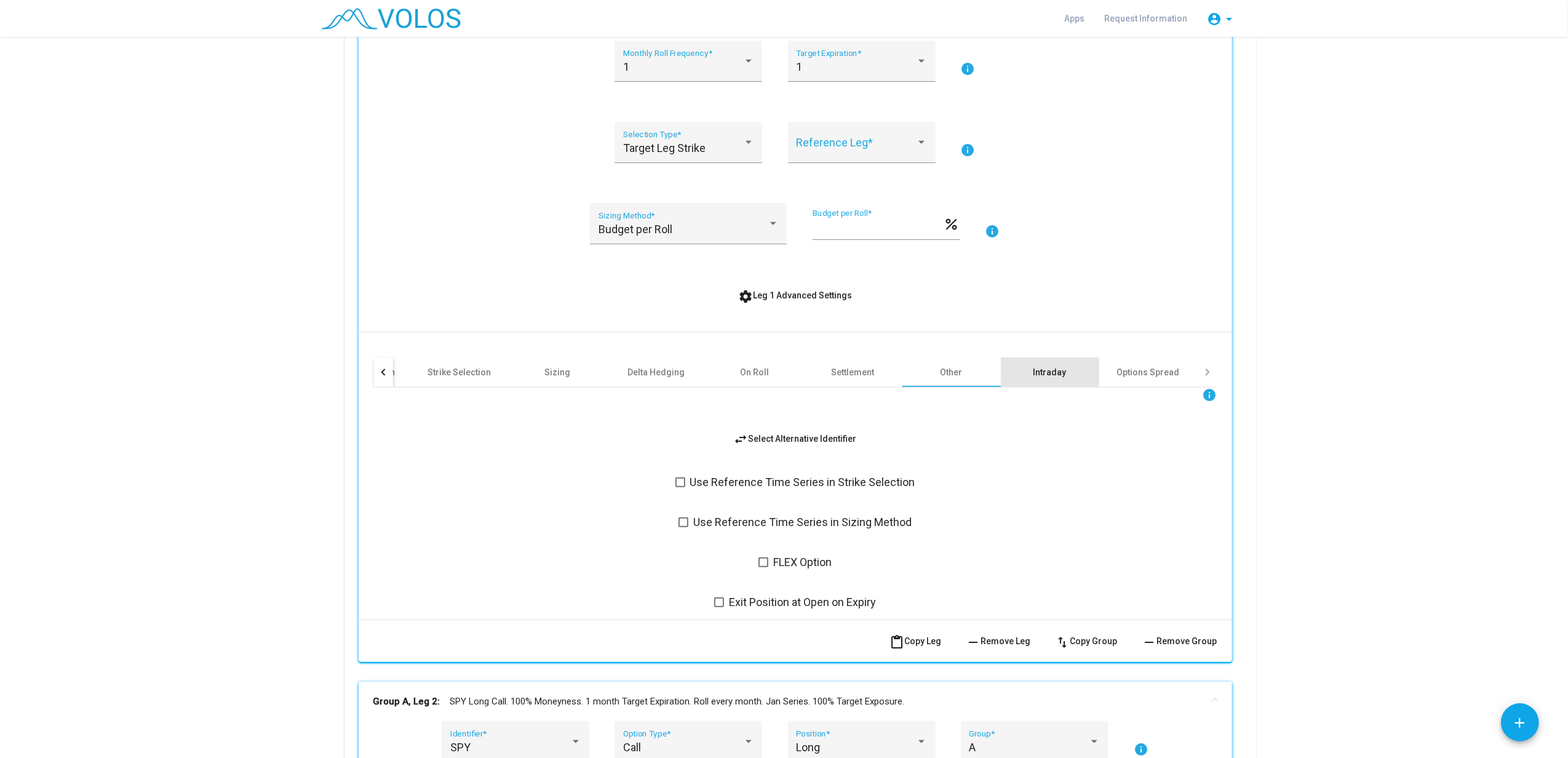
click at [1034, 376] on div "Intraday" at bounding box center [1050, 372] width 33 height 12
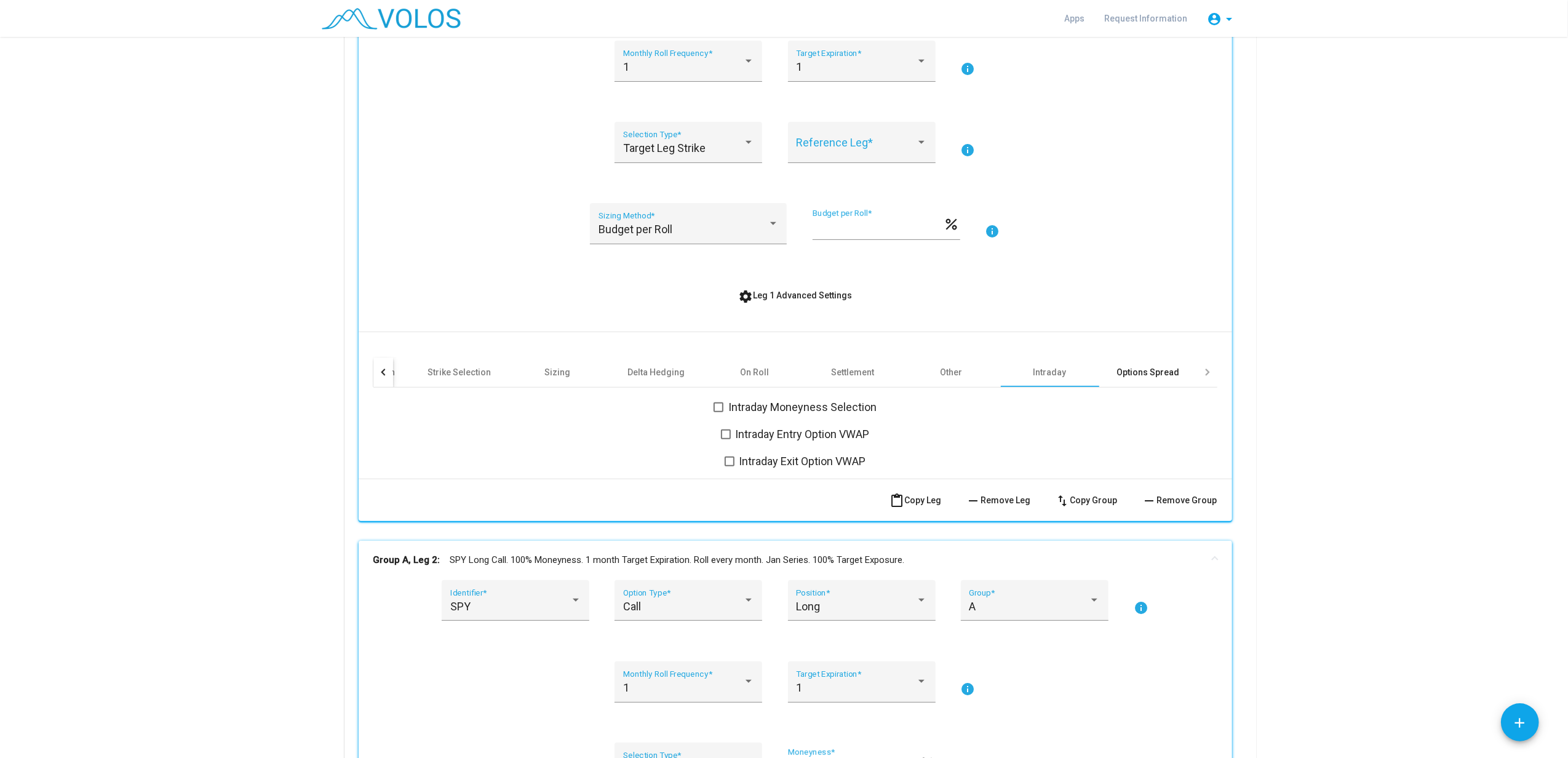
click at [1121, 380] on div "Options Spread" at bounding box center [1148, 372] width 98 height 30
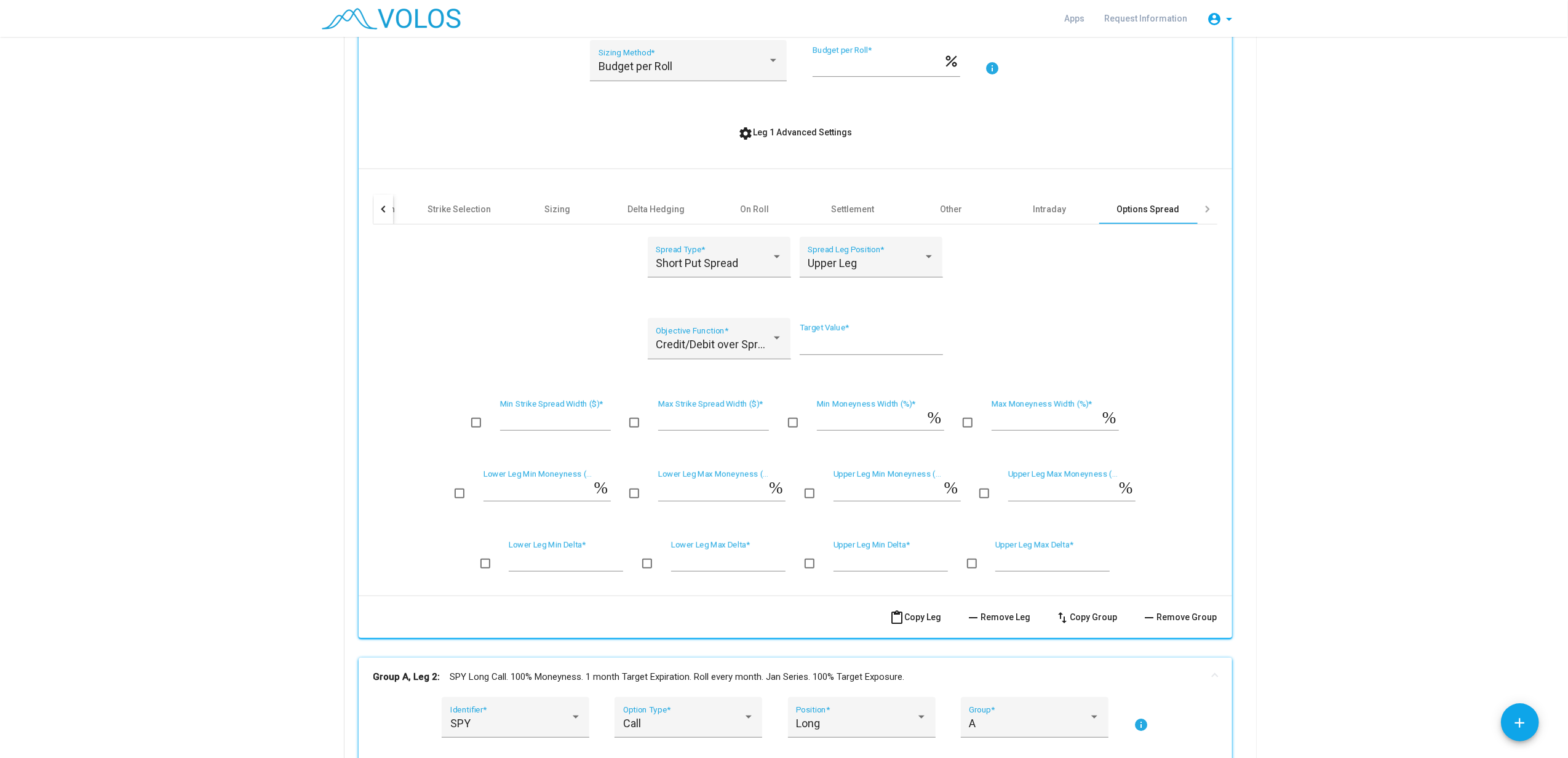
scroll to position [492, 0]
click at [1176, 203] on div at bounding box center [1207, 208] width 20 height 30
click at [1176, 208] on div at bounding box center [1207, 207] width 7 height 7
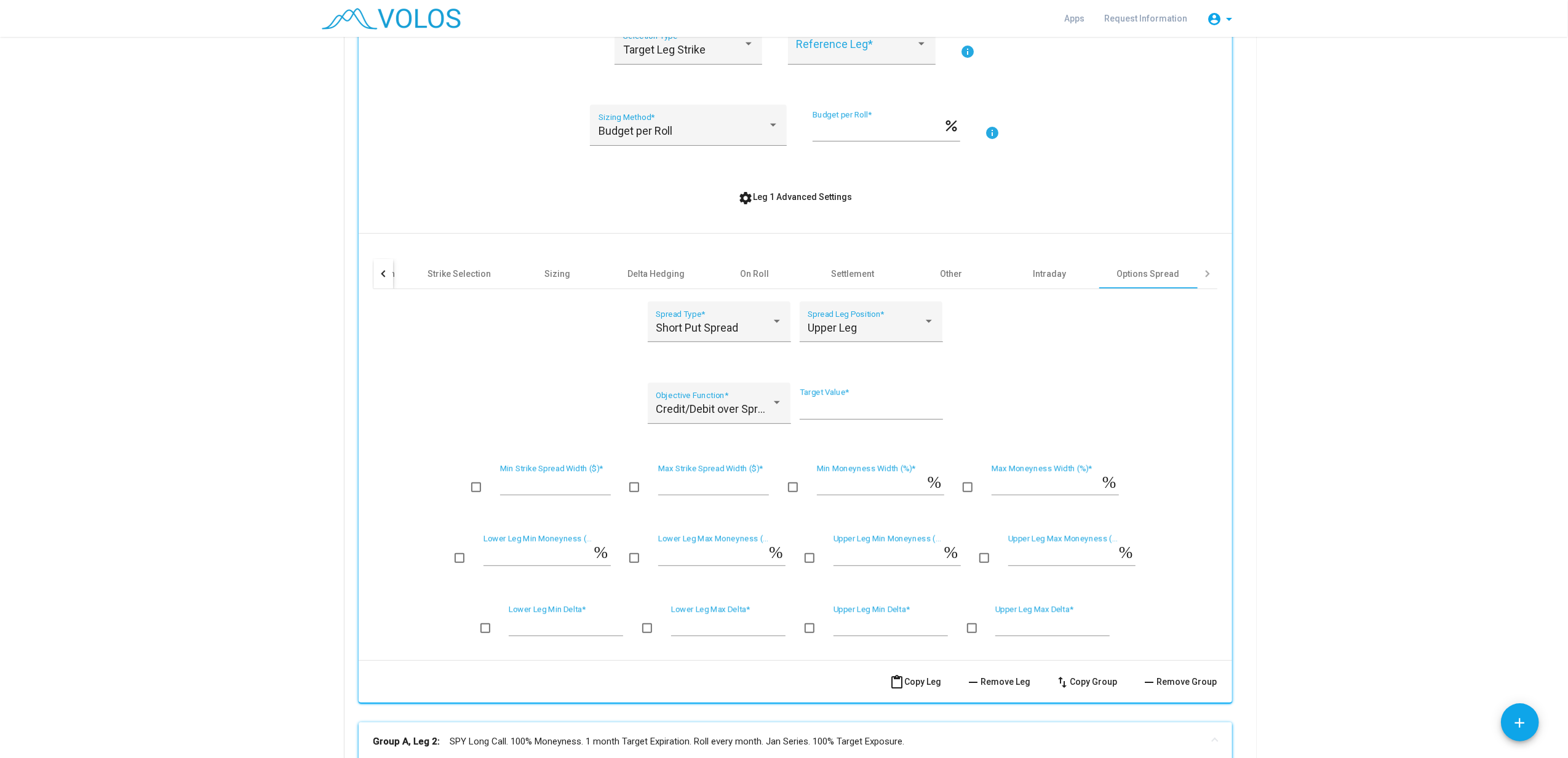
scroll to position [328, 0]
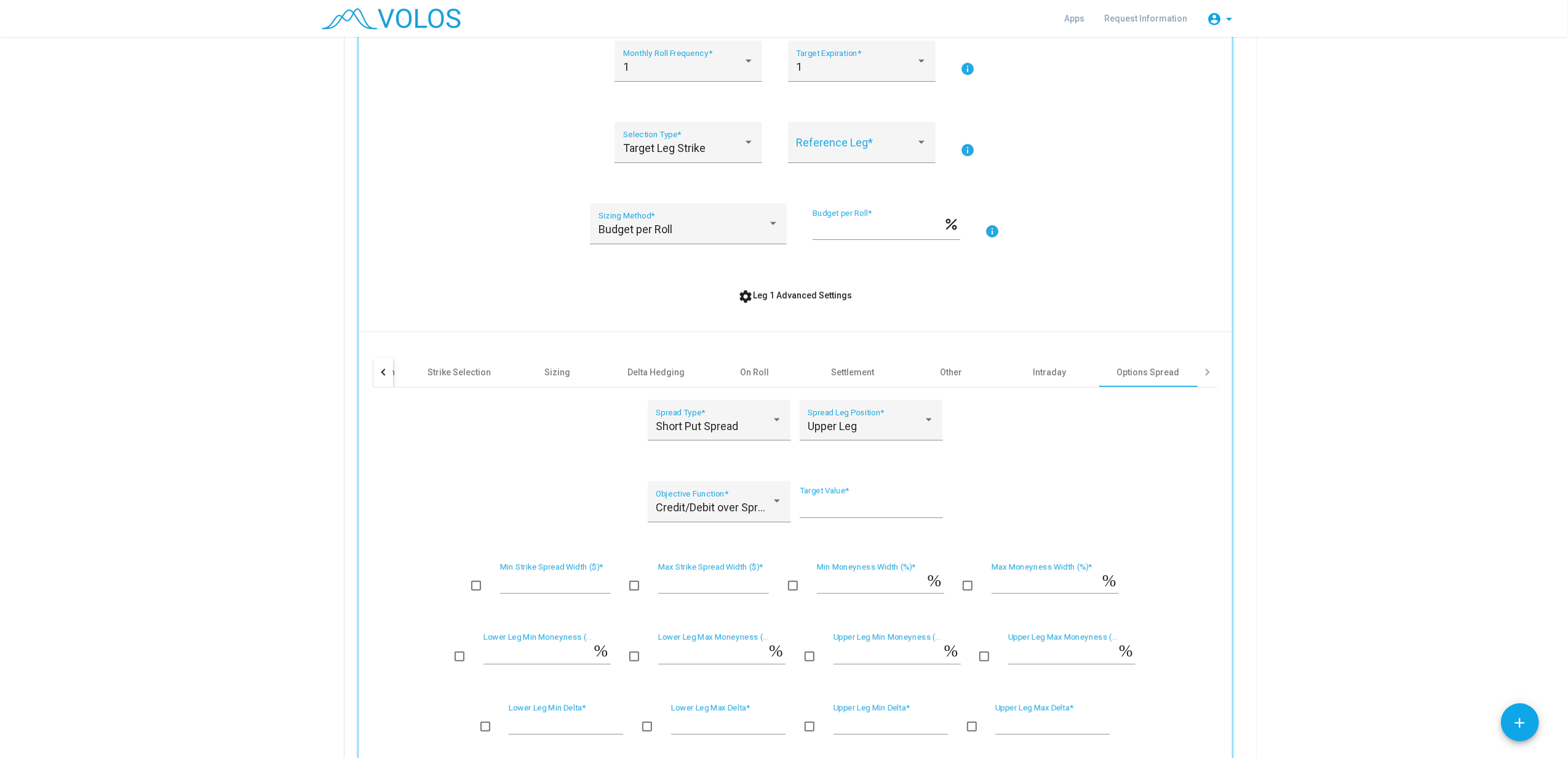
click at [1176, 328] on as-strategy-engine-wrapper "**********" at bounding box center [784, 568] width 1568 height 1718
click at [1176, 368] on div at bounding box center [1207, 372] width 7 height 7
click at [1176, 372] on div at bounding box center [1207, 372] width 7 height 7
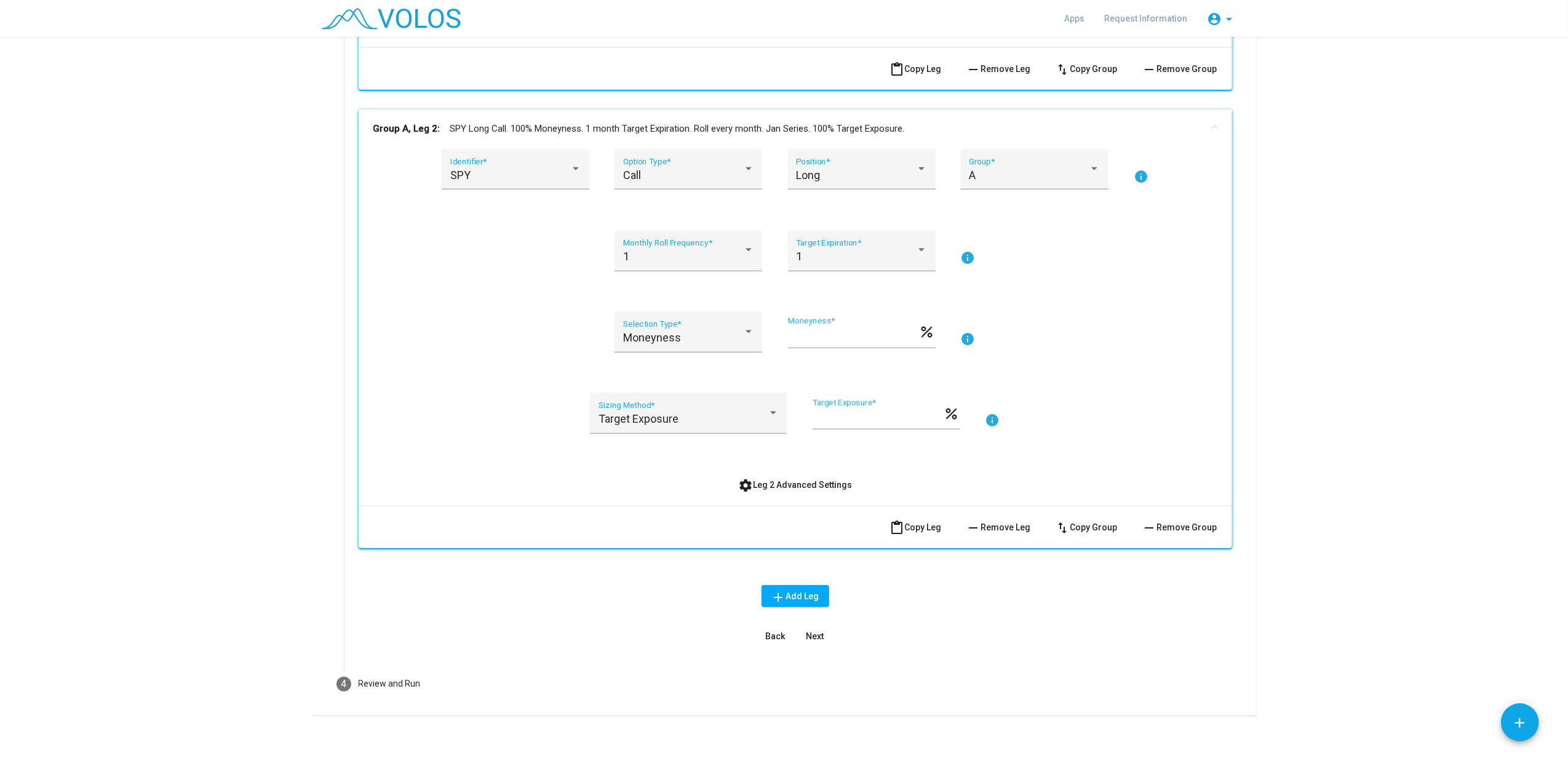
scroll to position [1043, 0]
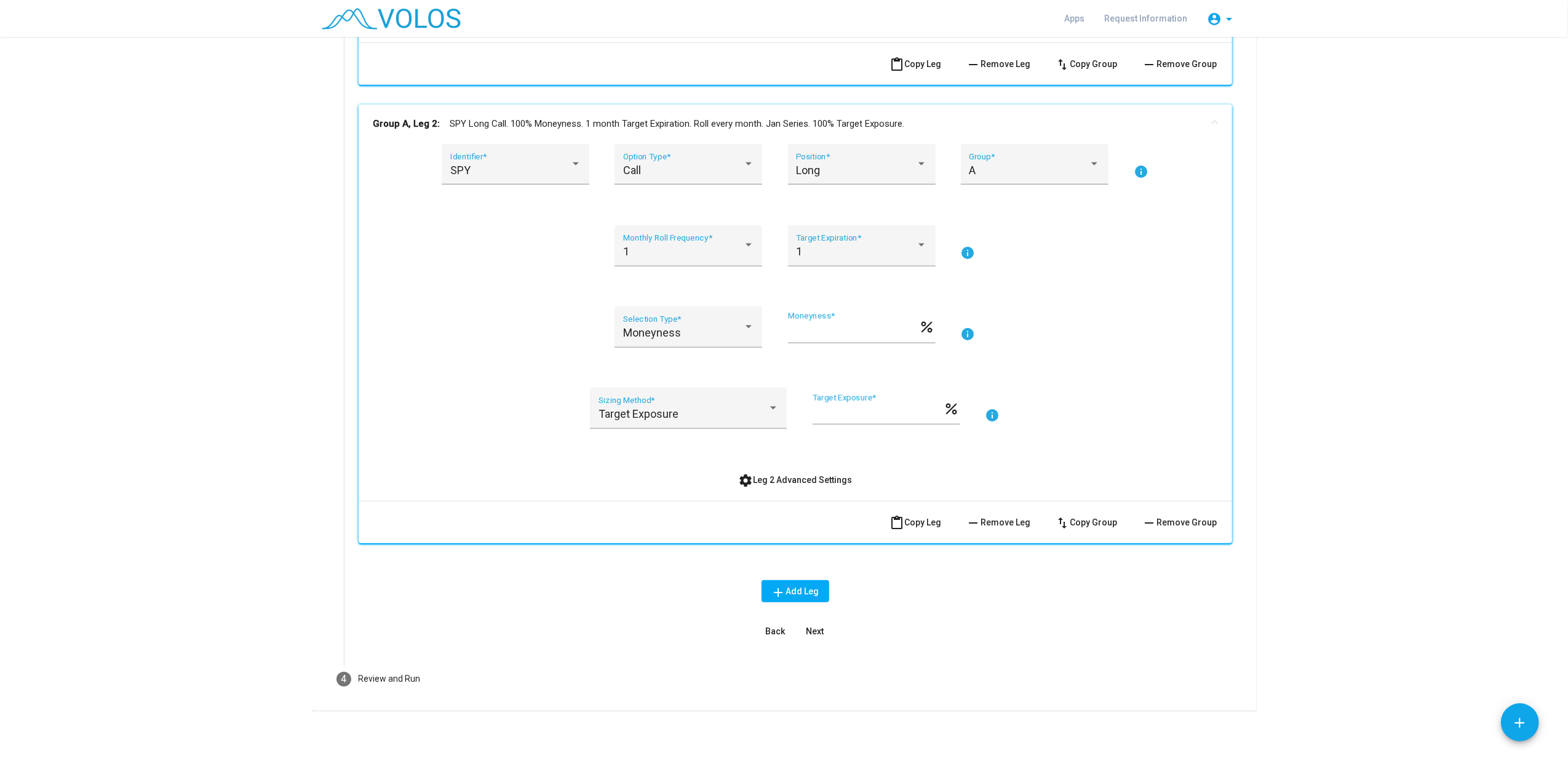
click at [389, 567] on div "Review and Run" at bounding box center [390, 679] width 62 height 13
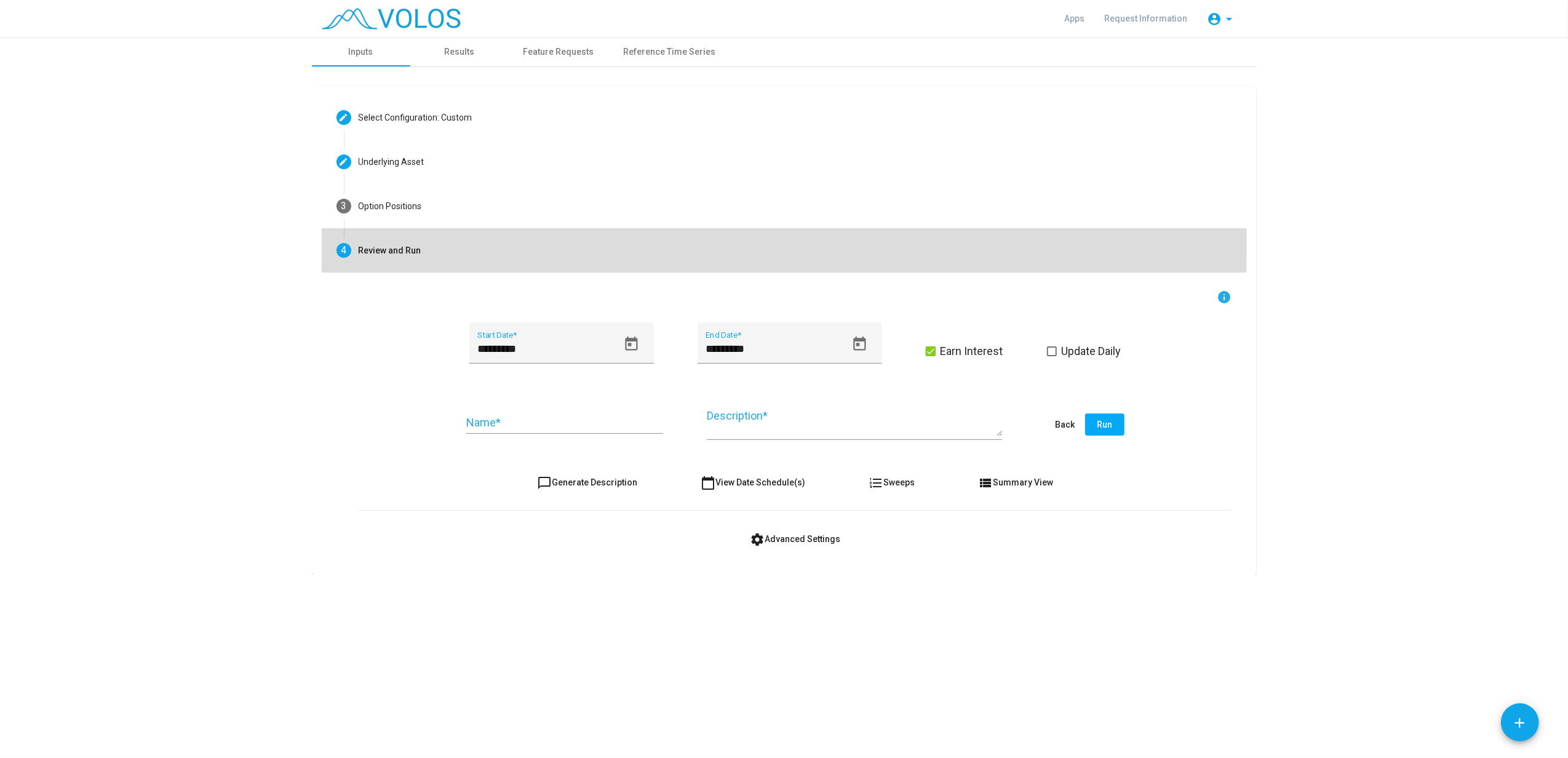
scroll to position [0, 0]
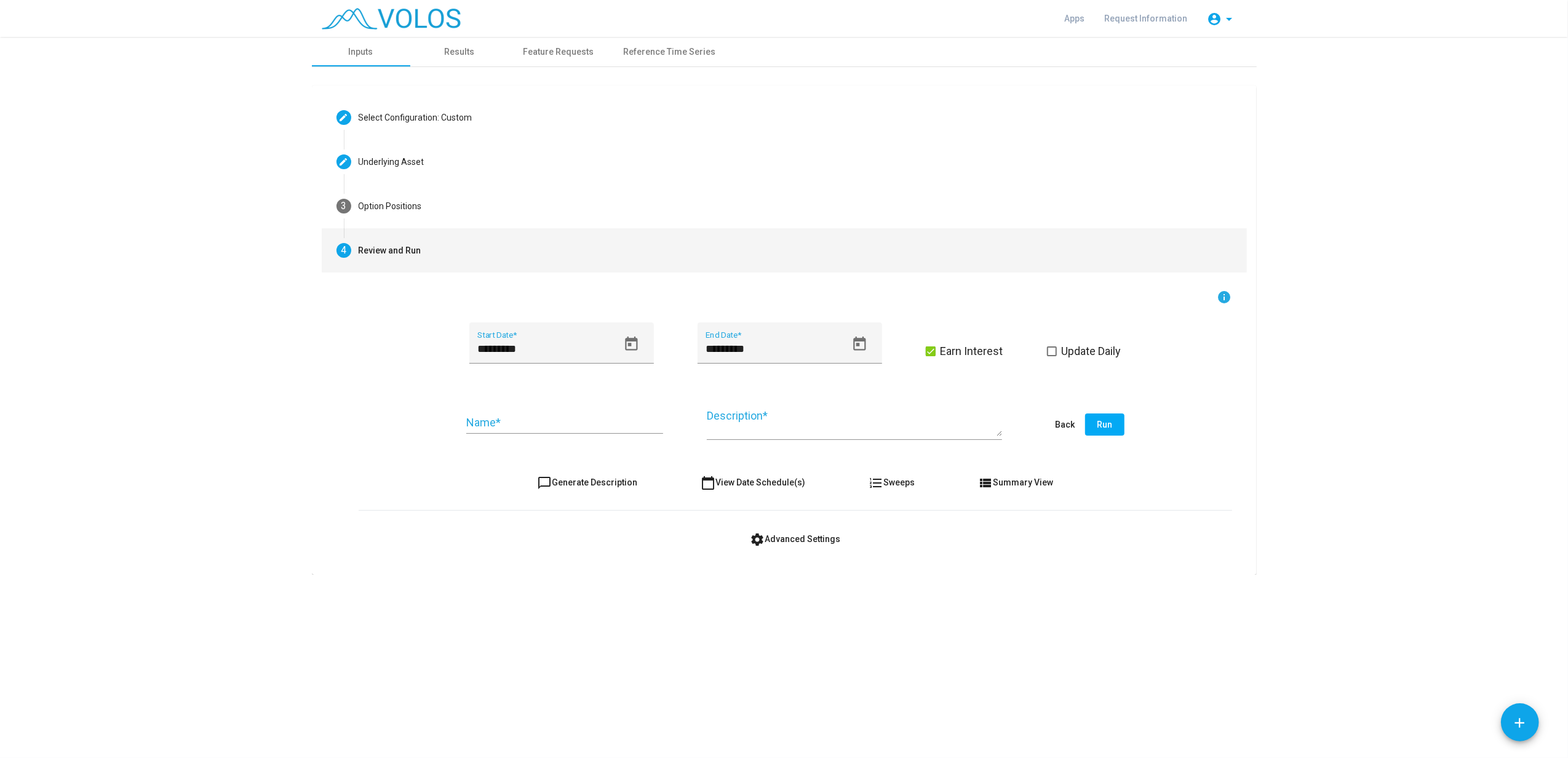
click at [587, 481] on span "chat_bubble_outline Generate Description" at bounding box center [587, 482] width 100 height 10
type textarea "**********"
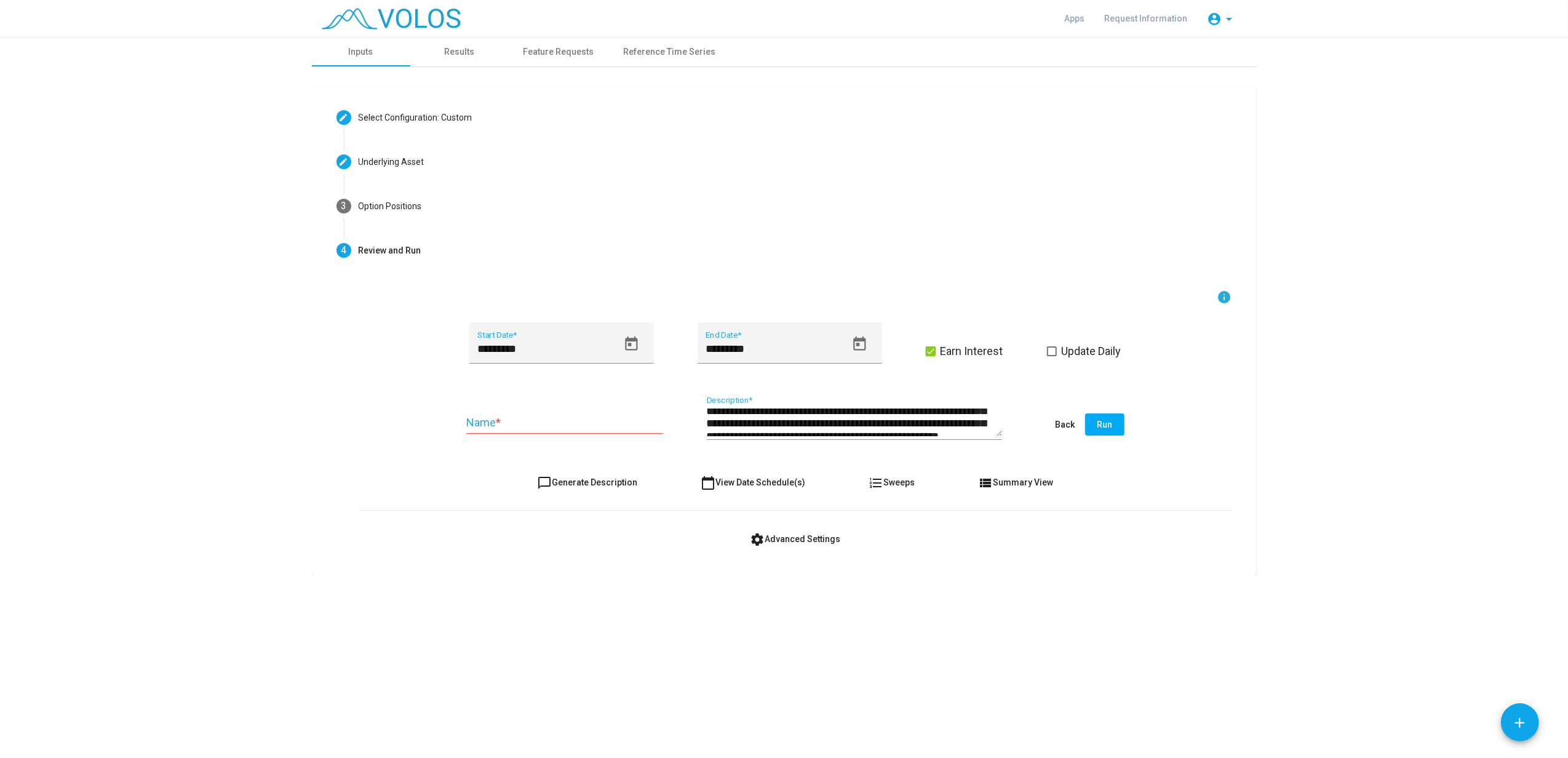
scroll to position [62, 0]
click at [1176, 325] on as-strategy-engine-wrapper "**********" at bounding box center [784, 305] width 1568 height 538
click at [1176, 323] on as-strategy-engine-wrapper "**********" at bounding box center [784, 305] width 1568 height 538
click at [368, 434] on div "**********" at bounding box center [796, 424] width 874 height 58
click at [1176, 384] on as-strategy-engine-wrapper "**********" at bounding box center [784, 305] width 1568 height 538
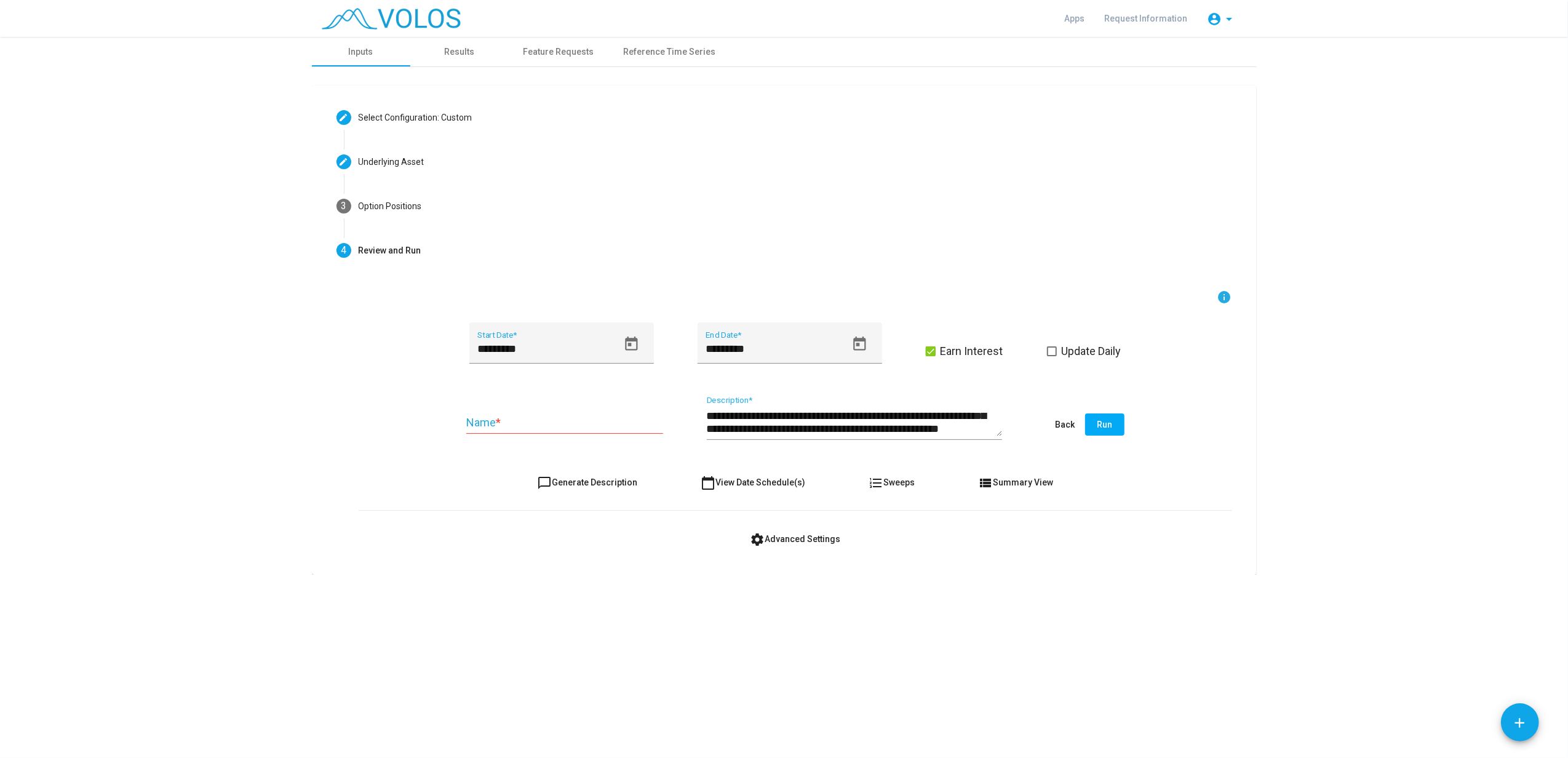
click at [748, 483] on span "calendar_today View Date Schedule(s)" at bounding box center [753, 482] width 104 height 10
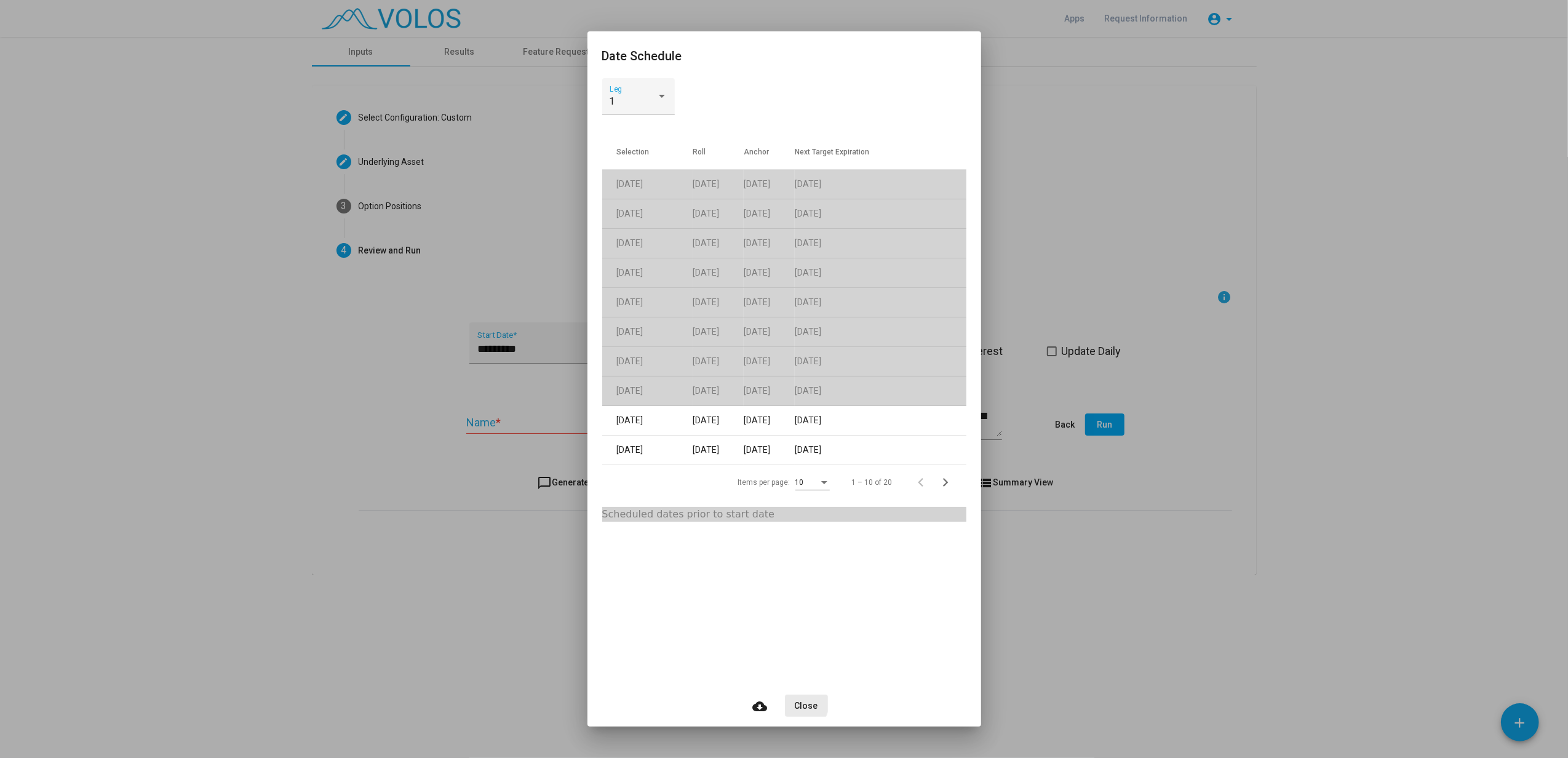
click at [796, 567] on span "Close" at bounding box center [806, 705] width 23 height 10
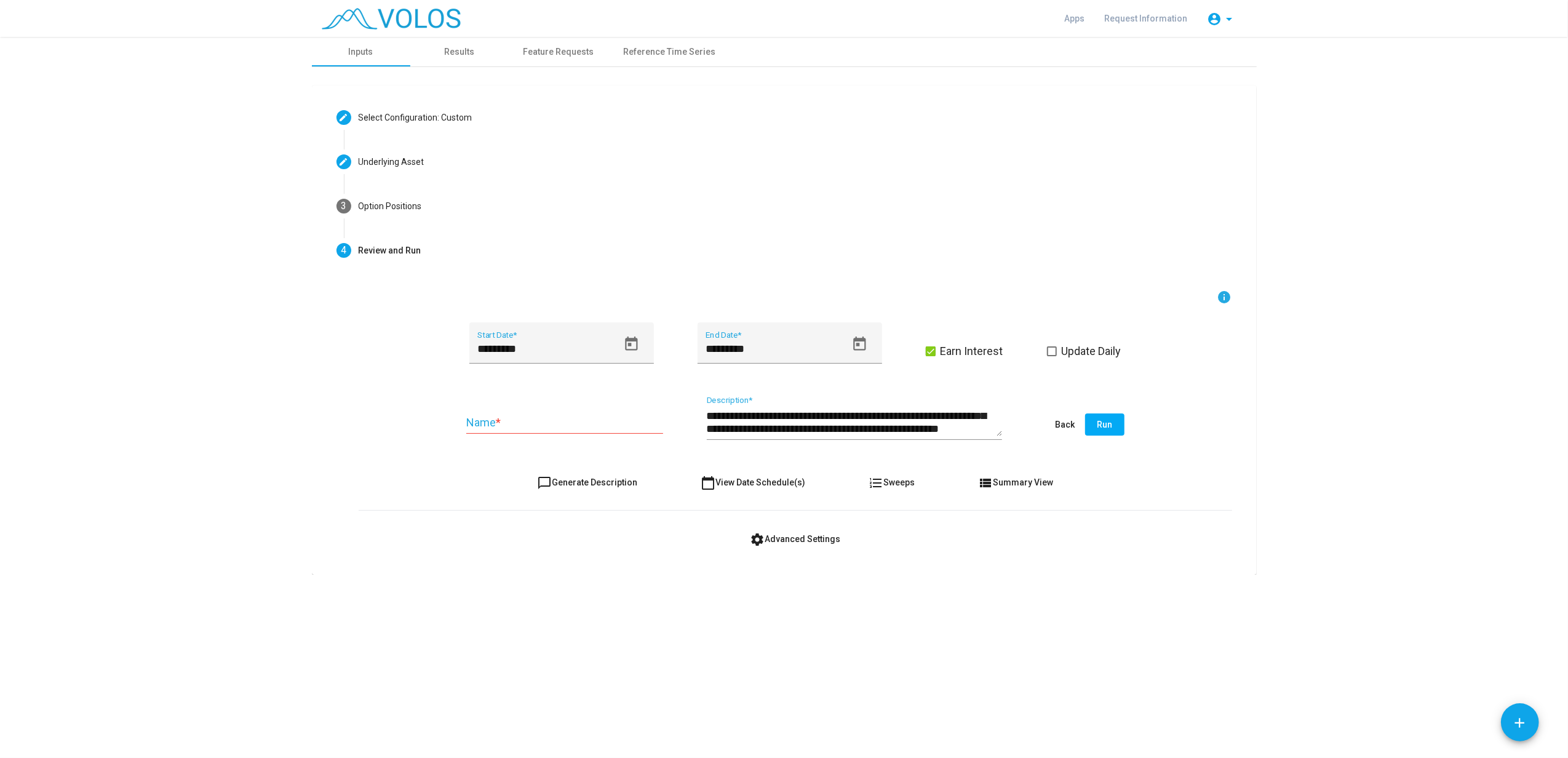
click at [806, 539] on span "settings Advanced Settings" at bounding box center [795, 538] width 90 height 10
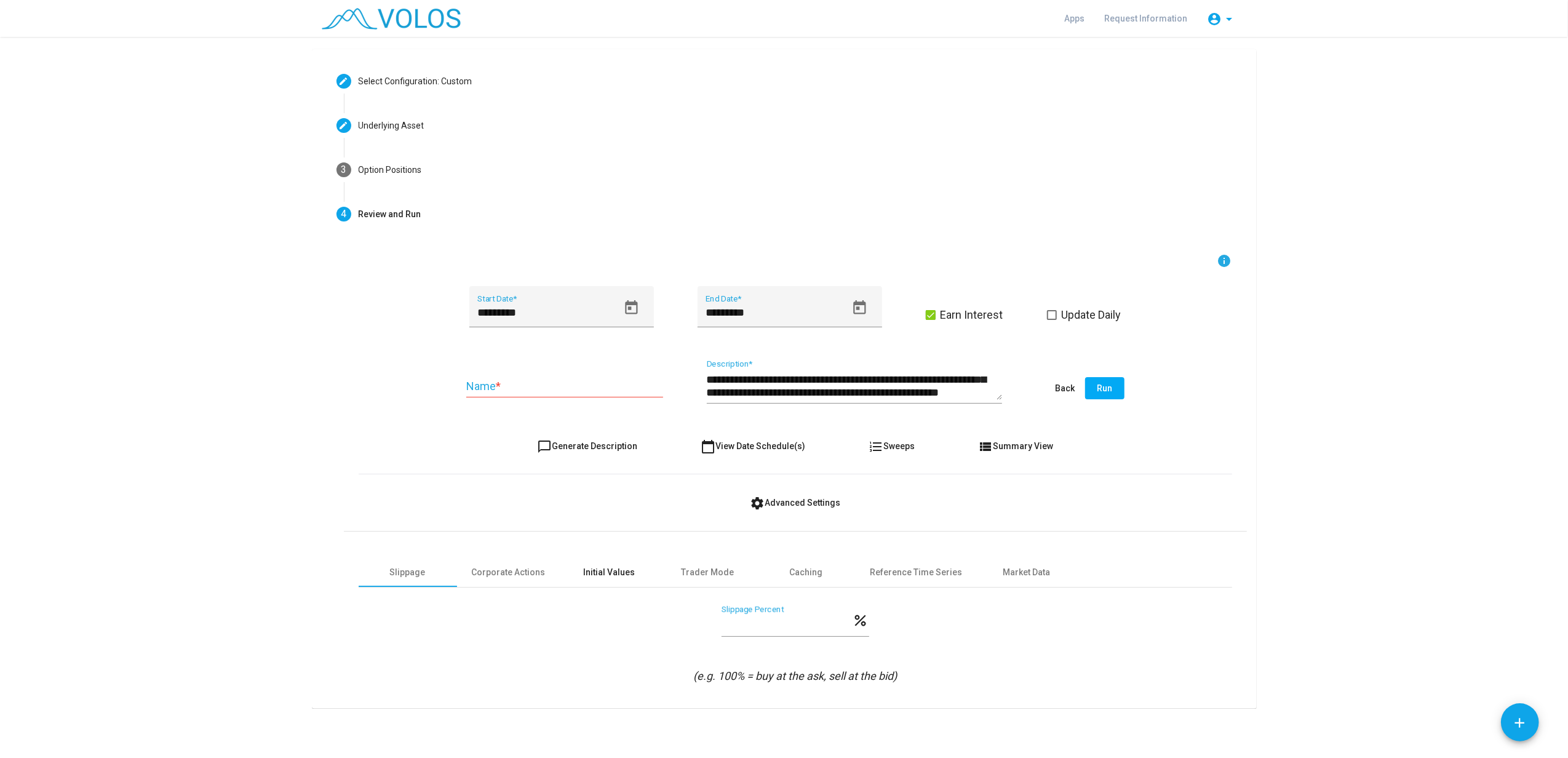
click at [603, 567] on div "Initial Values" at bounding box center [610, 572] width 52 height 13
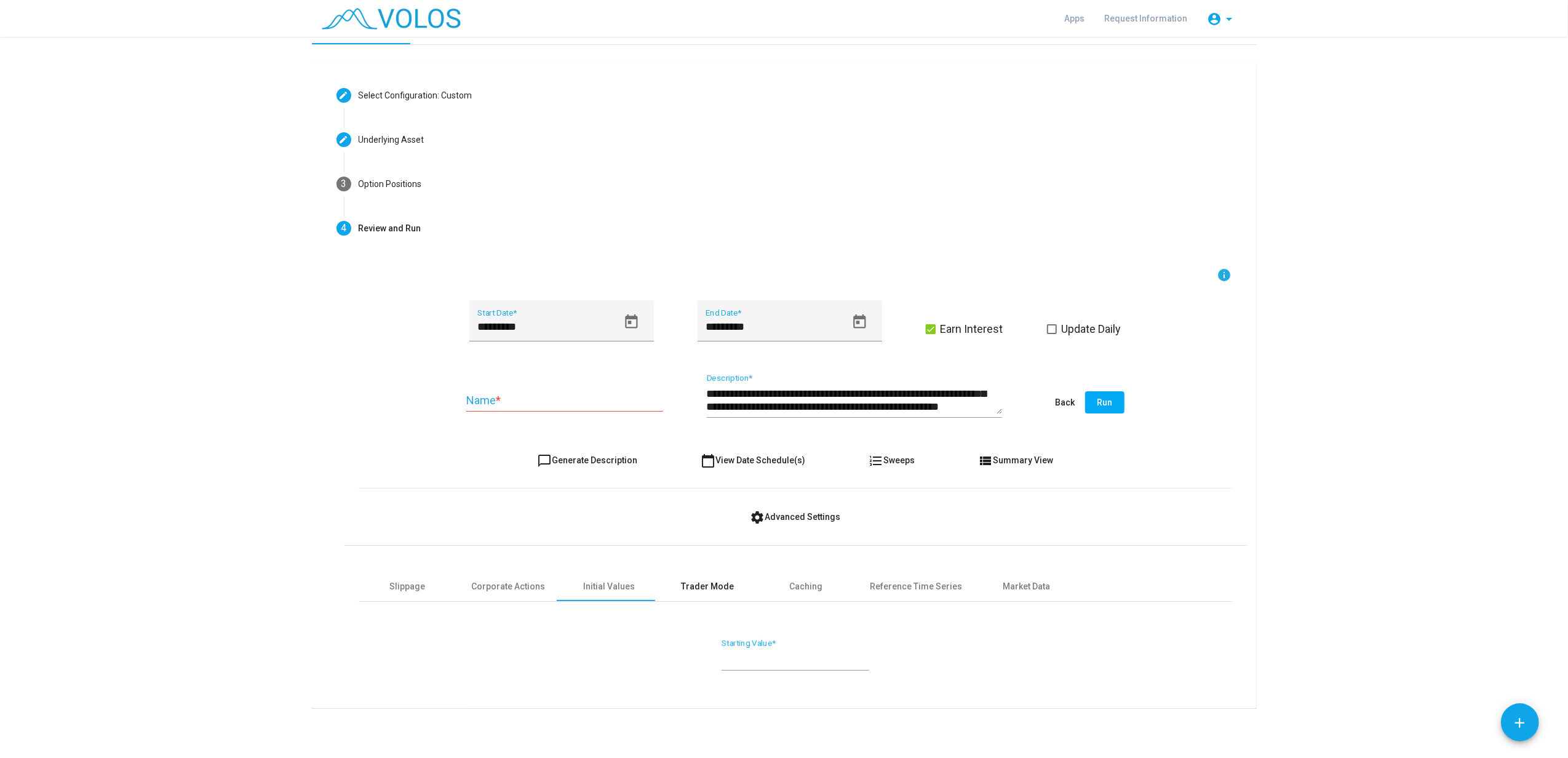
click at [722, 567] on div "Trader Mode" at bounding box center [708, 586] width 53 height 13
click at [796, 567] on div "Caching" at bounding box center [806, 586] width 33 height 13
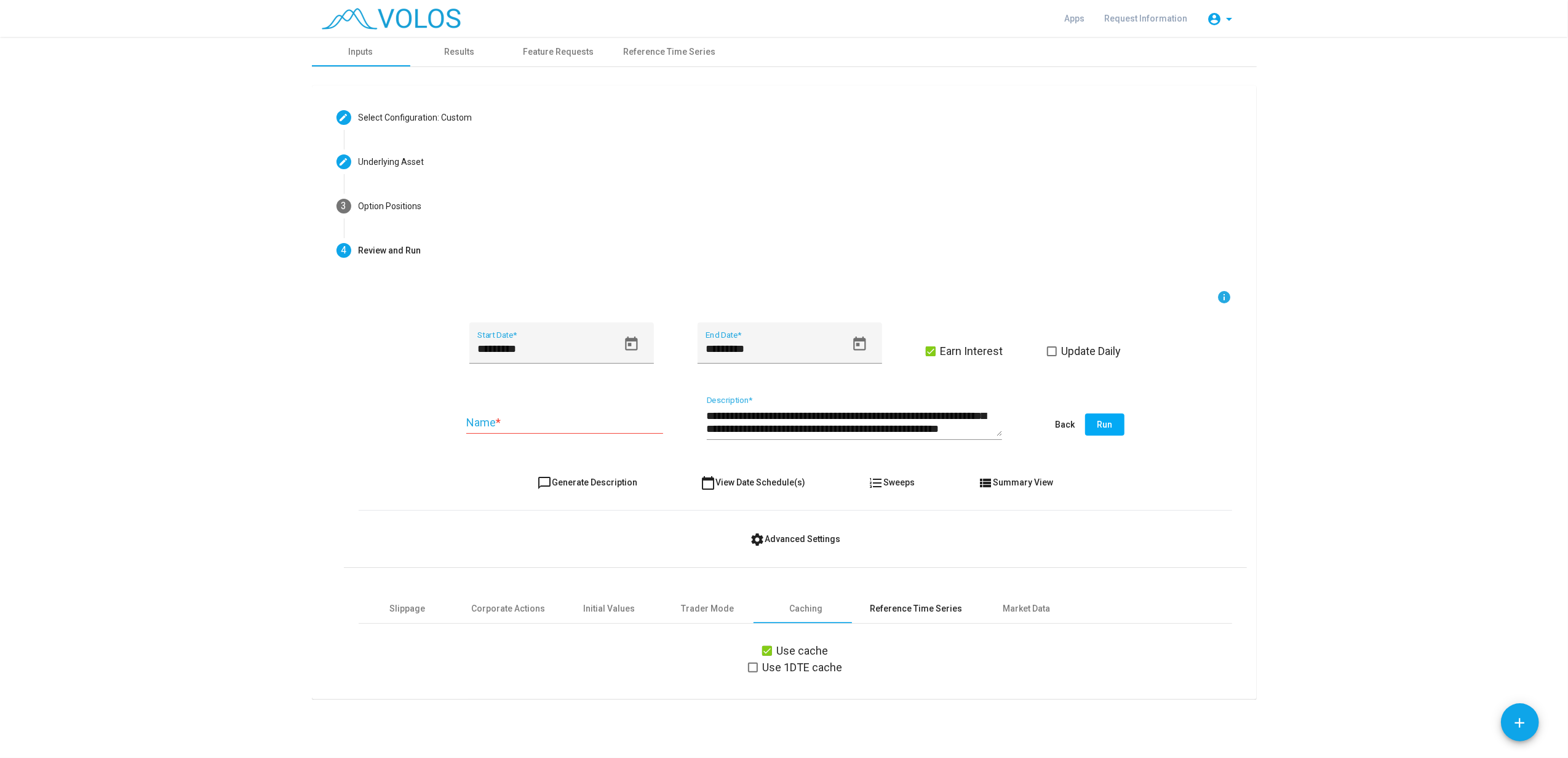
click at [905, 567] on div "Reference Time Series" at bounding box center [917, 608] width 92 height 13
click at [784, 567] on div "Caching" at bounding box center [806, 608] width 98 height 30
click at [902, 567] on div "Reference Time Series" at bounding box center [917, 608] width 92 height 13
click at [1007, 567] on div "Market Data" at bounding box center [1027, 608] width 47 height 13
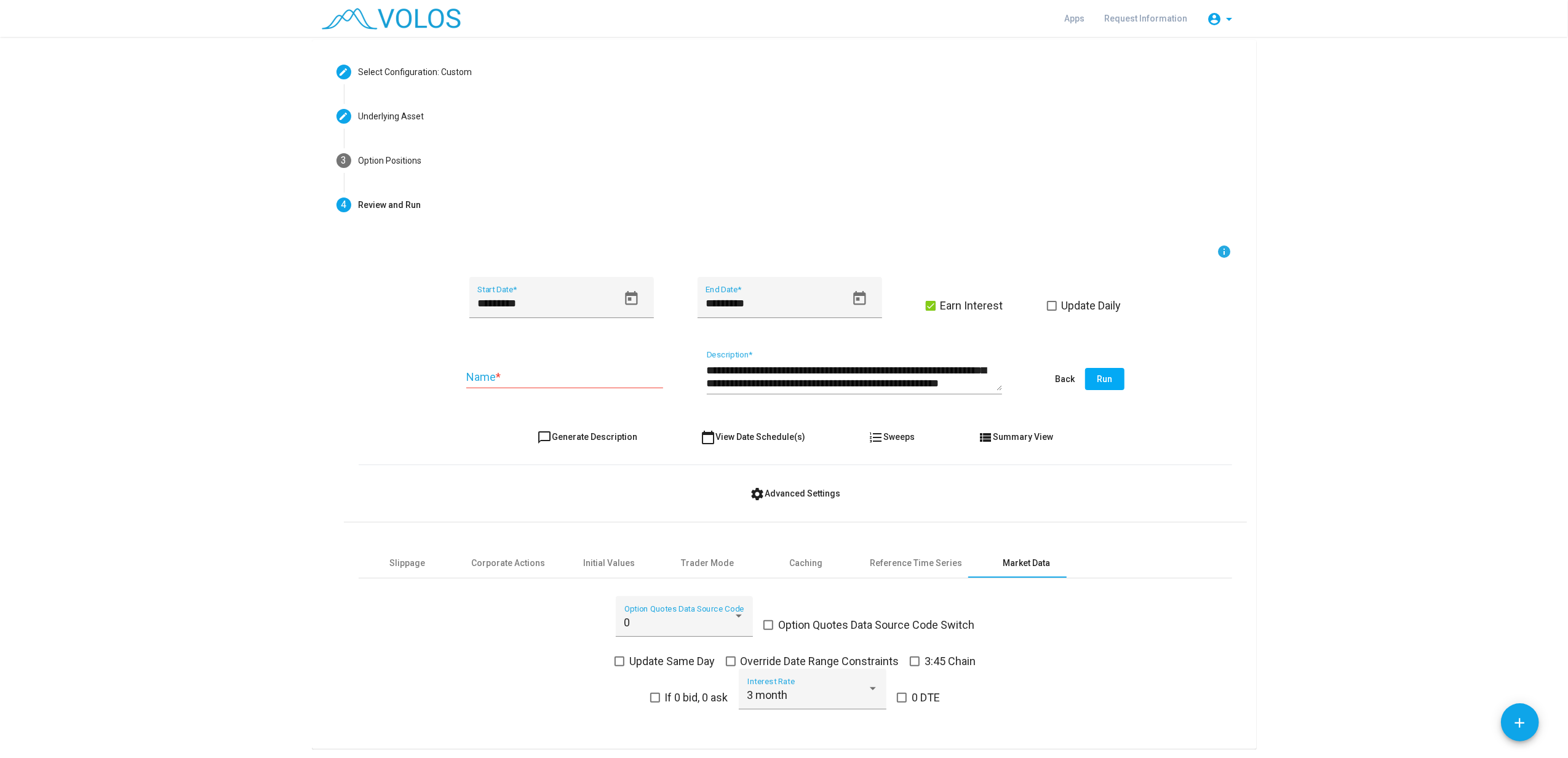
scroll to position [86, 0]
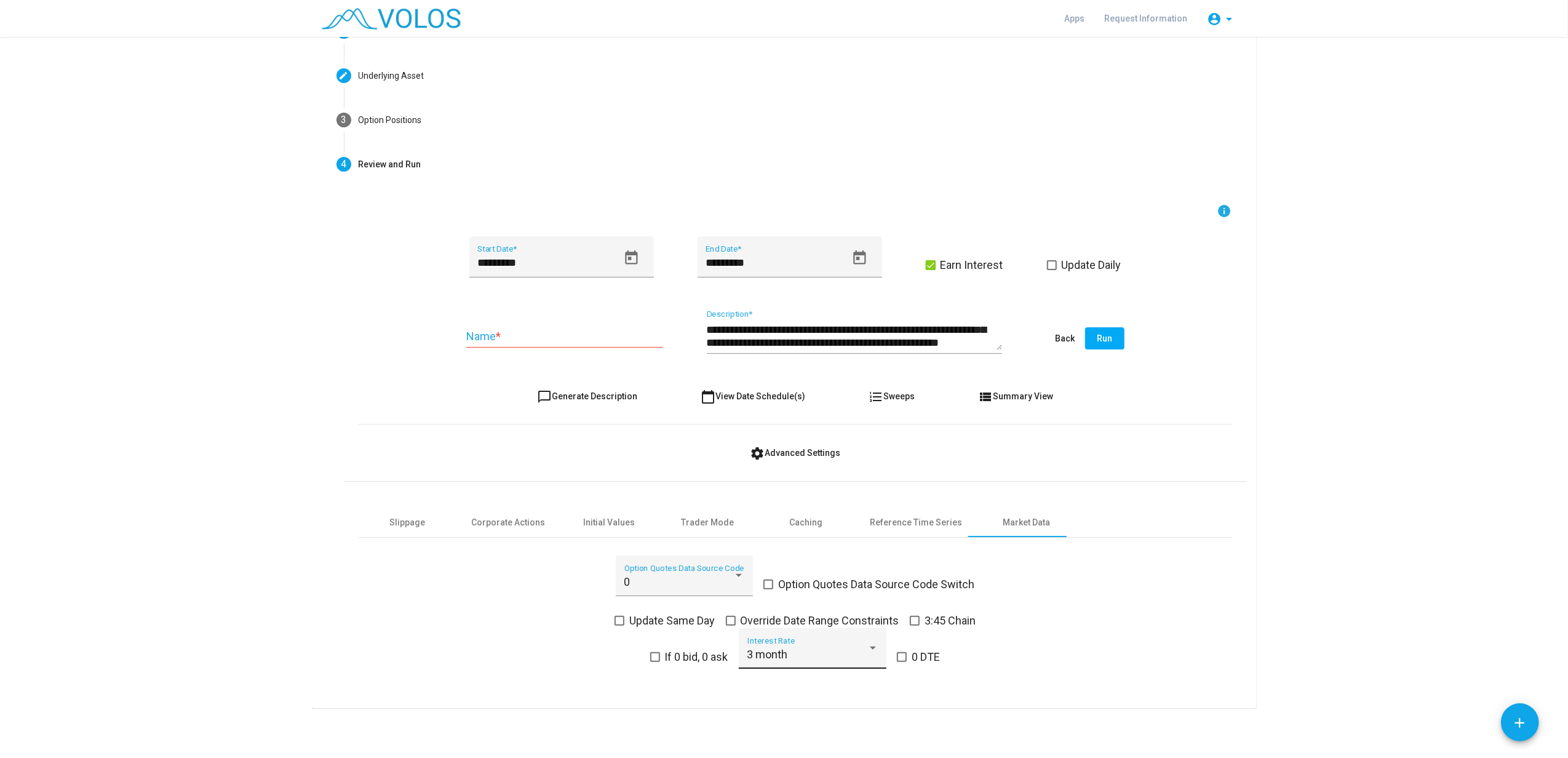
click at [822, 567] on div "3 month Interest Rate" at bounding box center [812, 652] width 131 height 33
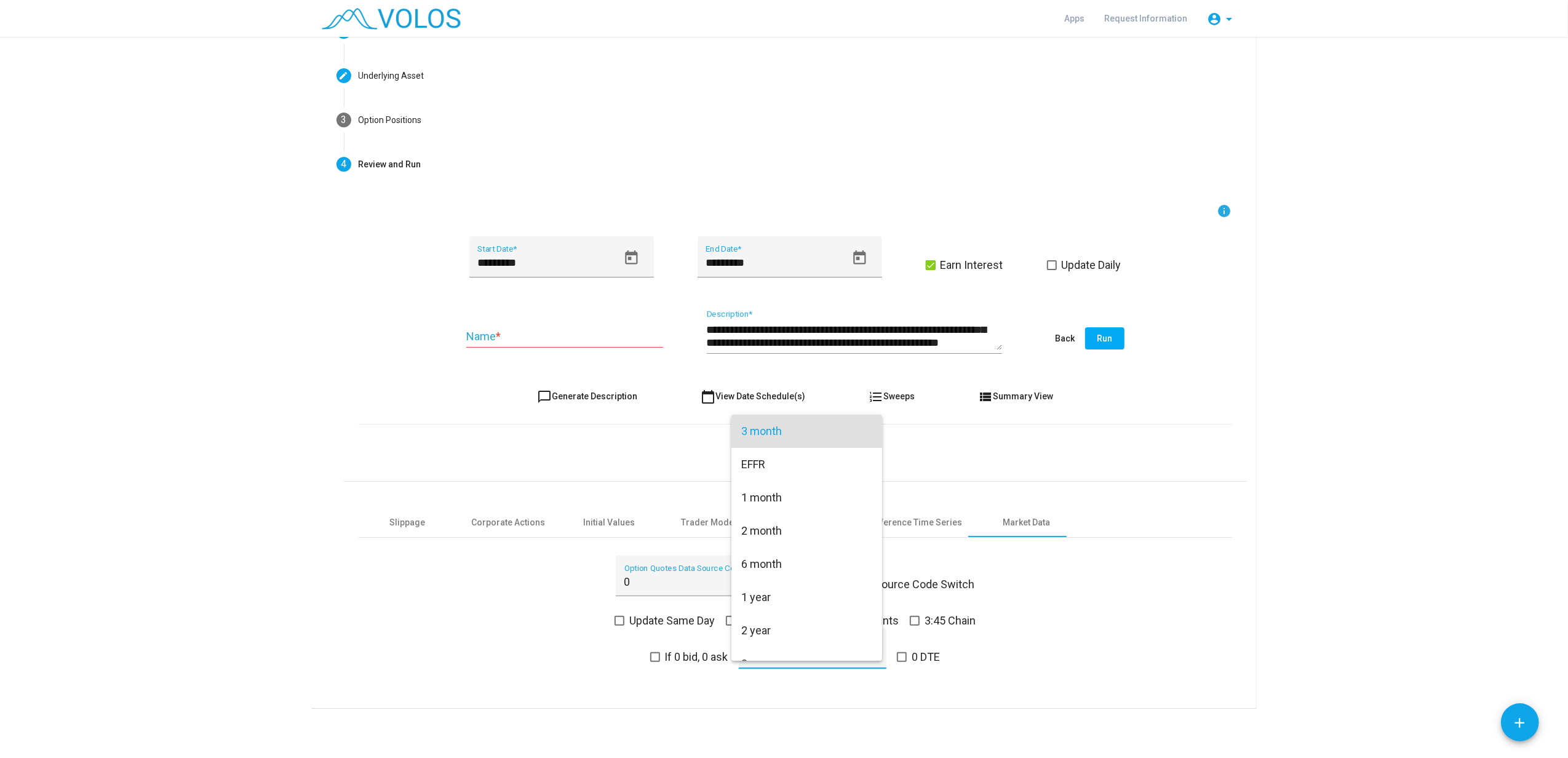
click at [1037, 567] on div at bounding box center [784, 379] width 1568 height 758
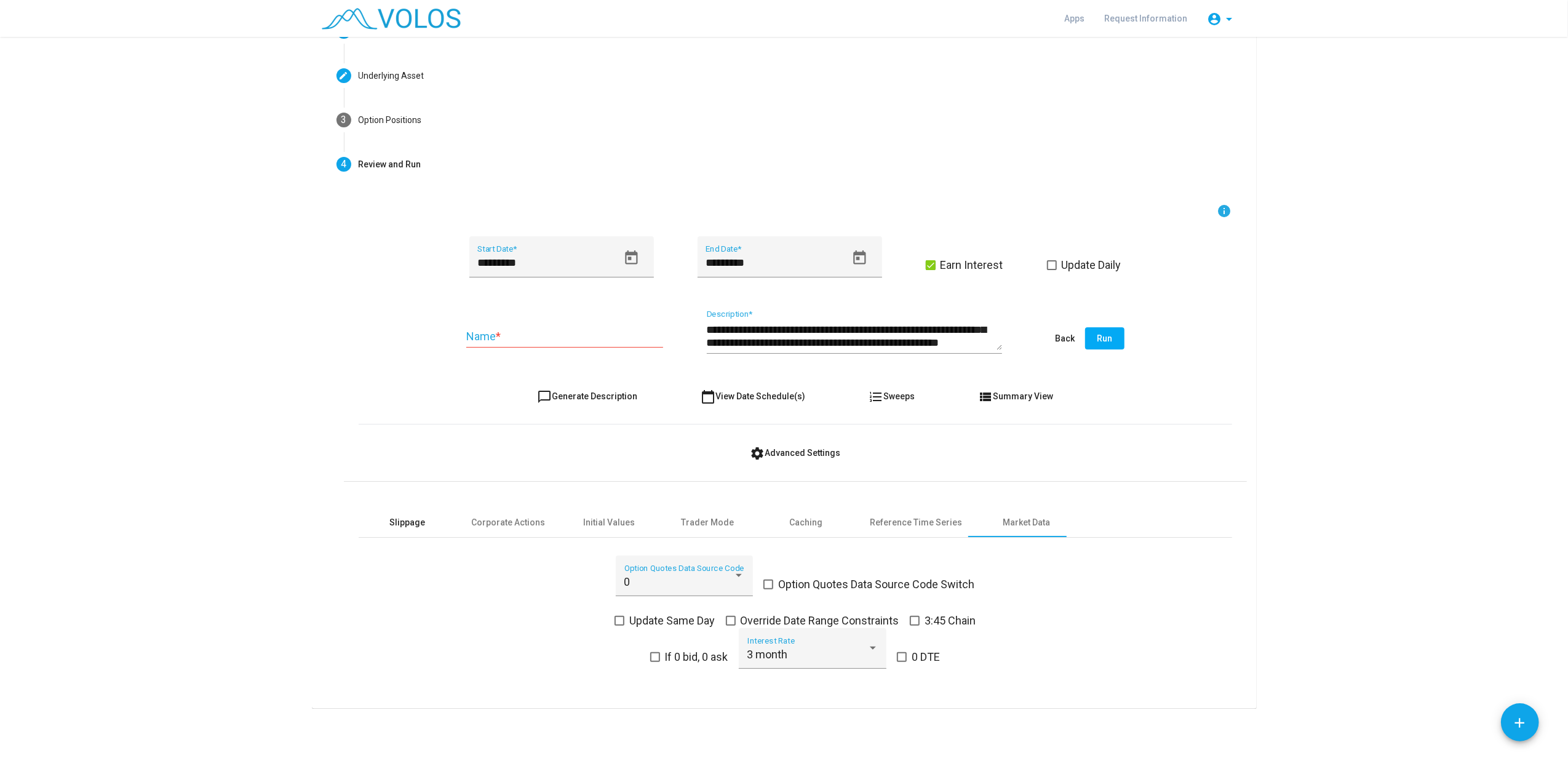
click at [377, 510] on div "Slippage" at bounding box center [408, 522] width 98 height 30
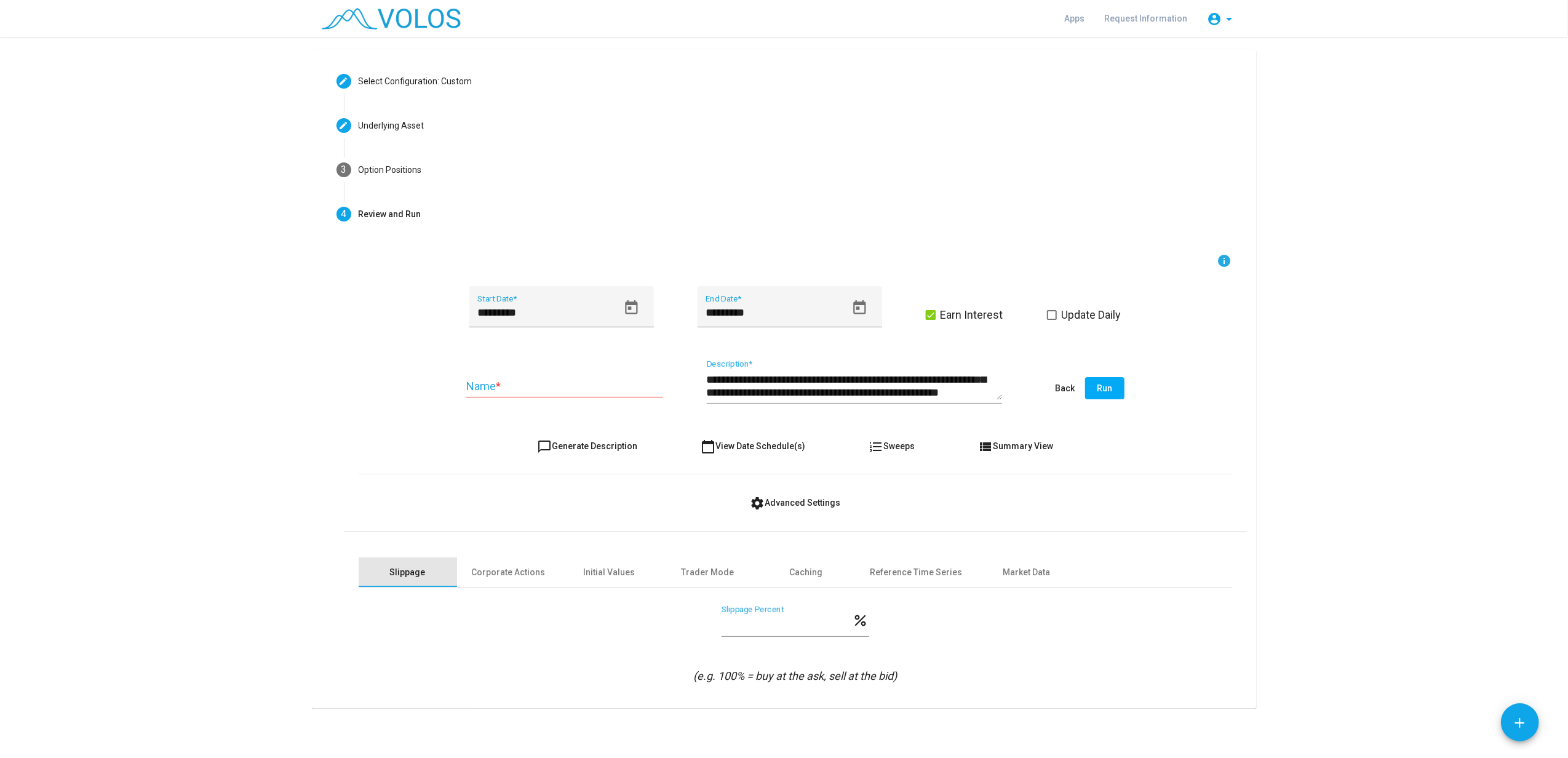
scroll to position [37, 0]
click at [490, 567] on div "Corporate Actions" at bounding box center [509, 572] width 74 height 13
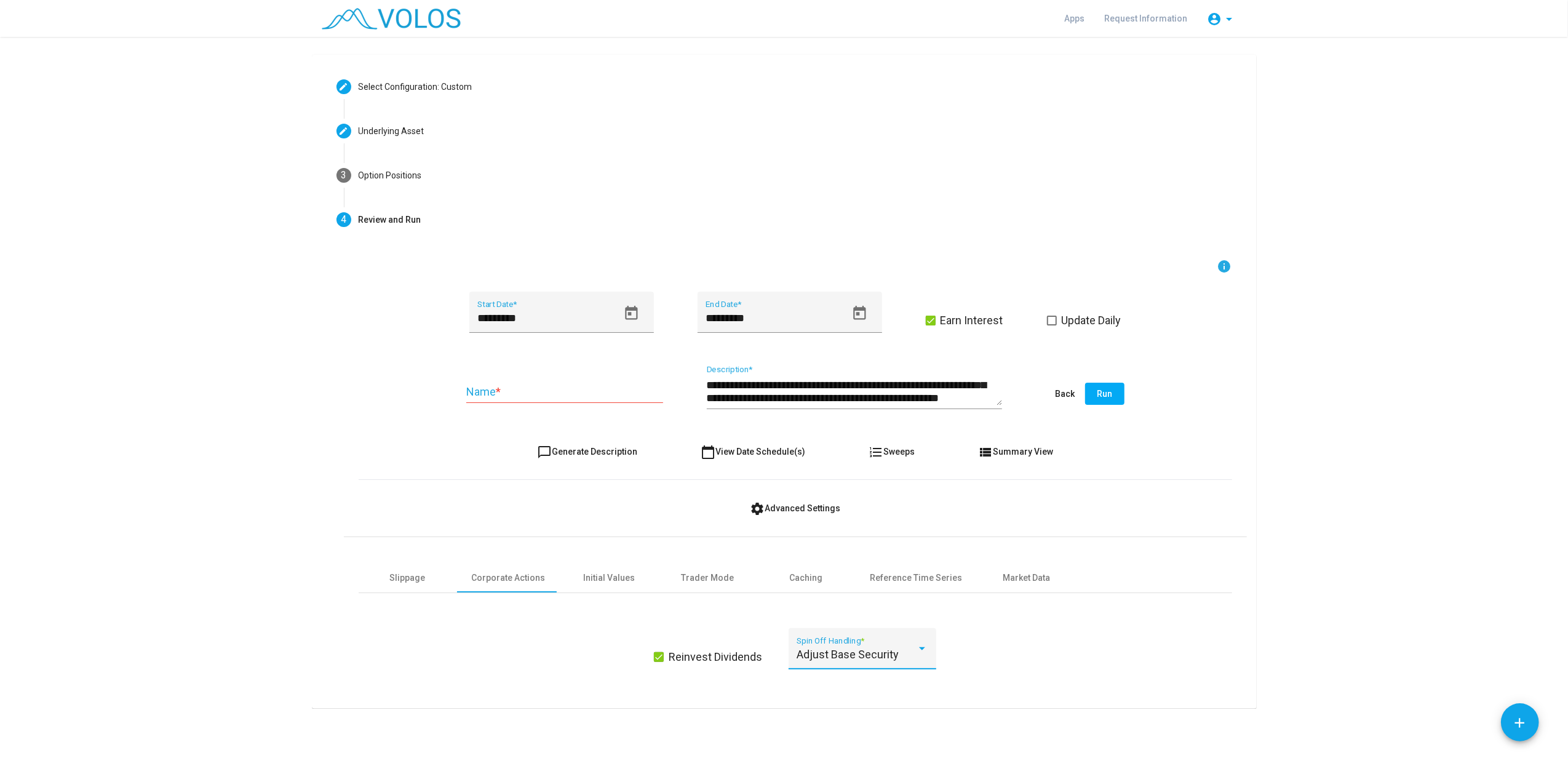
click at [878, 567] on span "Adjust Base Security" at bounding box center [848, 654] width 102 height 13
click at [604, 567] on div at bounding box center [784, 379] width 1568 height 758
click at [606, 567] on div "Initial Values" at bounding box center [610, 578] width 52 height 13
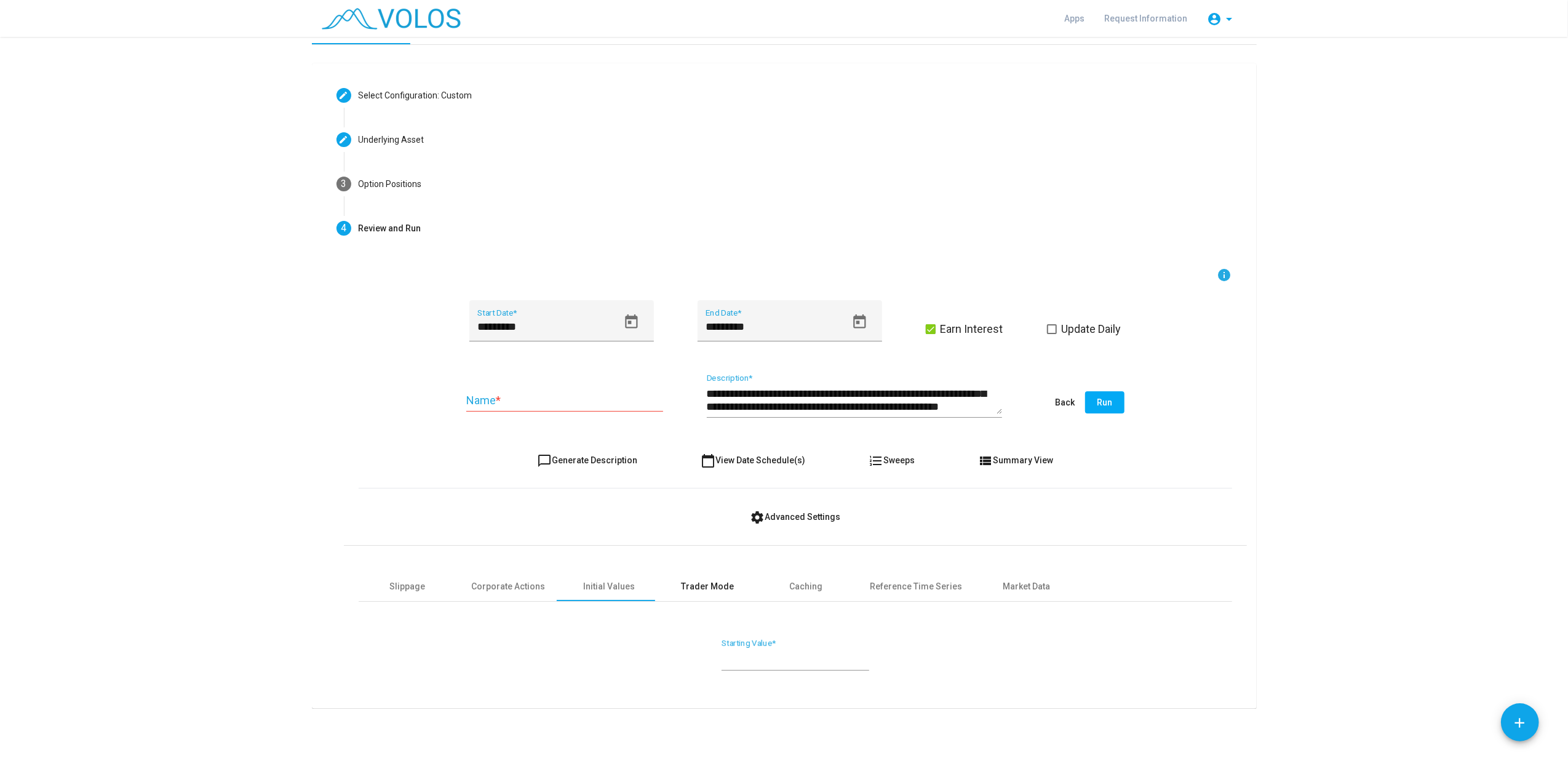
click at [692, 567] on div "Trader Mode" at bounding box center [708, 586] width 53 height 13
click at [795, 567] on div "Caching" at bounding box center [806, 586] width 33 height 13
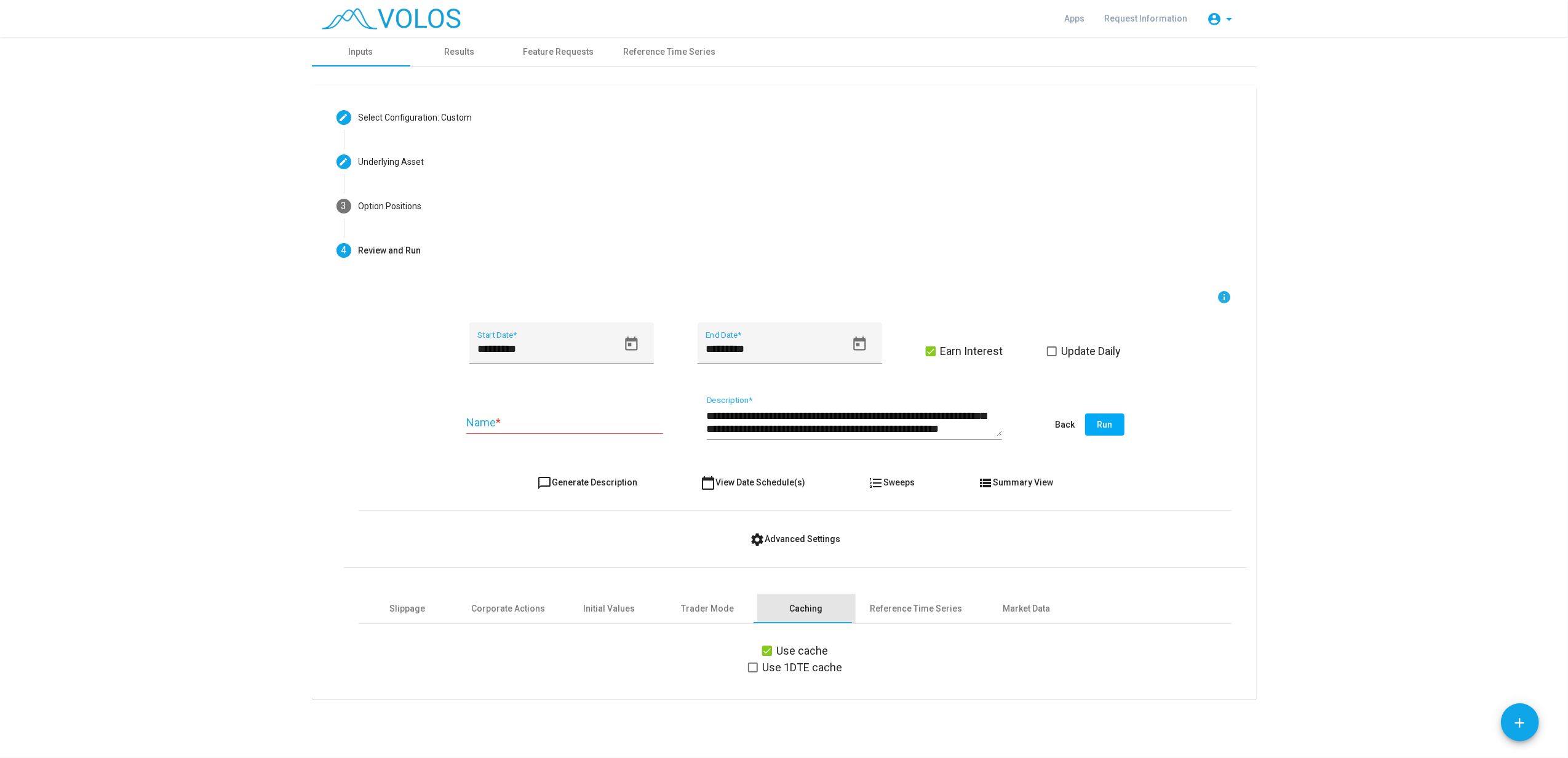
scroll to position [0, 0]
click at [916, 567] on div "Reference Time Series" at bounding box center [917, 608] width 92 height 13
click at [1002, 567] on div "Market Data" at bounding box center [1027, 608] width 98 height 30
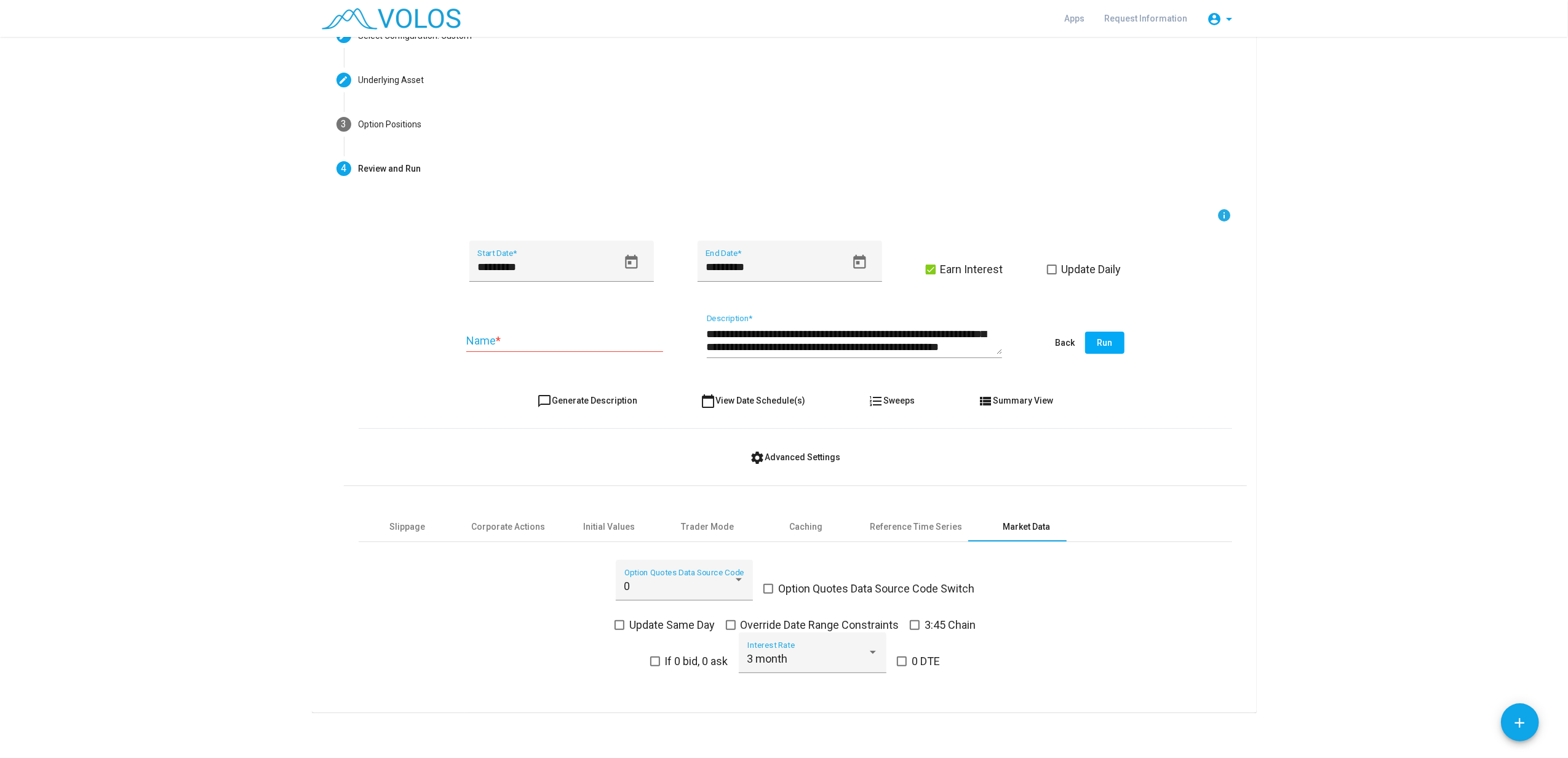
scroll to position [86, 0]
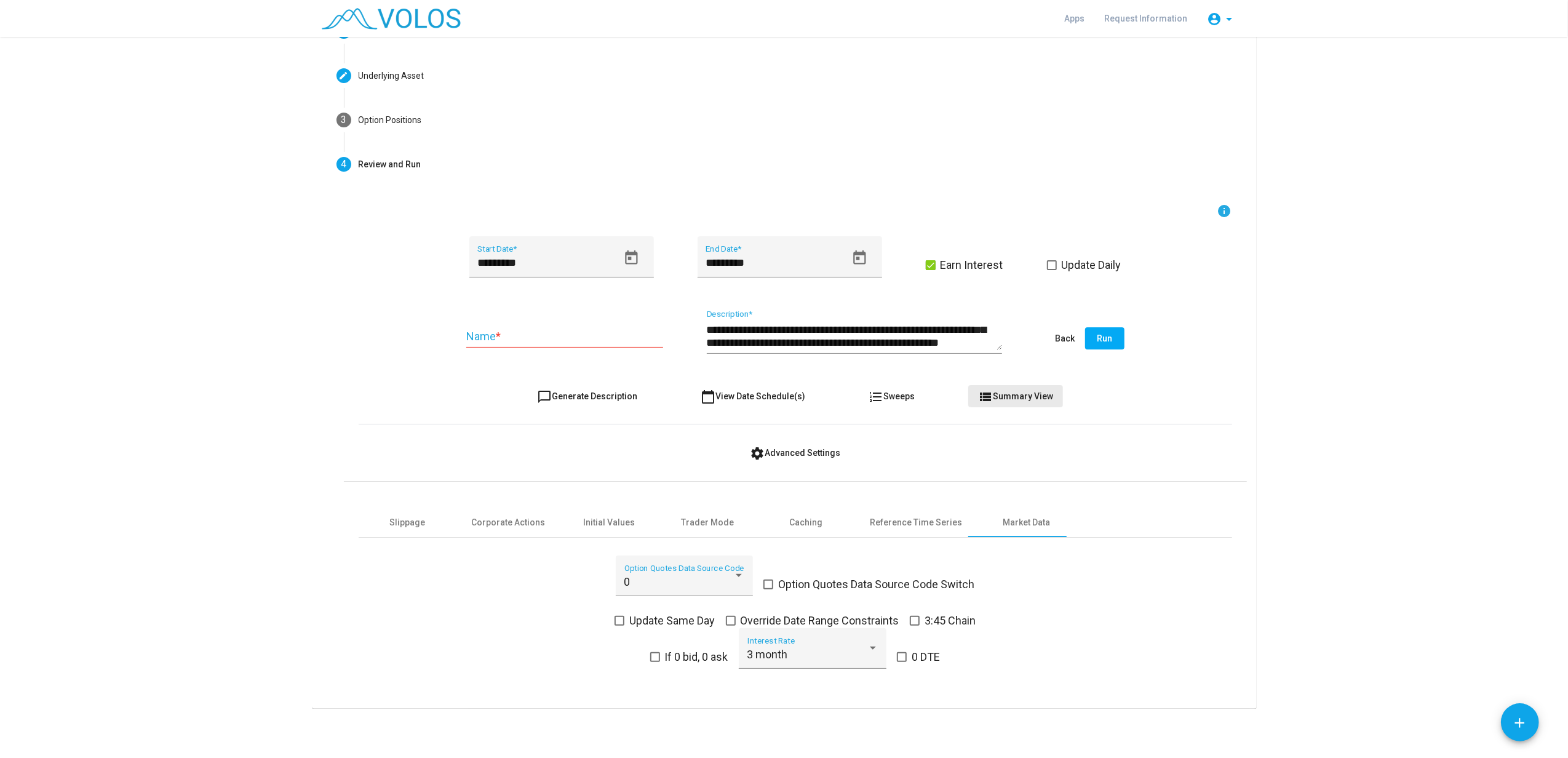
click at [1000, 399] on span "view_list Summary View" at bounding box center [1015, 396] width 75 height 10
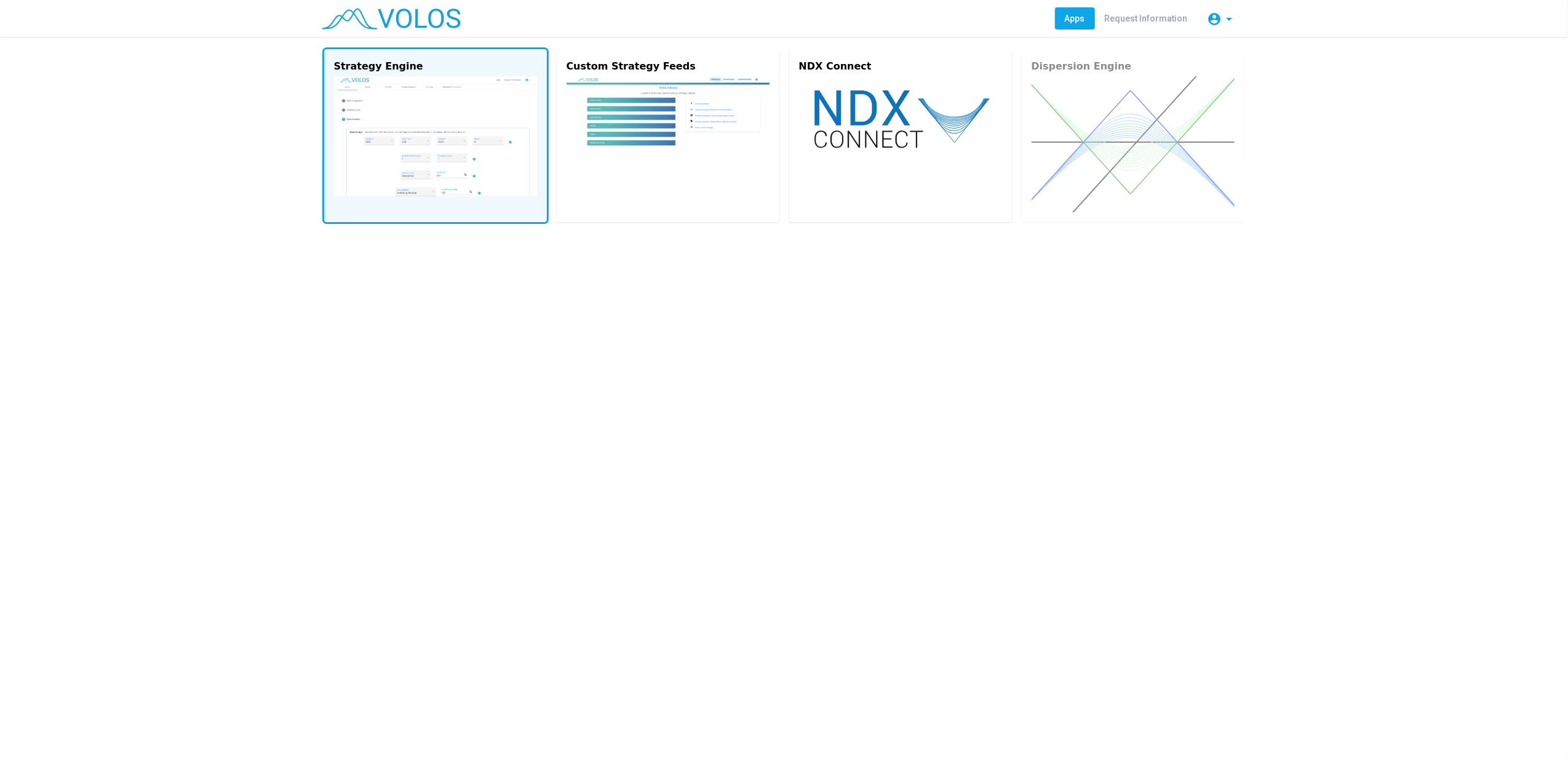
click at [408, 83] on img at bounding box center [435, 136] width 203 height 120
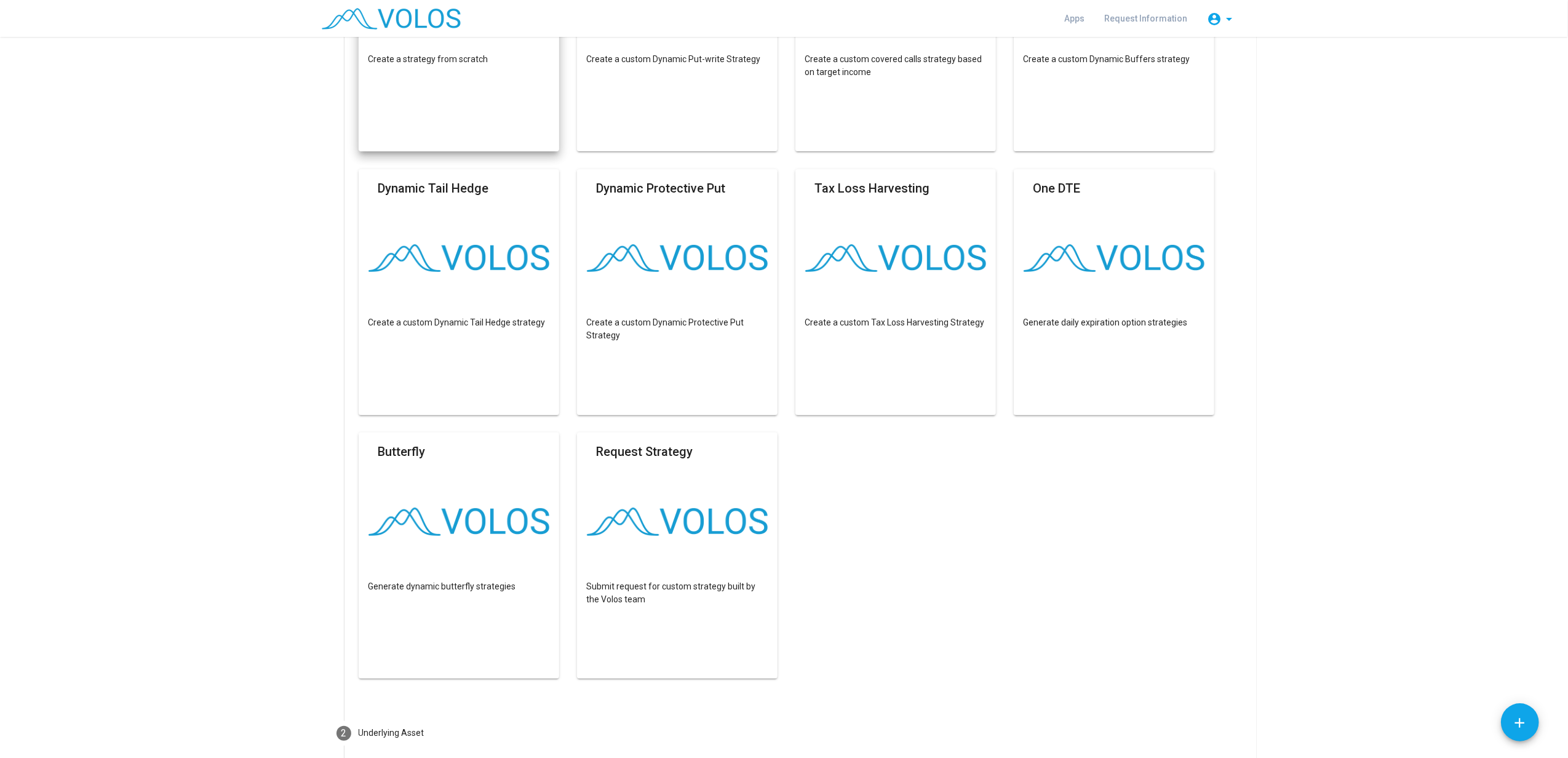
scroll to position [397, 0]
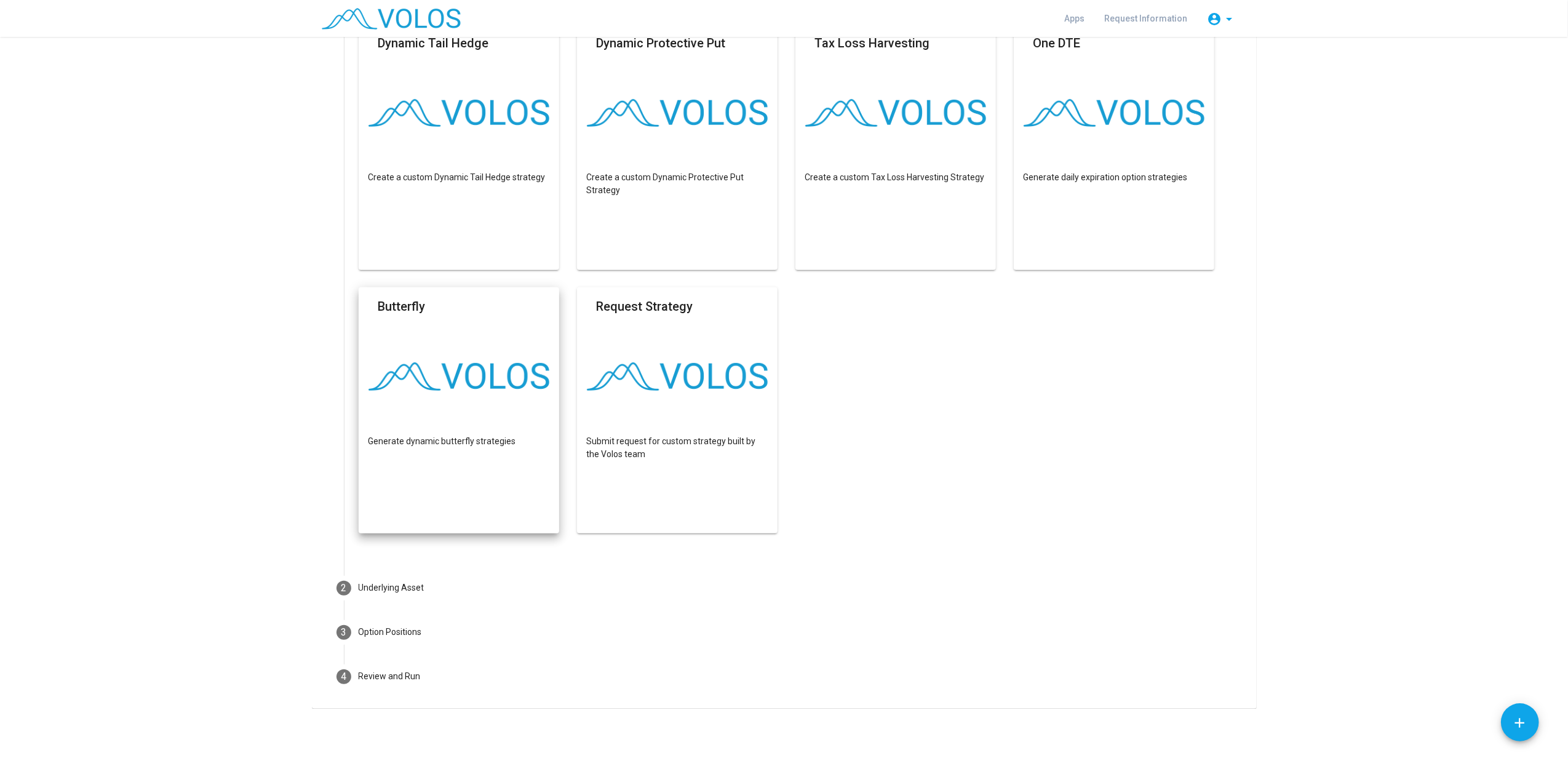
click at [382, 567] on div "Review and Run" at bounding box center [390, 676] width 62 height 13
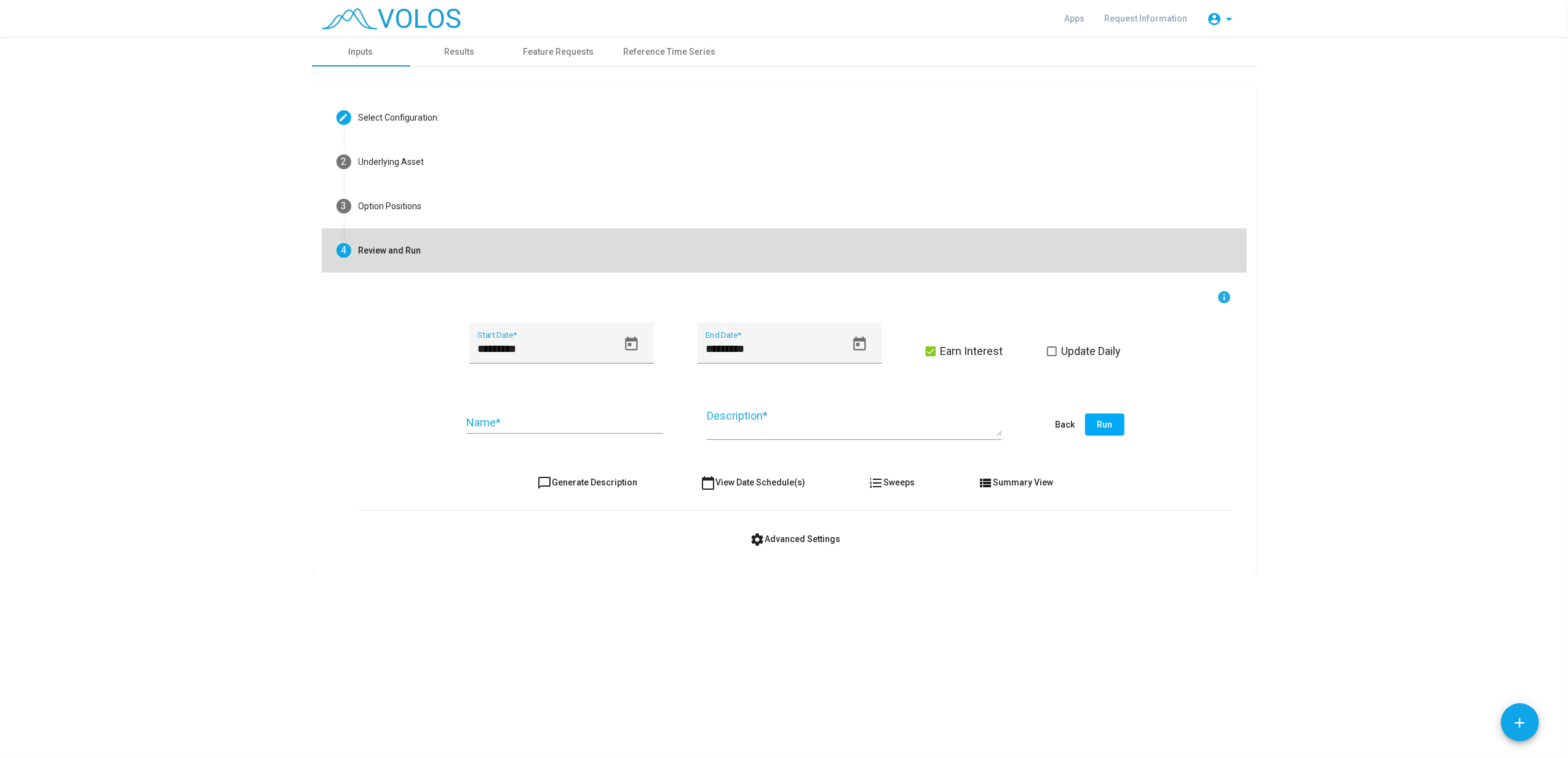
scroll to position [0, 0]
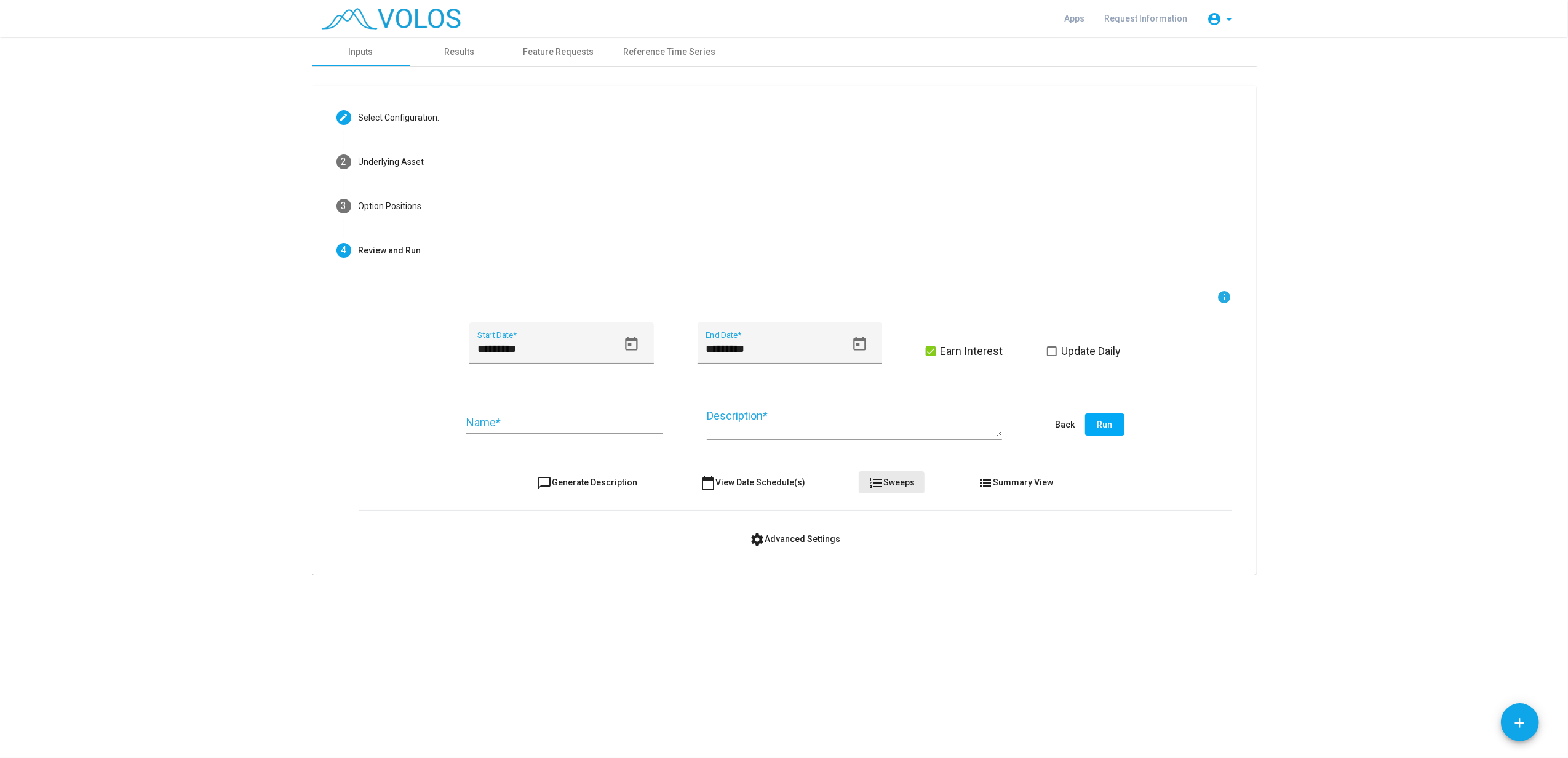
click at [895, 485] on span "format_list_numbered Sweeps" at bounding box center [892, 482] width 46 height 10
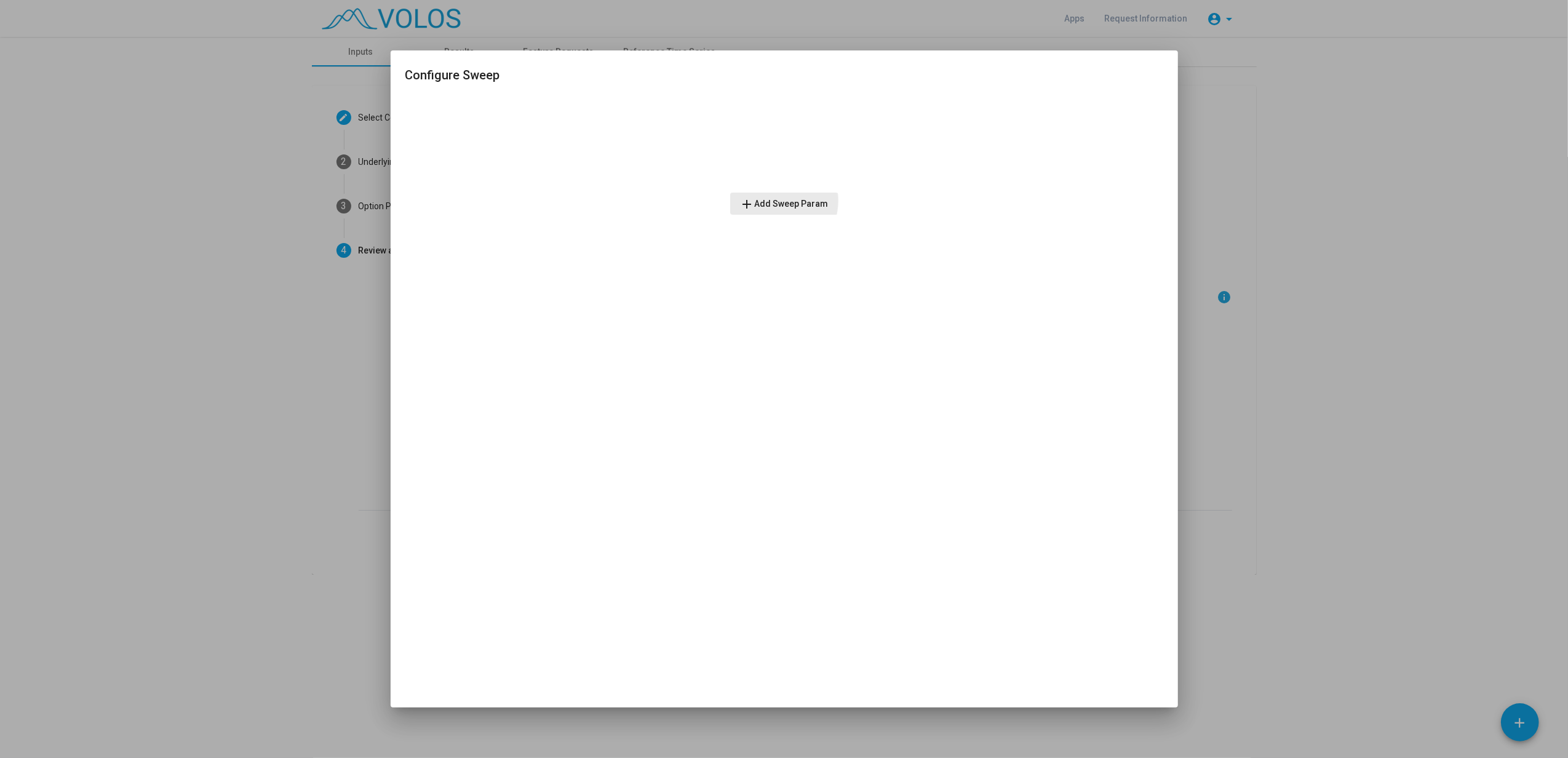
click at [773, 201] on span "add Add Sweep Param" at bounding box center [784, 203] width 89 height 10
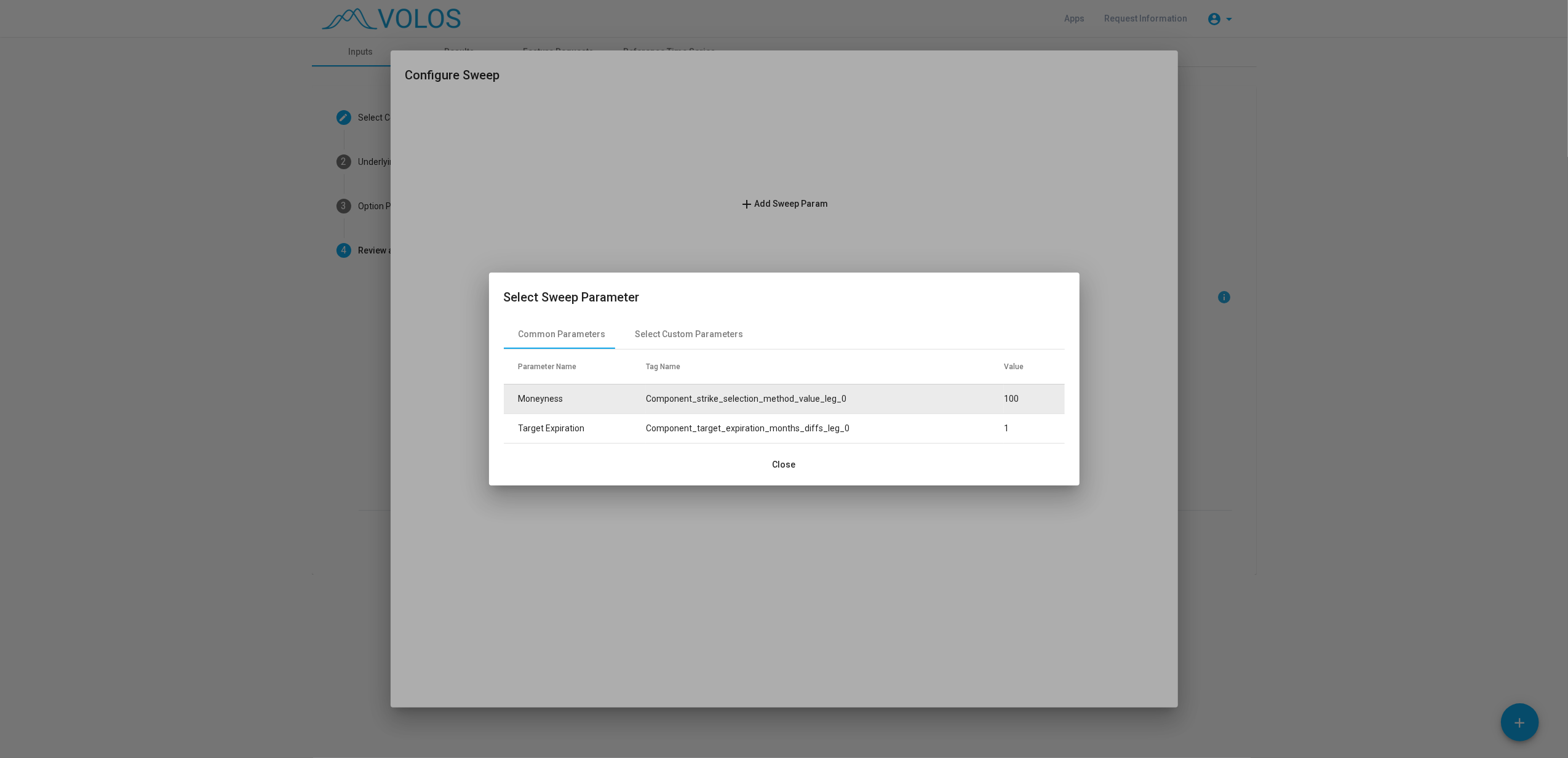
click at [707, 399] on td "Component_strike_selection_method_value_leg_0" at bounding box center [825, 399] width 358 height 30
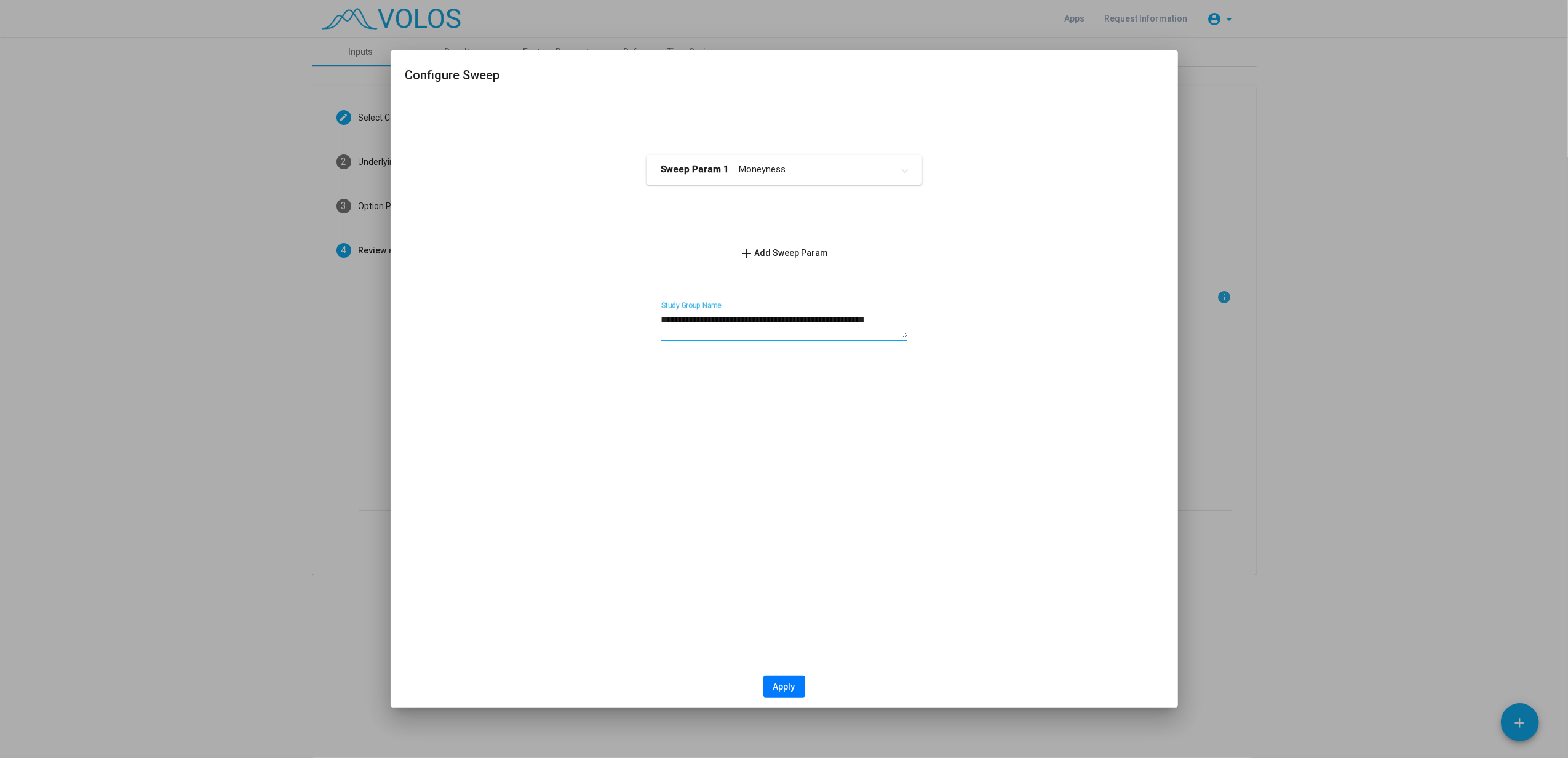
click at [783, 328] on textarea "**********" at bounding box center [784, 325] width 246 height 24
click at [983, 325] on div "**********" at bounding box center [785, 224] width 758 height 256
click at [786, 249] on span "add Add Sweep Param" at bounding box center [784, 253] width 89 height 10
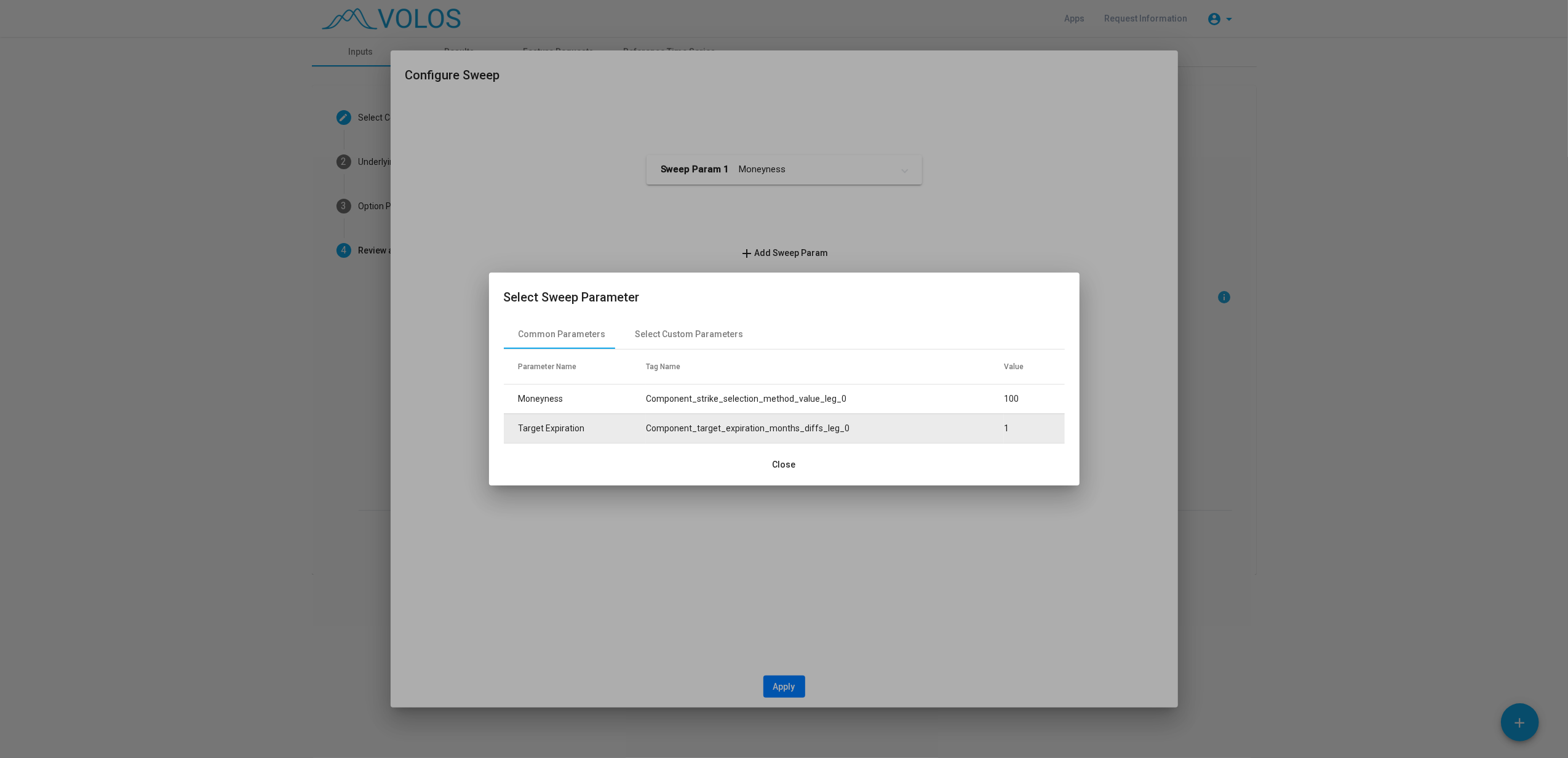
click at [672, 427] on td "Component_target_expiration_months_diffs_leg_0" at bounding box center [825, 428] width 358 height 30
type textarea "**********"
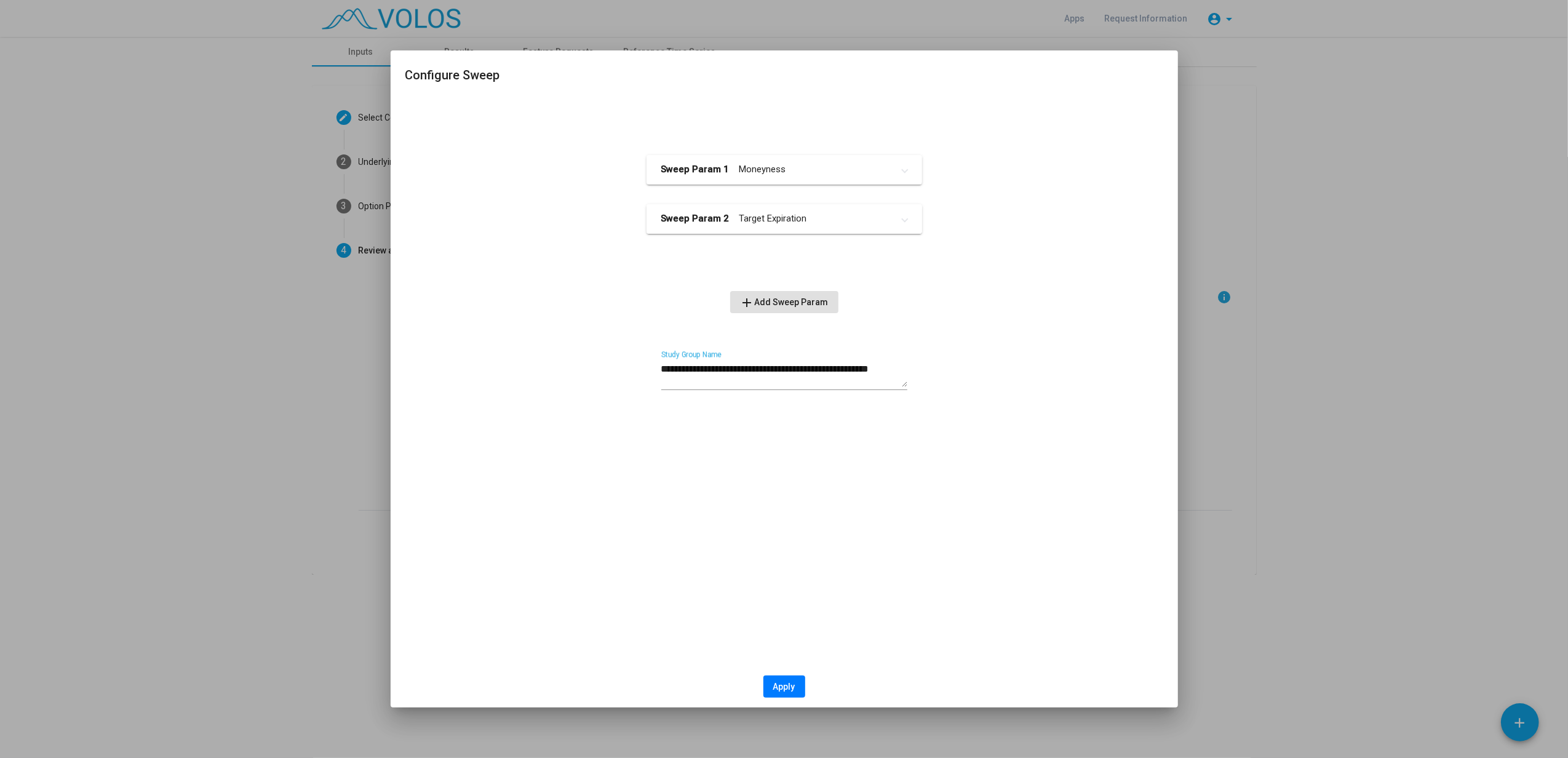
click at [757, 224] on mat-panel-title "Sweep Param 2 Target Expiration" at bounding box center [777, 218] width 231 height 14
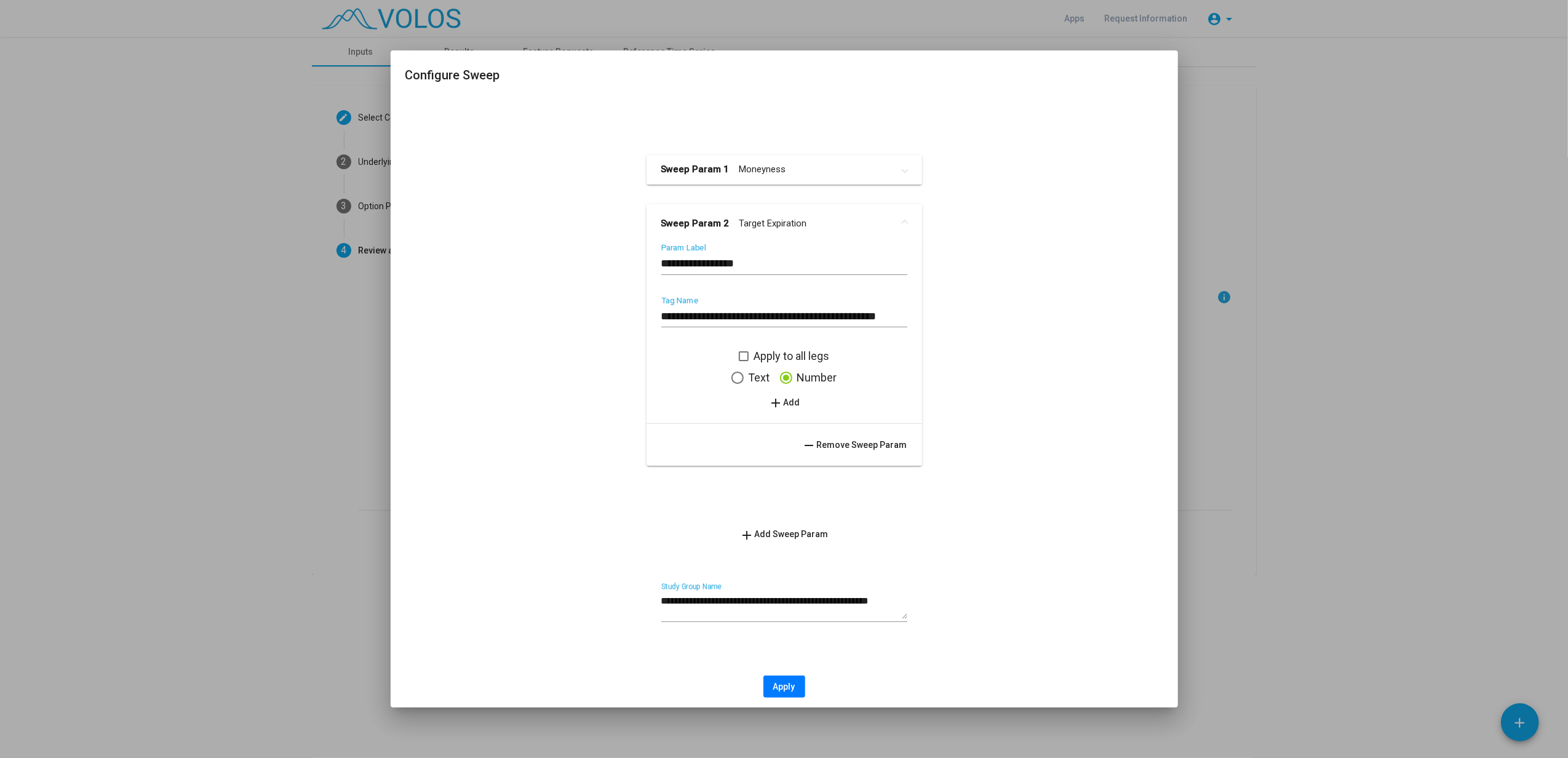
click at [768, 220] on mat-panel-title "Sweep Param 2 Target Expiration" at bounding box center [777, 223] width 231 height 14
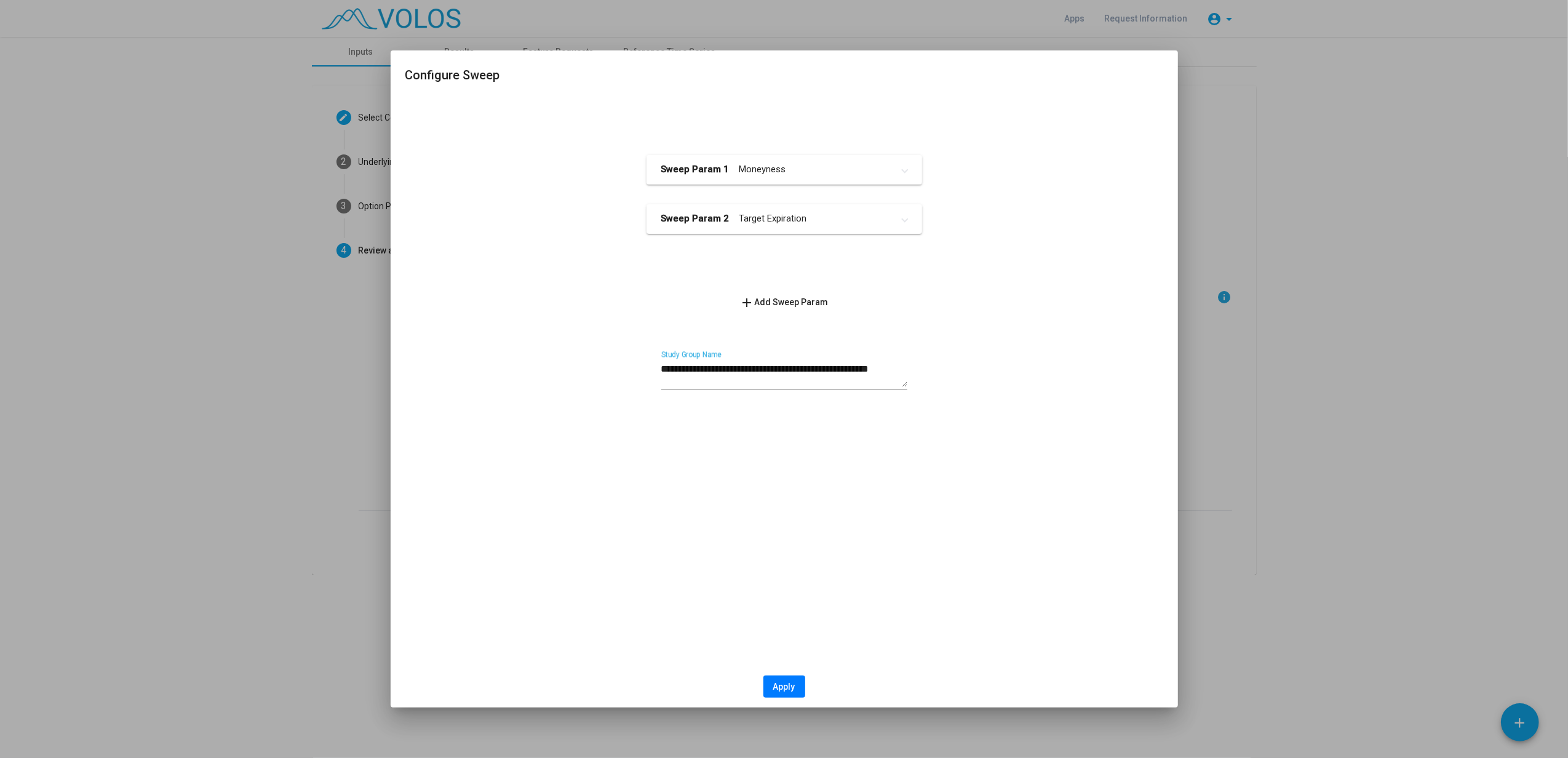
click at [778, 567] on span "Apply" at bounding box center [784, 686] width 22 height 10
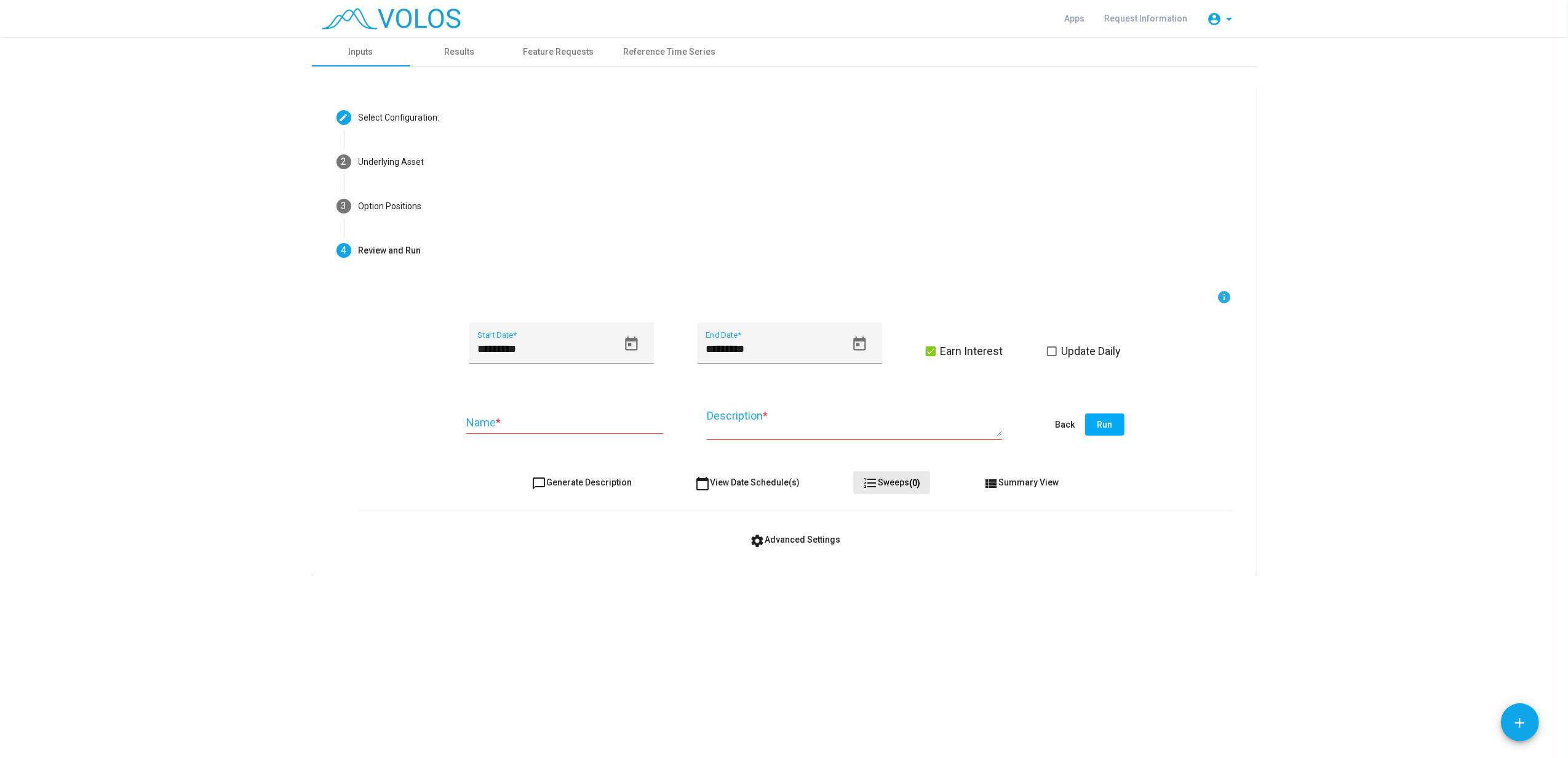
click at [887, 483] on span "format_list_numbered Sweeps (0)" at bounding box center [892, 482] width 57 height 10
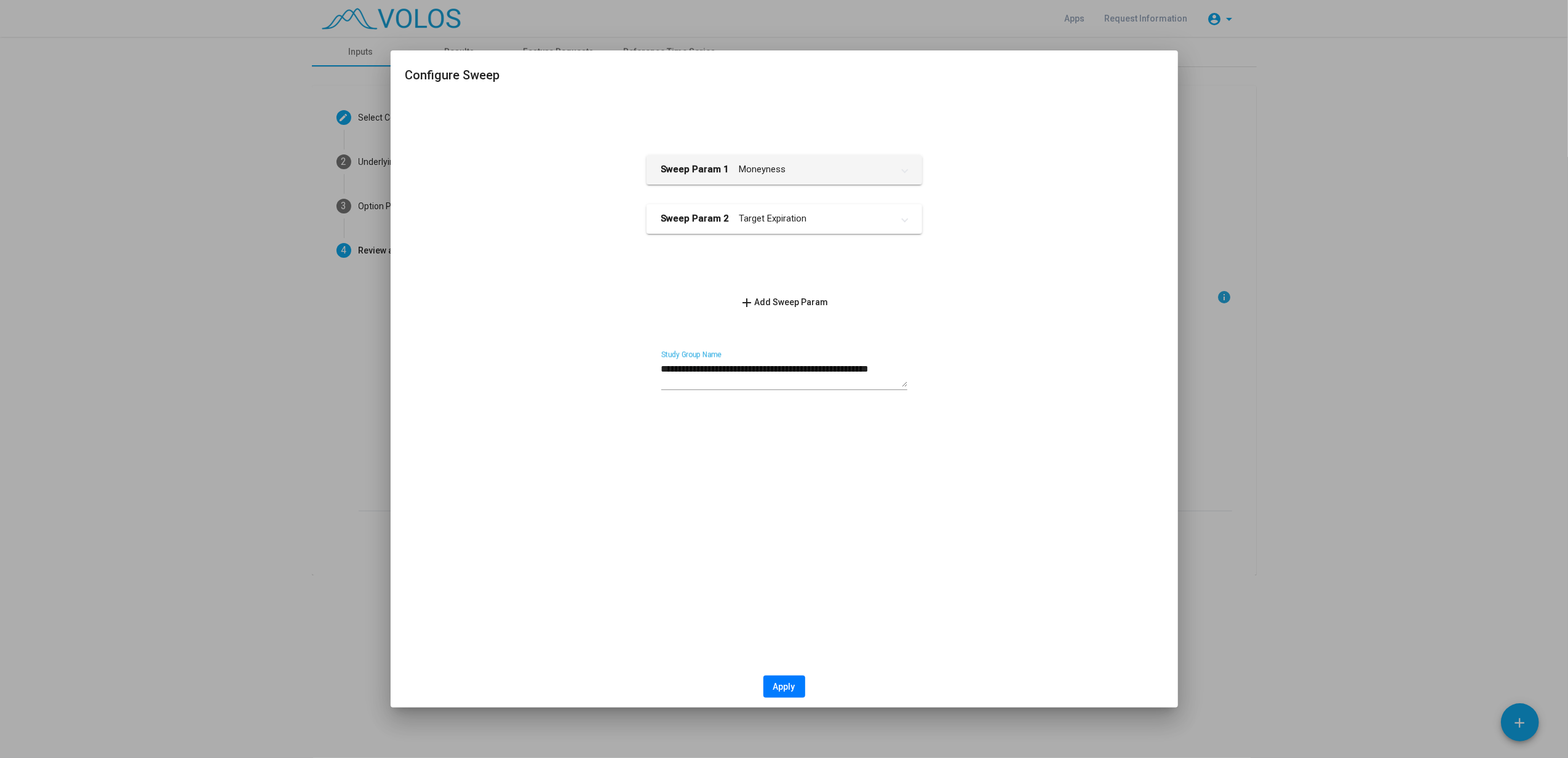
click at [796, 300] on span "add Add Sweep Param" at bounding box center [784, 302] width 89 height 10
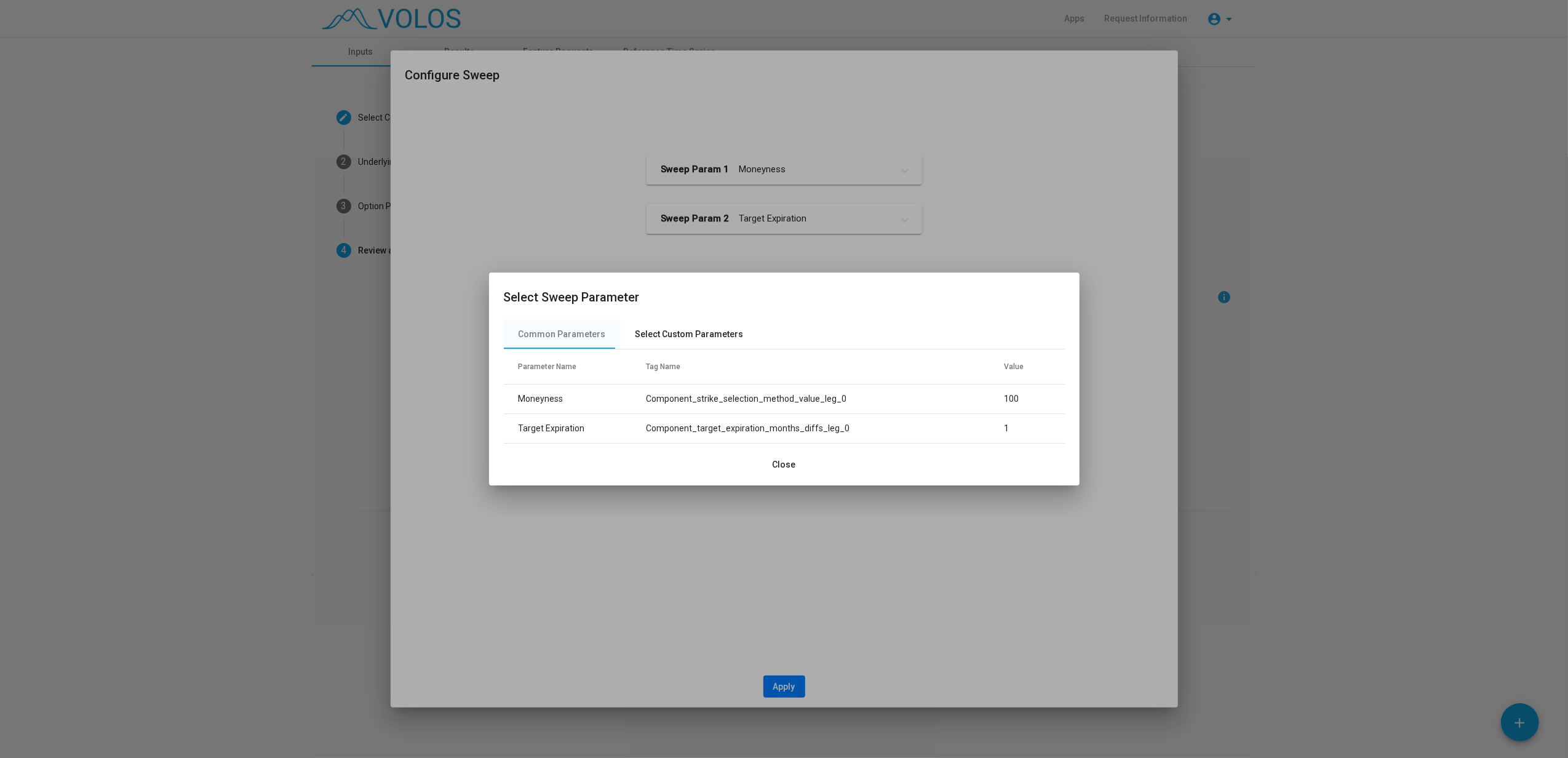
click at [672, 328] on div "Select Custom Parameters" at bounding box center [690, 334] width 109 height 13
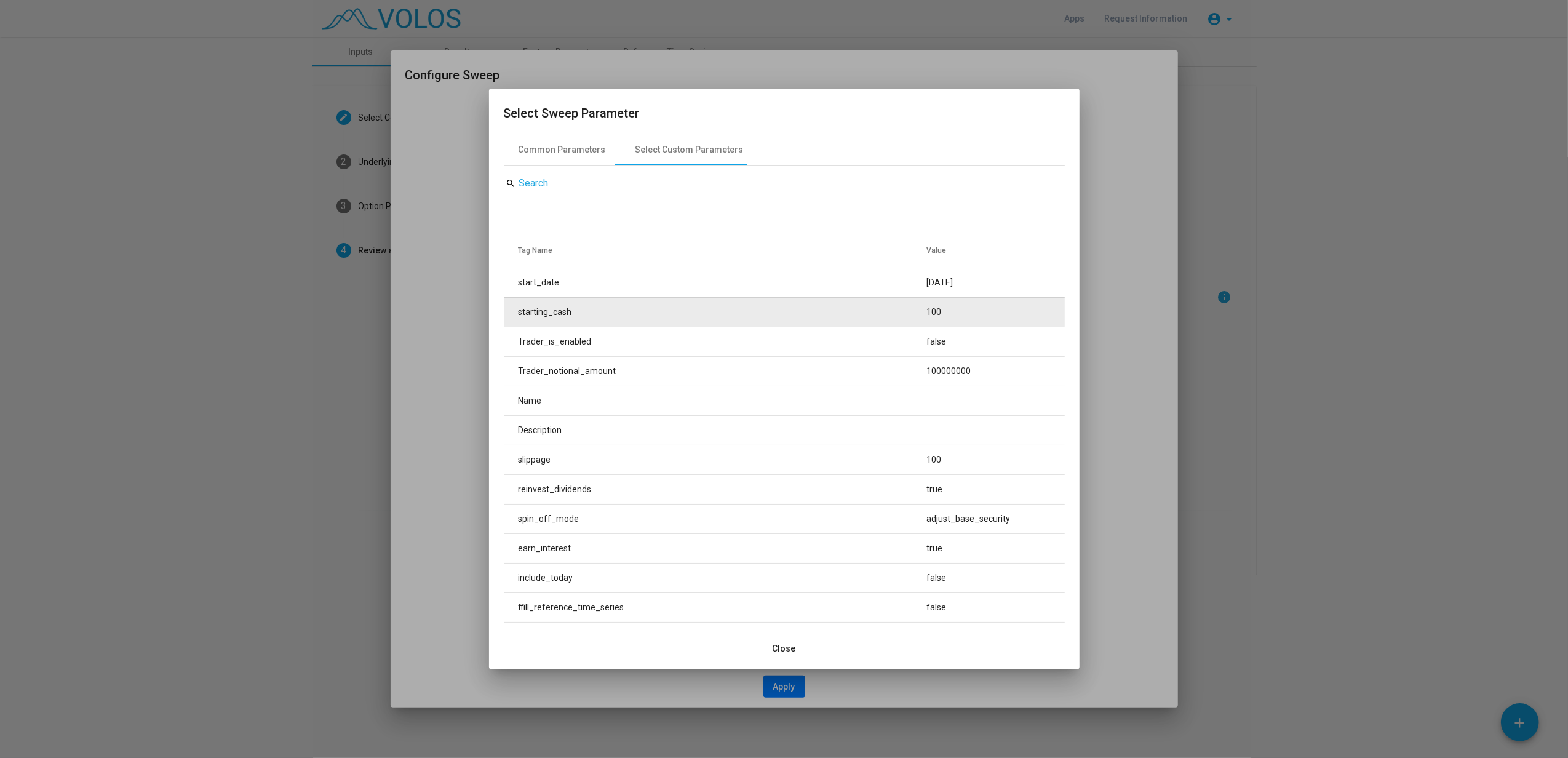
click at [739, 316] on td "starting_cash" at bounding box center [716, 312] width 423 height 30
type textarea "**********"
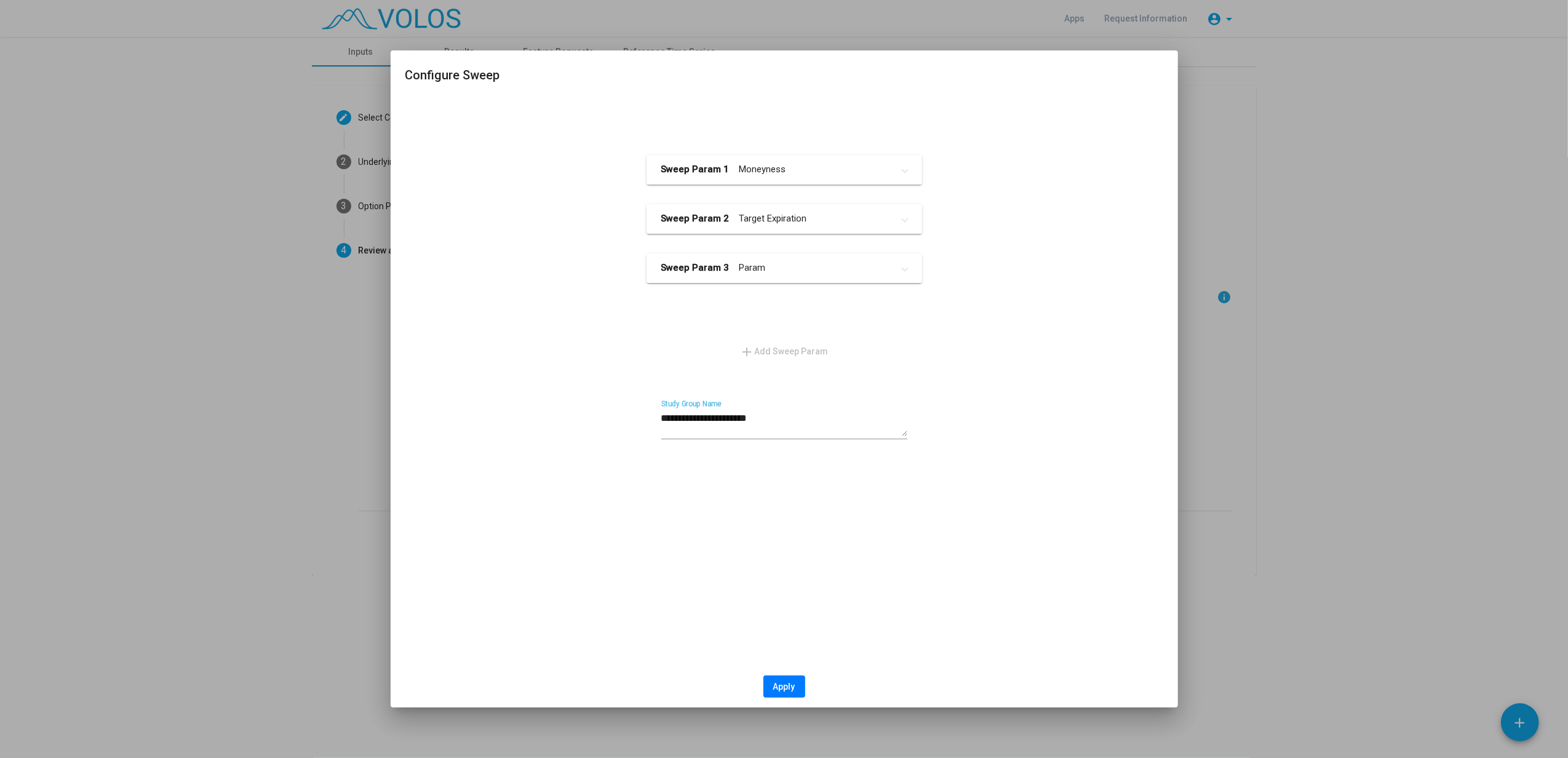
click at [808, 273] on mat-panel-title "Sweep Param 3 Param" at bounding box center [777, 268] width 231 height 14
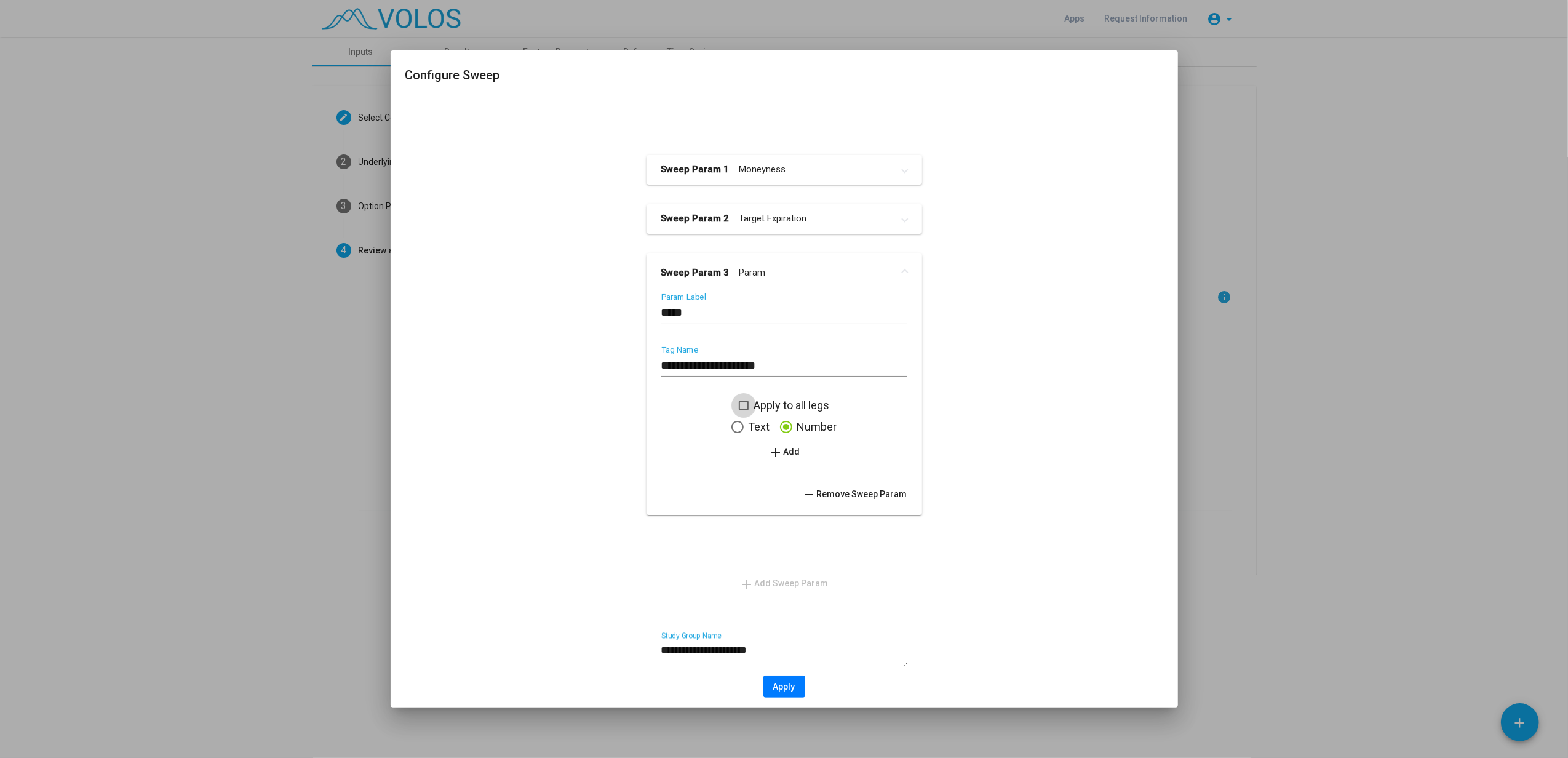
click at [739, 403] on span at bounding box center [744, 405] width 10 height 10
click at [779, 447] on span "add Add" at bounding box center [784, 452] width 31 height 10
click at [766, 459] on input "Value" at bounding box center [750, 460] width 111 height 12
click at [779, 496] on span "add Add" at bounding box center [784, 496] width 31 height 10
click at [754, 464] on input "Value" at bounding box center [750, 460] width 111 height 12
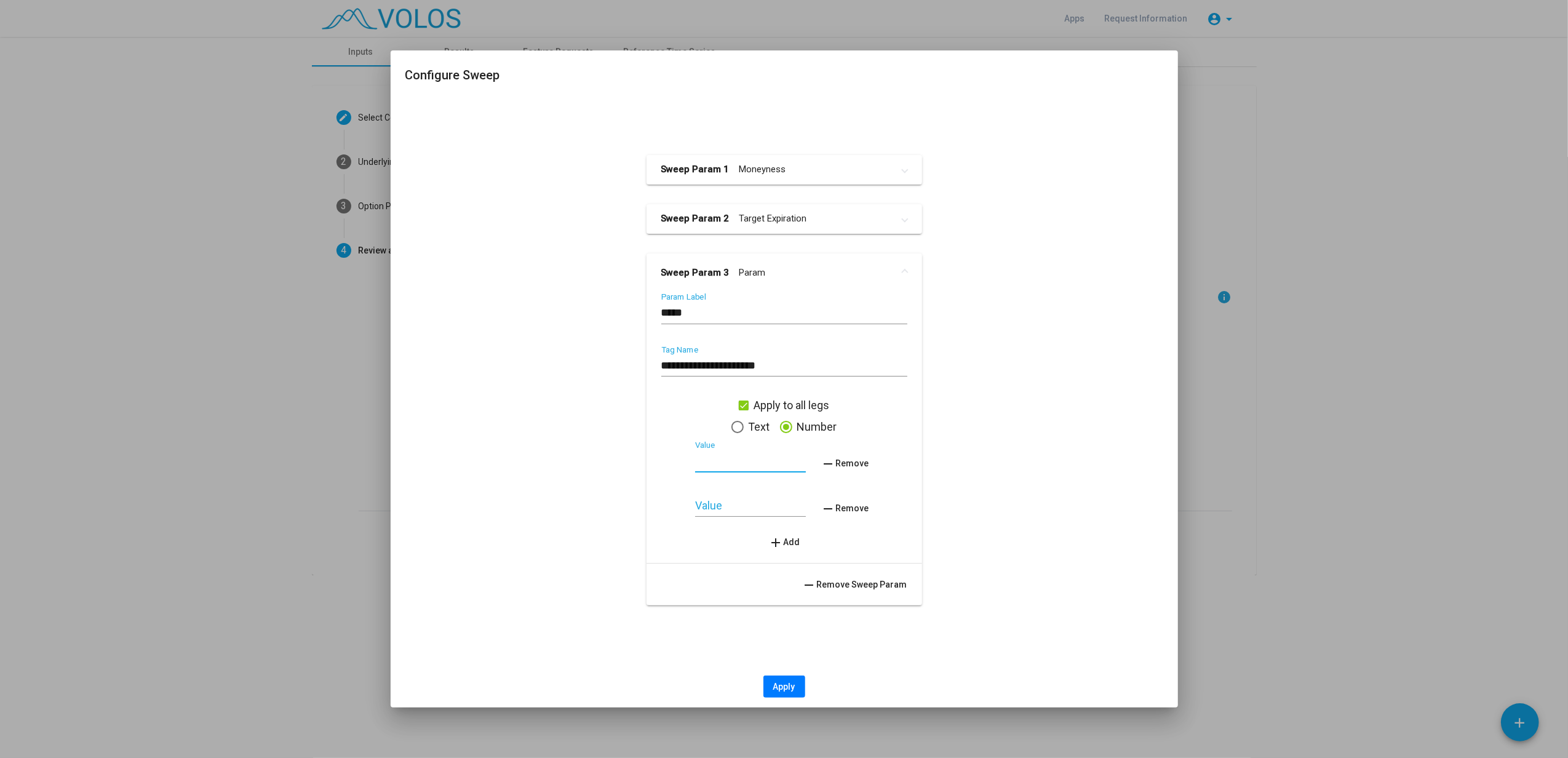
type input "*"
click at [766, 500] on input "Value" at bounding box center [750, 506] width 111 height 12
click at [822, 507] on mat-icon "remove" at bounding box center [828, 508] width 15 height 15
click at [768, 497] on mat-icon "add" at bounding box center [776, 498] width 15 height 15
click at [754, 497] on div "Value" at bounding box center [750, 501] width 111 height 31
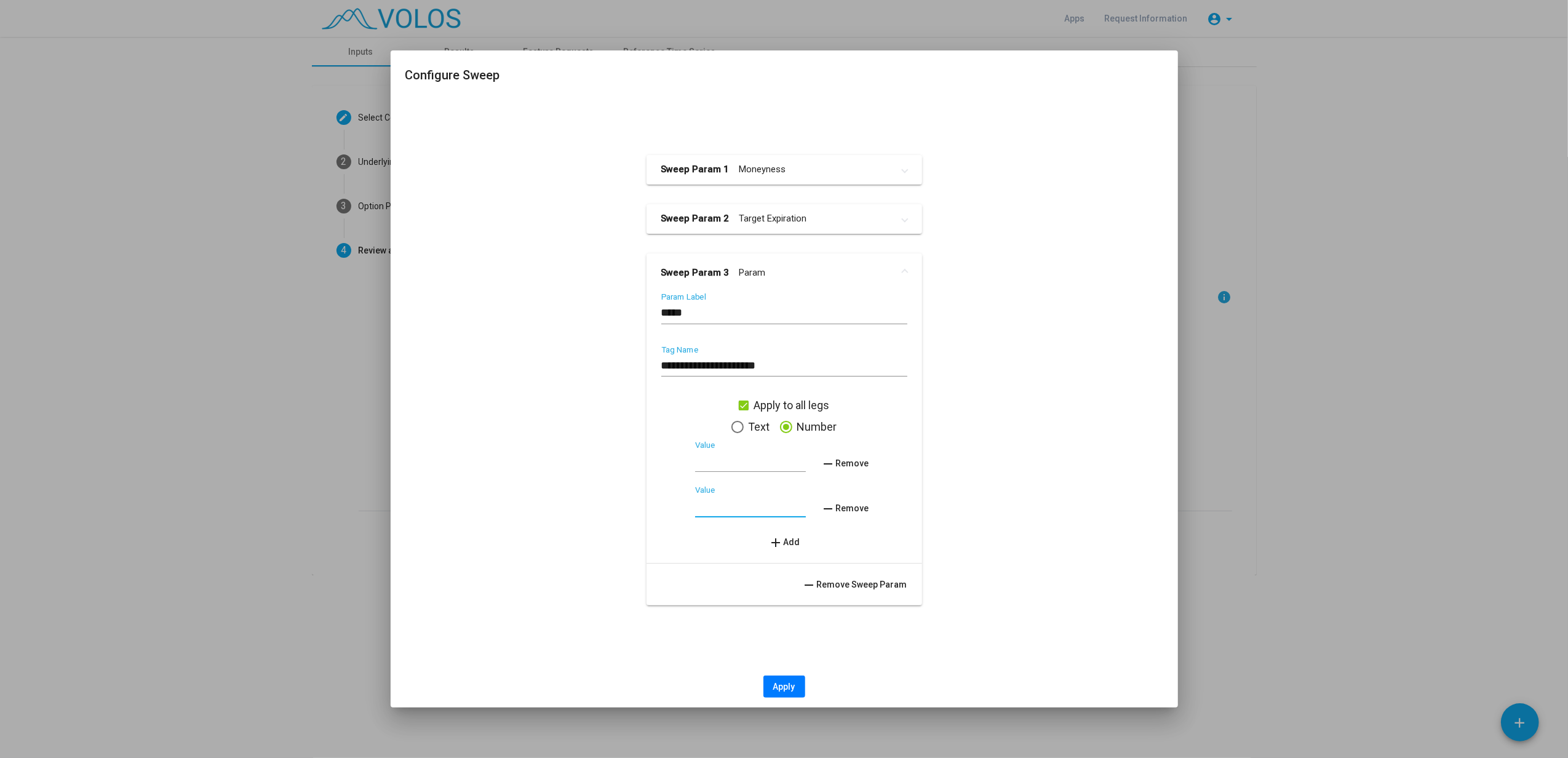
type input "*"
click at [1176, 402] on div at bounding box center [784, 379] width 1568 height 758
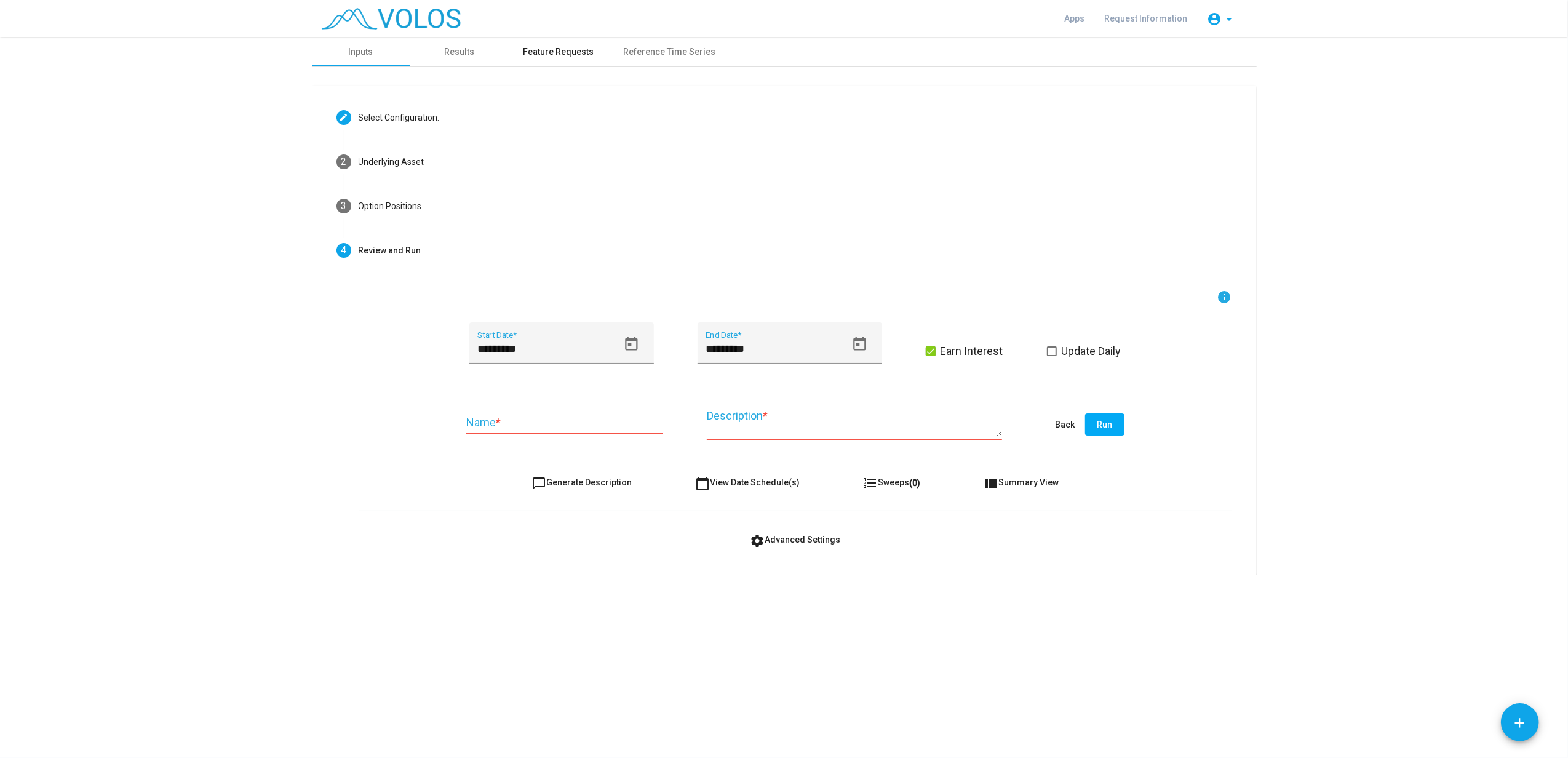
click at [538, 48] on div "Feature Requests" at bounding box center [559, 52] width 71 height 13
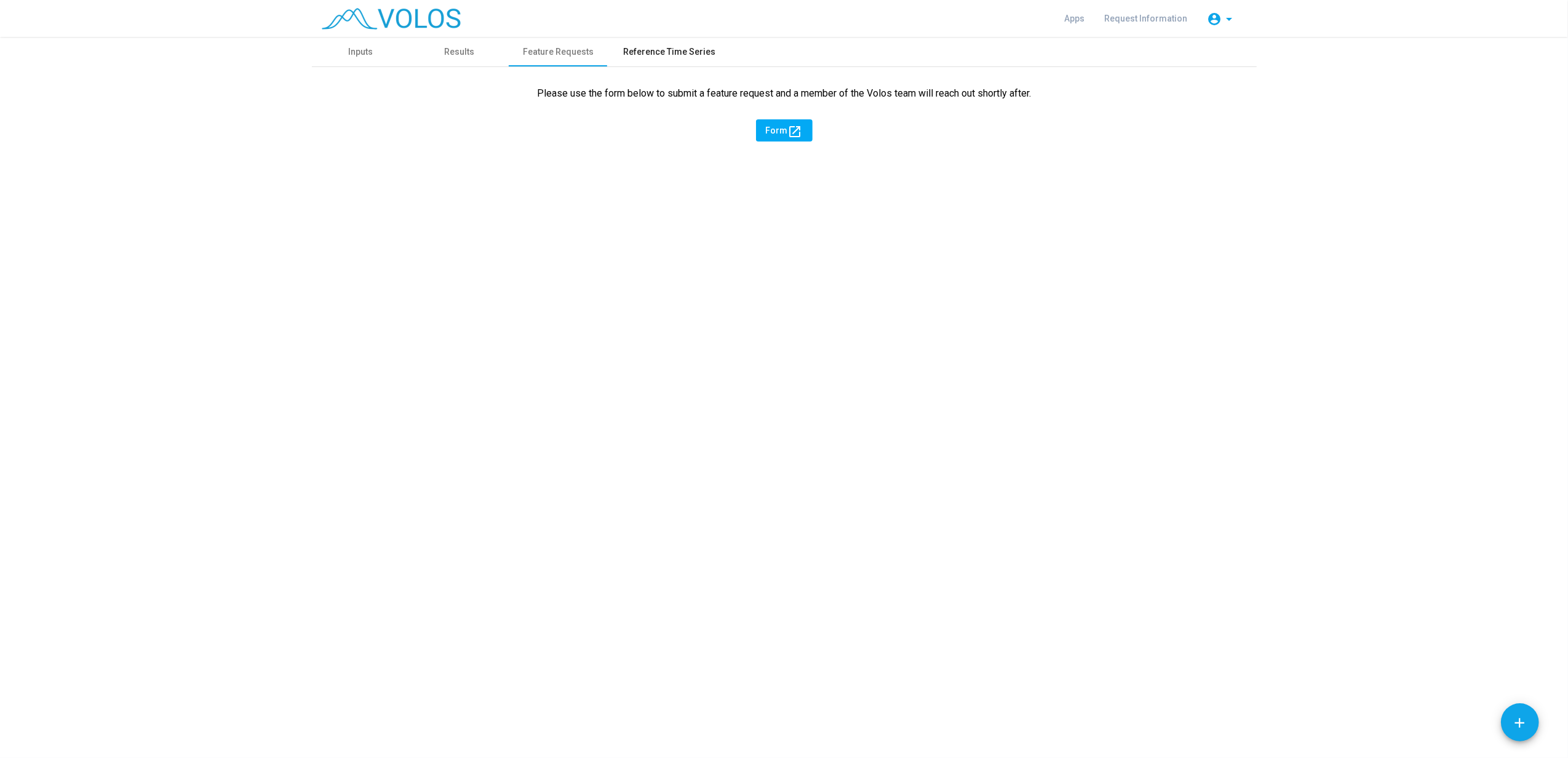
click at [686, 52] on div "Reference Time Series" at bounding box center [670, 52] width 92 height 13
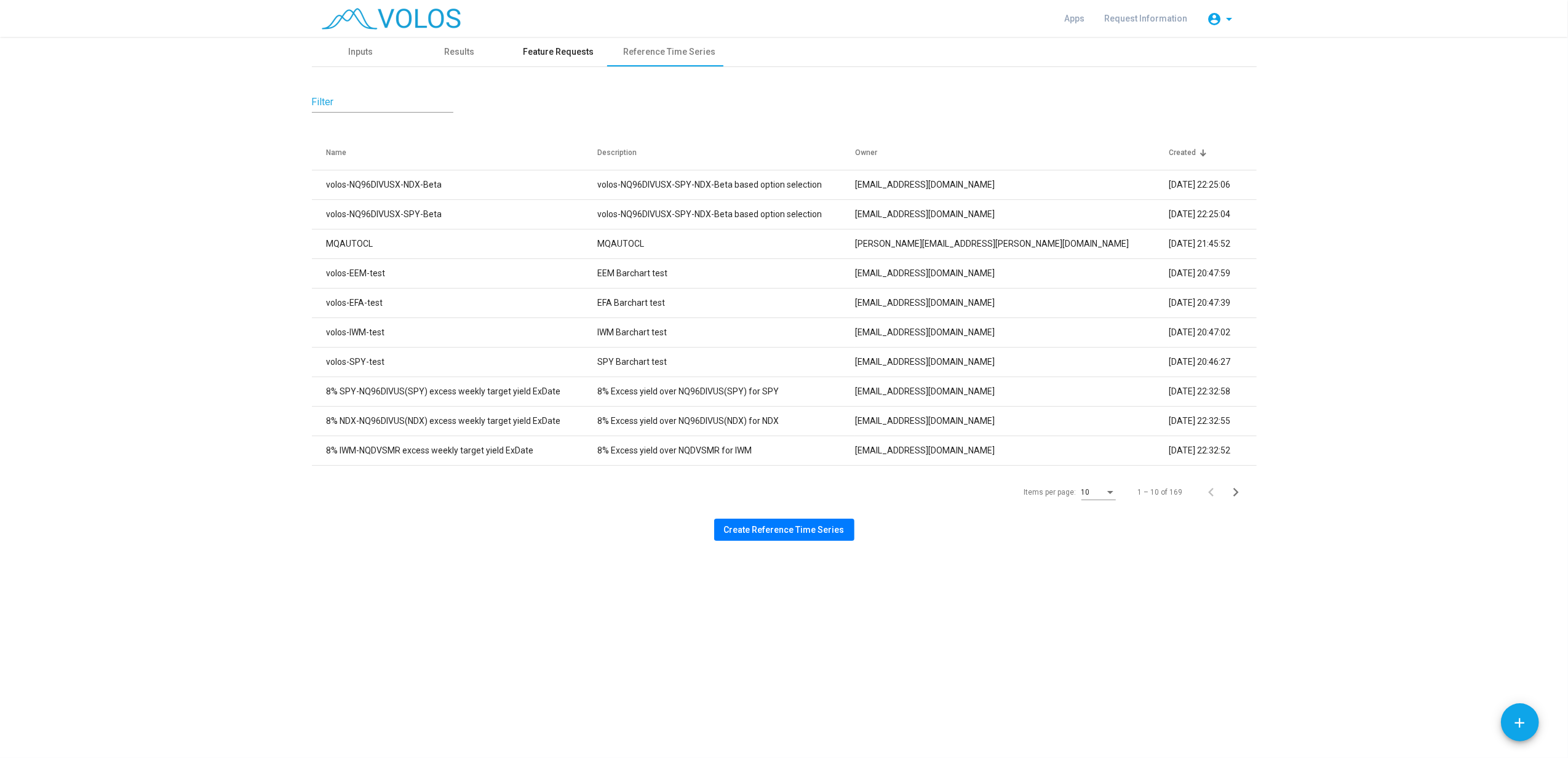
click at [528, 60] on div "Feature Requests" at bounding box center [559, 52] width 100 height 30
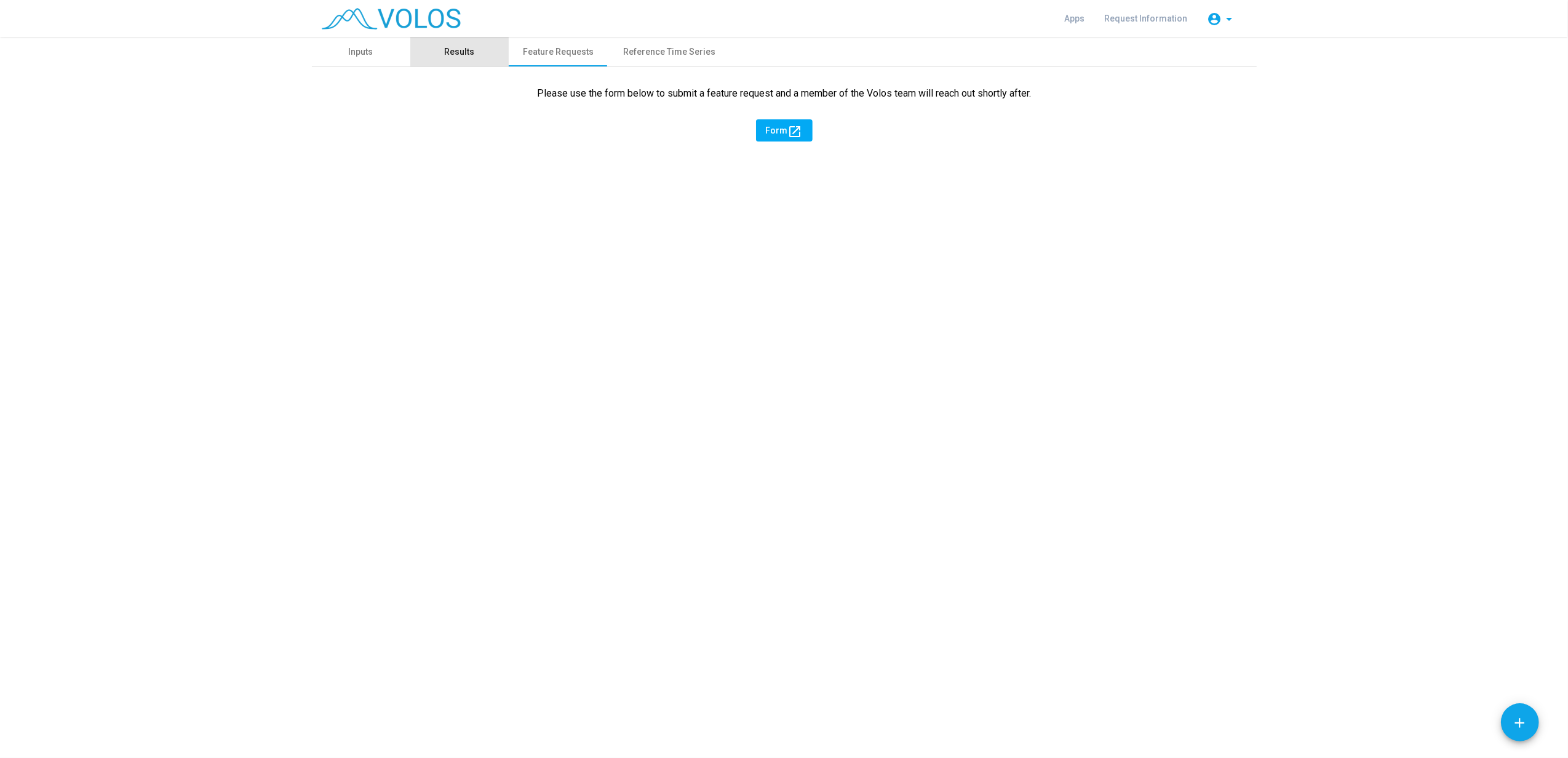
click at [456, 56] on div "Results" at bounding box center [459, 52] width 30 height 13
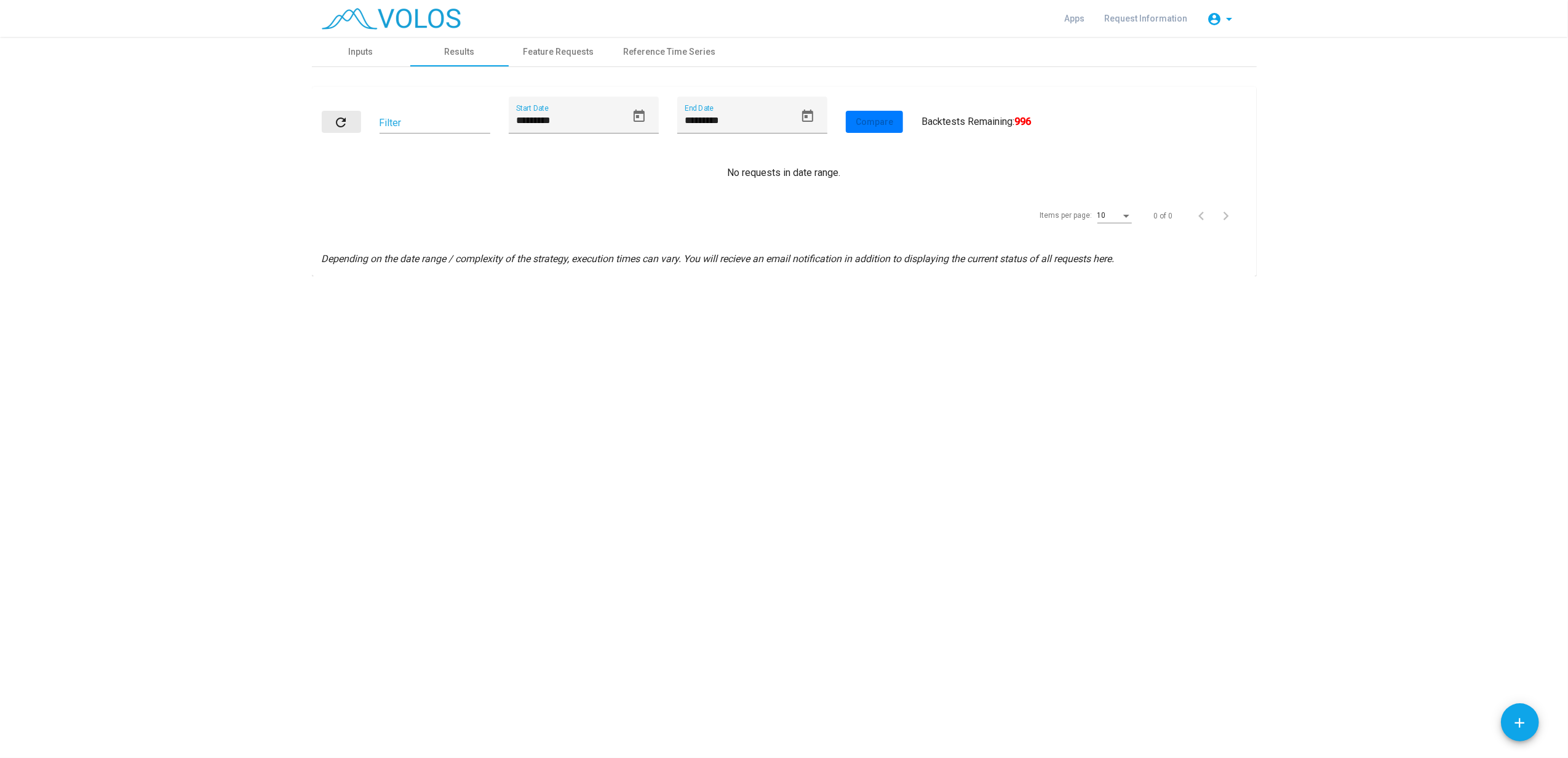
click at [342, 122] on mat-icon "refresh" at bounding box center [342, 123] width 15 height 15
click at [606, 116] on input "*********" at bounding box center [571, 121] width 111 height 11
click at [645, 116] on icon "Open calendar" at bounding box center [640, 117] width 15 height 15
click at [550, 240] on div "1" at bounding box center [551, 238] width 22 height 22
click at [585, 118] on input "********" at bounding box center [571, 121] width 111 height 11
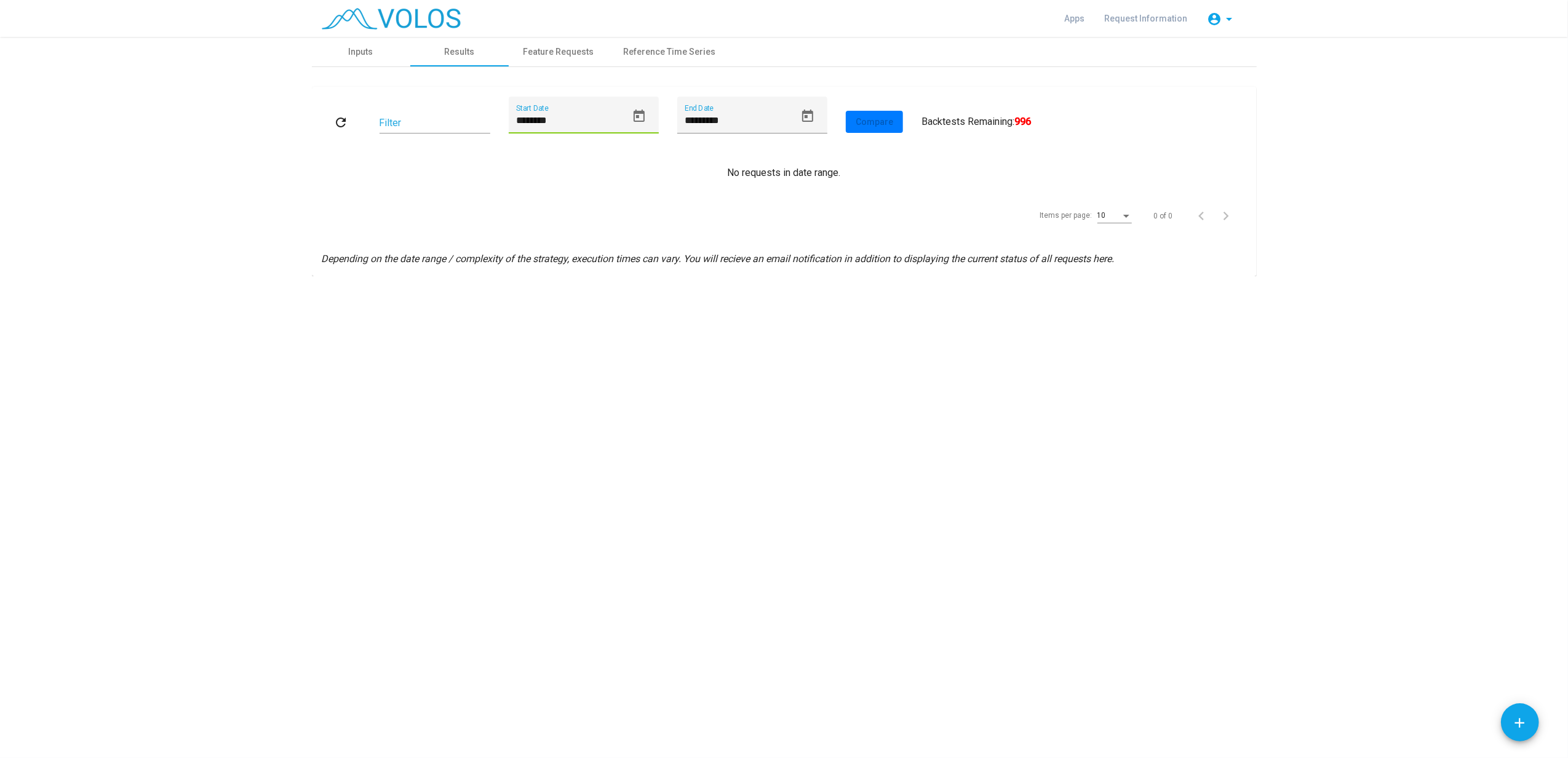
click at [648, 116] on button "Open calendar" at bounding box center [639, 116] width 24 height 24
click at [547, 159] on span "[DATE]" at bounding box center [534, 161] width 25 height 10
click at [577, 201] on div "2017" at bounding box center [578, 198] width 39 height 22
click at [867, 119] on div at bounding box center [784, 379] width 1568 height 758
click at [627, 119] on button "Open calendar" at bounding box center [639, 116] width 24 height 24
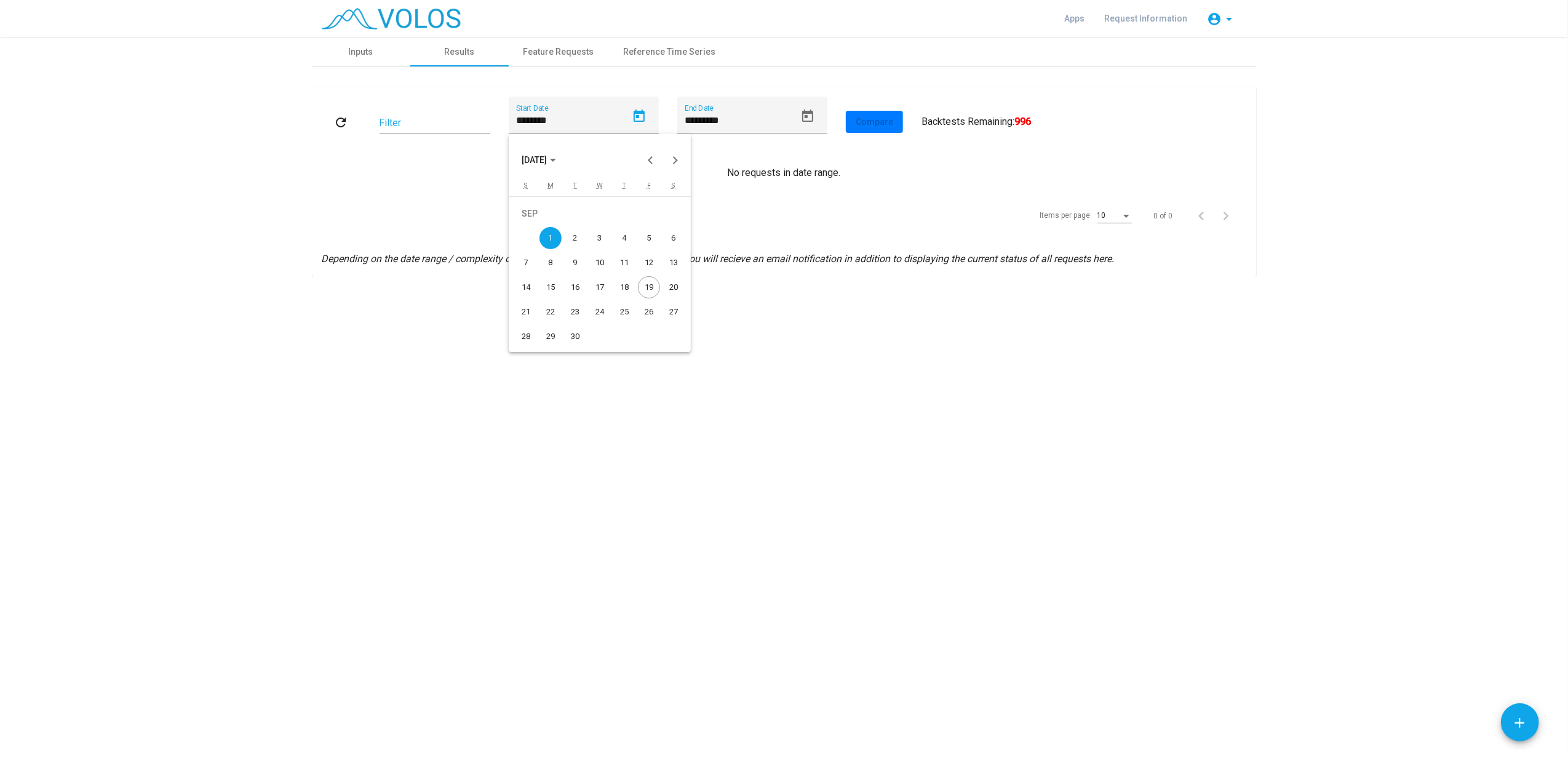
click at [556, 161] on icon "Choose month and year" at bounding box center [553, 160] width 6 height 3
click at [571, 207] on div "2017" at bounding box center [578, 198] width 39 height 22
click at [527, 220] on div "JAN" at bounding box center [534, 222] width 39 height 22
click at [526, 236] on div "1" at bounding box center [526, 238] width 22 height 22
type input "********"
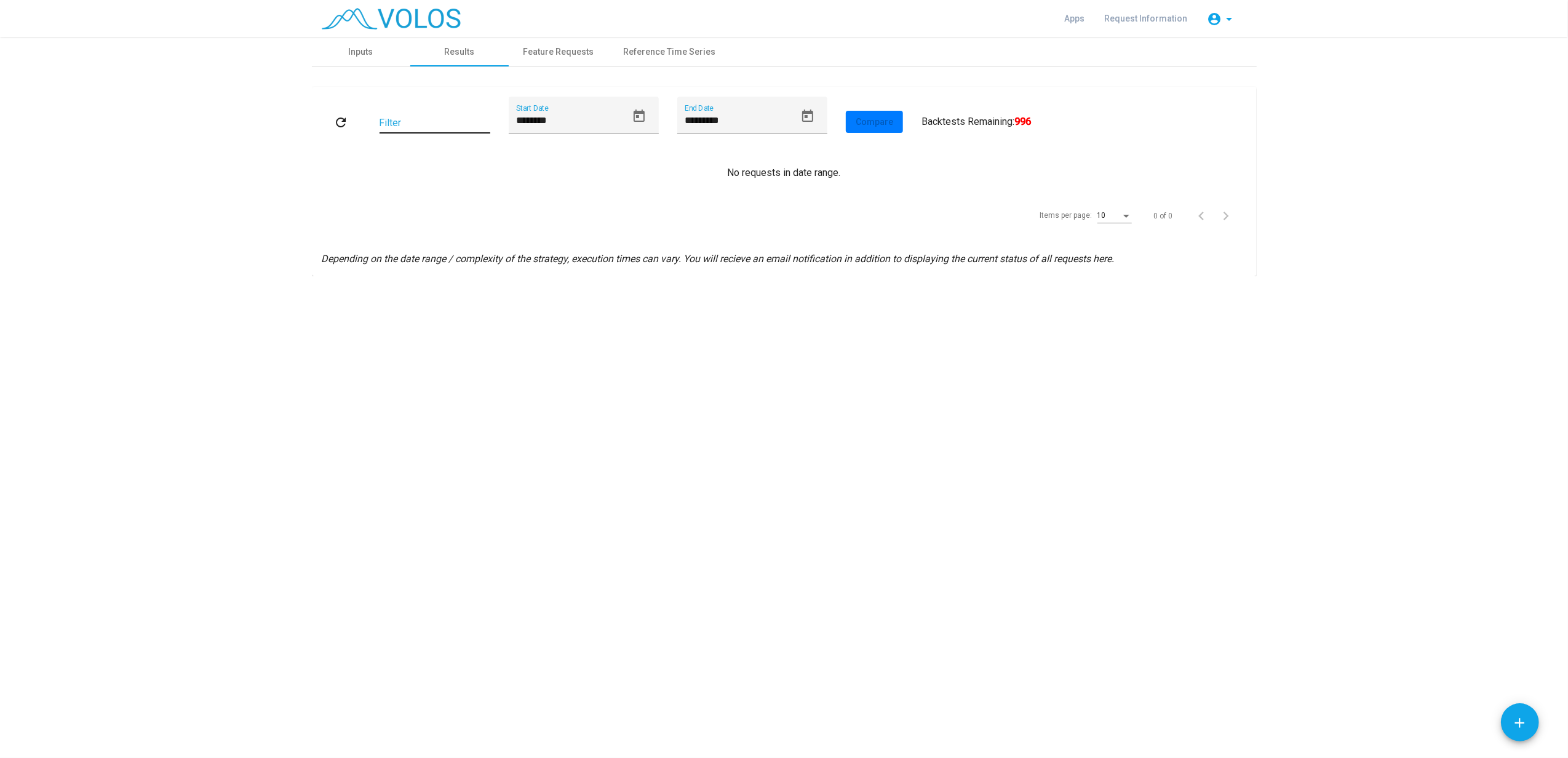
click at [481, 123] on input "Filter" at bounding box center [435, 123] width 111 height 11
click at [349, 126] on button "refresh" at bounding box center [341, 121] width 39 height 22
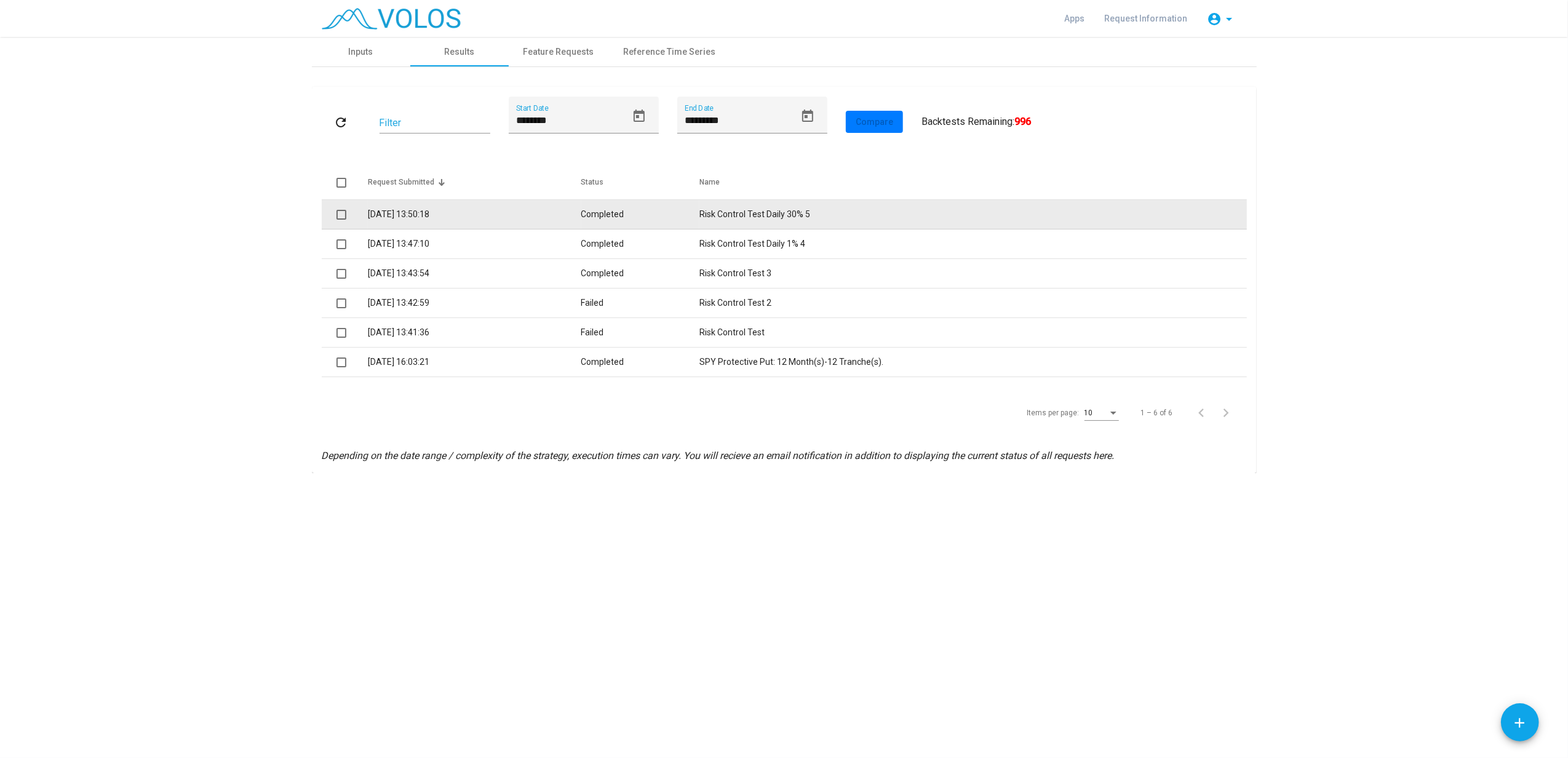
click at [399, 217] on td "[DATE] 13:50:18" at bounding box center [474, 215] width 214 height 30
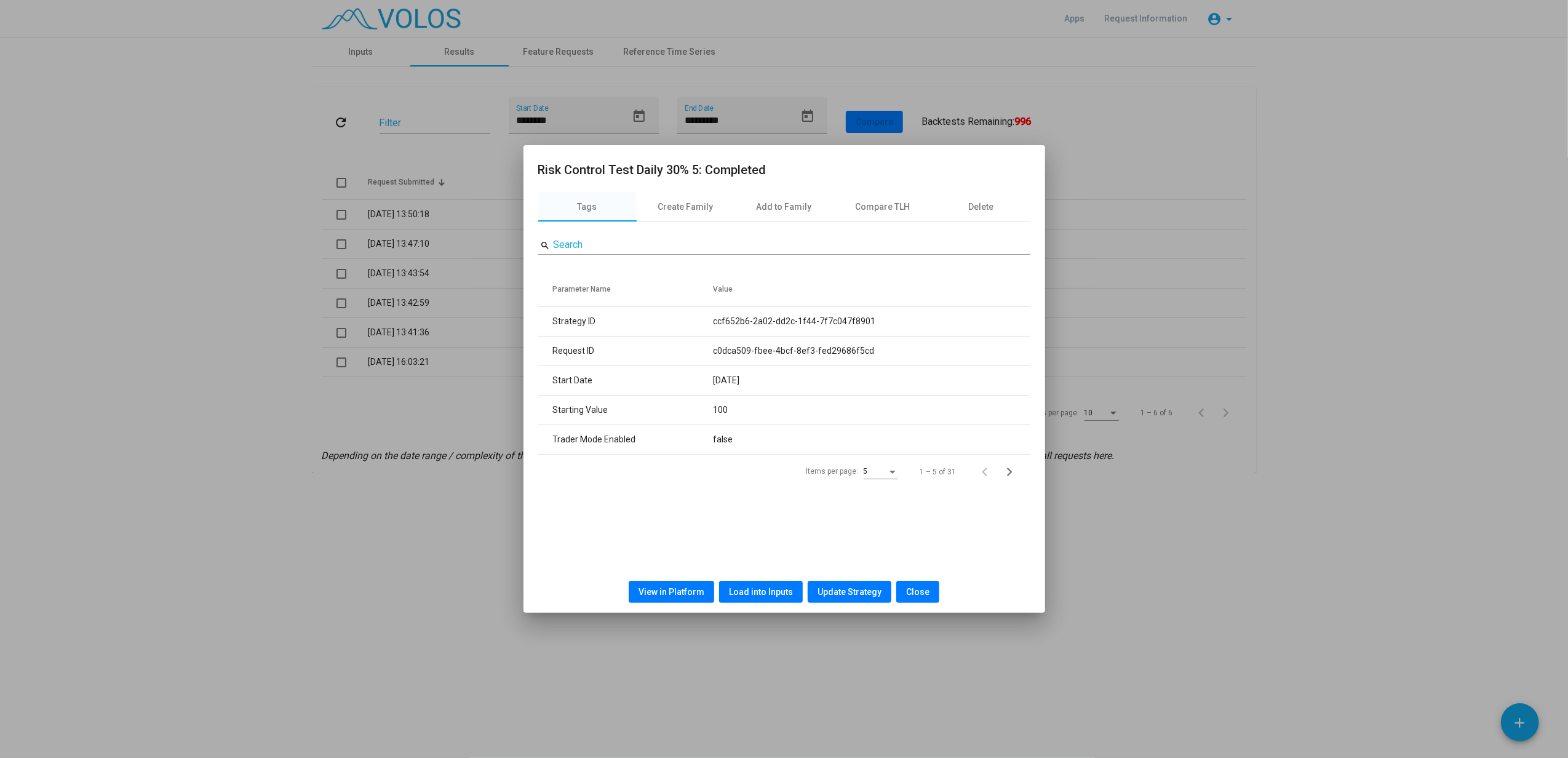
click at [690, 567] on span "View in Platform" at bounding box center [671, 591] width 66 height 10
click at [907, 567] on span "Close" at bounding box center [918, 591] width 23 height 10
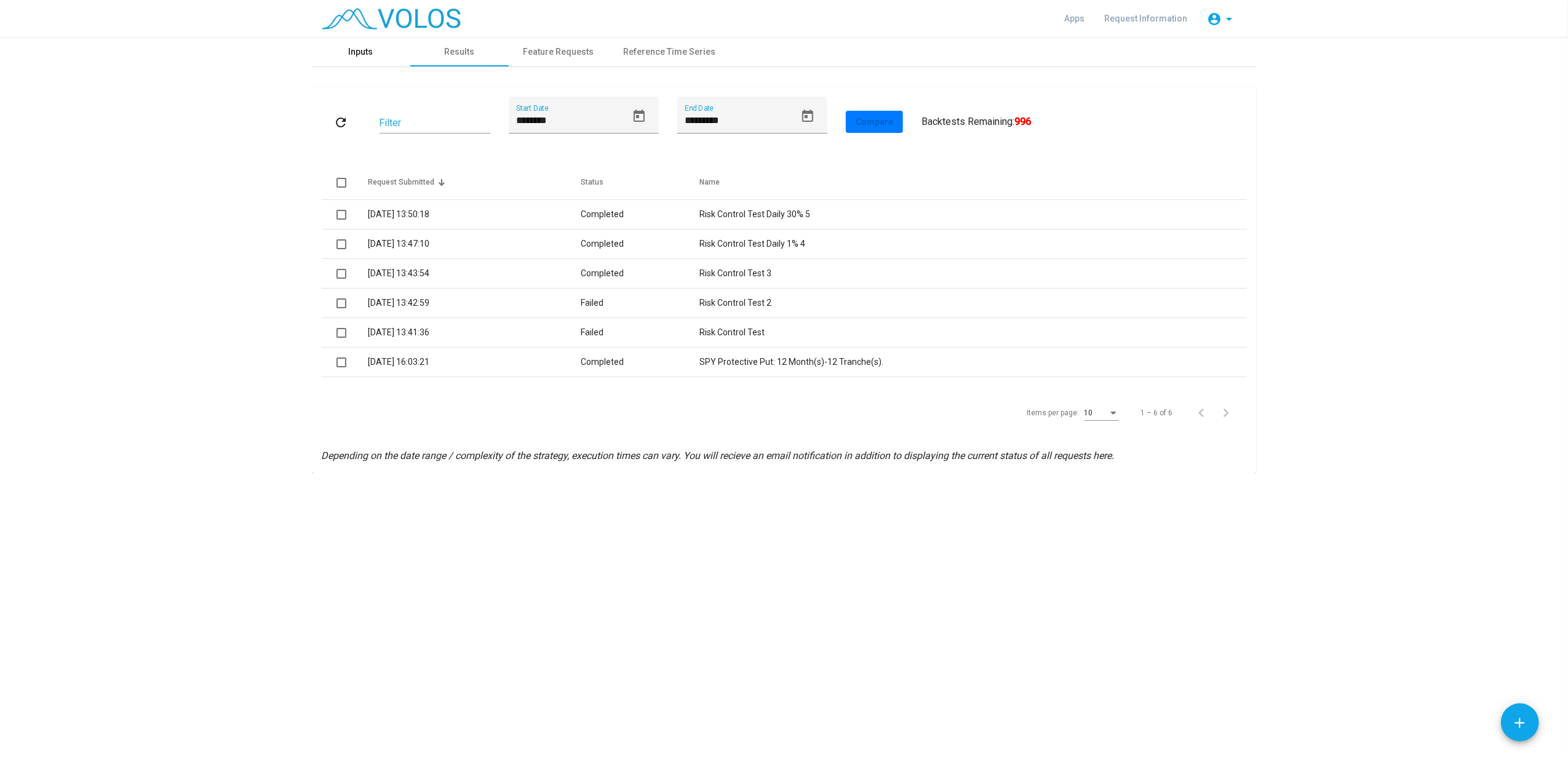
click at [352, 50] on div "Inputs" at bounding box center [361, 52] width 24 height 13
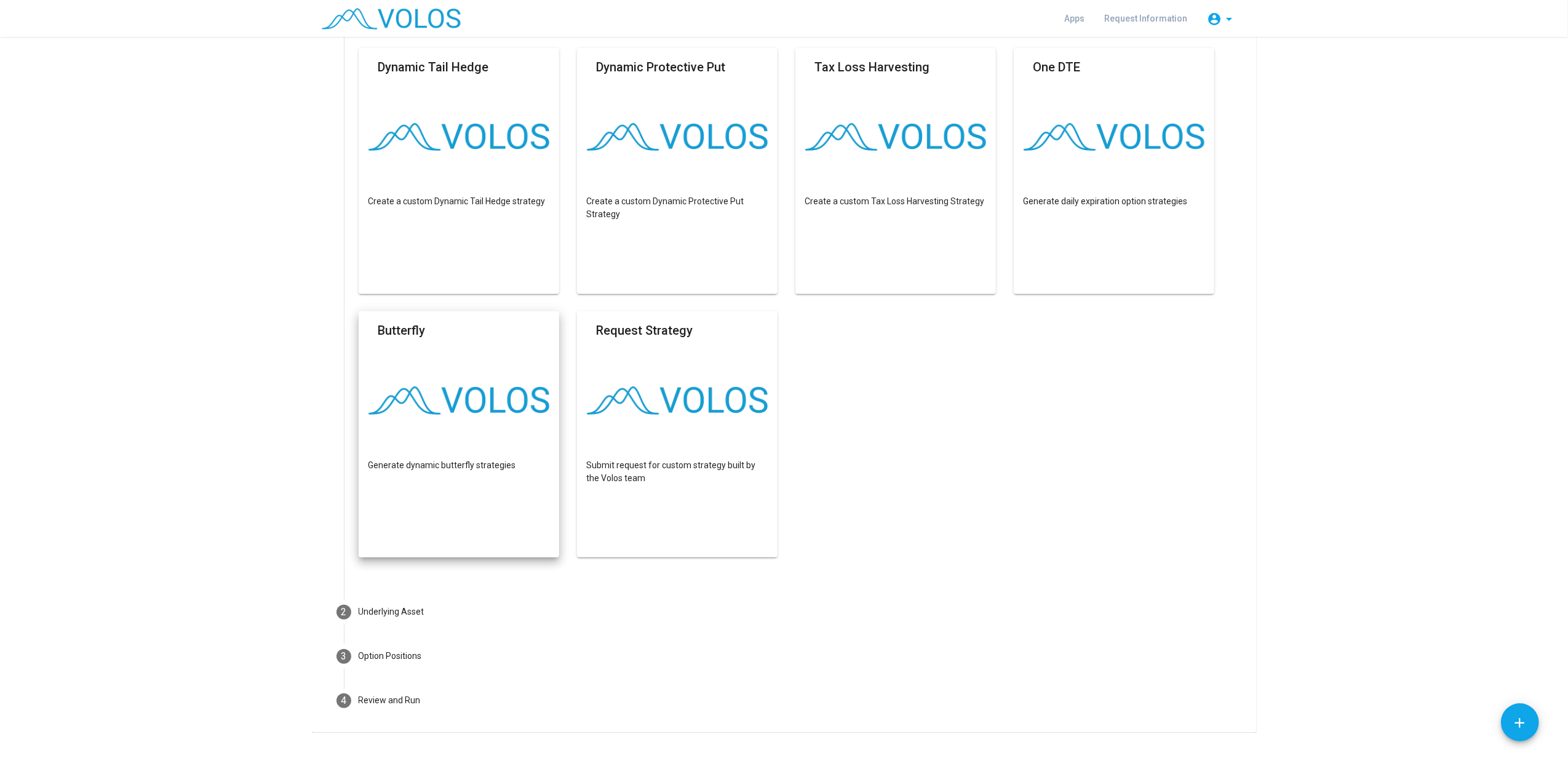
scroll to position [397, 0]
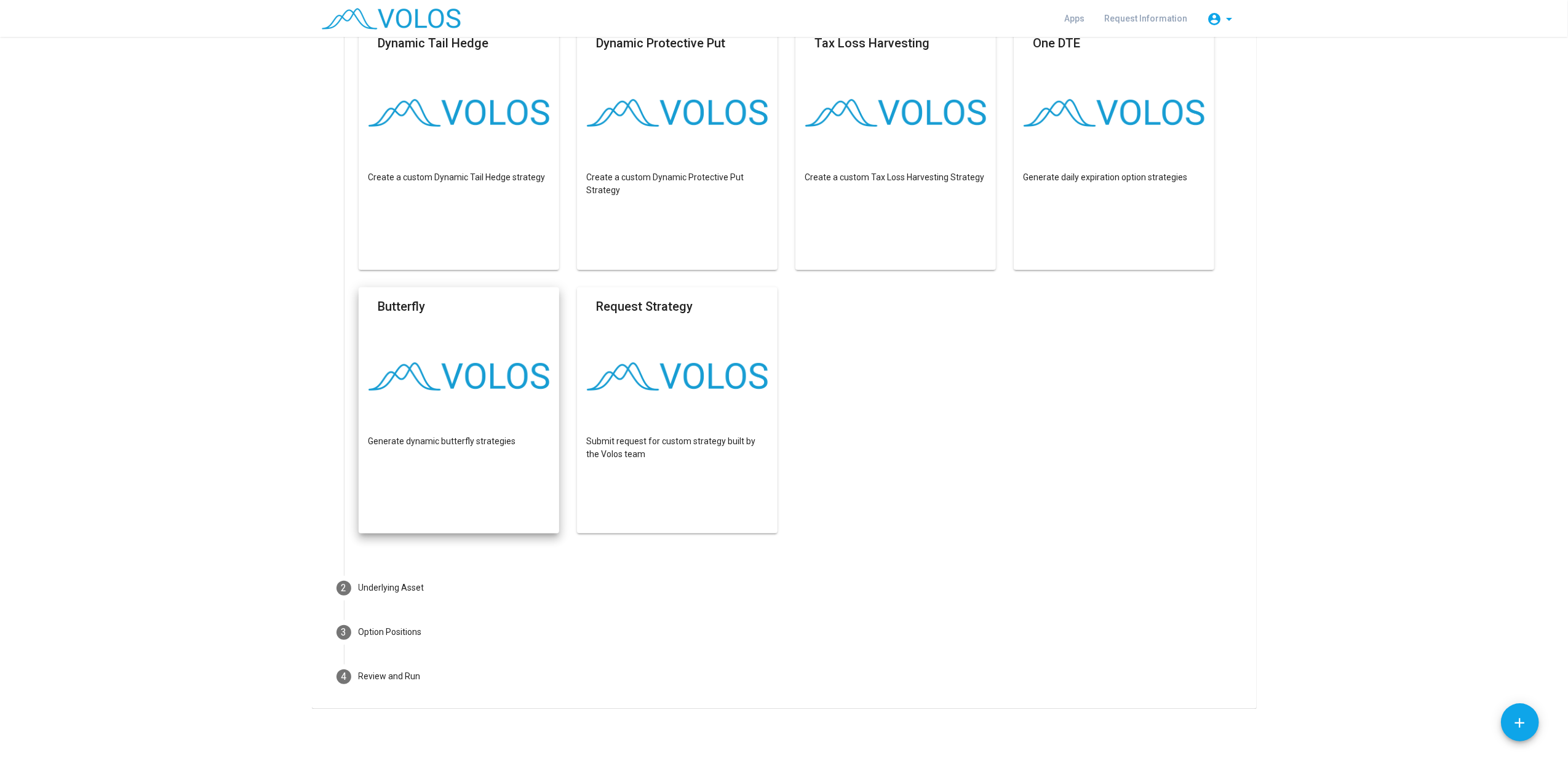
click at [373, 567] on div "Review and Run" at bounding box center [390, 676] width 62 height 13
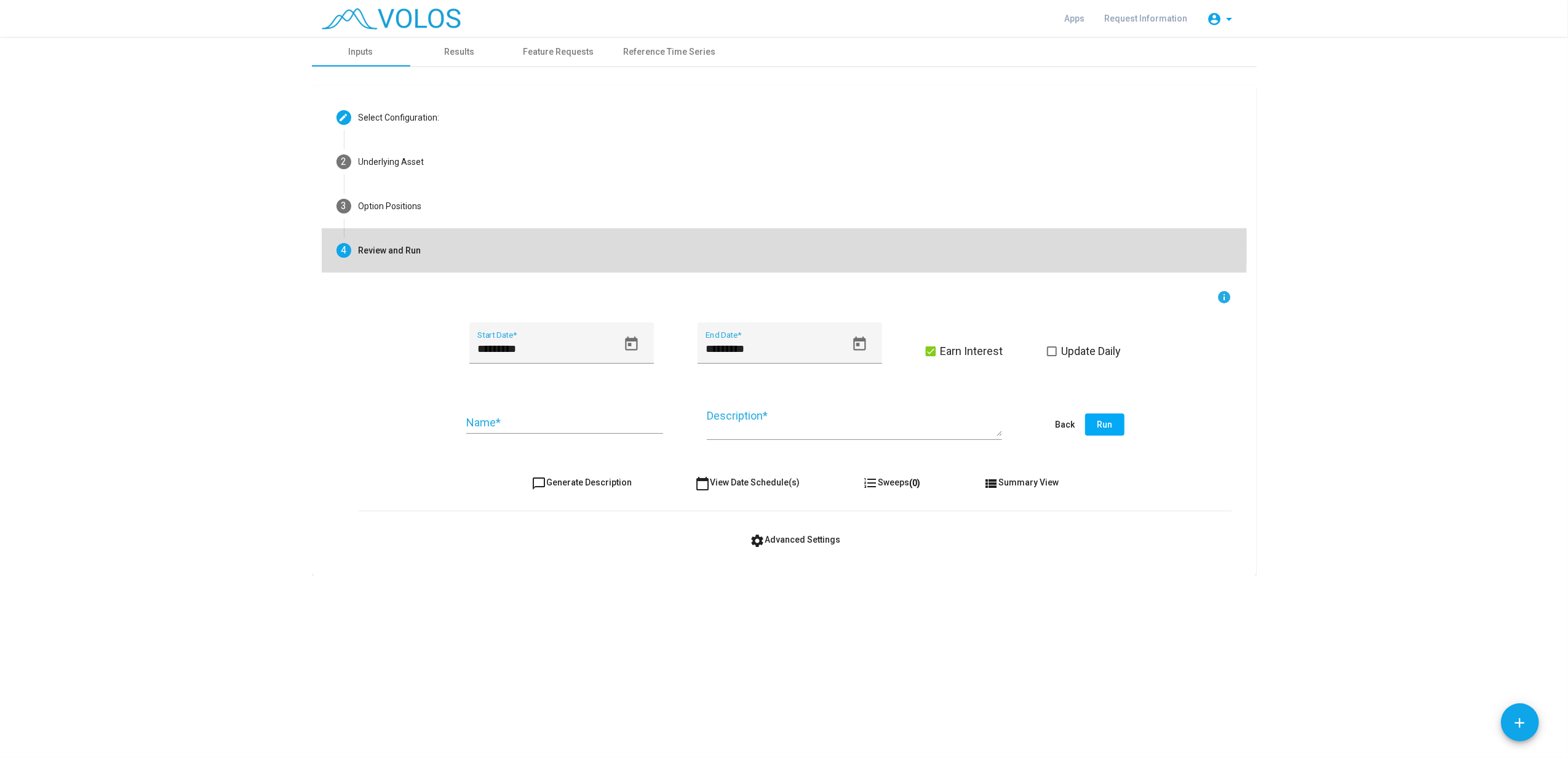
scroll to position [0, 0]
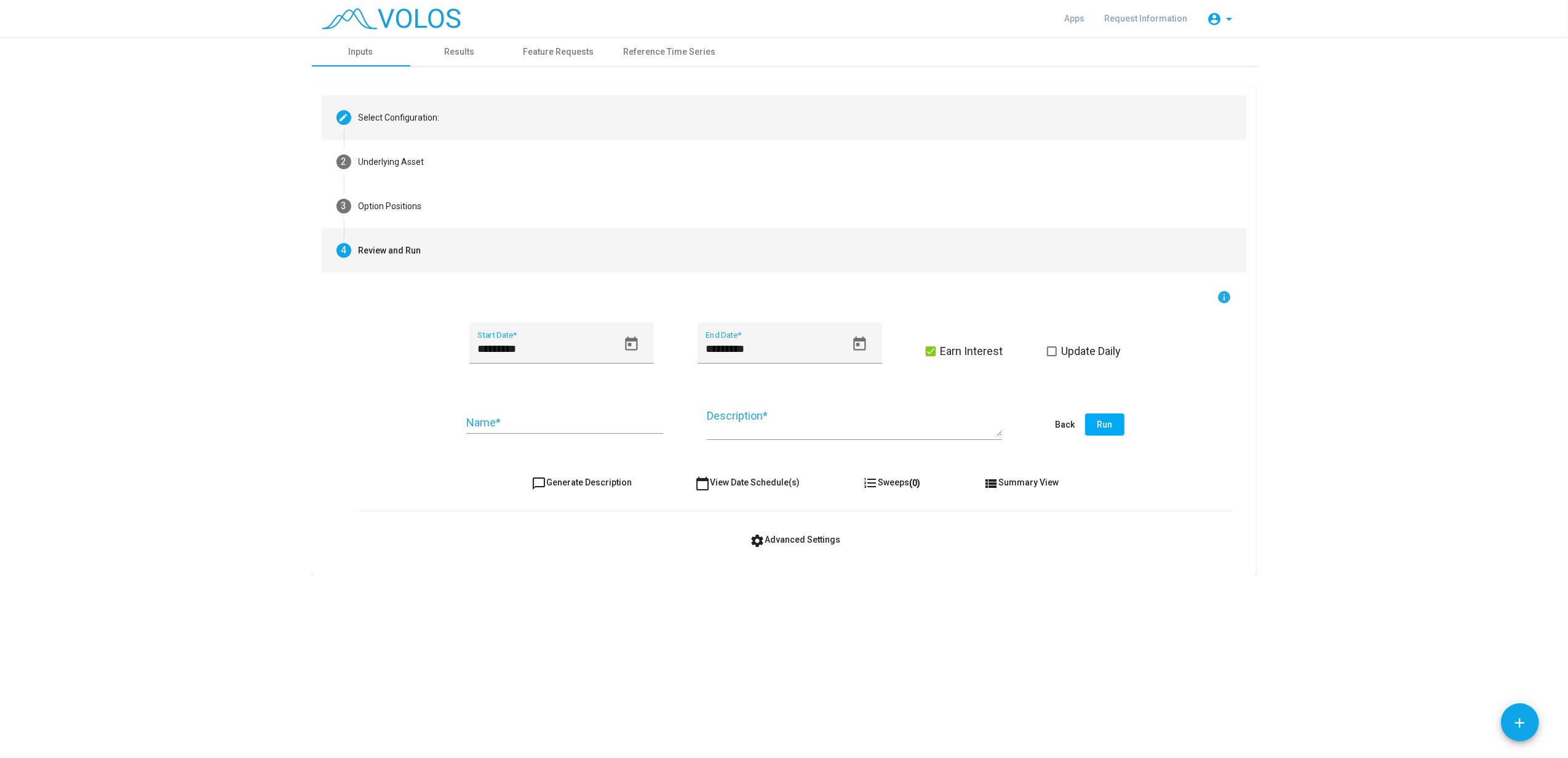
click at [420, 130] on mat-step-header "Editable create Select Configuration:" at bounding box center [784, 117] width 925 height 44
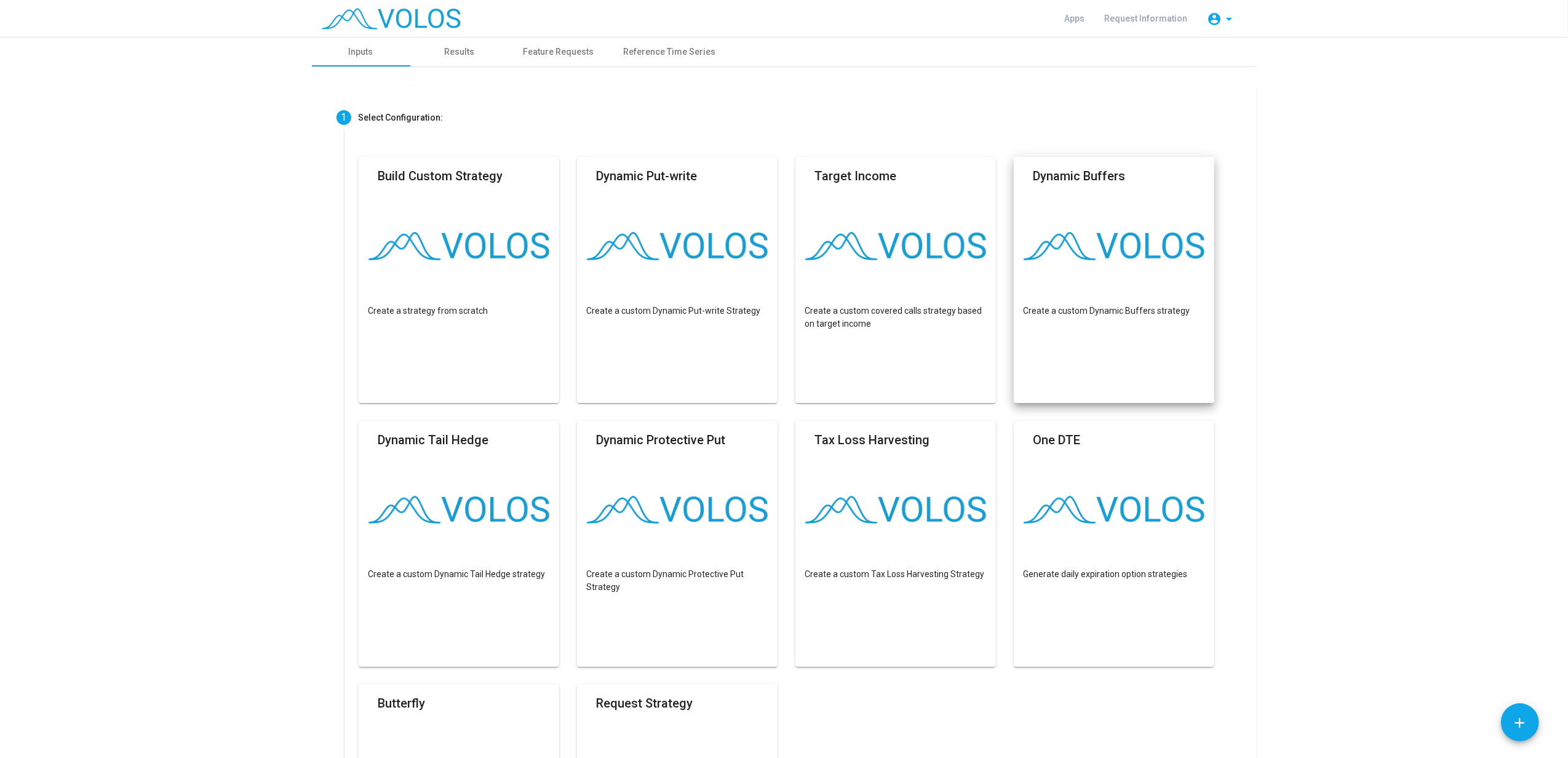
click at [1084, 279] on mat-card "Dynamic Buffers Create a custom Dynamic Buffers strategy" at bounding box center [1114, 279] width 201 height 246
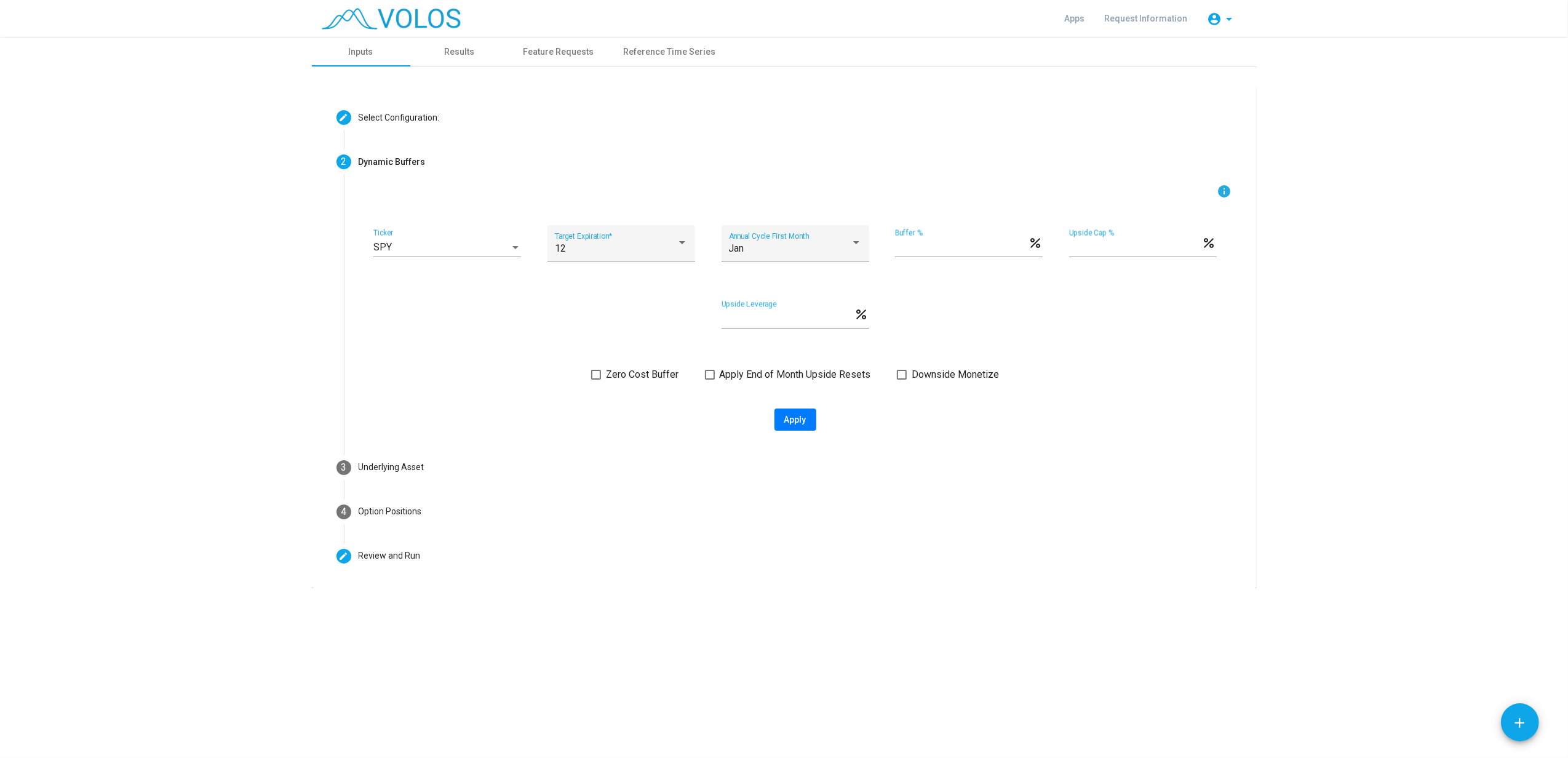
click at [795, 419] on span "Apply" at bounding box center [796, 419] width 22 height 10
type input "**********"
type textarea "**********"
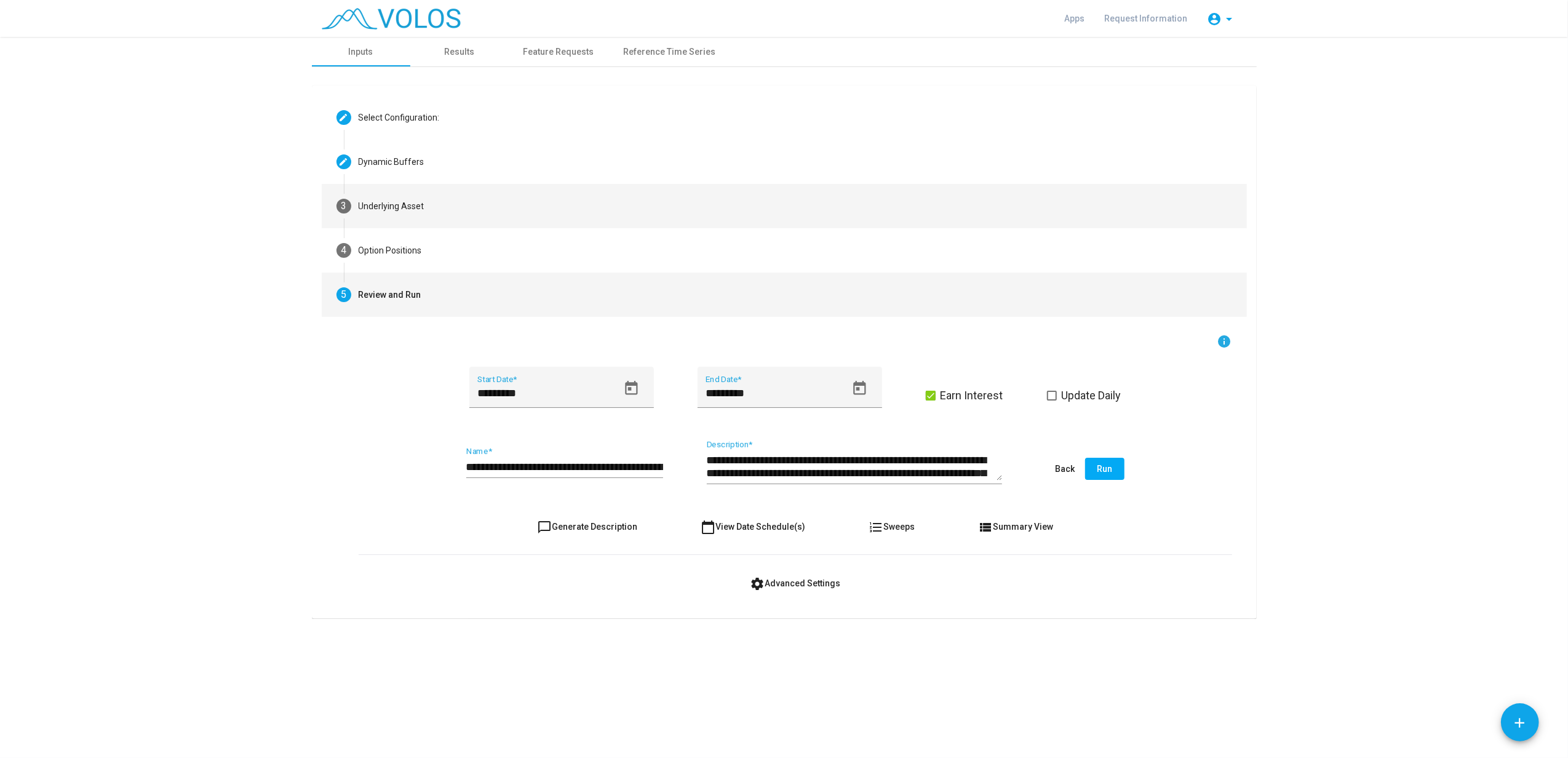
click at [429, 208] on mat-step-header "3 Underlying Asset" at bounding box center [784, 205] width 925 height 44
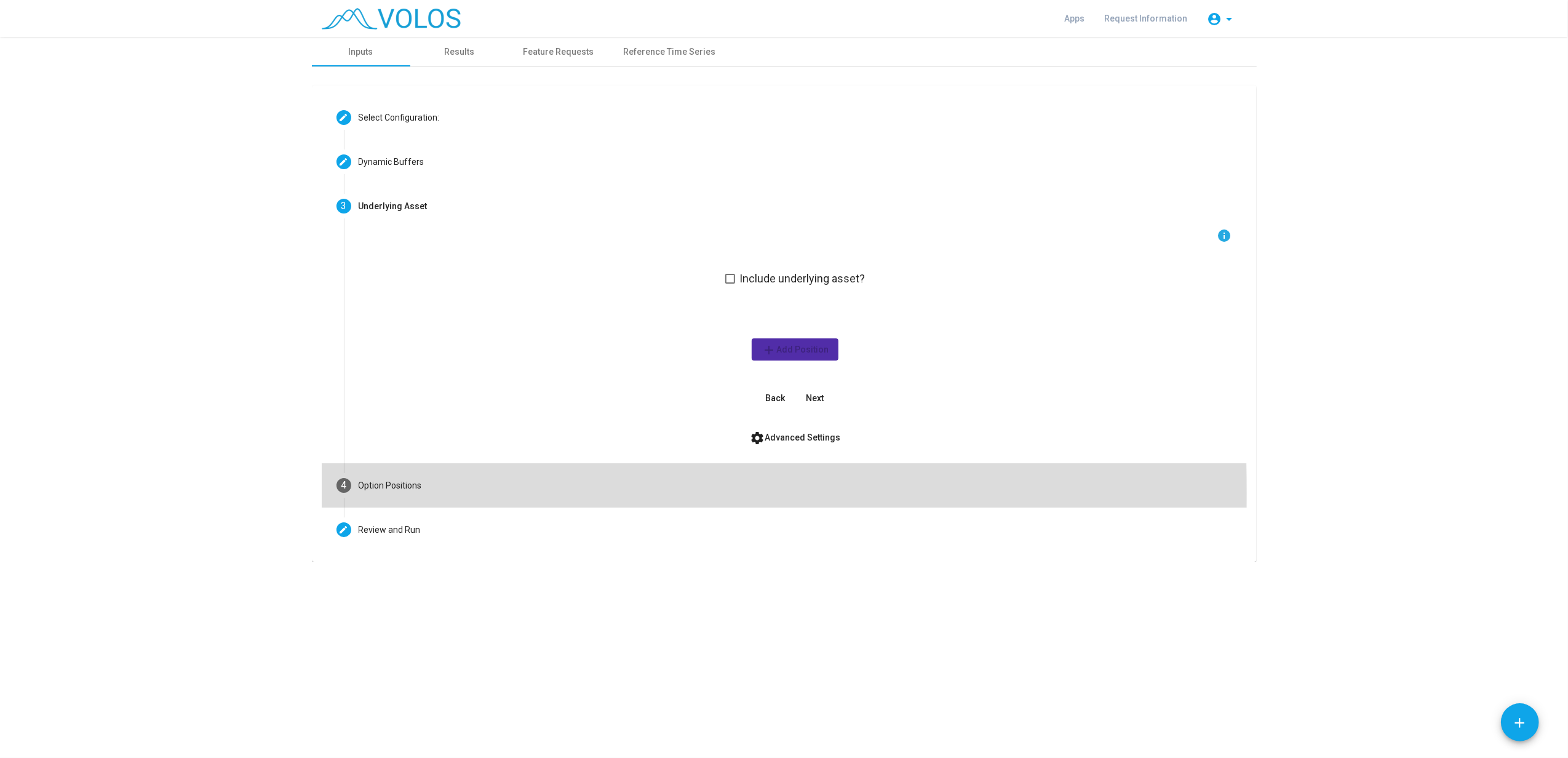
click at [388, 494] on mat-step-header "4 Option Positions" at bounding box center [784, 485] width 925 height 44
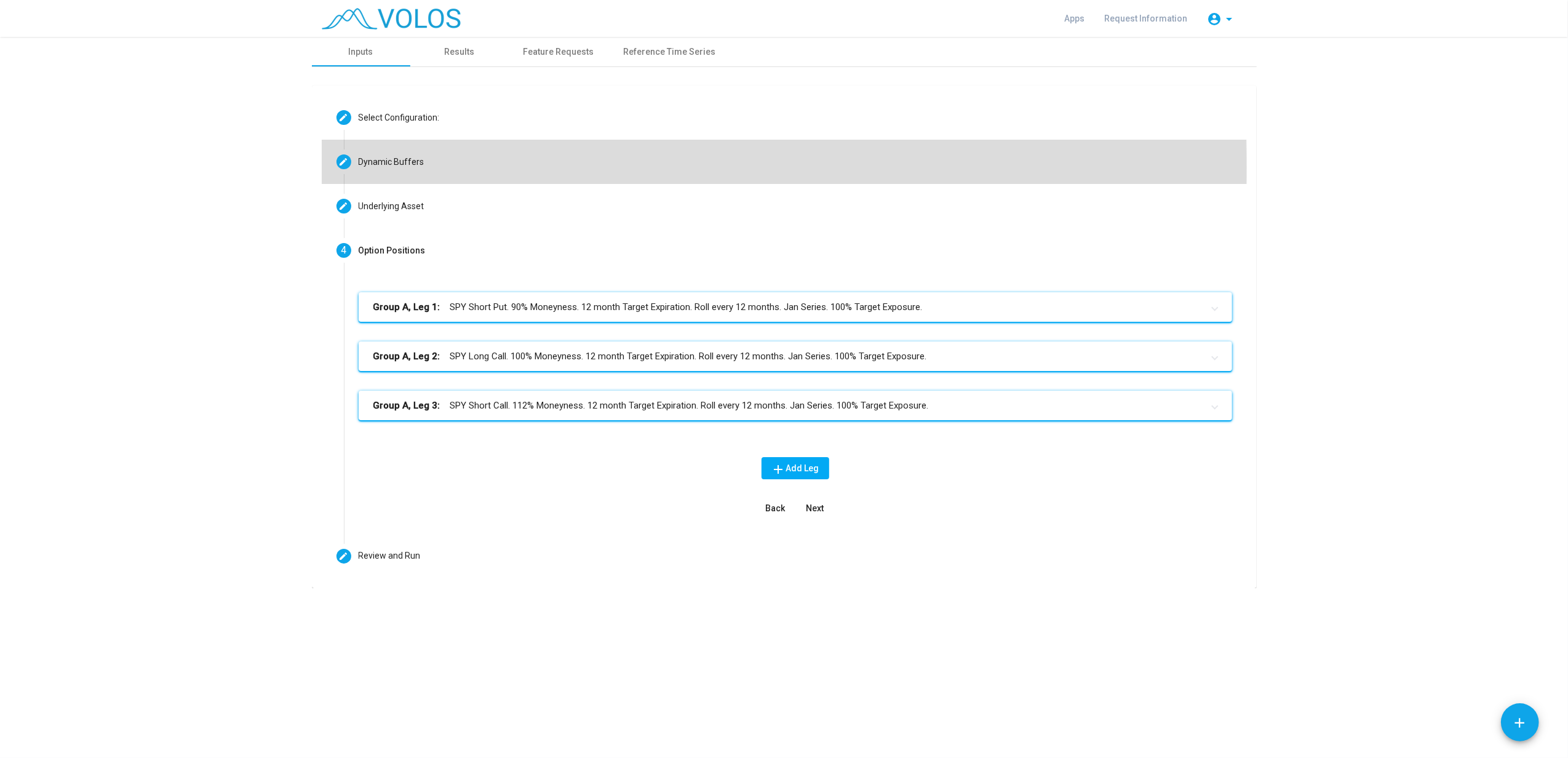
click at [399, 167] on div "Dynamic Buffers" at bounding box center [391, 162] width 66 height 13
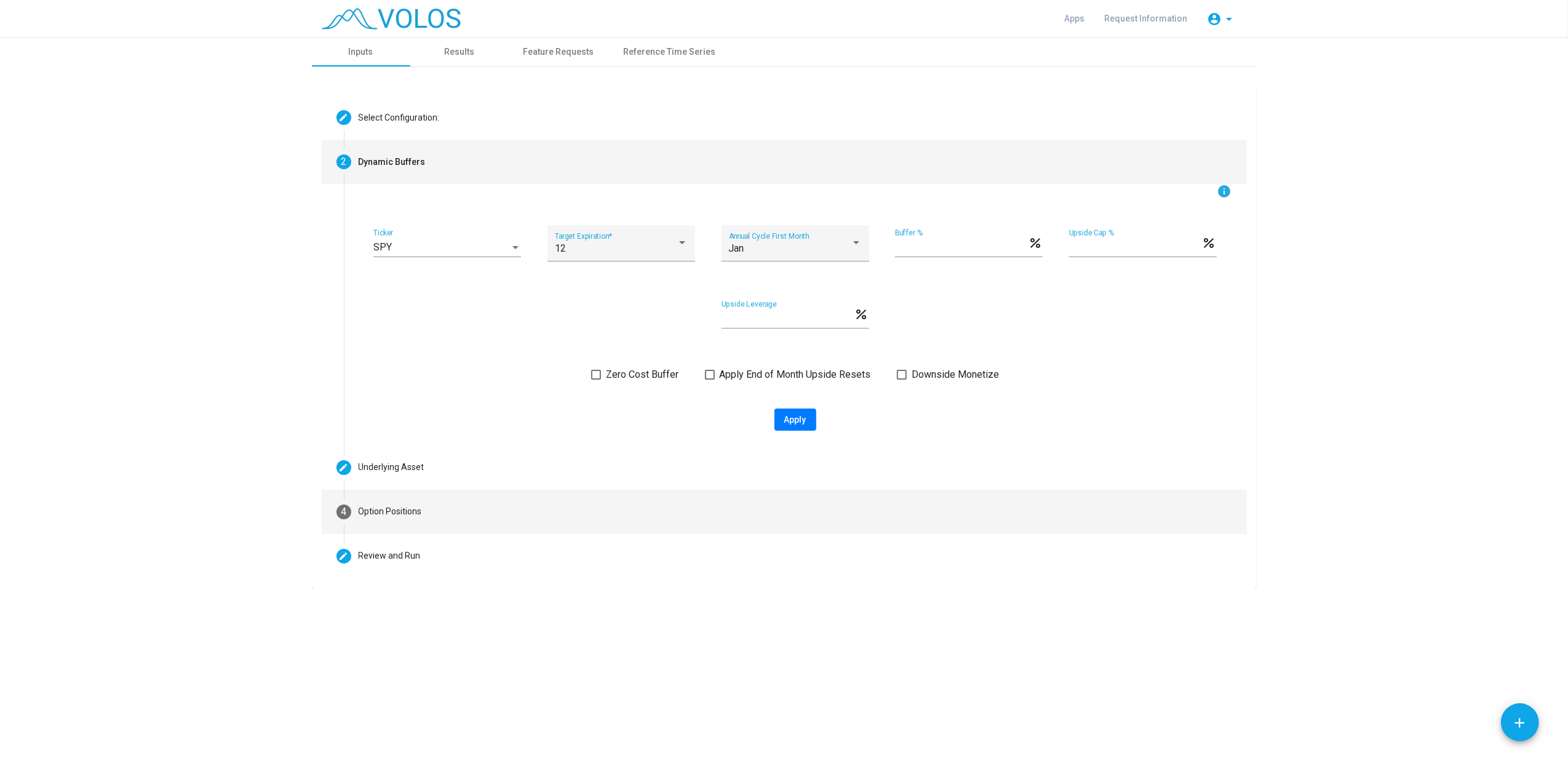
click at [414, 514] on div "Option Positions" at bounding box center [390, 511] width 63 height 13
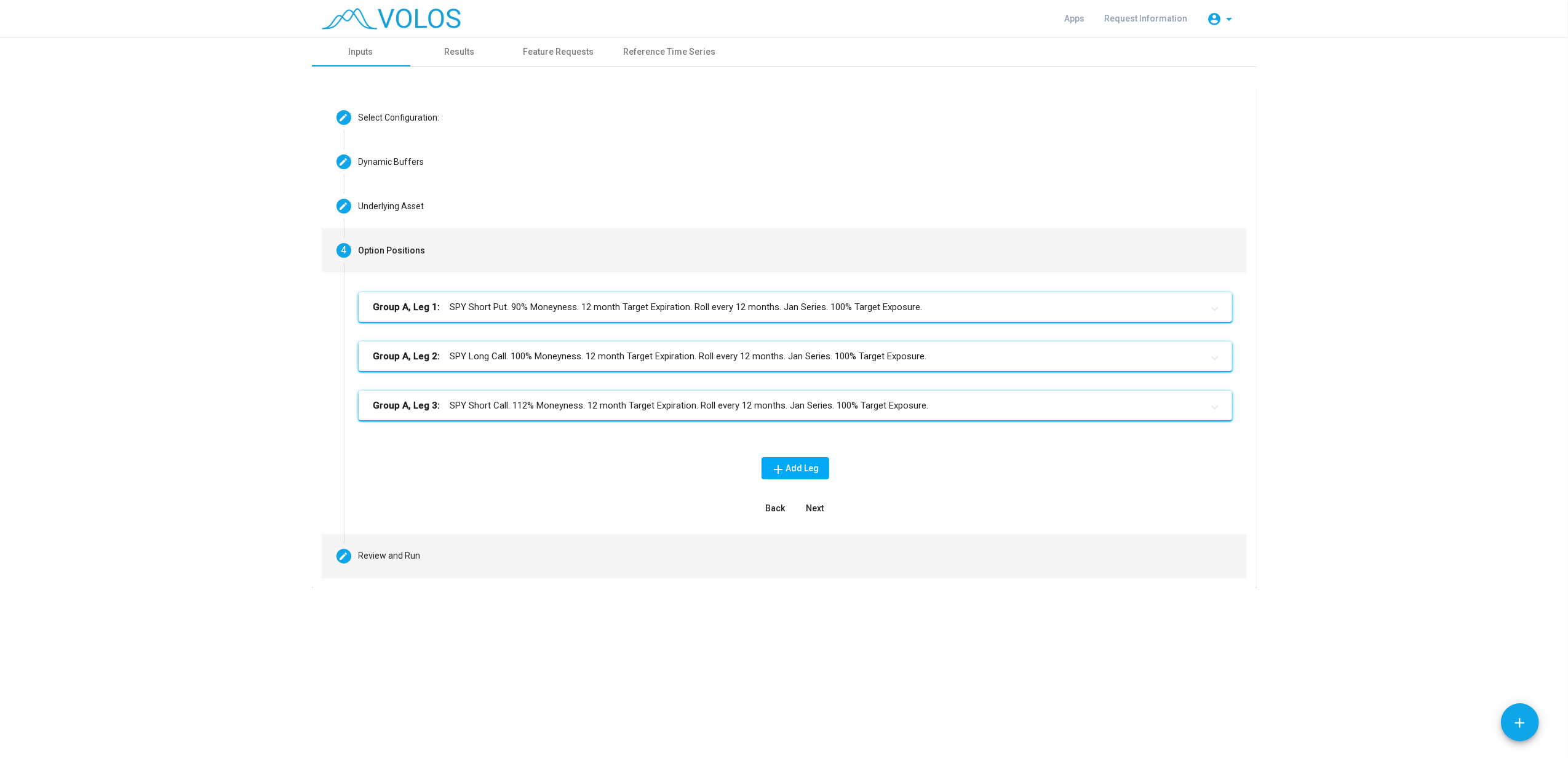
click at [414, 552] on div "Review and Run" at bounding box center [390, 555] width 62 height 13
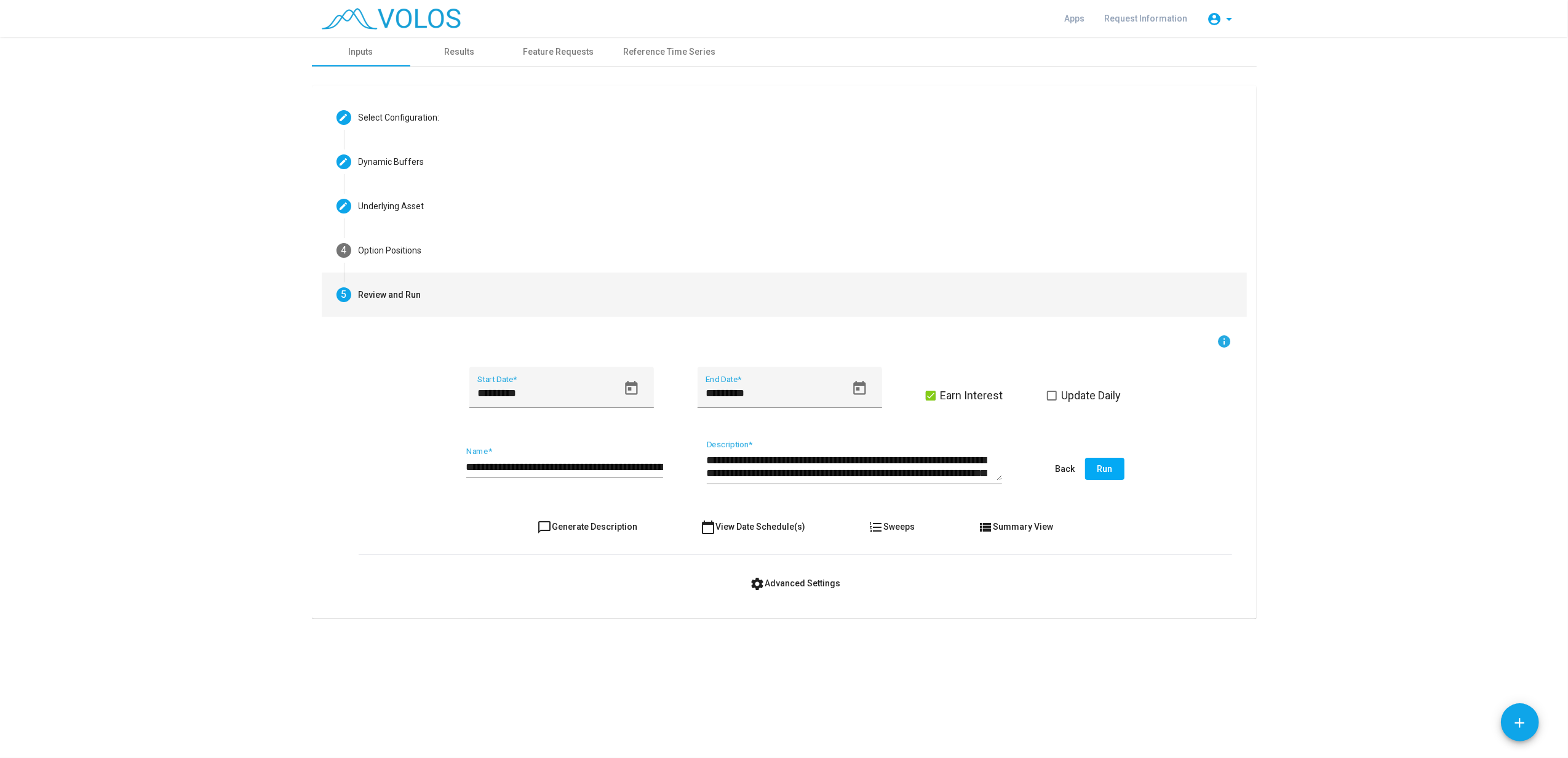
click at [395, 291] on div "Review and Run" at bounding box center [390, 294] width 63 height 13
click at [456, 52] on div "Results" at bounding box center [459, 52] width 30 height 13
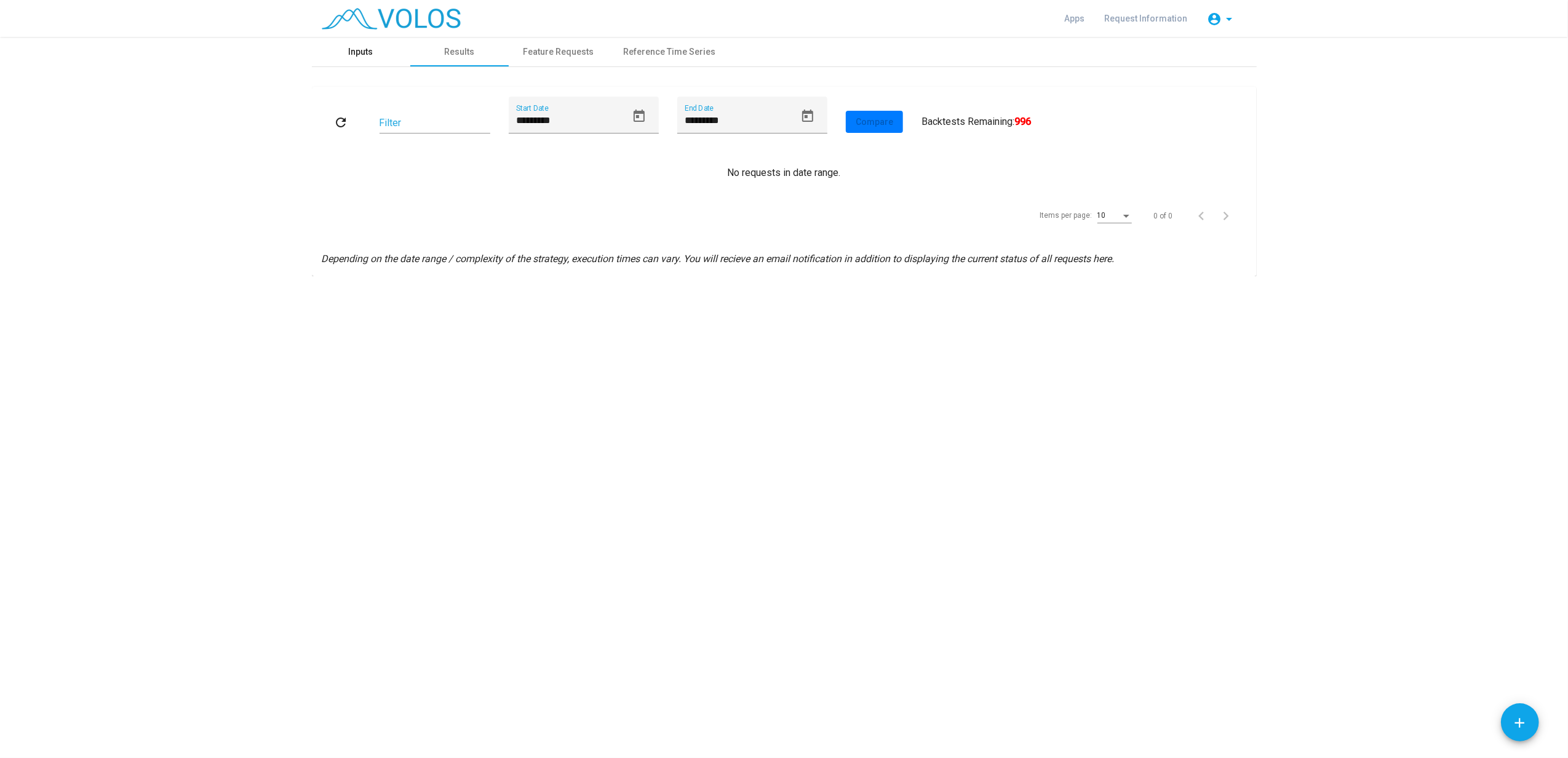
click at [366, 53] on div "Inputs" at bounding box center [361, 52] width 24 height 13
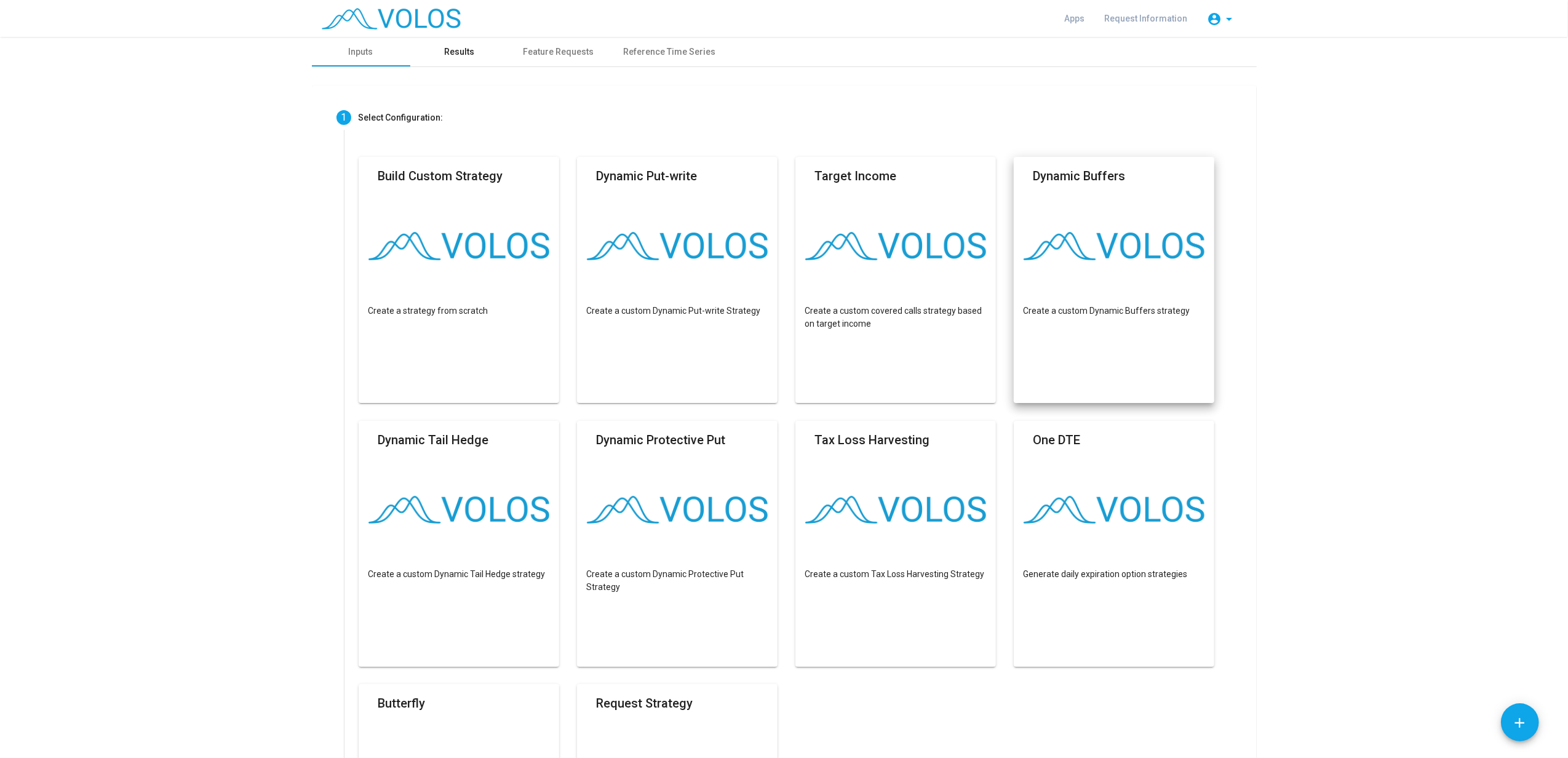
click at [438, 58] on div "Results" at bounding box center [459, 52] width 98 height 30
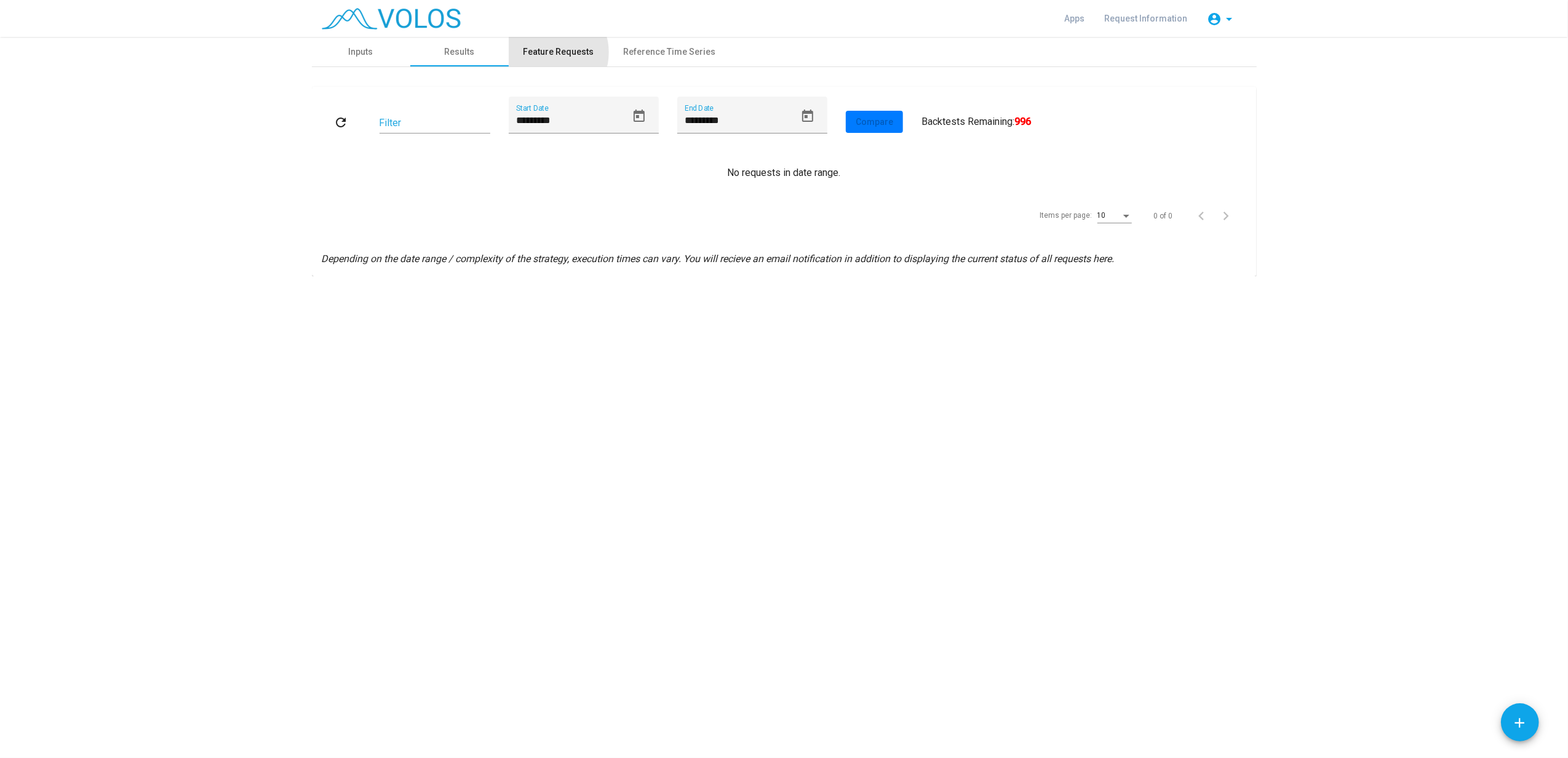
click at [553, 52] on div "Feature Requests" at bounding box center [559, 52] width 71 height 13
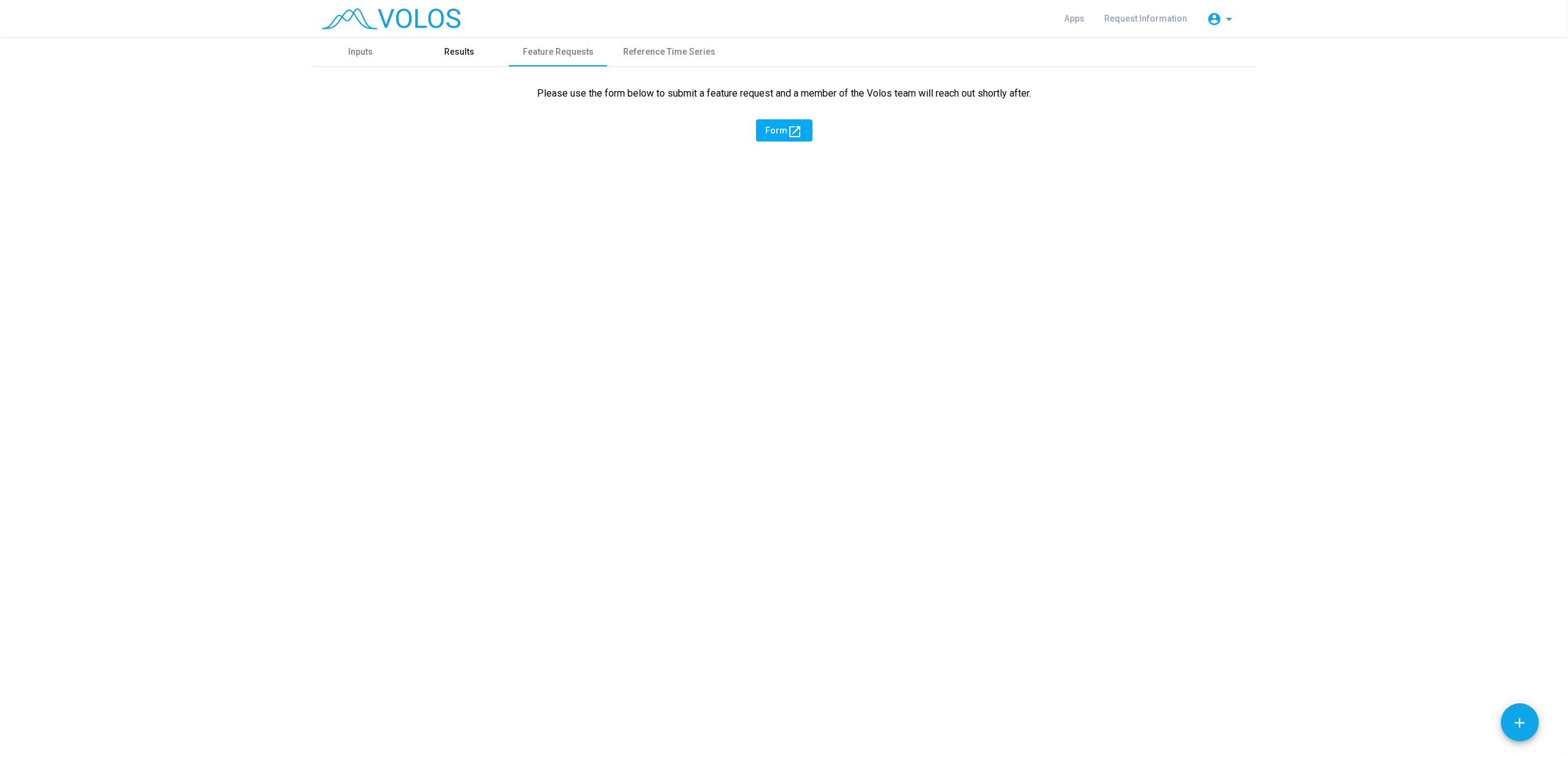
click at [465, 52] on div "Results" at bounding box center [459, 52] width 30 height 13
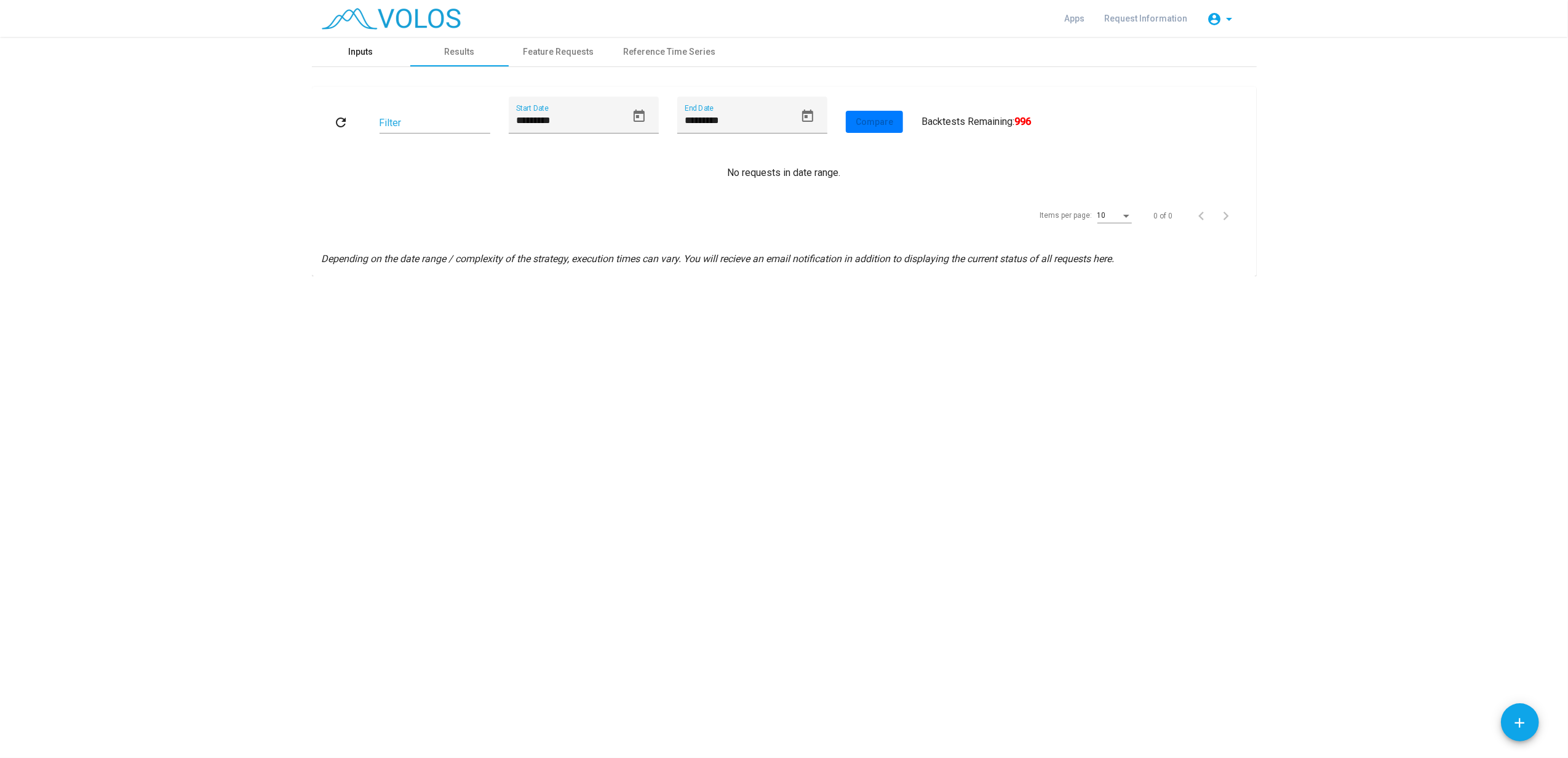
click at [349, 56] on div "Inputs" at bounding box center [361, 52] width 24 height 13
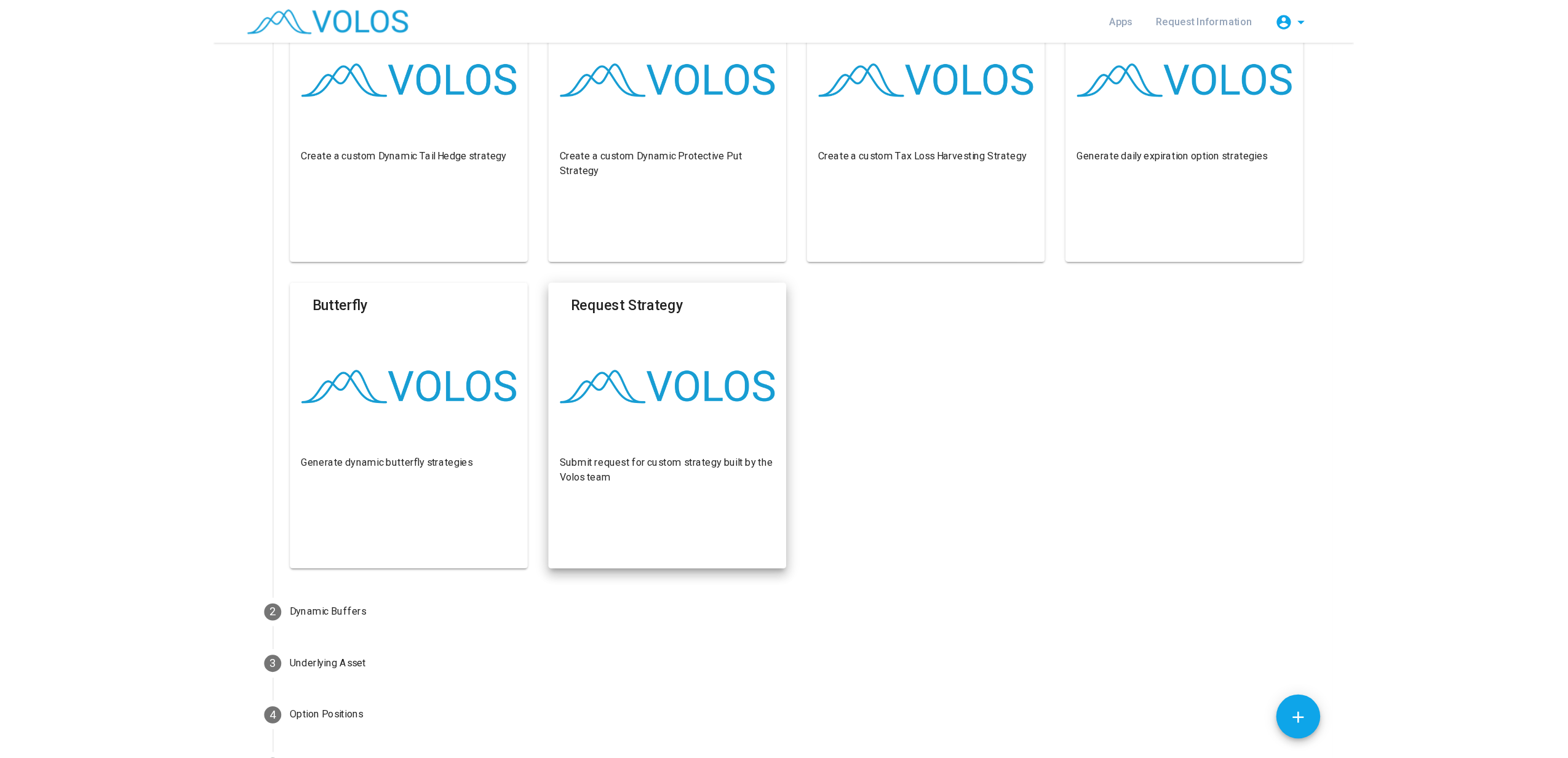
scroll to position [424, 0]
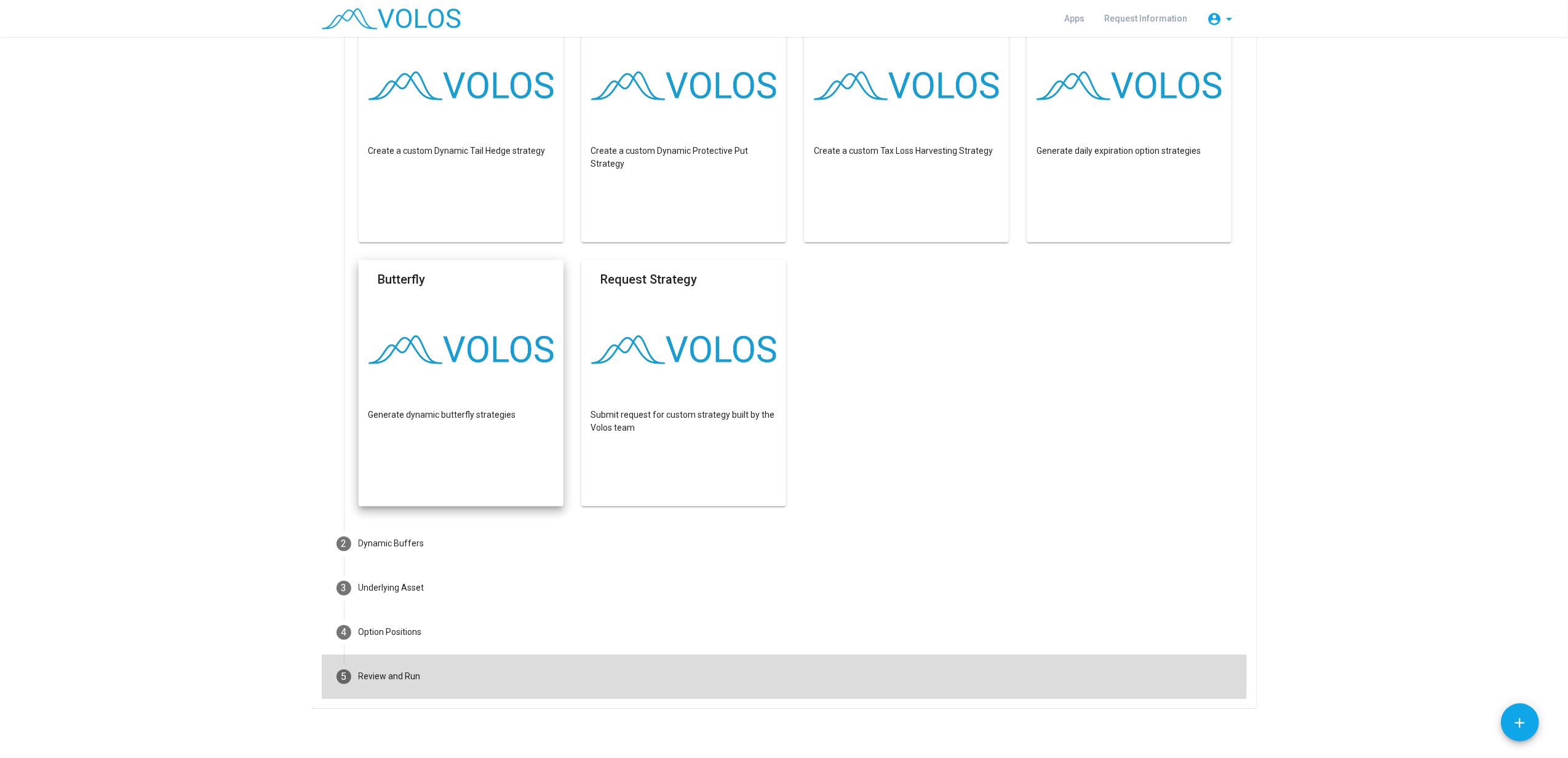
click at [392, 567] on div "Review and Run" at bounding box center [390, 676] width 62 height 13
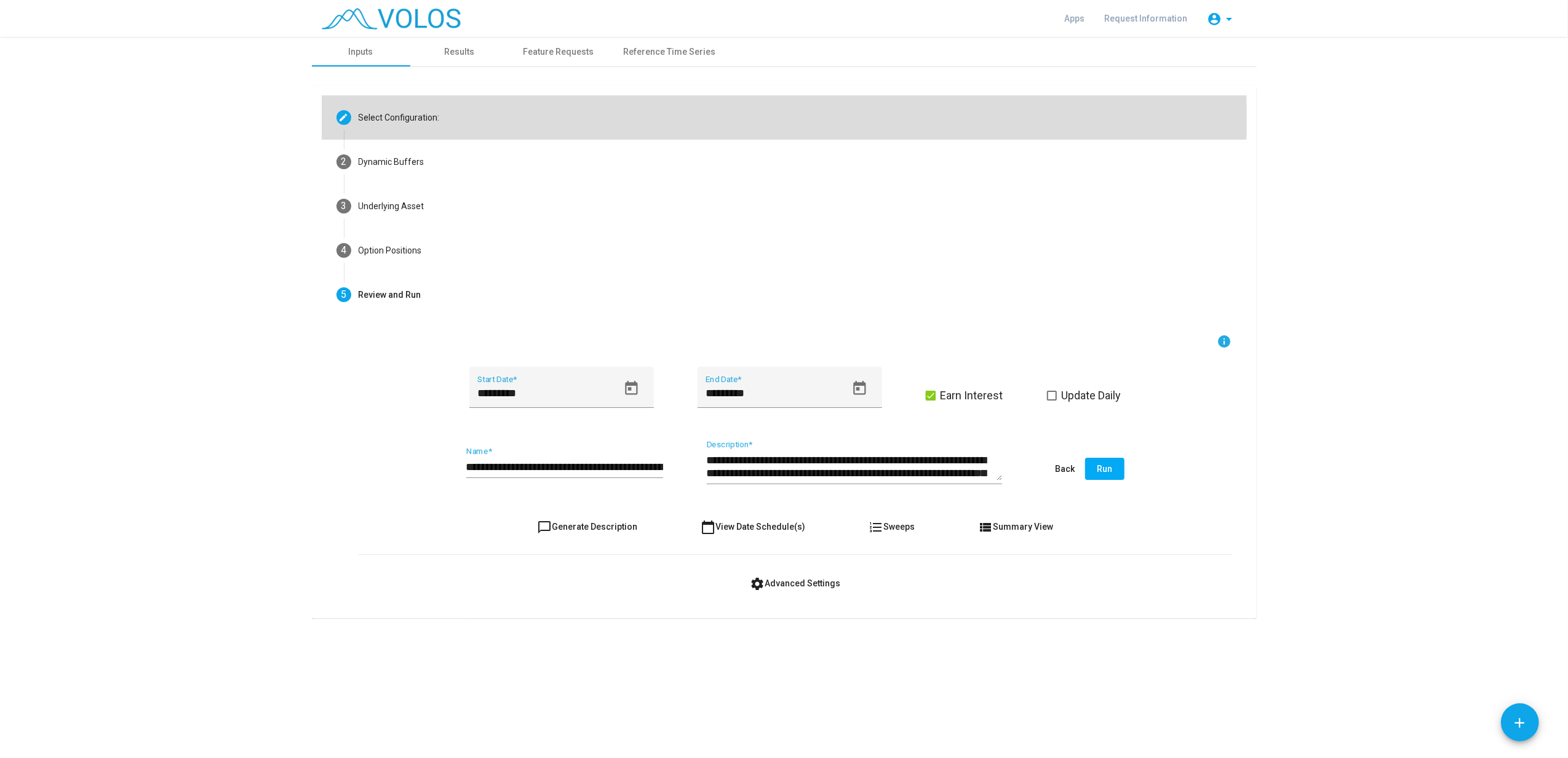
click at [388, 118] on div "Select Configuration:" at bounding box center [399, 117] width 81 height 13
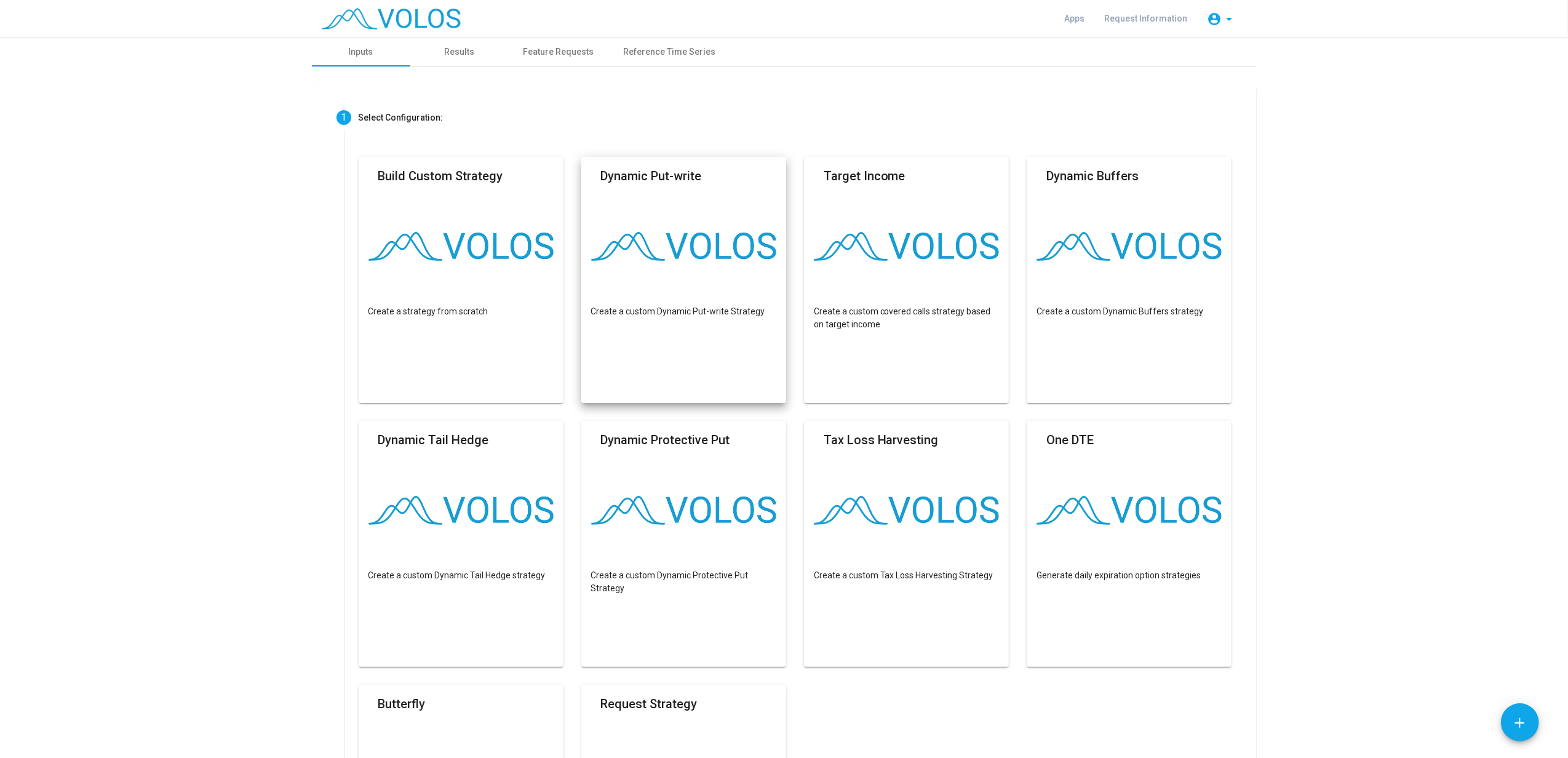
click at [685, 275] on mat-card "Dynamic Put-write Create a custom Dynamic Put-write Strategy" at bounding box center [684, 279] width 205 height 246
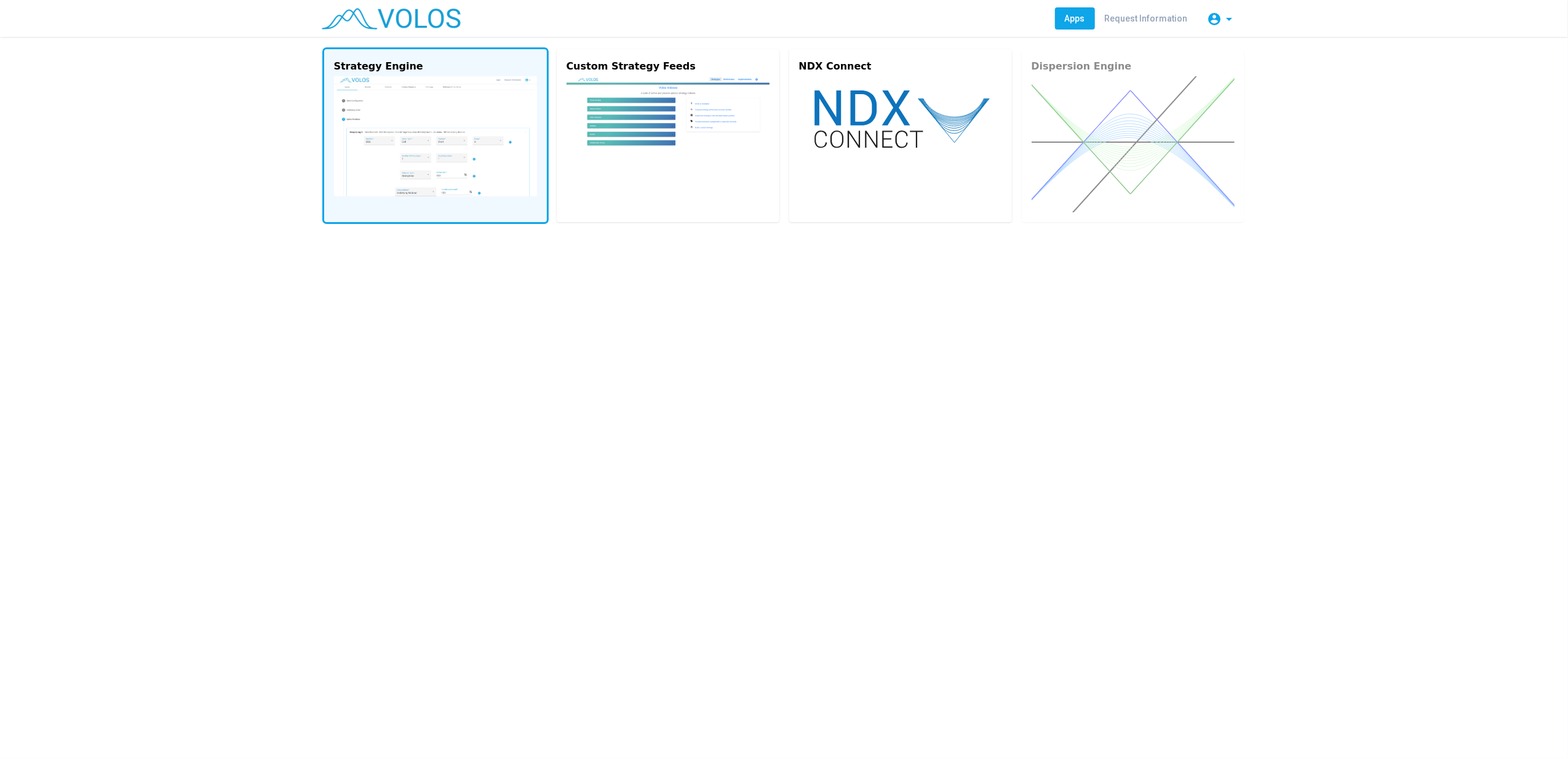
click at [369, 114] on img at bounding box center [435, 136] width 203 height 120
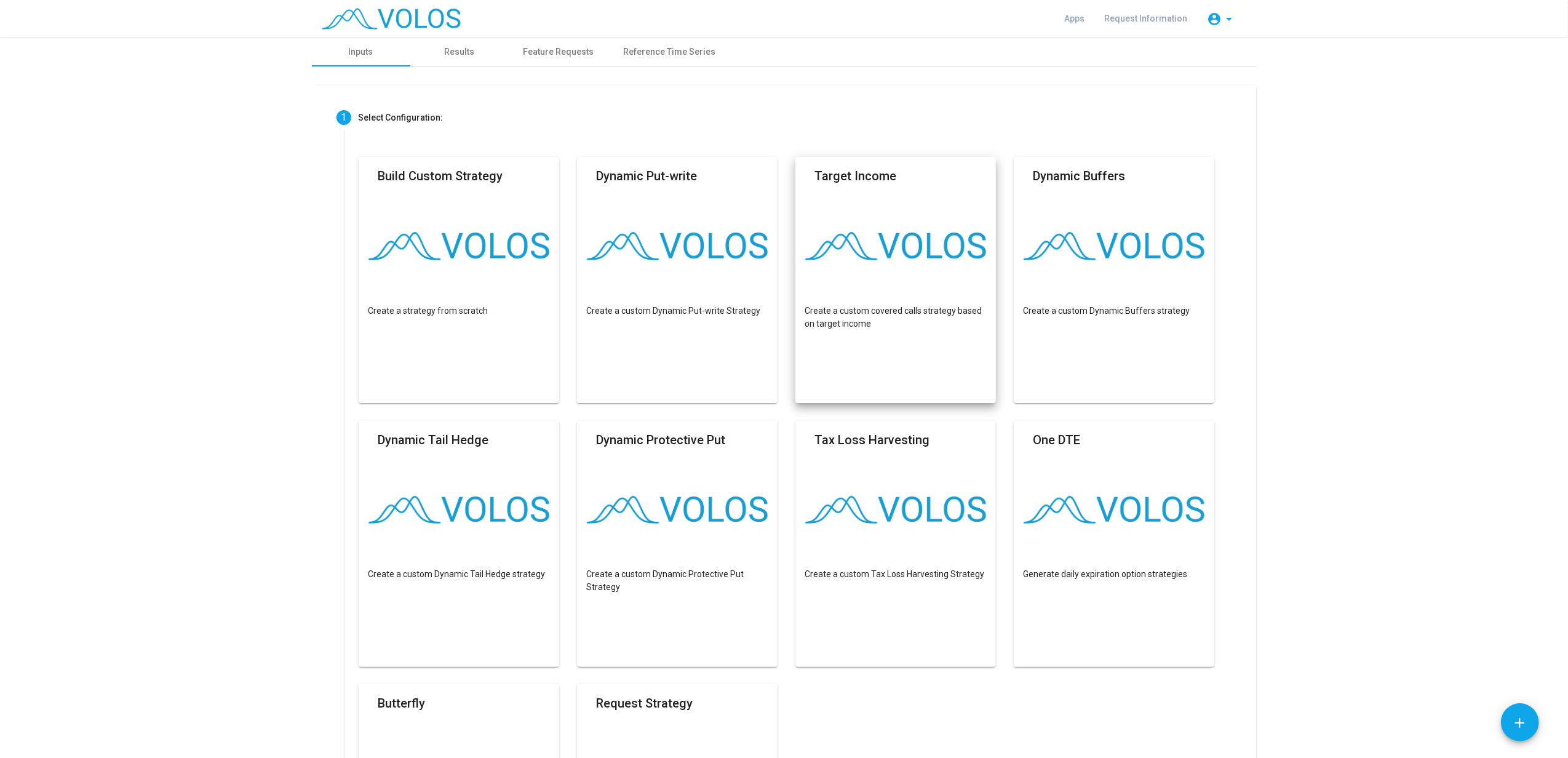
click at [858, 231] on mat-card "Target Income Create a custom covered calls strategy based on target income" at bounding box center [896, 279] width 201 height 246
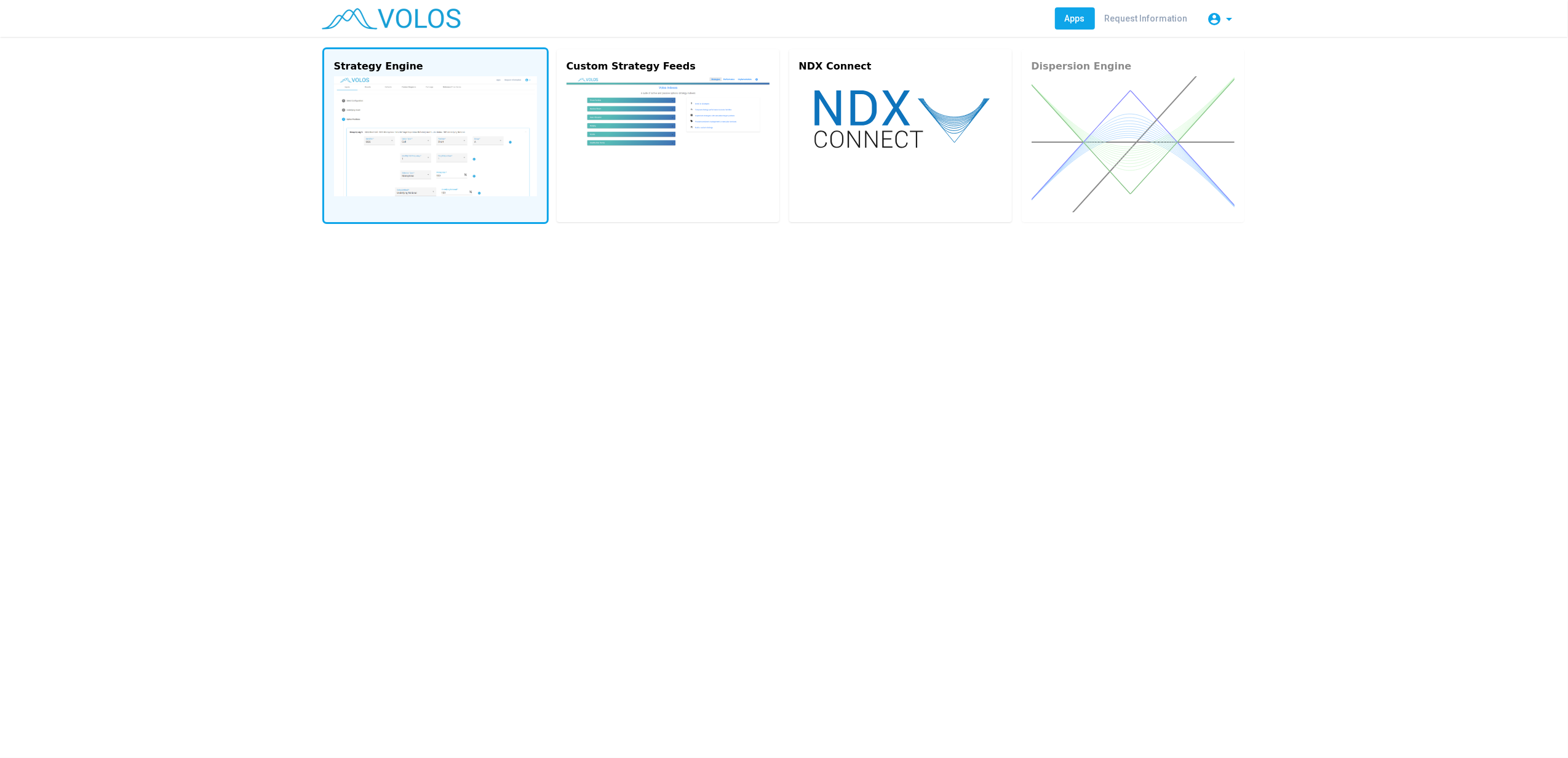
click at [392, 148] on img at bounding box center [435, 136] width 203 height 120
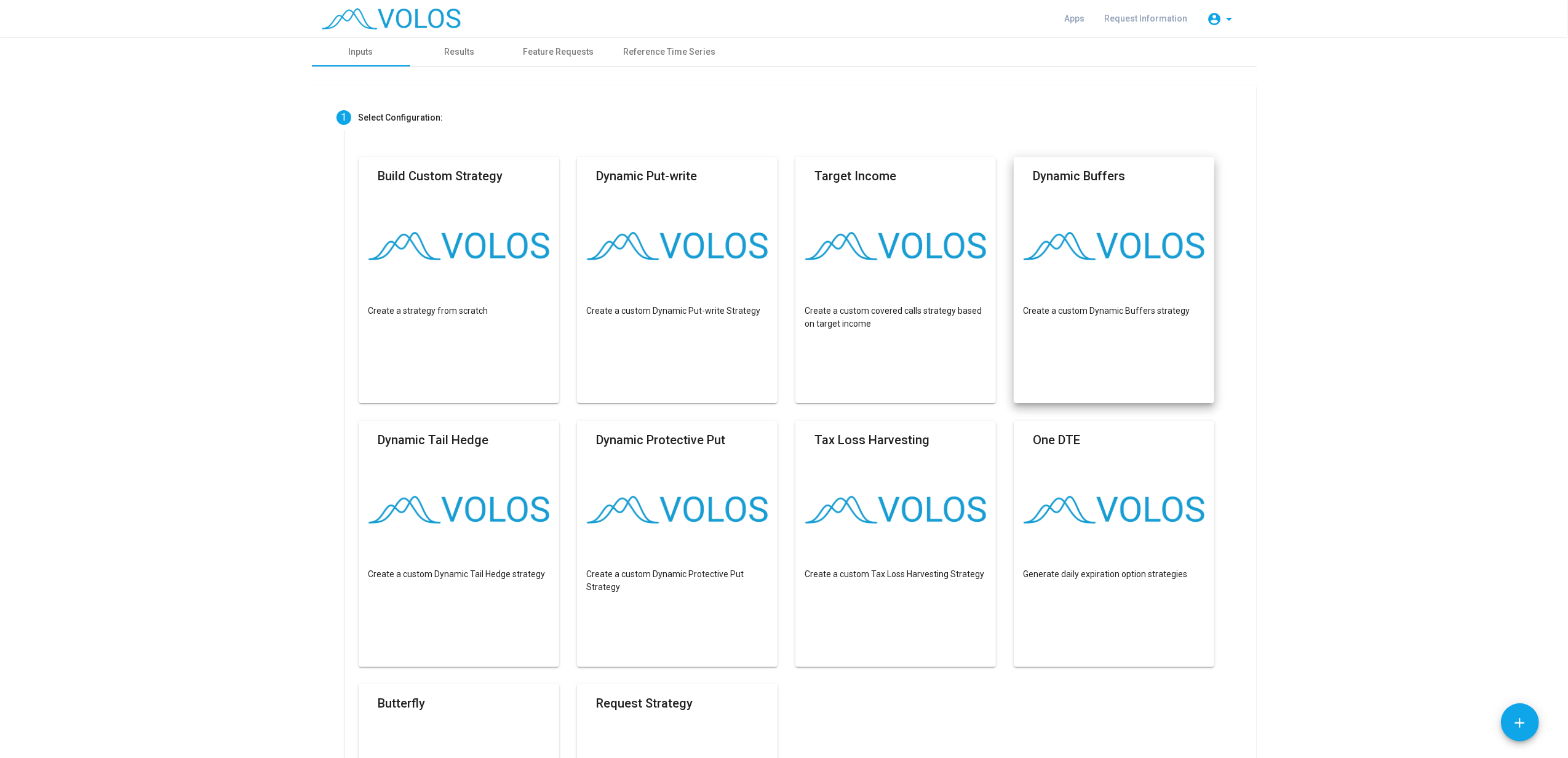
click at [1113, 269] on mat-card "Dynamic Buffers Create a custom Dynamic Buffers strategy" at bounding box center [1114, 279] width 201 height 246
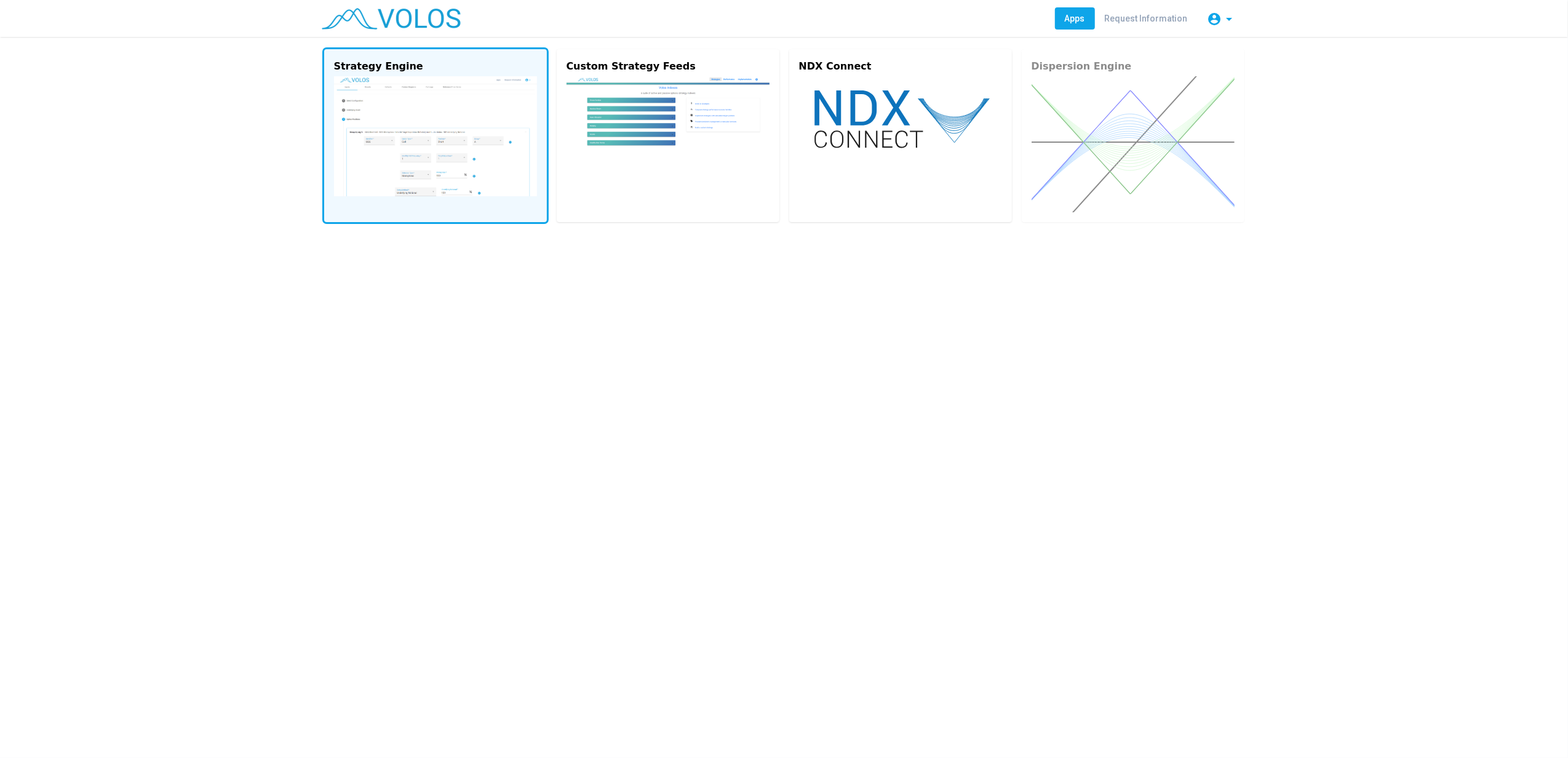
click at [429, 70] on div "Strategy Engine" at bounding box center [435, 66] width 203 height 15
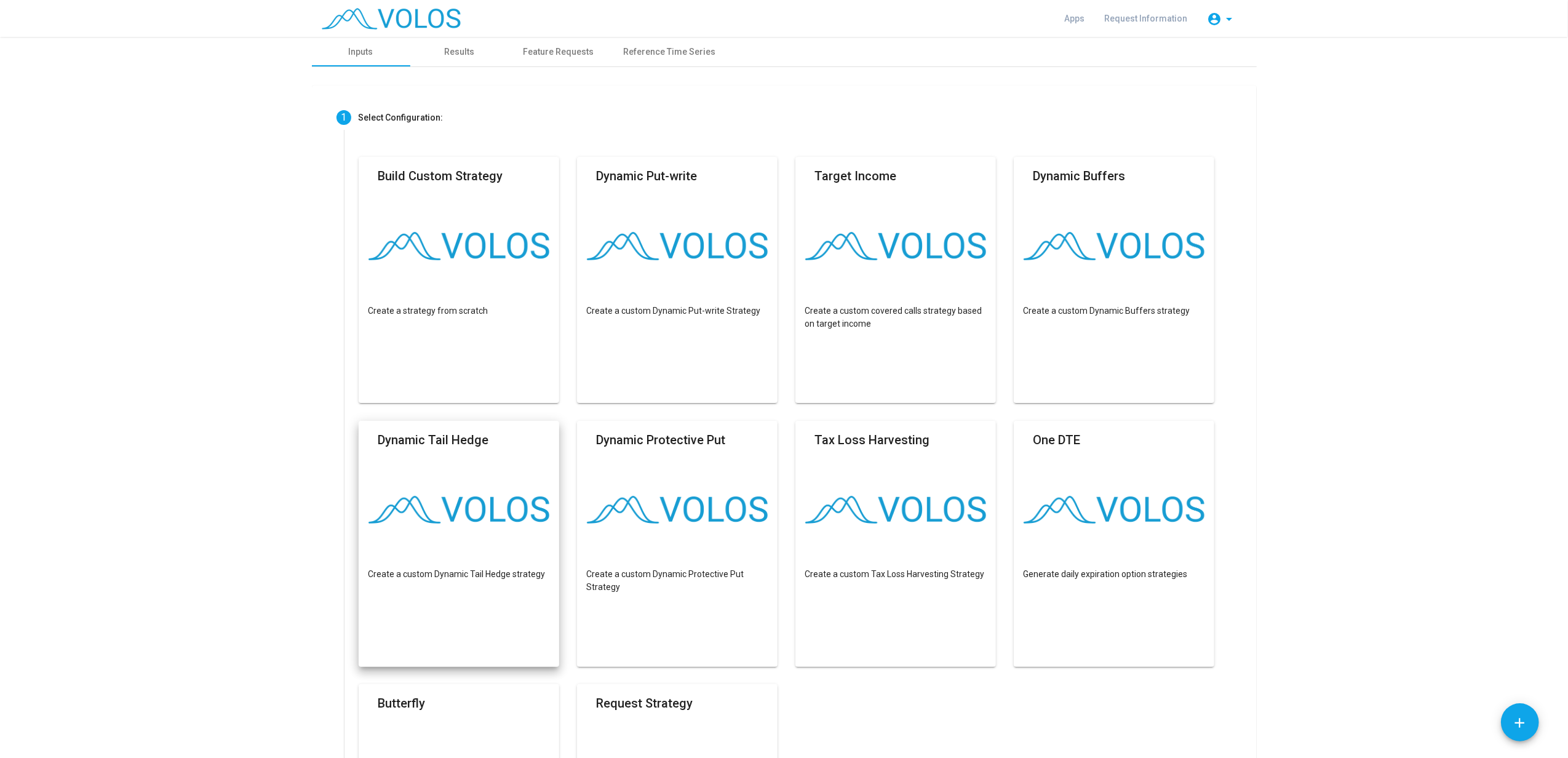
click at [492, 493] on mat-card "Dynamic Tail Hedge Create a custom Dynamic Tail Hedge strategy" at bounding box center [459, 544] width 201 height 246
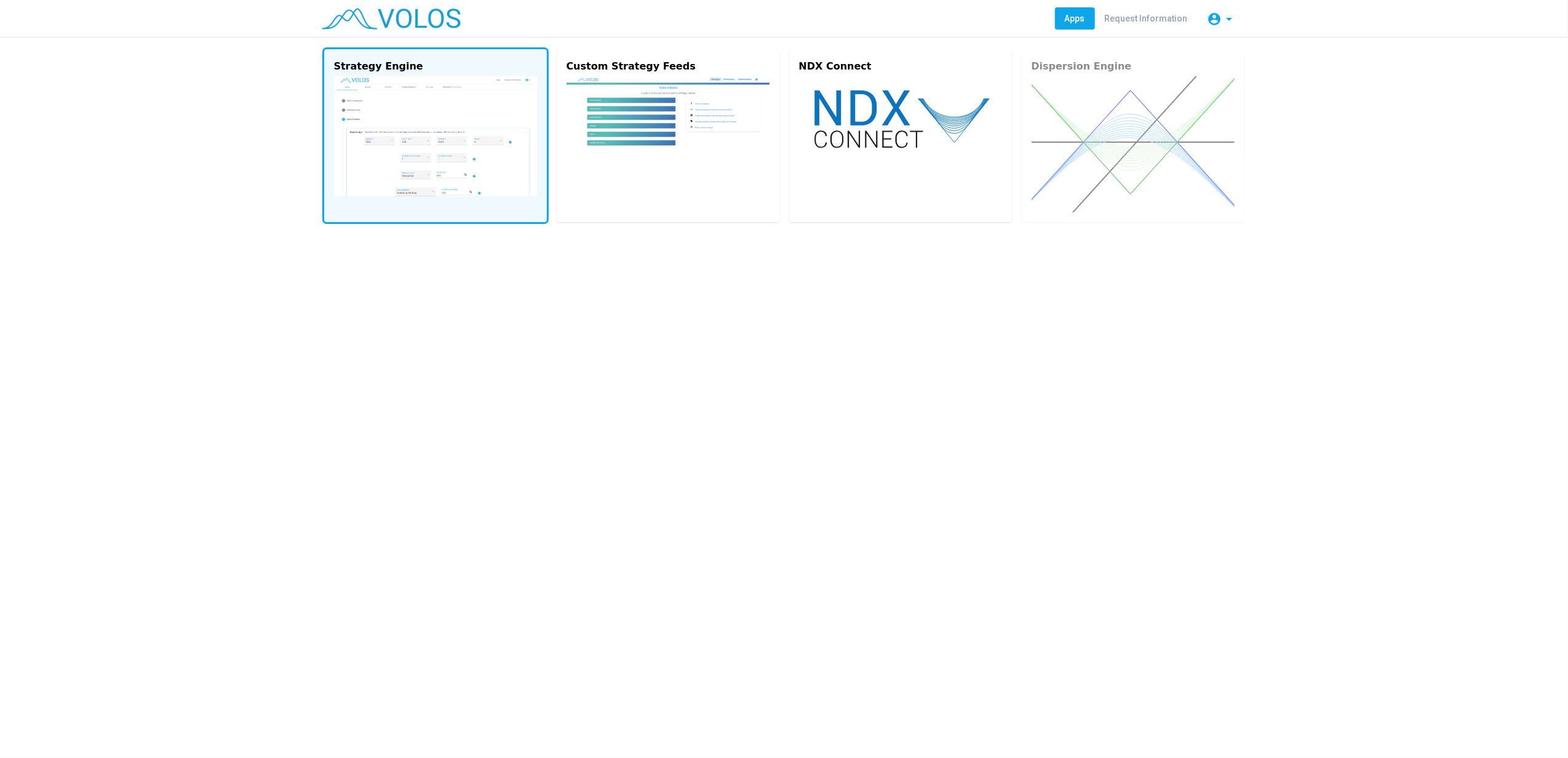
click at [405, 125] on img at bounding box center [435, 136] width 203 height 120
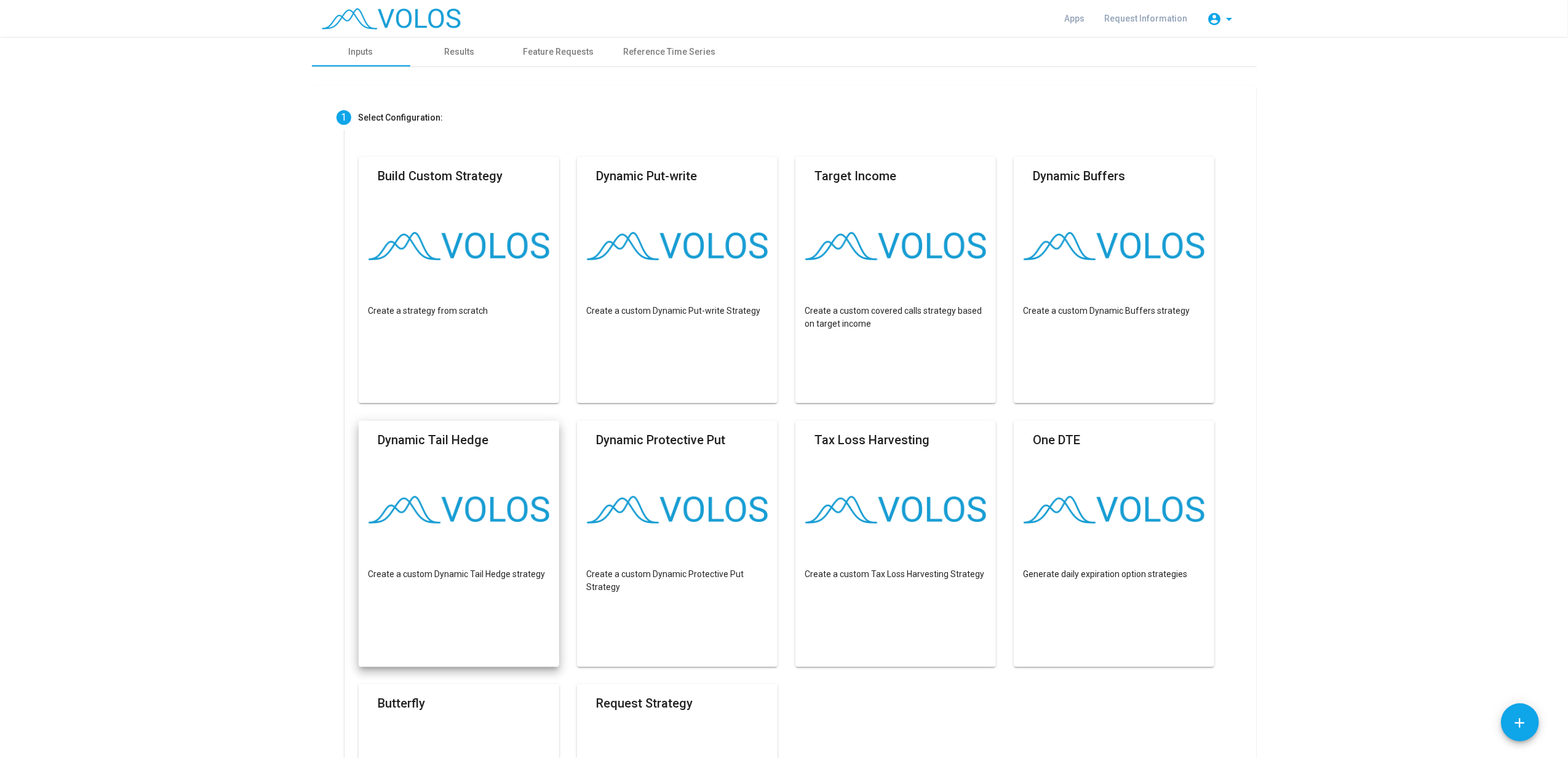
click at [469, 496] on img at bounding box center [459, 510] width 182 height 28
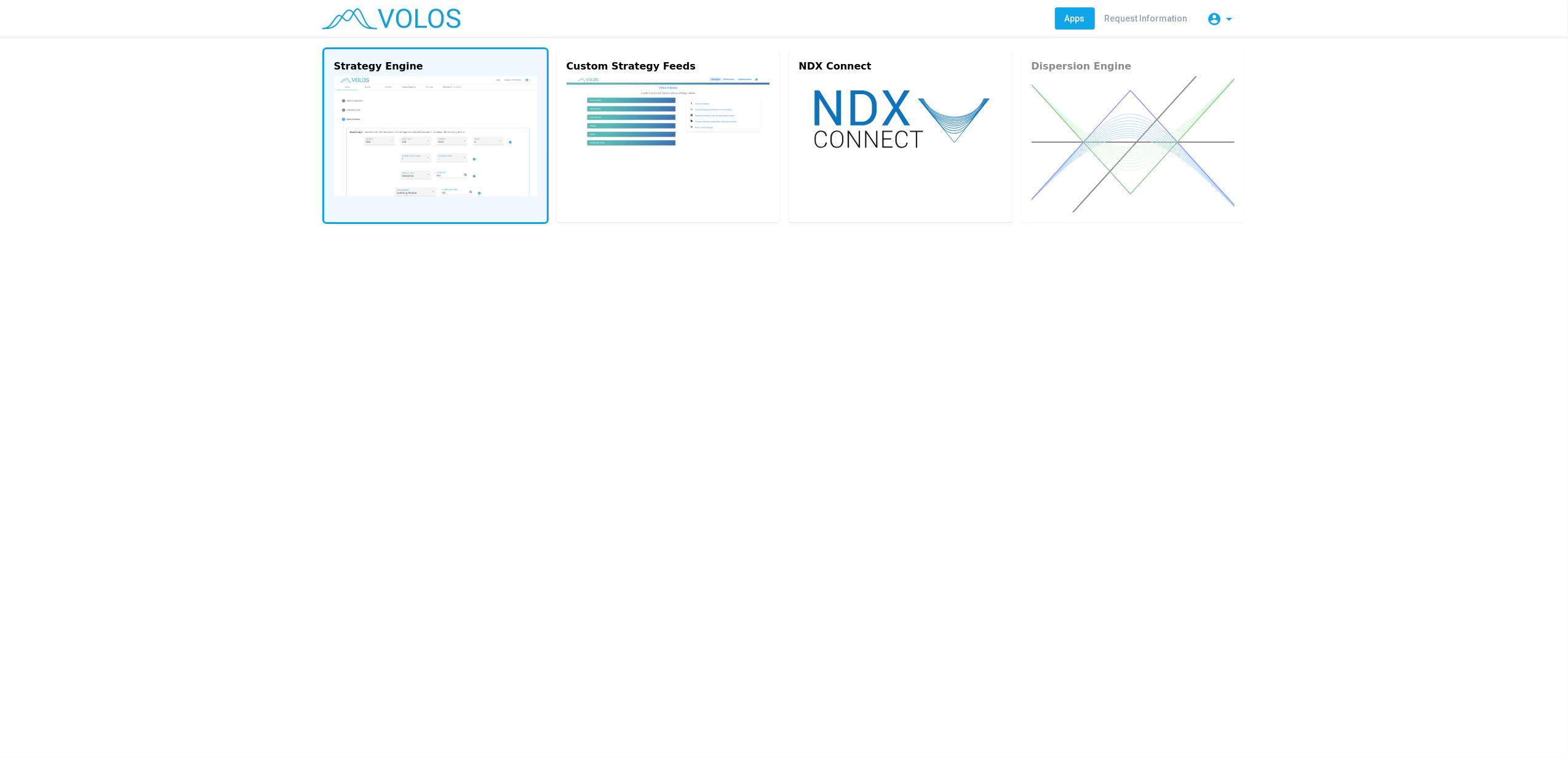
click at [425, 153] on img at bounding box center [435, 136] width 203 height 120
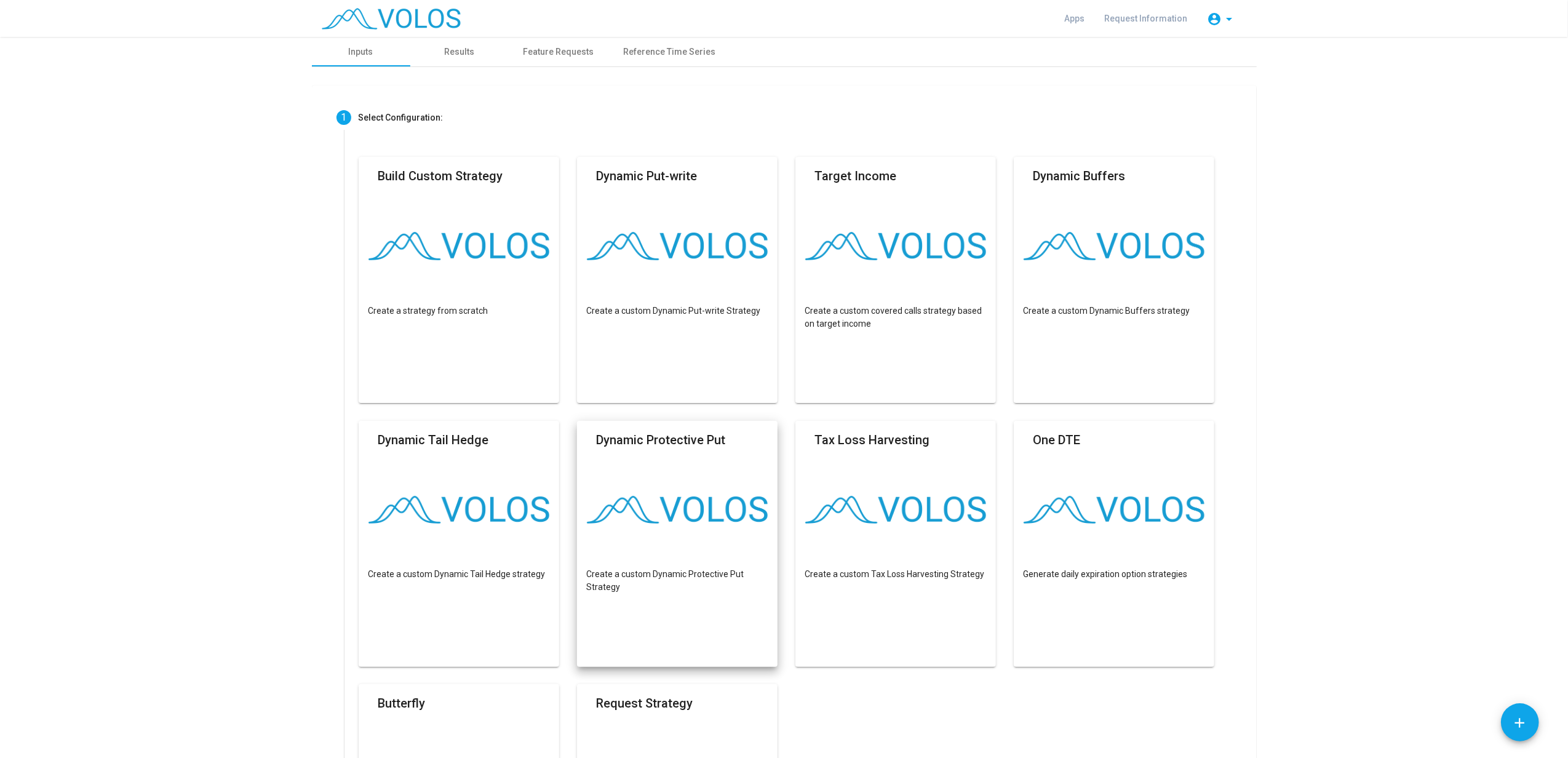
click at [650, 474] on mat-card "Dynamic Protective Put Create a custom Dynamic Protective Put Strategy" at bounding box center [678, 544] width 201 height 246
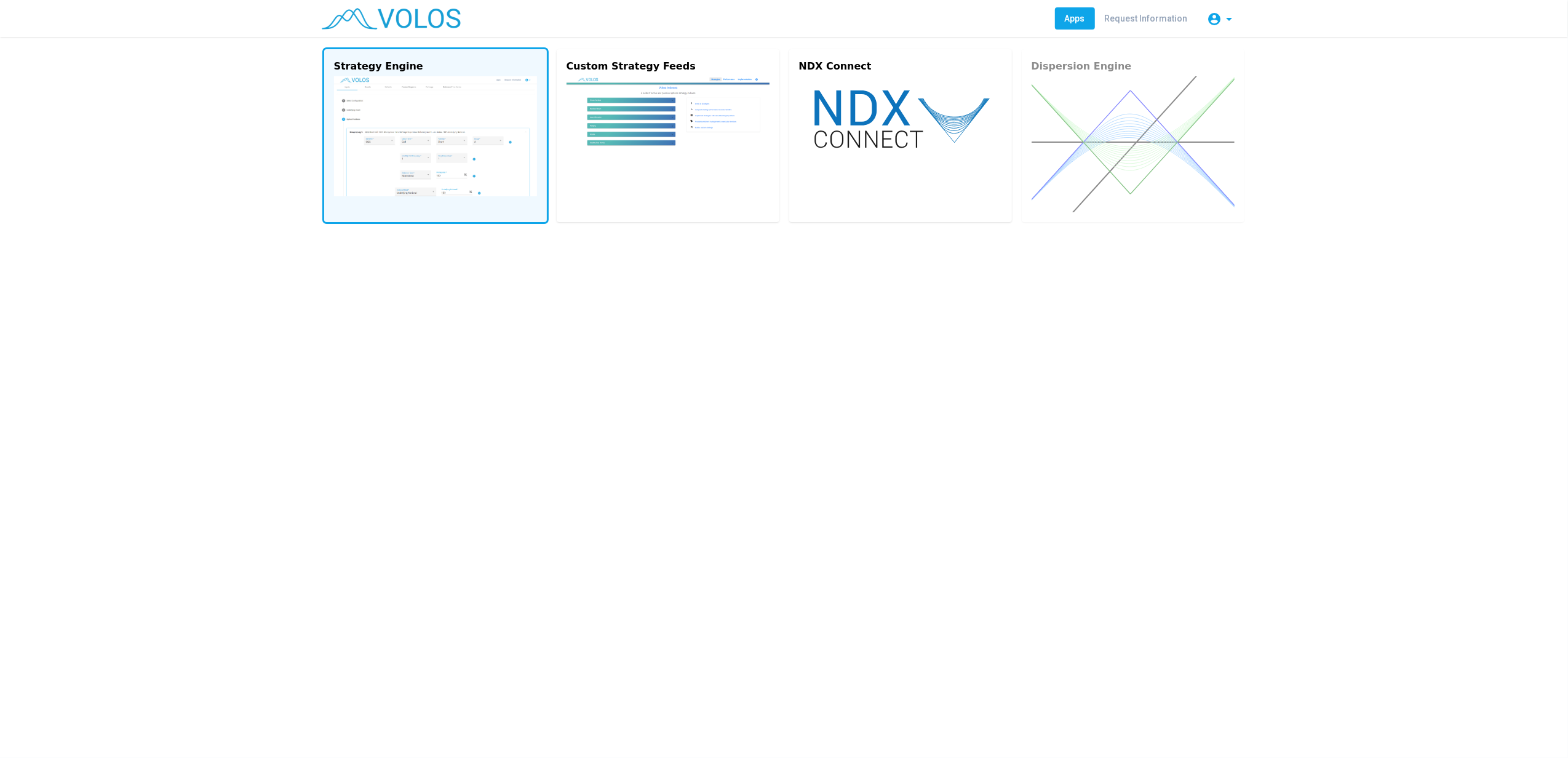
click at [412, 138] on img at bounding box center [435, 136] width 203 height 120
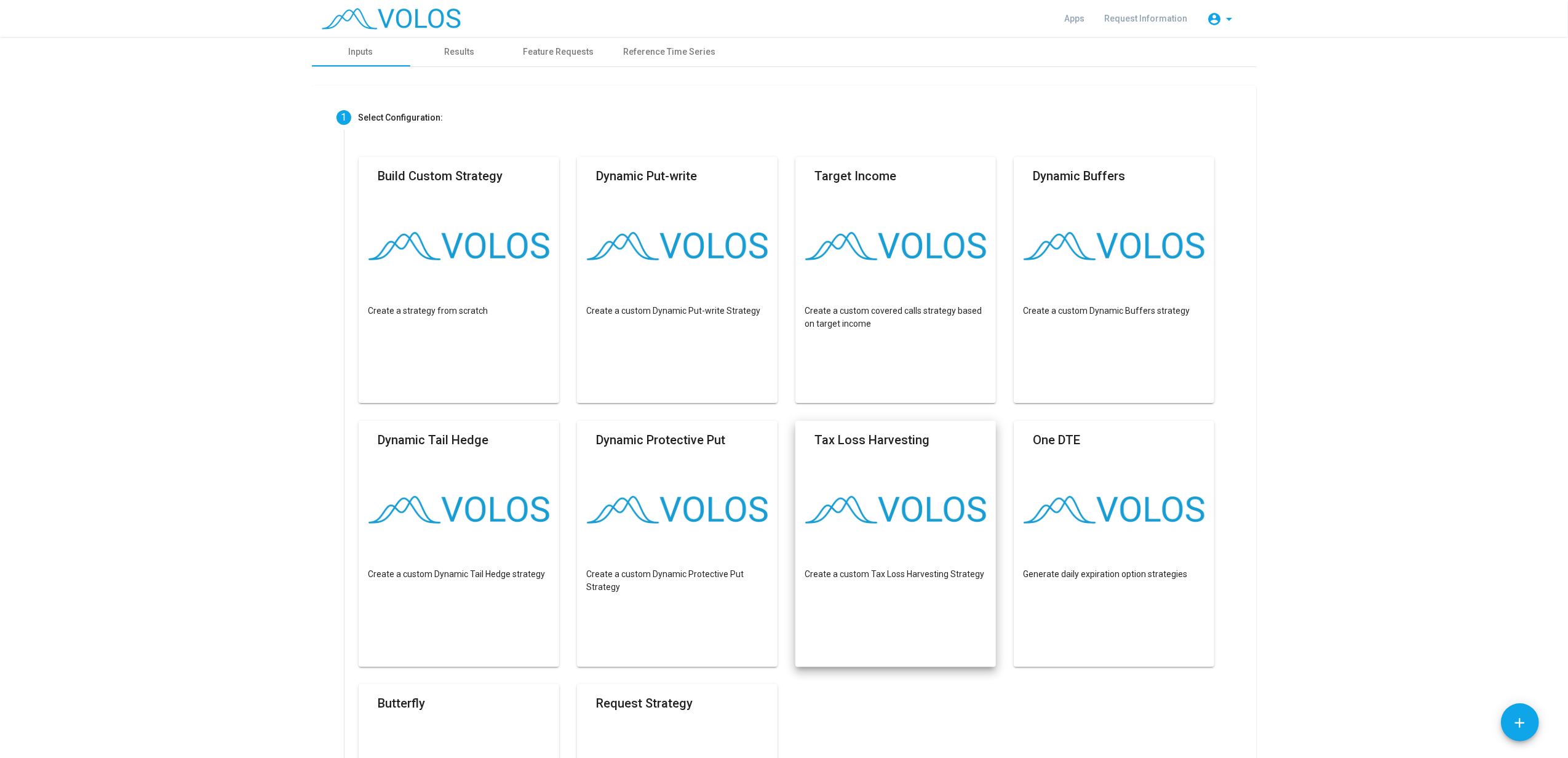
click at [892, 527] on mat-card "Tax Loss Harvesting Create a custom Tax Loss Harvesting Strategy" at bounding box center [896, 544] width 201 height 246
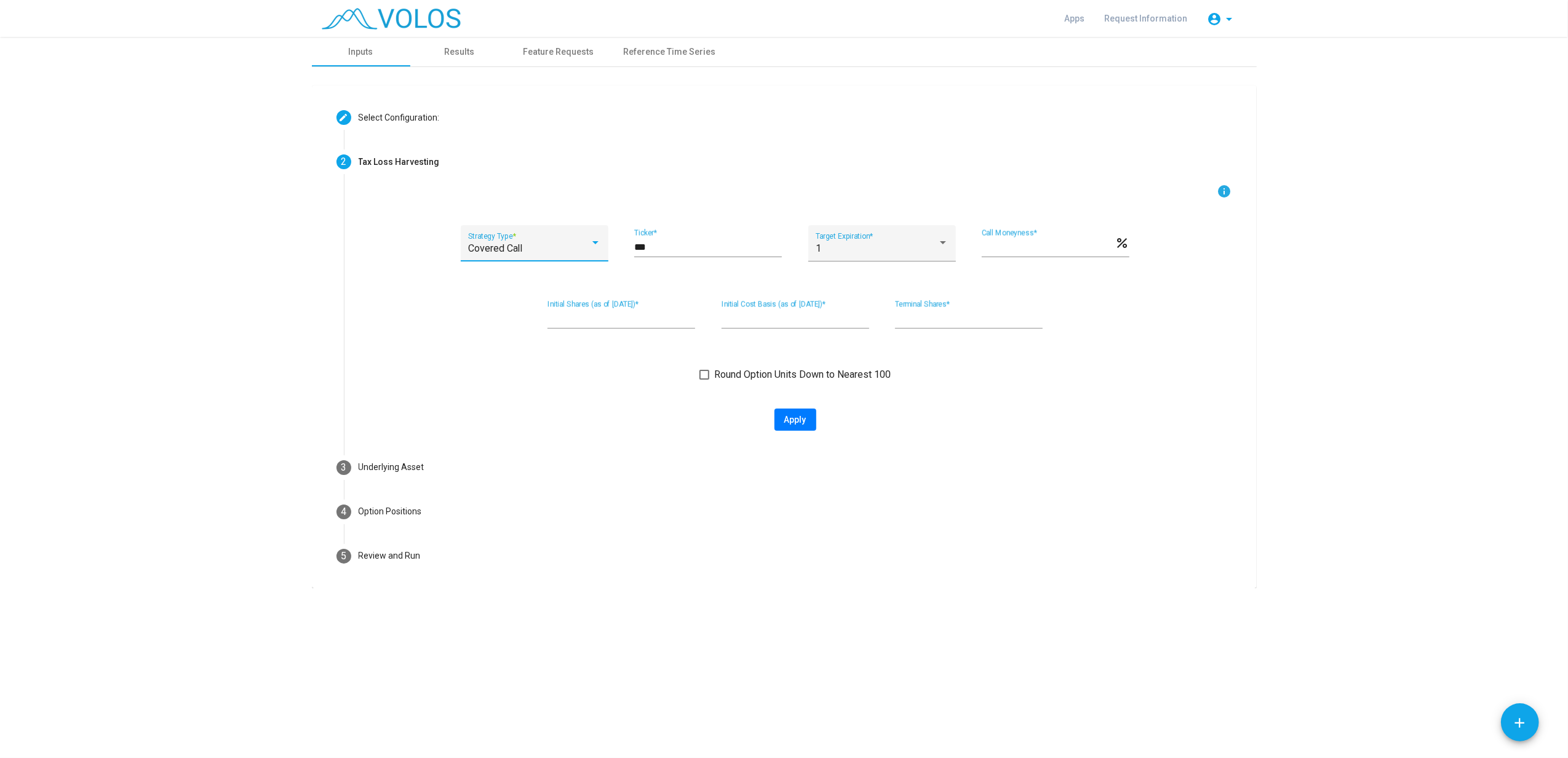
click at [524, 250] on div "Covered Call" at bounding box center [529, 248] width 122 height 11
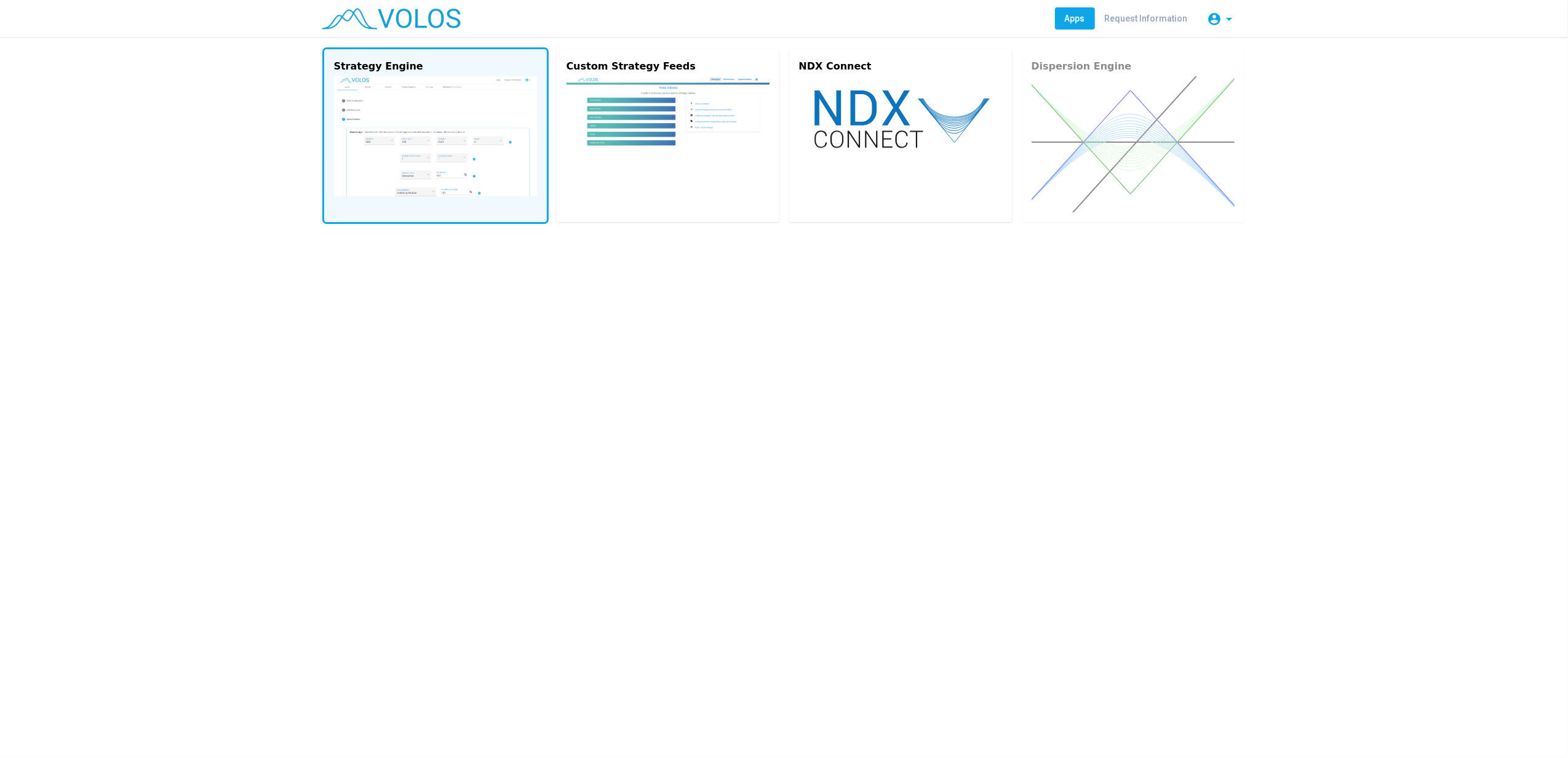
click at [436, 162] on img at bounding box center [435, 136] width 203 height 120
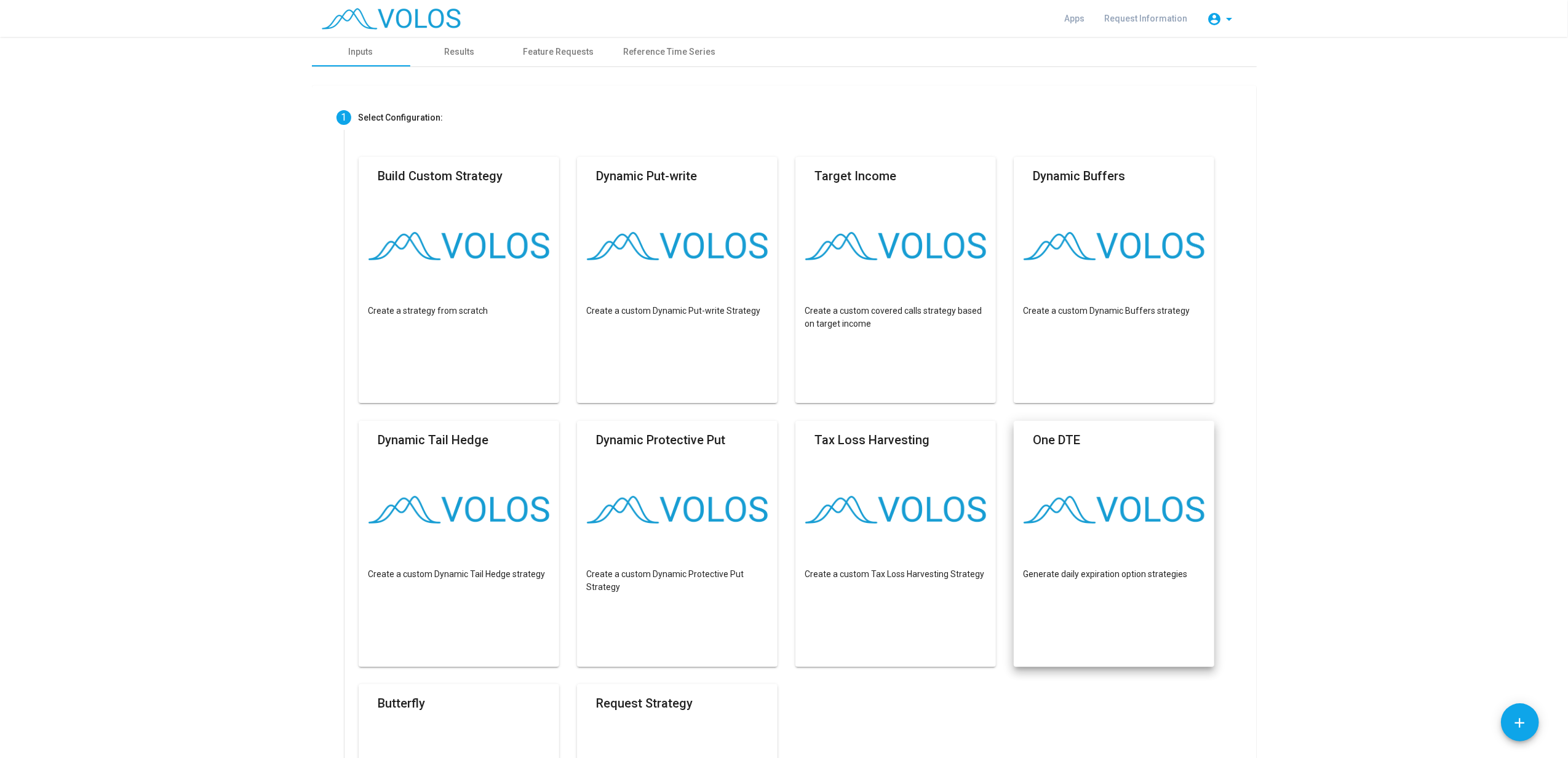
click at [1073, 519] on img at bounding box center [1115, 510] width 182 height 28
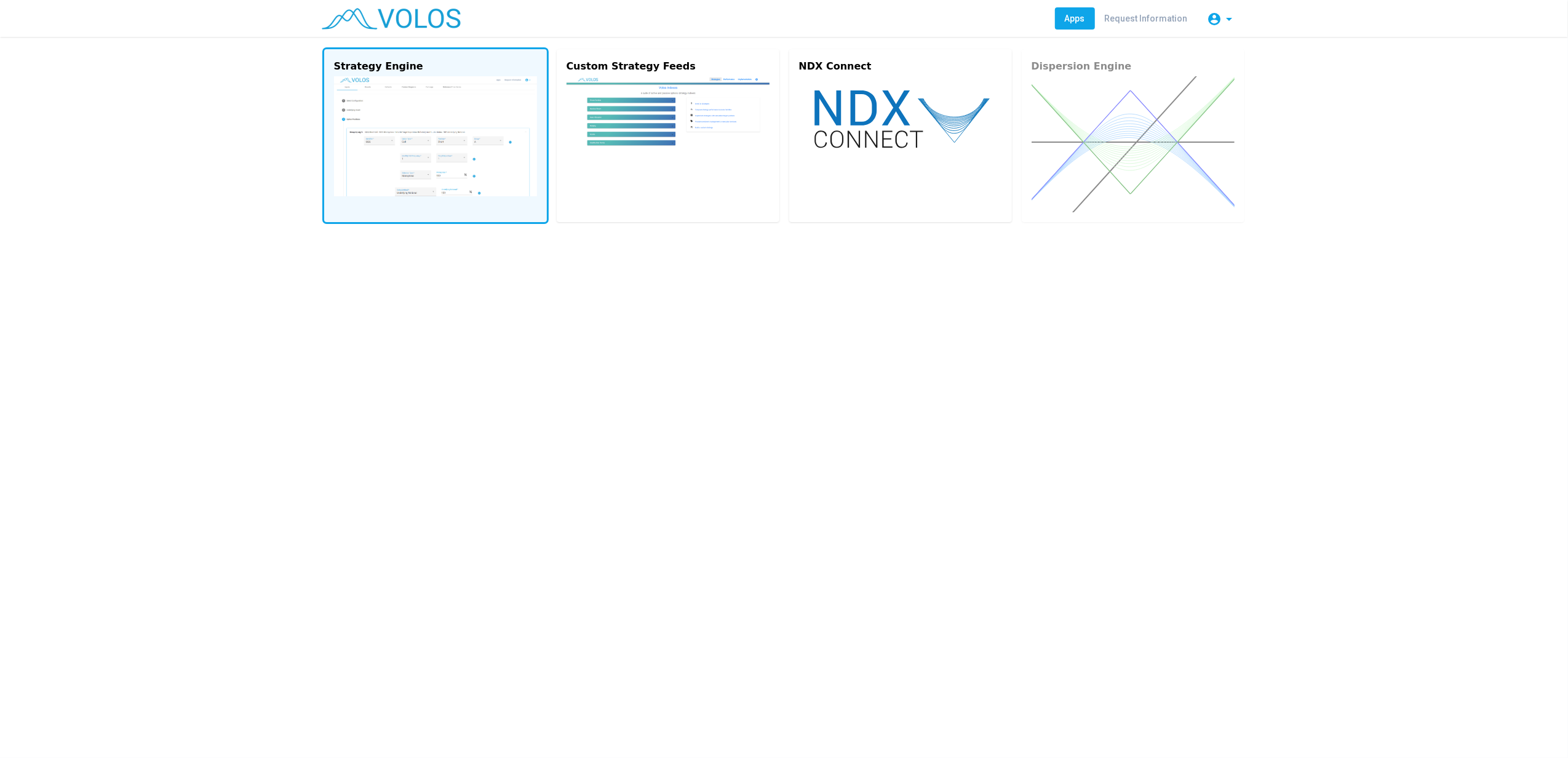
click at [423, 186] on img at bounding box center [435, 136] width 203 height 120
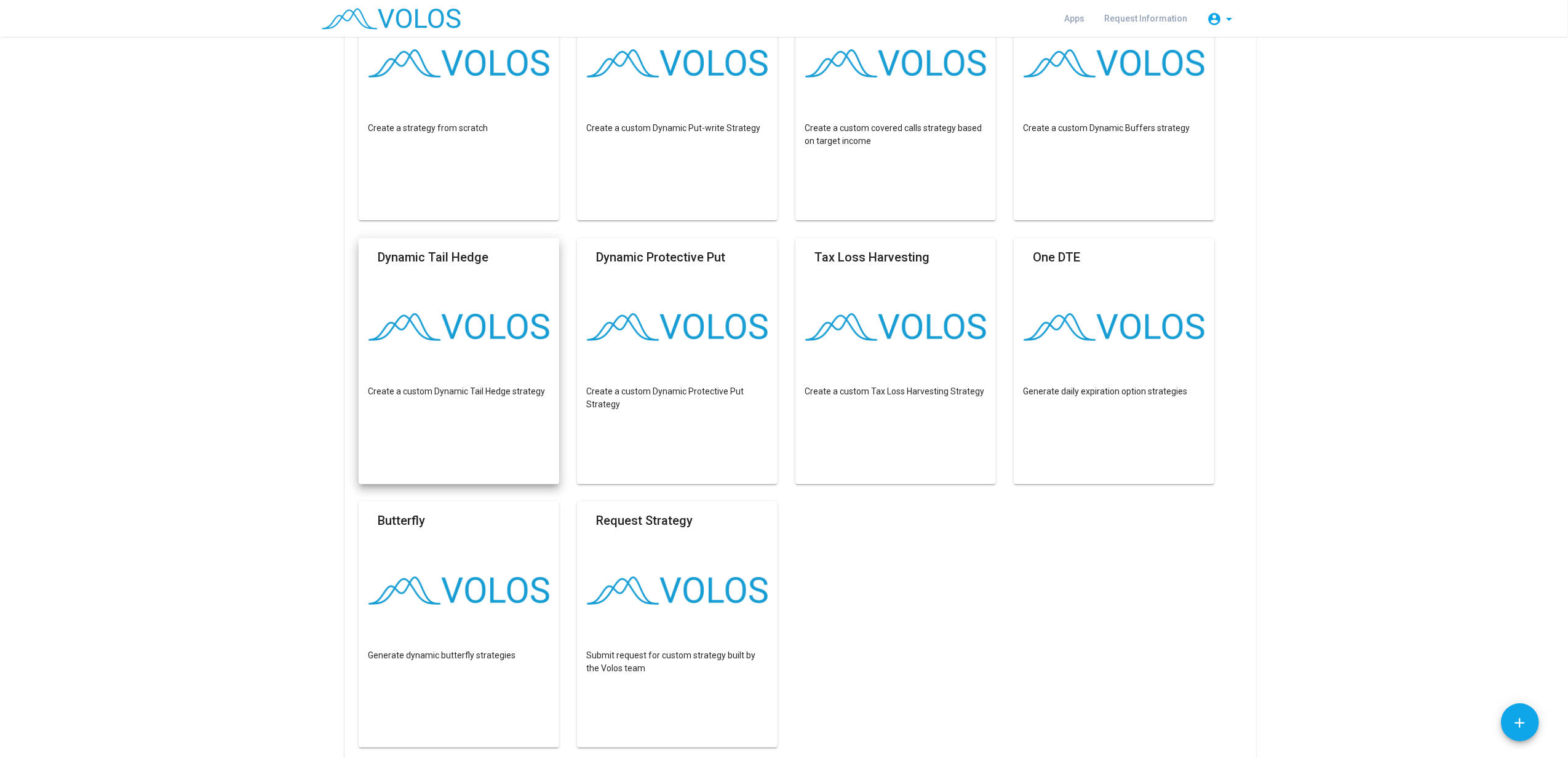
scroll to position [246, 0]
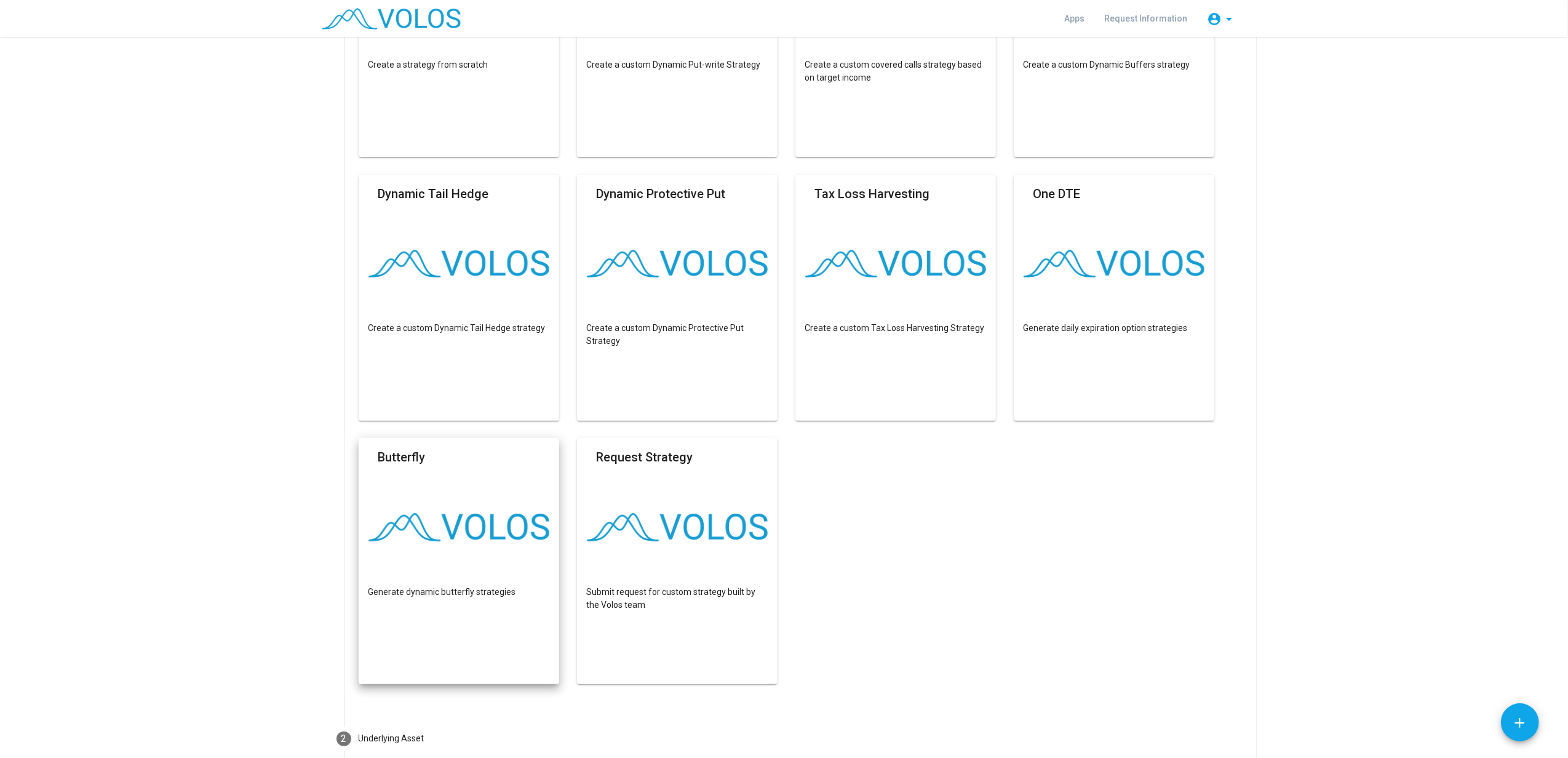
click at [486, 539] on img at bounding box center [459, 527] width 182 height 28
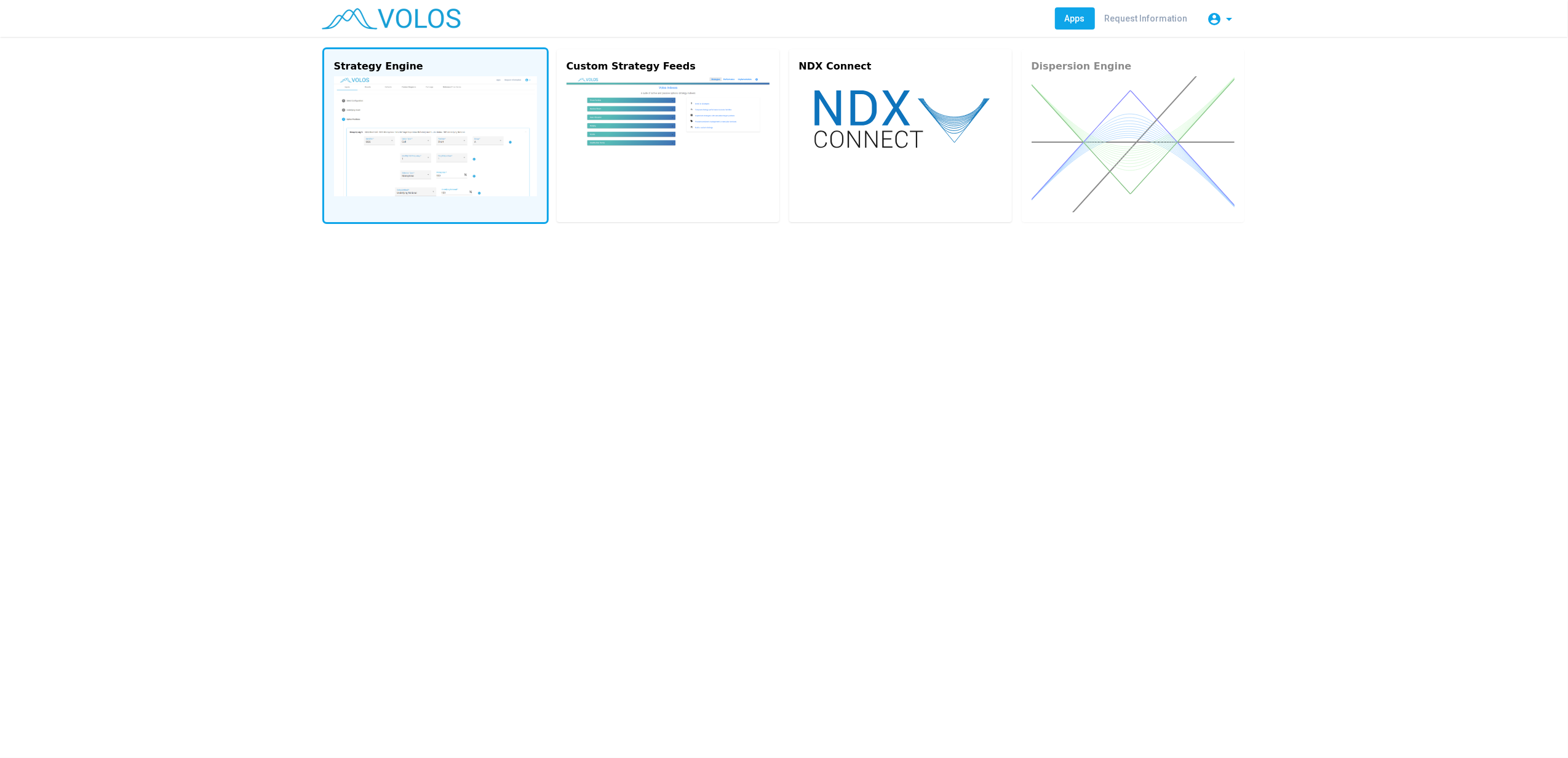
click at [400, 157] on img at bounding box center [435, 136] width 203 height 120
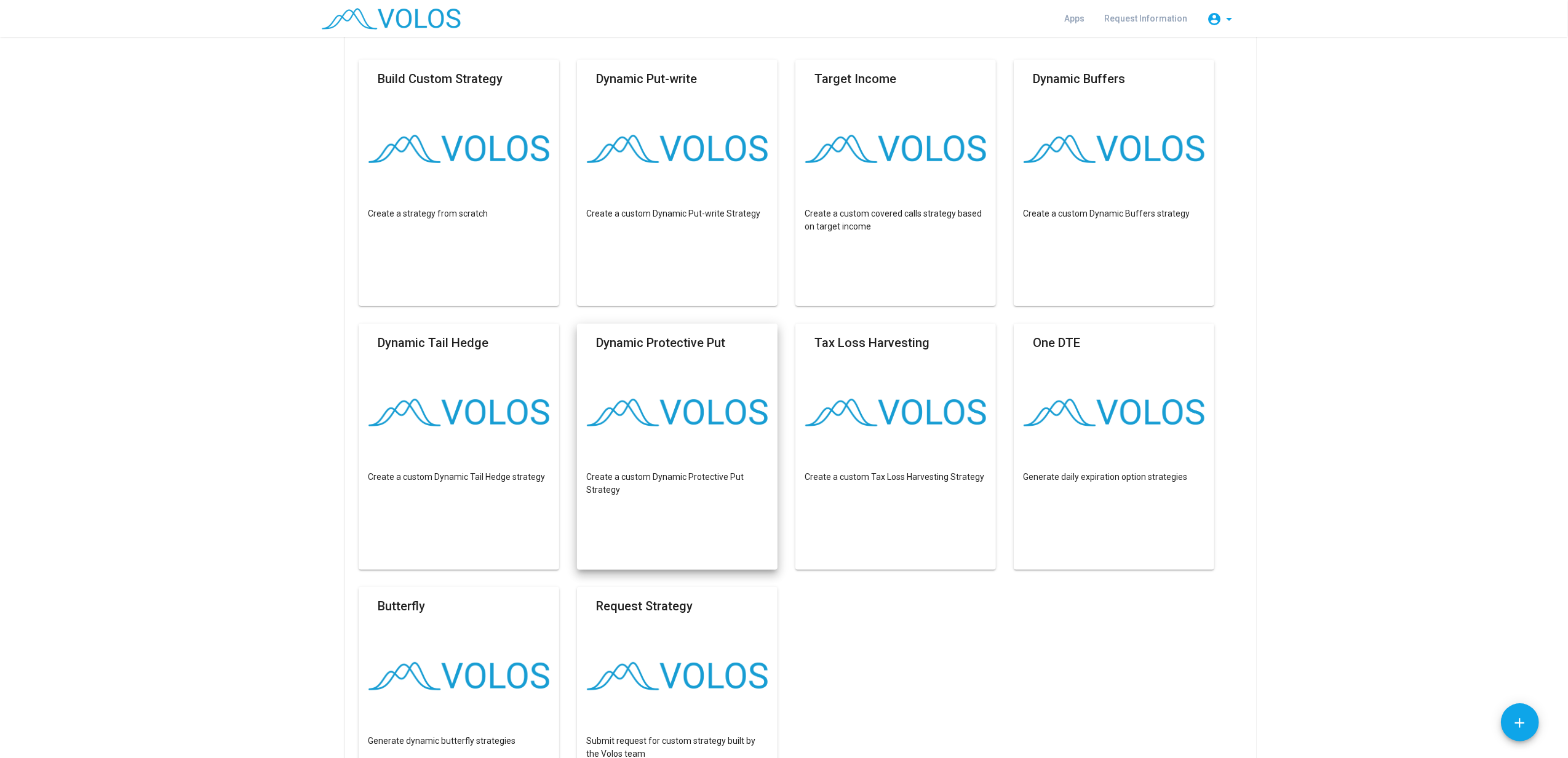
scroll to position [246, 0]
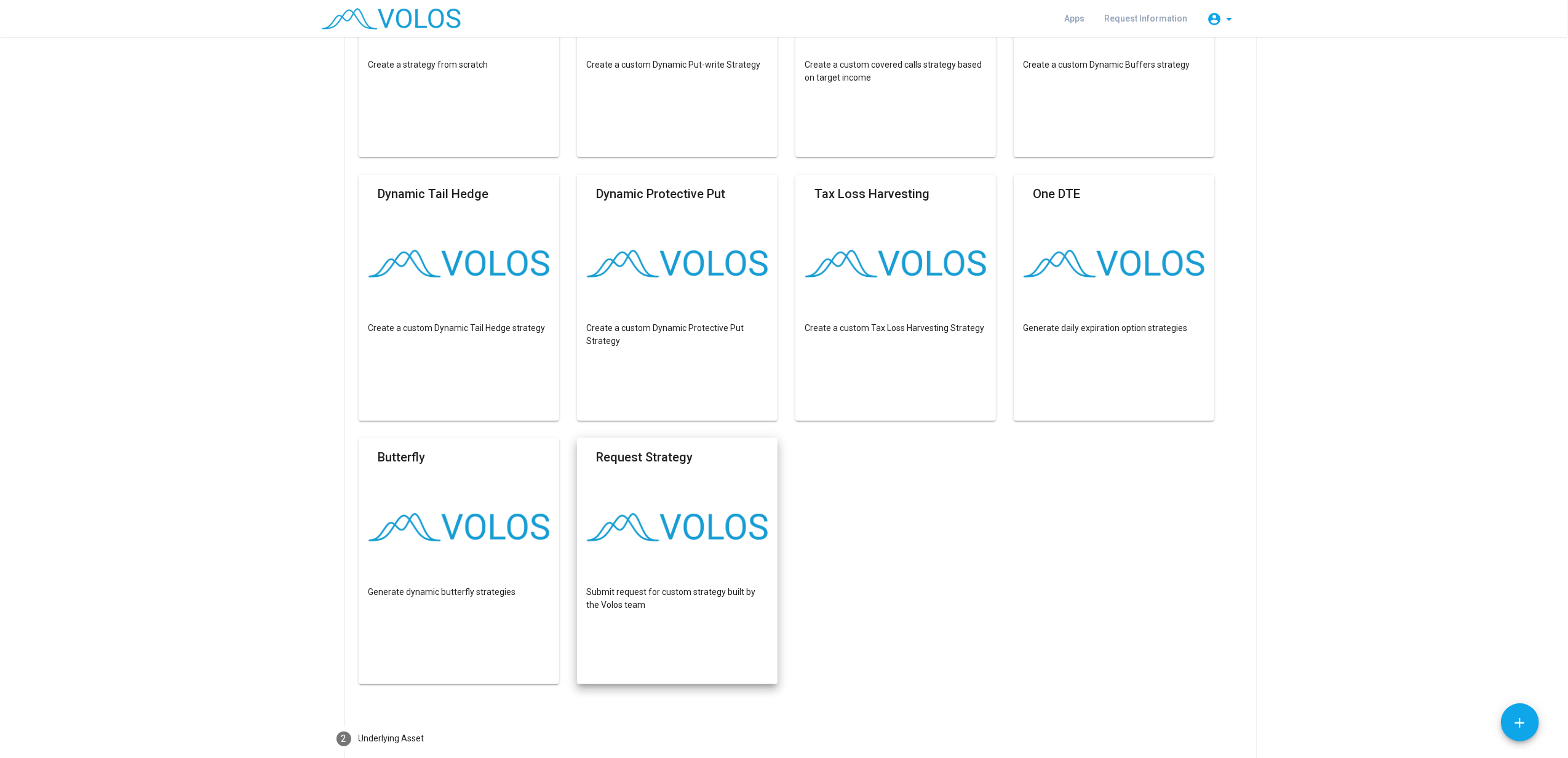
click at [686, 546] on mat-card "Request Strategy Submit request for custom strategy built by the Volos team" at bounding box center [678, 561] width 201 height 246
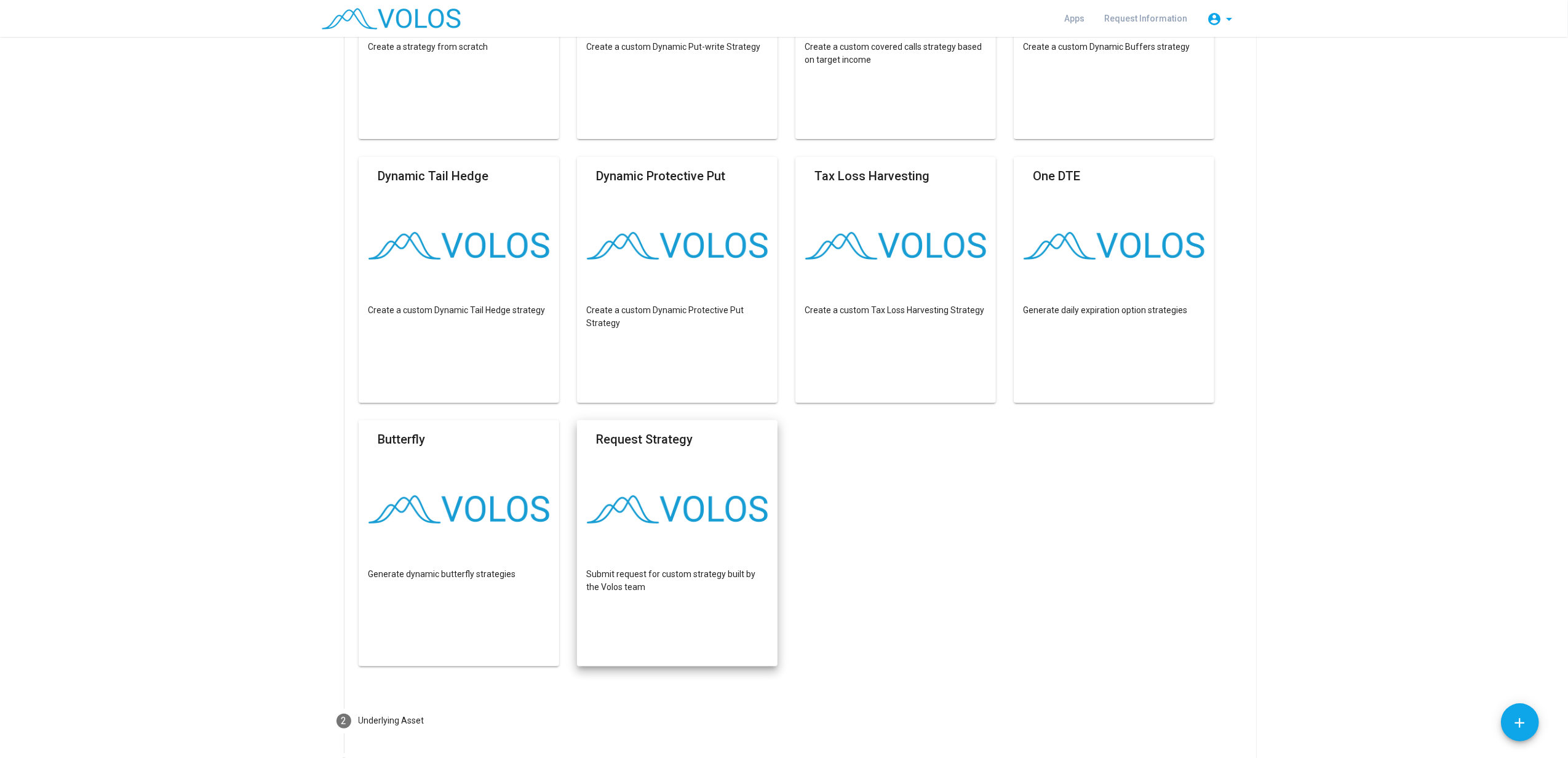
scroll to position [0, 0]
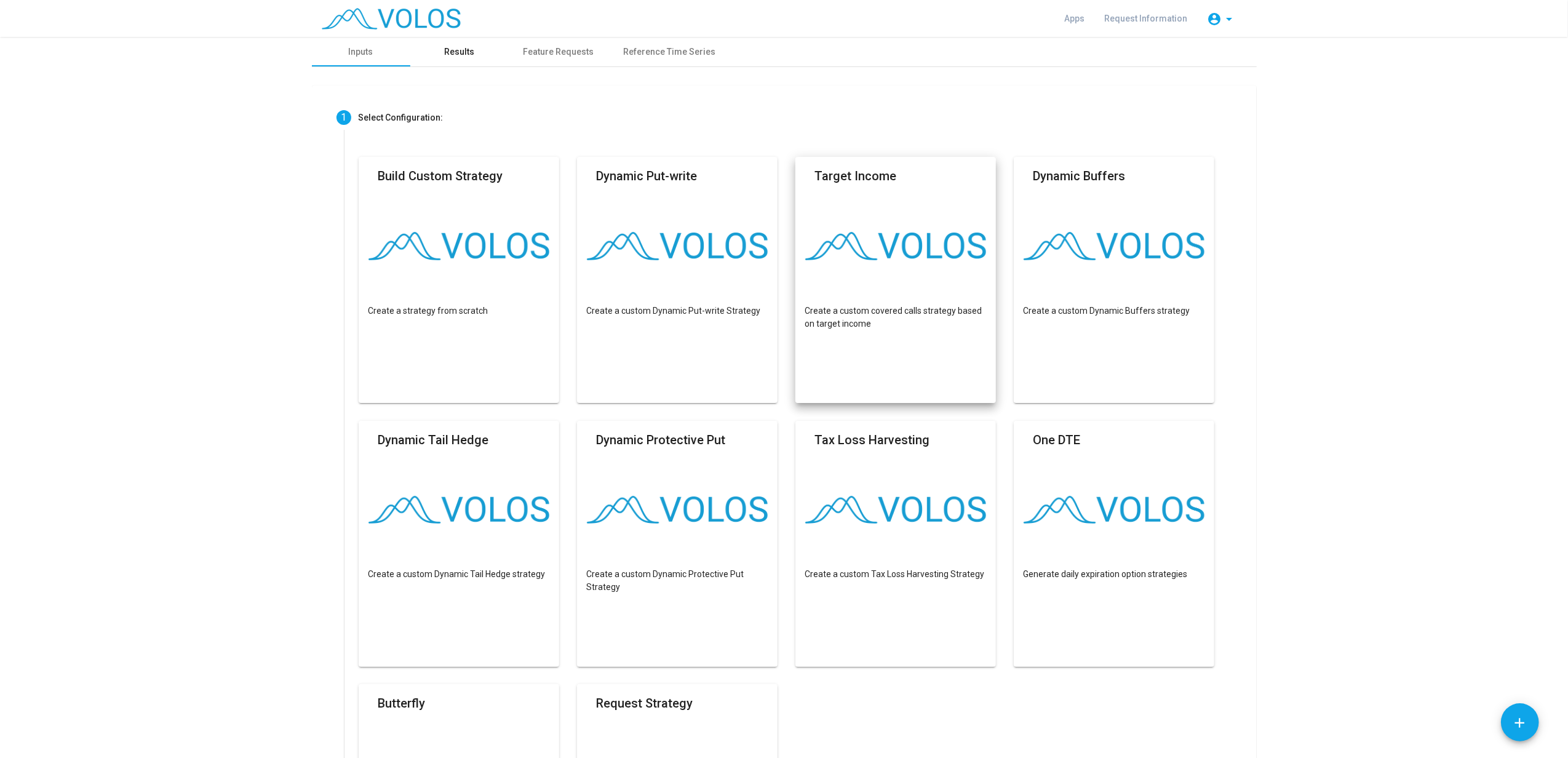
click at [449, 56] on div "Results" at bounding box center [459, 52] width 30 height 13
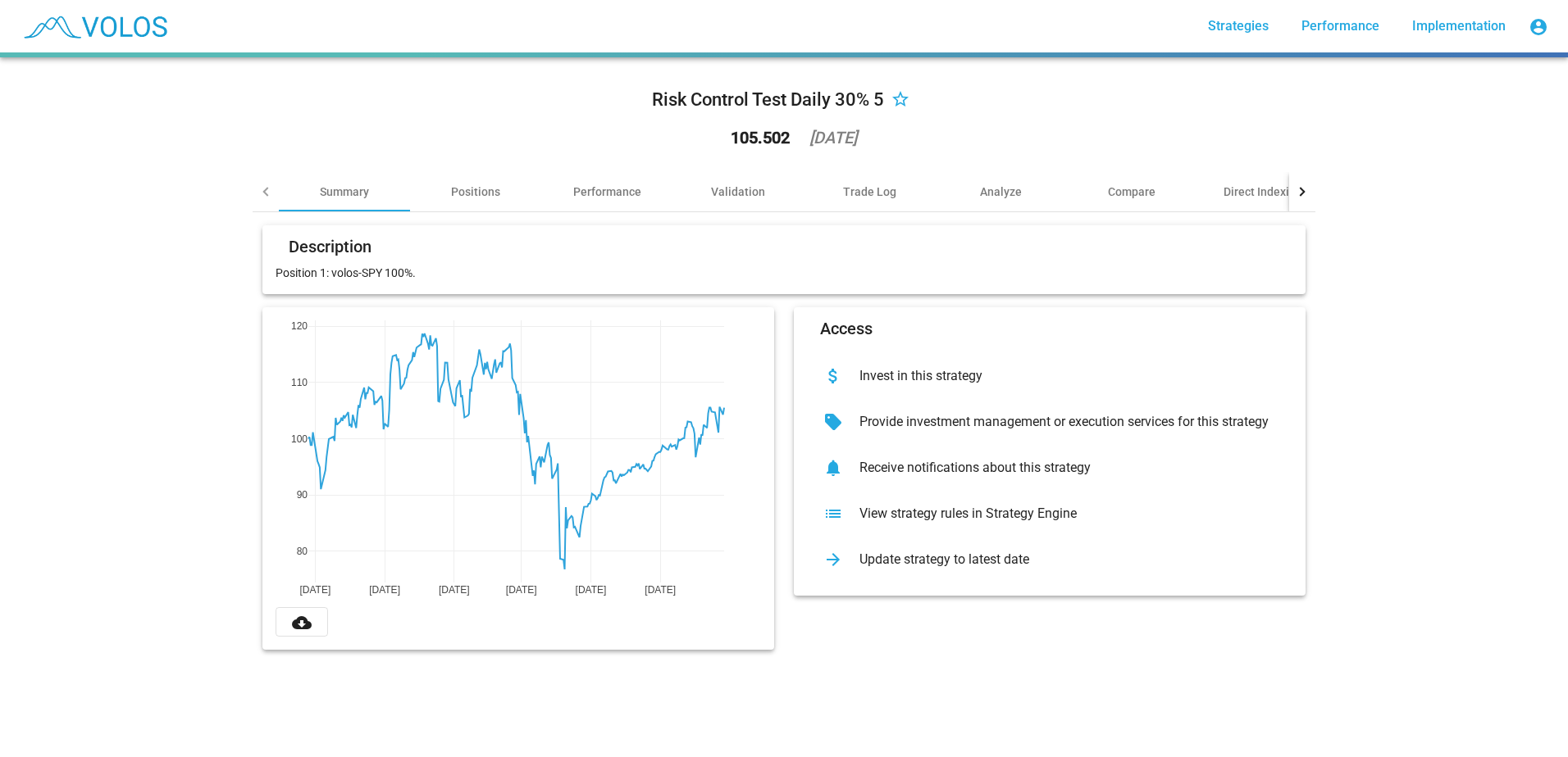
click at [897, 371] on div "Invest in this strategy" at bounding box center [1062, 376] width 433 height 16
click at [445, 184] on div "Positions" at bounding box center [475, 192] width 131 height 40
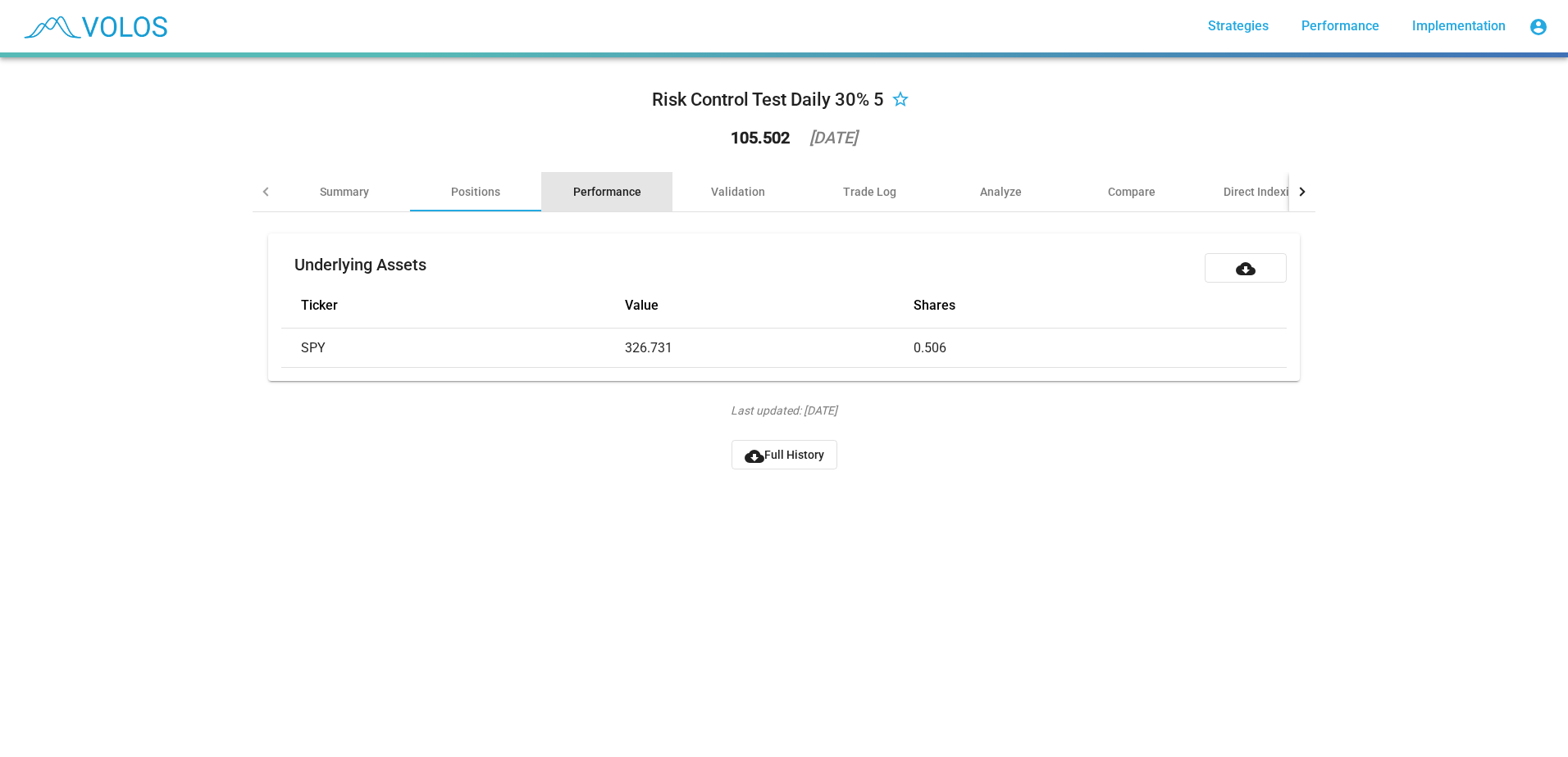
click at [594, 182] on div "Performance" at bounding box center [606, 192] width 131 height 40
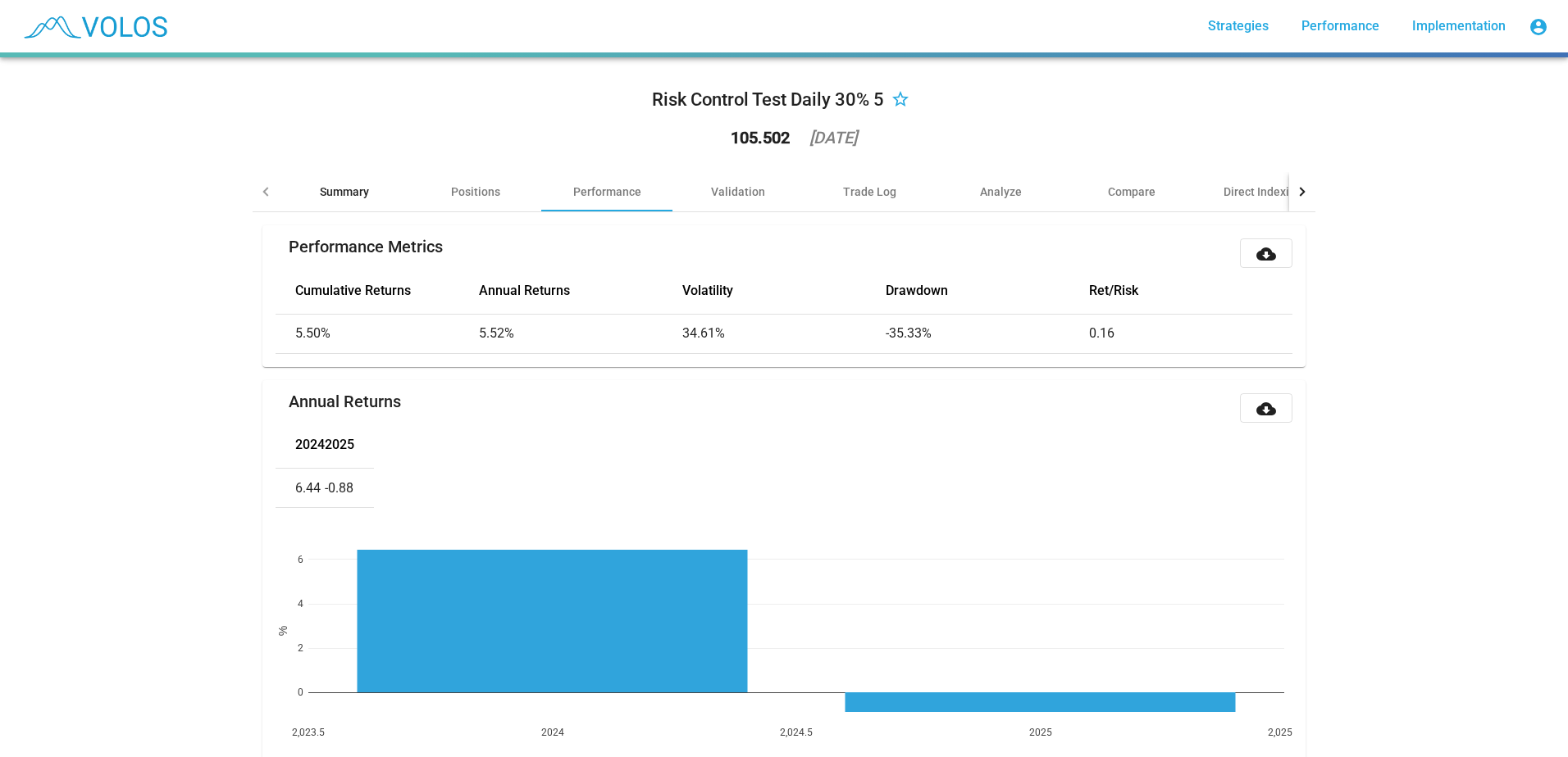
click at [365, 187] on div "Summary" at bounding box center [343, 192] width 131 height 40
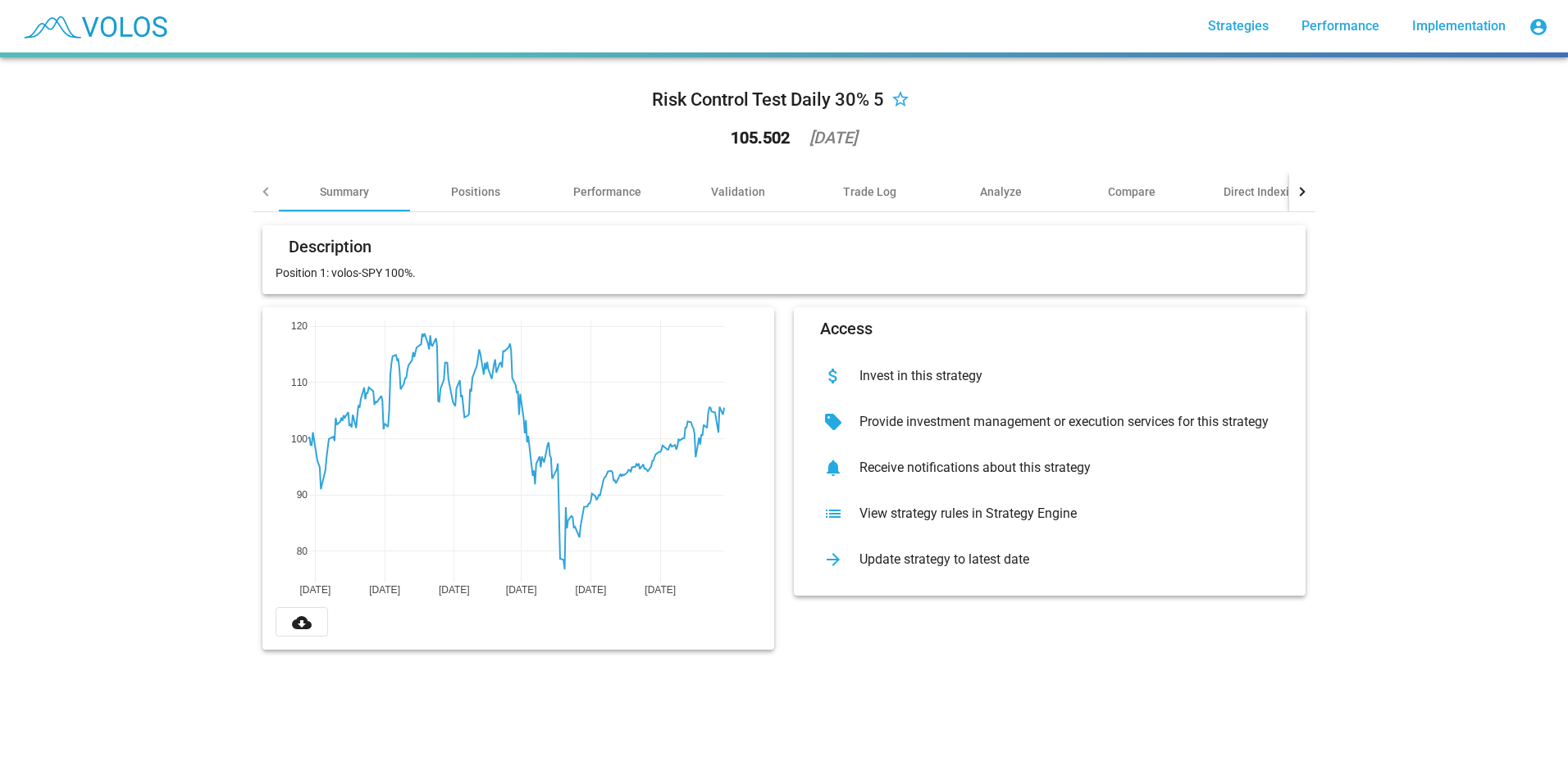
click at [80, 175] on div "Risk Control Test Daily 30% 5 star_border 105.502 2025-08-26 Summary Positions …" at bounding box center [784, 407] width 1568 height 700
click at [473, 199] on div "Positions" at bounding box center [475, 192] width 49 height 16
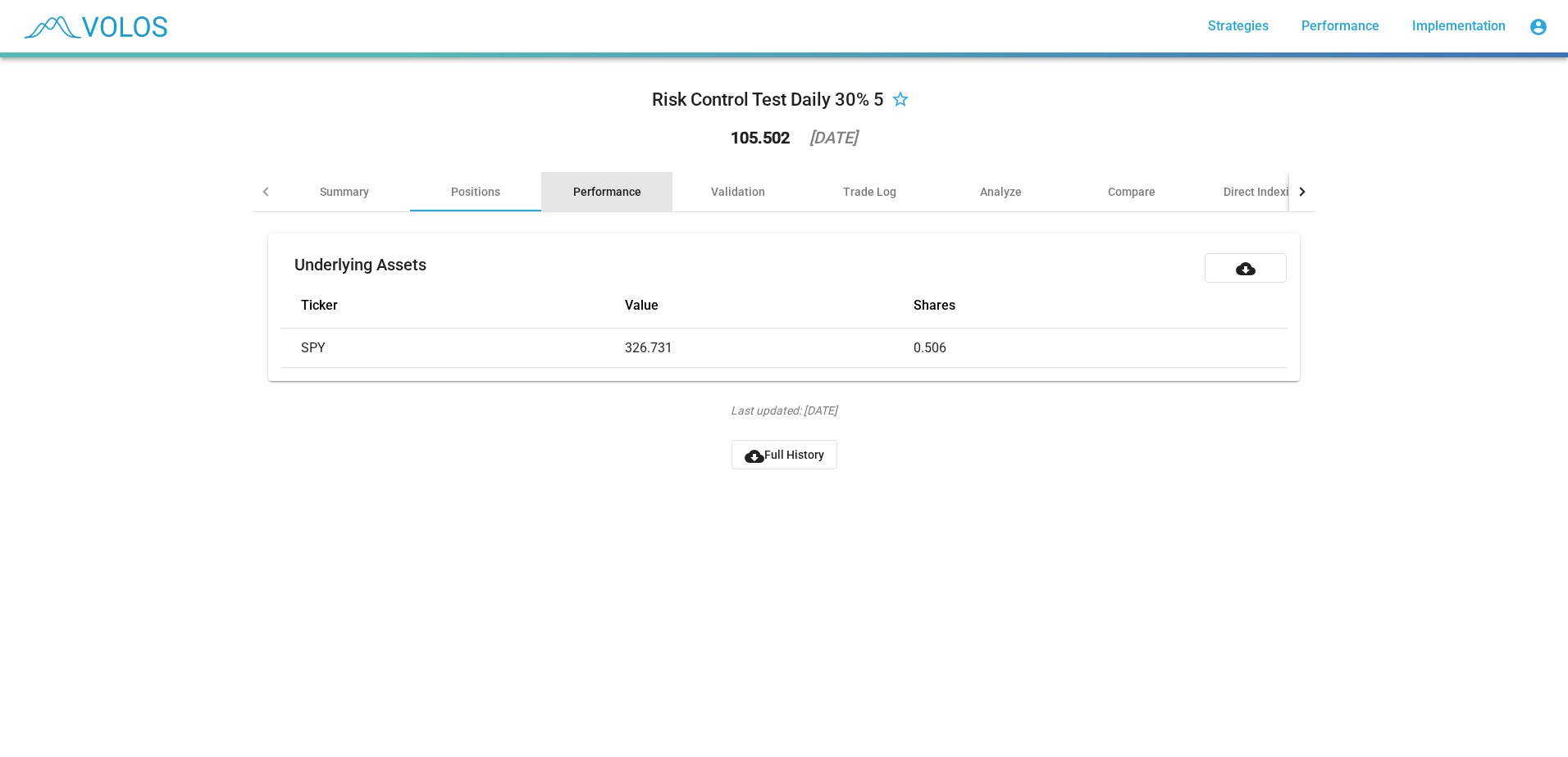
click at [598, 183] on div "Performance" at bounding box center [606, 192] width 68 height 16
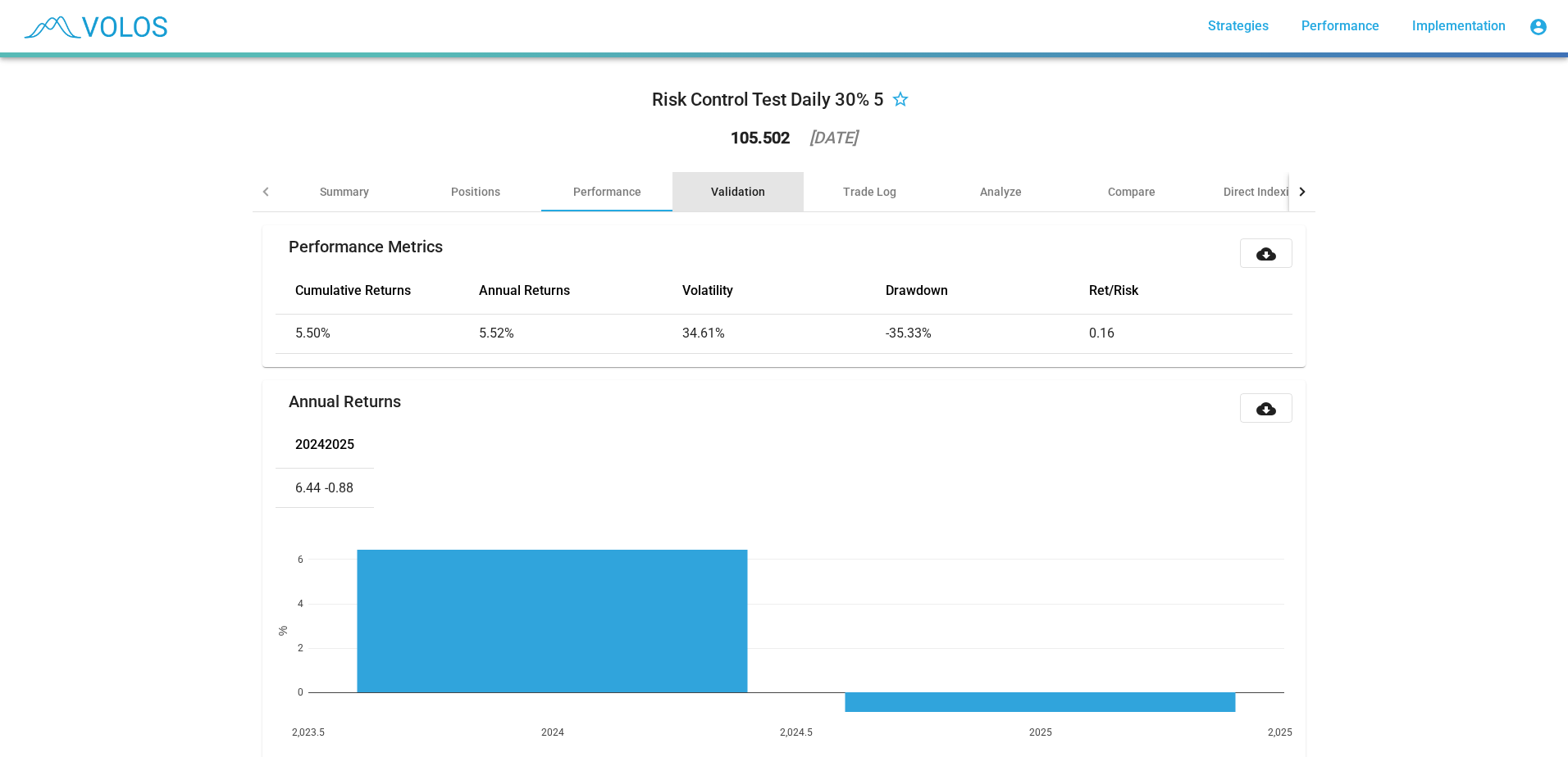
click at [712, 201] on div "Validation" at bounding box center [737, 192] width 131 height 40
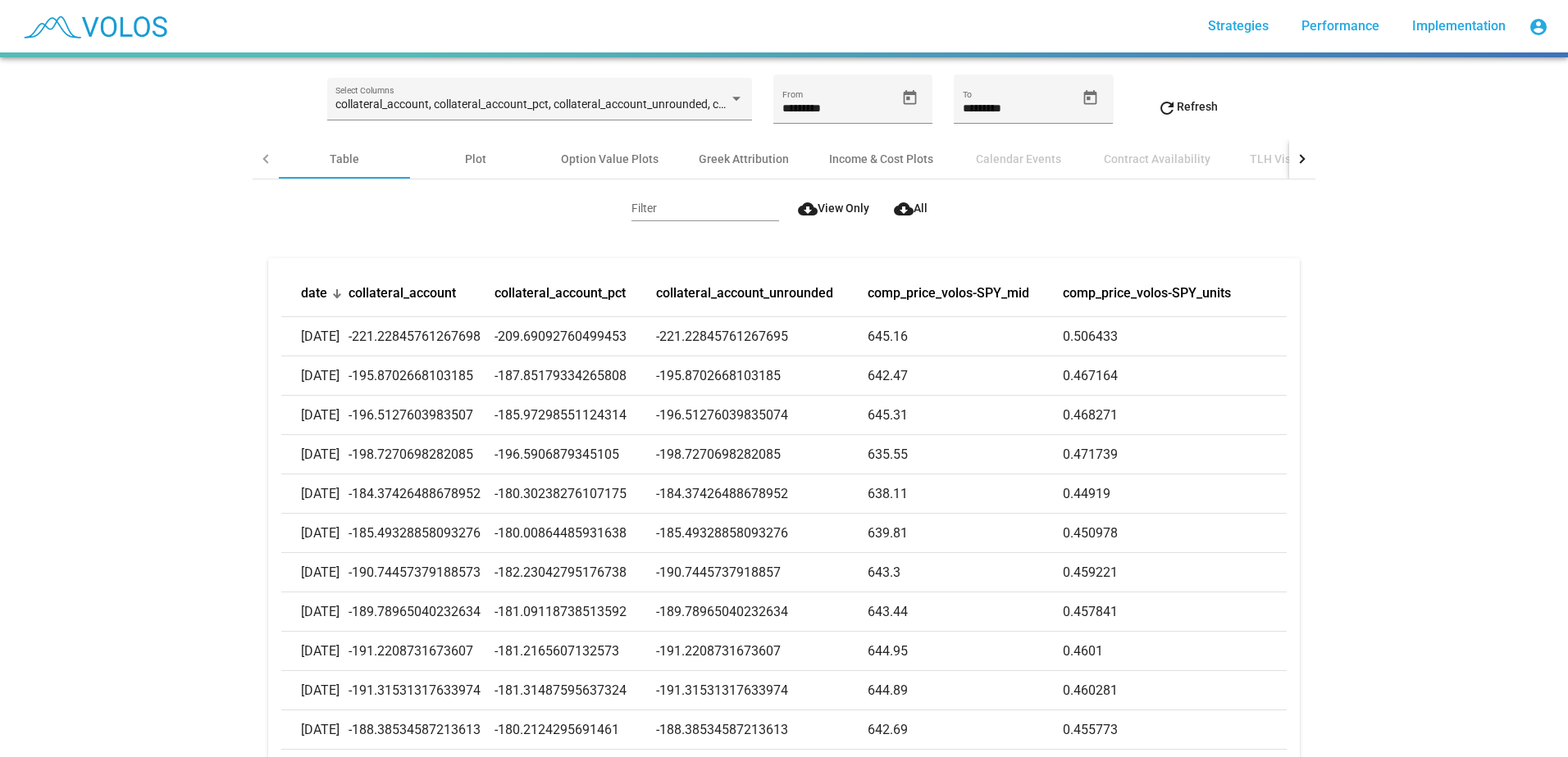
scroll to position [82, 0]
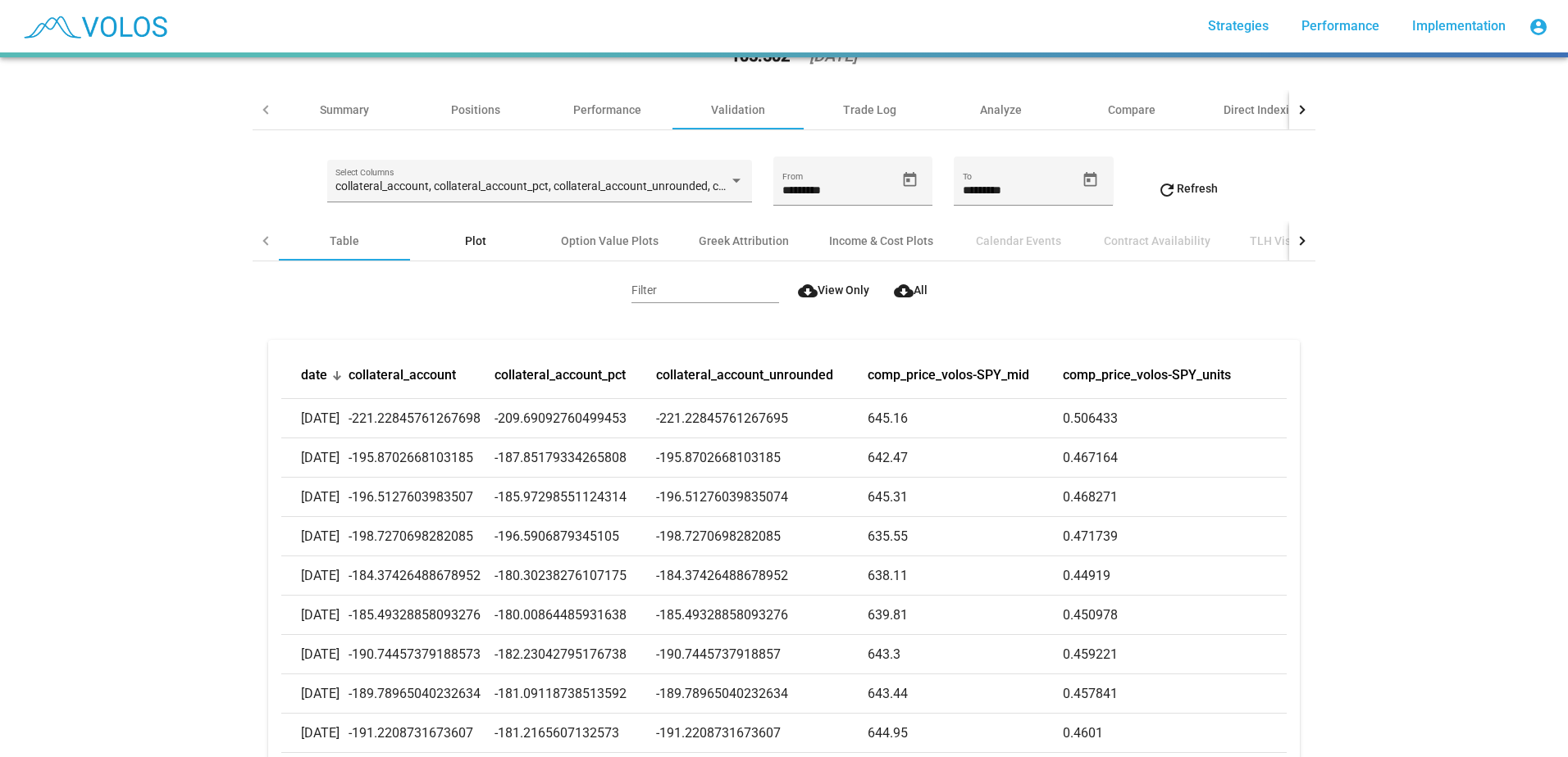
click at [450, 237] on div "Plot" at bounding box center [475, 241] width 131 height 40
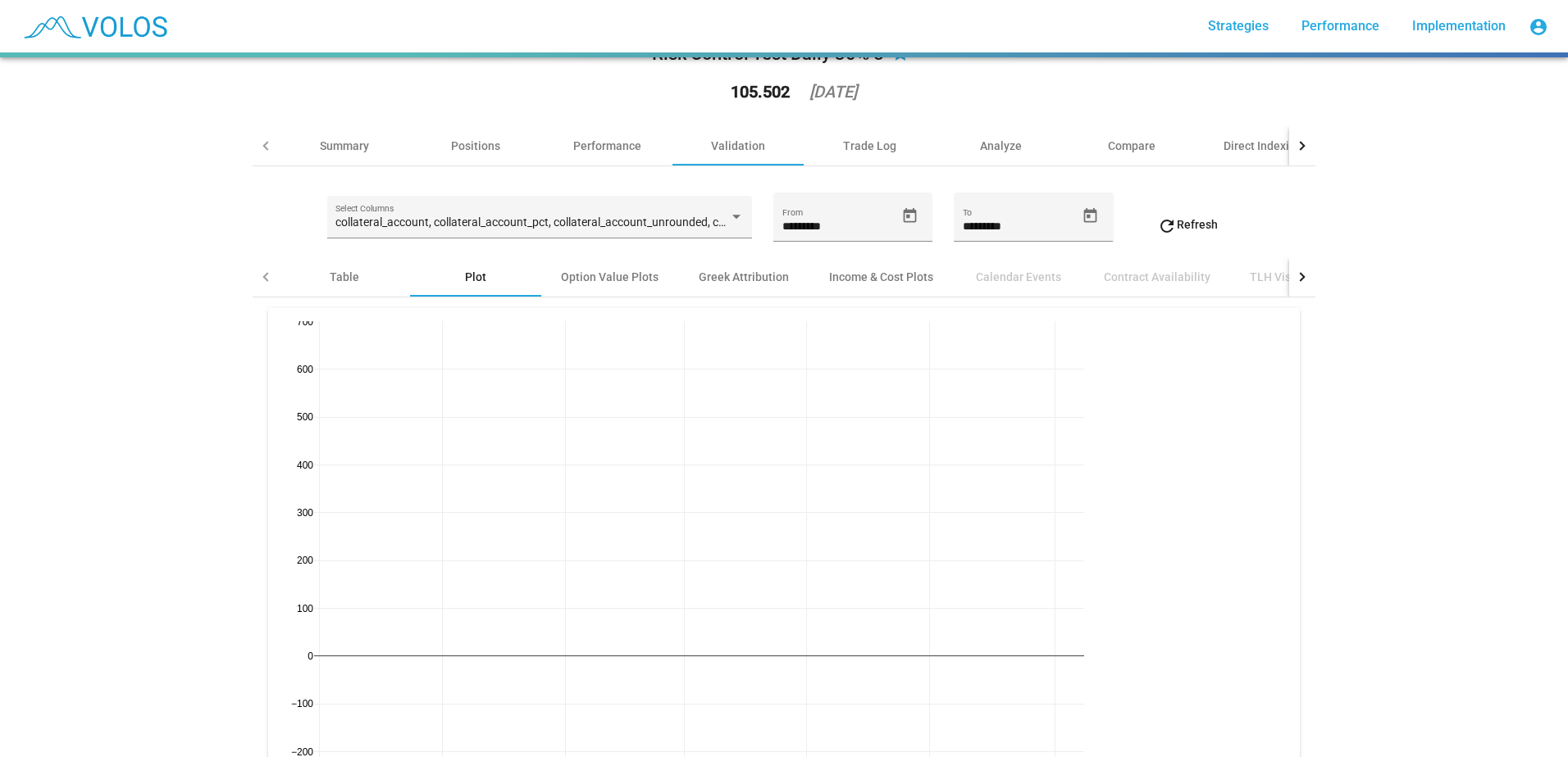
scroll to position [0, 0]
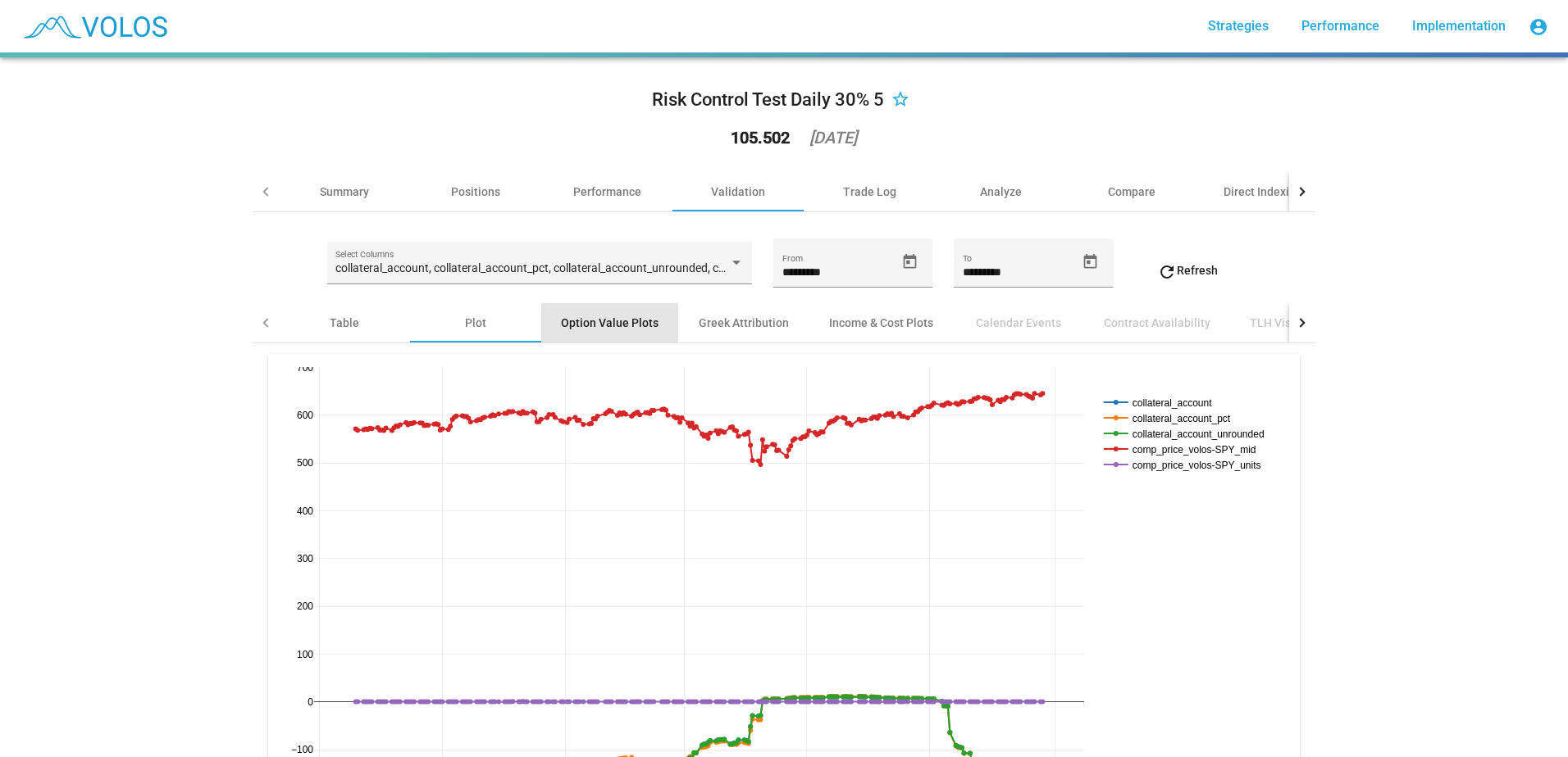
click at [622, 331] on div "Option Value Plots" at bounding box center [610, 322] width 98 height 16
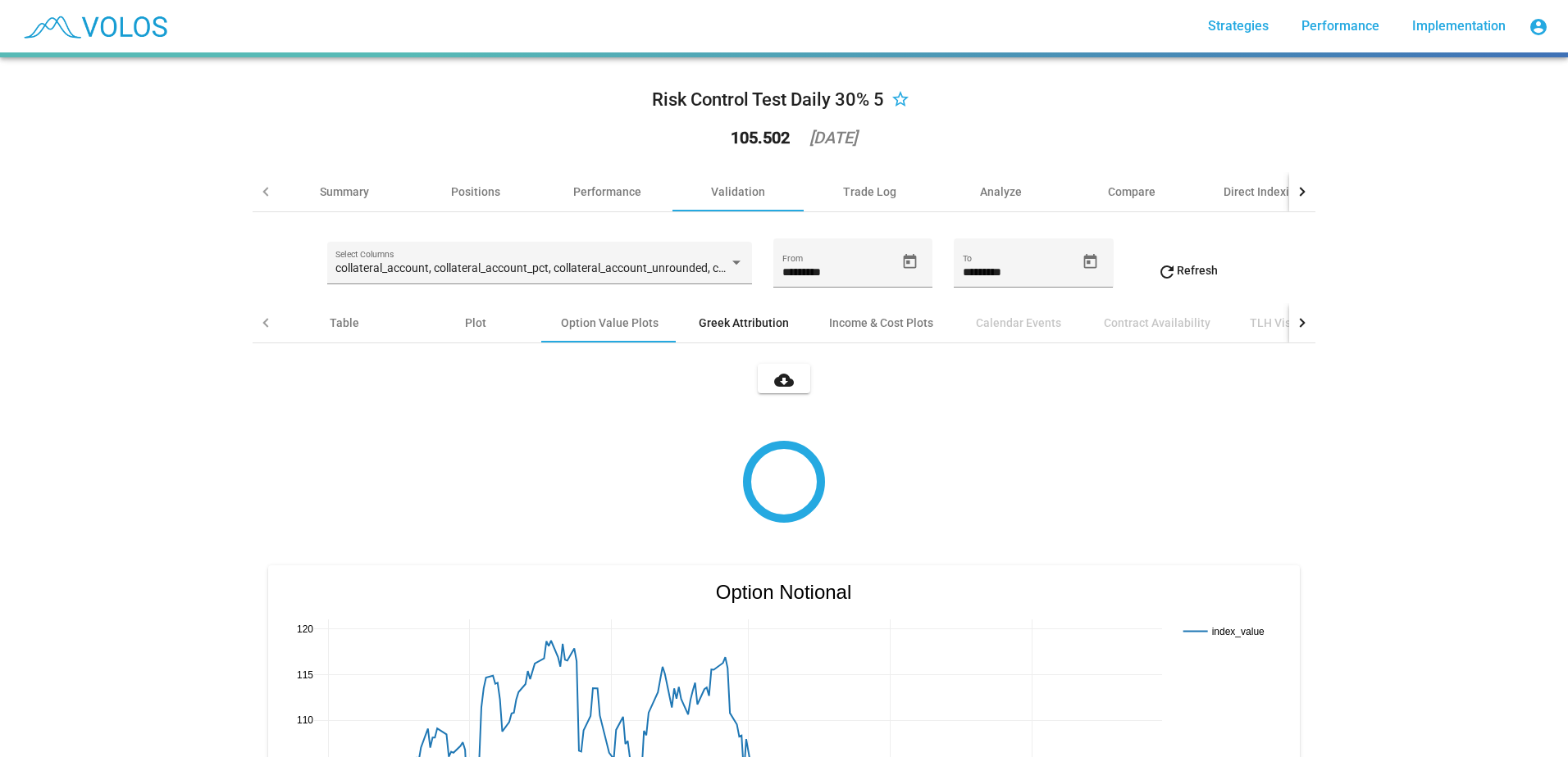
click at [702, 318] on div "Greek Attribution" at bounding box center [744, 322] width 90 height 16
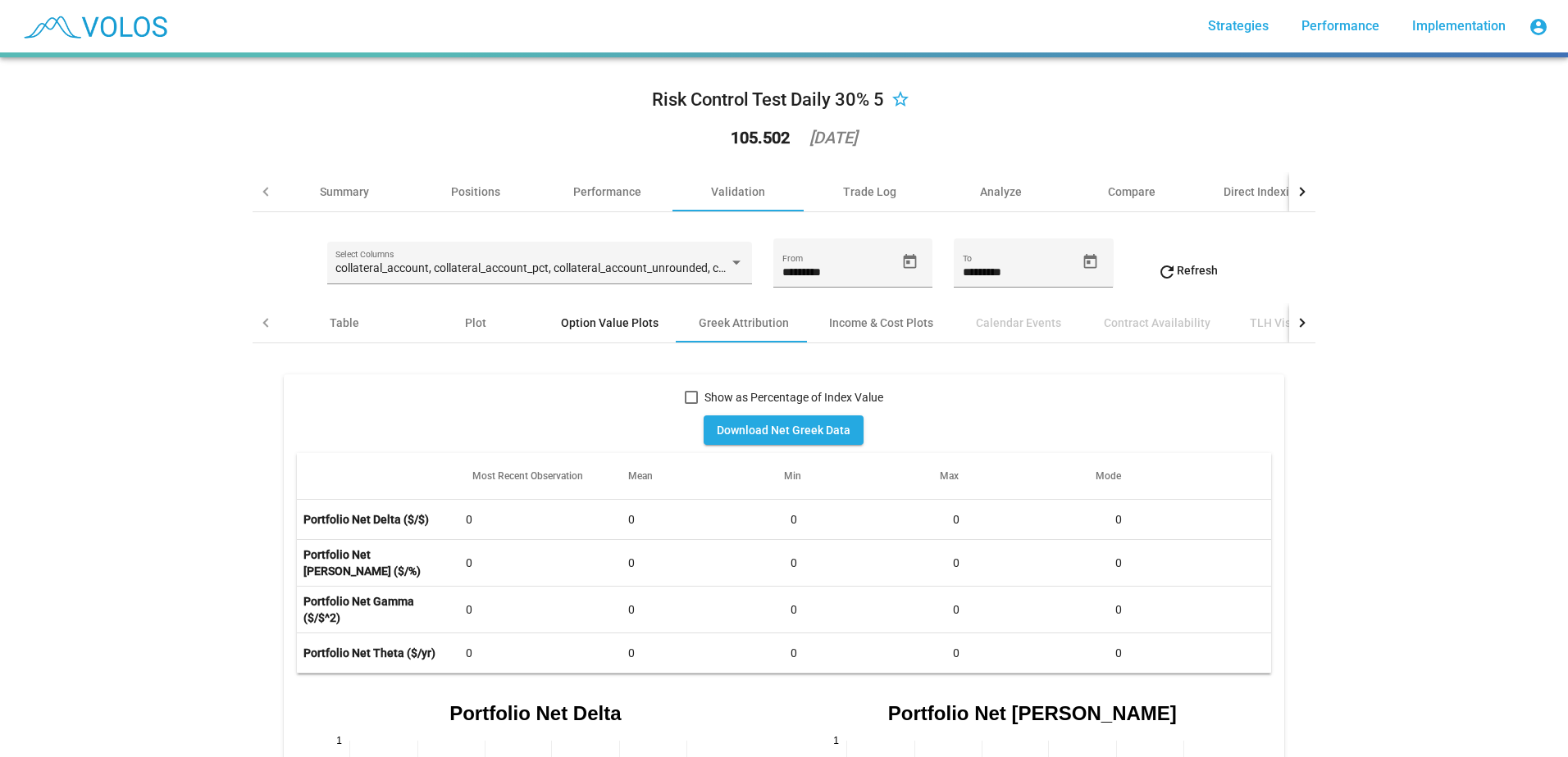
click at [606, 335] on div "Option Value Plots" at bounding box center [609, 323] width 136 height 40
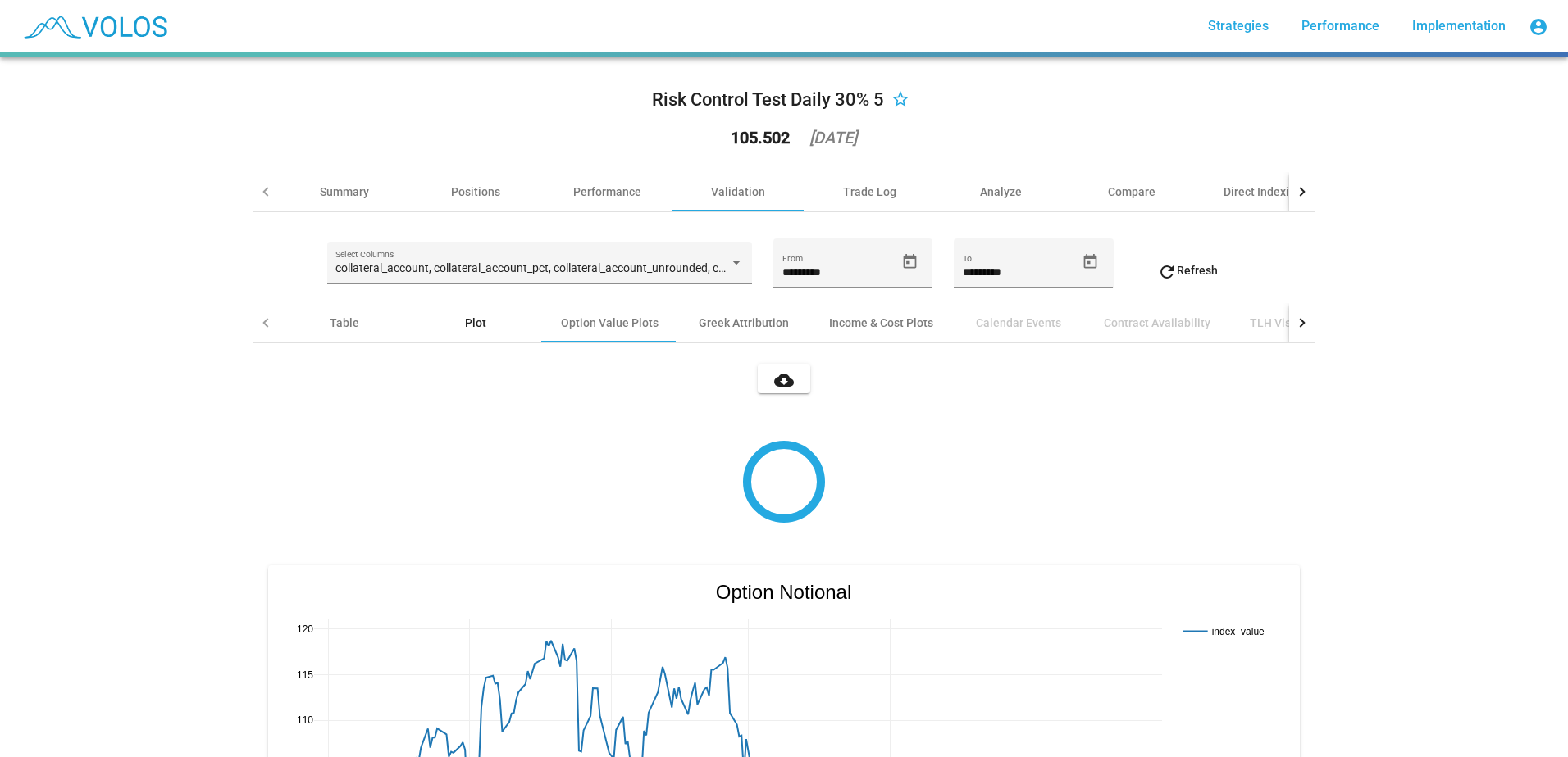
click at [488, 325] on div "Plot" at bounding box center [475, 323] width 131 height 40
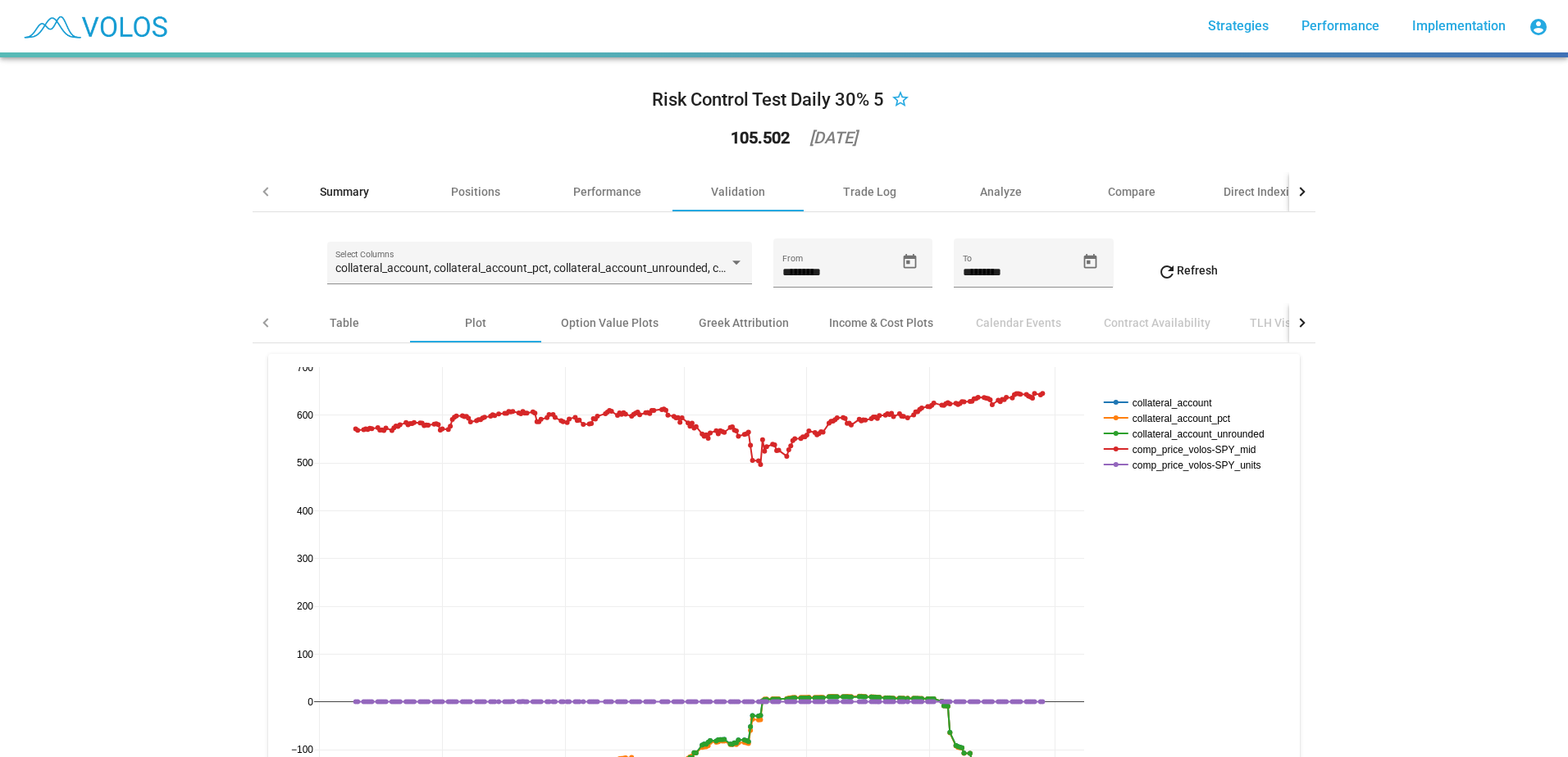
click at [358, 197] on div "Summary" at bounding box center [344, 192] width 49 height 16
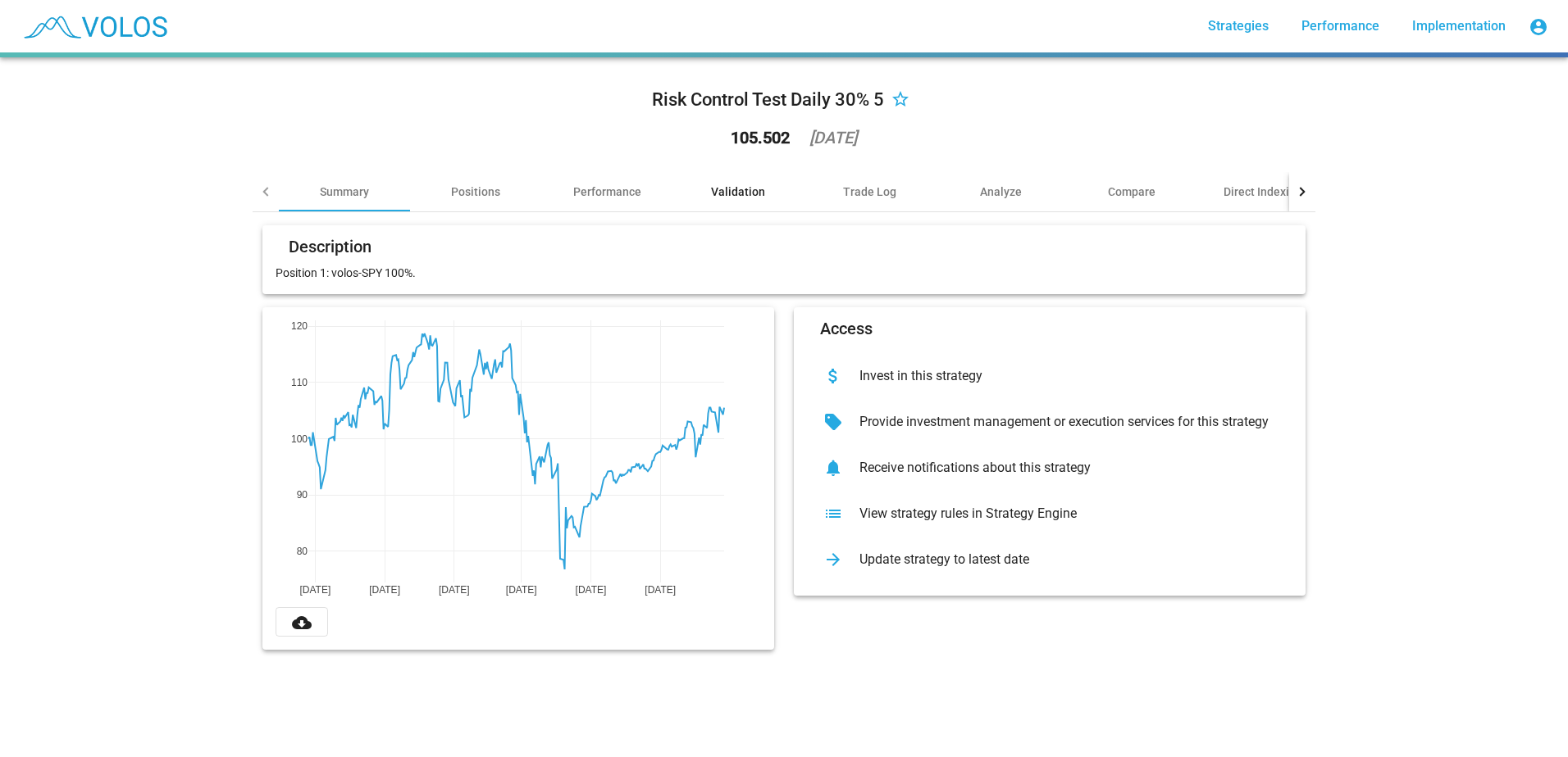
click at [734, 181] on div "Validation" at bounding box center [737, 192] width 131 height 40
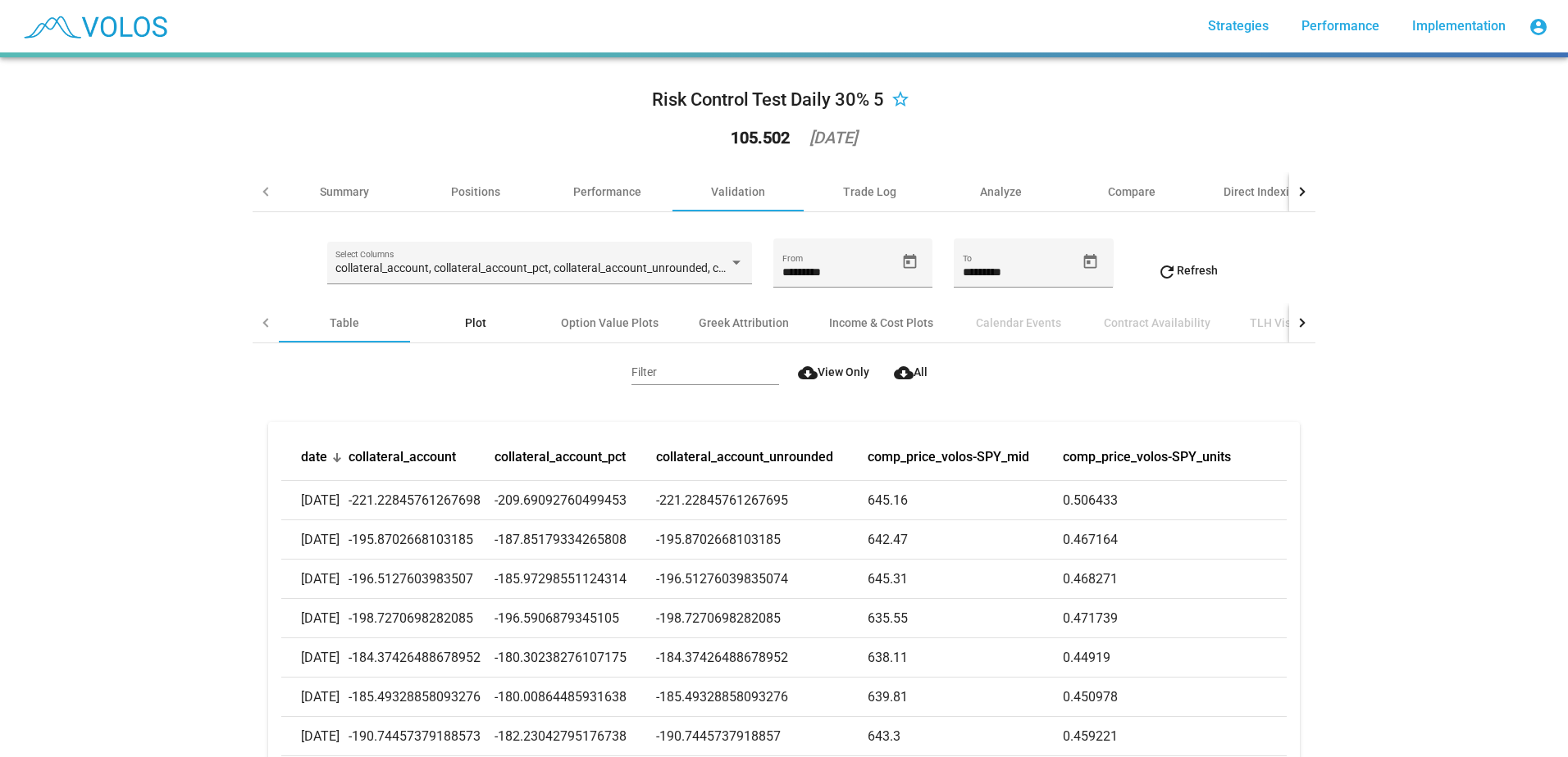
click at [473, 313] on div "Plot" at bounding box center [475, 323] width 131 height 40
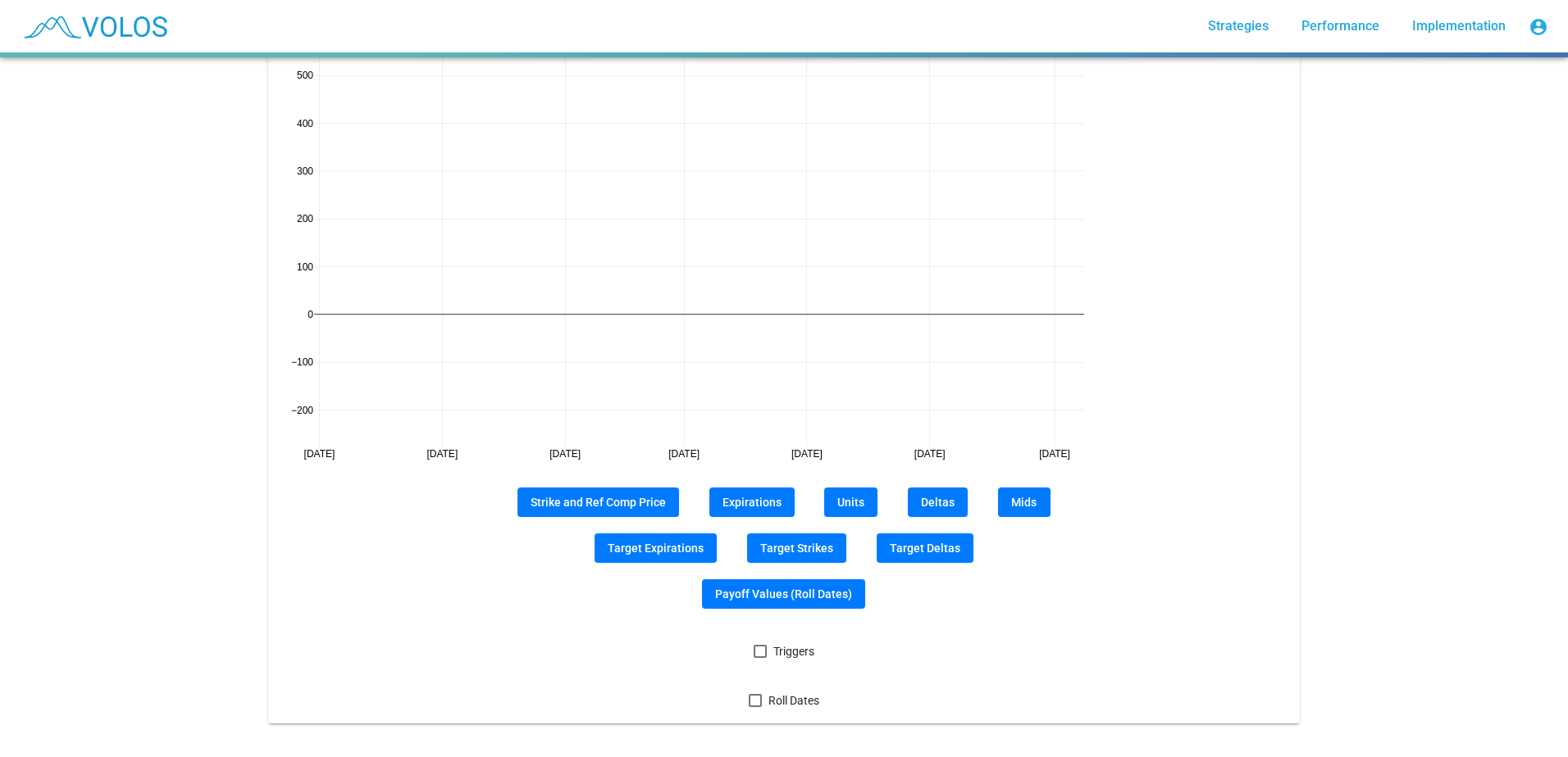
scroll to position [416, 0]
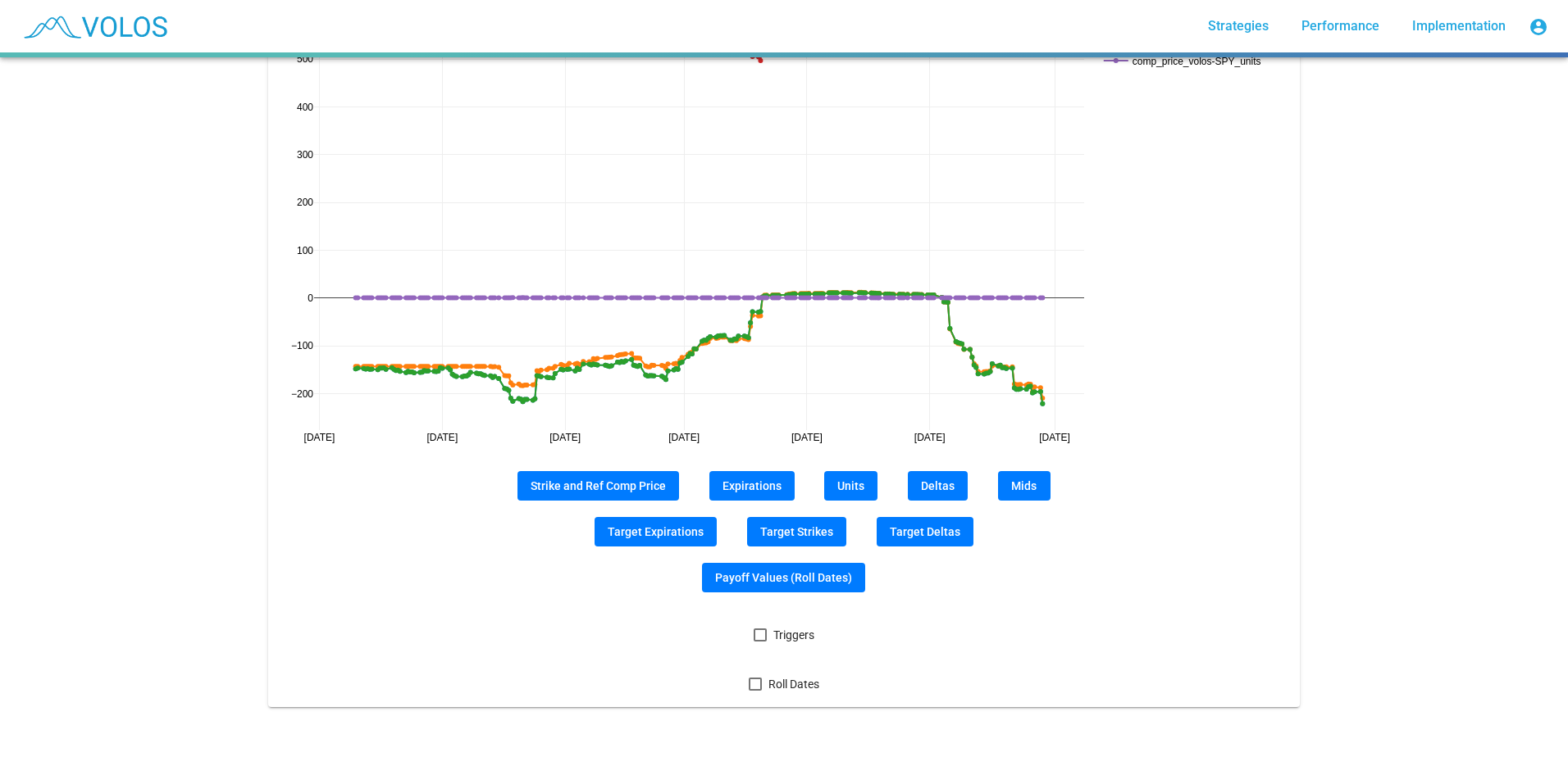
click at [742, 625] on div "Triggers Roll Dates" at bounding box center [783, 659] width 1004 height 70
click at [754, 629] on div at bounding box center [760, 635] width 14 height 14
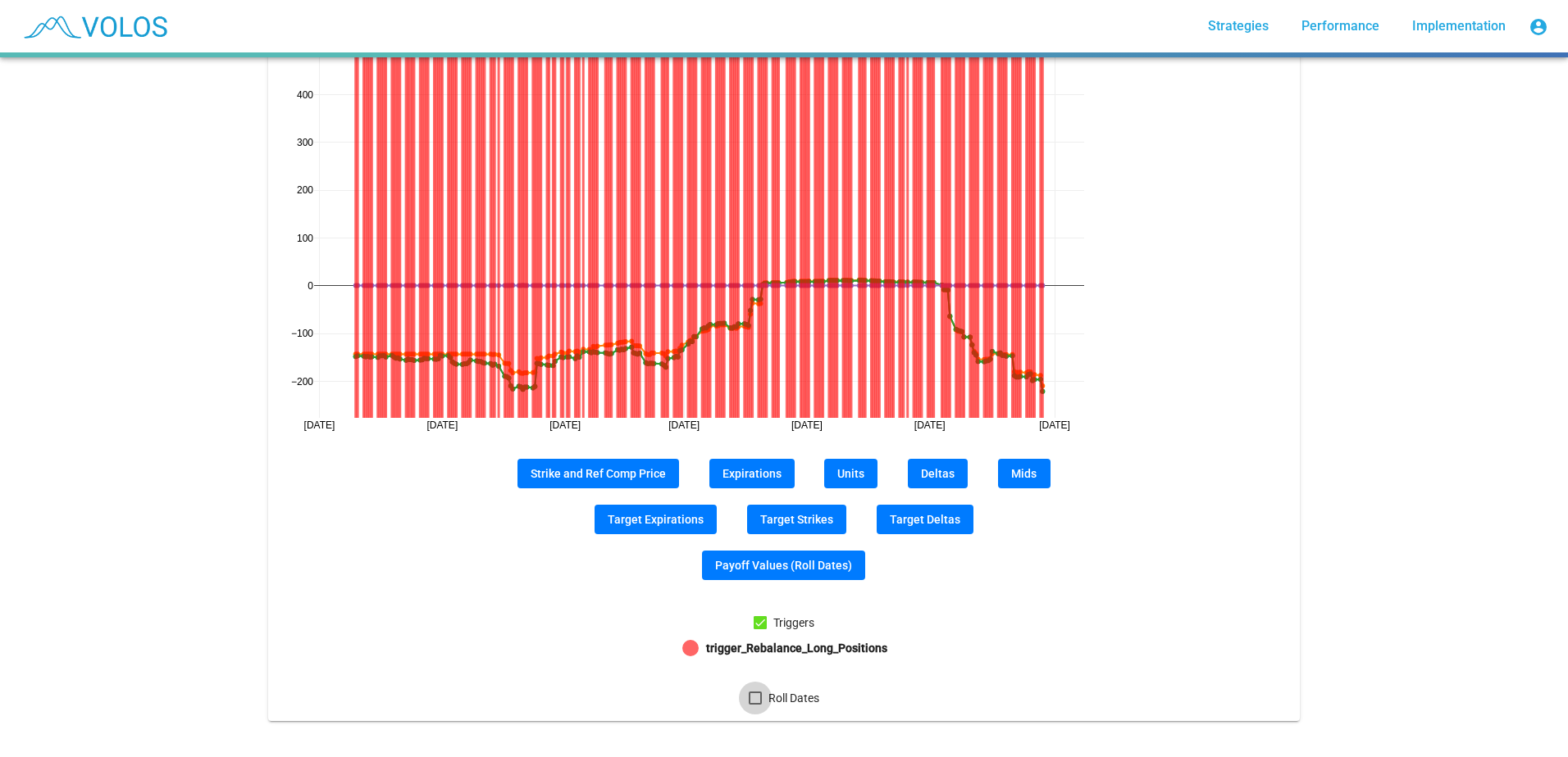
click at [748, 696] on div at bounding box center [755, 698] width 14 height 14
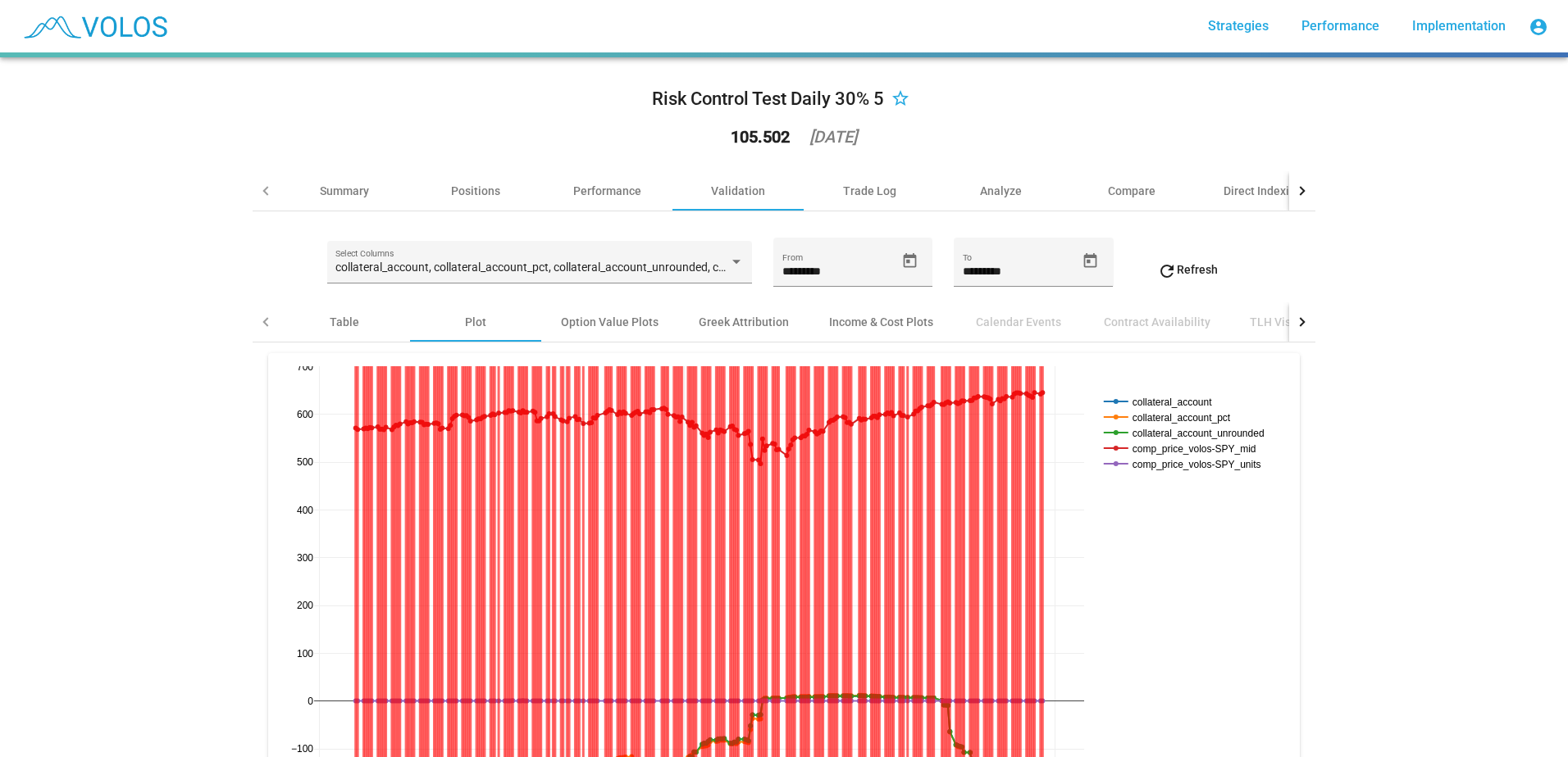
scroll to position [0, 0]
click at [580, 330] on div "Option Value Plots" at bounding box center [610, 322] width 98 height 16
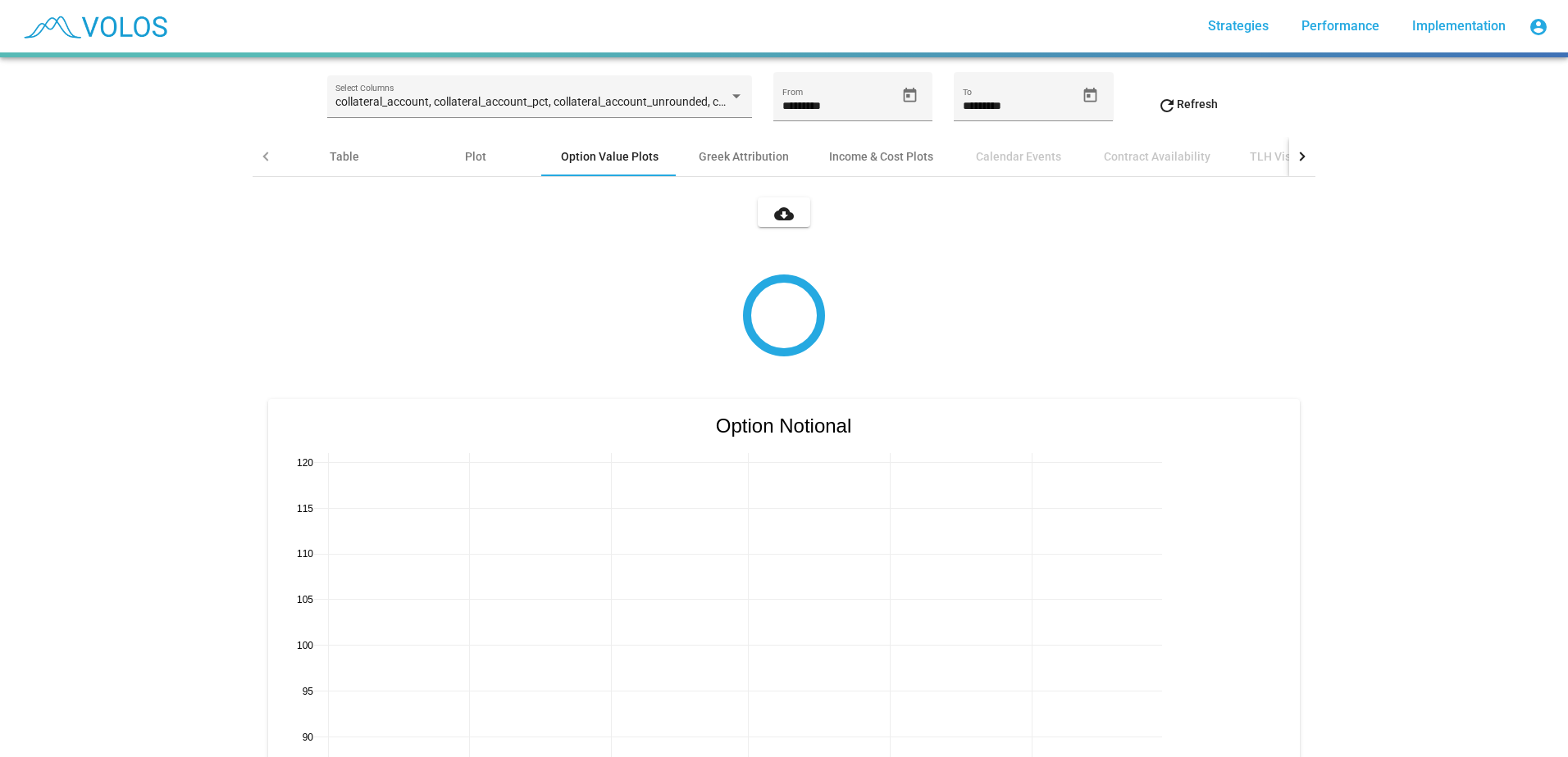
scroll to position [160, 0]
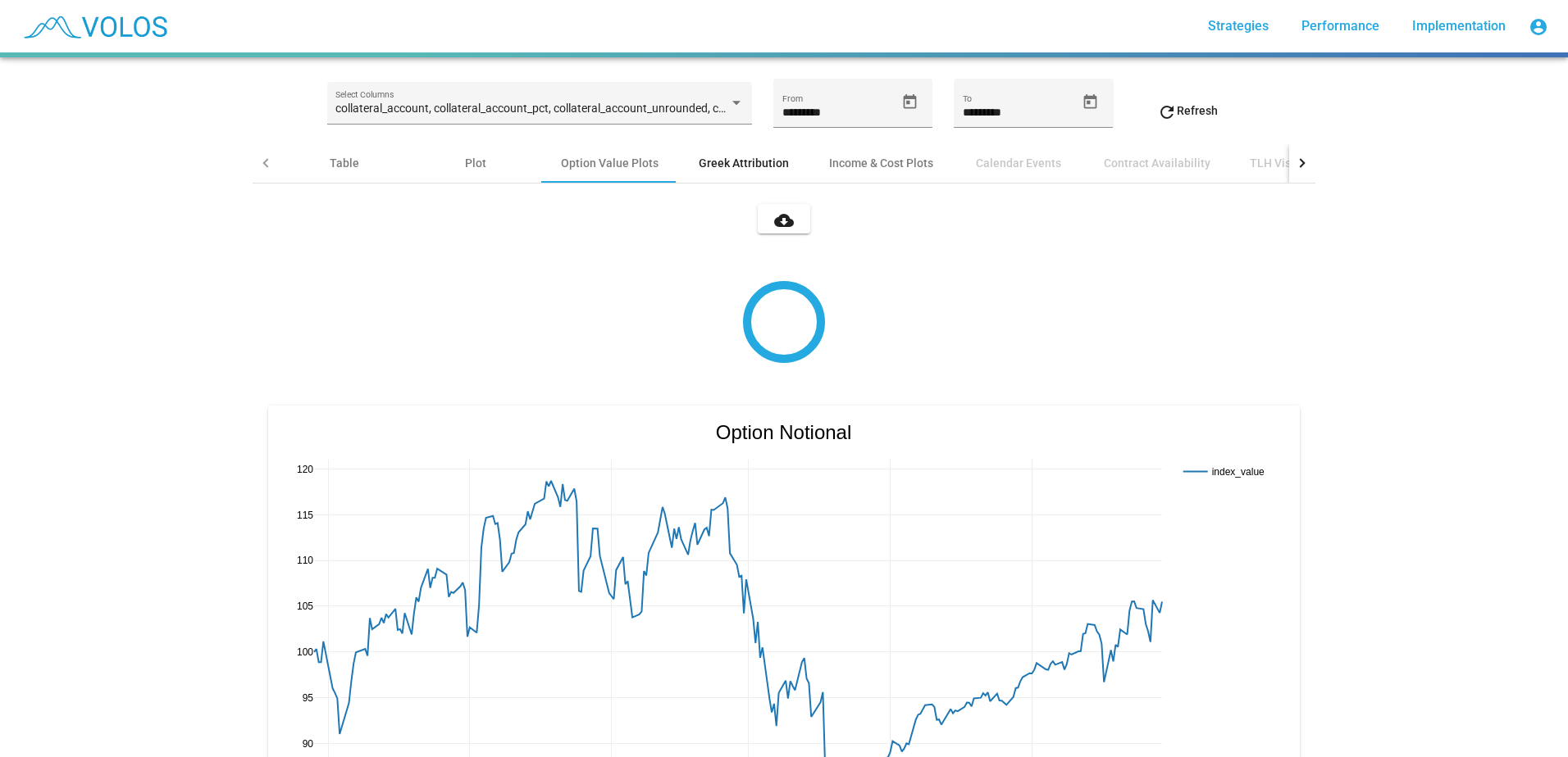
click at [730, 159] on div "Greek Attribution" at bounding box center [744, 163] width 90 height 16
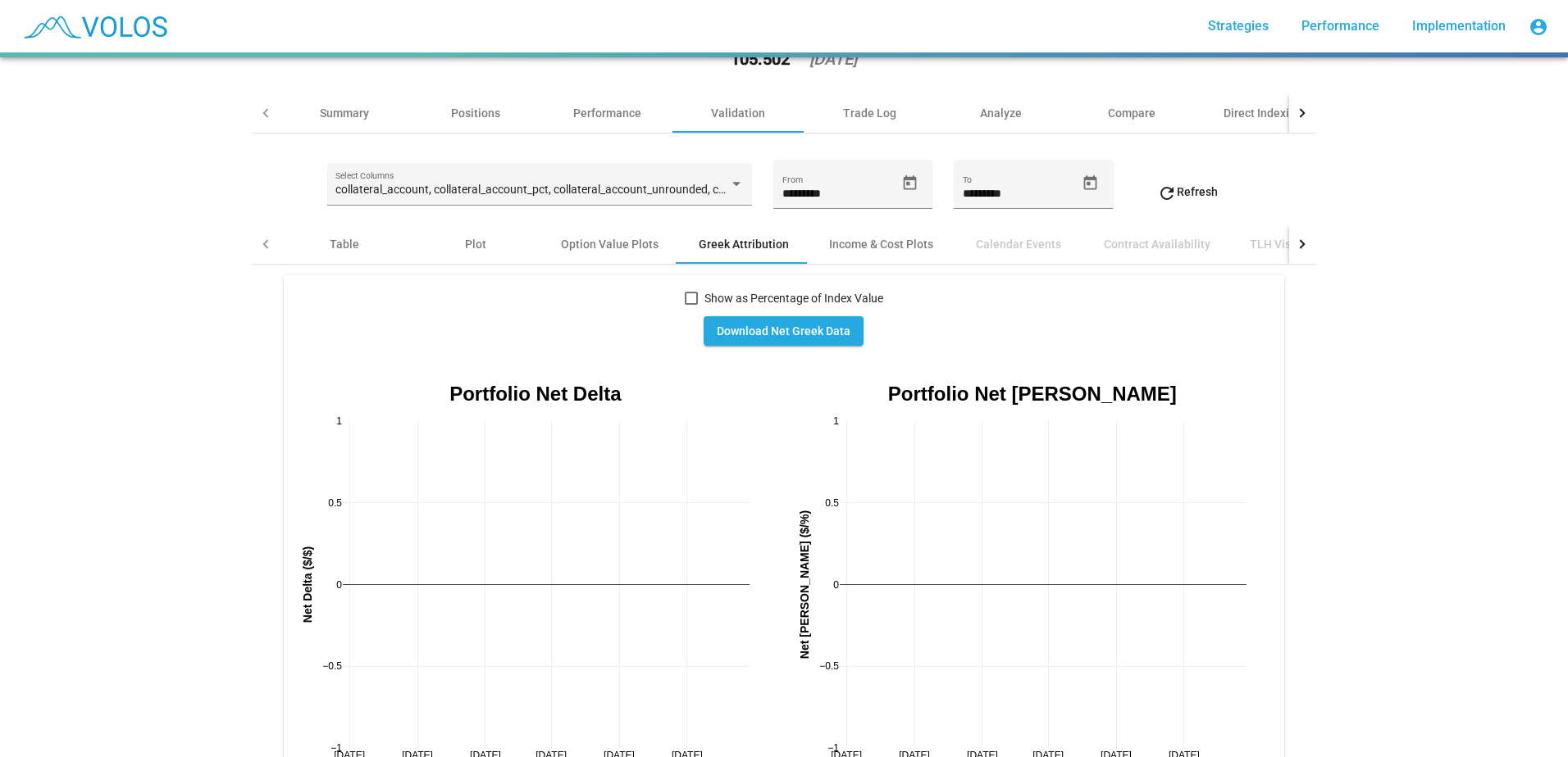
scroll to position [0, 0]
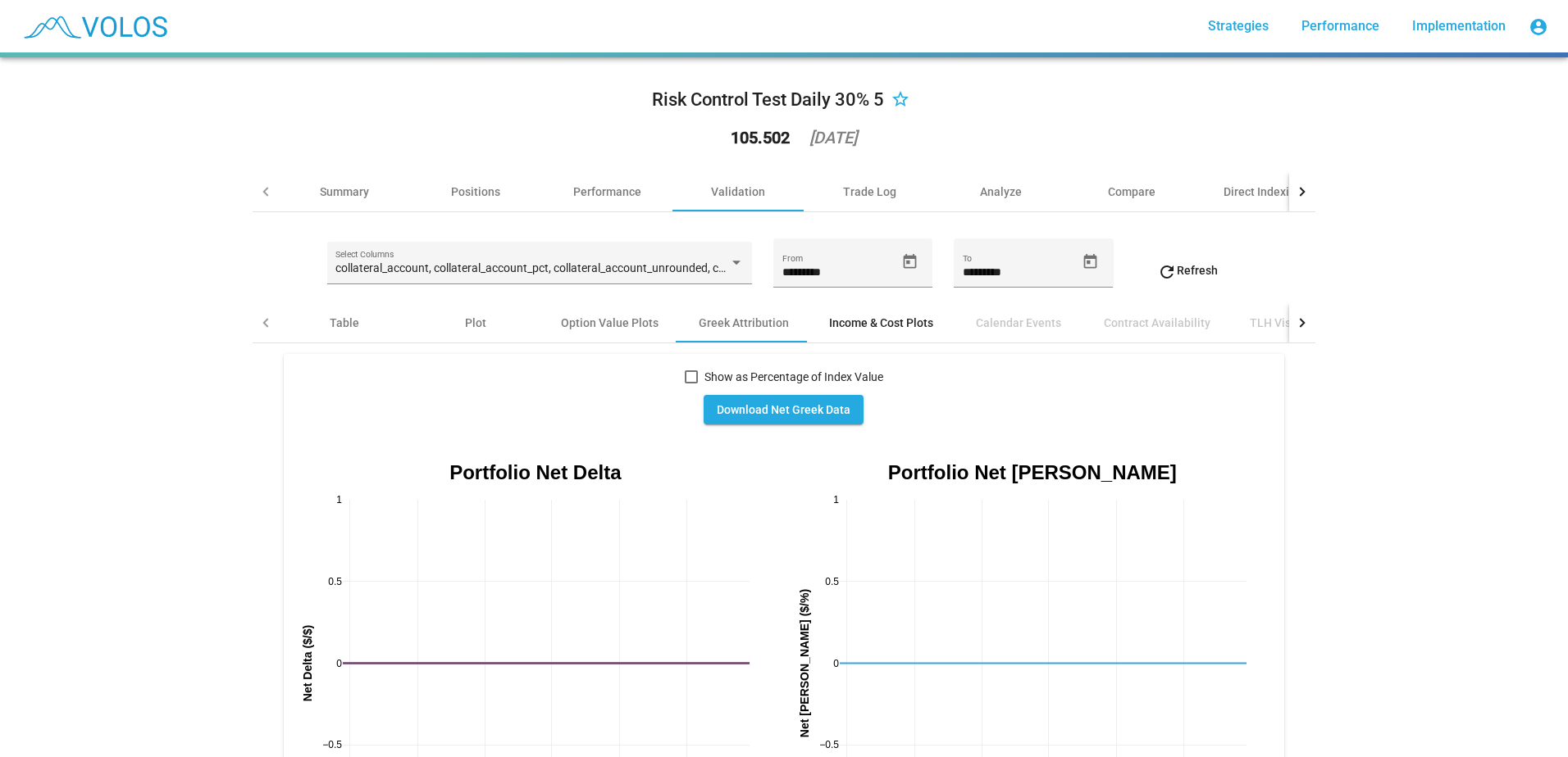
click at [861, 319] on div "Income & Cost Plots" at bounding box center [880, 322] width 104 height 16
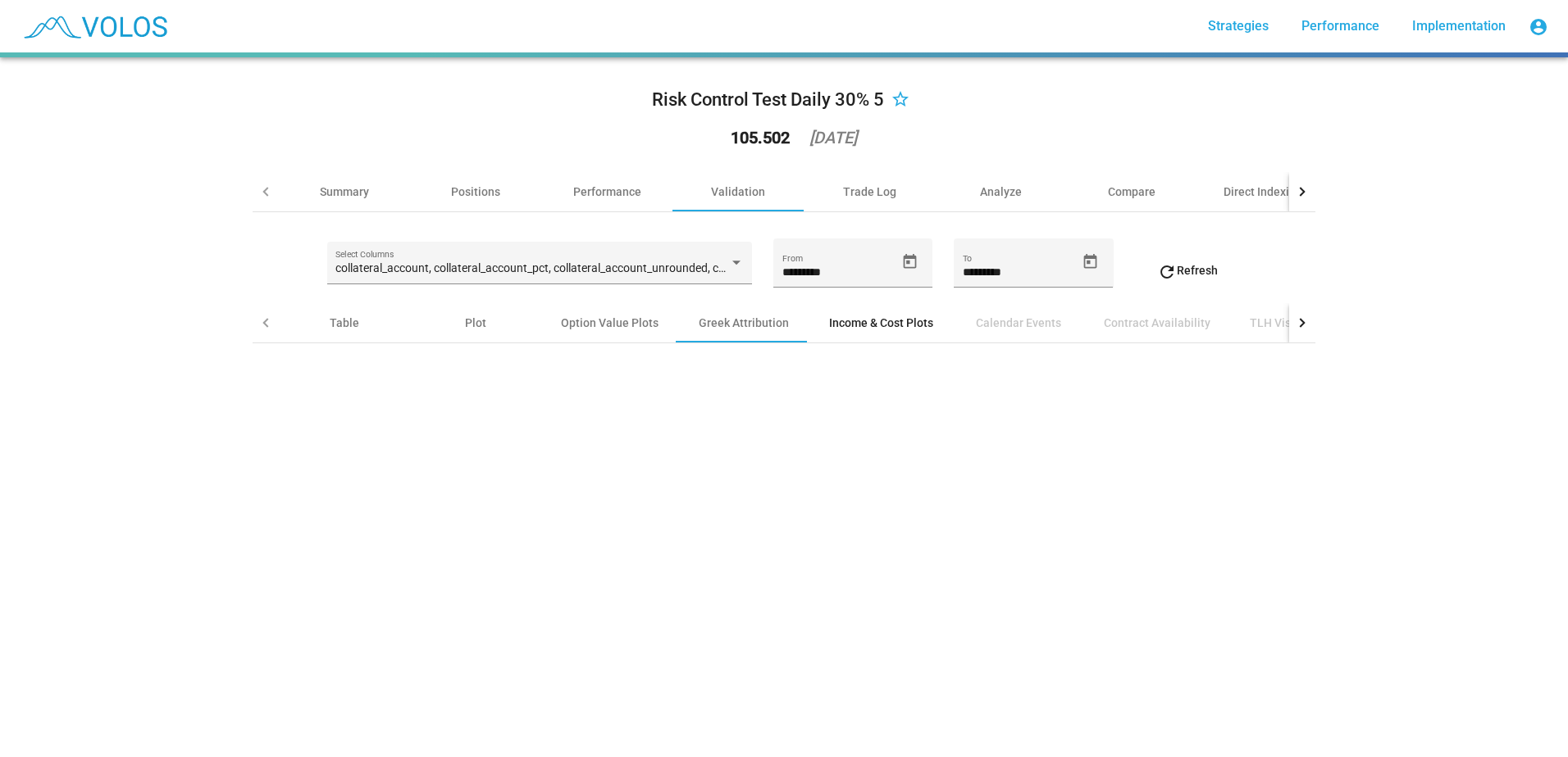
click at [868, 332] on div "Income & Cost Plots" at bounding box center [880, 323] width 144 height 40
click at [1016, 325] on div "Calendar Events" at bounding box center [1019, 322] width 85 height 16
click at [1165, 328] on div "Contract Availability" at bounding box center [1157, 322] width 107 height 16
click at [1300, 322] on div at bounding box center [1301, 323] width 26 height 40
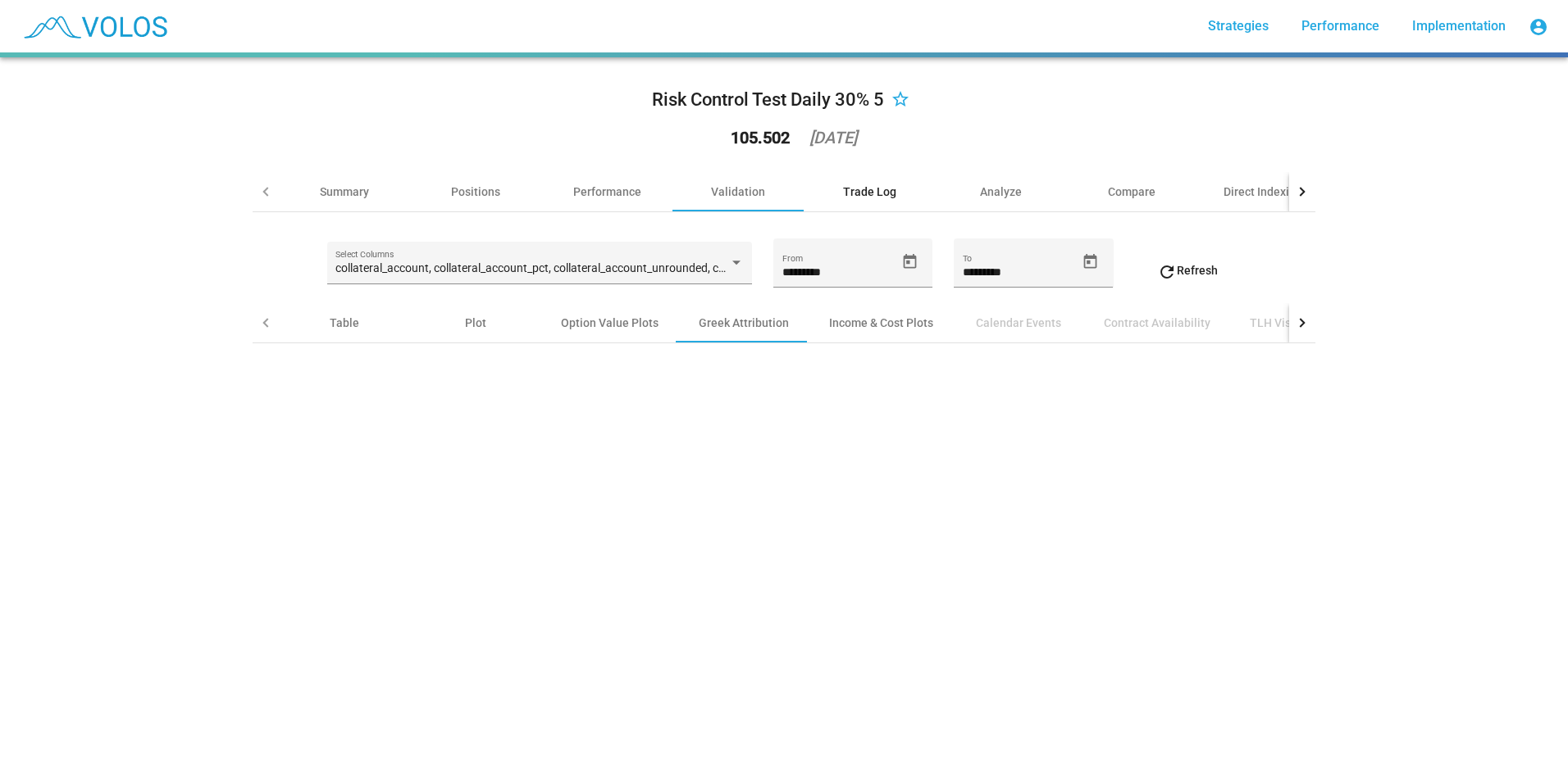
click at [854, 189] on div "Trade Log" at bounding box center [869, 192] width 53 height 16
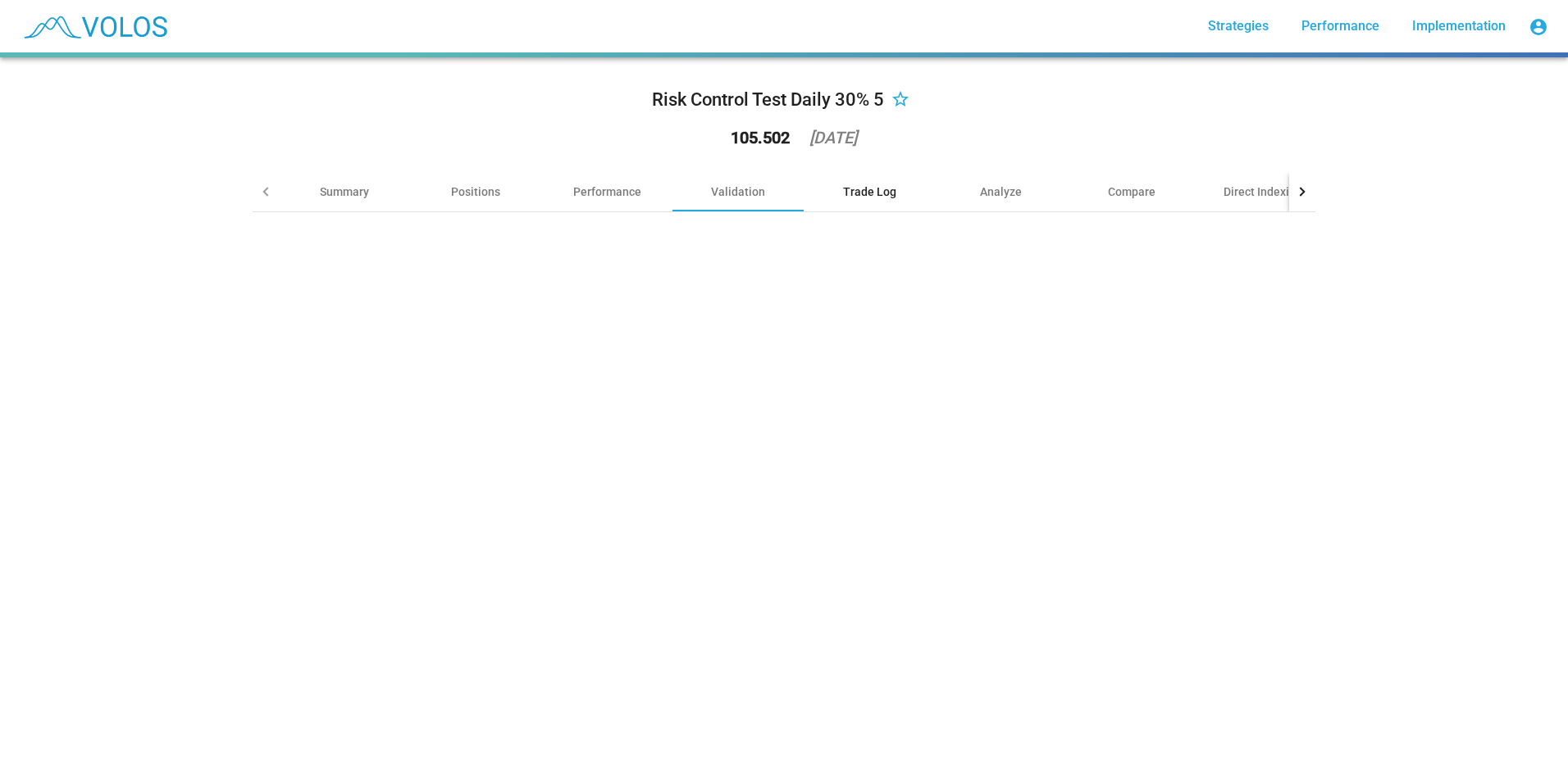
click at [867, 192] on div "Trade Log" at bounding box center [869, 192] width 53 height 16
click at [1009, 207] on div "Analyze" at bounding box center [1000, 192] width 131 height 40
click at [1128, 193] on div "Compare" at bounding box center [1131, 192] width 48 height 16
click at [1293, 187] on div at bounding box center [1301, 192] width 26 height 40
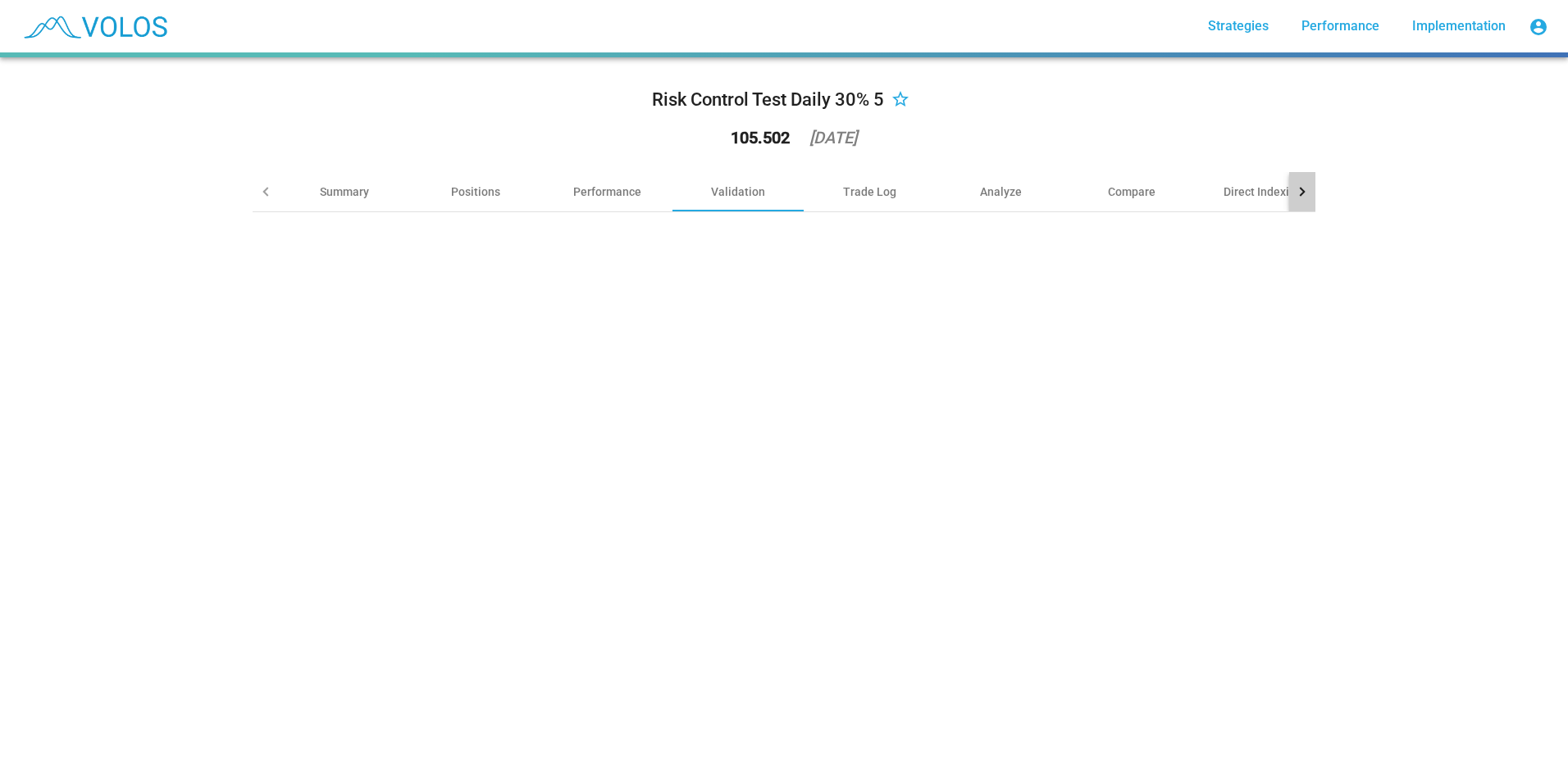
click at [1293, 188] on div at bounding box center [1301, 192] width 26 height 40
click at [1295, 188] on div at bounding box center [1300, 192] width 9 height 9
click at [263, 193] on div at bounding box center [267, 192] width 9 height 9
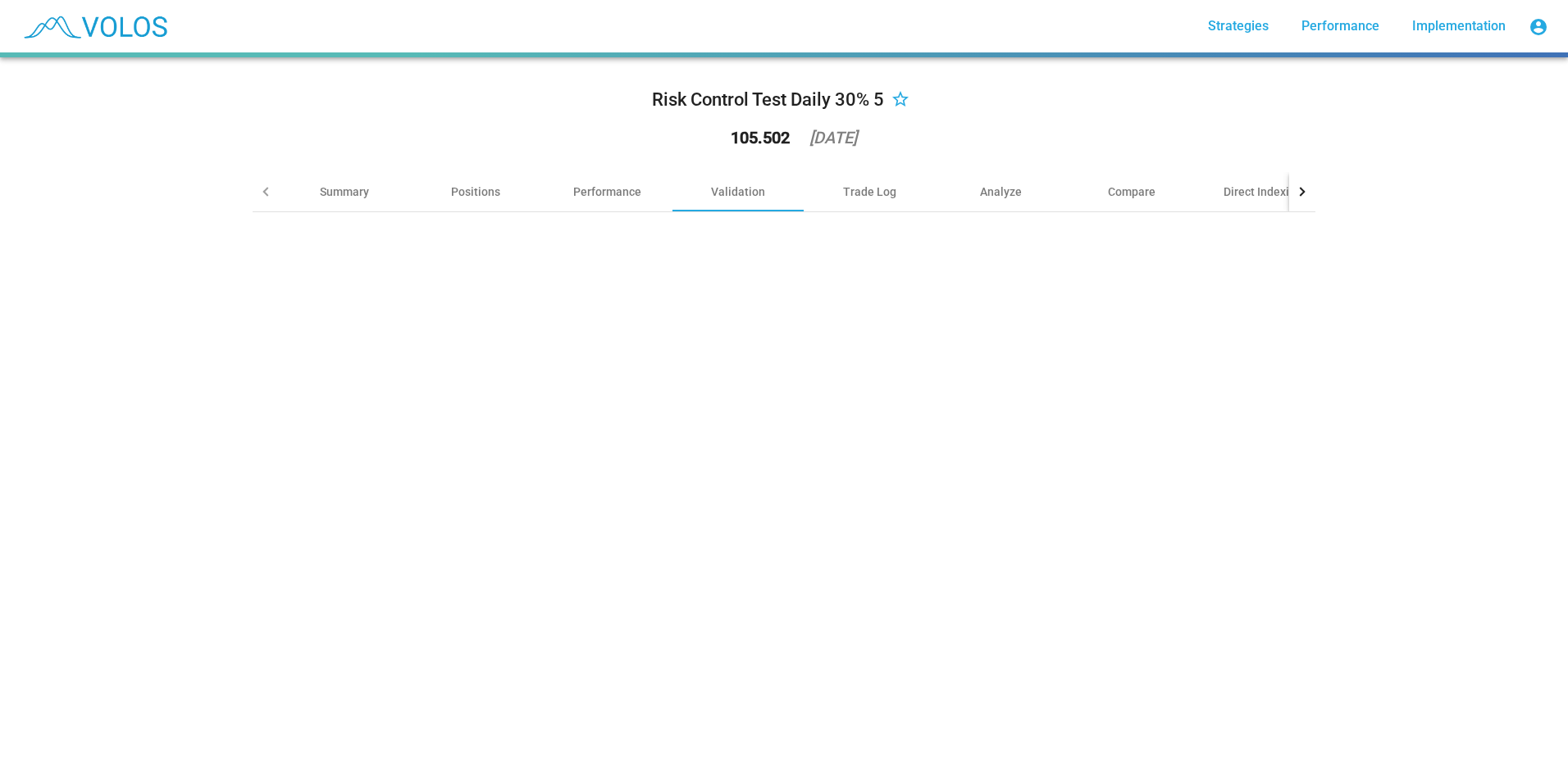
click at [257, 199] on div at bounding box center [265, 192] width 26 height 40
click at [337, 199] on div "Summary" at bounding box center [344, 192] width 49 height 16
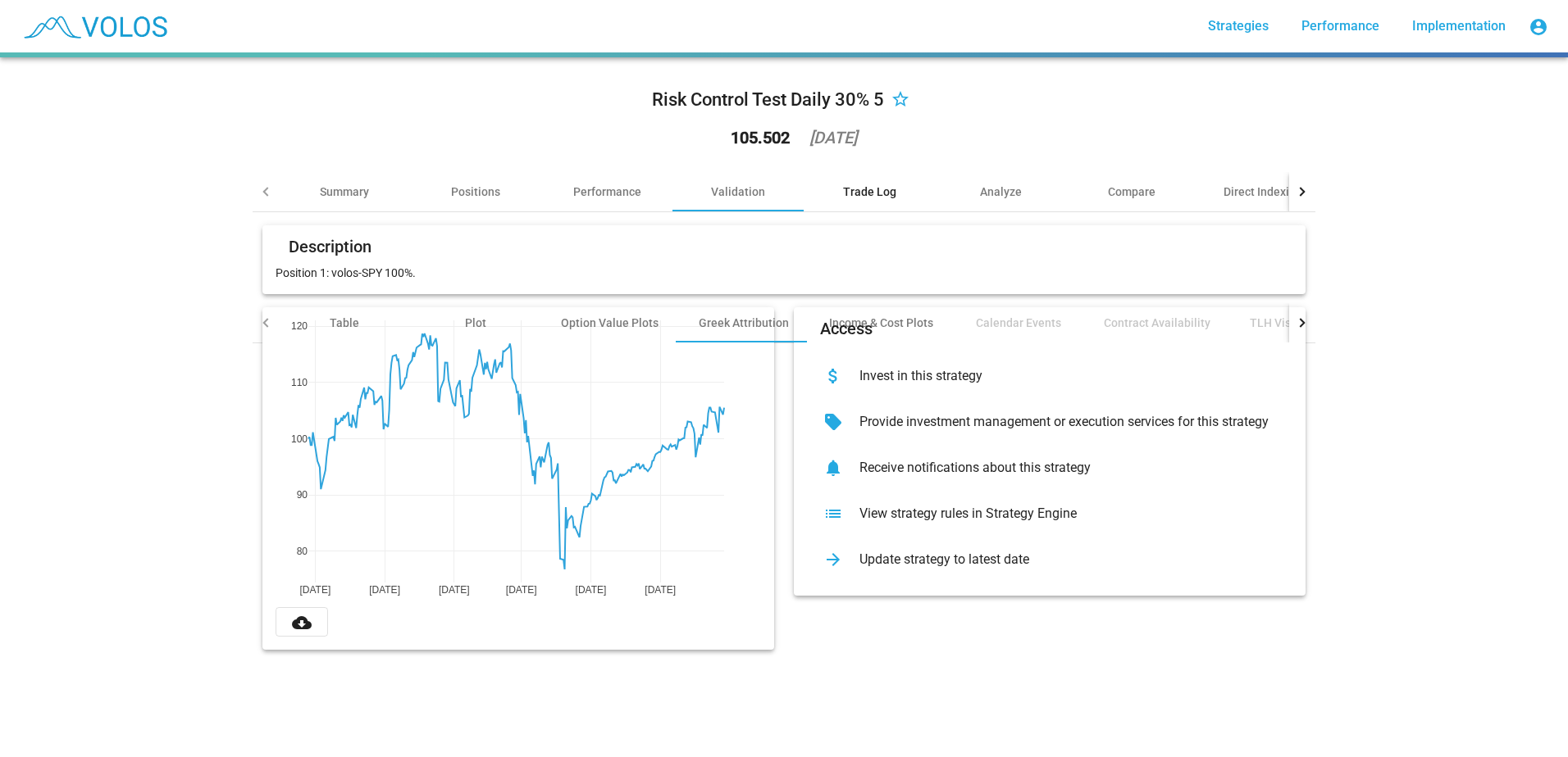
click at [866, 180] on div "Trade Log" at bounding box center [869, 192] width 131 height 40
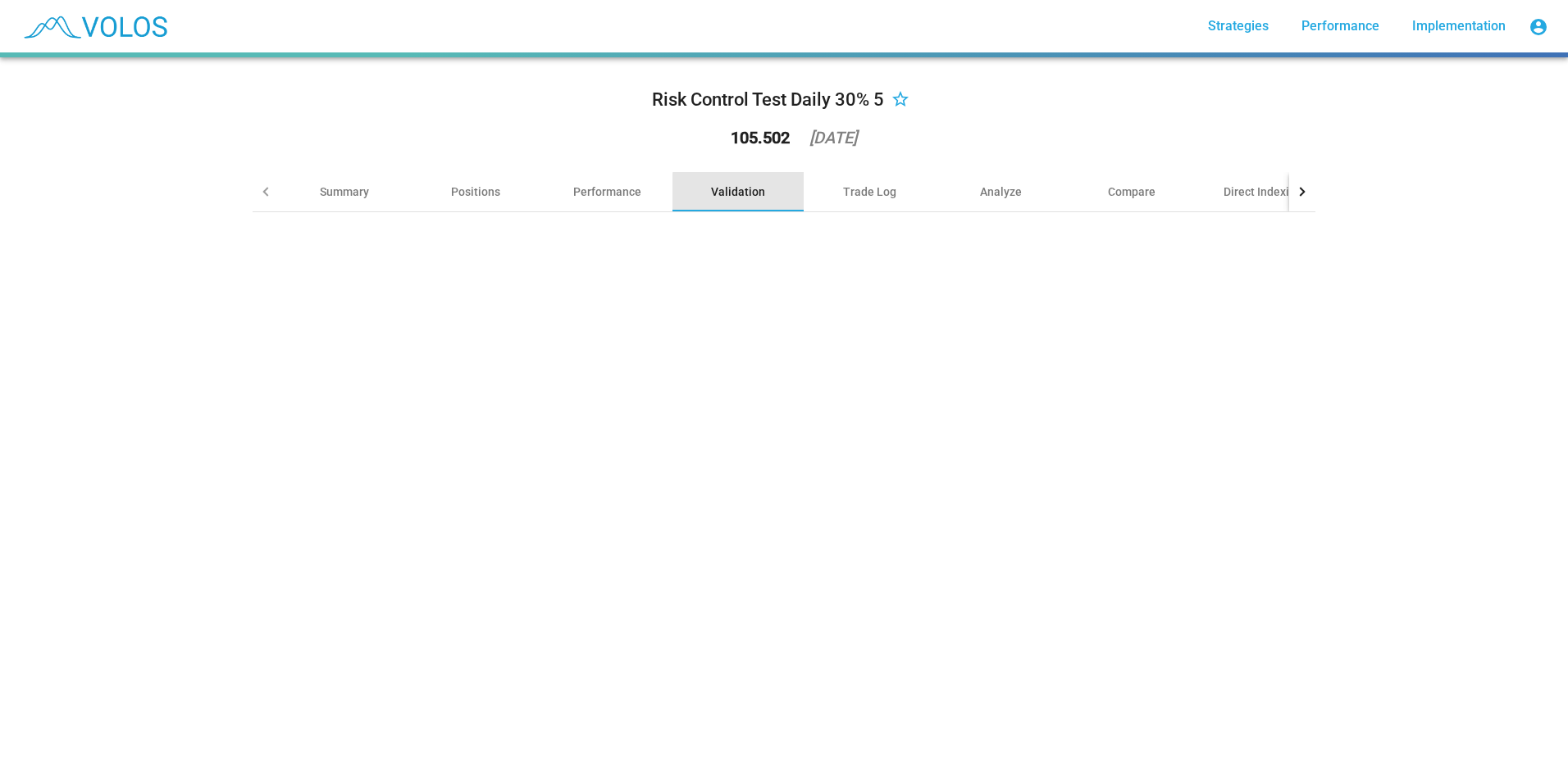
click at [738, 192] on div "Validation" at bounding box center [738, 192] width 54 height 16
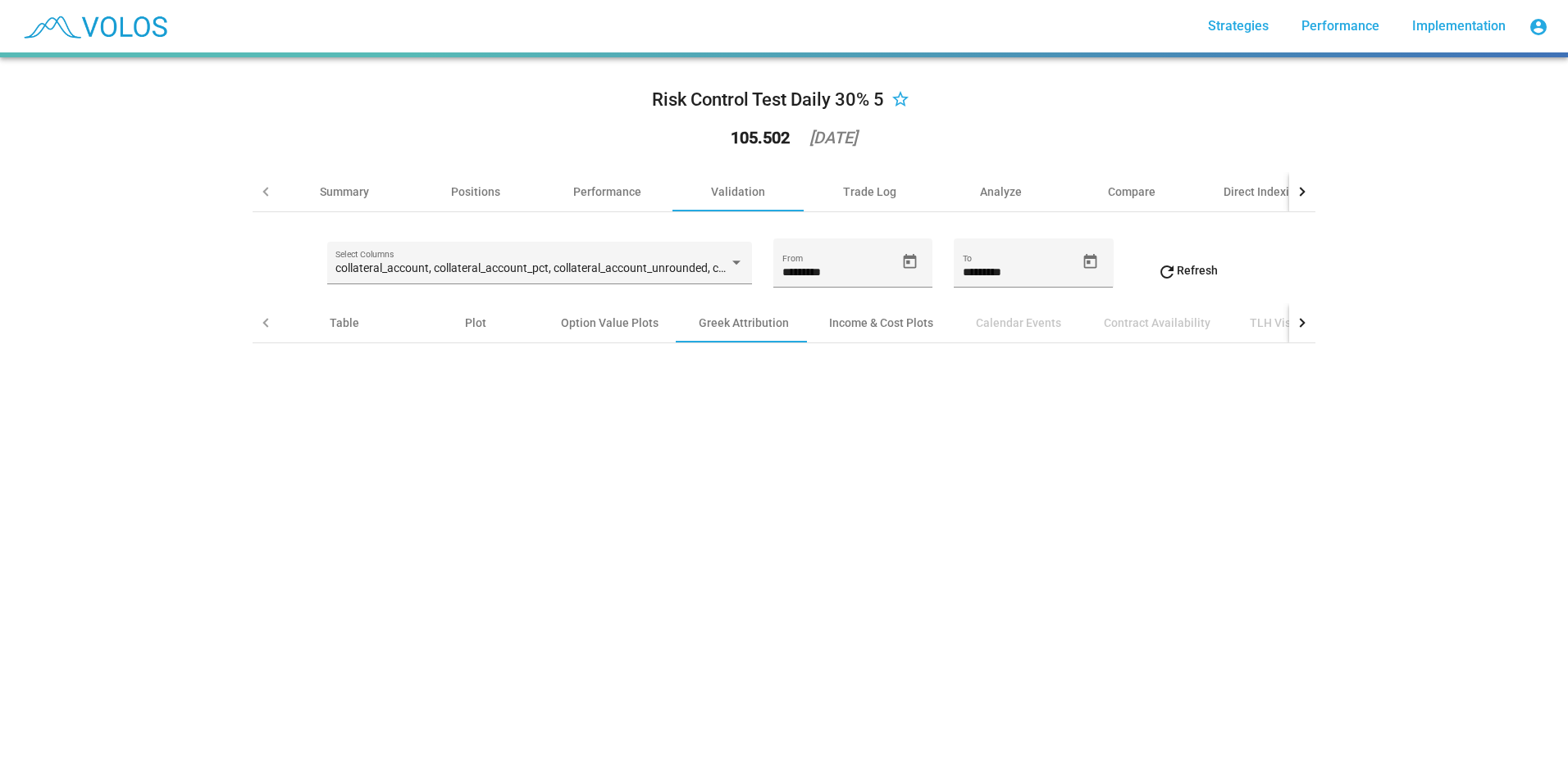
click at [340, 345] on div "collateral_account, collateral_account_pct, collateral_account_unrounded, comp_…" at bounding box center [784, 291] width 1063 height 157
click at [340, 340] on div "Table" at bounding box center [343, 323] width 131 height 40
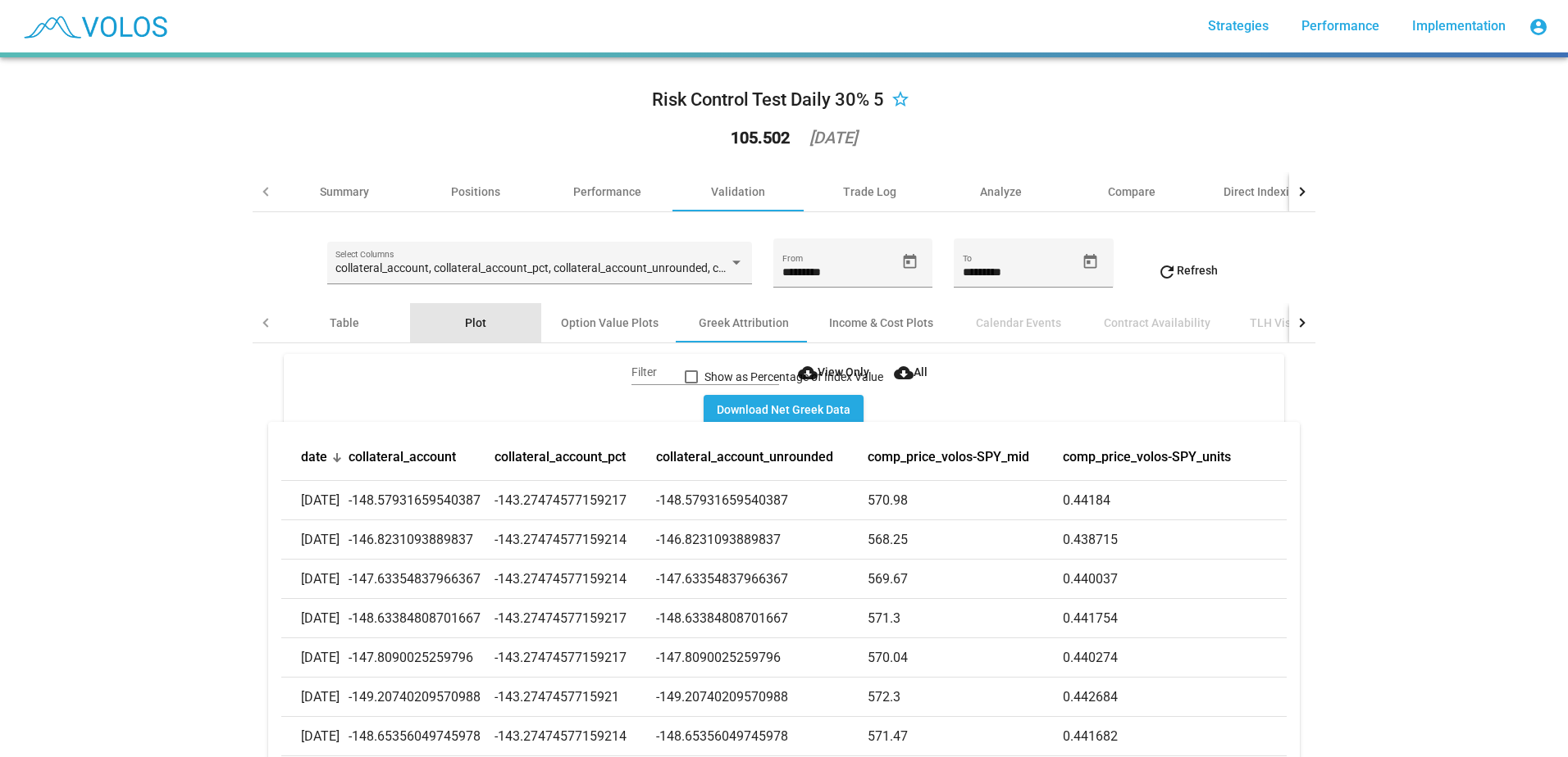
click at [481, 318] on div "Plot" at bounding box center [475, 323] width 131 height 40
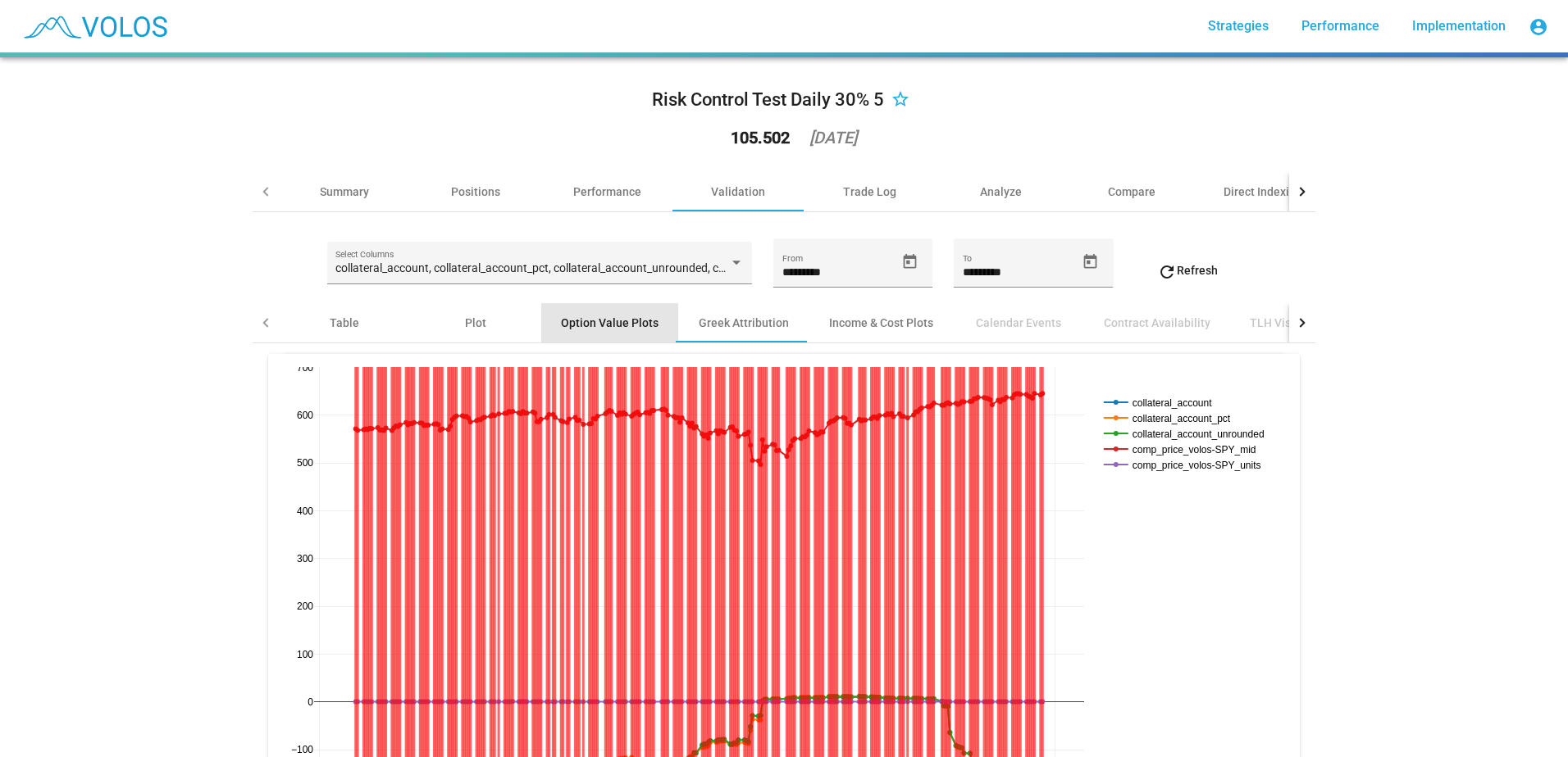
click at [618, 323] on div "Option Value Plots" at bounding box center [610, 322] width 98 height 16
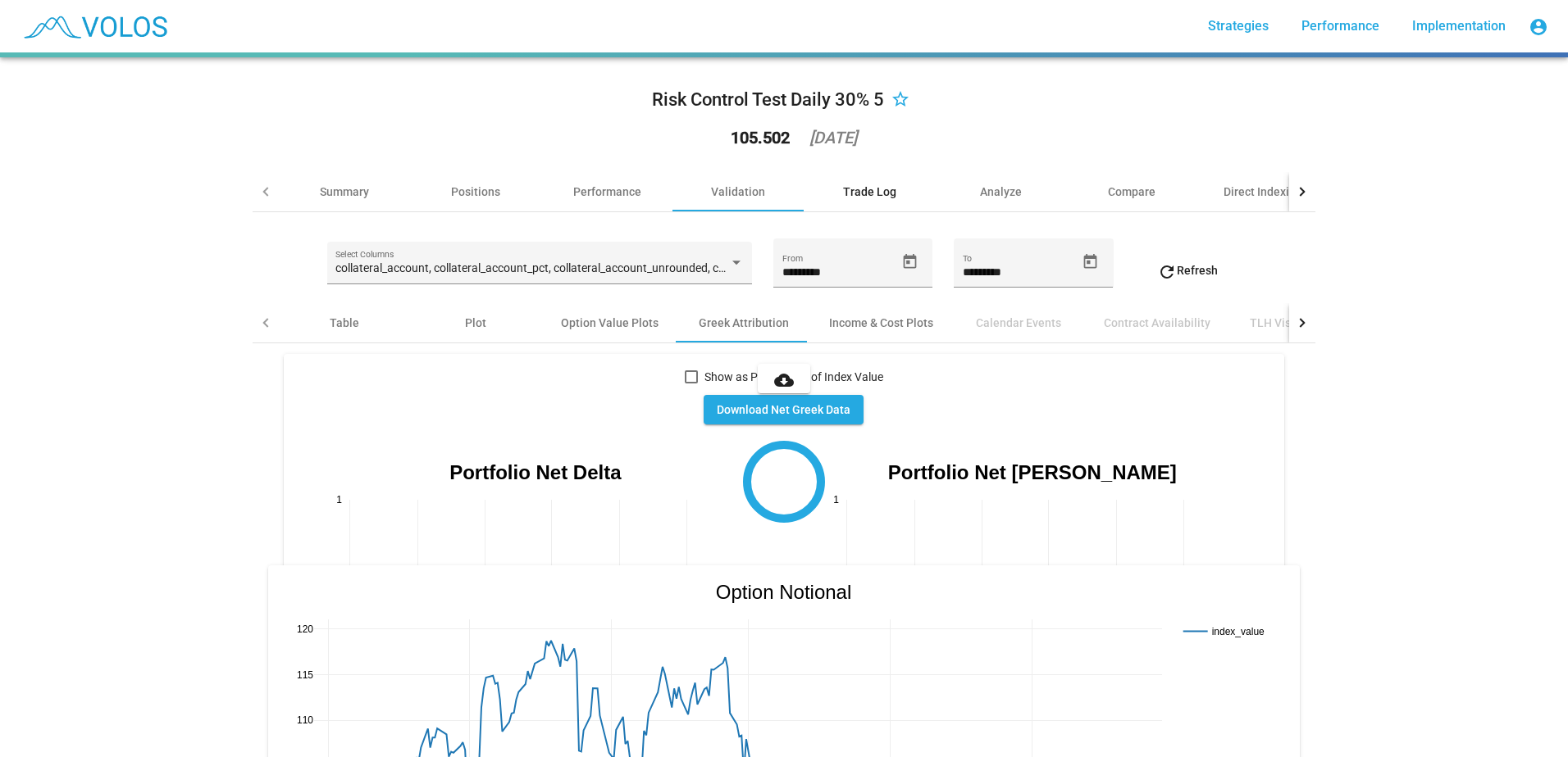
click at [839, 202] on div "Trade Log" at bounding box center [869, 192] width 131 height 40
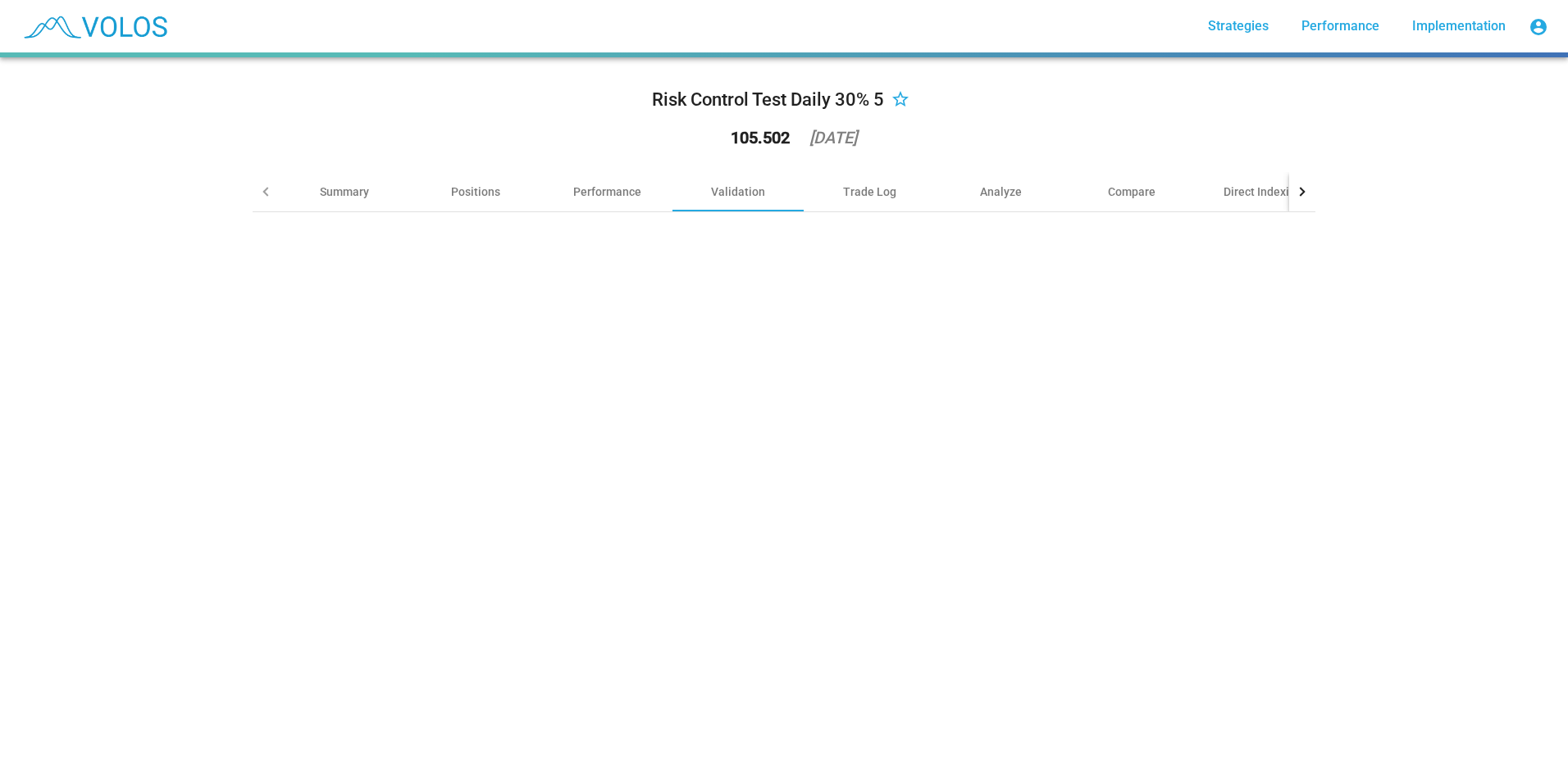
click at [1300, 192] on div at bounding box center [1301, 192] width 26 height 40
click at [870, 182] on div "Trade Log" at bounding box center [869, 192] width 131 height 40
click at [1002, 188] on div "Analyze" at bounding box center [1000, 192] width 42 height 16
click at [1130, 184] on div "Compare" at bounding box center [1131, 192] width 48 height 16
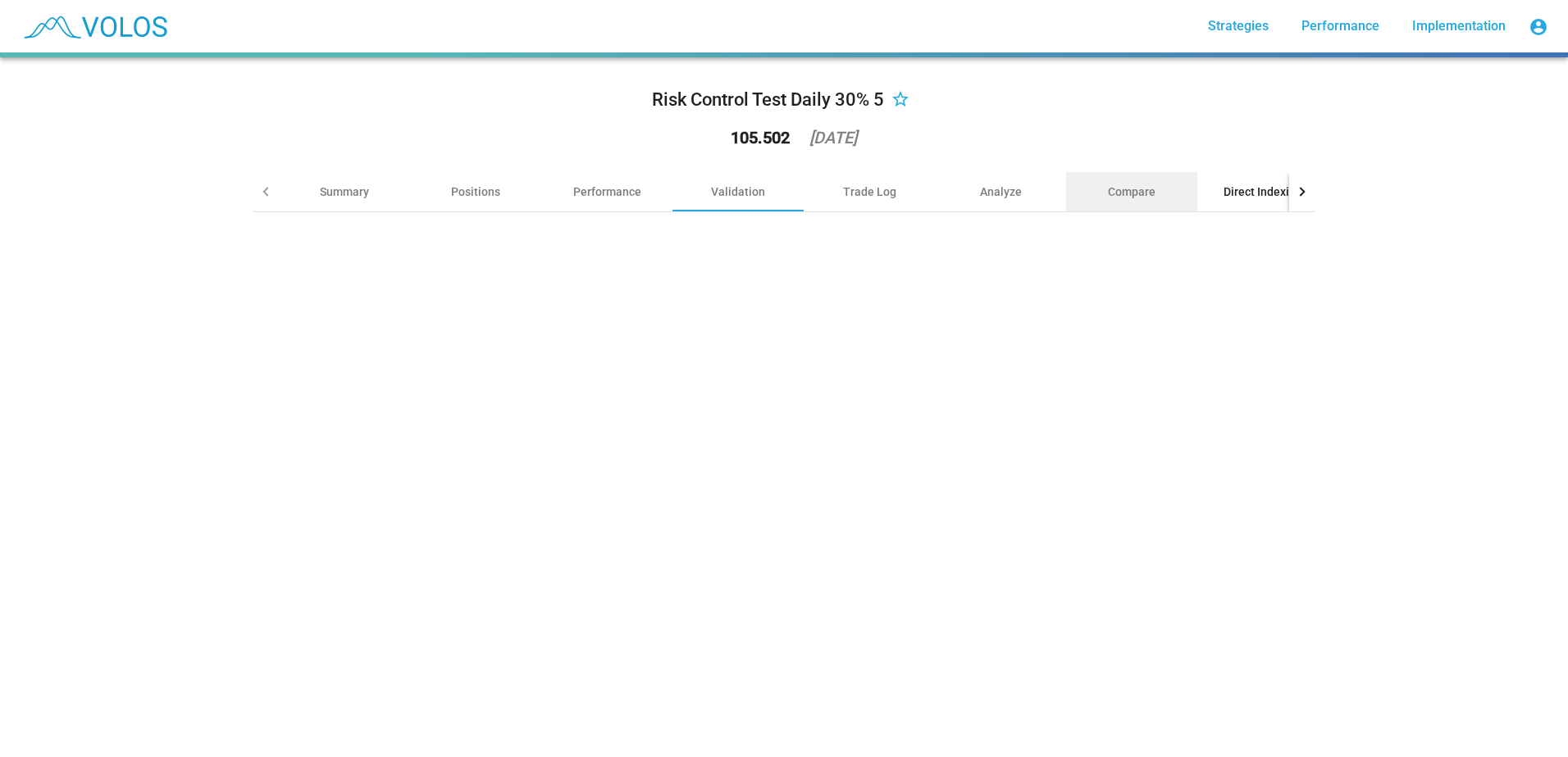
click at [1263, 182] on div "Direct Indexing" at bounding box center [1262, 192] width 131 height 40
click at [1291, 189] on div at bounding box center [1301, 192] width 26 height 40
click at [255, 185] on div at bounding box center [265, 192] width 26 height 40
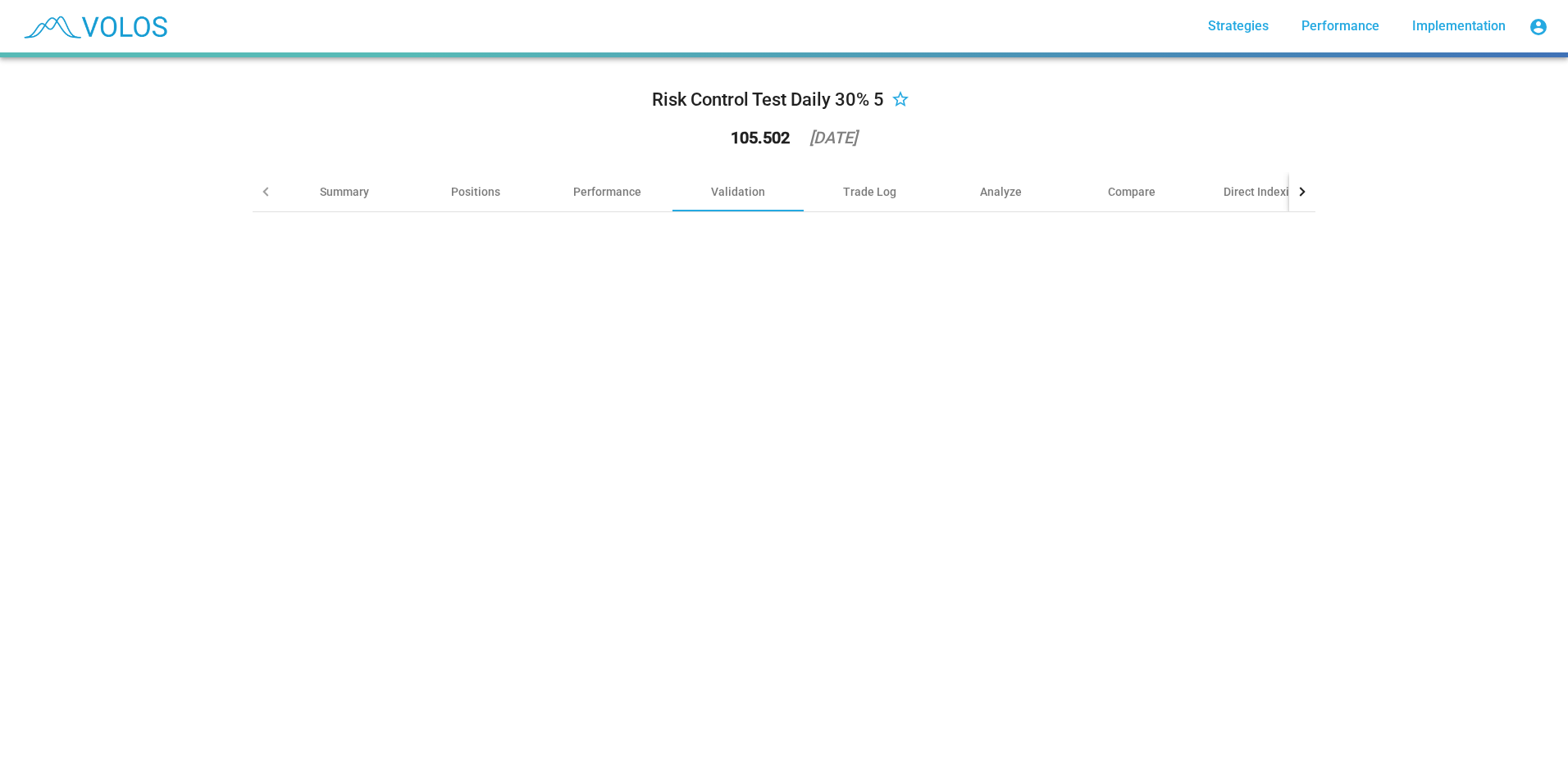
click at [255, 185] on div at bounding box center [265, 192] width 26 height 40
click at [258, 185] on div at bounding box center [265, 192] width 26 height 40
